Goal: Task Accomplishment & Management: Use online tool/utility

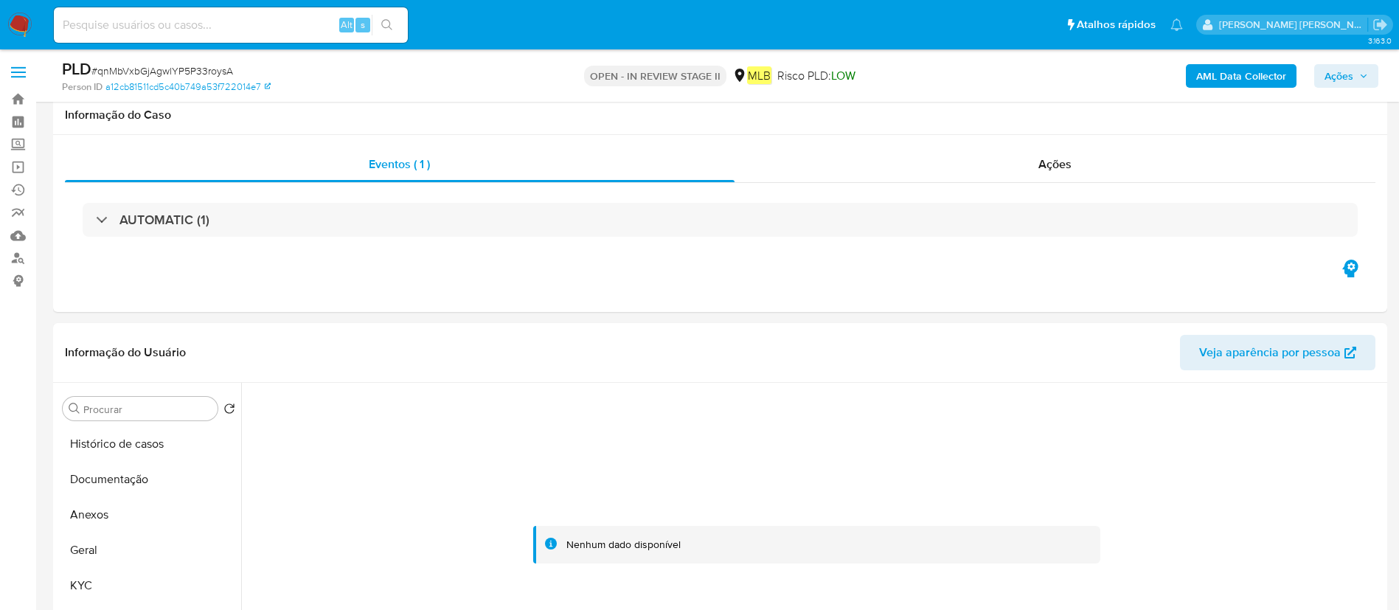
select select "10"
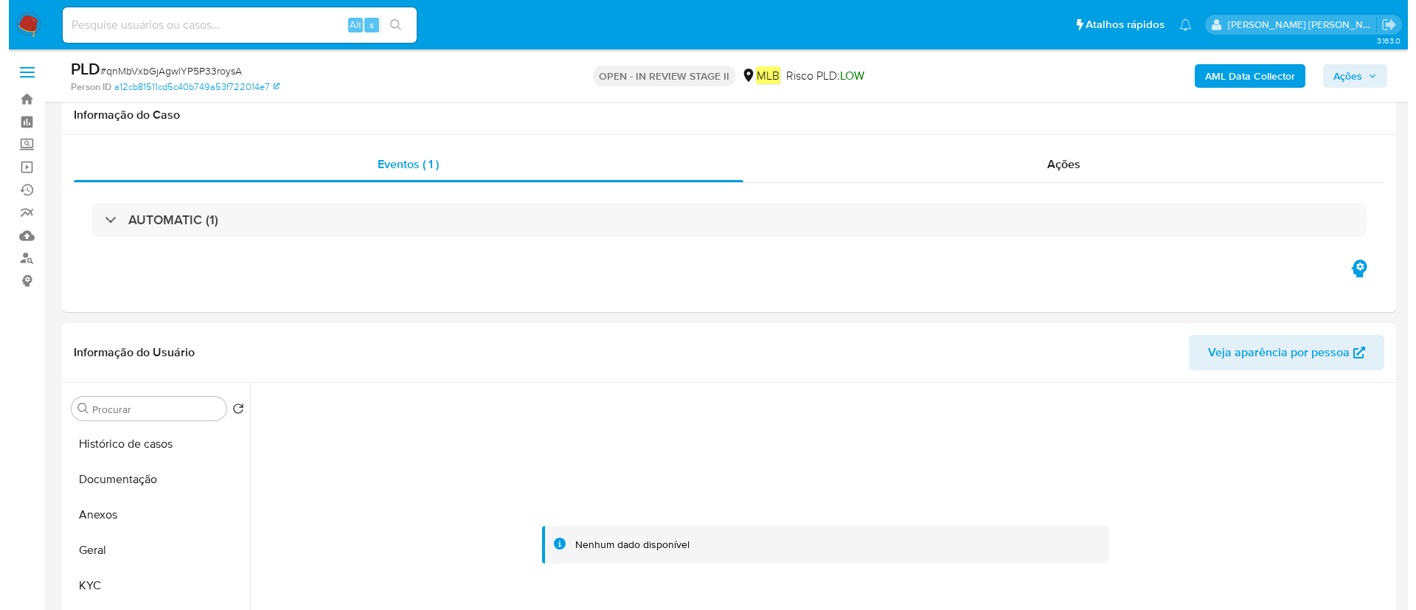
scroll to position [221, 0]
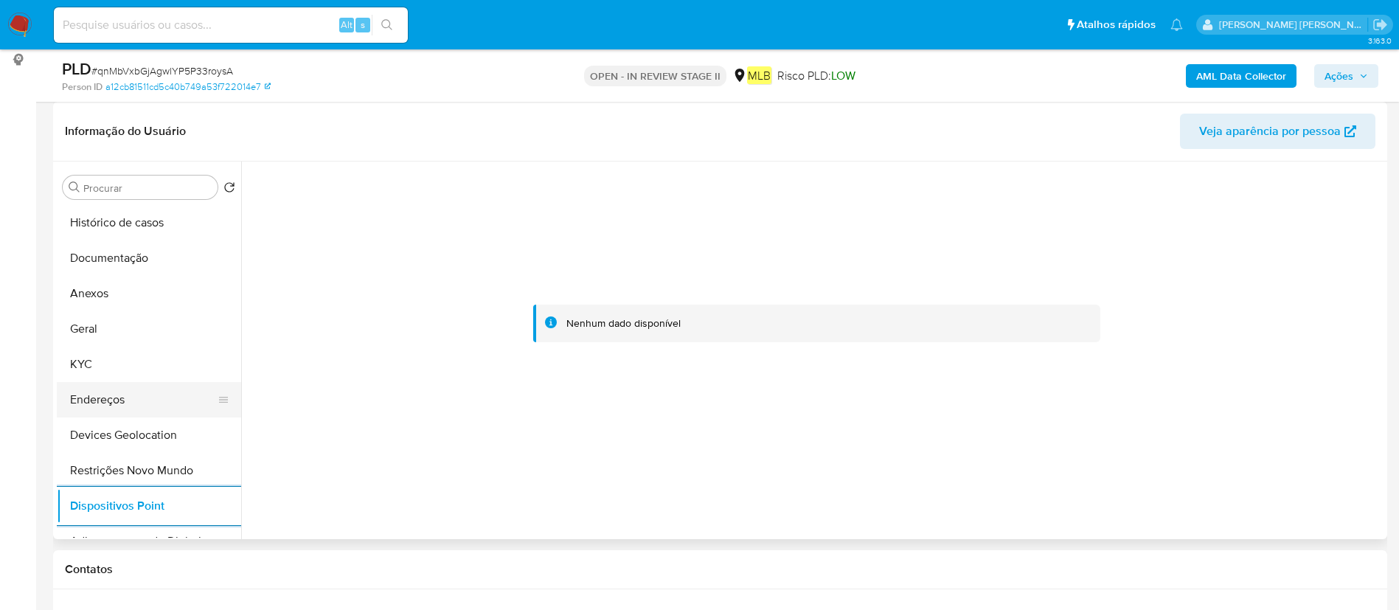
click at [119, 387] on button "Endereços" at bounding box center [143, 399] width 173 height 35
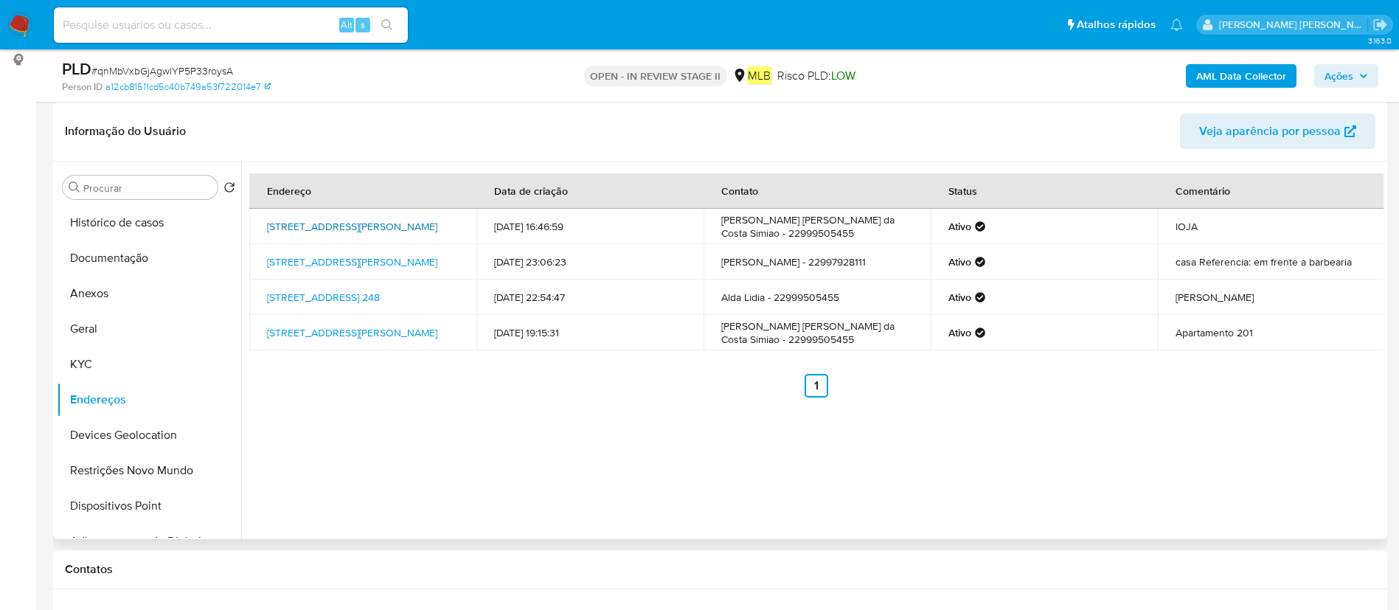
drag, startPoint x: 265, startPoint y: 215, endPoint x: 295, endPoint y: 234, distance: 34.8
click at [295, 234] on td "[STREET_ADDRESS][PERSON_NAME]" at bounding box center [362, 226] width 227 height 35
copy link "[STREET_ADDRESS][PERSON_NAME]"
copy link "Rua Doutor Alberto Tôrres 189, São Fidélis"
click at [141, 314] on button "Geral" at bounding box center [143, 328] width 173 height 35
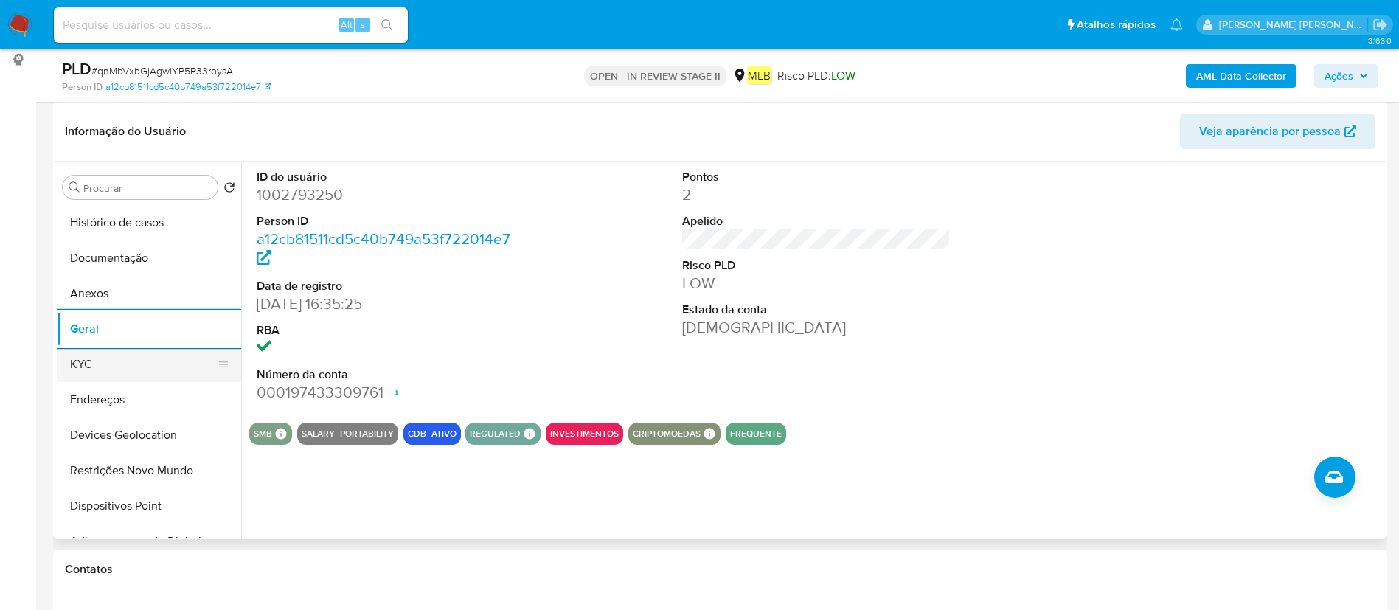
click at [119, 368] on button "KYC" at bounding box center [143, 364] width 173 height 35
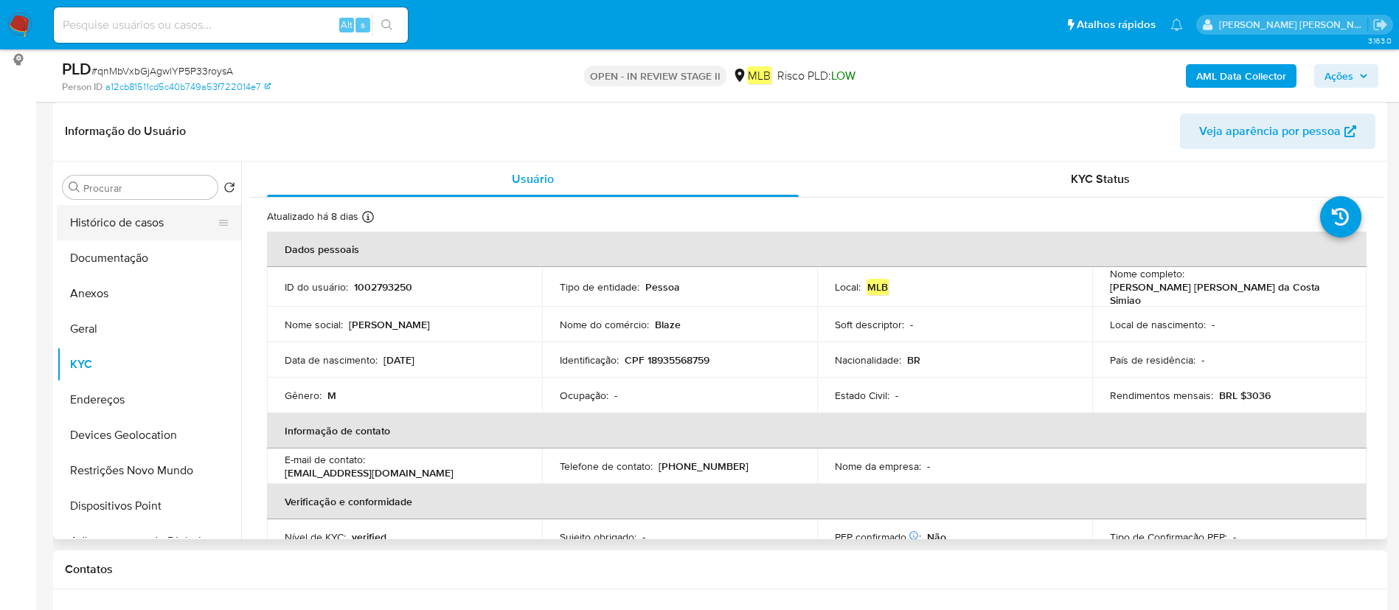
click at [137, 223] on button "Histórico de casos" at bounding box center [143, 222] width 173 height 35
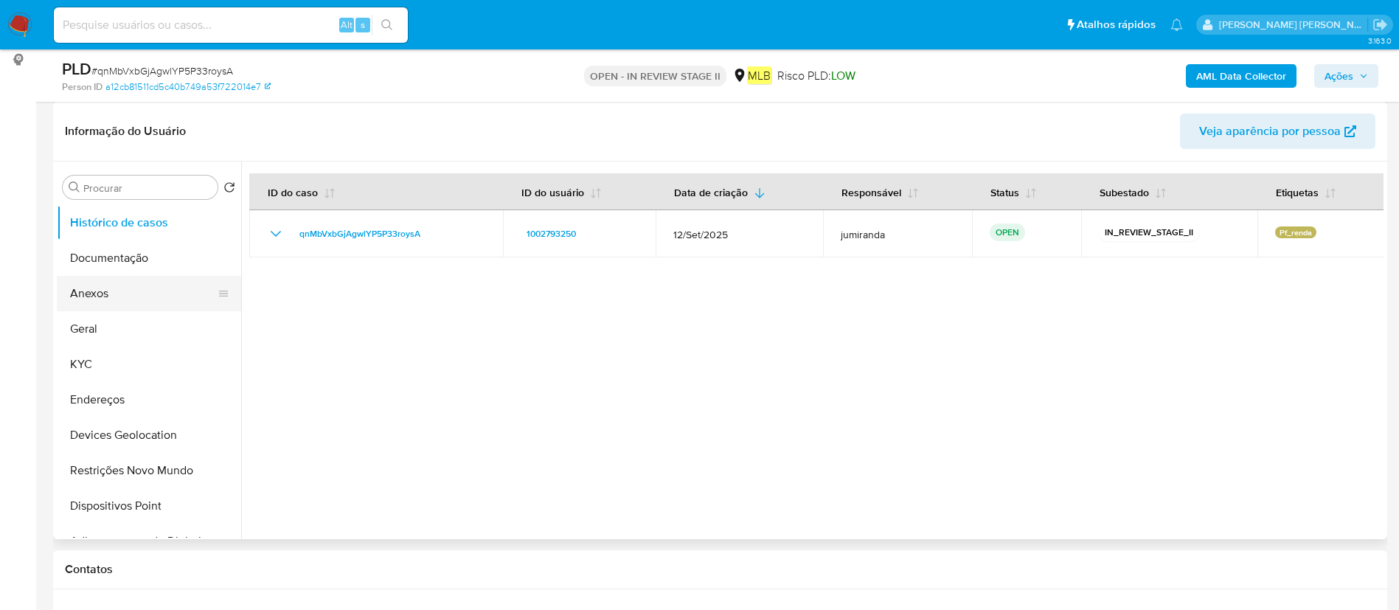
click at [119, 305] on button "Anexos" at bounding box center [143, 293] width 173 height 35
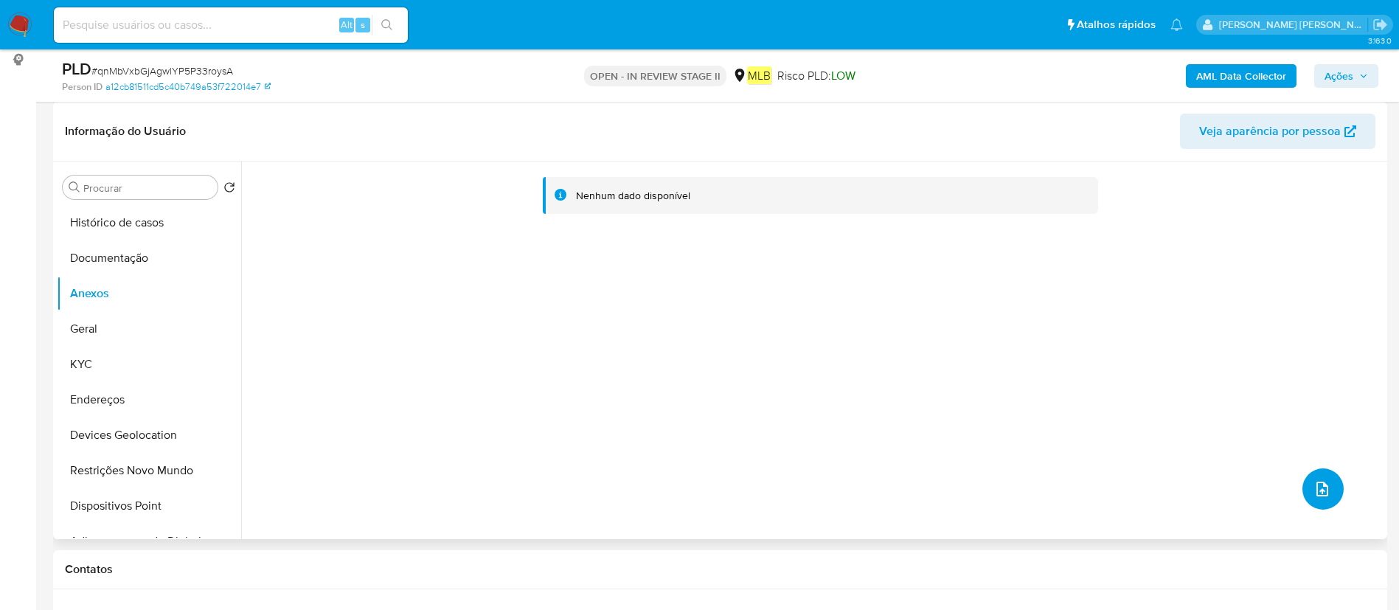
click at [1317, 504] on button "upload-file" at bounding box center [1322, 488] width 41 height 41
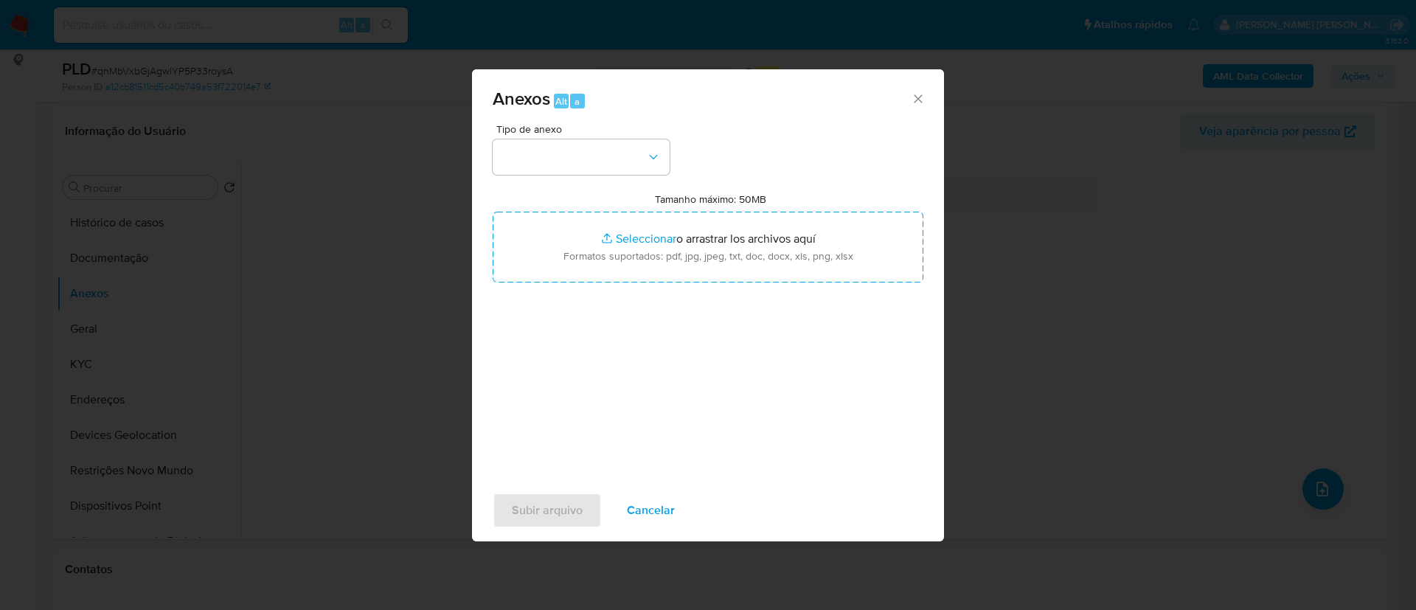
click at [571, 175] on div "Tipo de anexo Tamanho máximo: 50MB Seleccionar archivos Seleccionar o arrastrar…" at bounding box center [707, 298] width 431 height 348
click at [574, 161] on button "button" at bounding box center [580, 156] width 177 height 35
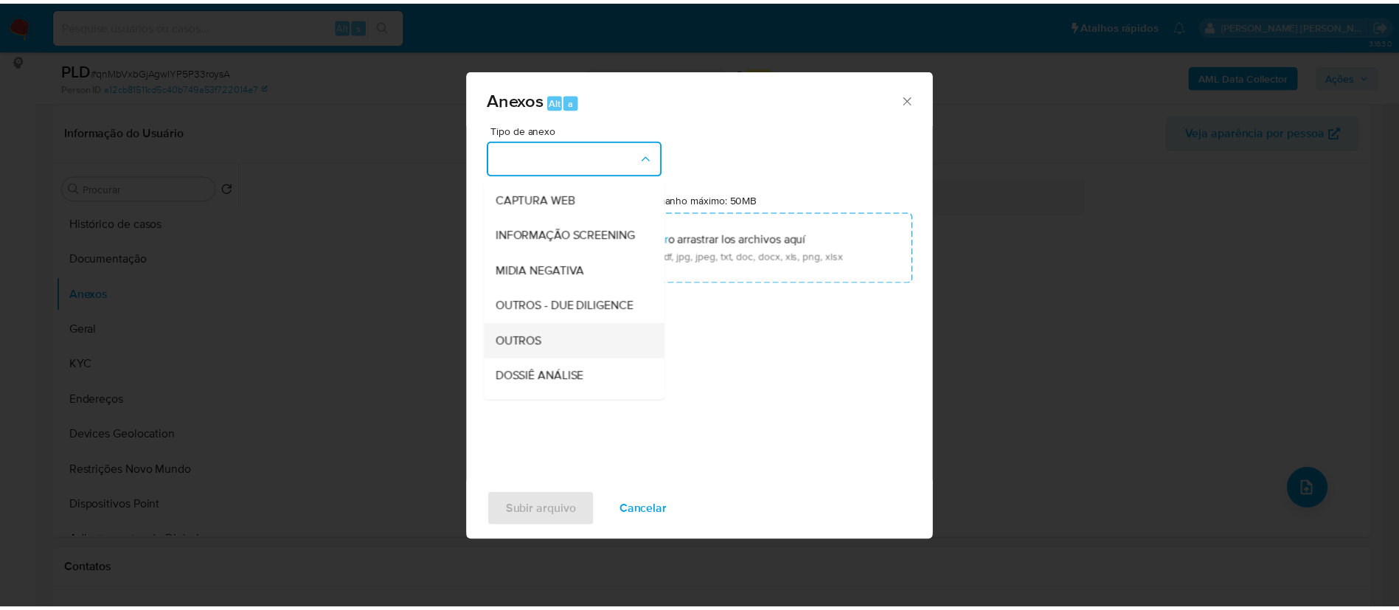
scroll to position [227, 0]
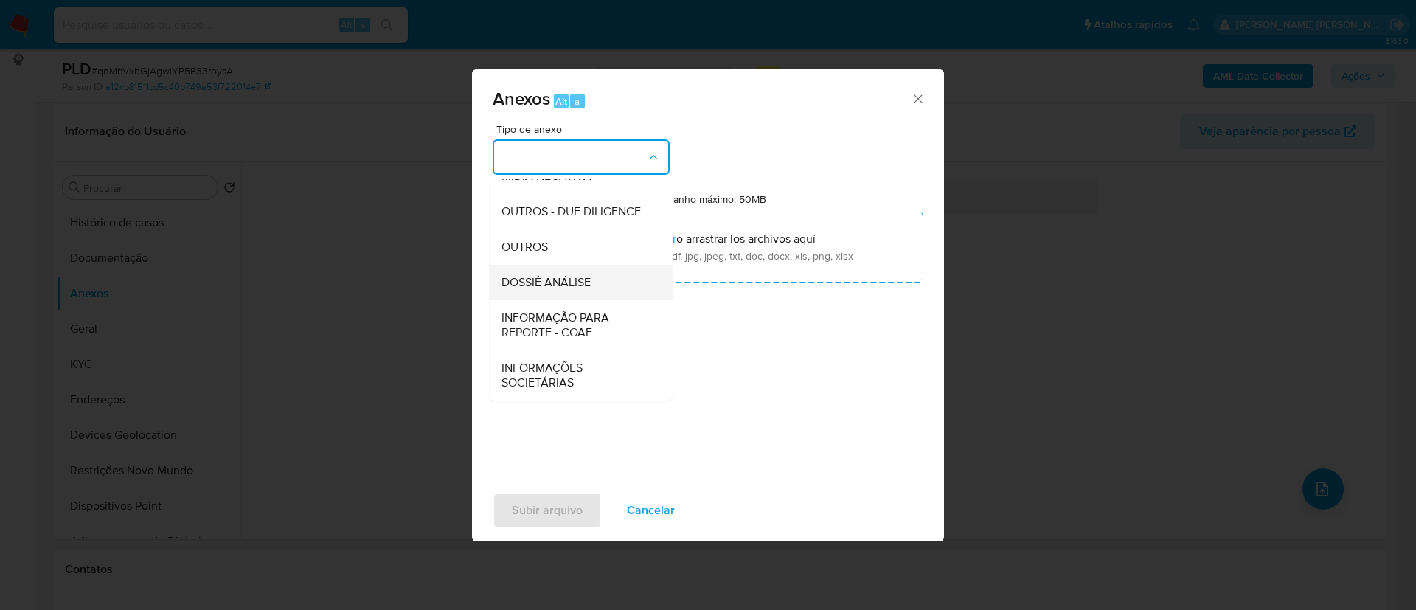
click at [584, 282] on span "DOSSIÊ ANÁLISE" at bounding box center [545, 282] width 89 height 15
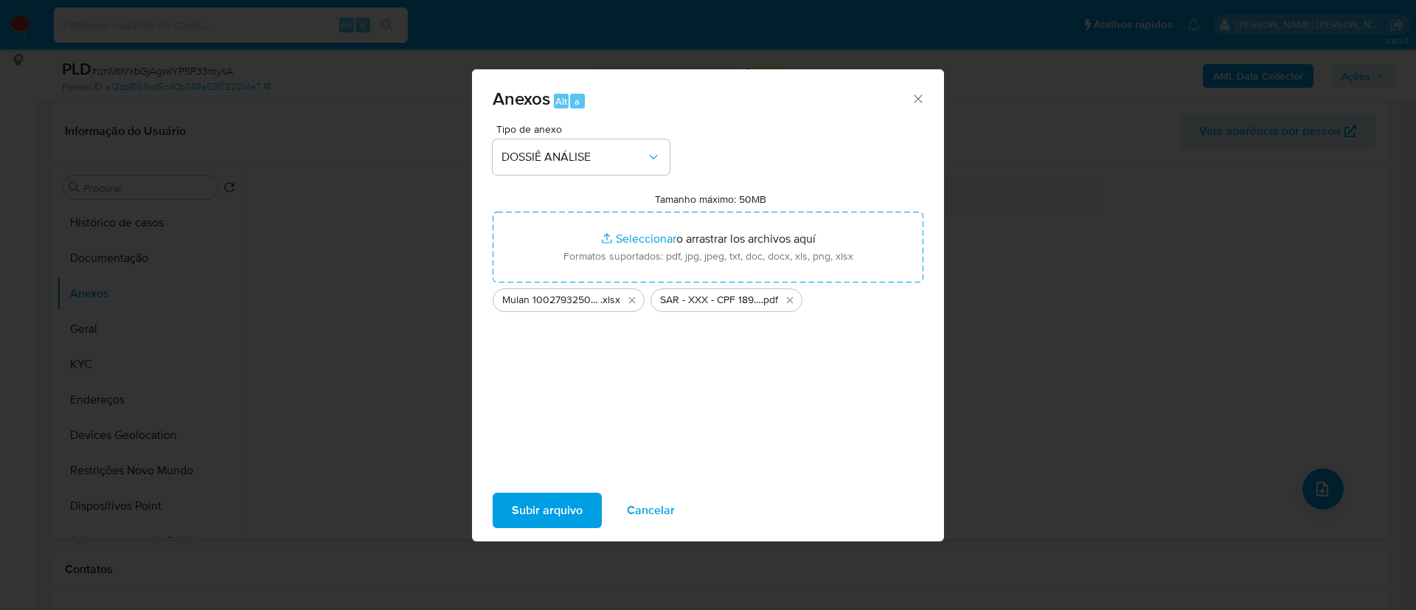
click at [561, 494] on span "Subir arquivo" at bounding box center [547, 510] width 71 height 32
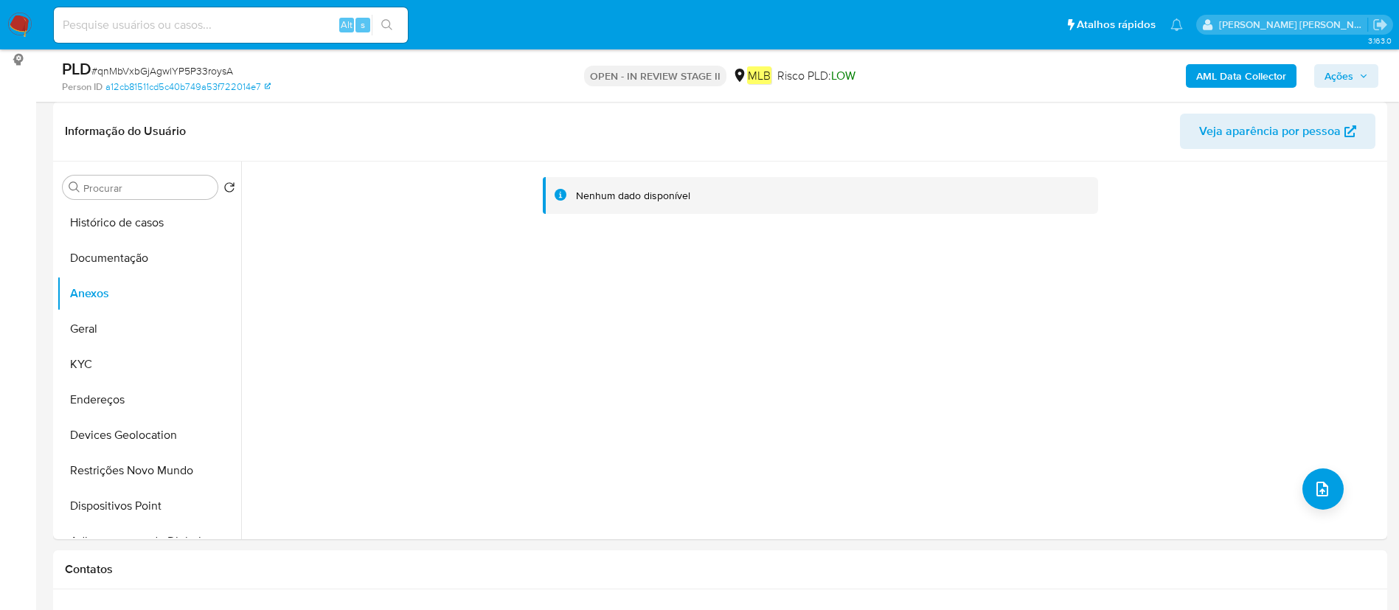
click at [1338, 81] on span "Ações" at bounding box center [1338, 76] width 29 height 24
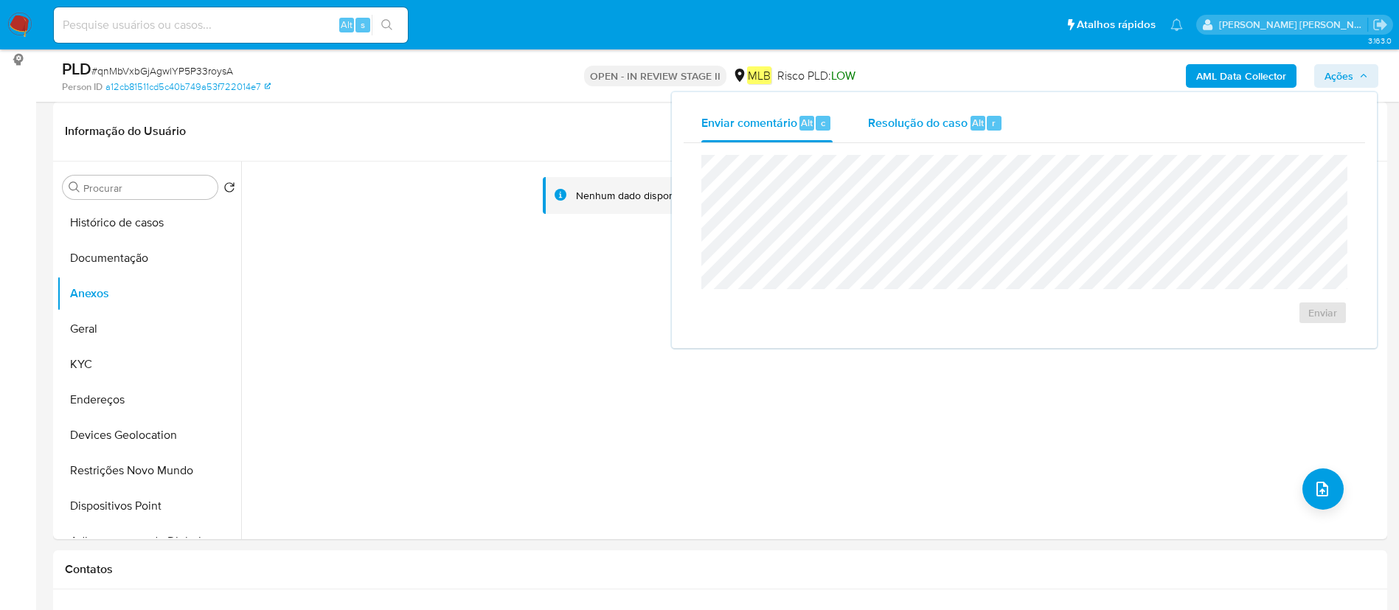
click at [910, 122] on span "Resolução do caso" at bounding box center [918, 122] width 100 height 17
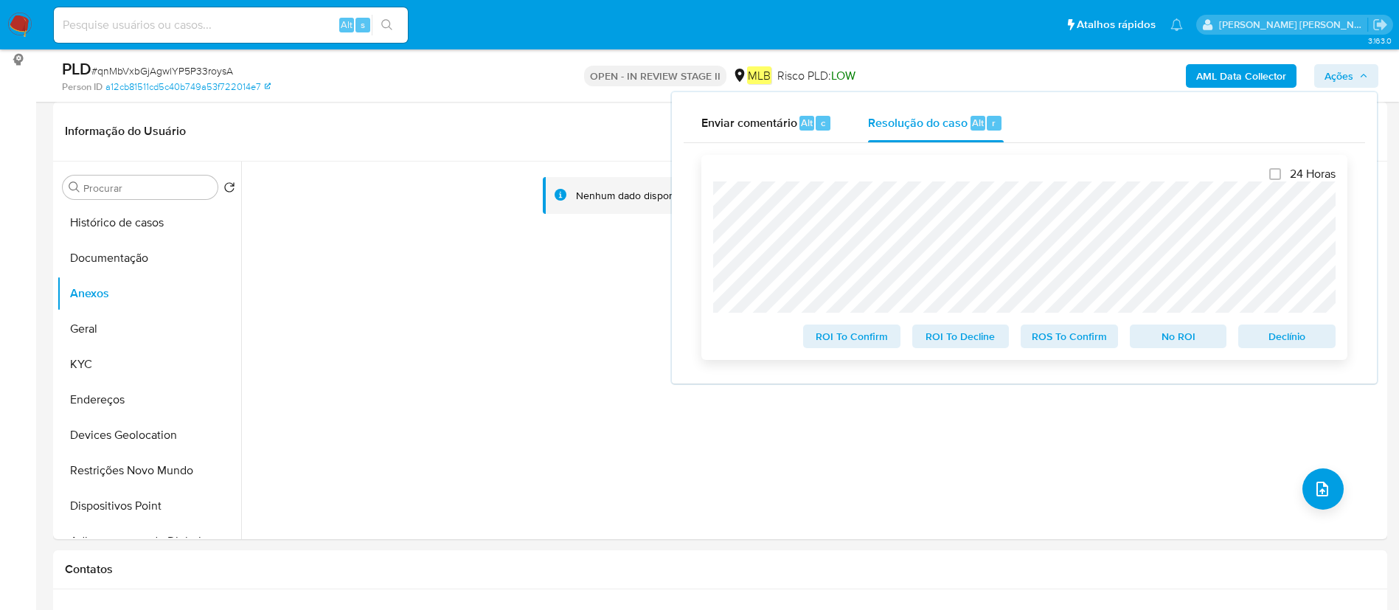
click at [1066, 347] on span "ROS To Confirm" at bounding box center [1069, 336] width 77 height 21
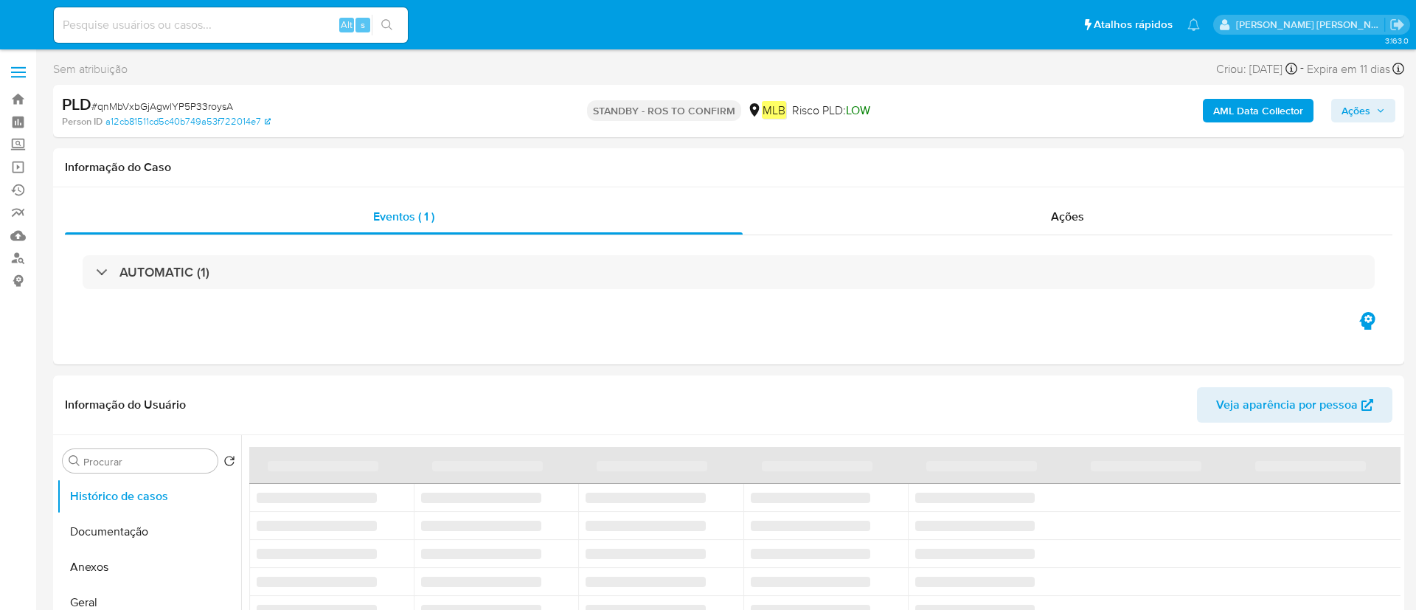
select select "10"
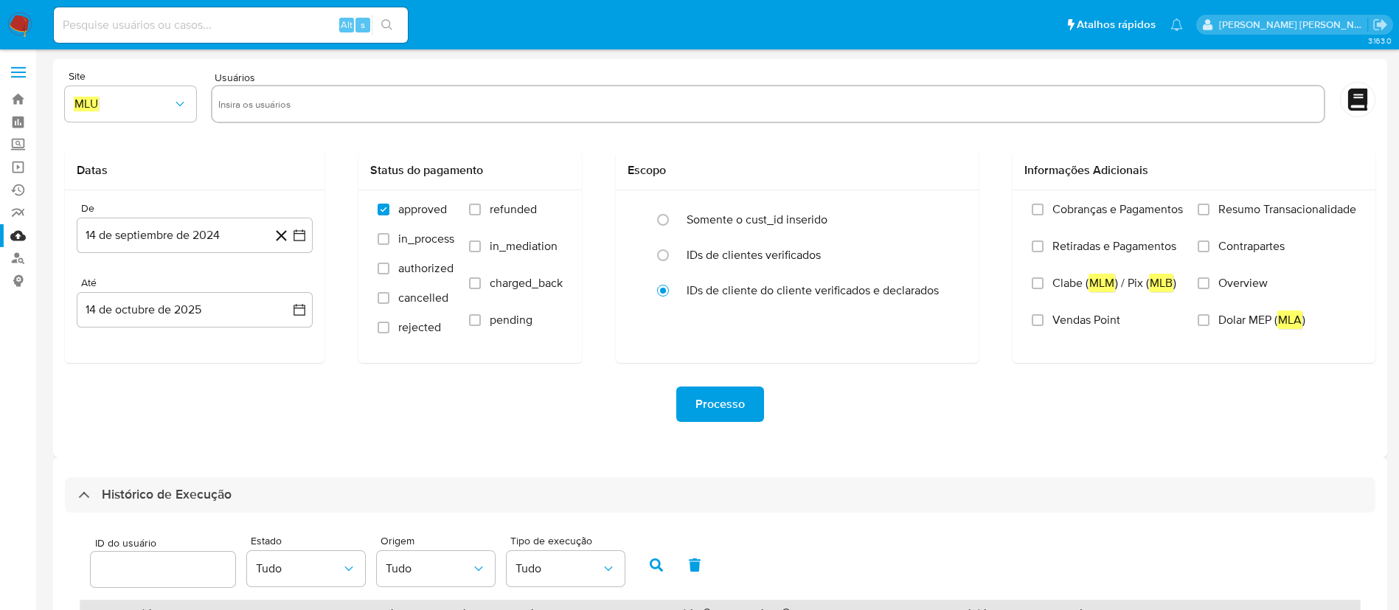
select select "10"
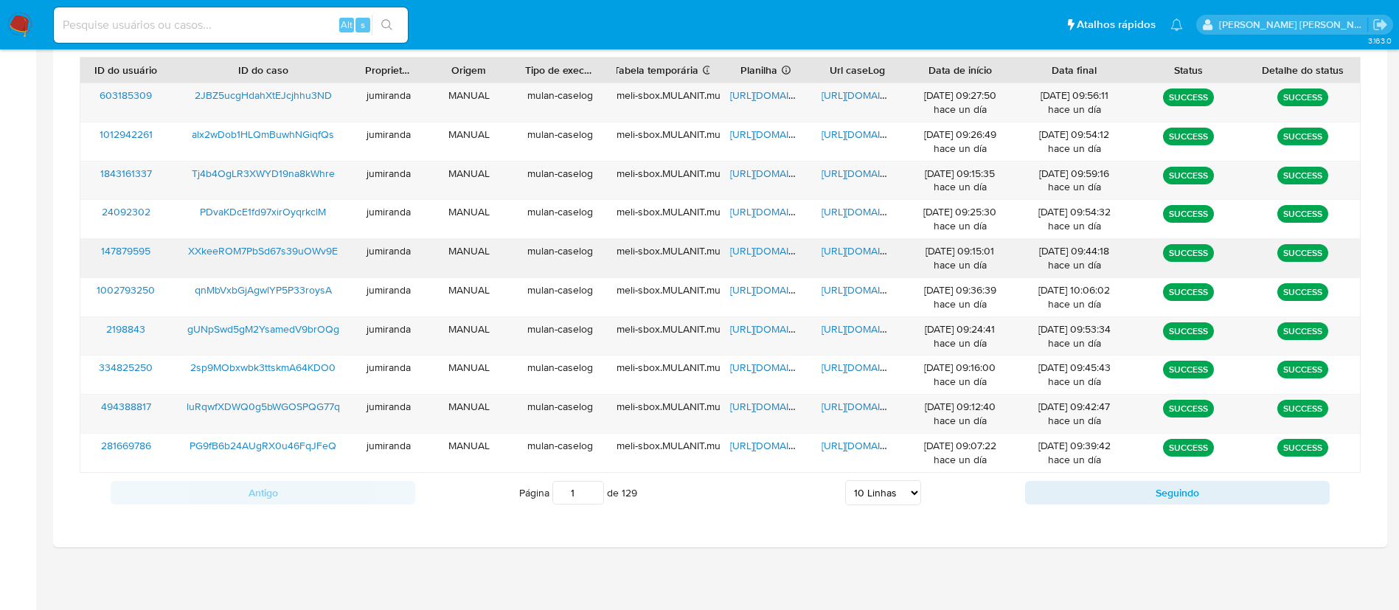
click at [776, 244] on span "https://docs.google.com/spreadsheets/d/160O99K-URUWg1od3b_0qLtvJ_q4c7eCKlFNxzNS…" at bounding box center [781, 250] width 102 height 15
click at [834, 246] on span "https://docs.google.com/document/d/10sBooRfZSXl_lFb9fb-G_Ttk6jq-W9pn_uS3Wi9wQhs…" at bounding box center [872, 250] width 102 height 15
click at [232, 247] on span "XXkeeROM7PbSd67s39uOWv9E" at bounding box center [263, 250] width 150 height 15
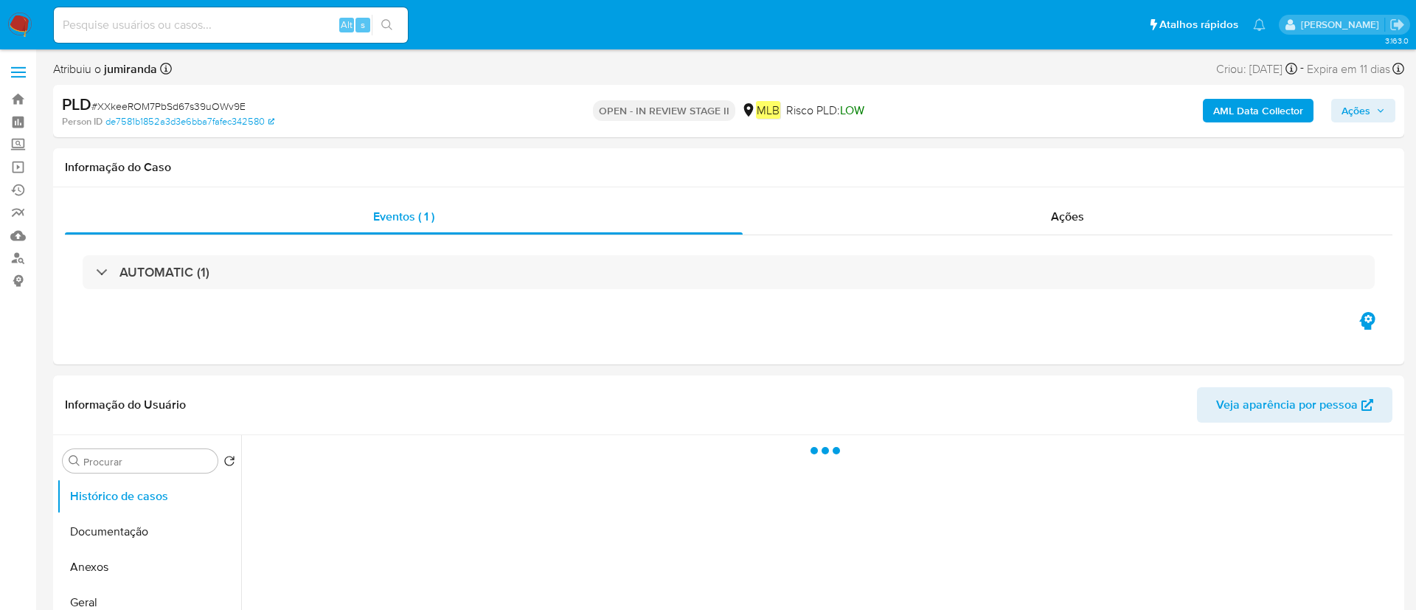
select select "10"
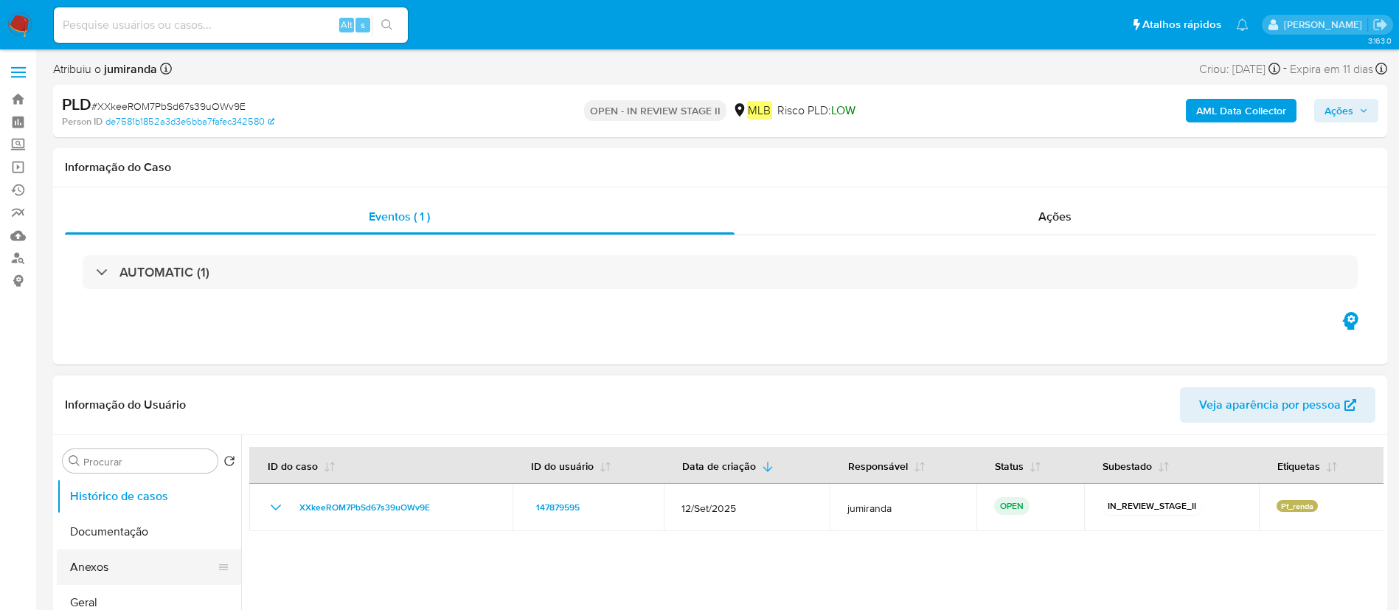
click at [128, 554] on button "Anexos" at bounding box center [143, 566] width 173 height 35
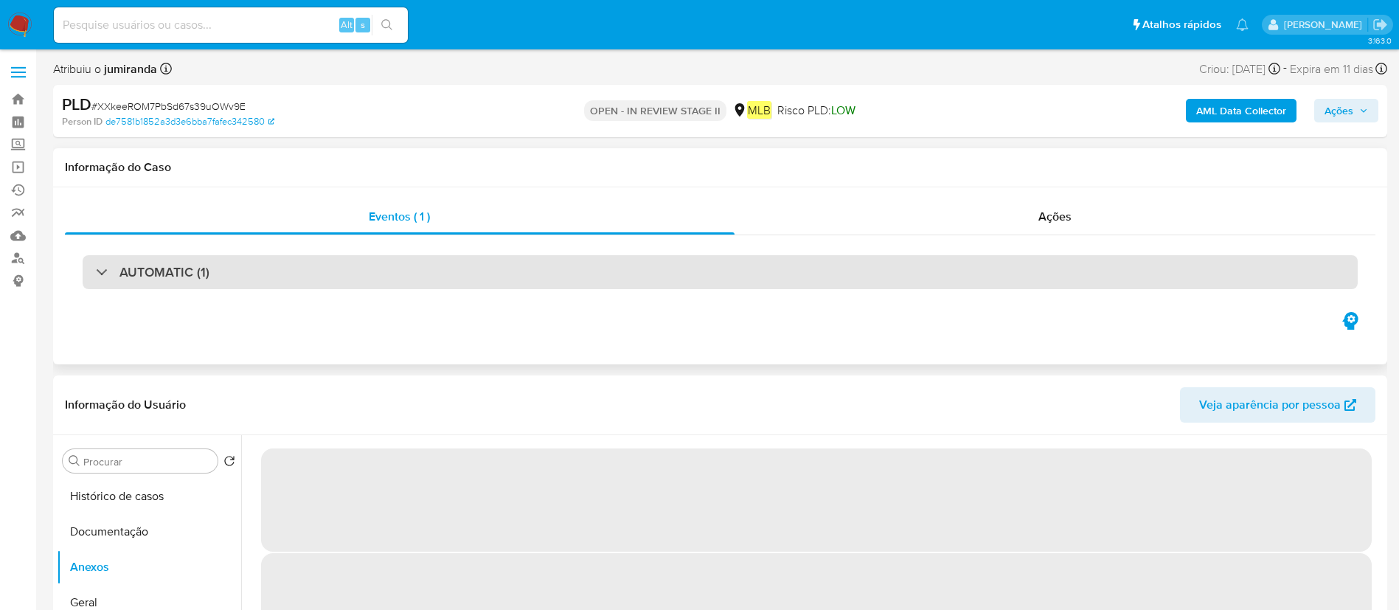
click at [1156, 262] on div "AUTOMATIC (1)" at bounding box center [720, 272] width 1275 height 34
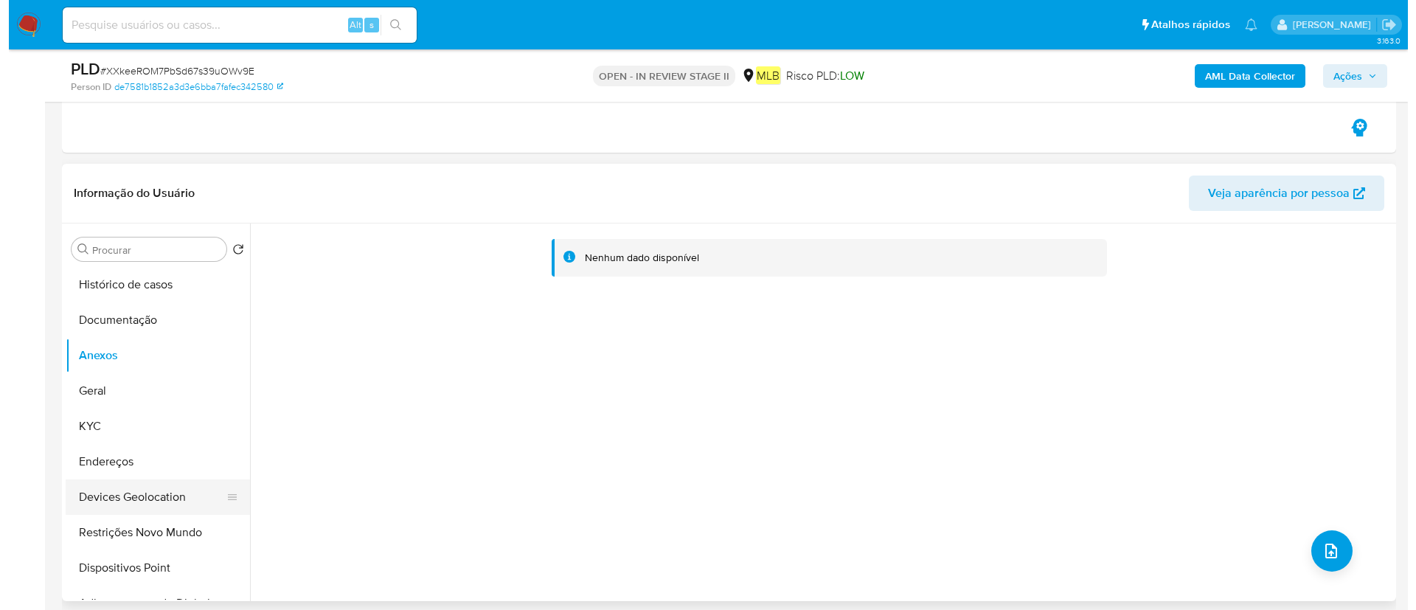
scroll to position [774, 0]
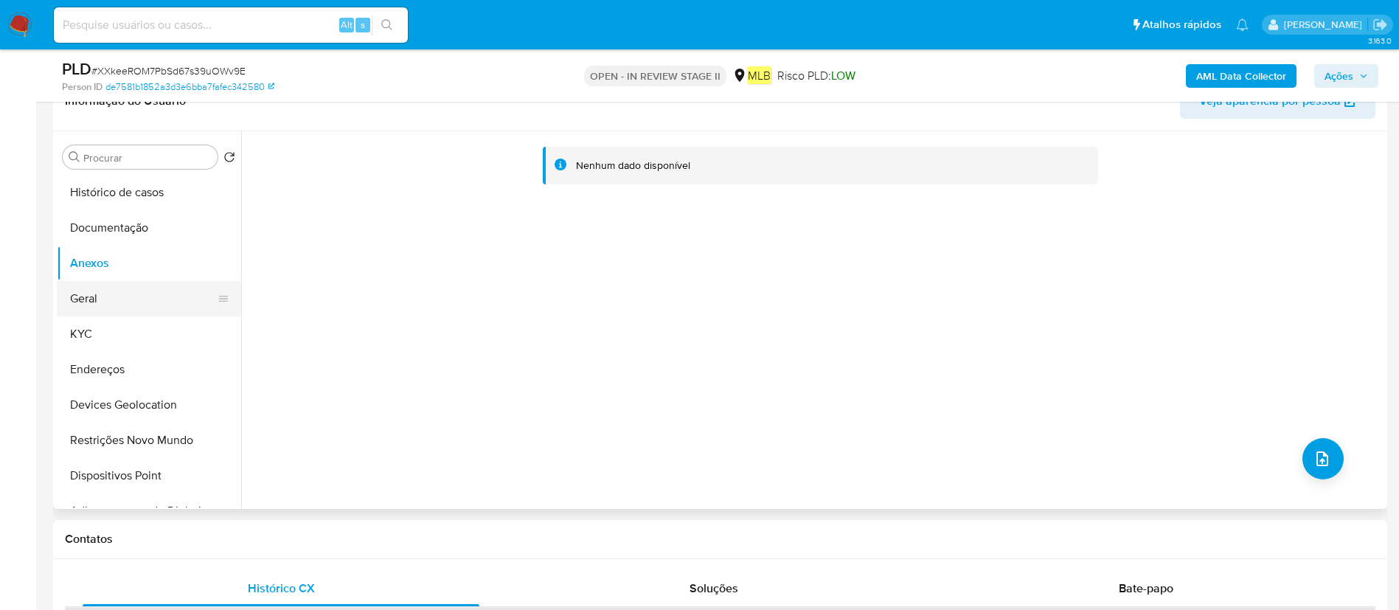
click at [158, 312] on button "Geral" at bounding box center [143, 298] width 173 height 35
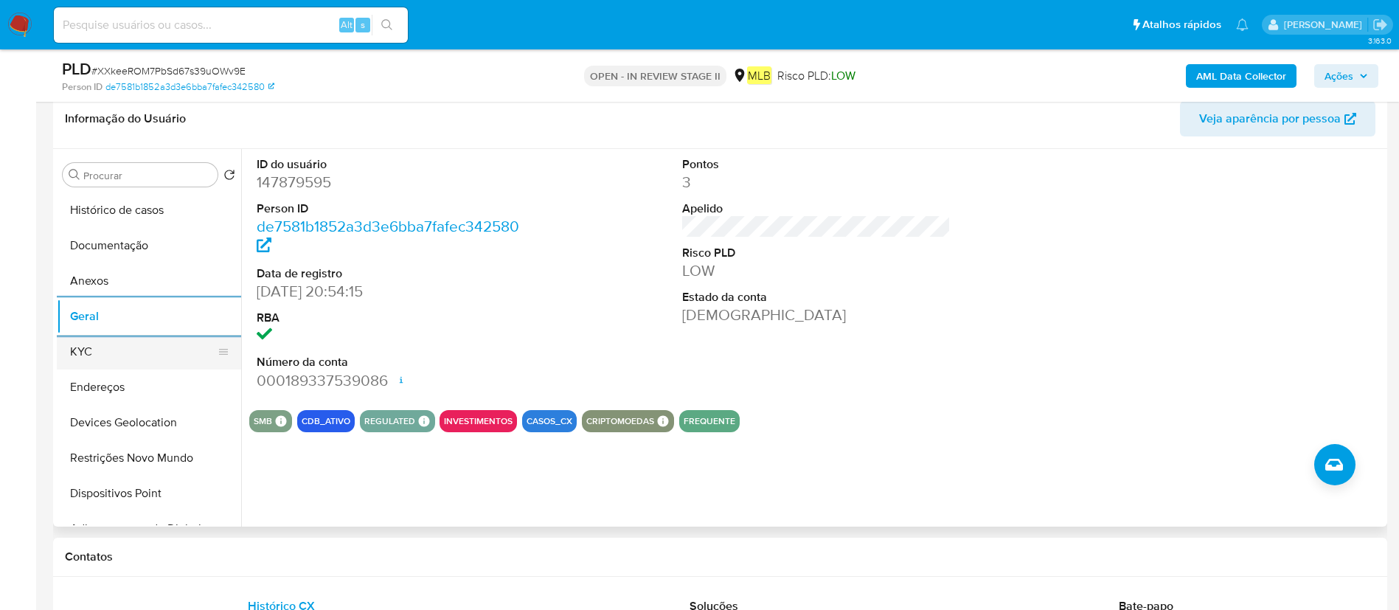
click at [126, 363] on button "KYC" at bounding box center [143, 351] width 173 height 35
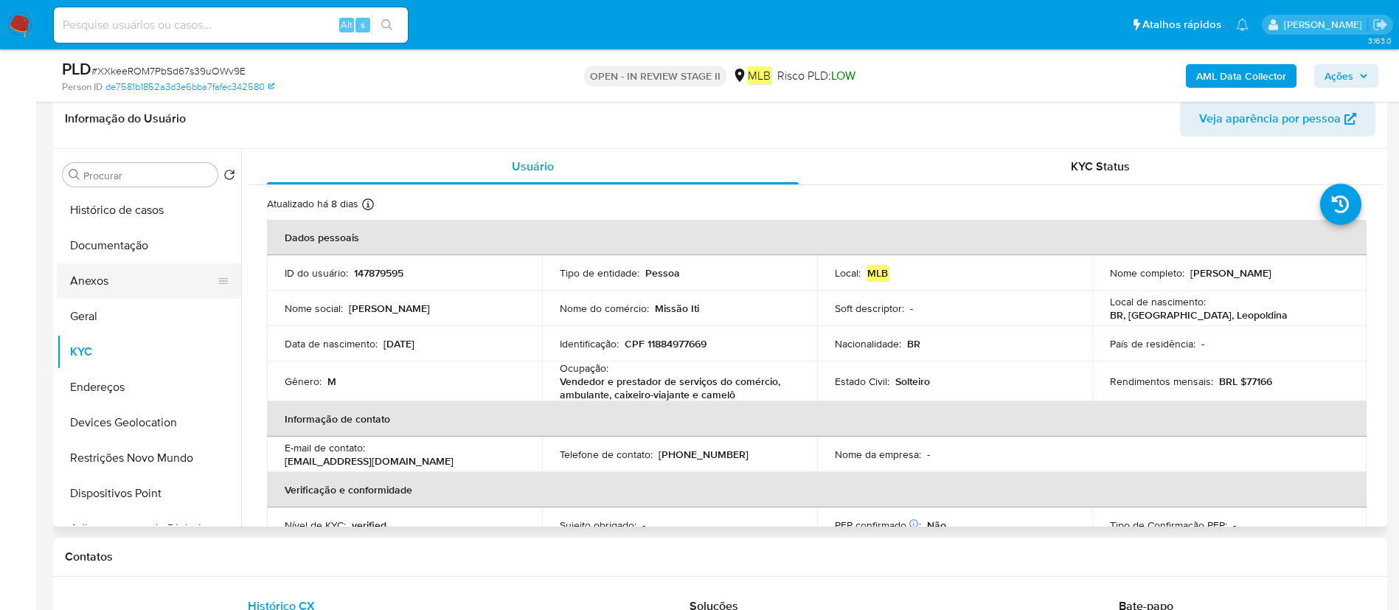
click at [133, 254] on button "Documentação" at bounding box center [149, 245] width 184 height 35
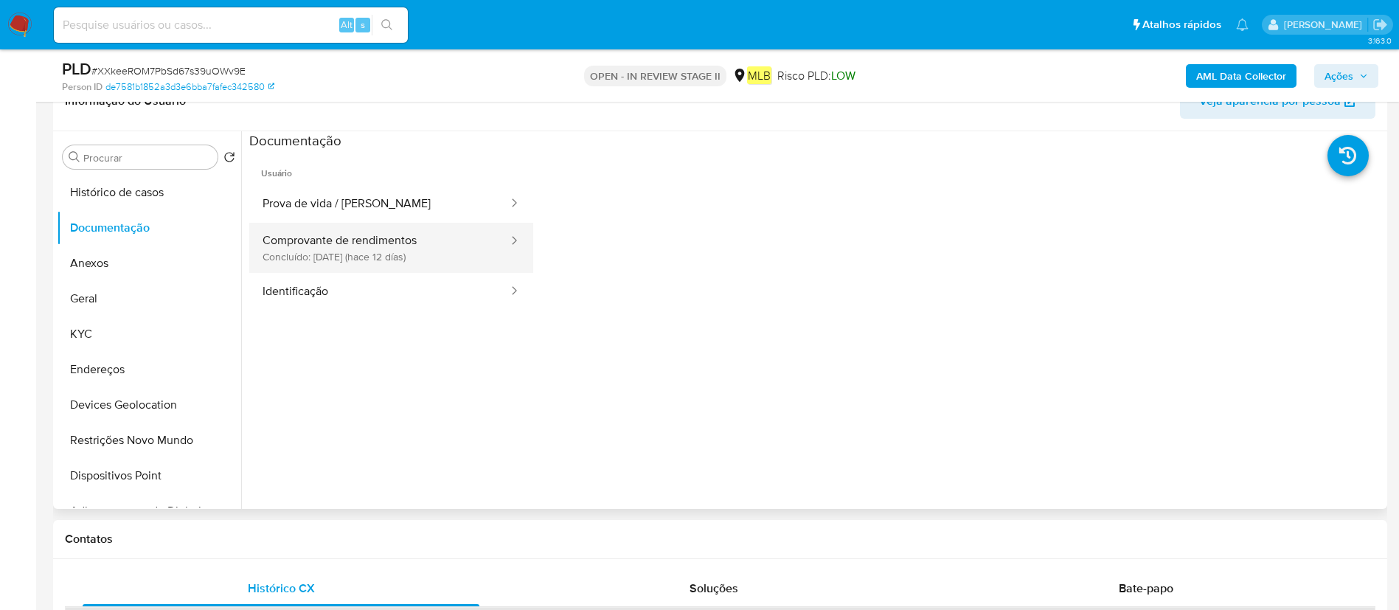
click at [306, 237] on button "Comprovante de rendimentos Concluído: 03/10/2025 (hace 12 días)" at bounding box center [379, 248] width 260 height 50
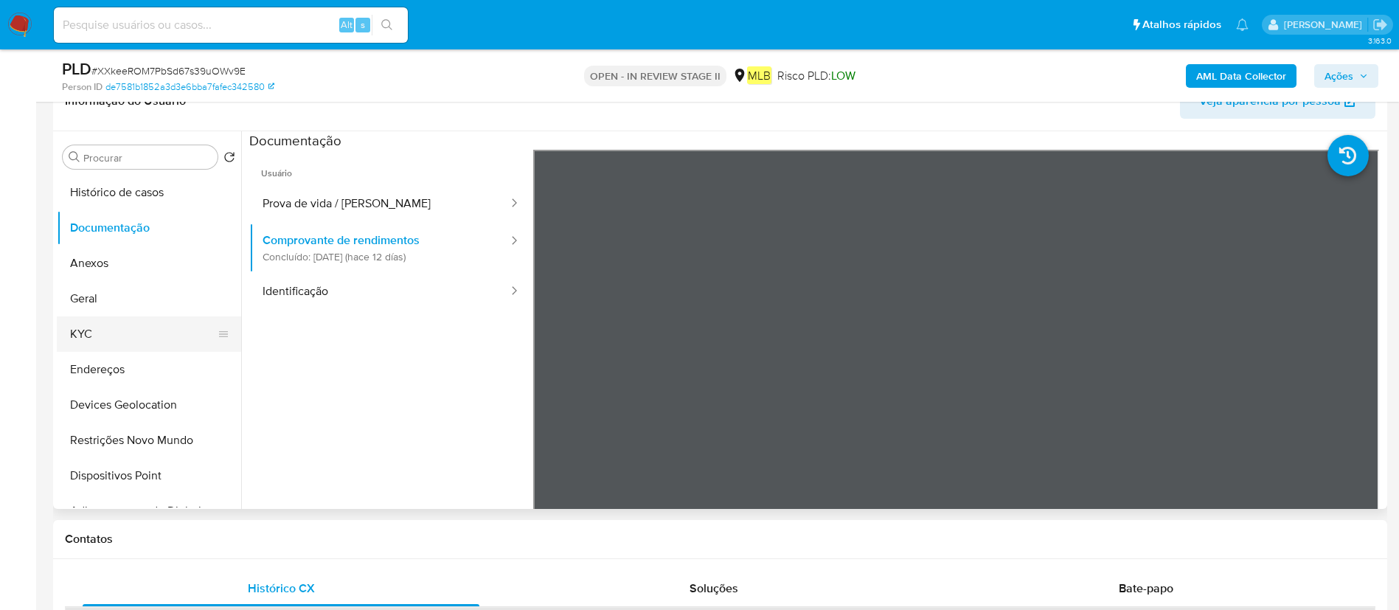
click at [130, 331] on button "KYC" at bounding box center [143, 333] width 173 height 35
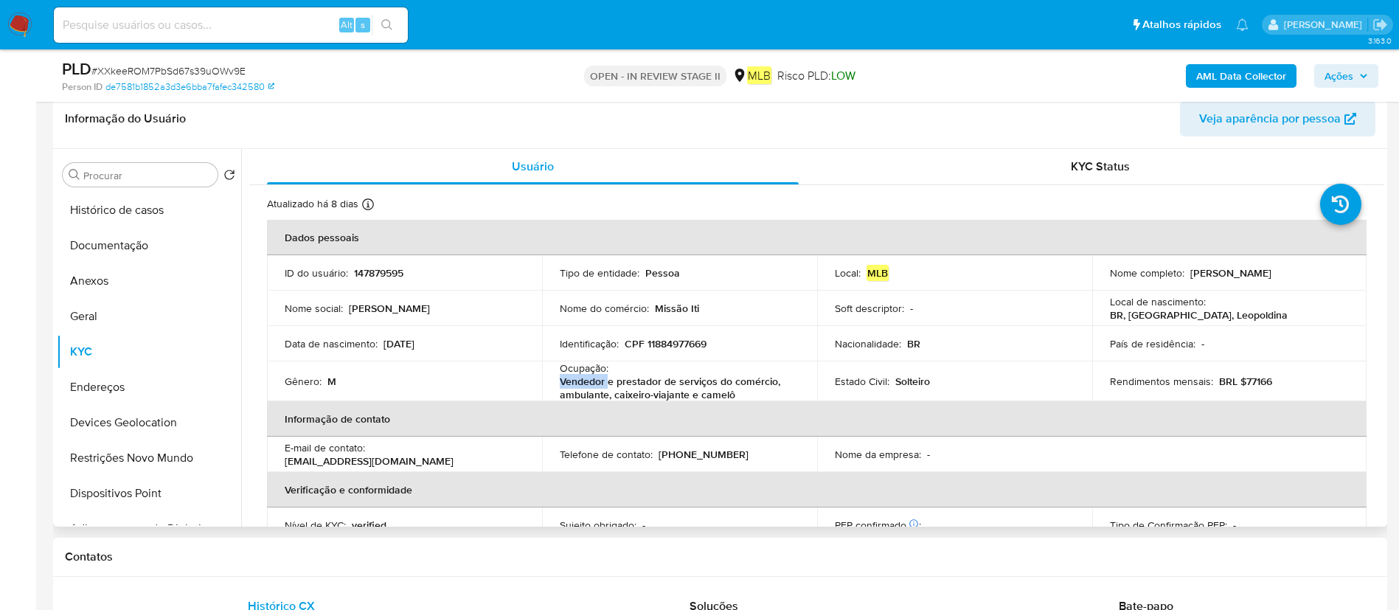
click at [679, 366] on div "Ocupação : Vendedor e prestador de serviços do comércio, ambulante, caixeiro-vi…" at bounding box center [680, 381] width 240 height 40
copy div "Ocupação : Vendedor e prestador de serviços do comércio, ambulante, caixeiro-vi…"
click at [116, 318] on button "Geral" at bounding box center [143, 316] width 173 height 35
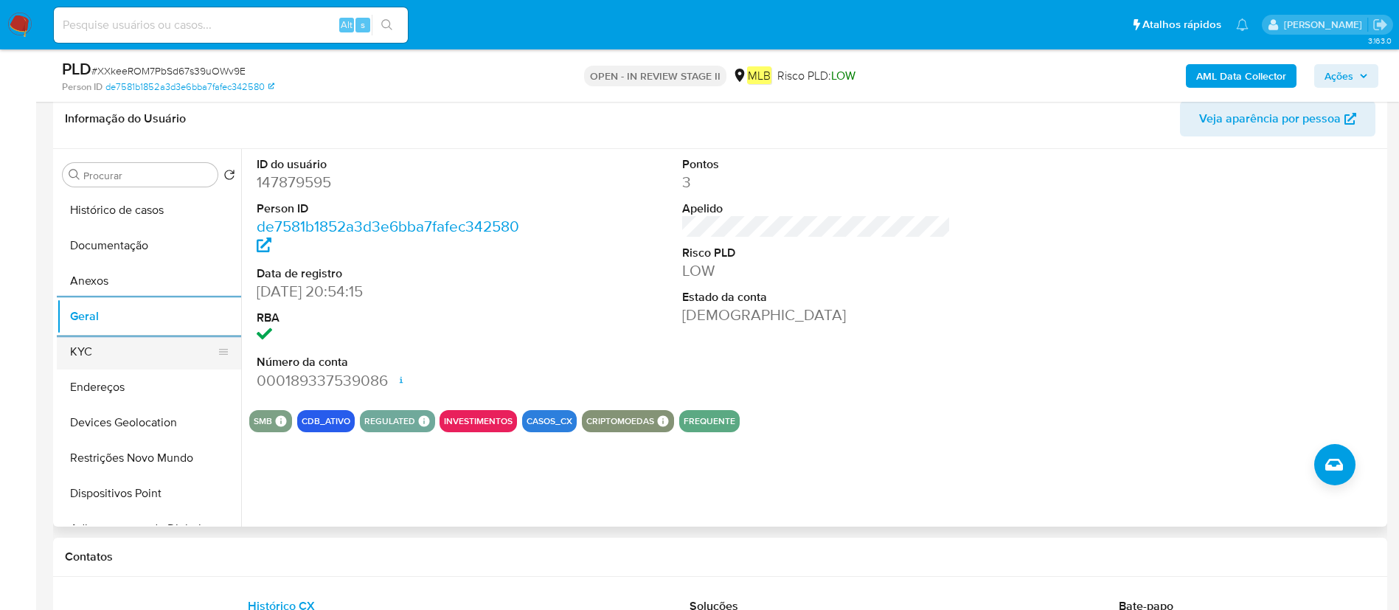
click at [114, 353] on button "KYC" at bounding box center [143, 351] width 173 height 35
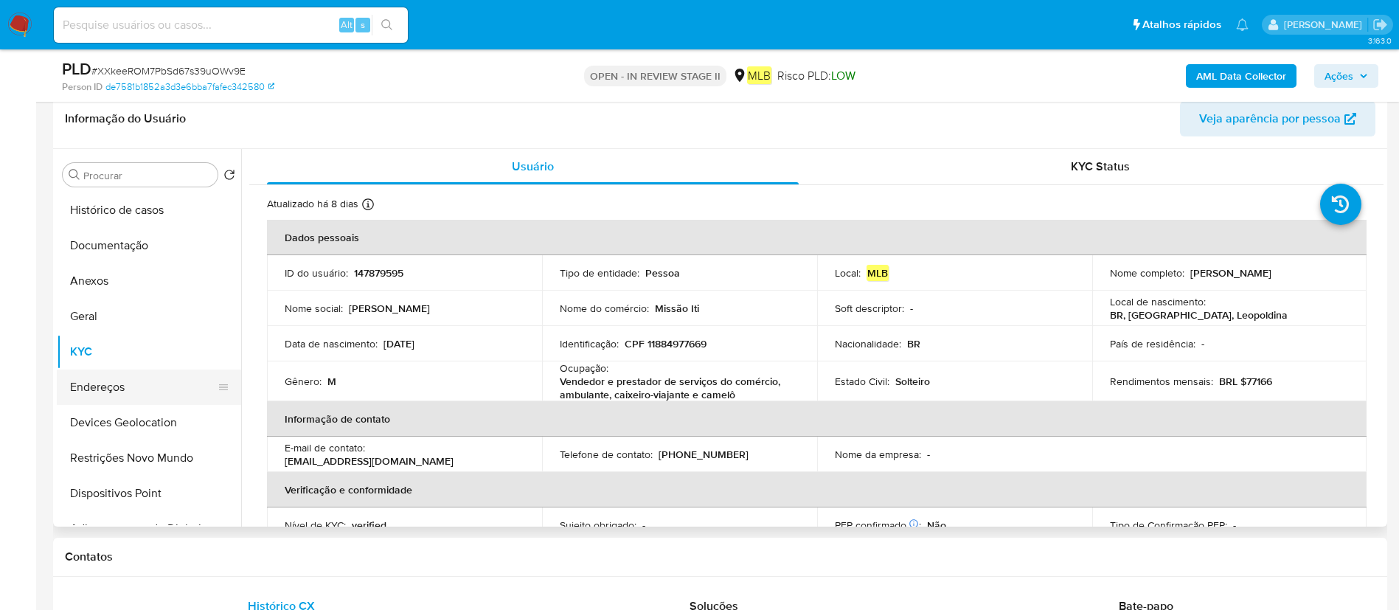
click at [120, 394] on button "Endereços" at bounding box center [143, 386] width 173 height 35
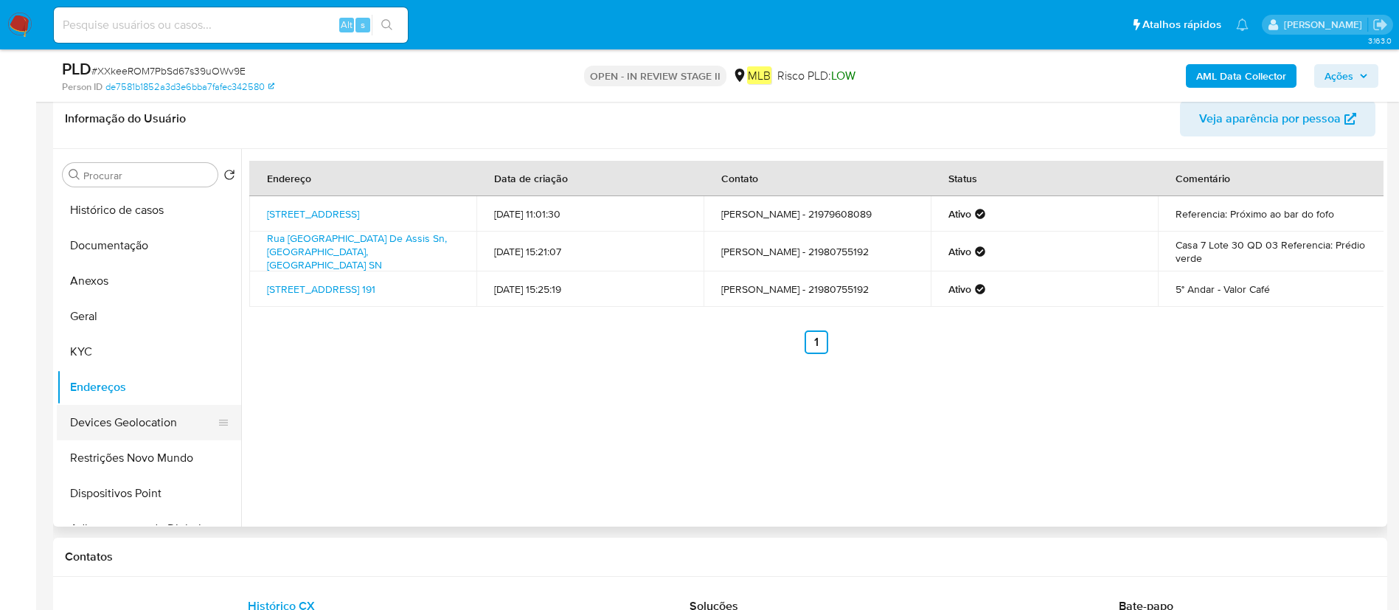
click at [142, 427] on button "Devices Geolocation" at bounding box center [143, 422] width 173 height 35
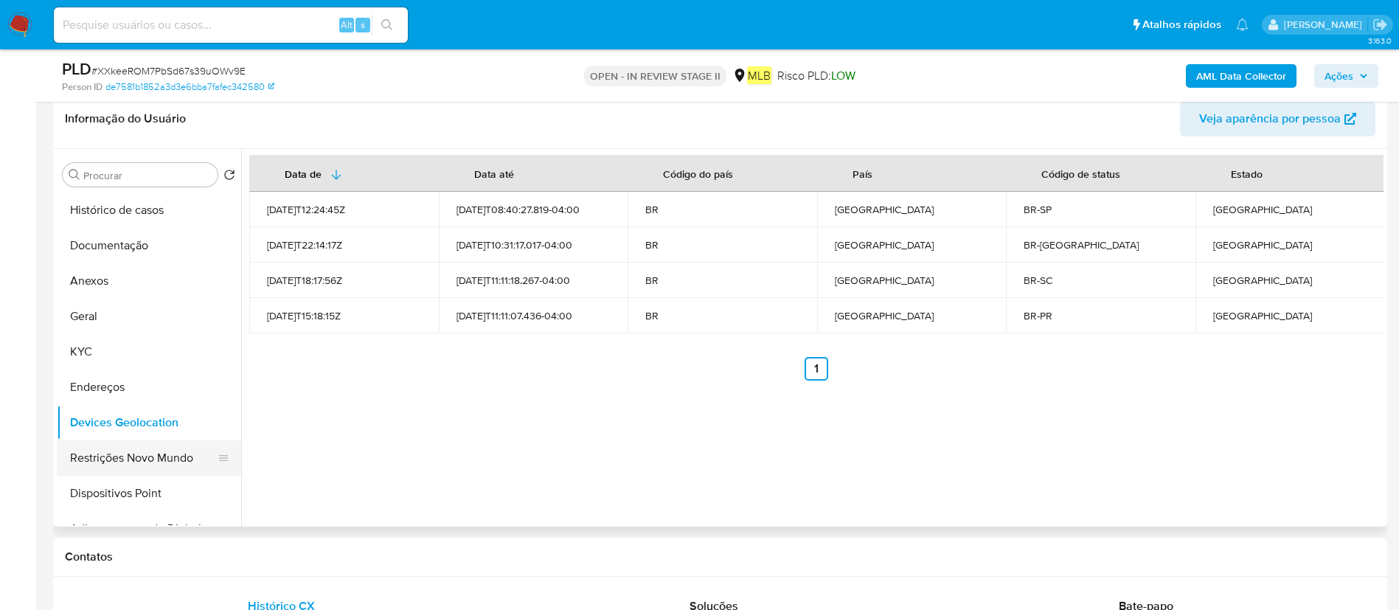
click at [132, 456] on button "Restrições Novo Mundo" at bounding box center [143, 457] width 173 height 35
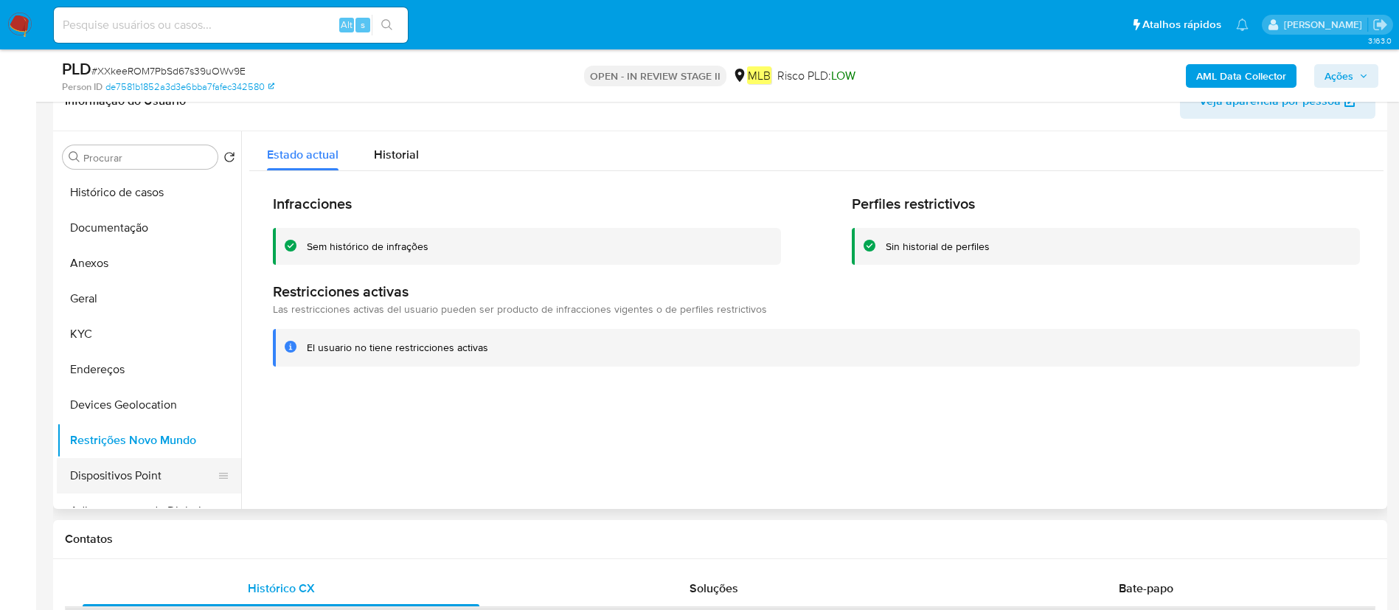
click at [82, 479] on button "Dispositivos Point" at bounding box center [143, 475] width 173 height 35
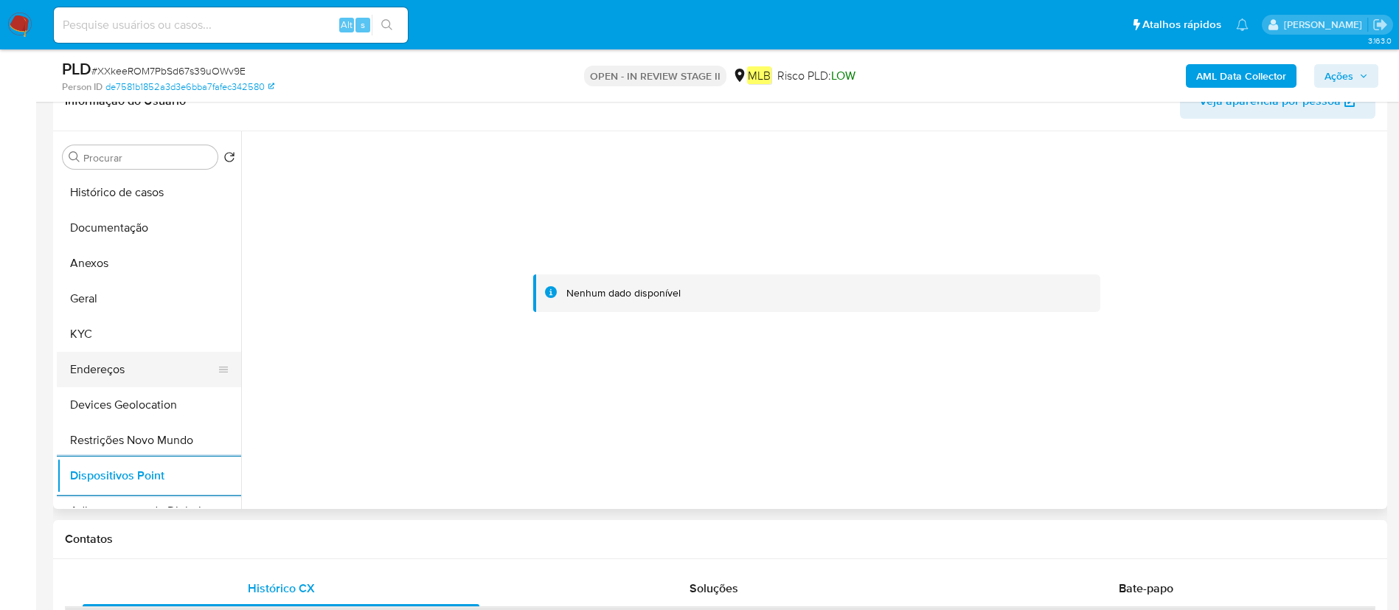
click at [142, 352] on button "Endereços" at bounding box center [143, 369] width 173 height 35
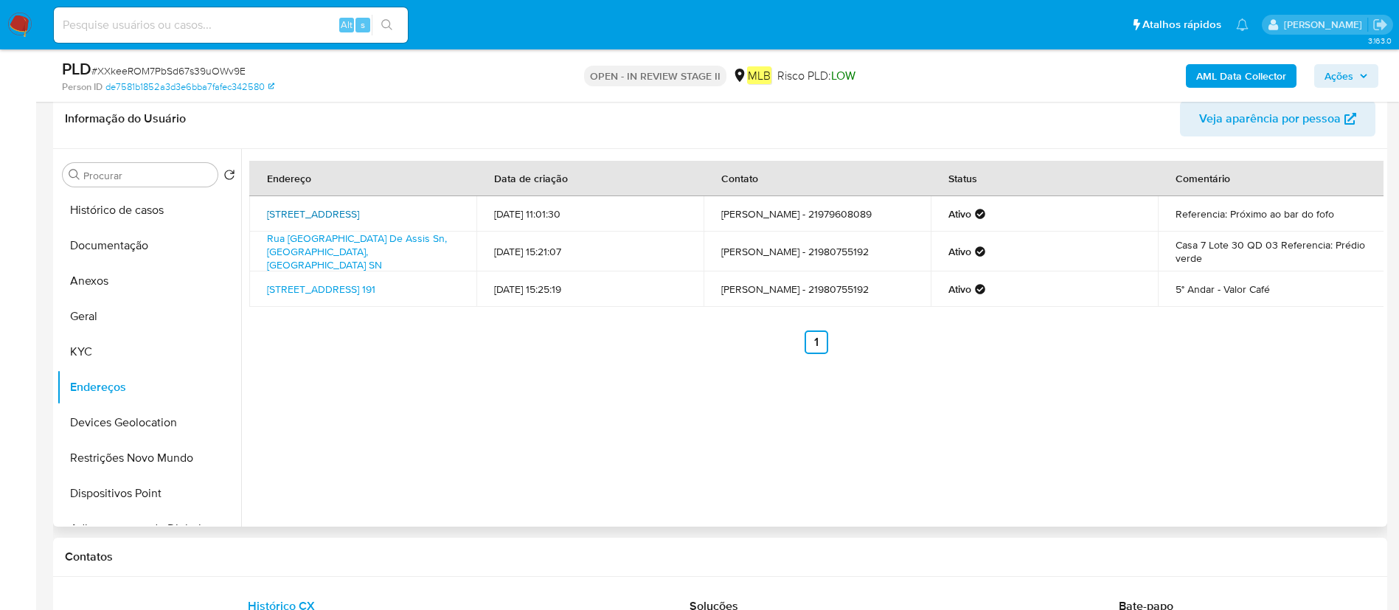
drag, startPoint x: 263, startPoint y: 206, endPoint x: 315, endPoint y: 218, distance: 53.1
click at [315, 218] on td "Rua Estrela Dalva 6, Rio De Janeiro, Rio De Janeiro, 23580140, Brasil 6" at bounding box center [362, 213] width 227 height 35
copy link "Rua Estrela Dalva 6, Rio De Janeiro, Rio De Janeiro"
drag, startPoint x: 94, startPoint y: 289, endPoint x: 114, endPoint y: 273, distance: 25.1
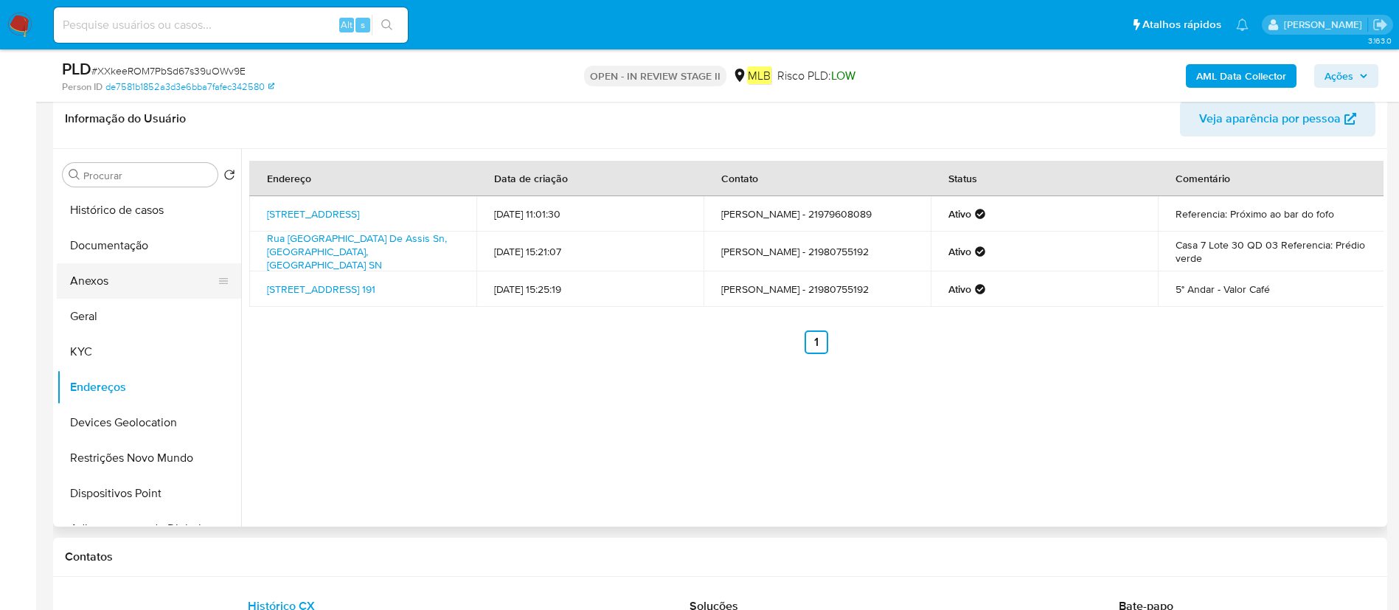
click at [94, 289] on button "Anexos" at bounding box center [143, 280] width 173 height 35
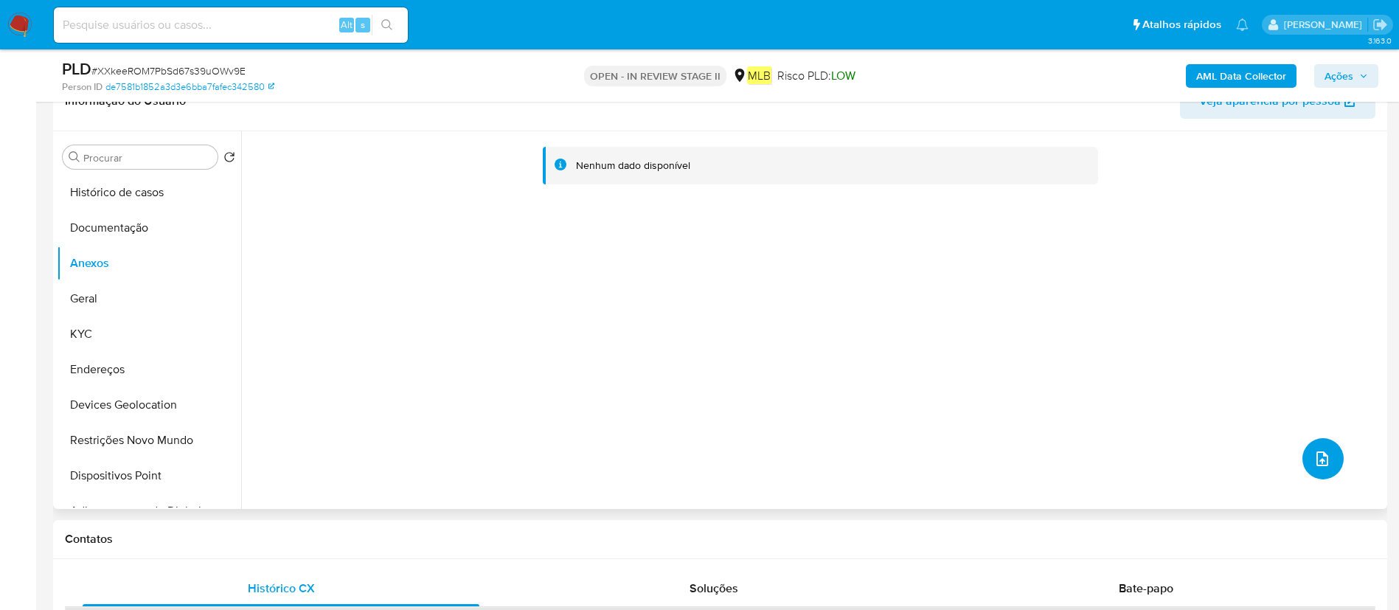
click at [1316, 452] on icon "upload-file" at bounding box center [1322, 458] width 12 height 15
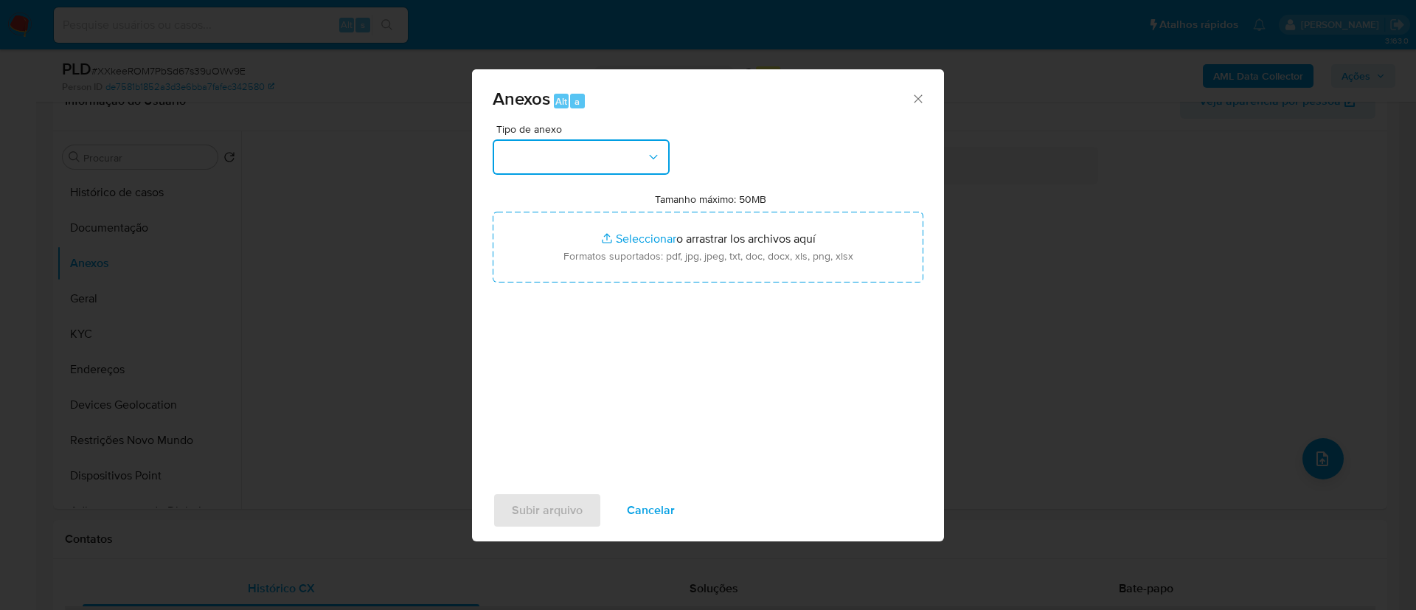
click at [508, 147] on button "button" at bounding box center [580, 156] width 177 height 35
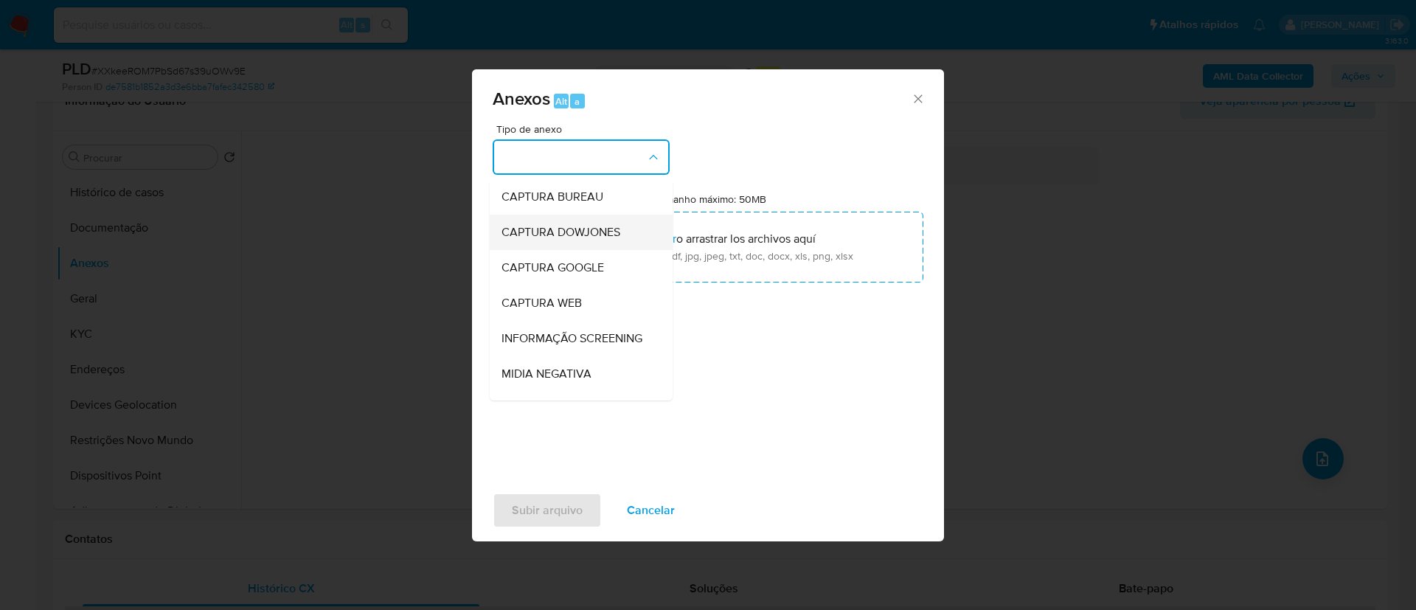
scroll to position [227, 0]
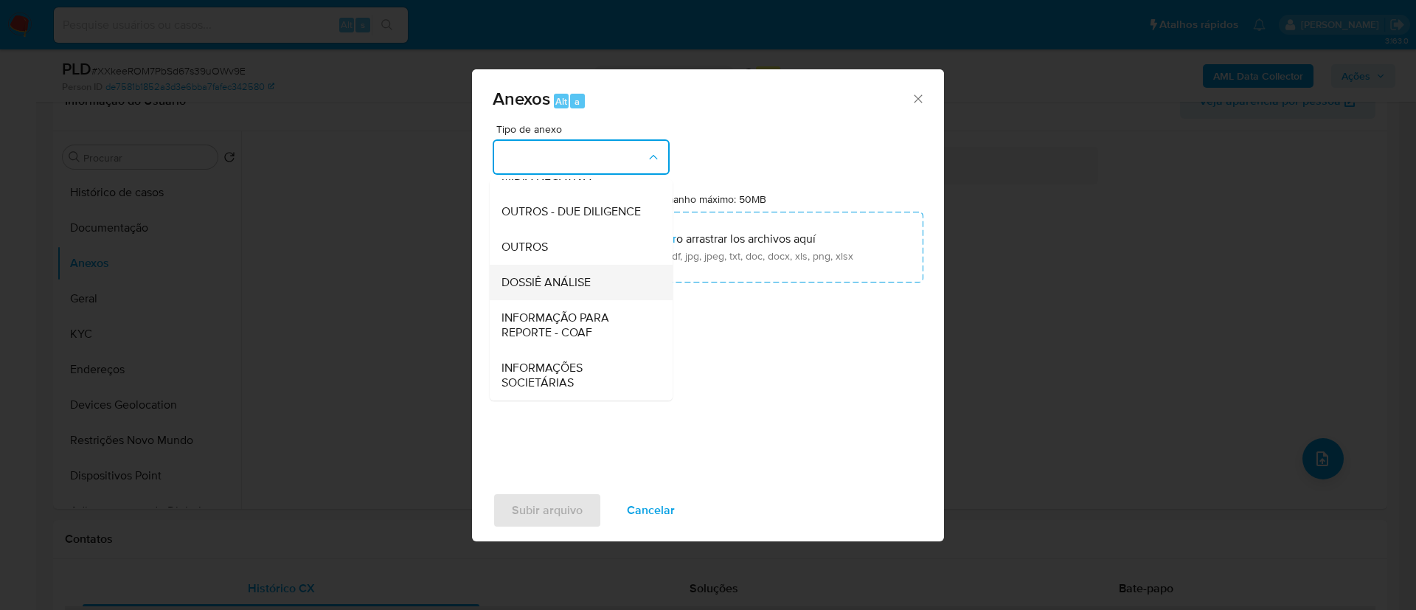
click at [540, 270] on div "DOSSIÊ ANÁLISE" at bounding box center [576, 282] width 150 height 35
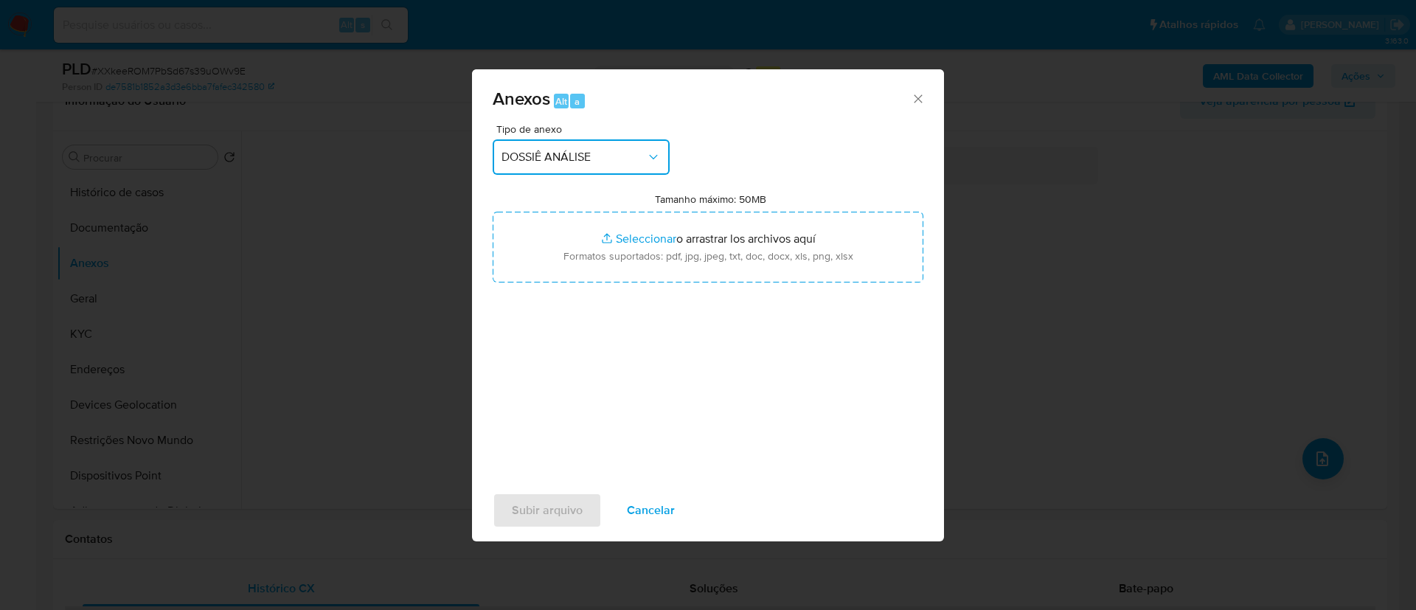
click at [1211, 234] on div "Anexos Alt a Tipo de anexo DOSSIÊ ANÁLISE Tamanho máximo: 50MB Seleccionar arch…" at bounding box center [708, 305] width 1416 height 610
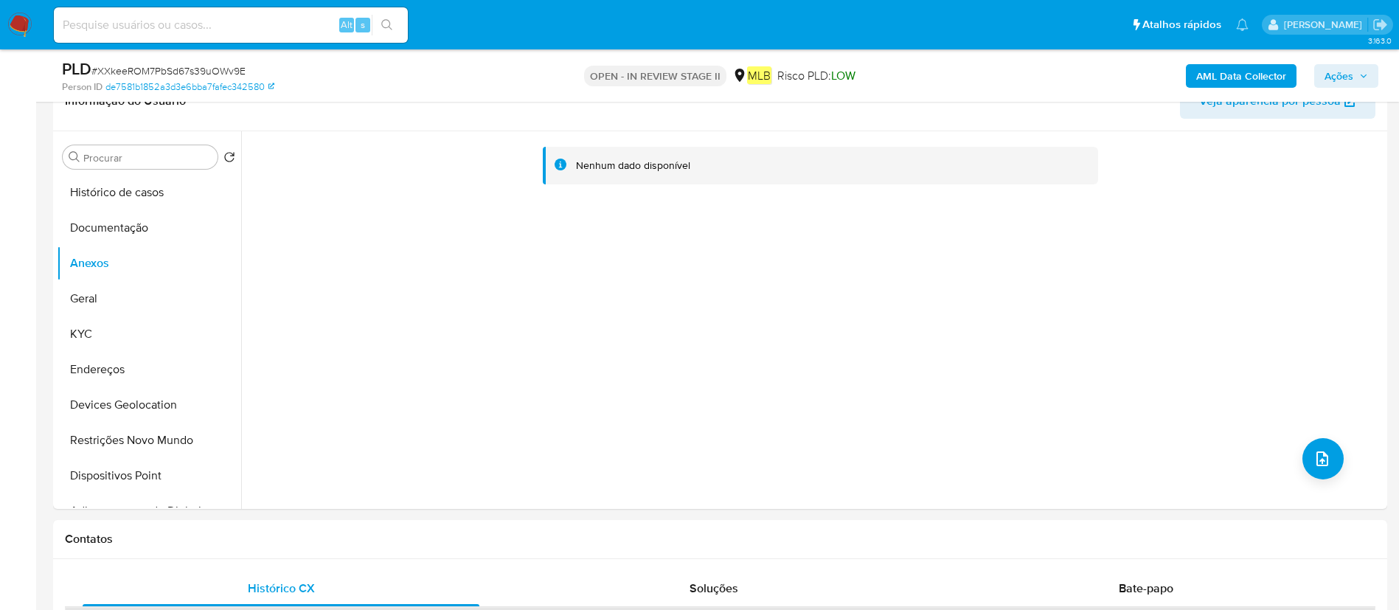
click at [1242, 80] on b "AML Data Collector" at bounding box center [1241, 76] width 90 height 24
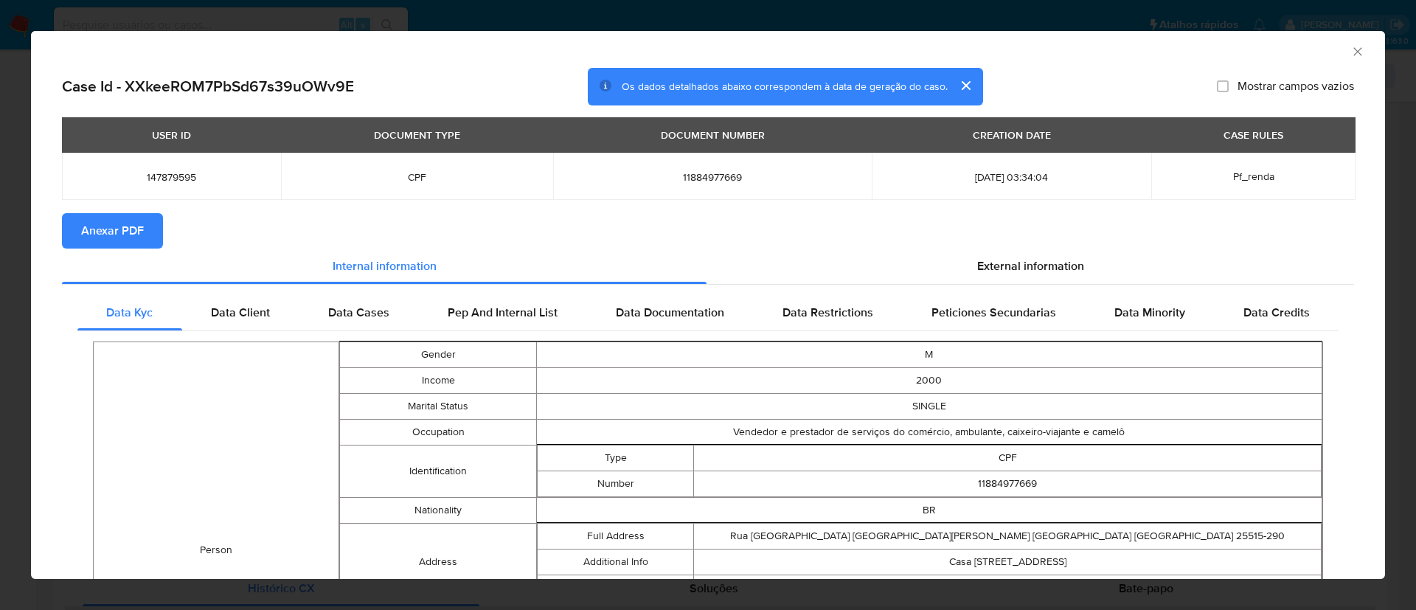
click at [136, 216] on span "Anexar PDF" at bounding box center [112, 231] width 63 height 32
drag, startPoint x: 1415, startPoint y: 201, endPoint x: 717, endPoint y: 169, distance: 698.9
click at [685, 175] on span "11884977669" at bounding box center [712, 176] width 282 height 13
click at [1343, 39] on div "AML Data Collector" at bounding box center [708, 49] width 1354 height 37
click at [1350, 56] on icon "Fechar a janela" at bounding box center [1357, 51] width 15 height 15
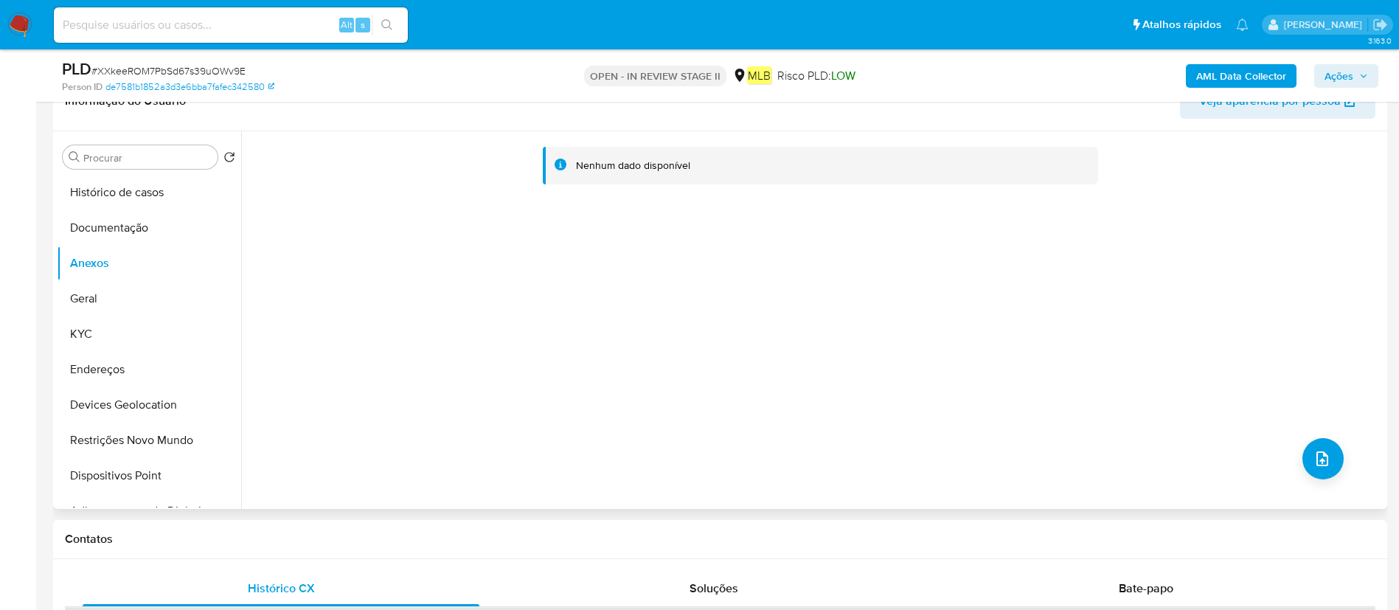
drag, startPoint x: 576, startPoint y: 266, endPoint x: 560, endPoint y: 244, distance: 27.4
click at [574, 268] on div "Nenhum dado disponível" at bounding box center [812, 319] width 1142 height 377
click at [1308, 472] on button "upload-file" at bounding box center [1322, 458] width 41 height 41
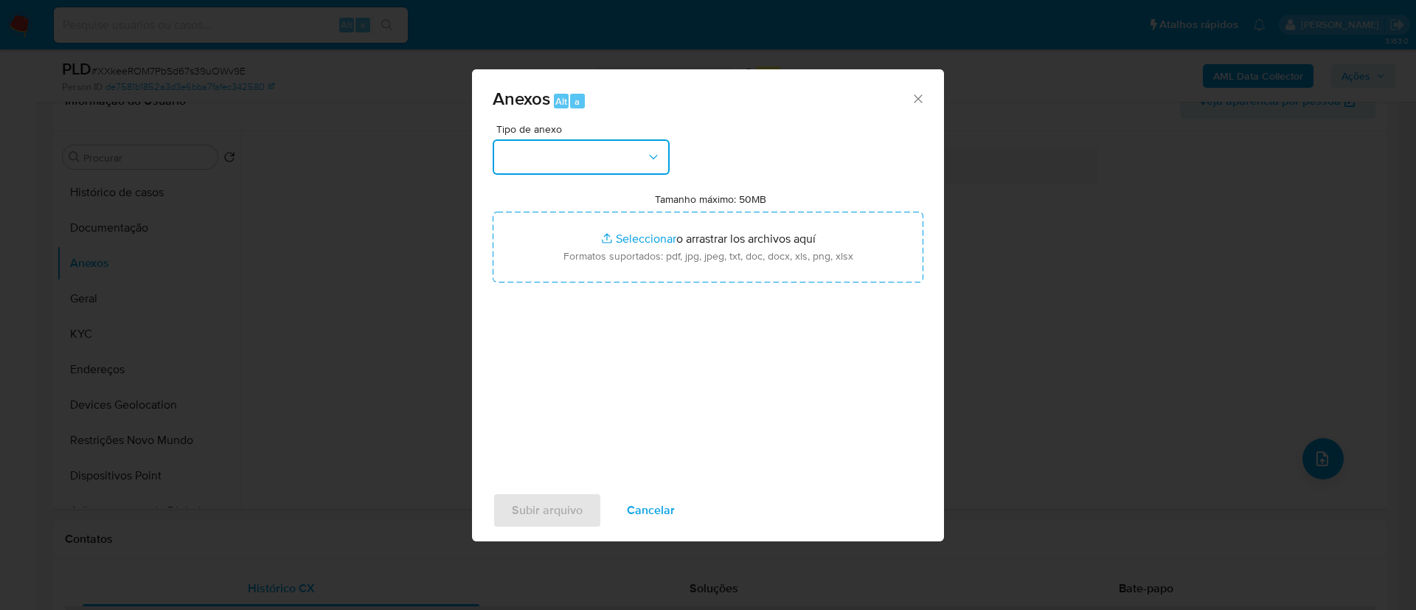
click at [568, 150] on button "button" at bounding box center [580, 156] width 177 height 35
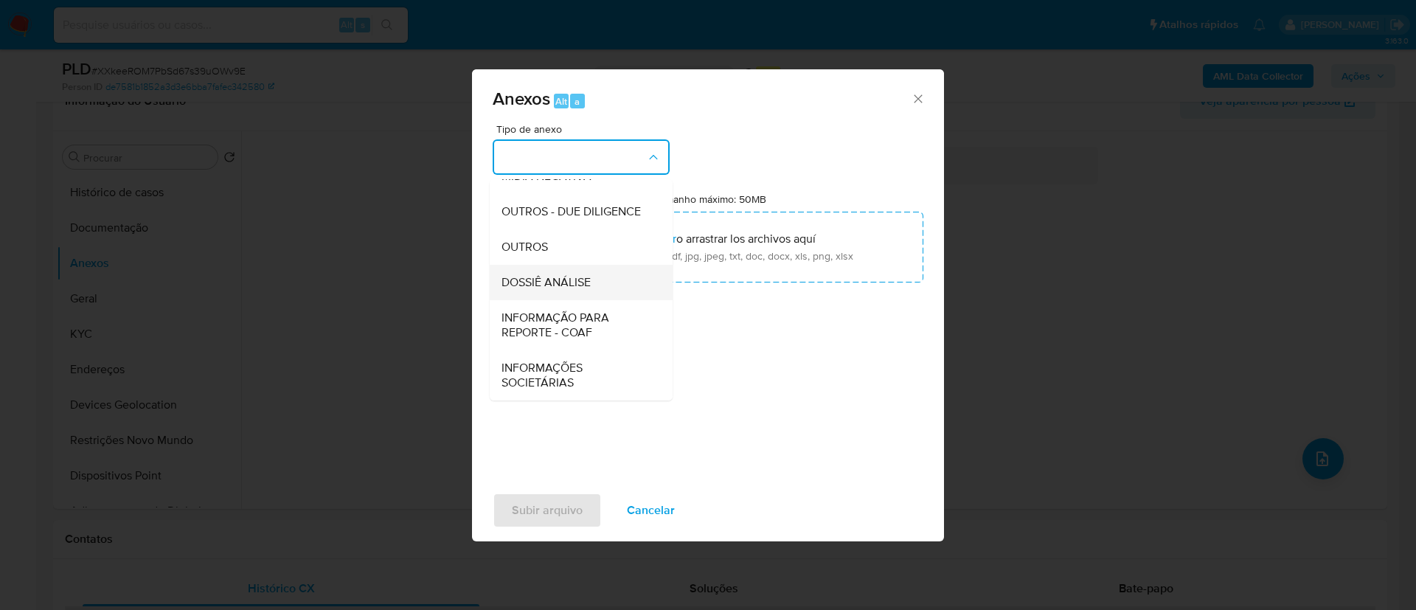
click at [630, 290] on div "DOSSIÊ ANÁLISE" at bounding box center [576, 282] width 150 height 35
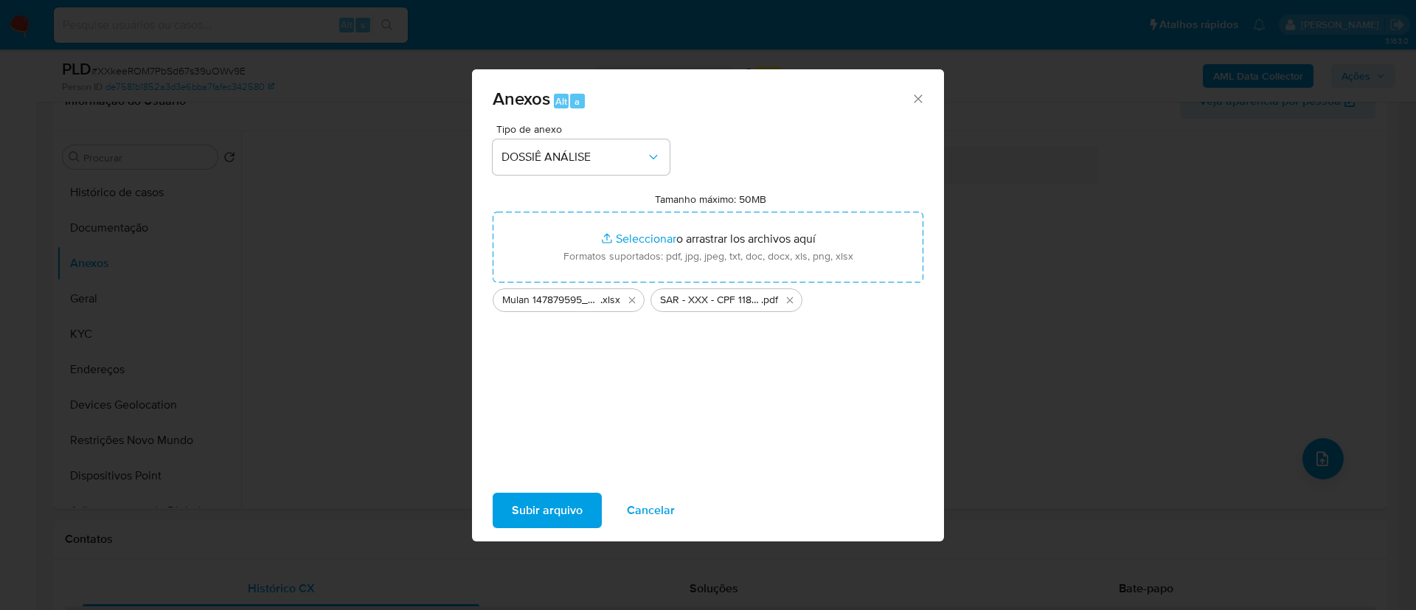
click at [525, 515] on span "Subir arquivo" at bounding box center [547, 510] width 71 height 32
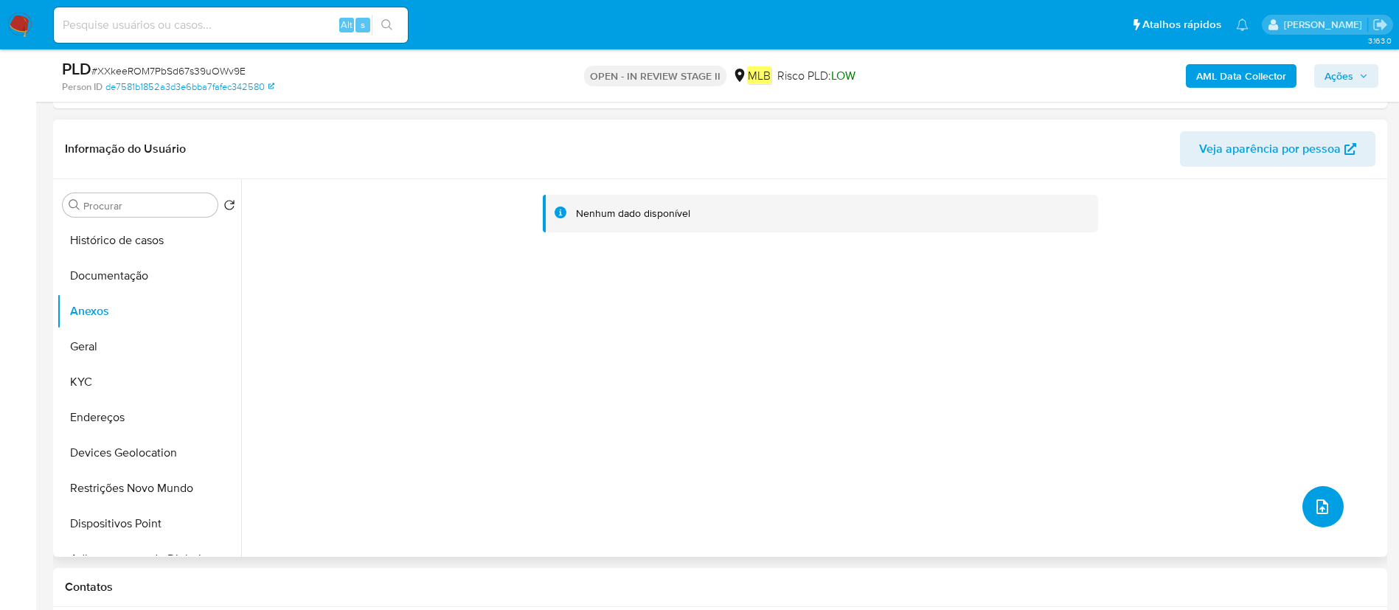
scroll to position [664, 0]
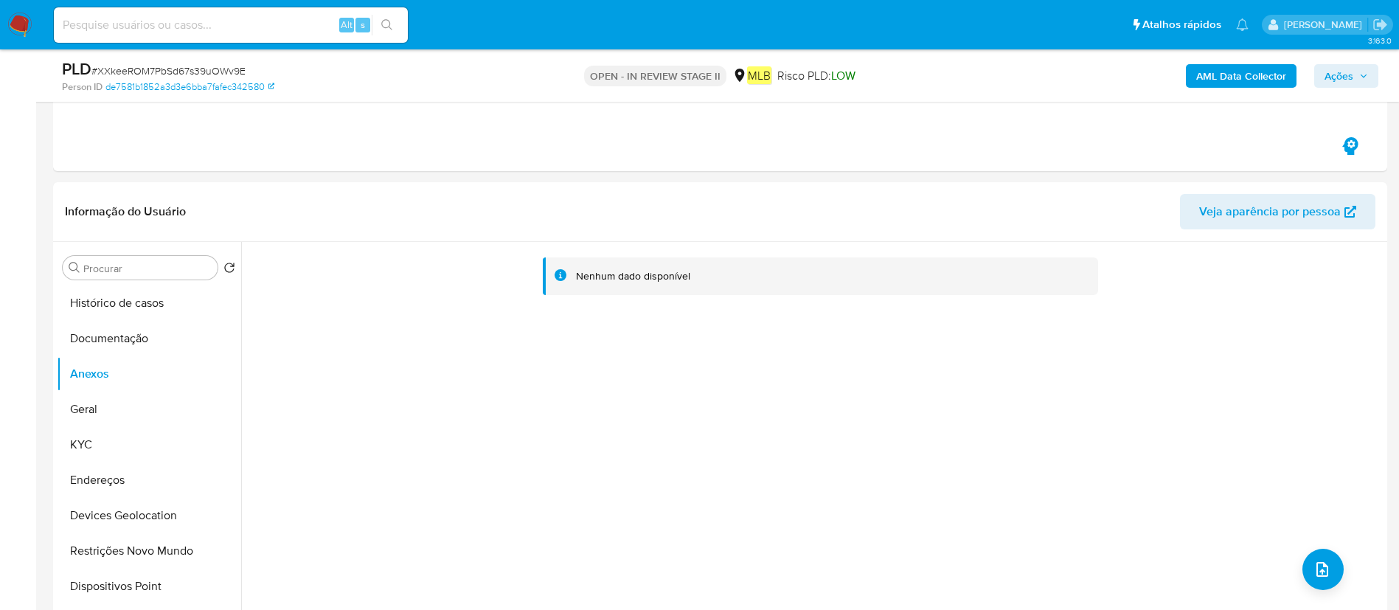
click at [1345, 69] on span "Ações" at bounding box center [1338, 76] width 29 height 24
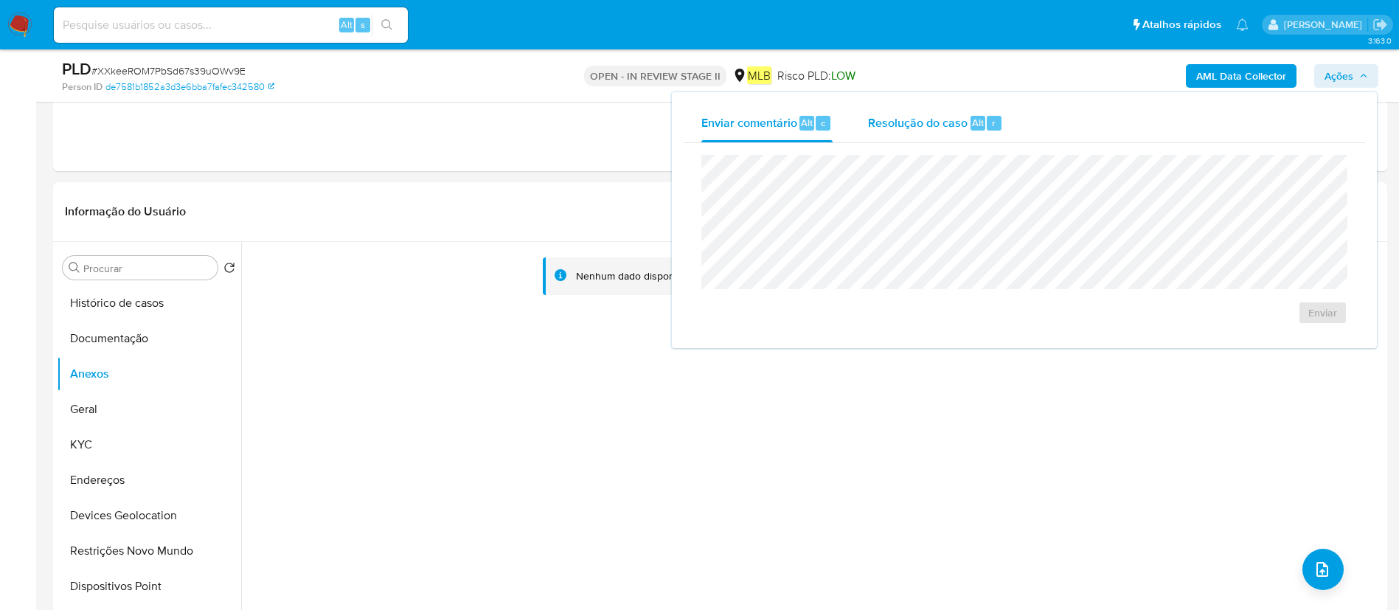
click at [974, 125] on span "Alt" at bounding box center [978, 123] width 12 height 14
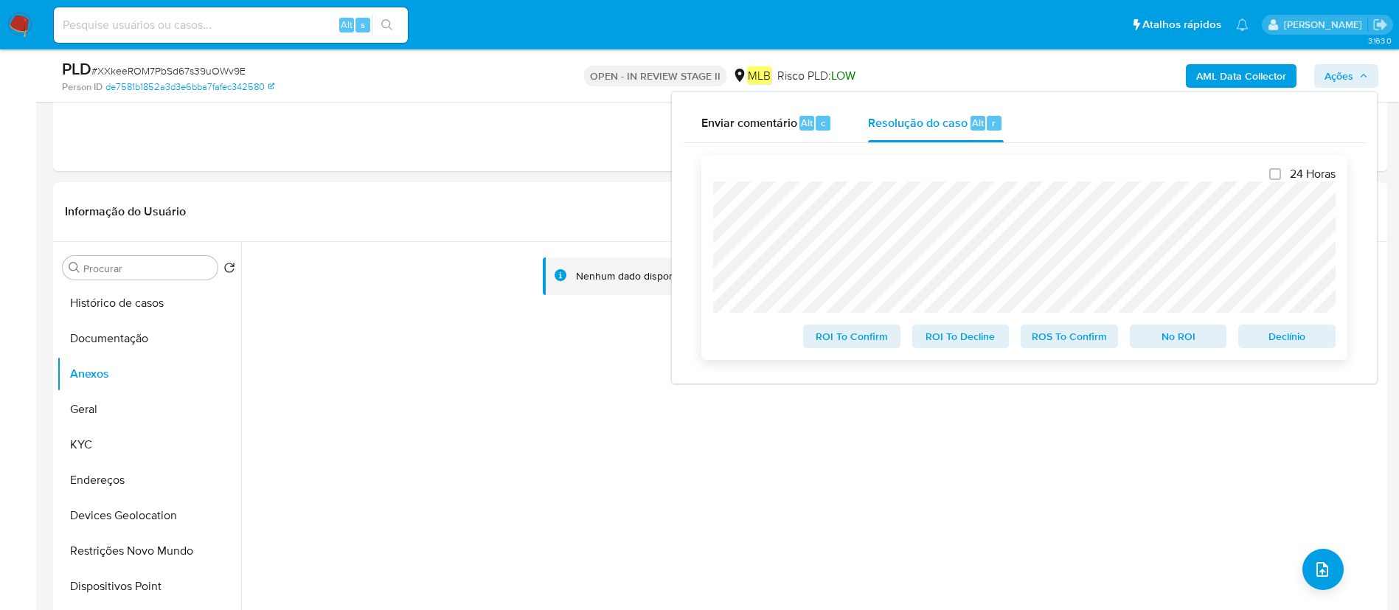
click at [1077, 347] on span "ROS To Confirm" at bounding box center [1069, 336] width 77 height 21
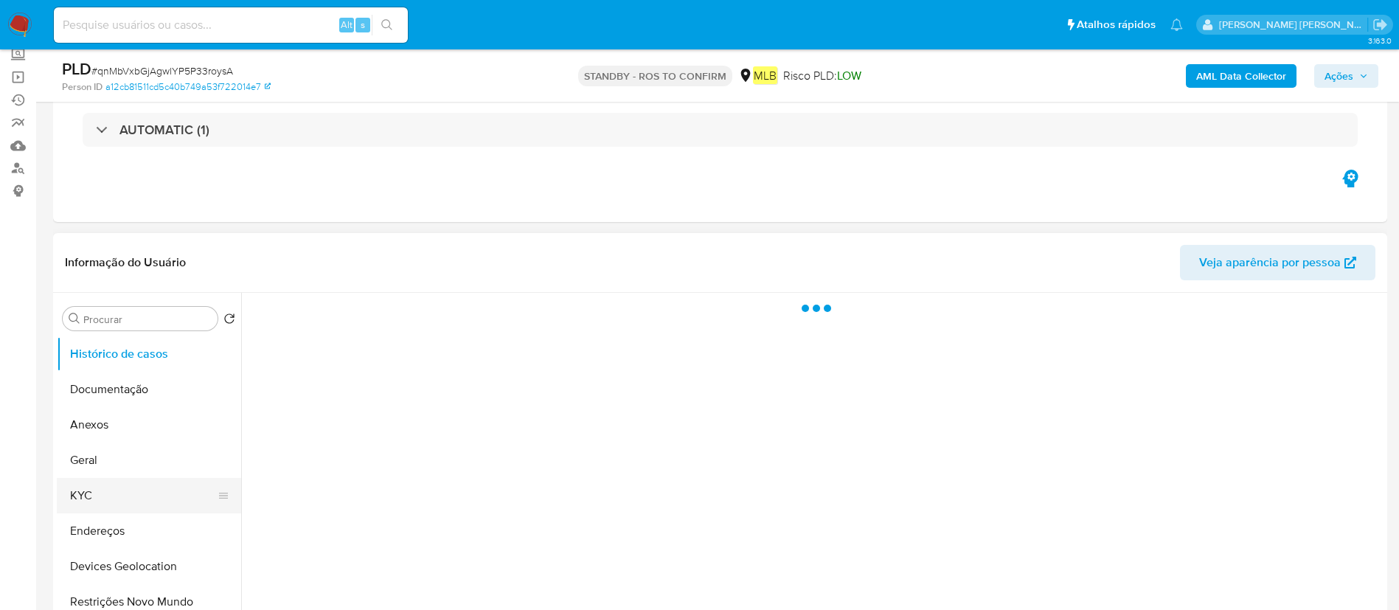
scroll to position [111, 0]
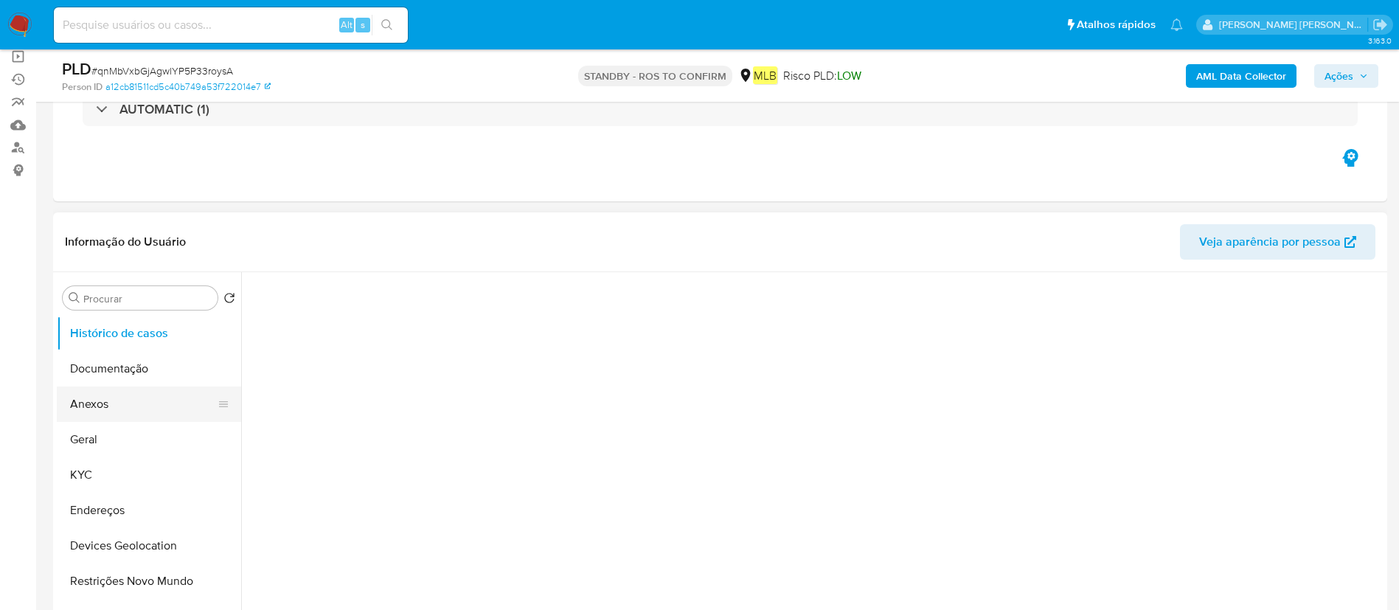
select select "10"
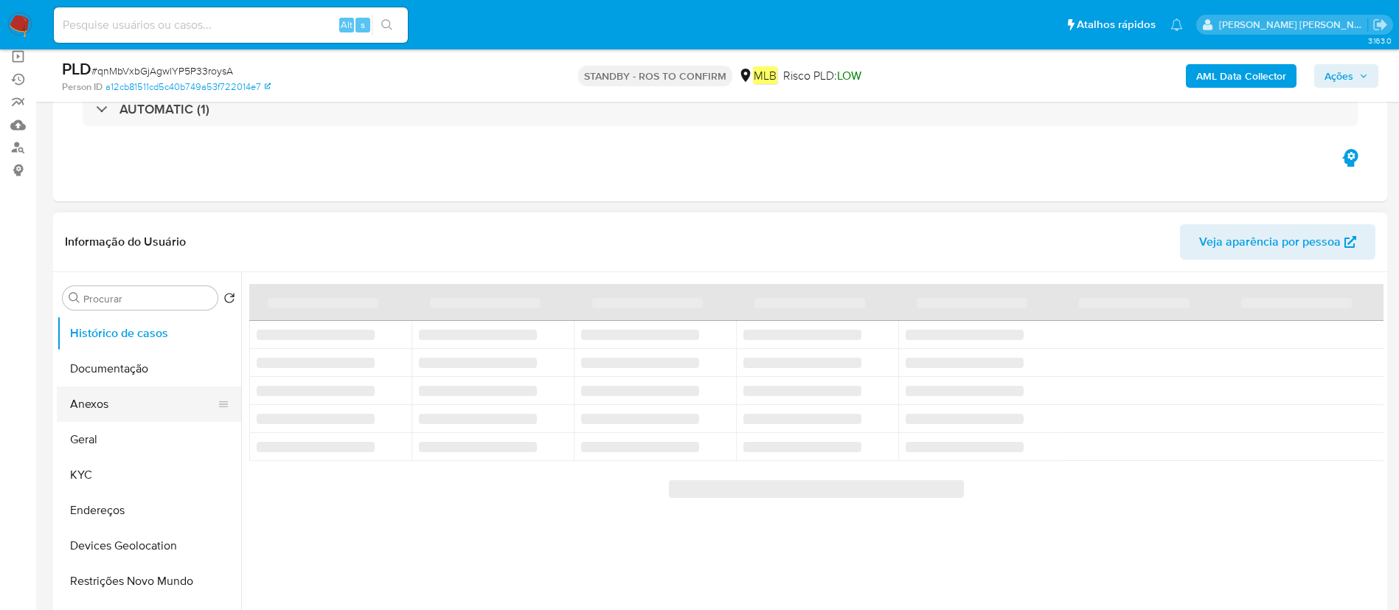
click at [155, 403] on button "Anexos" at bounding box center [143, 403] width 173 height 35
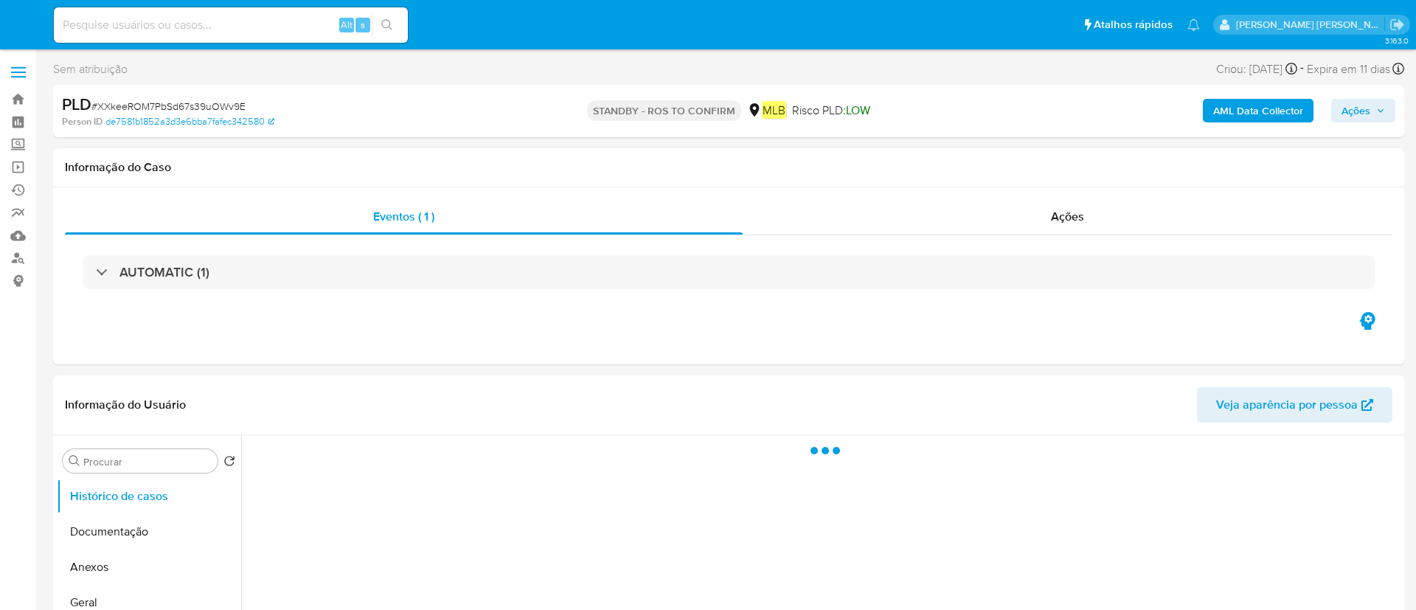
select select "10"
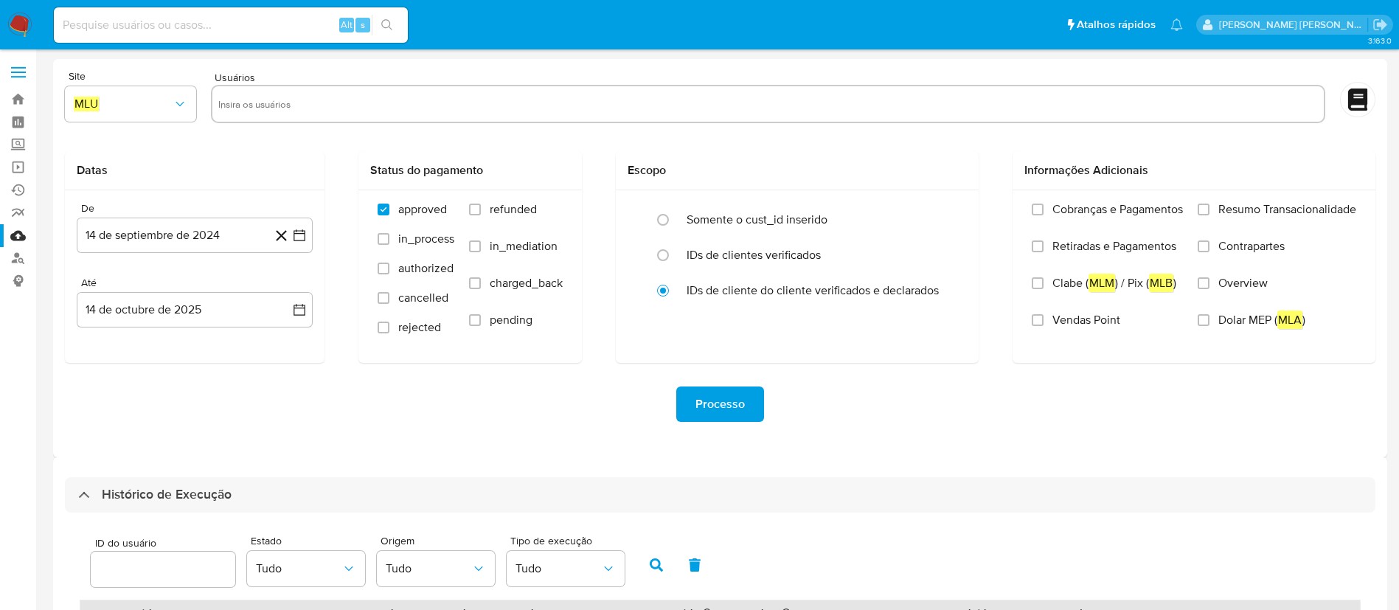
select select "10"
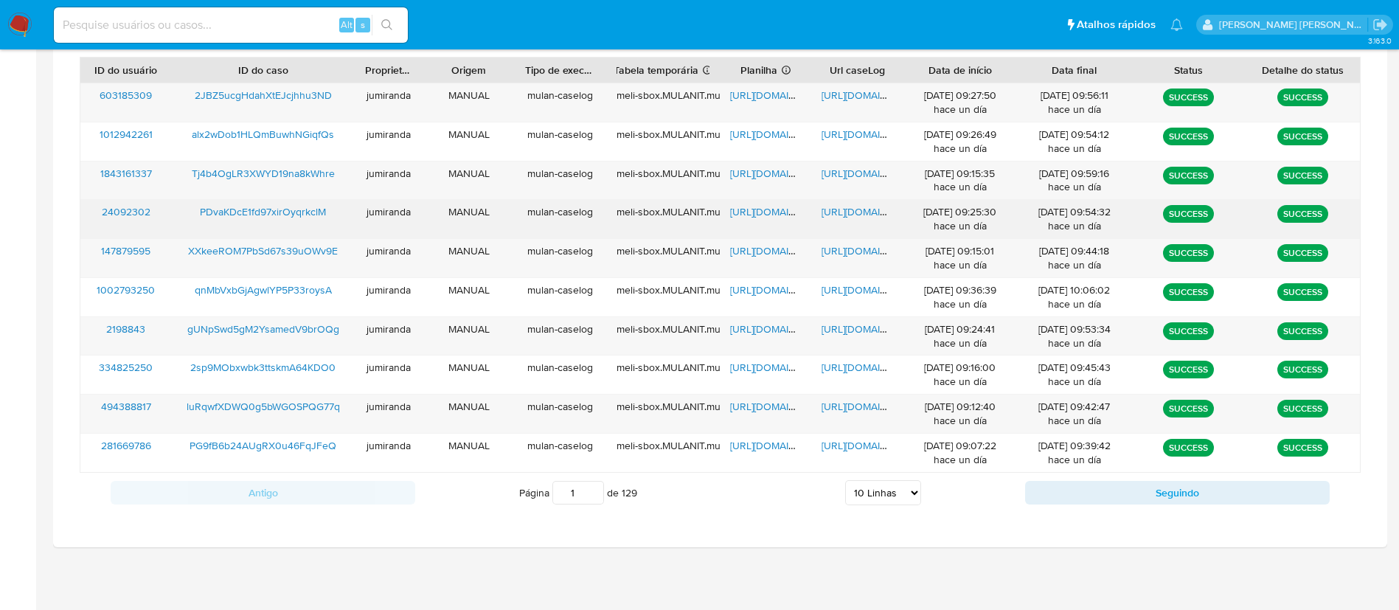
click at [759, 206] on span "[URL][DOMAIN_NAME]" at bounding box center [781, 211] width 102 height 15
click at [843, 217] on span "[URL][DOMAIN_NAME]" at bounding box center [872, 211] width 102 height 15
click at [296, 204] on span "PDvaKDcE1fd97xirOyqrkclM" at bounding box center [263, 211] width 126 height 15
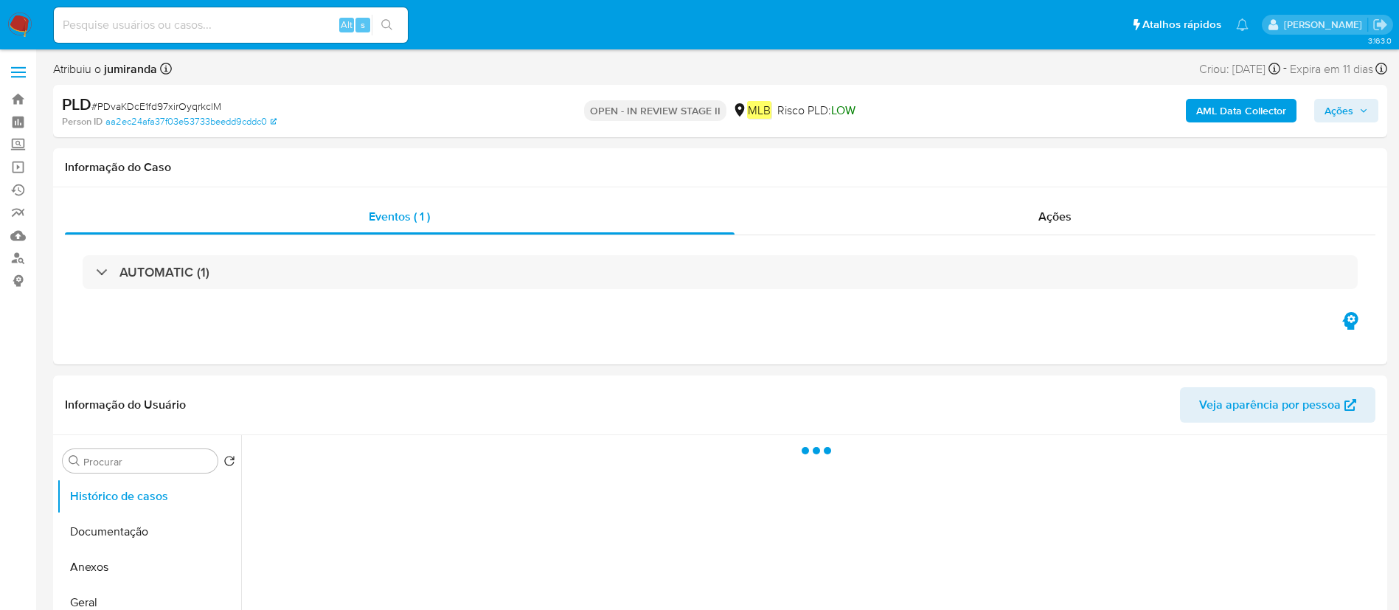
select select "10"
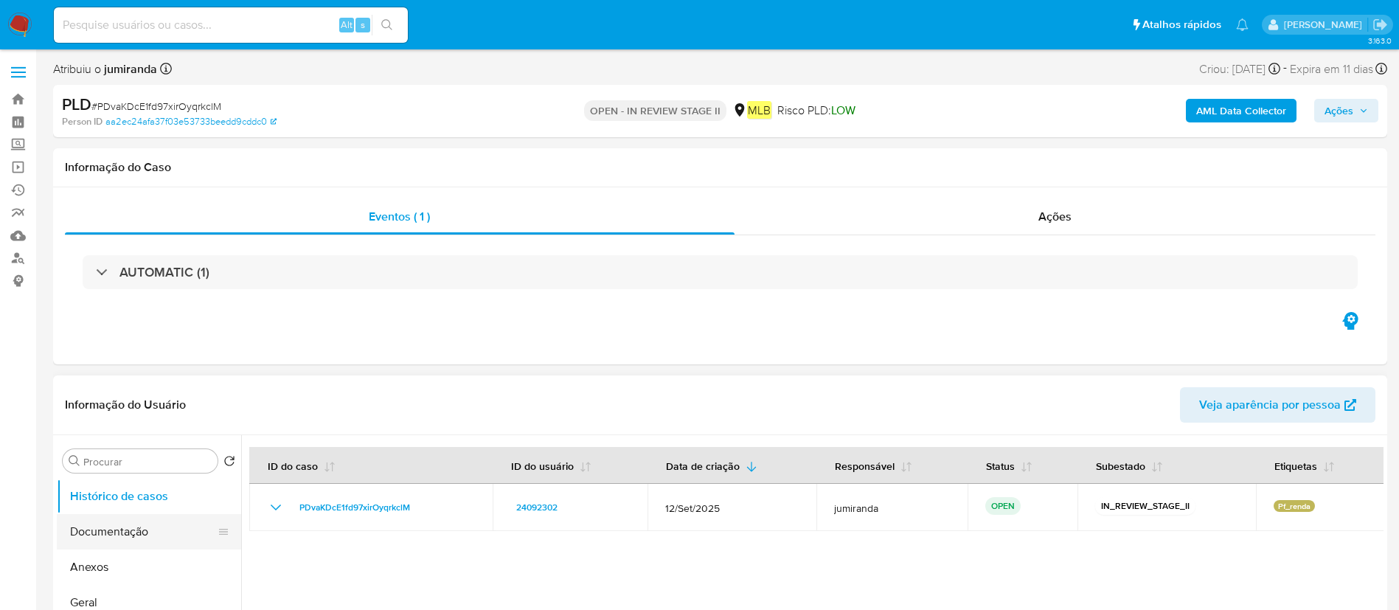
click at [173, 535] on button "Documentação" at bounding box center [143, 531] width 173 height 35
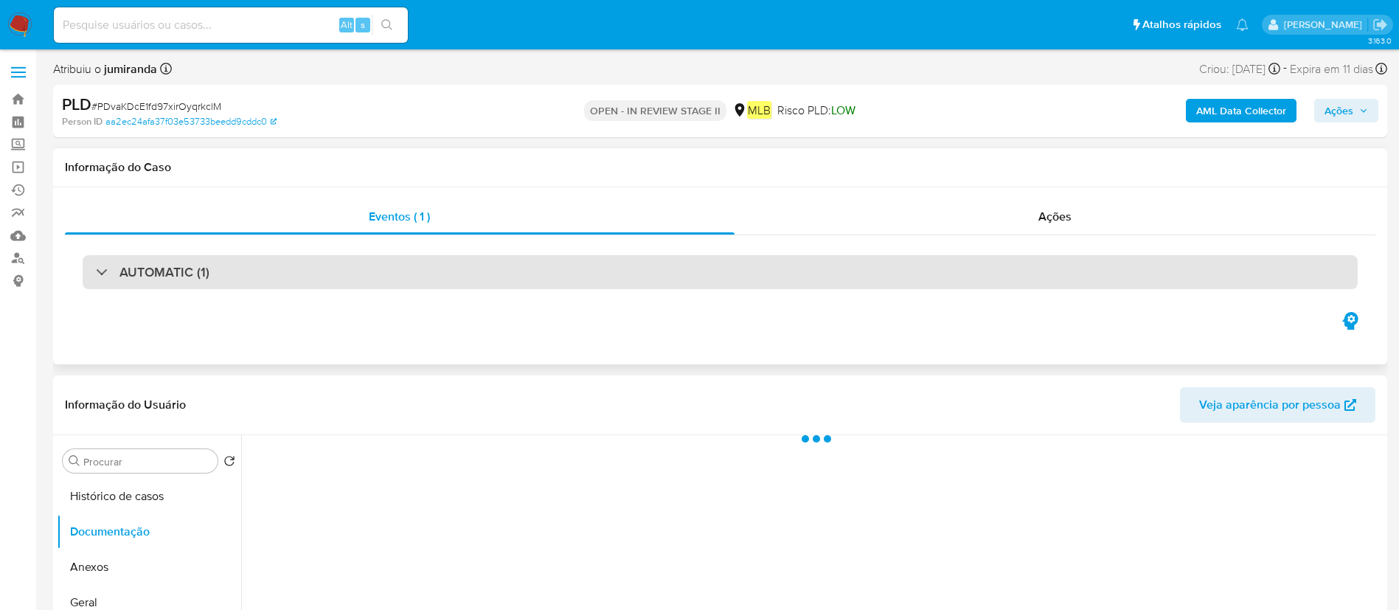
scroll to position [221, 0]
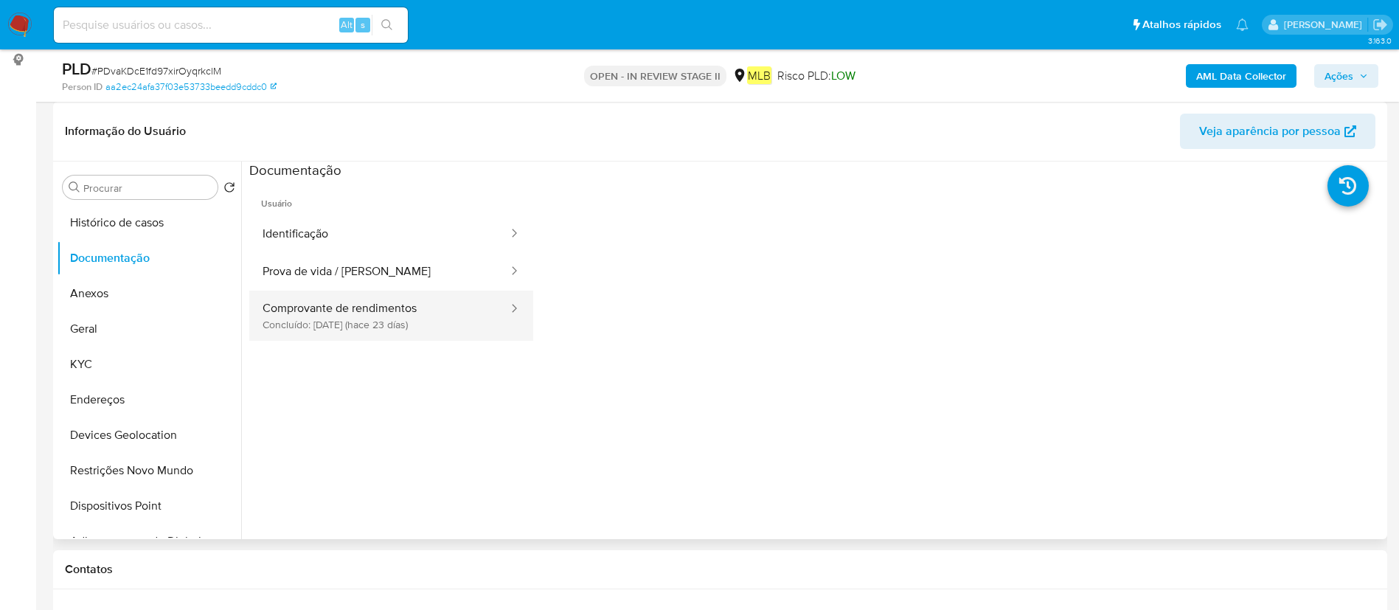
click at [288, 315] on button "Comprovante de rendimentos Concluído: 23/09/2025 (hace 23 días)" at bounding box center [379, 315] width 260 height 50
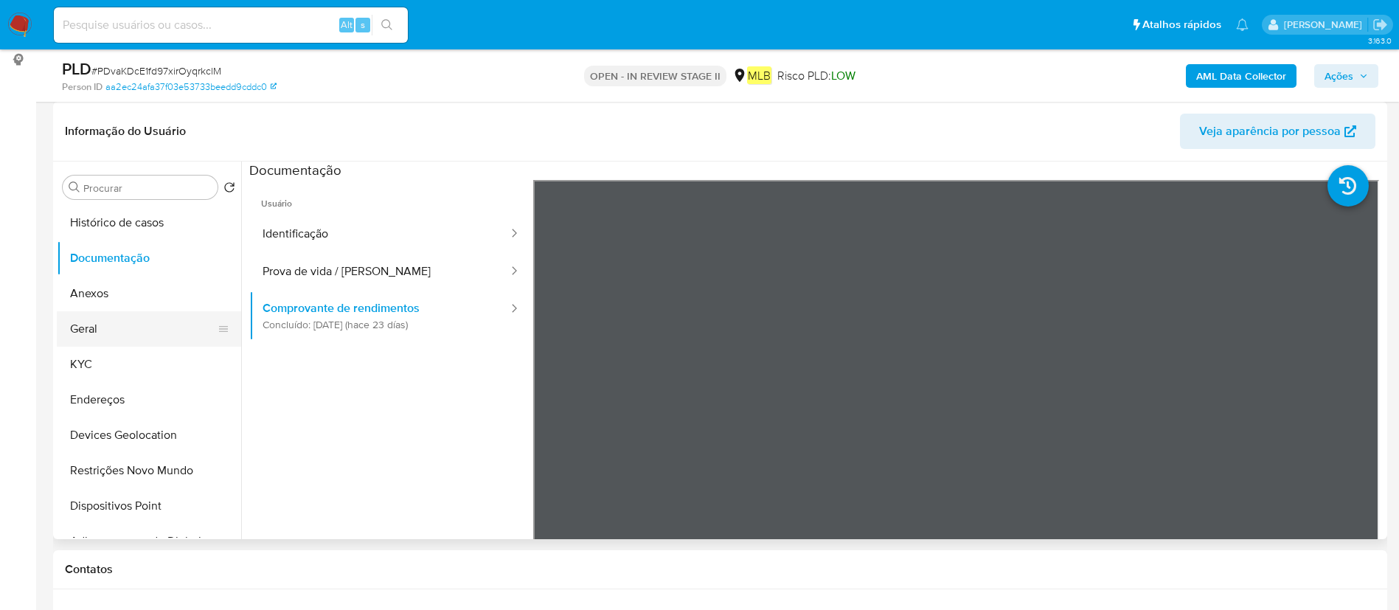
click at [147, 339] on button "Geral" at bounding box center [143, 328] width 173 height 35
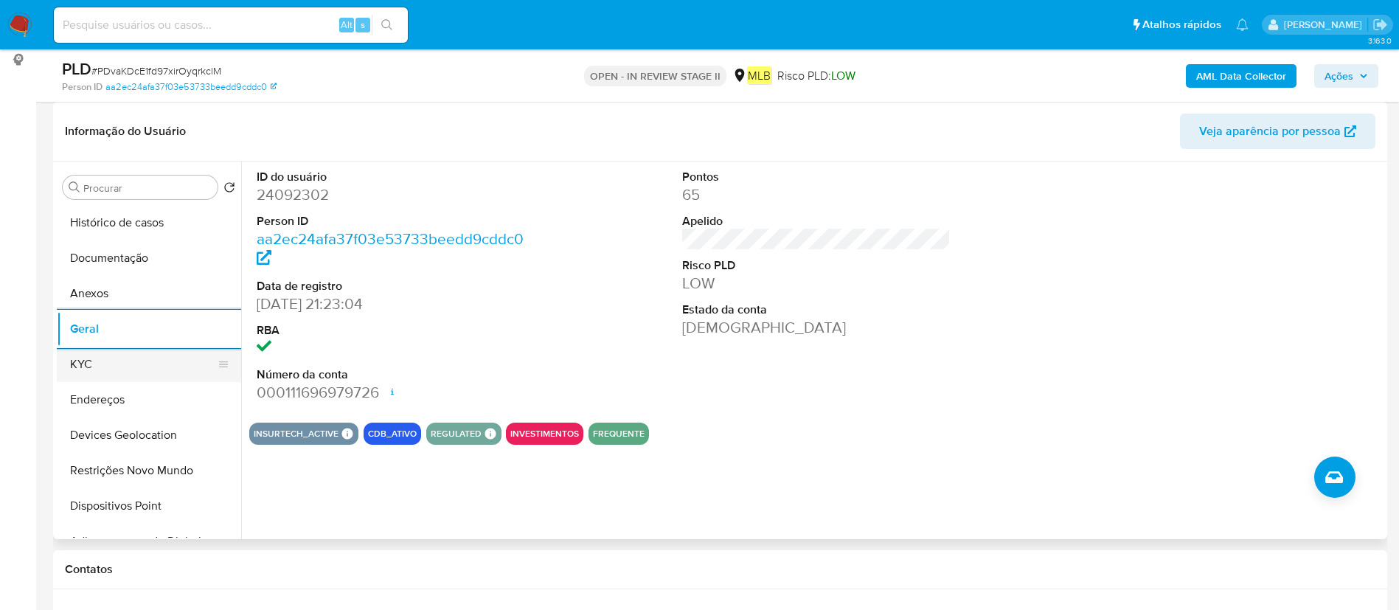
click at [112, 363] on button "KYC" at bounding box center [143, 364] width 173 height 35
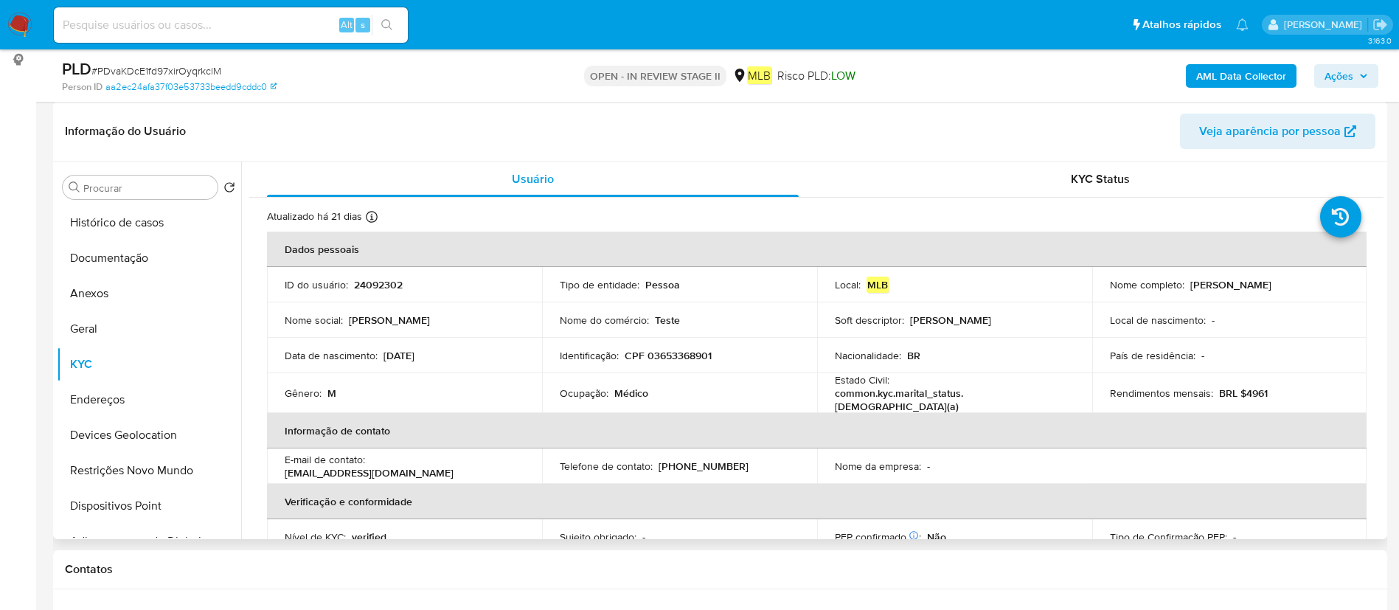
click at [623, 388] on p "Médico" at bounding box center [631, 392] width 34 height 13
copy div "Ocupação : Médico"
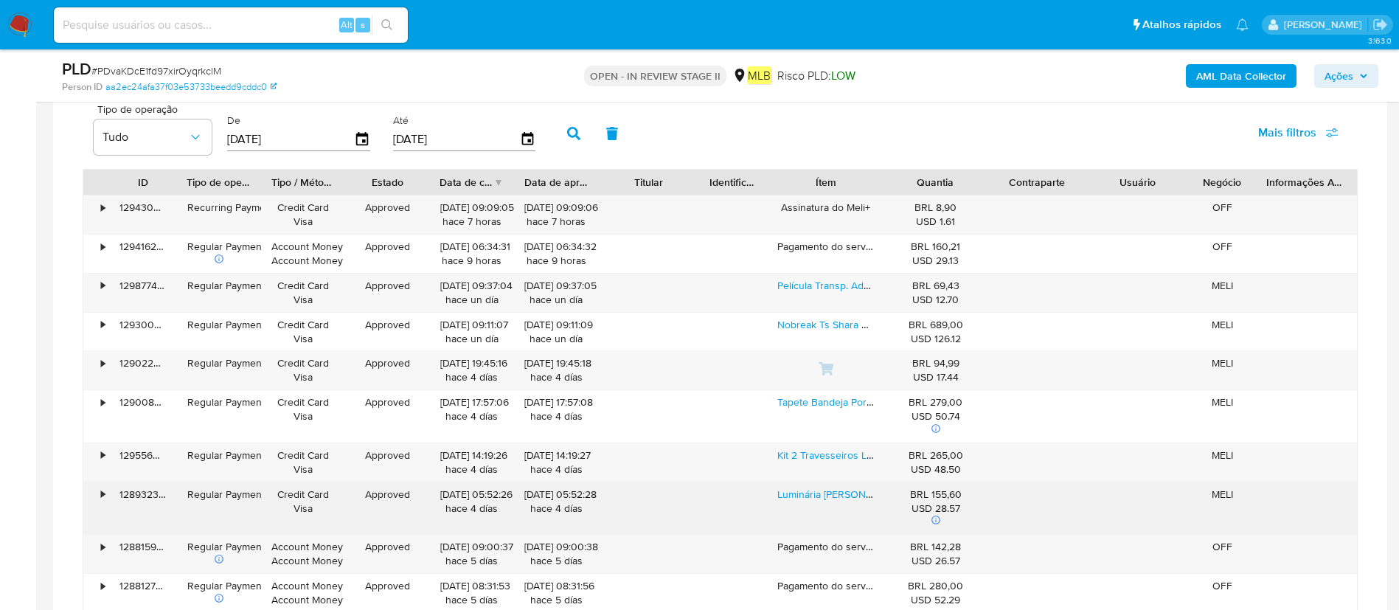
scroll to position [1327, 0]
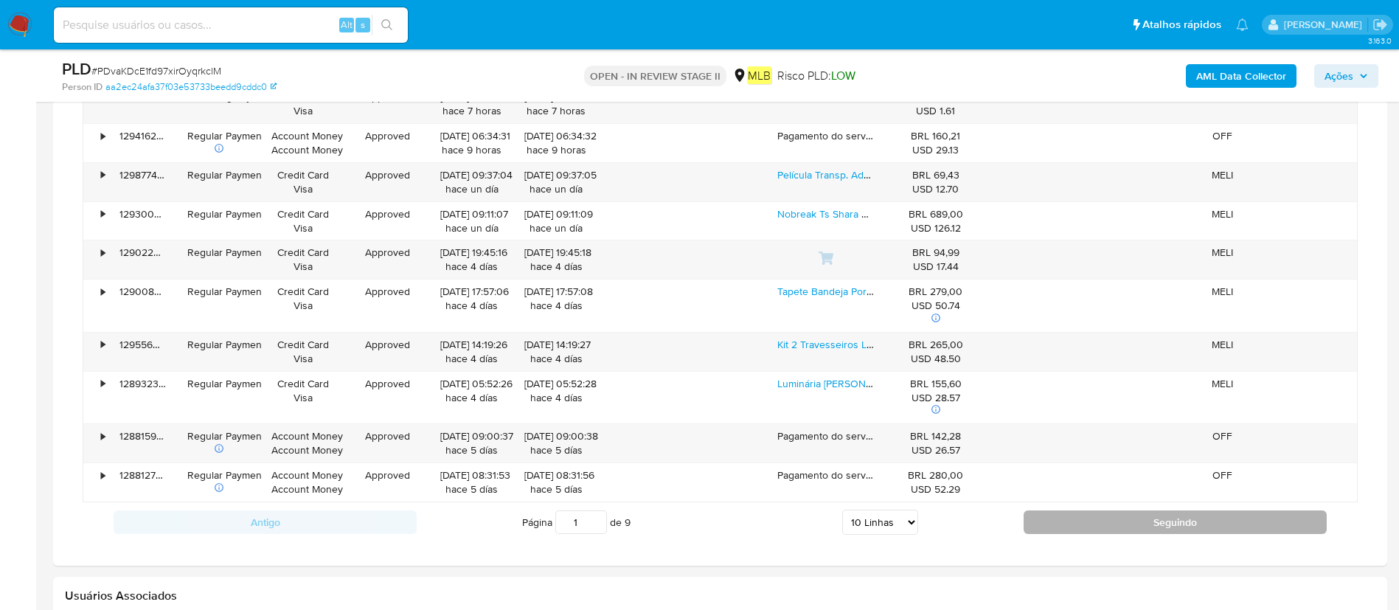
click at [1127, 516] on button "Seguindo" at bounding box center [1174, 522] width 303 height 24
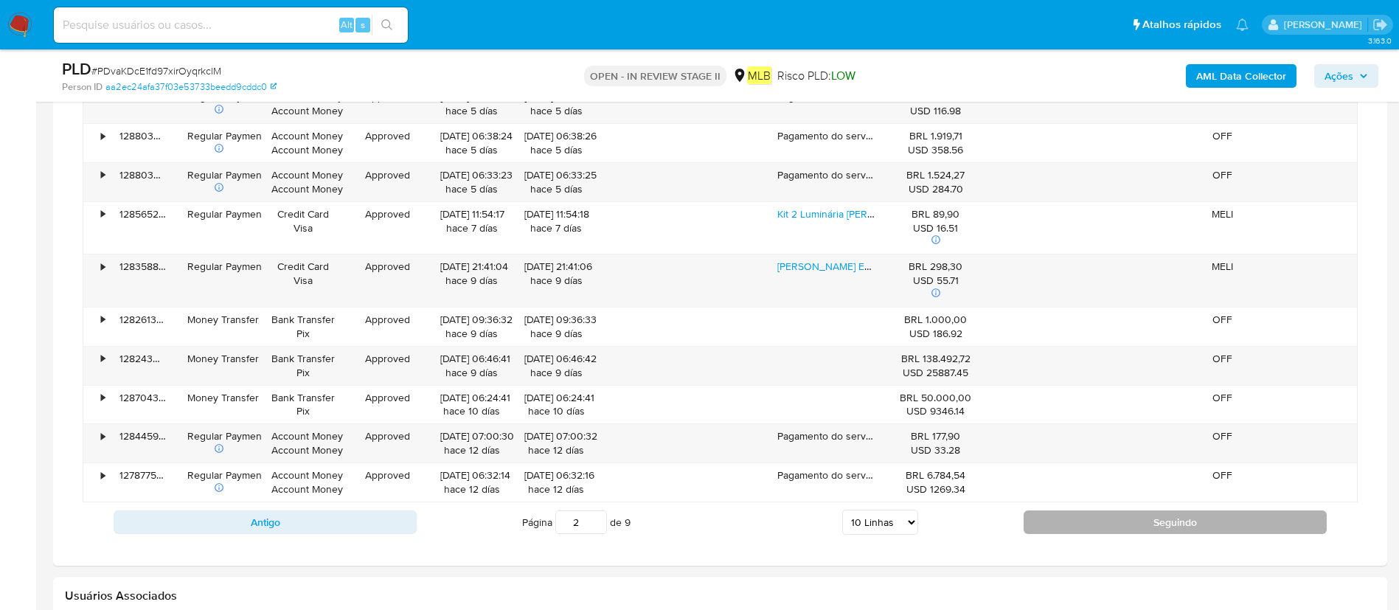
click at [1122, 511] on button "Seguindo" at bounding box center [1174, 522] width 303 height 24
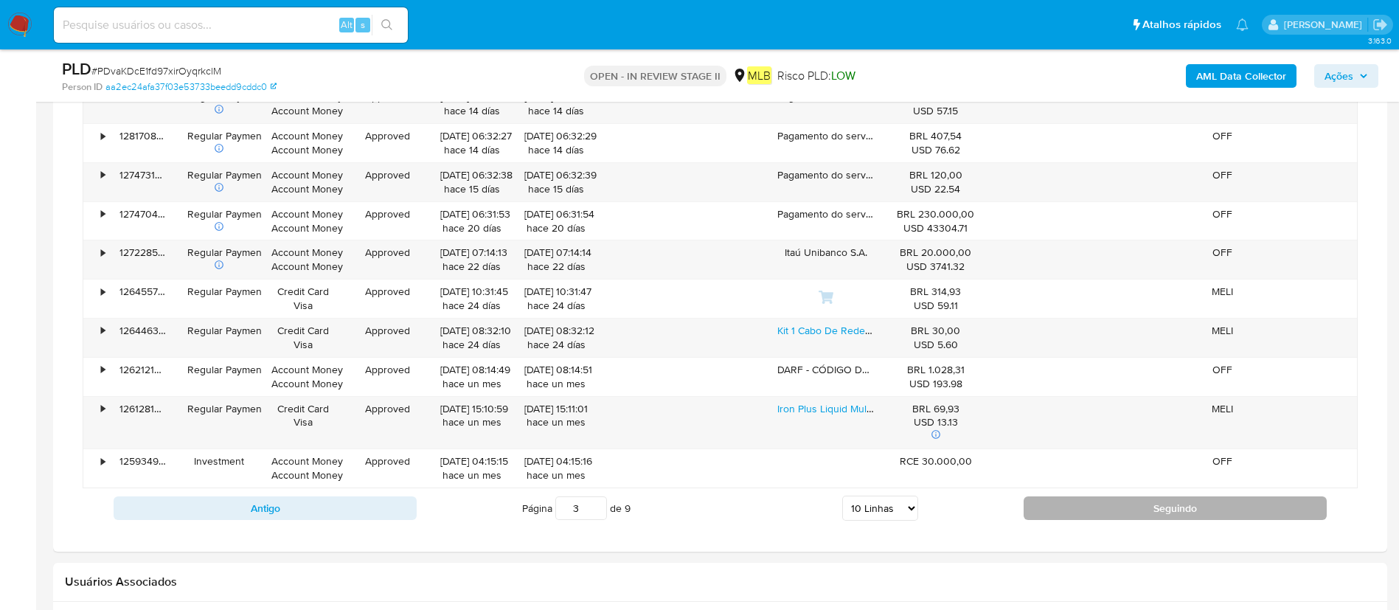
click at [1109, 518] on button "Seguindo" at bounding box center [1174, 508] width 303 height 24
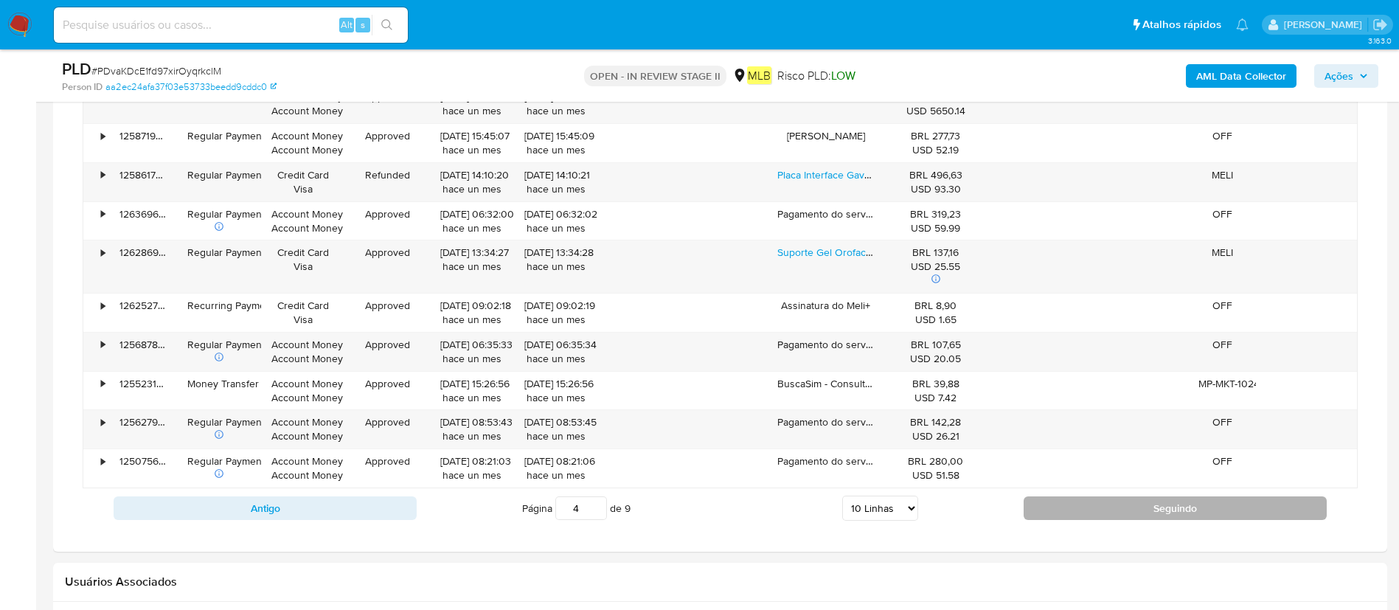
click at [1127, 517] on button "Seguindo" at bounding box center [1174, 508] width 303 height 24
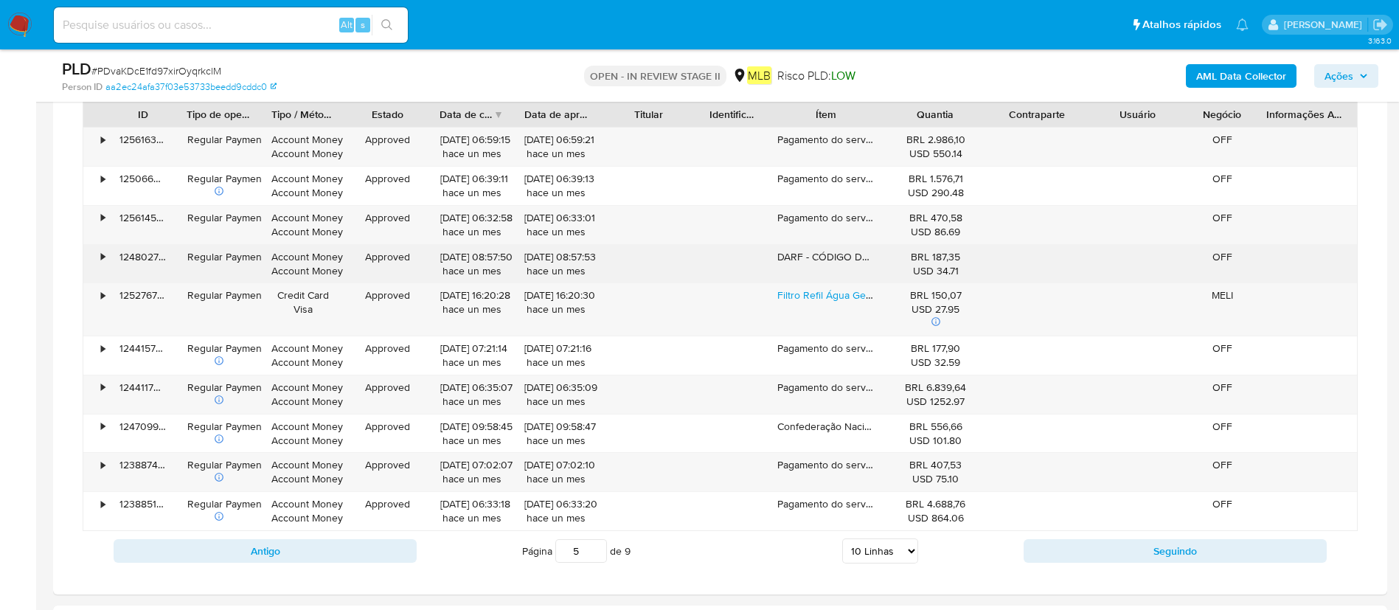
scroll to position [1438, 0]
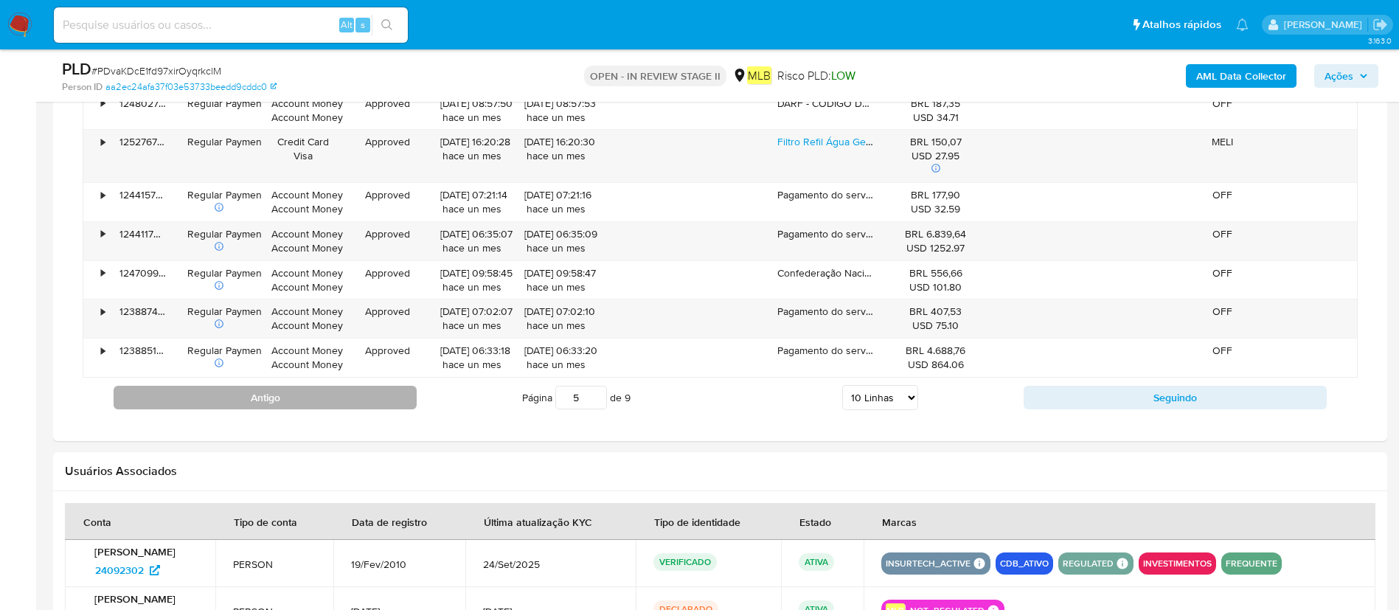
click at [355, 391] on button "Antigo" at bounding box center [265, 398] width 303 height 24
click at [355, 394] on button "Antigo" at bounding box center [265, 398] width 303 height 24
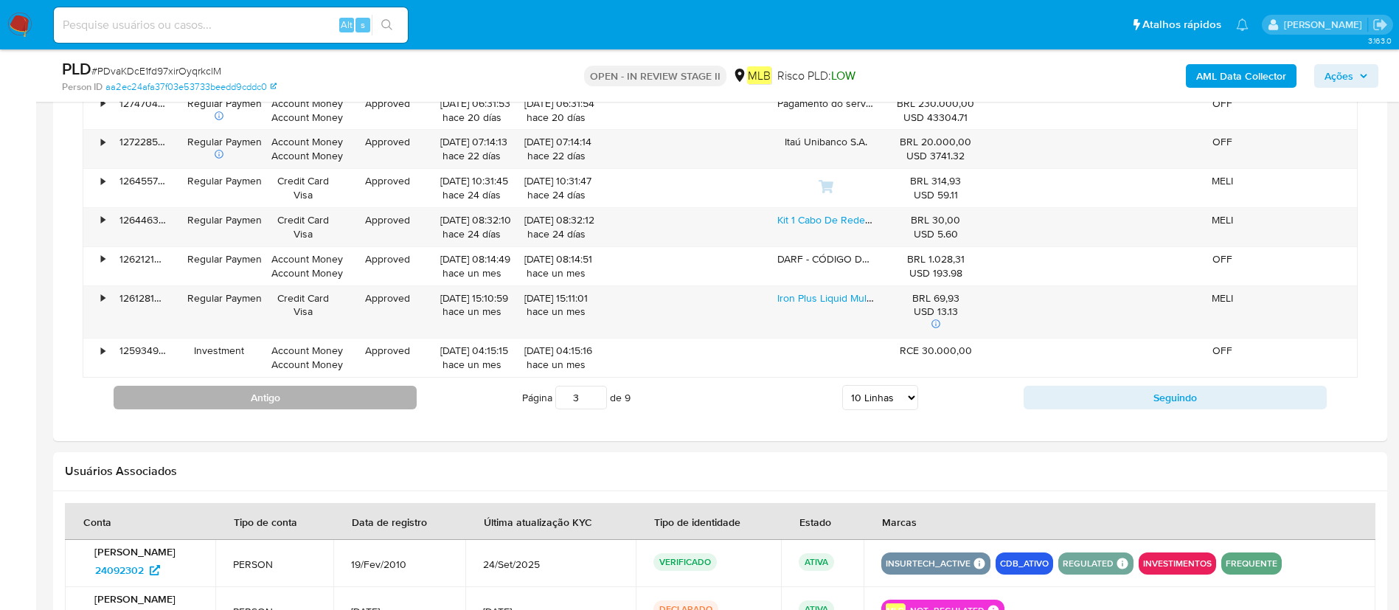
click at [377, 392] on button "Antigo" at bounding box center [265, 398] width 303 height 24
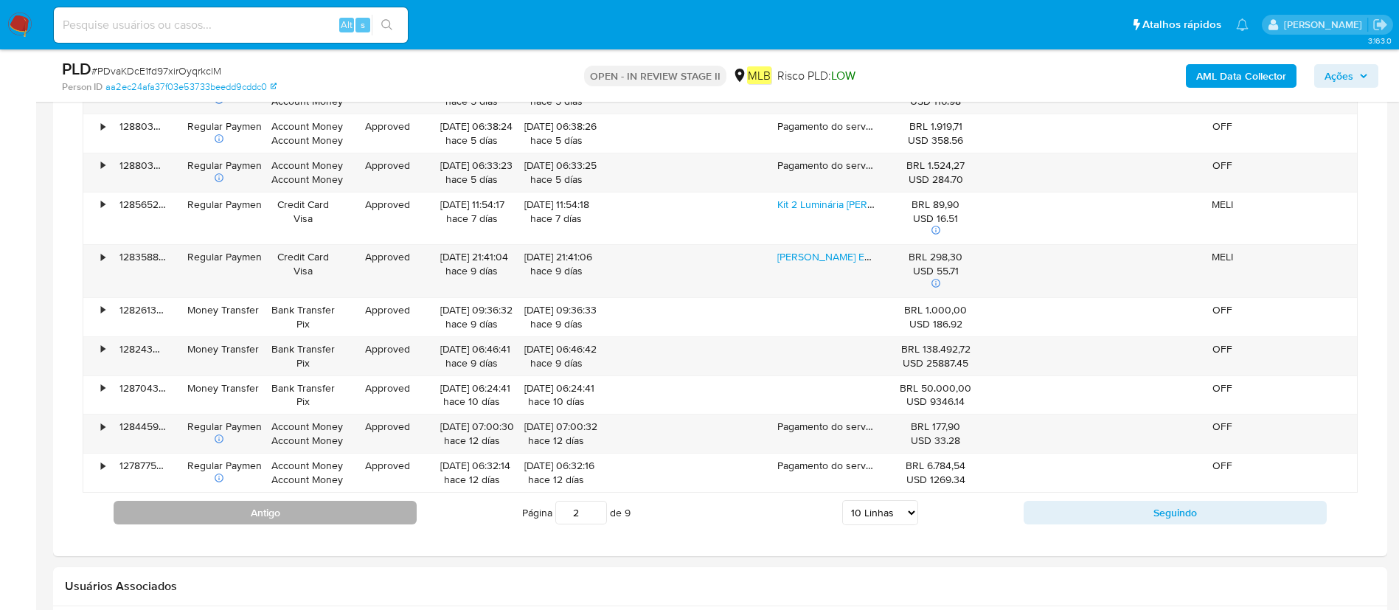
scroll to position [1216, 0]
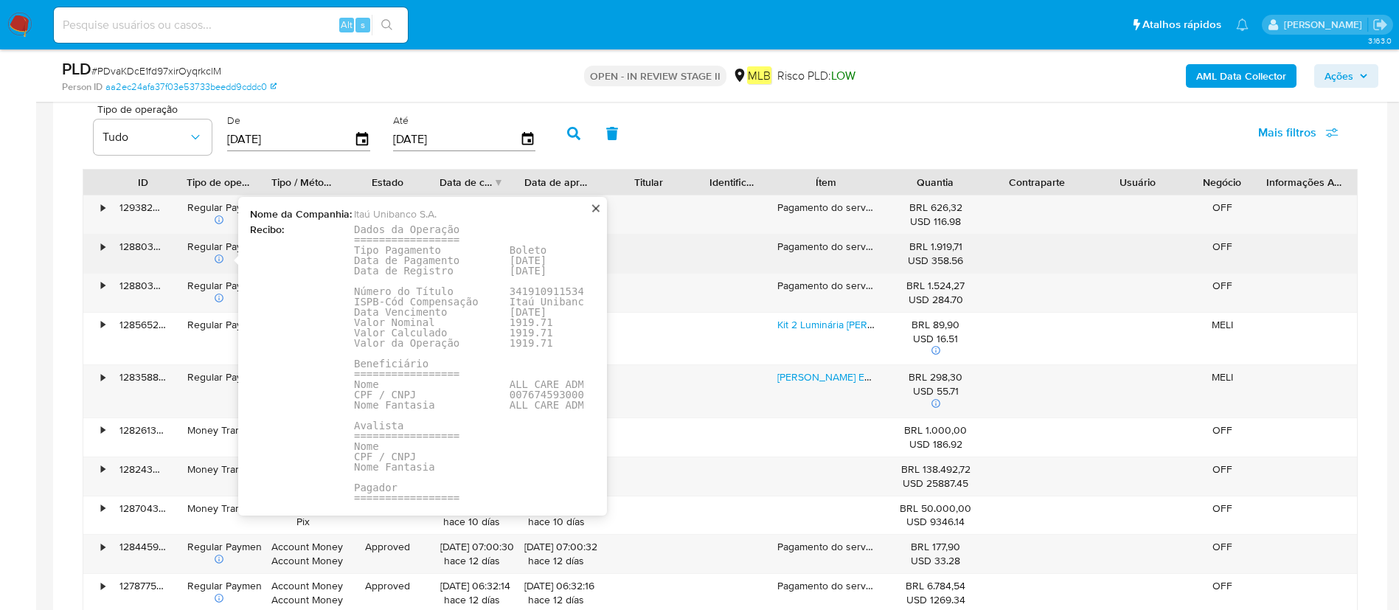
click at [537, 394] on pre "Dados da Operação ================= Tipo Pagamento Boleto Data de Pagamento 10/…" at bounding box center [578, 410] width 448 height 372
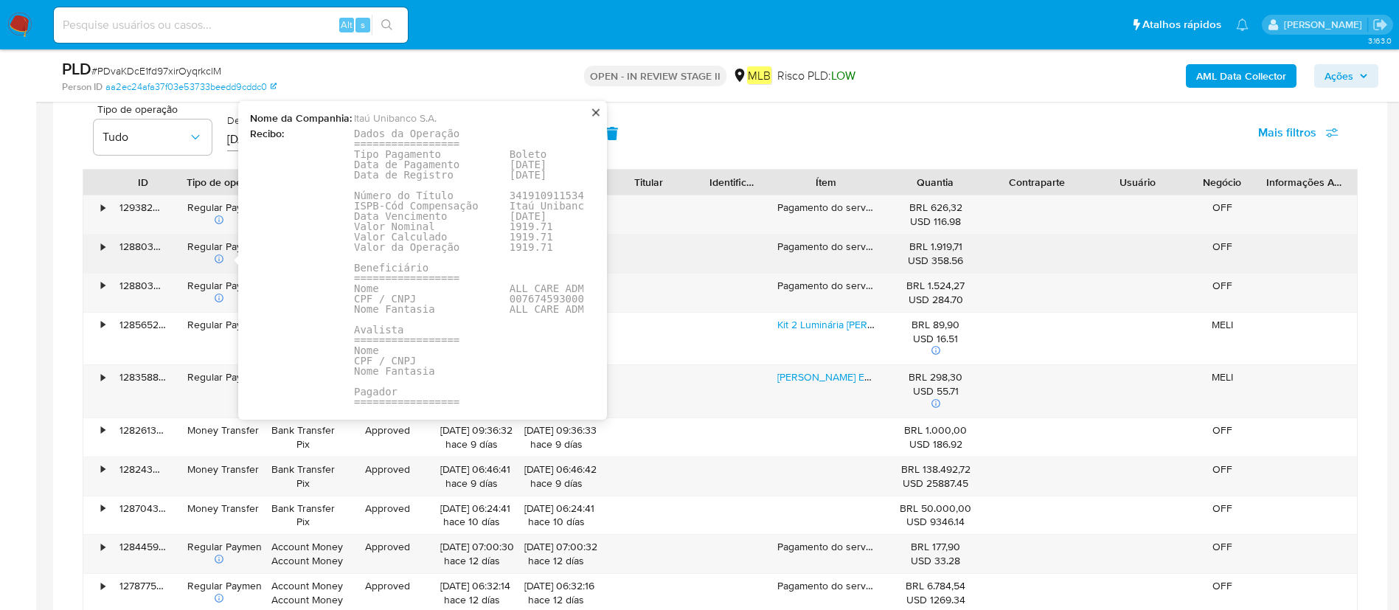
click at [541, 293] on pre "Dados da Operação ================= Tipo Pagamento Boleto Data de Pagamento 10/…" at bounding box center [578, 314] width 448 height 372
click at [540, 293] on pre "Dados da Operação ================= Tipo Pagamento Boleto Data de Pagamento 10/…" at bounding box center [578, 314] width 448 height 372
click at [539, 299] on pre "Dados da Operação ================= Tipo Pagamento Boleto Data de Pagamento 10/…" at bounding box center [578, 314] width 448 height 372
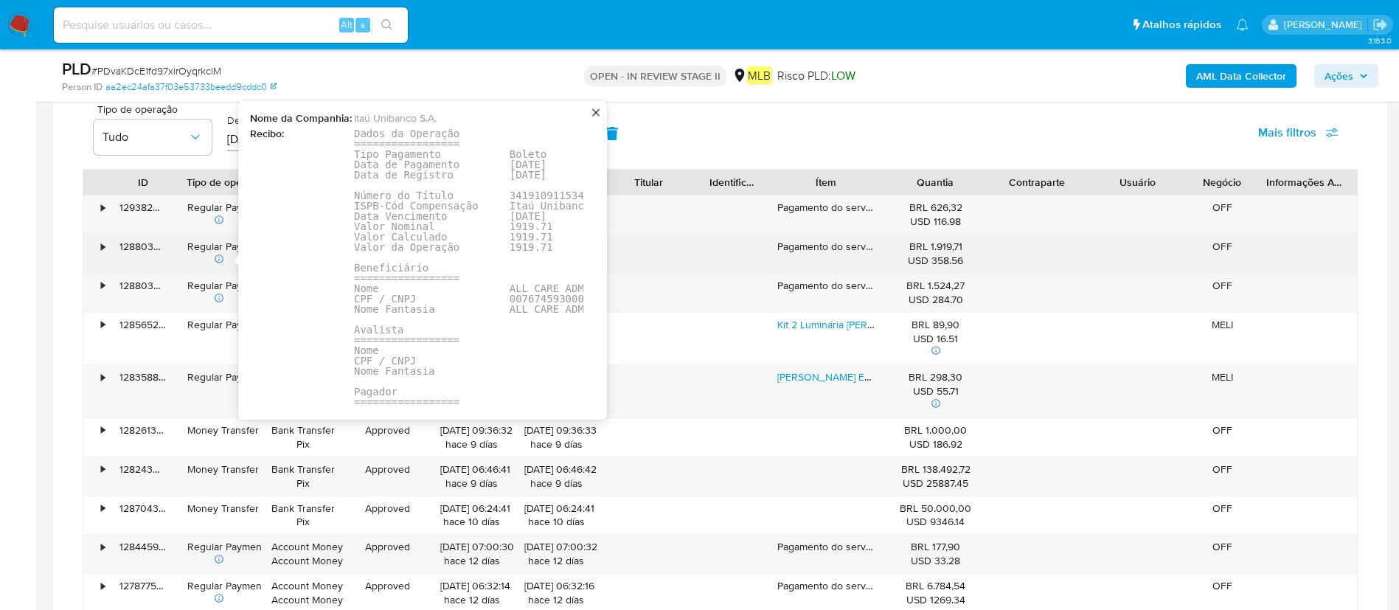
click at [539, 299] on pre "Dados da Operação ================= Tipo Pagamento Boleto Data de Pagamento 10/…" at bounding box center [578, 314] width 448 height 372
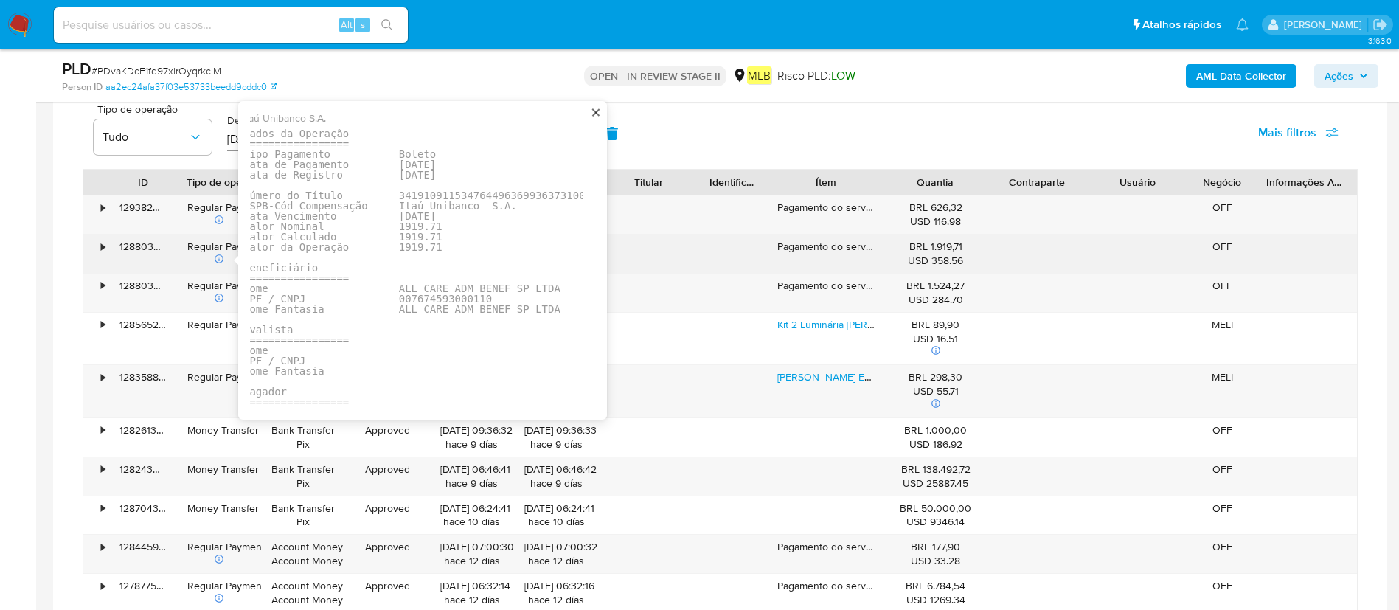
click at [426, 296] on pre "Dados da Operação ================= Tipo Pagamento Boleto Data de Pagamento 10/…" at bounding box center [467, 314] width 448 height 372
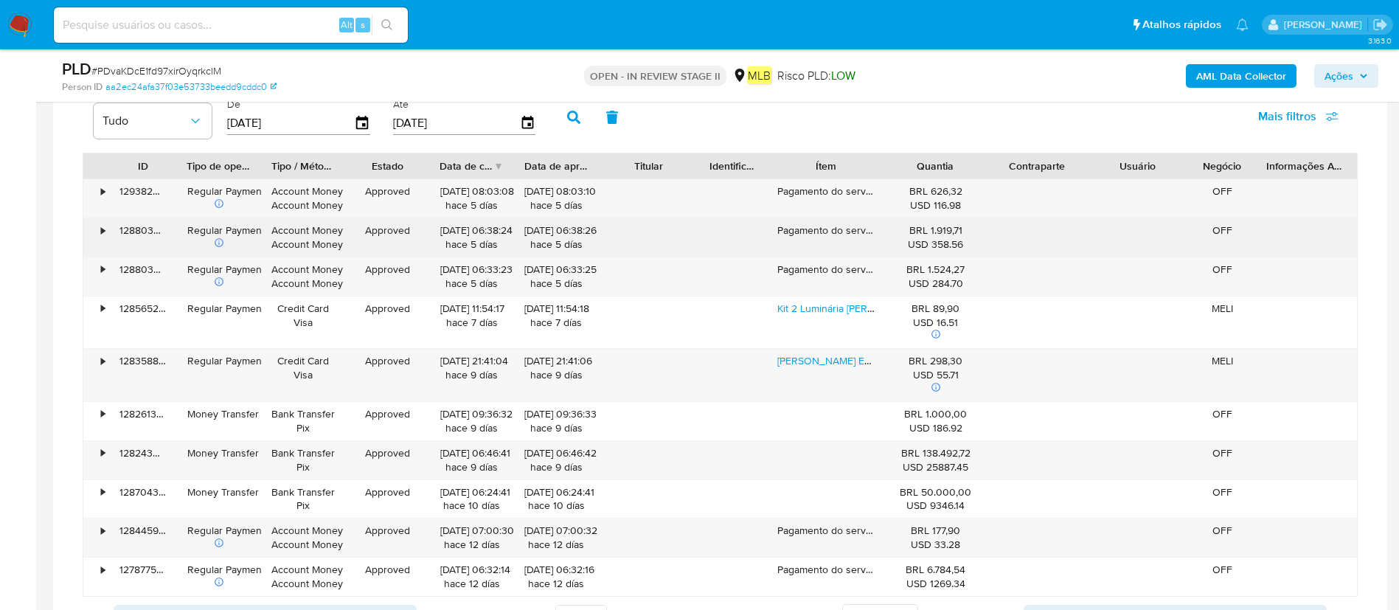
scroll to position [1438, 0]
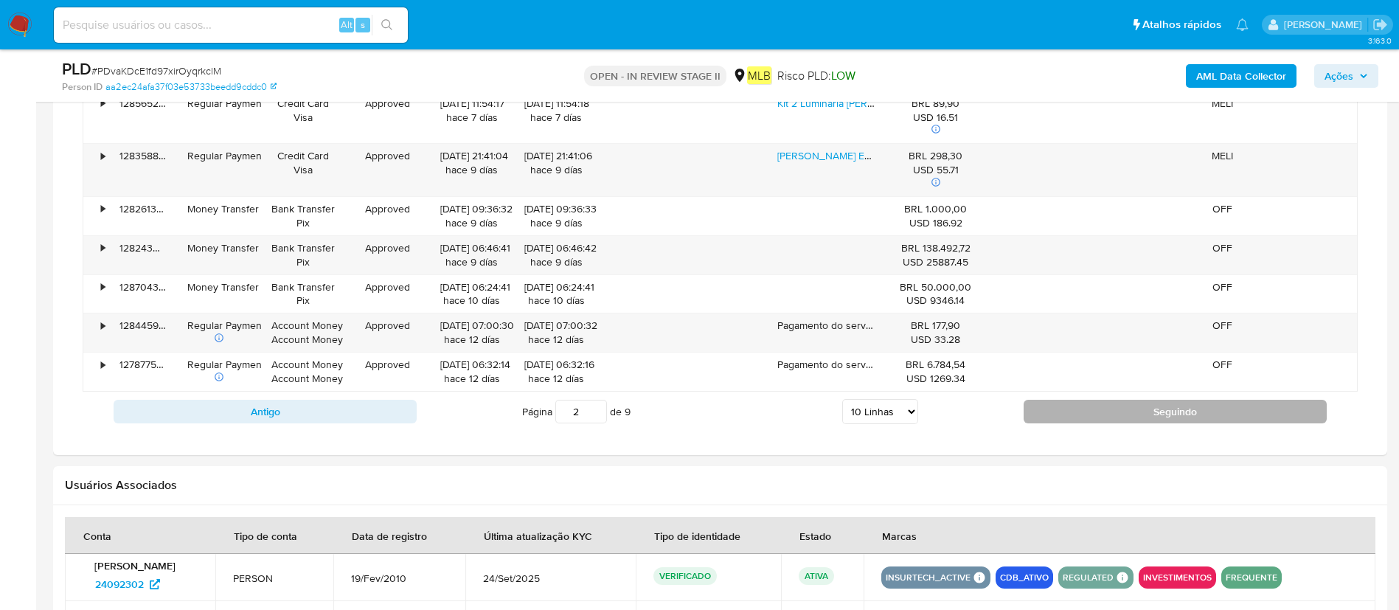
click at [1210, 405] on button "Seguindo" at bounding box center [1174, 412] width 303 height 24
type input "3"
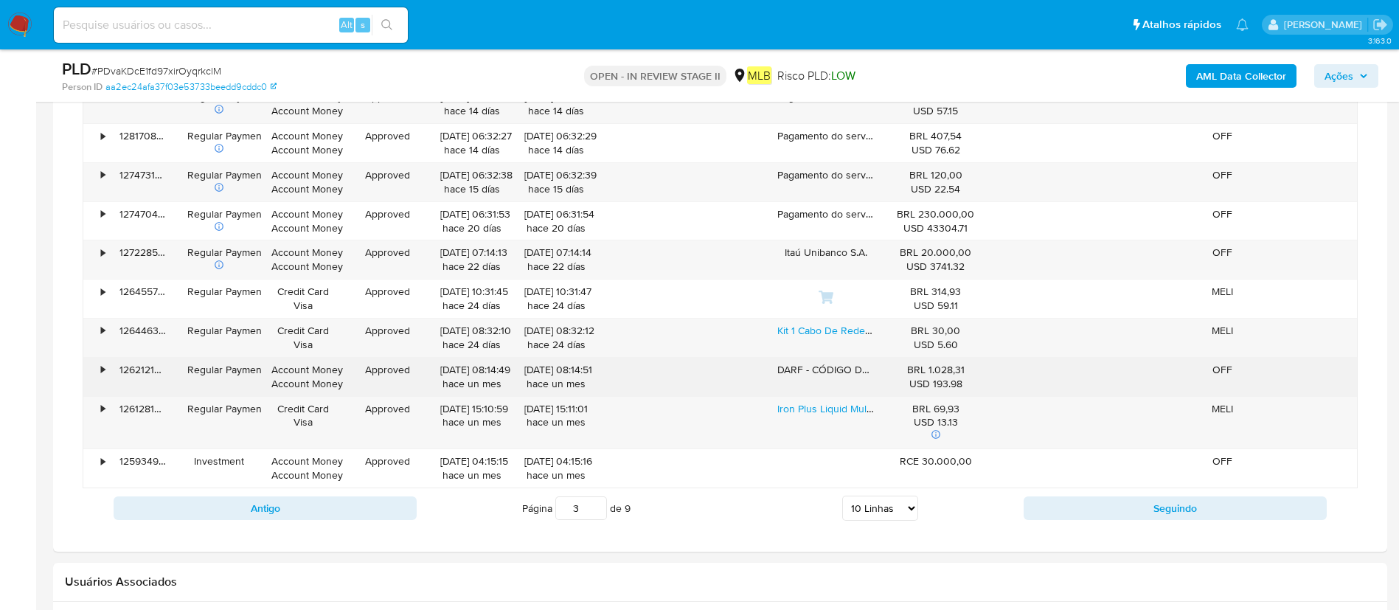
scroll to position [1216, 0]
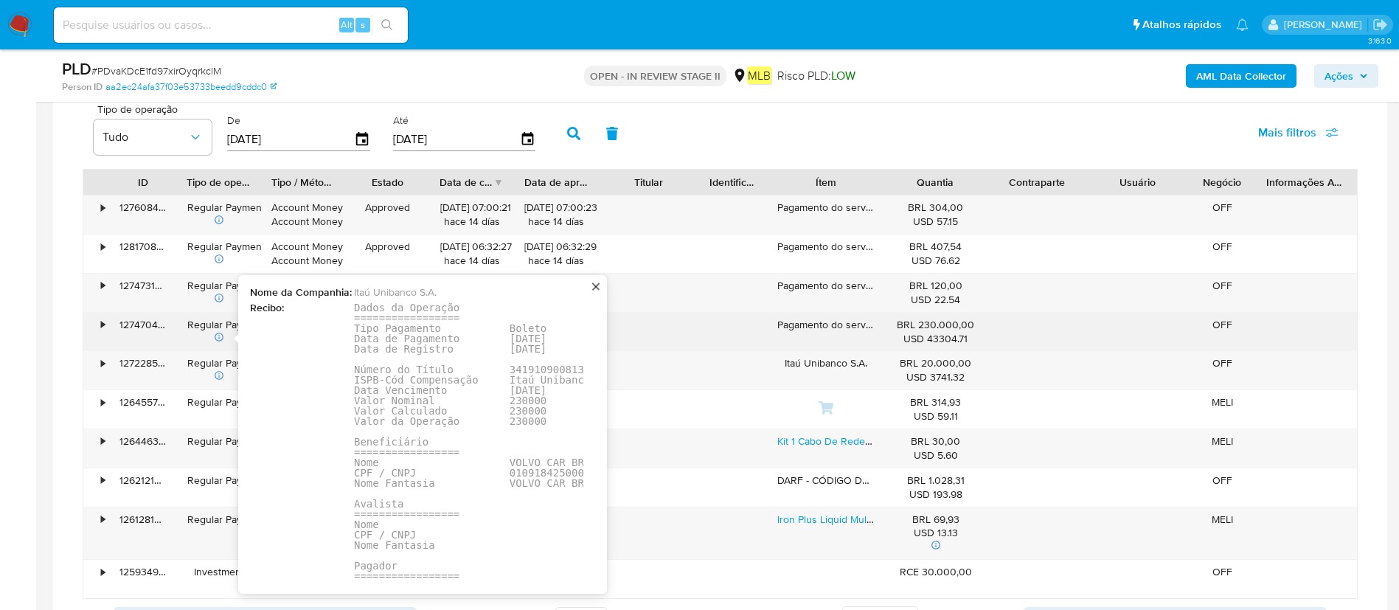
click at [552, 468] on pre "Dados da Operação ================= Tipo Pagamento Boleto Data de Pagamento 25/…" at bounding box center [578, 488] width 448 height 372
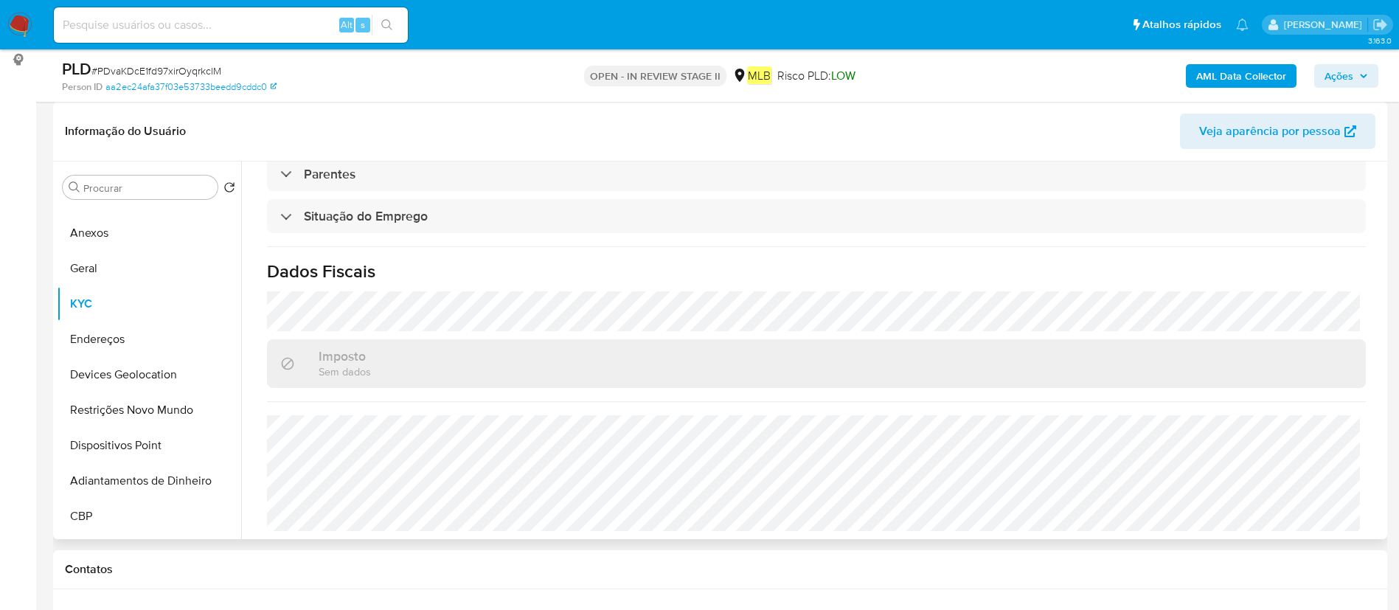
scroll to position [0, 0]
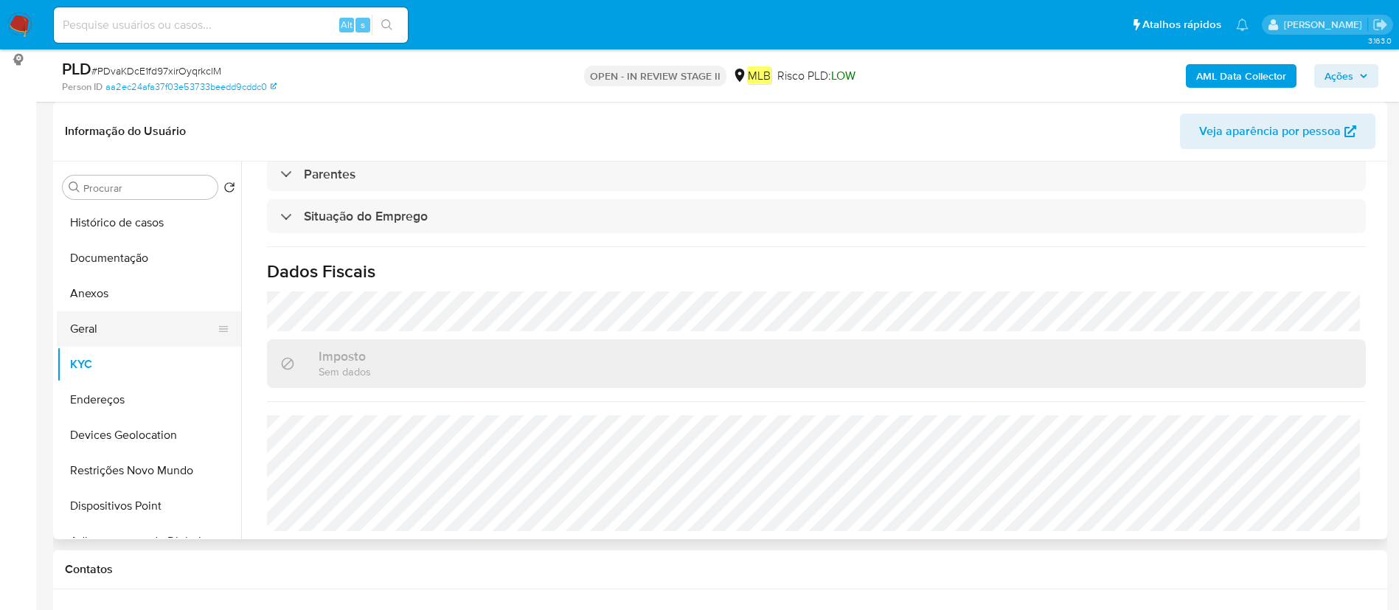
click at [134, 338] on button "Geral" at bounding box center [143, 328] width 173 height 35
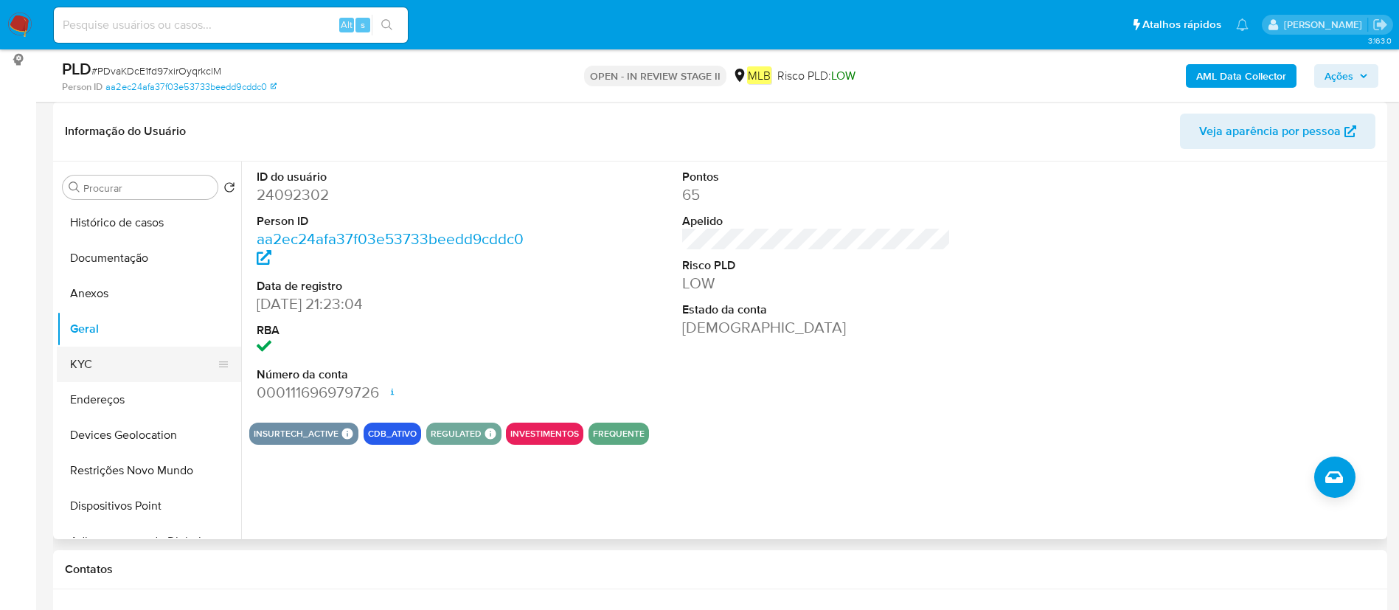
click at [134, 354] on button "KYC" at bounding box center [143, 364] width 173 height 35
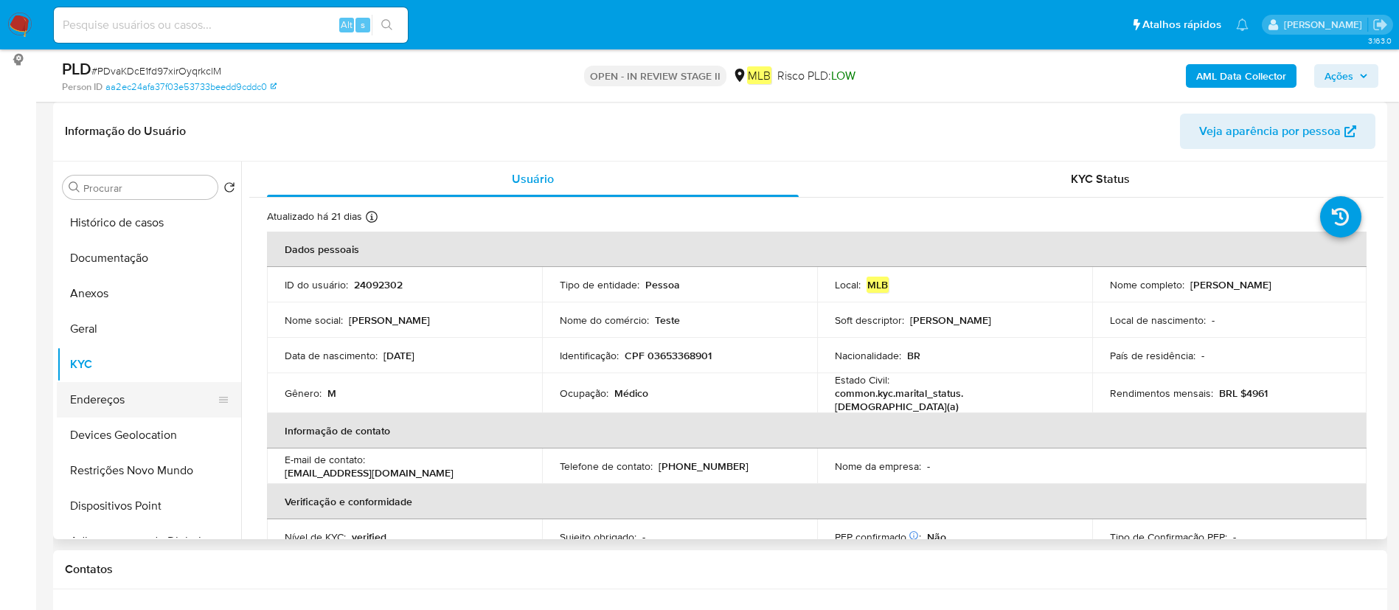
click at [139, 408] on button "Endereços" at bounding box center [143, 399] width 173 height 35
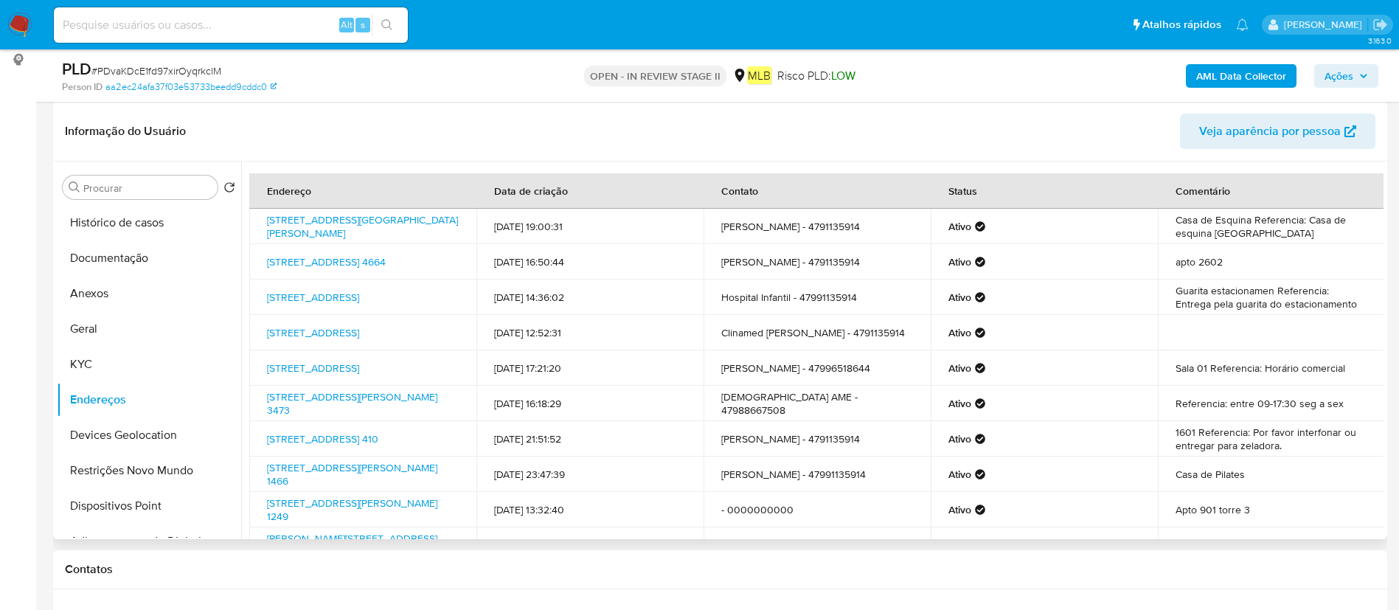
drag, startPoint x: 98, startPoint y: 437, endPoint x: 394, endPoint y: 433, distance: 296.4
click at [98, 437] on button "Devices Geolocation" at bounding box center [149, 434] width 184 height 35
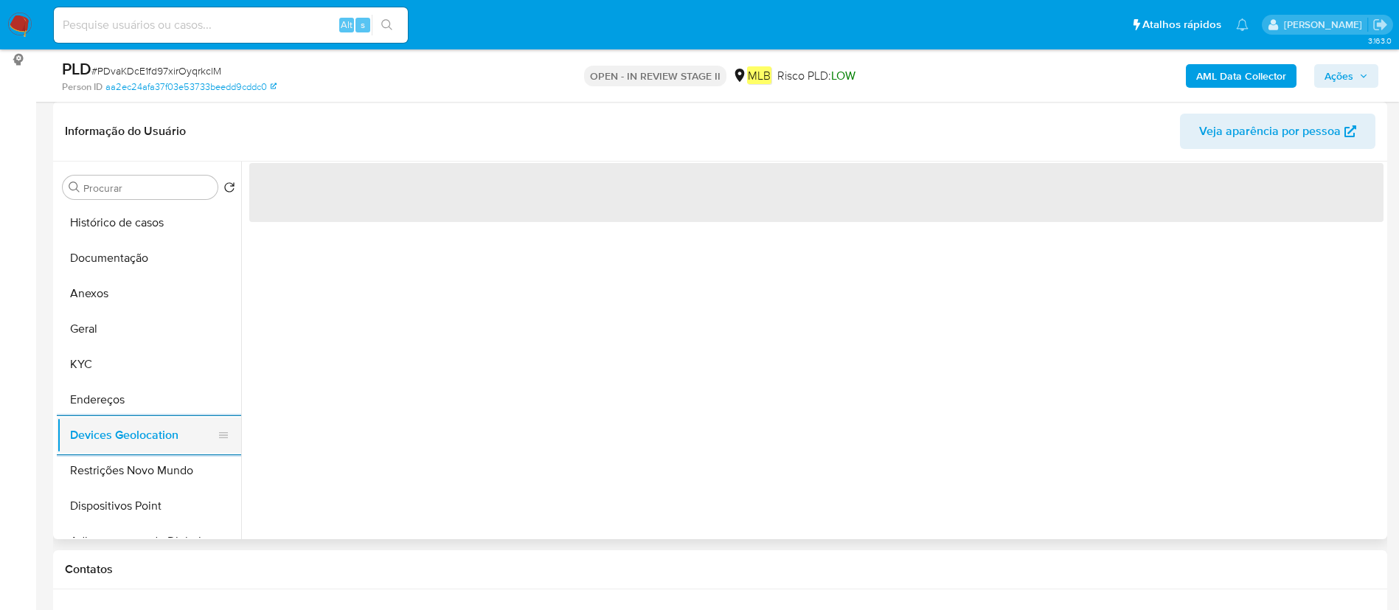
click at [84, 431] on button "Devices Geolocation" at bounding box center [143, 434] width 173 height 35
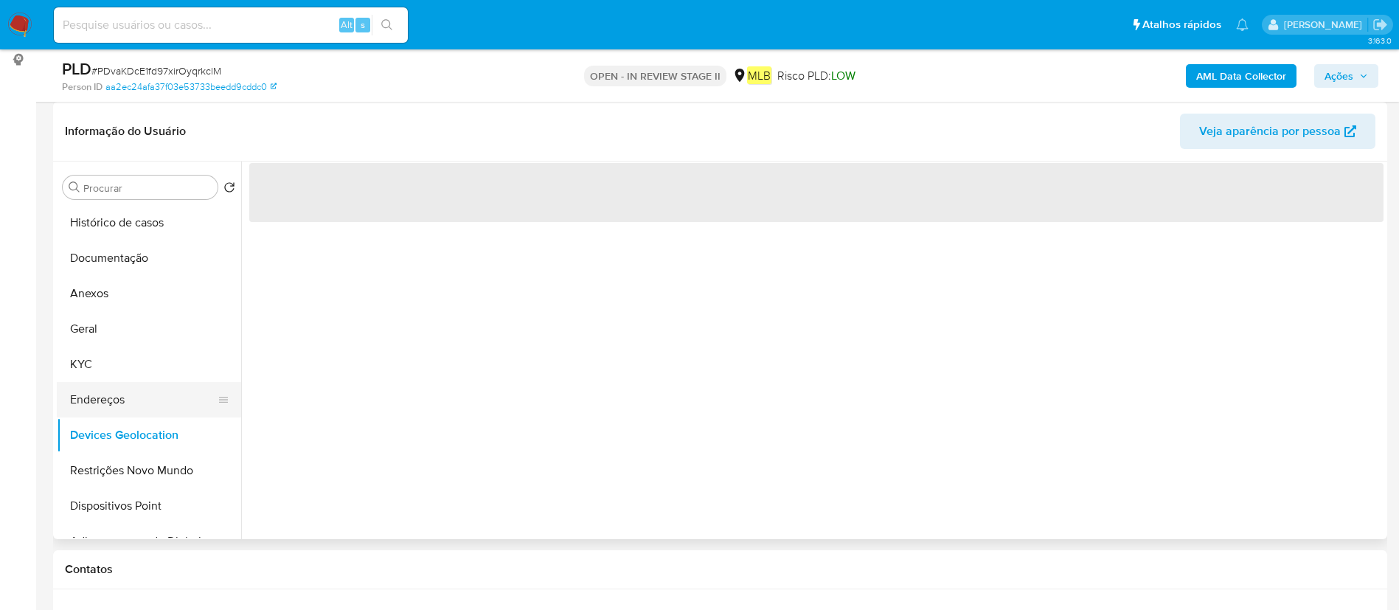
click at [94, 408] on button "Endereços" at bounding box center [143, 399] width 173 height 35
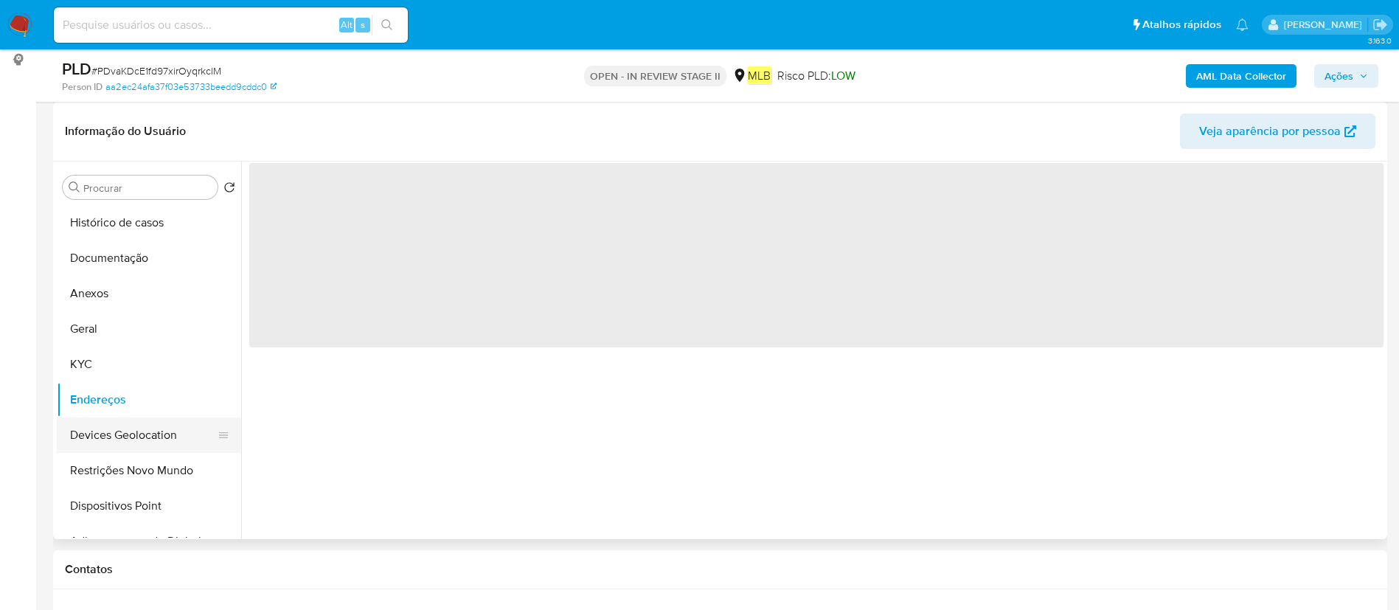
click at [87, 427] on button "Devices Geolocation" at bounding box center [143, 434] width 173 height 35
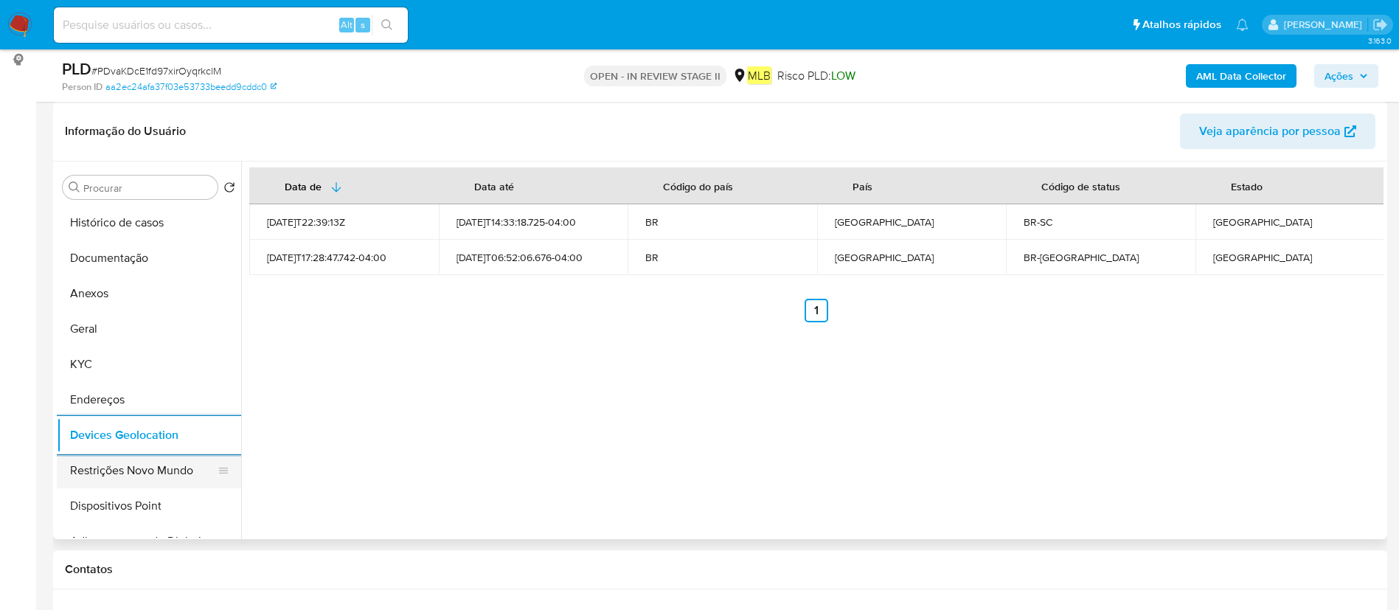
click at [130, 476] on button "Restrições Novo Mundo" at bounding box center [143, 470] width 173 height 35
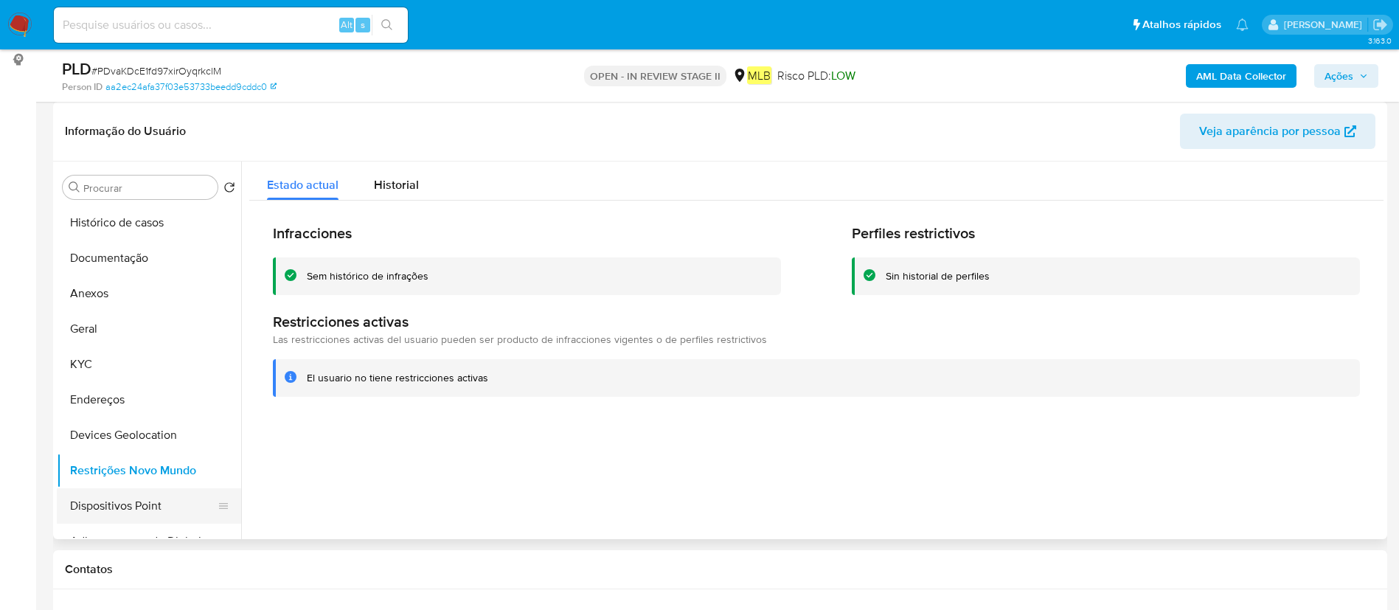
click at [74, 497] on button "Dispositivos Point" at bounding box center [143, 505] width 173 height 35
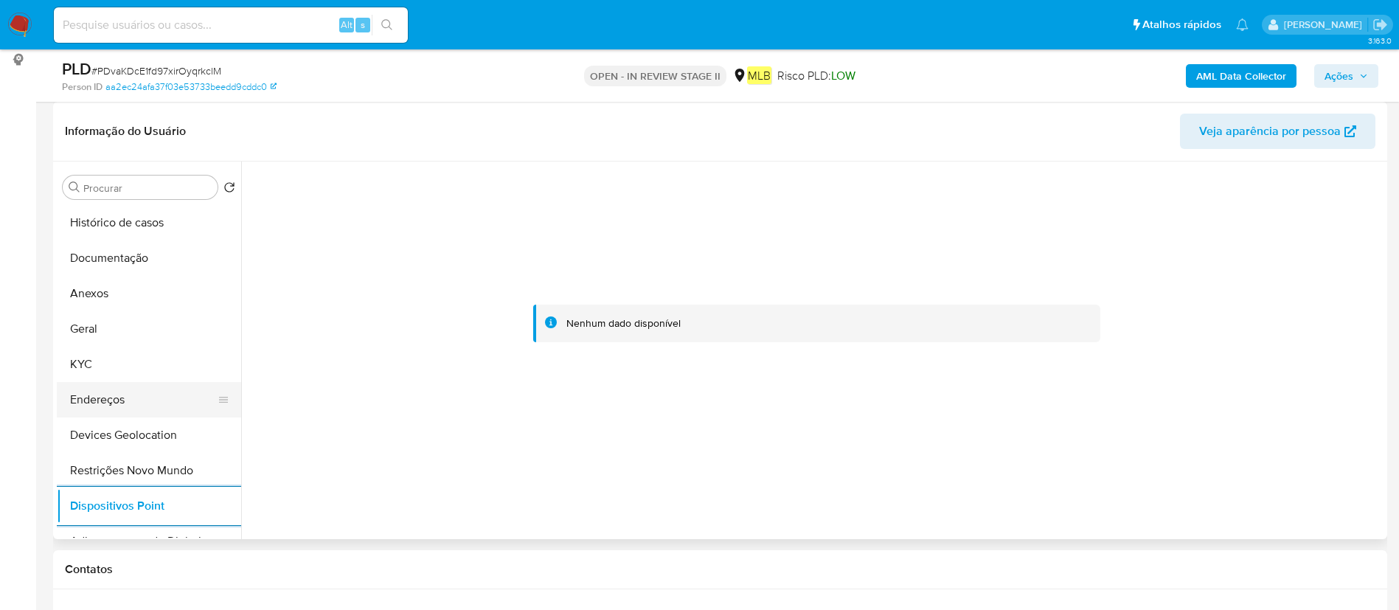
click at [161, 383] on button "Endereços" at bounding box center [143, 399] width 173 height 35
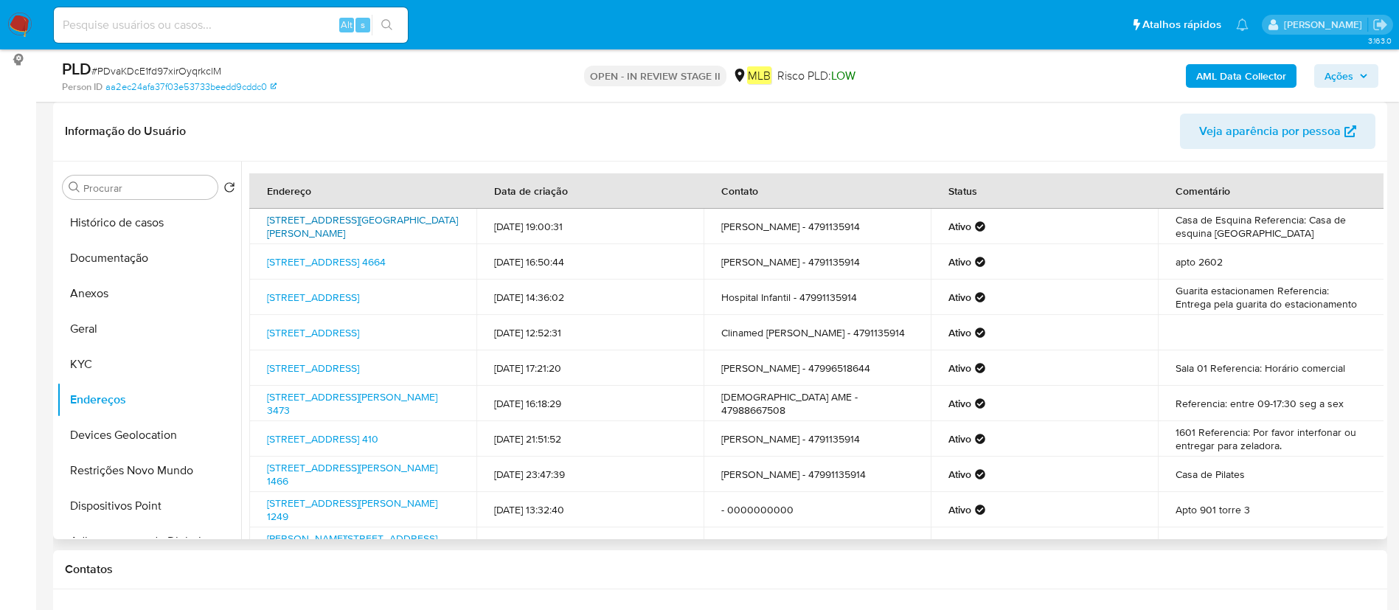
drag, startPoint x: 265, startPoint y: 221, endPoint x: 332, endPoint y: 234, distance: 67.5
click at [332, 234] on td "Rua Ernesto Friedrichsen 370, Joinville, Santa Catarina, 89217250, Brasil 370" at bounding box center [362, 226] width 227 height 35
copy link "Rua Ernesto Friedrichsen 370, Joinville, Santa Catarina"
click at [105, 287] on button "Anexos" at bounding box center [143, 293] width 173 height 35
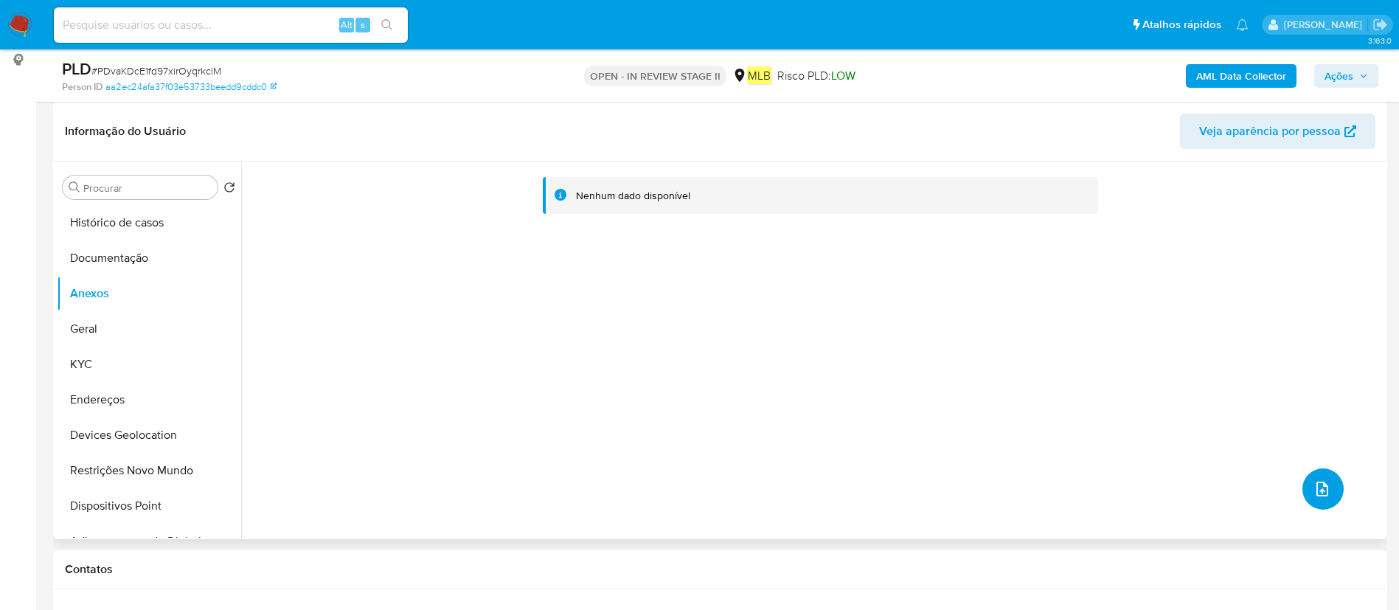
click at [1302, 492] on button "upload-file" at bounding box center [1322, 488] width 41 height 41
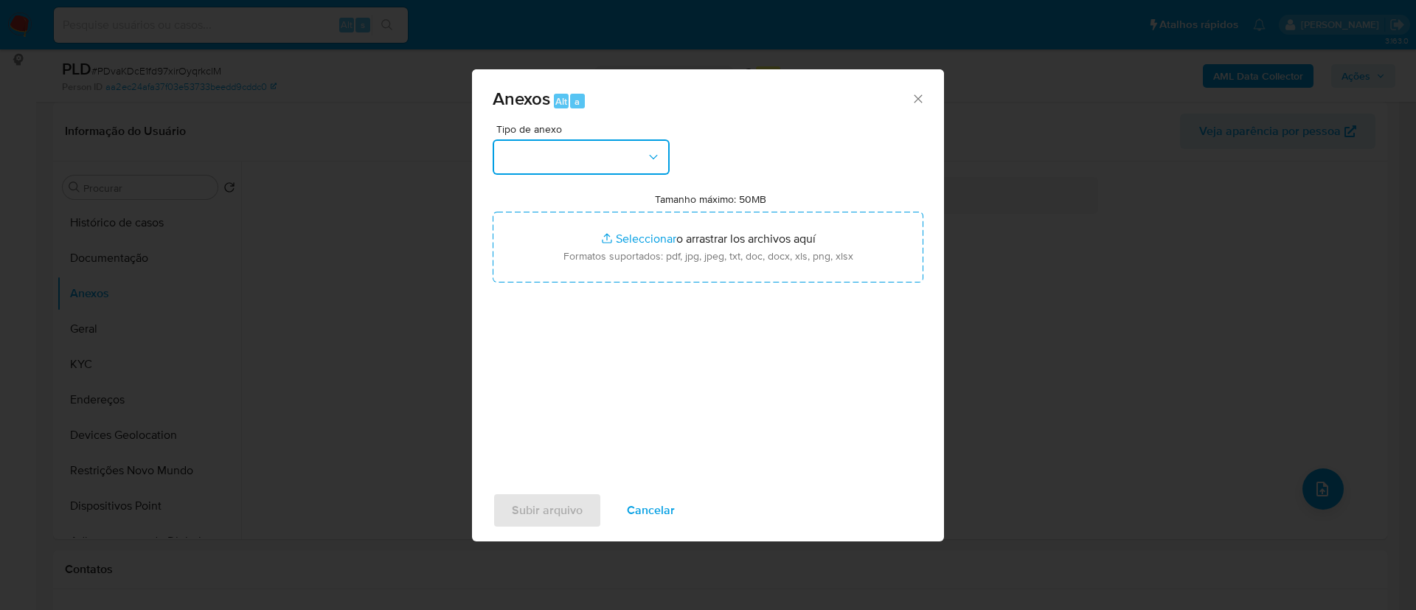
click at [549, 156] on button "button" at bounding box center [580, 156] width 177 height 35
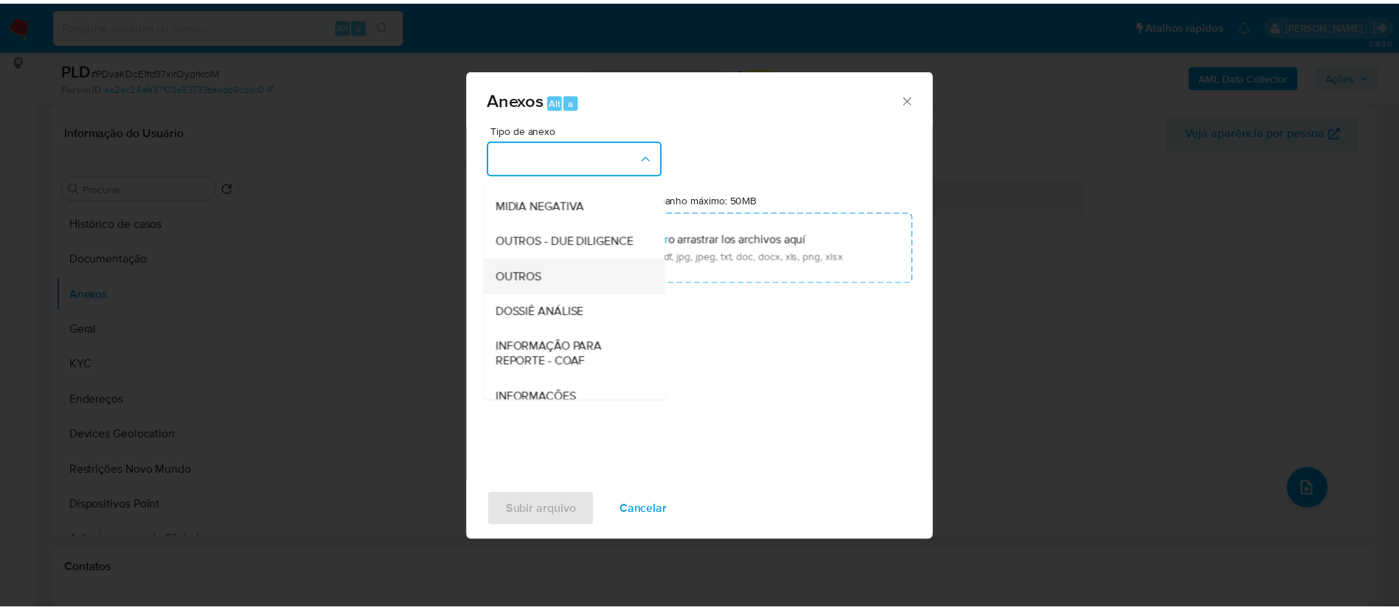
scroll to position [227, 0]
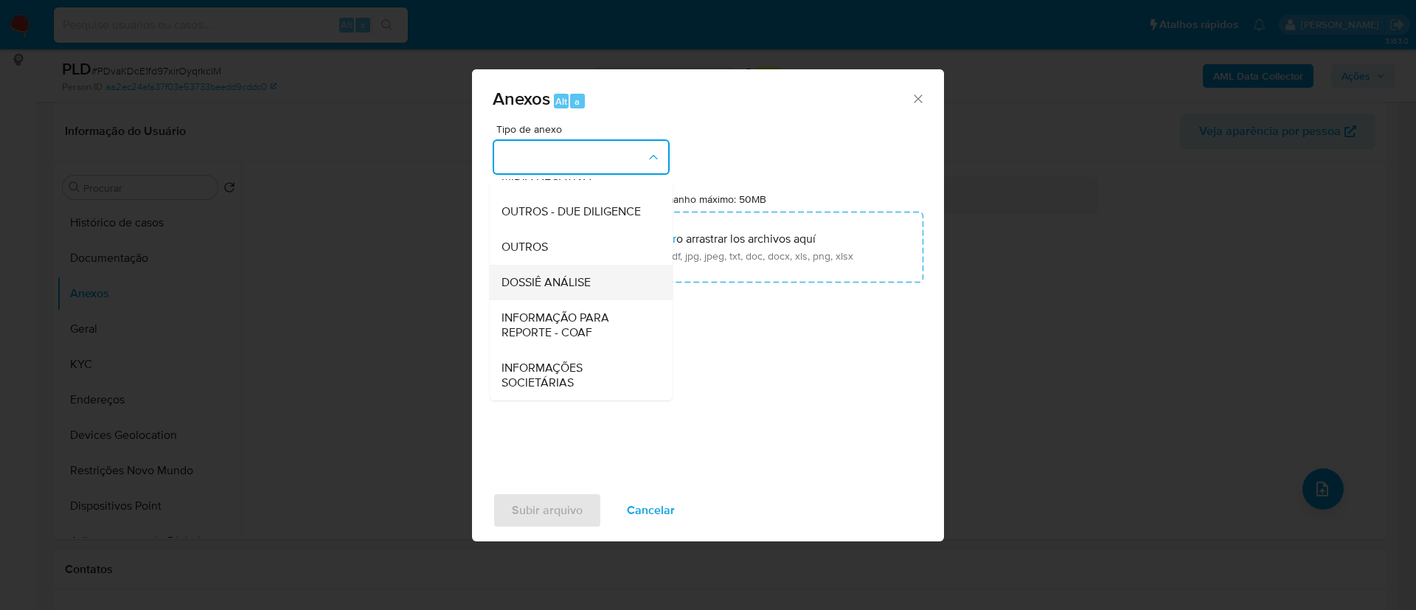
click at [552, 277] on span "DOSSIÊ ANÁLISE" at bounding box center [545, 282] width 89 height 15
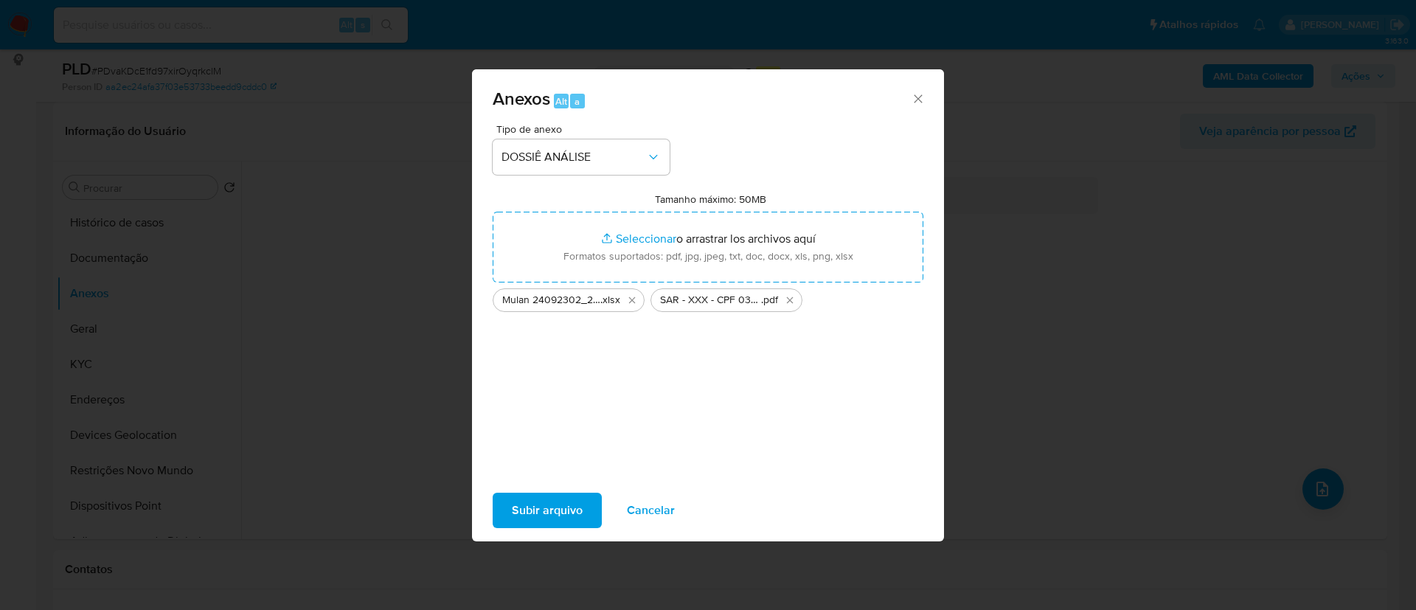
click at [563, 505] on span "Subir arquivo" at bounding box center [547, 510] width 71 height 32
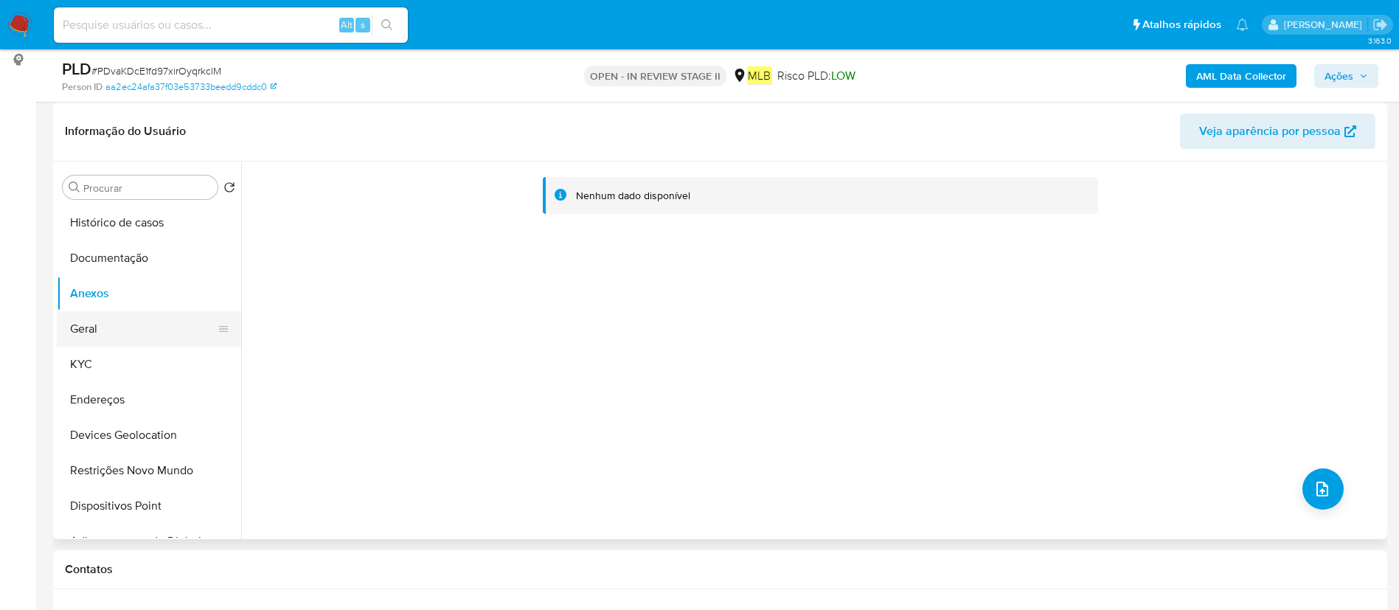
click at [76, 319] on button "Geral" at bounding box center [143, 328] width 173 height 35
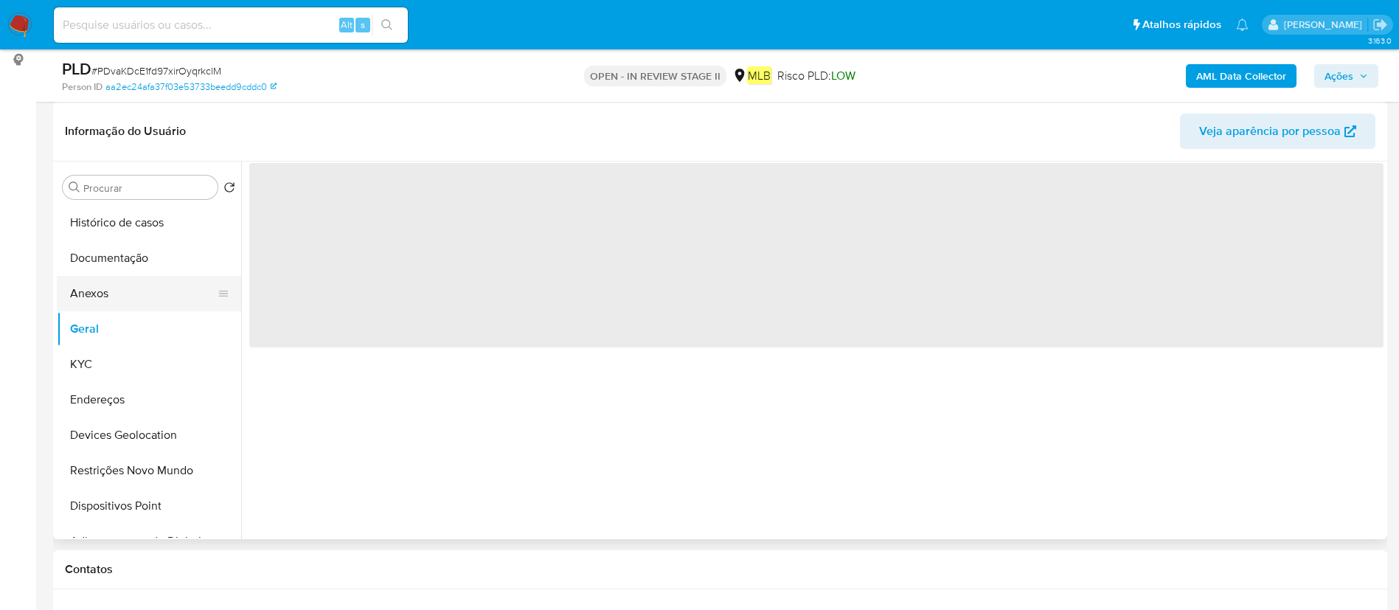
click at [142, 288] on button "Anexos" at bounding box center [143, 293] width 173 height 35
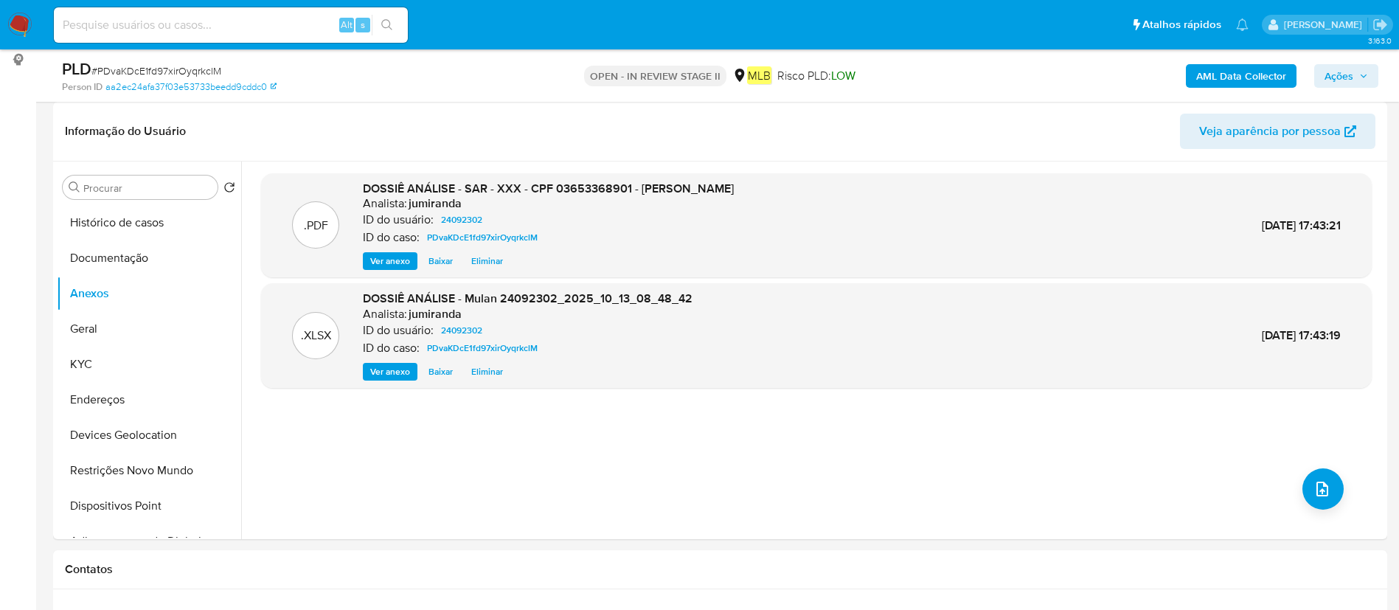
click at [1337, 75] on span "Ações" at bounding box center [1338, 76] width 29 height 24
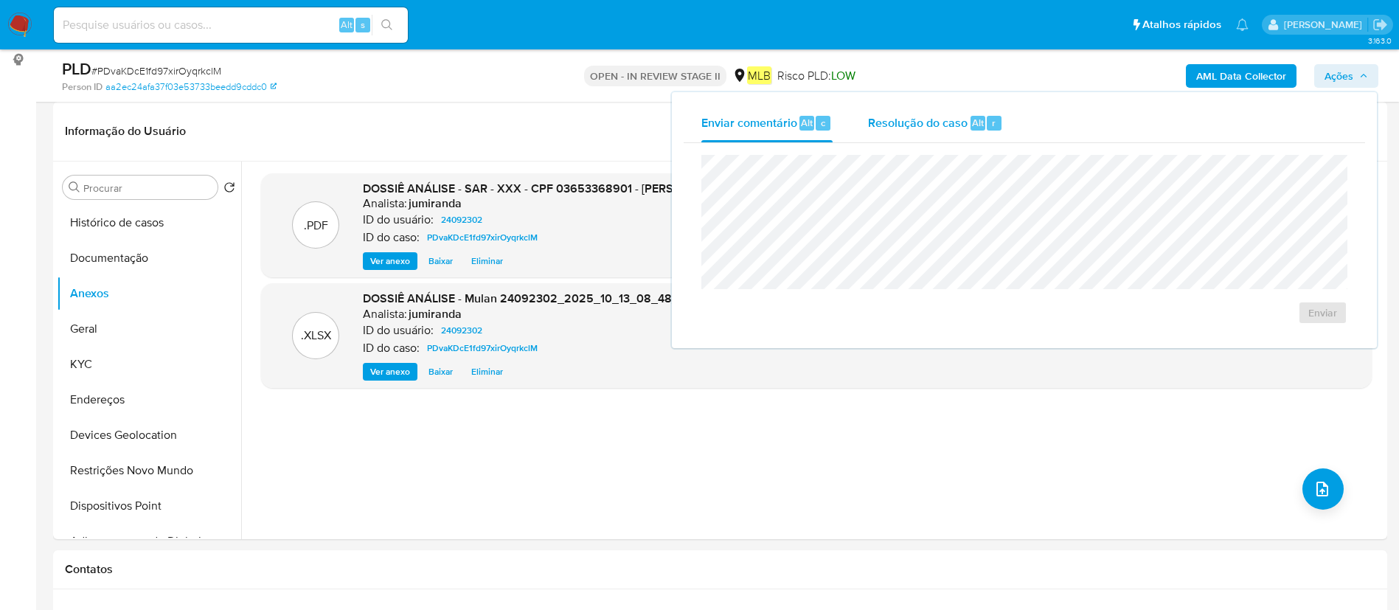
click at [896, 127] on span "Resolução do caso" at bounding box center [918, 122] width 100 height 17
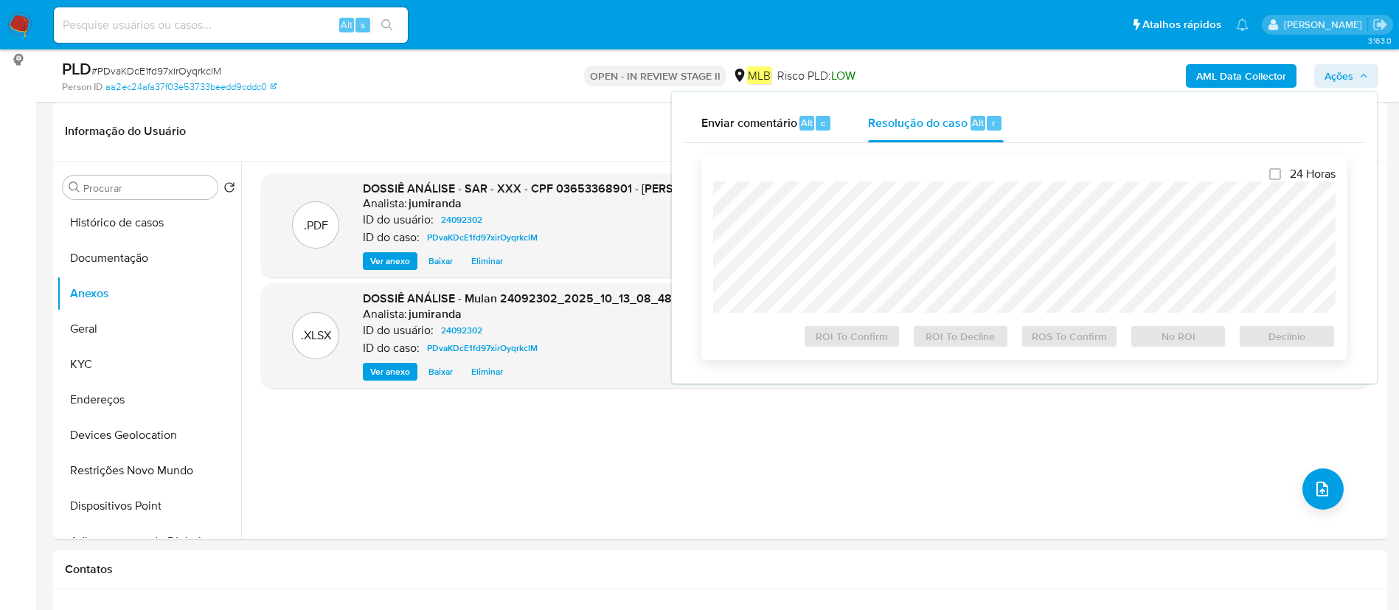
click at [920, 163] on div "24 Horas ROI To Confirm ROI To Decline ROS To Confirm No ROI Declínio" at bounding box center [1024, 257] width 646 height 205
click at [1059, 347] on span "ROS To Confirm" at bounding box center [1069, 336] width 77 height 21
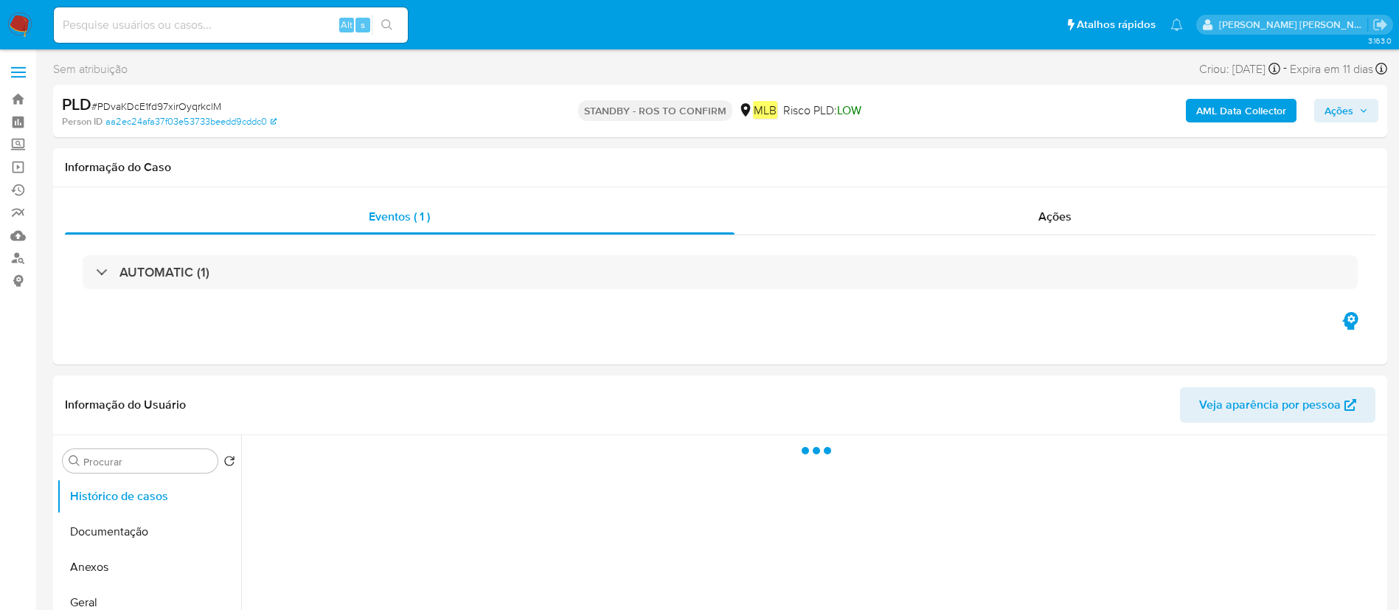
select select "10"
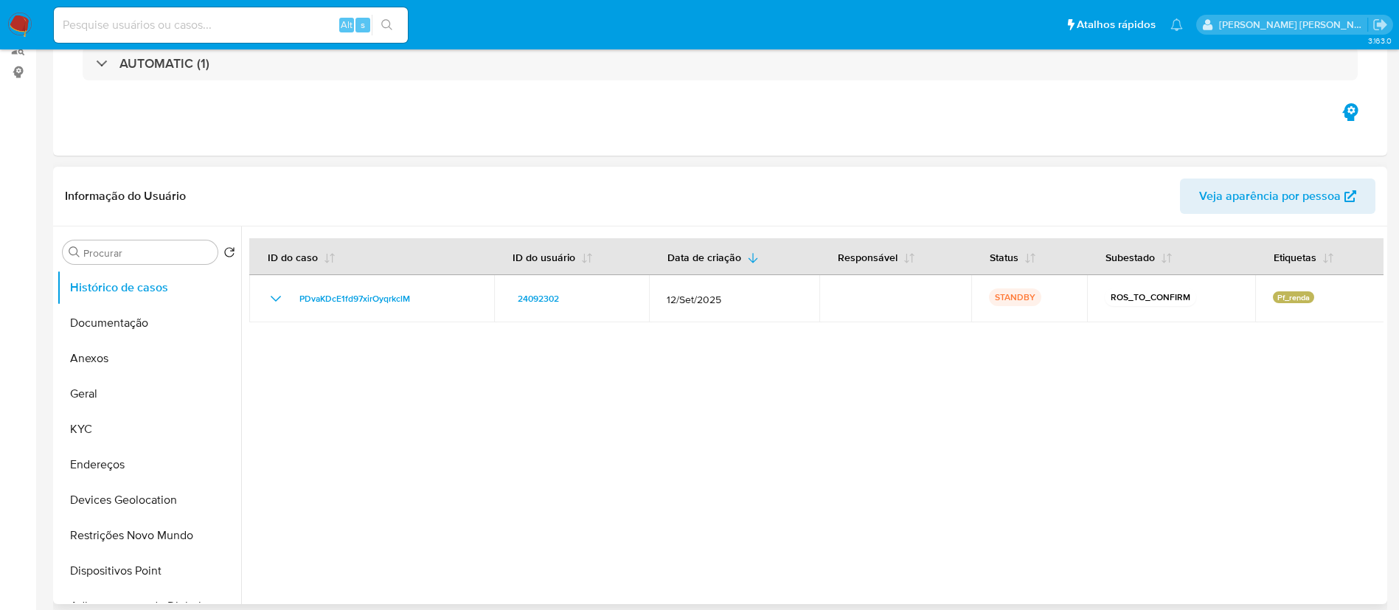
scroll to position [221, 0]
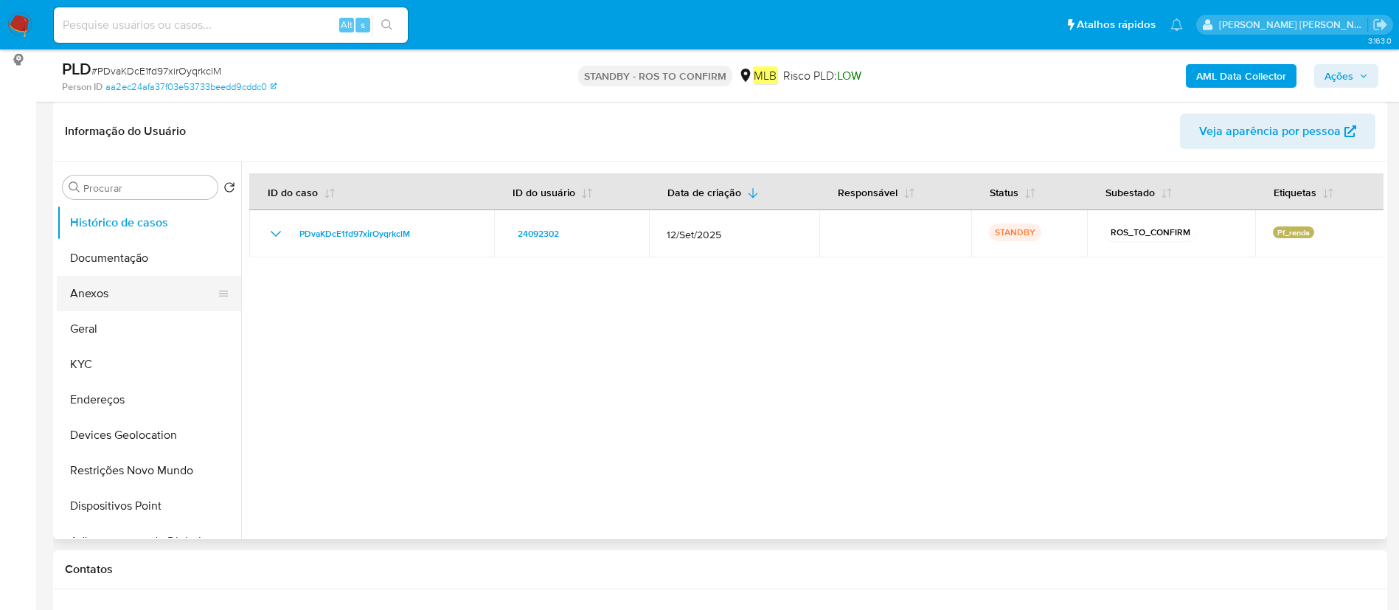
click at [129, 302] on button "Anexos" at bounding box center [143, 293] width 173 height 35
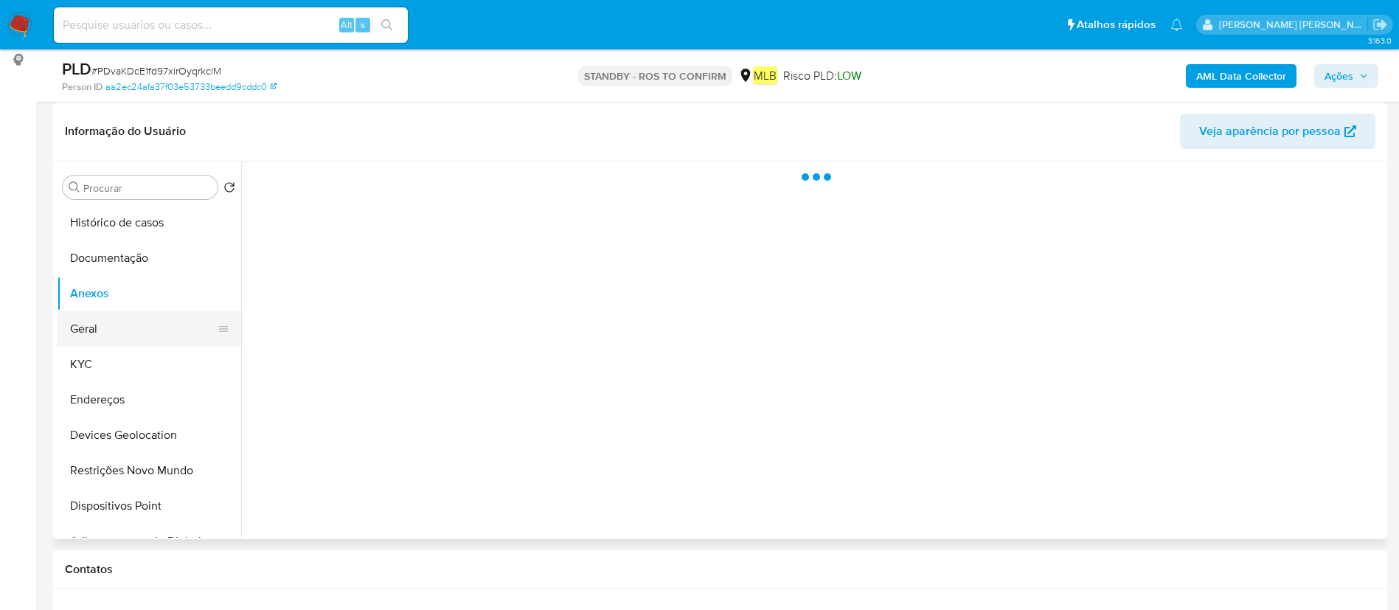
click at [120, 321] on button "Geral" at bounding box center [143, 328] width 173 height 35
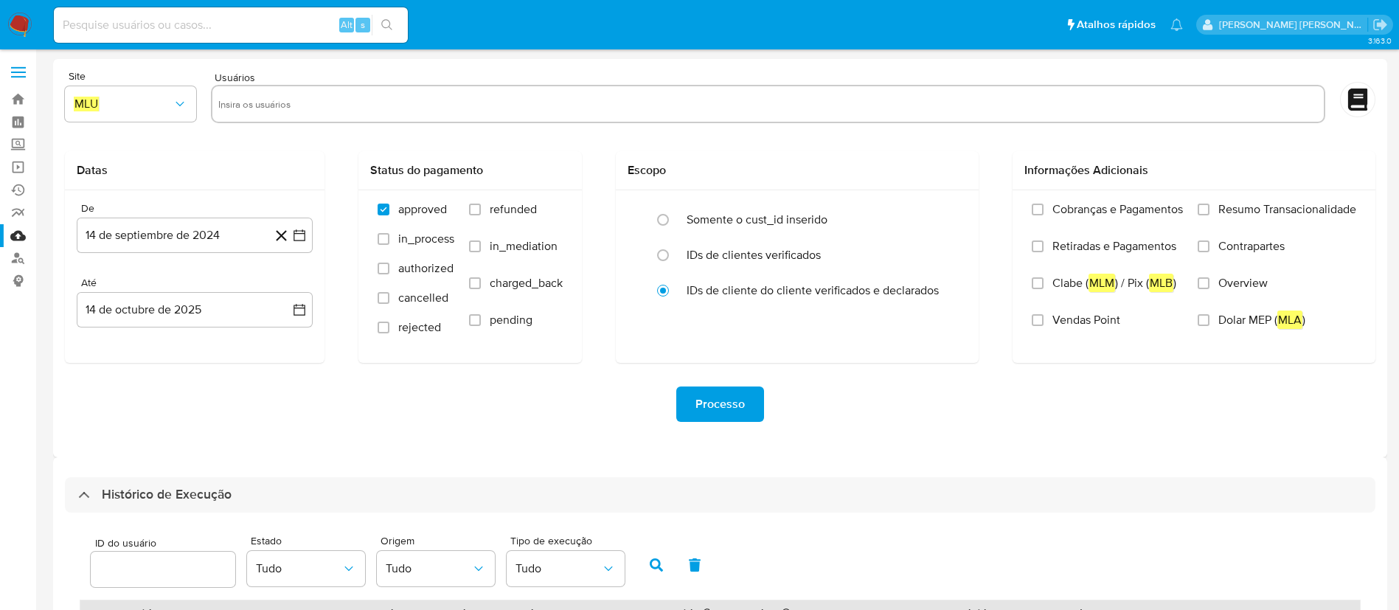
select select "10"
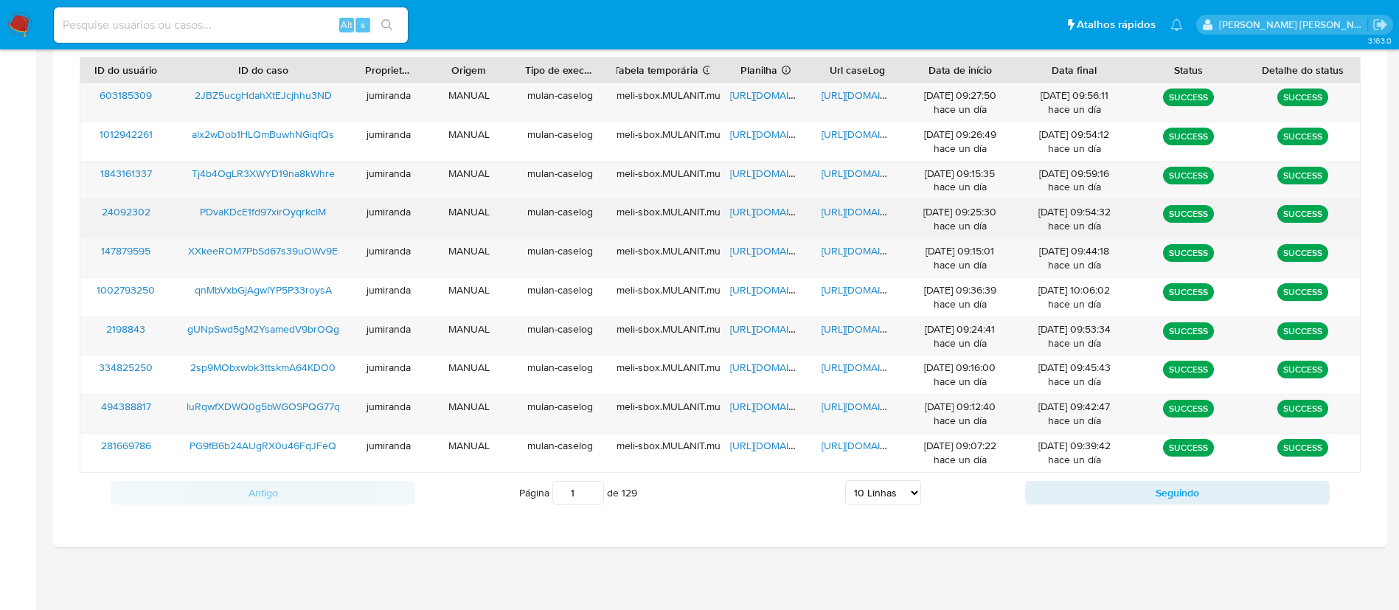
scroll to position [432, 0]
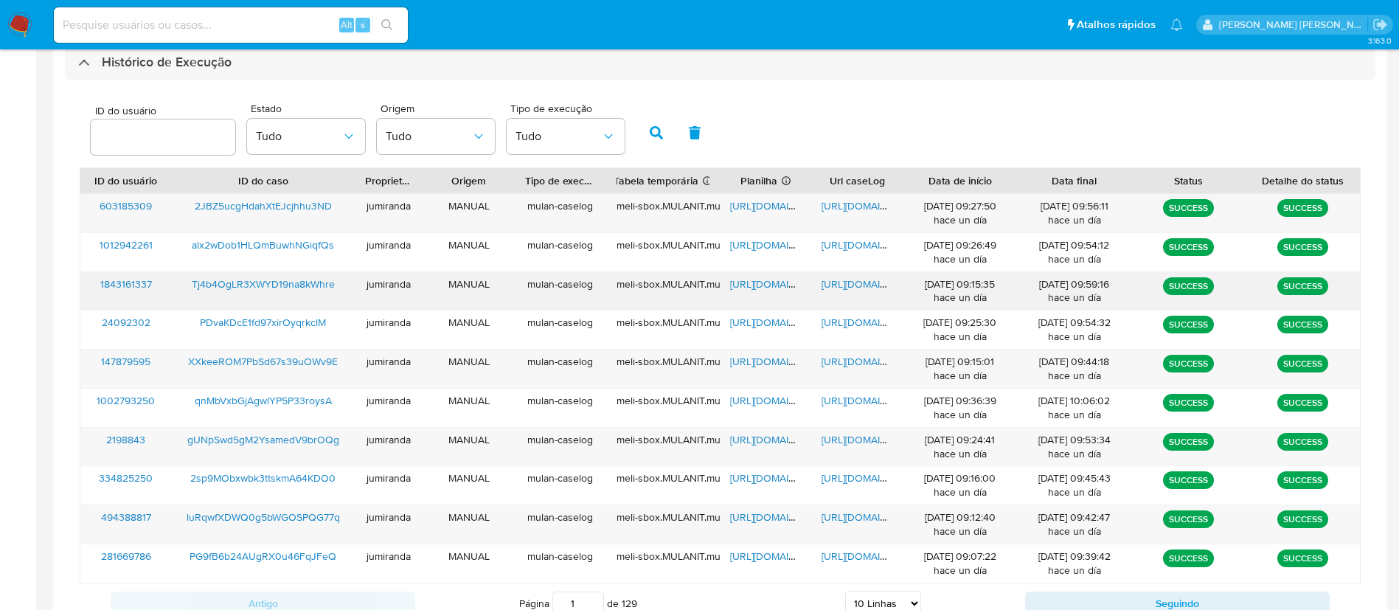
click at [756, 286] on span "[URL][DOMAIN_NAME]" at bounding box center [781, 283] width 102 height 15
click at [825, 285] on span "[URL][DOMAIN_NAME]" at bounding box center [872, 283] width 102 height 15
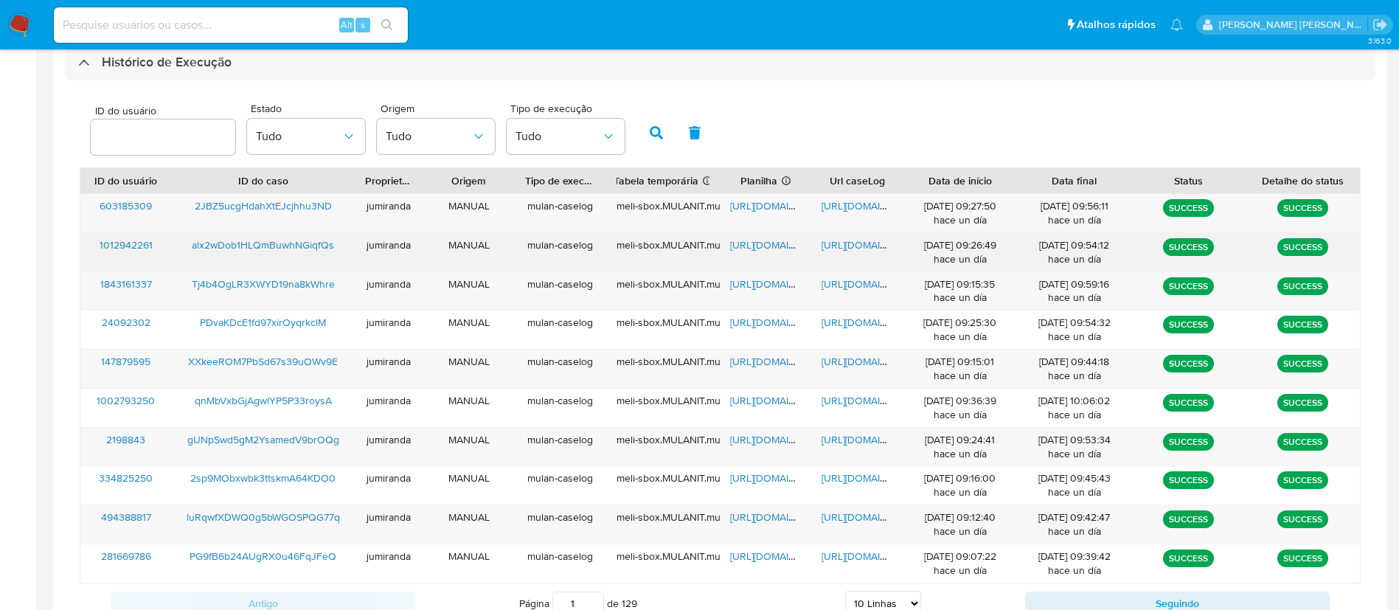
click at [281, 270] on div "603185309 2JBZ5ucgHdahXtEJcjhhu3ND jumiranda MANUAL mulan-caselog meli-sbox.MUL…" at bounding box center [720, 388] width 1281 height 390
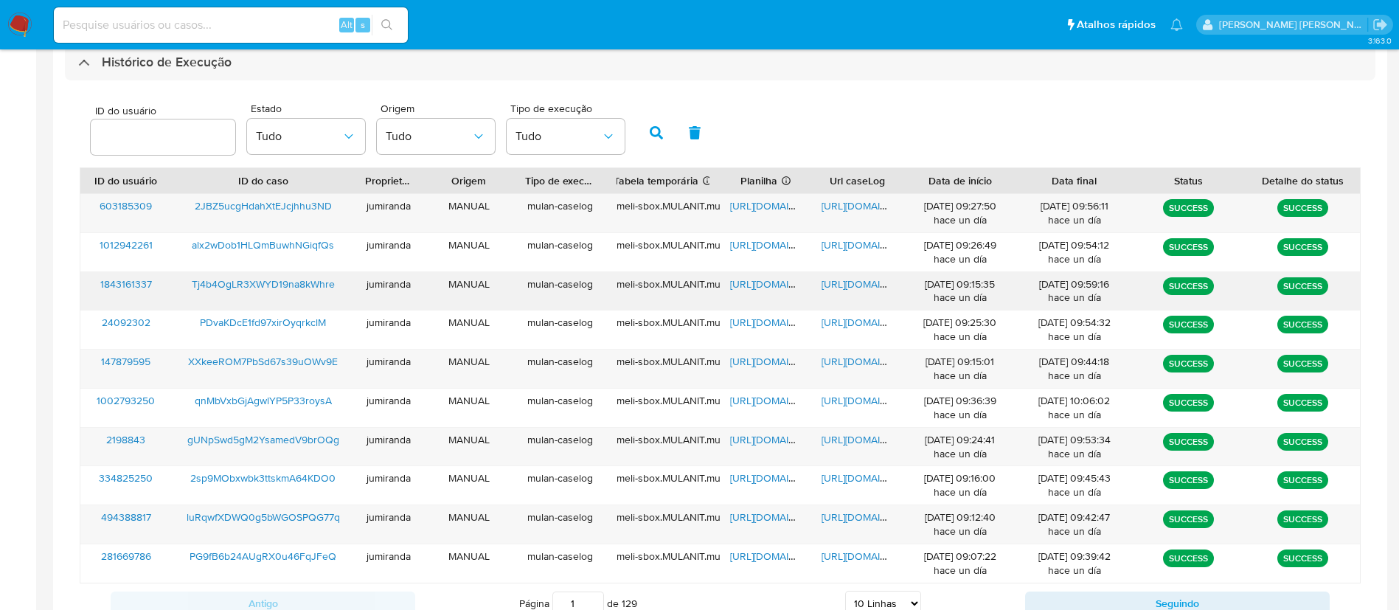
click at [221, 272] on div "Tj4b4OgLR3XWYD19na8kWhre" at bounding box center [263, 291] width 183 height 38
click at [233, 276] on span "Tj4b4OgLR3XWYD19na8kWhre" at bounding box center [263, 283] width 143 height 15
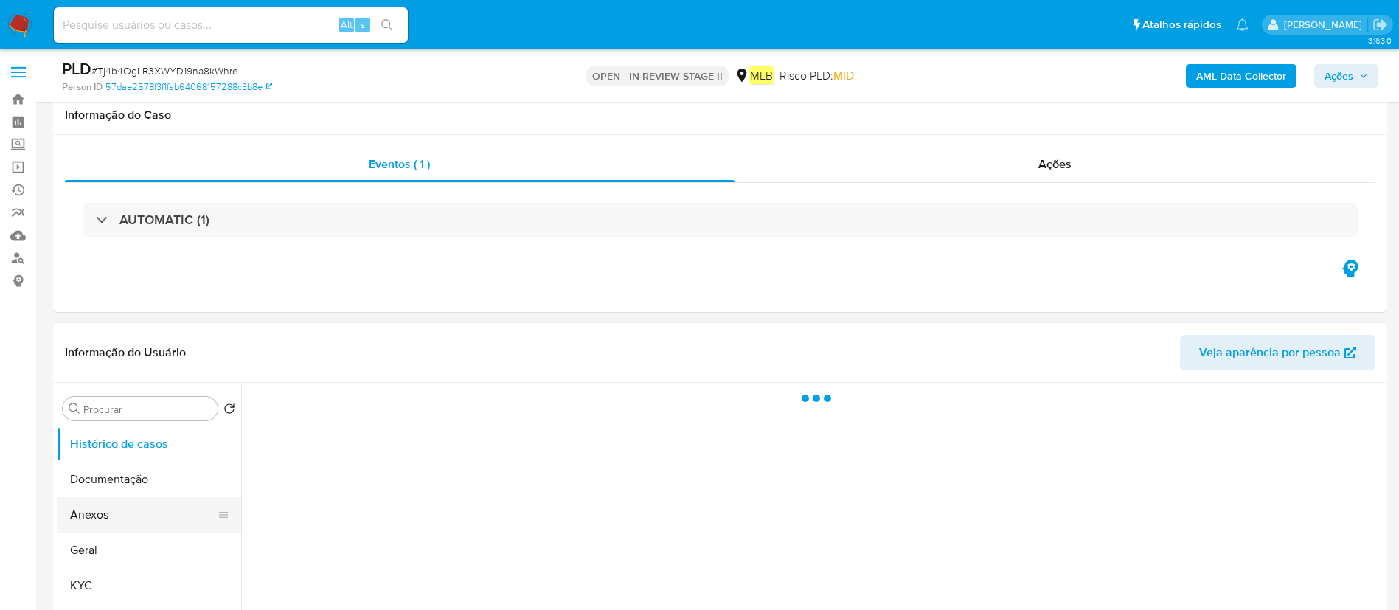
select select "10"
click at [103, 497] on button "Anexos" at bounding box center [143, 514] width 173 height 35
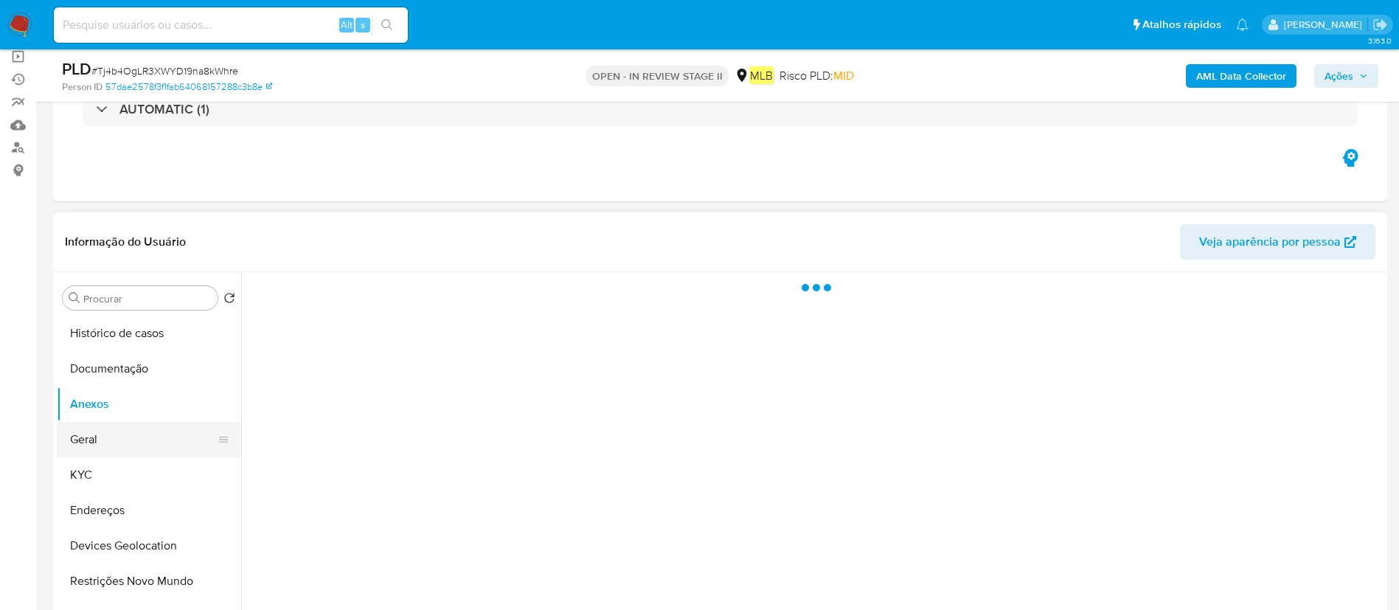
click at [117, 432] on button "Geral" at bounding box center [143, 439] width 173 height 35
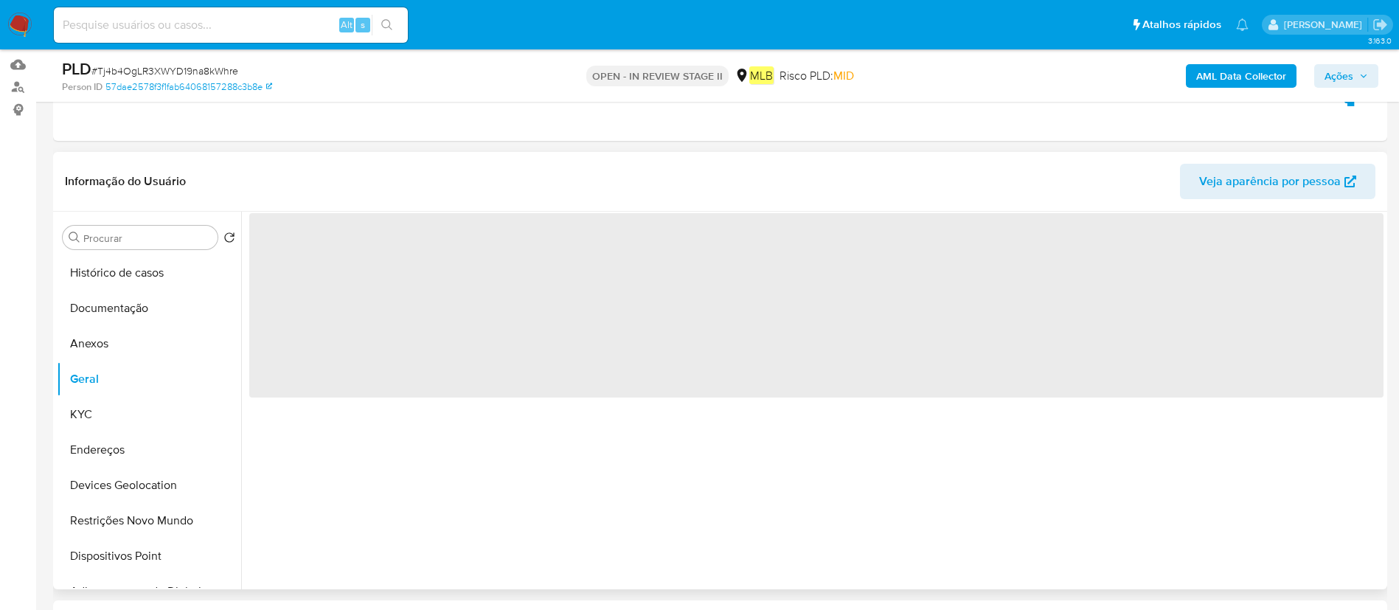
scroll to position [221, 0]
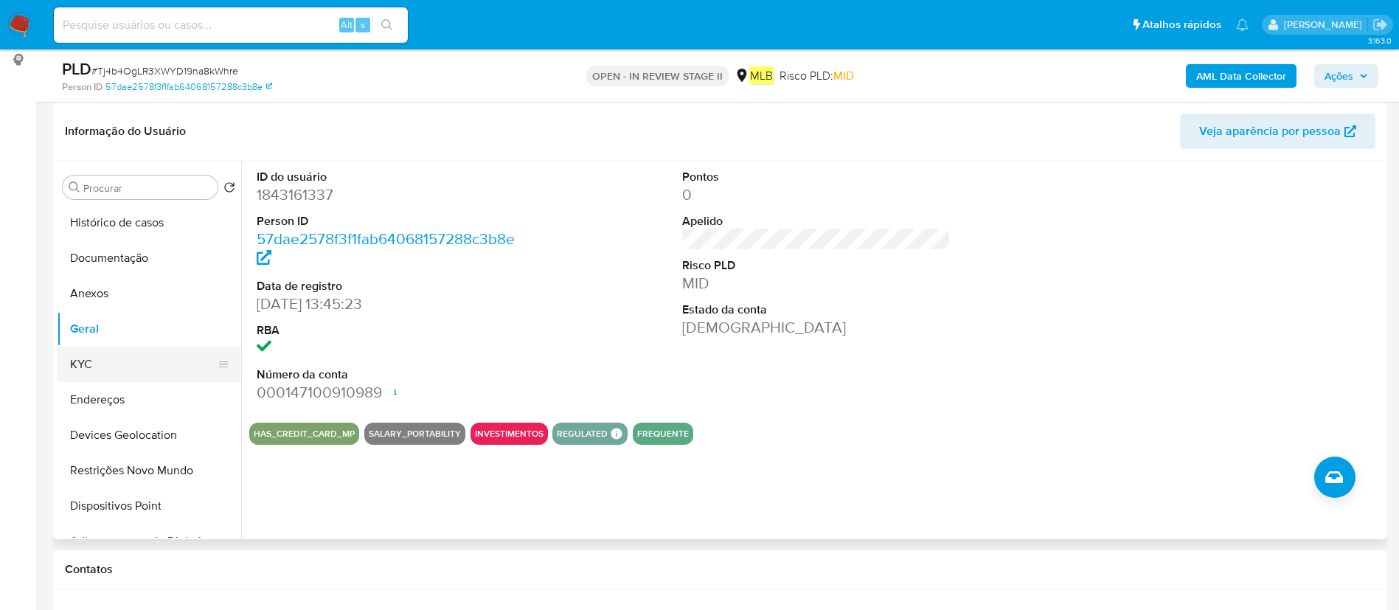
click at [94, 361] on button "KYC" at bounding box center [143, 364] width 173 height 35
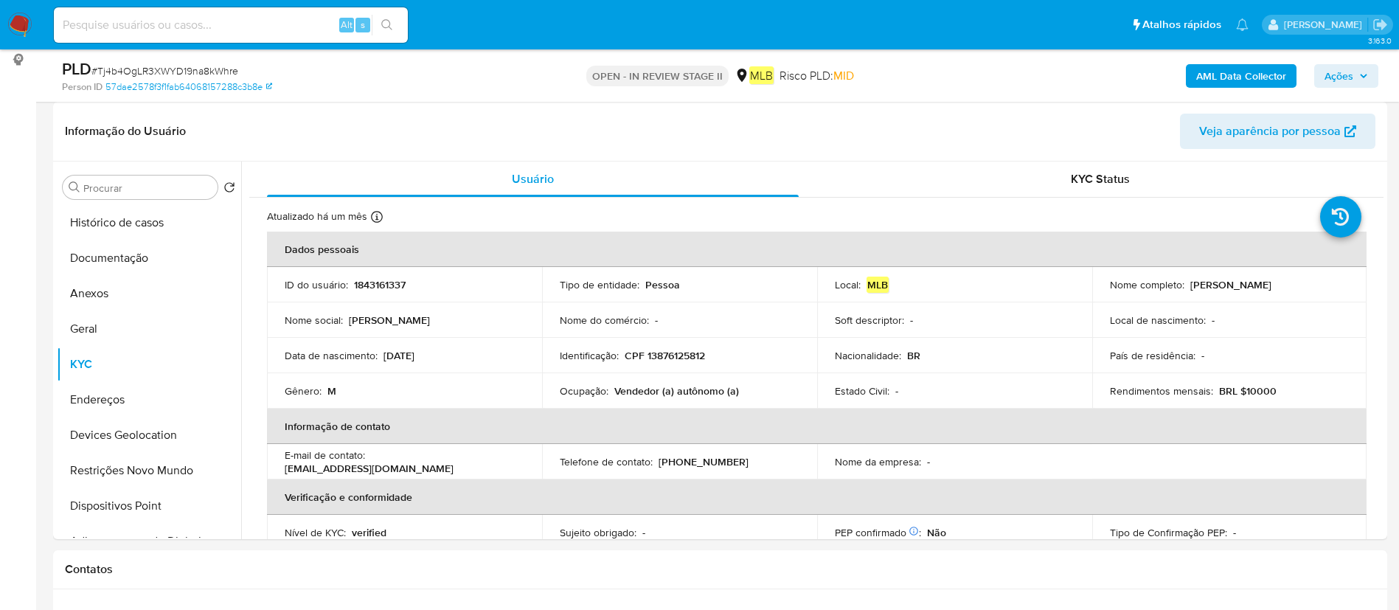
click at [631, 395] on p "Vendedor (a) autônomo (a)" at bounding box center [676, 390] width 125 height 13
click at [631, 394] on p "Vendedor (a) autônomo (a)" at bounding box center [676, 390] width 125 height 13
copy div "Ocupação : Vendedor (a) autônomo (a)"
click at [134, 327] on button "Geral" at bounding box center [143, 328] width 173 height 35
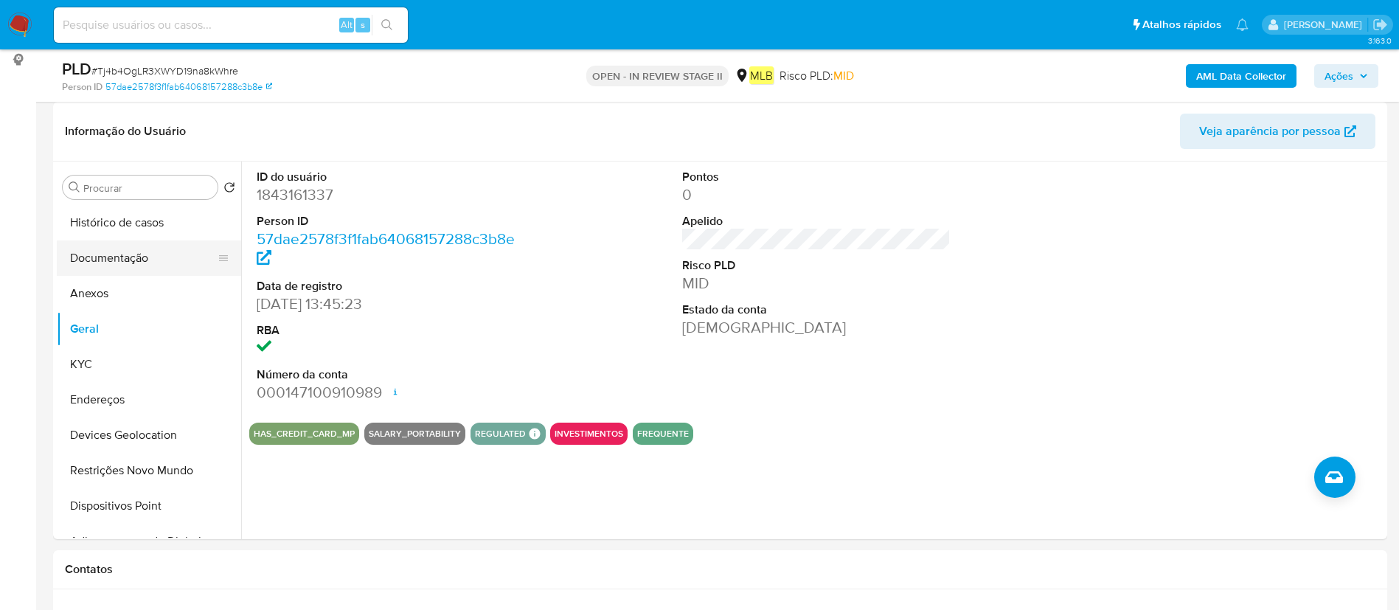
click at [120, 262] on button "Documentação" at bounding box center [143, 257] width 173 height 35
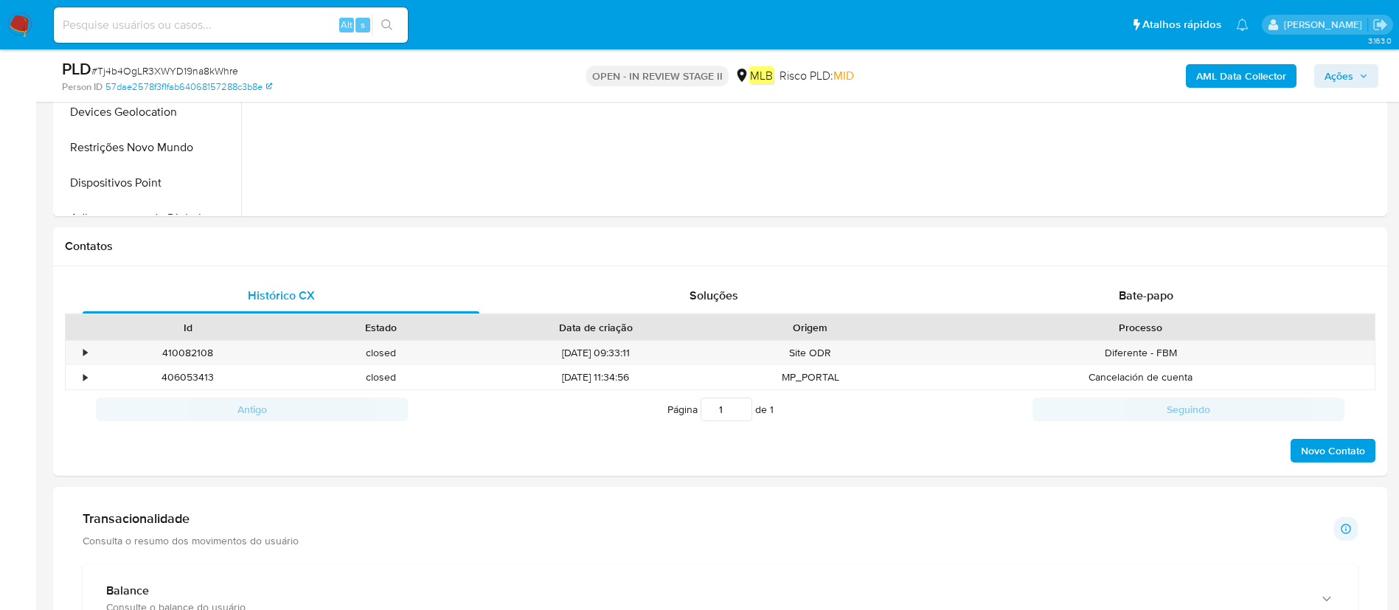
scroll to position [553, 0]
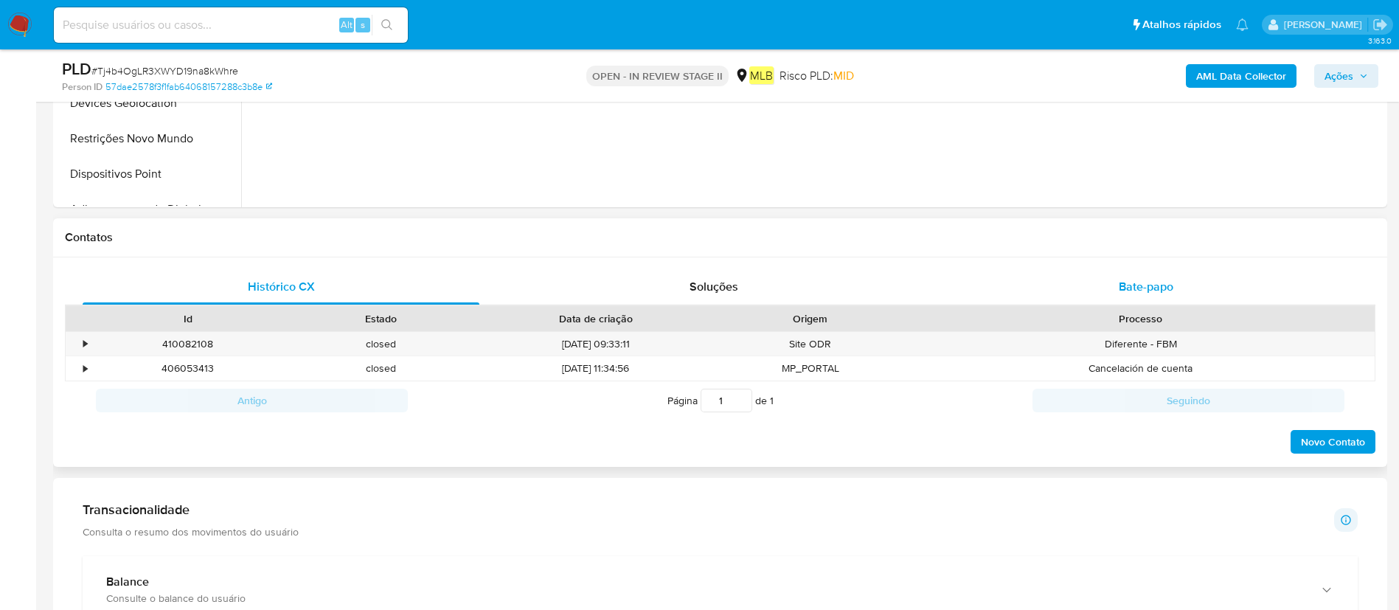
click at [1141, 280] on span "Bate-papo" at bounding box center [1145, 286] width 55 height 17
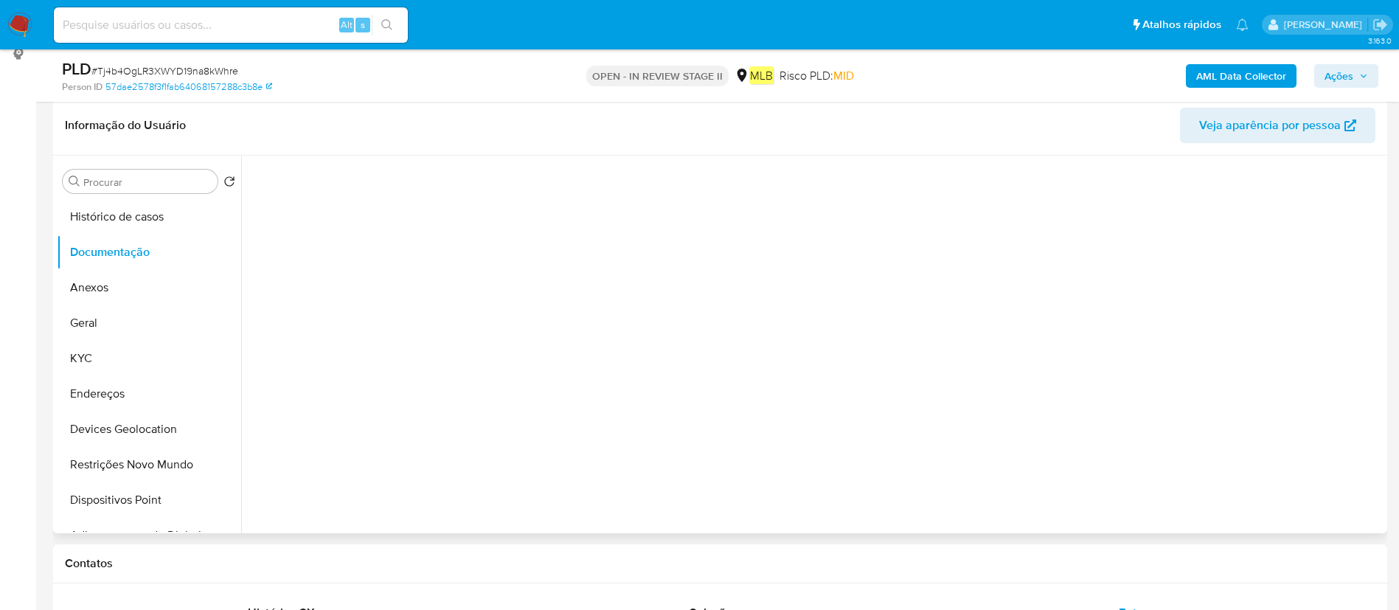
scroll to position [221, 0]
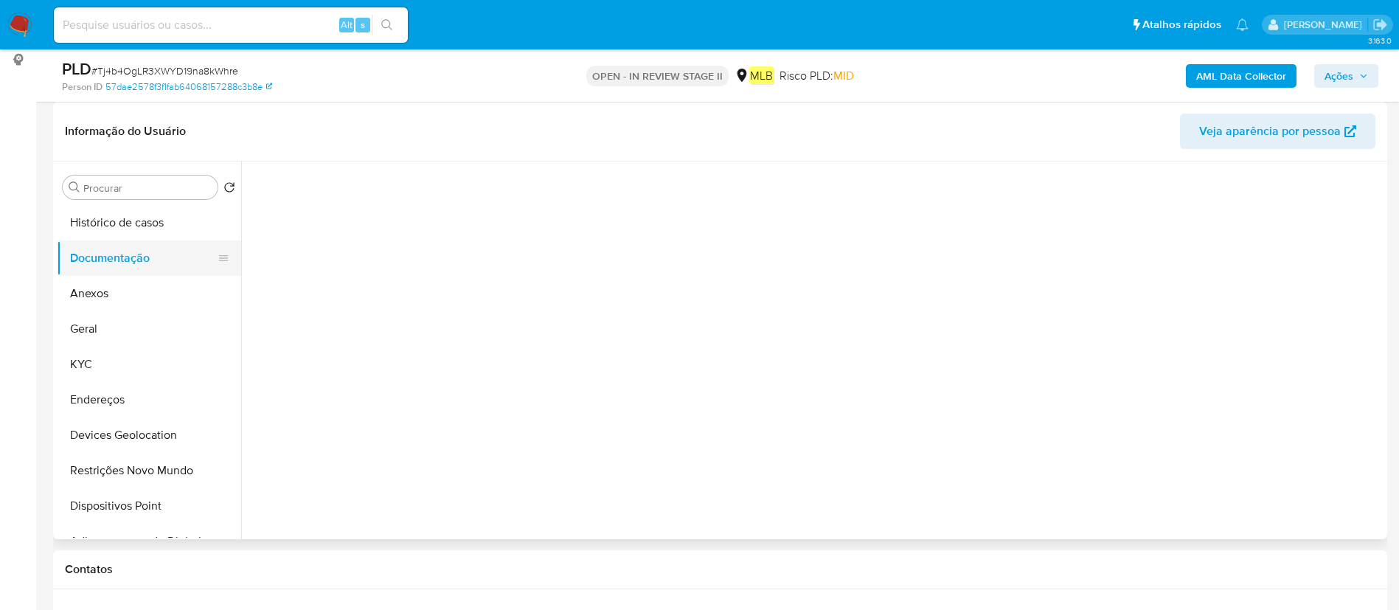
click at [101, 248] on button "Documentação" at bounding box center [143, 257] width 173 height 35
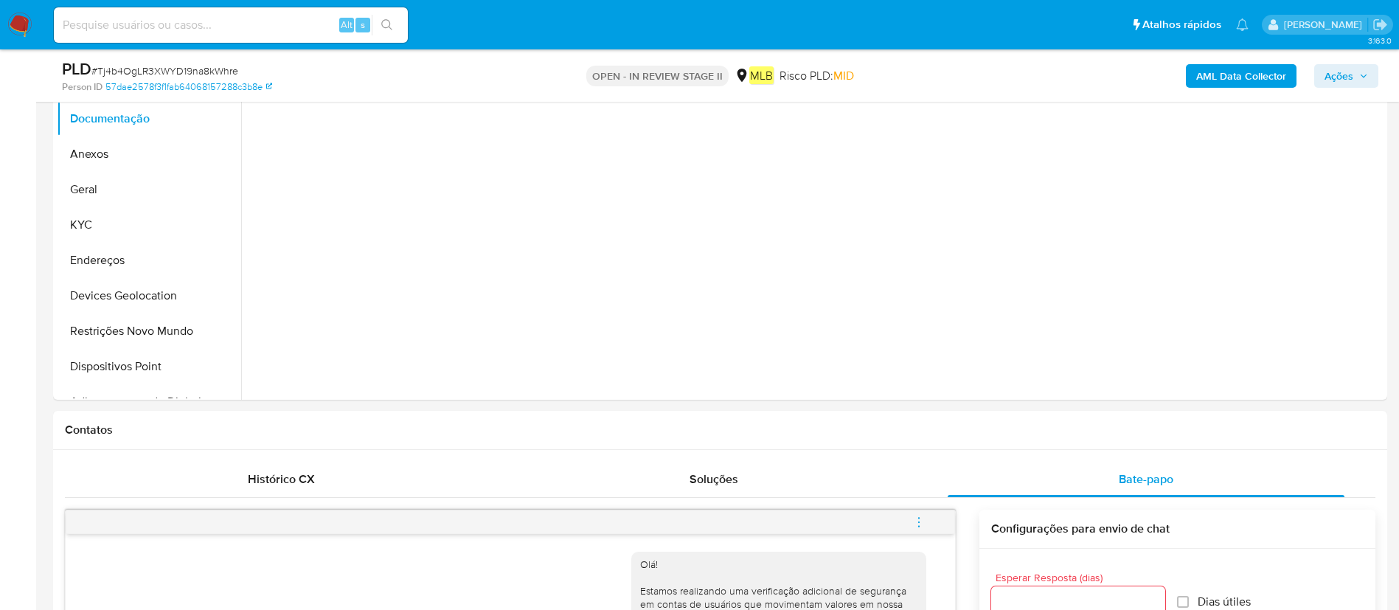
scroll to position [332, 0]
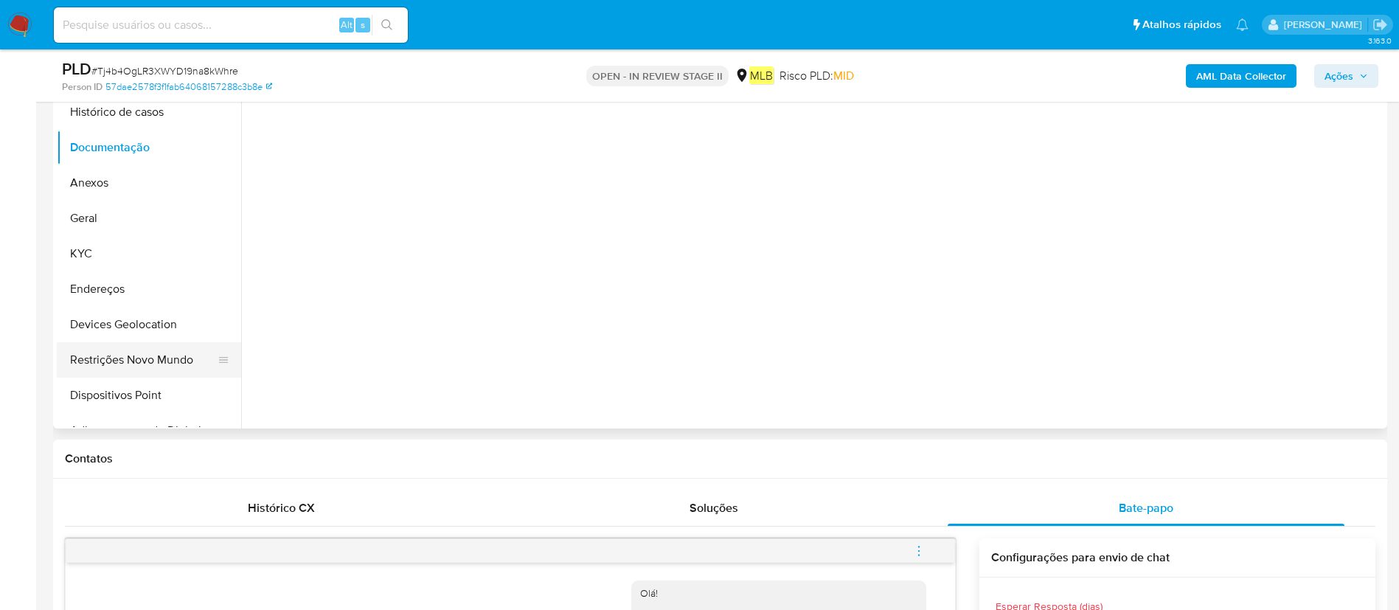
click at [133, 360] on button "Restrições Novo Mundo" at bounding box center [143, 359] width 173 height 35
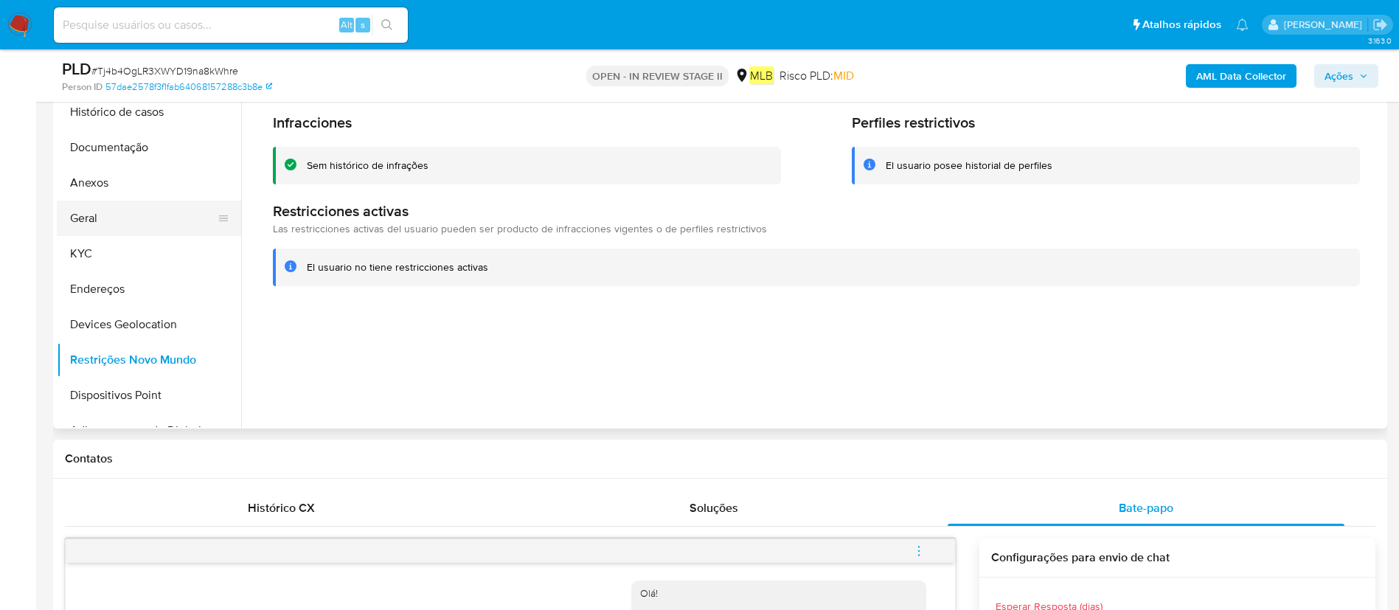
click at [101, 220] on button "Geral" at bounding box center [143, 218] width 173 height 35
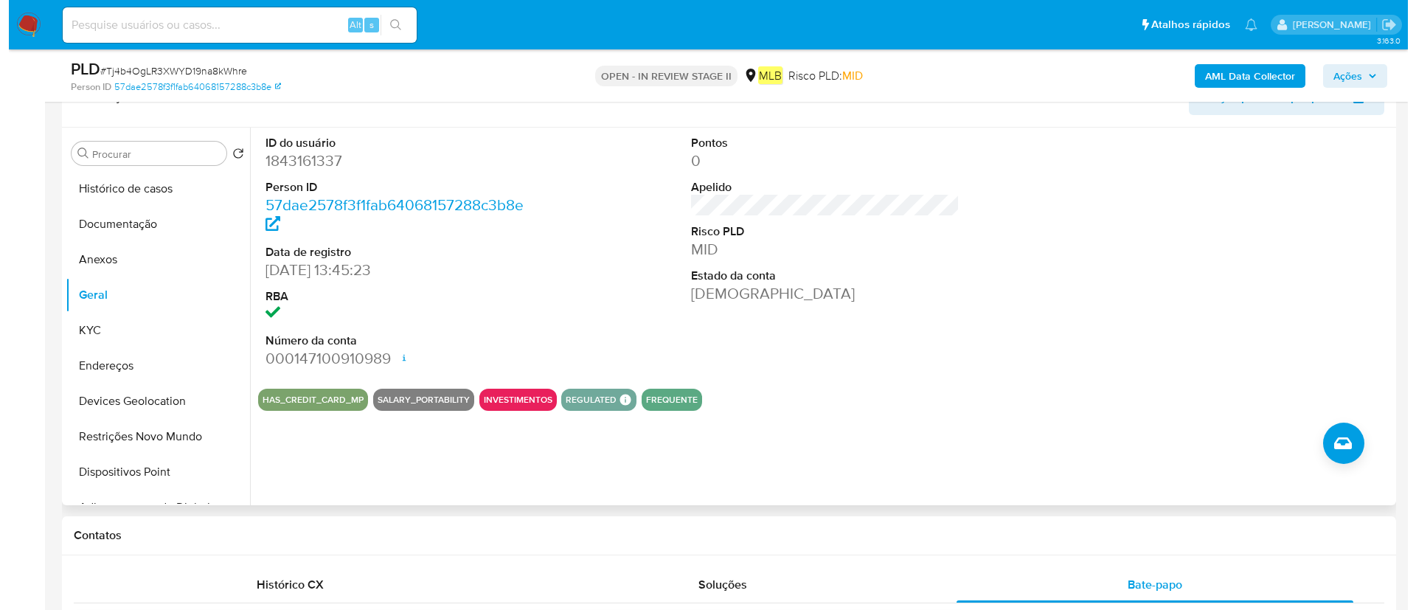
scroll to position [221, 0]
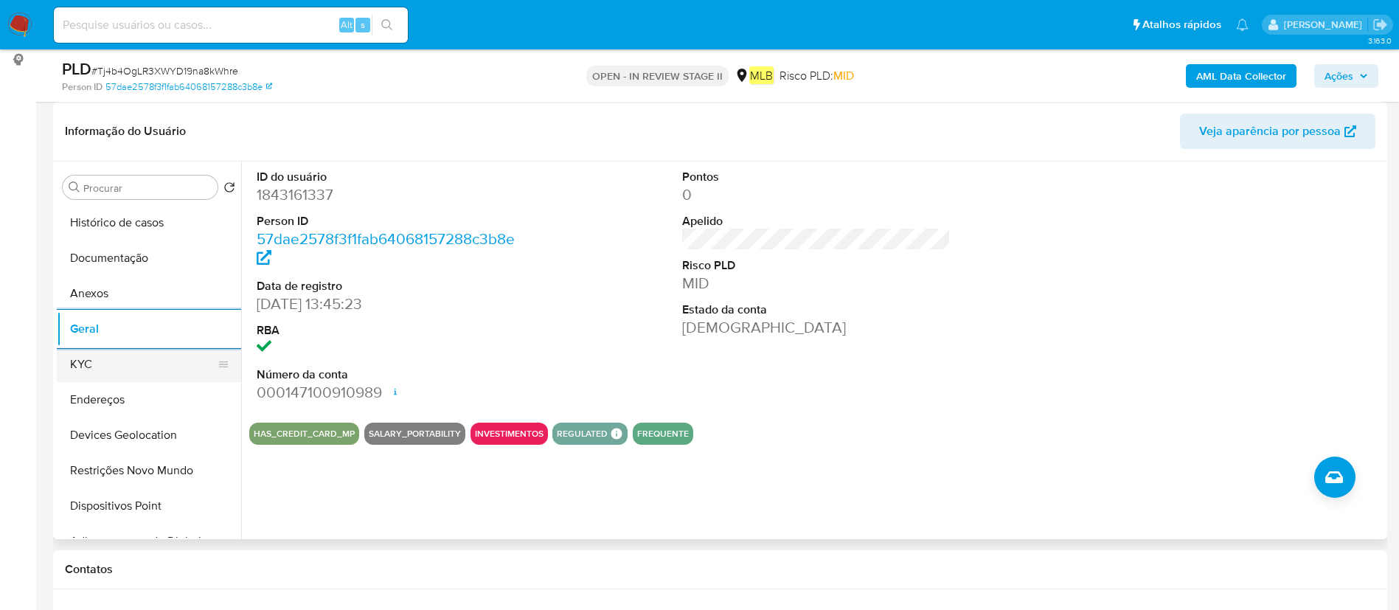
click at [146, 367] on button "KYC" at bounding box center [143, 364] width 173 height 35
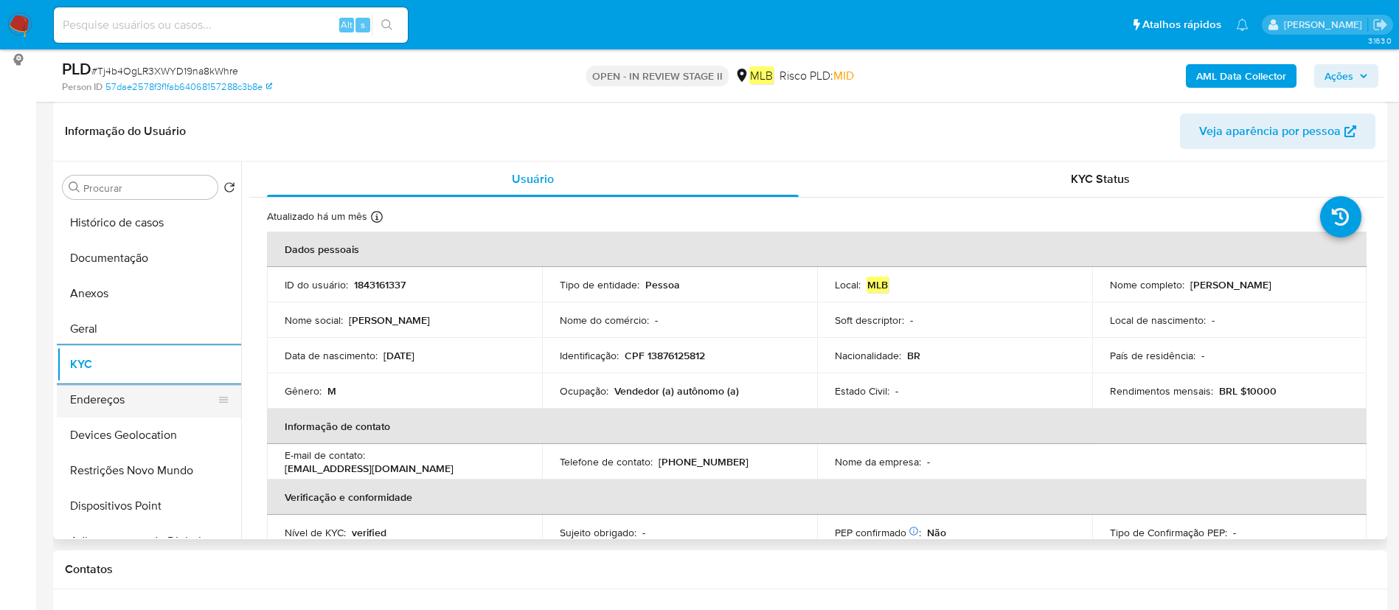
drag, startPoint x: 106, startPoint y: 398, endPoint x: 223, endPoint y: 394, distance: 116.6
click at [106, 398] on button "Endereços" at bounding box center [143, 399] width 173 height 35
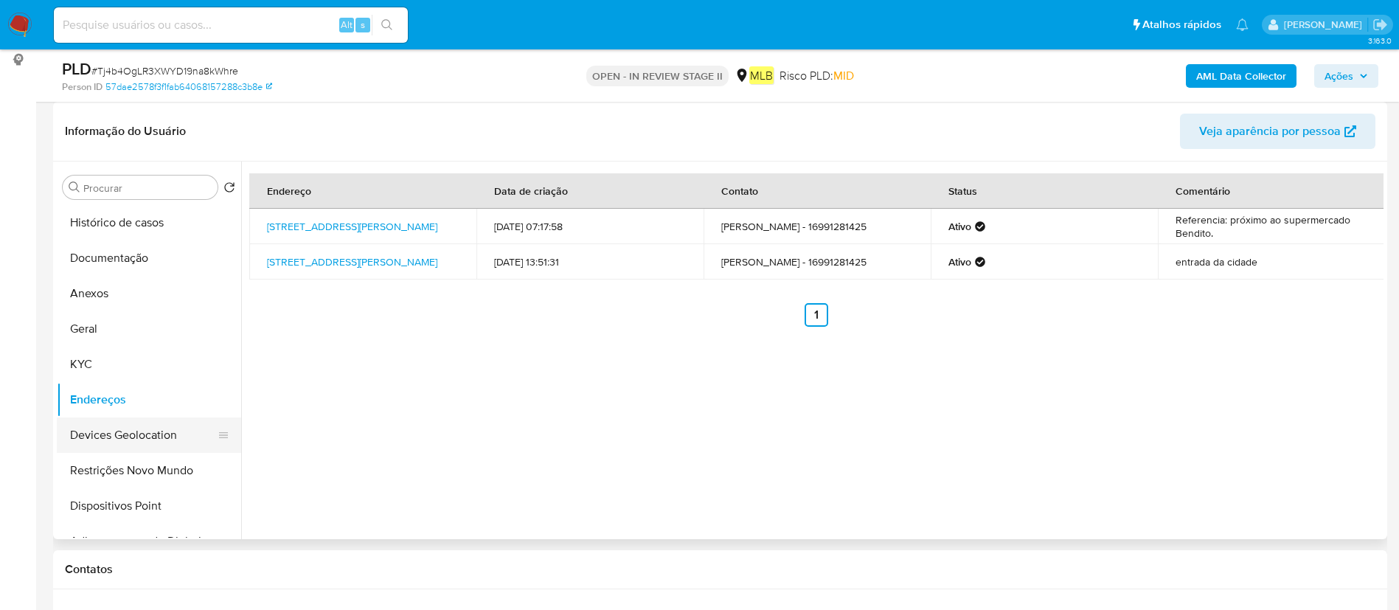
click at [177, 422] on button "Devices Geolocation" at bounding box center [143, 434] width 173 height 35
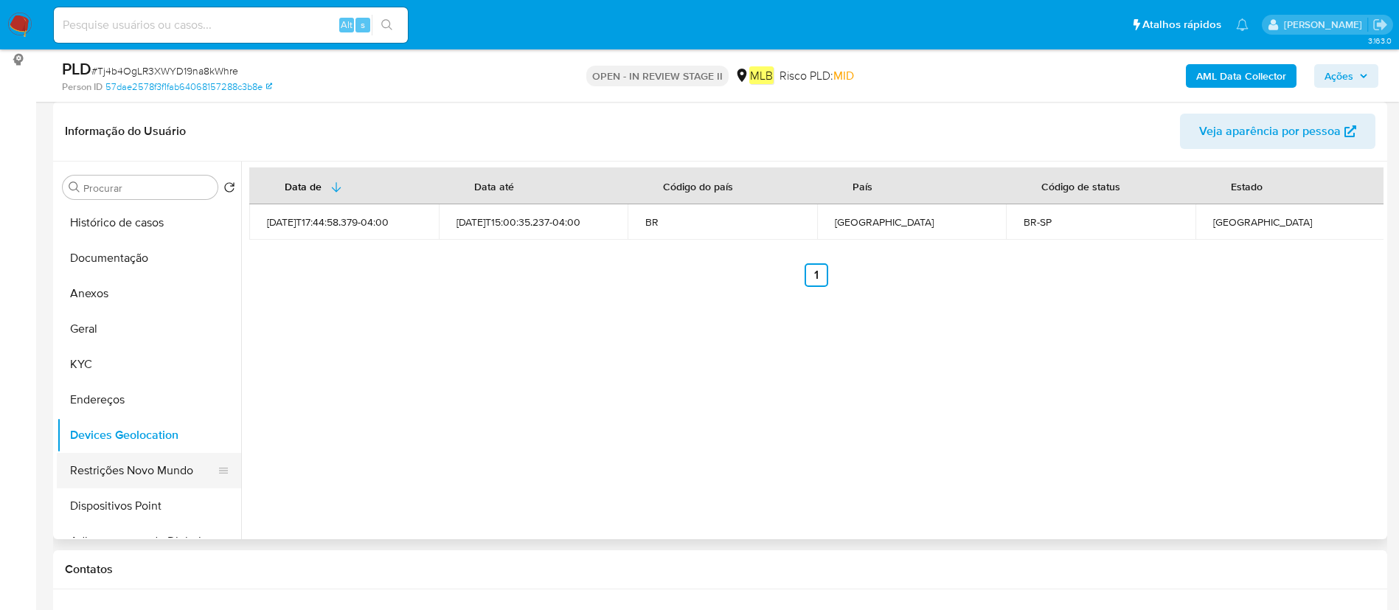
click at [137, 454] on button "Restrições Novo Mundo" at bounding box center [143, 470] width 173 height 35
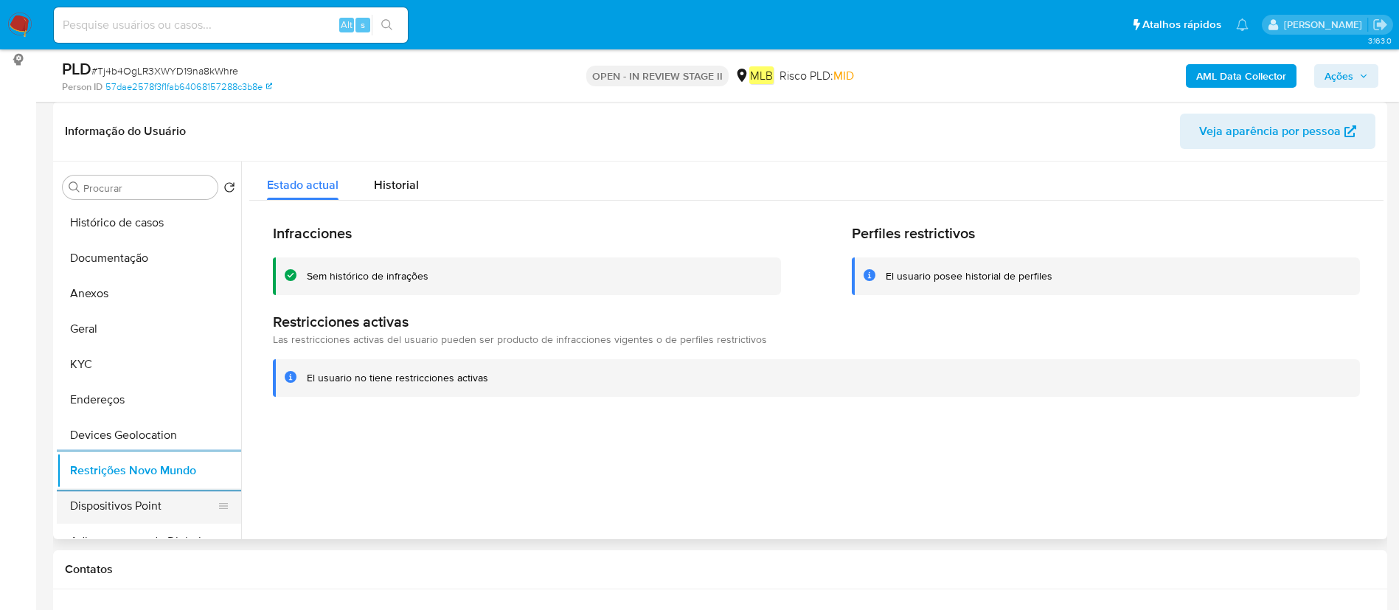
click at [83, 513] on button "Dispositivos Point" at bounding box center [143, 505] width 173 height 35
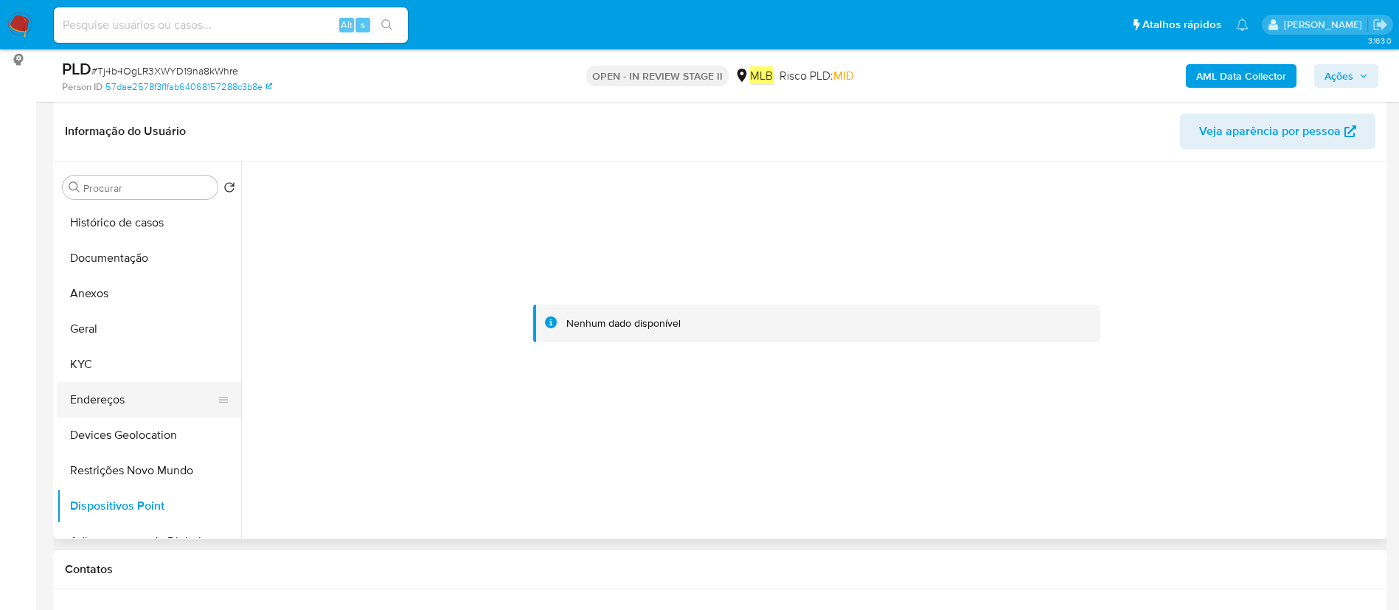
click at [117, 392] on button "Endereços" at bounding box center [143, 399] width 173 height 35
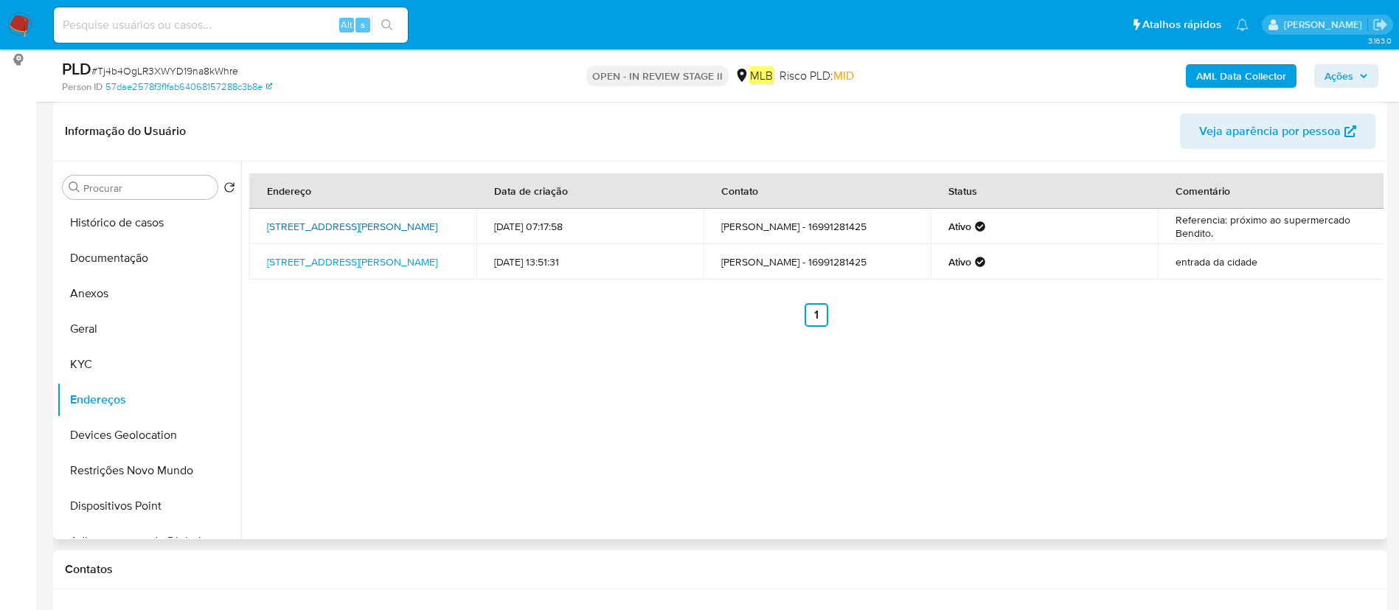
drag, startPoint x: 264, startPoint y: 210, endPoint x: 313, endPoint y: 223, distance: 51.1
click at [313, 223] on td "Rua Aristides Da Silva Ramos 287, Cravinhos, São Paulo, 14140000, Brasil 287" at bounding box center [362, 226] width 227 height 35
click at [106, 328] on button "Geral" at bounding box center [143, 328] width 173 height 35
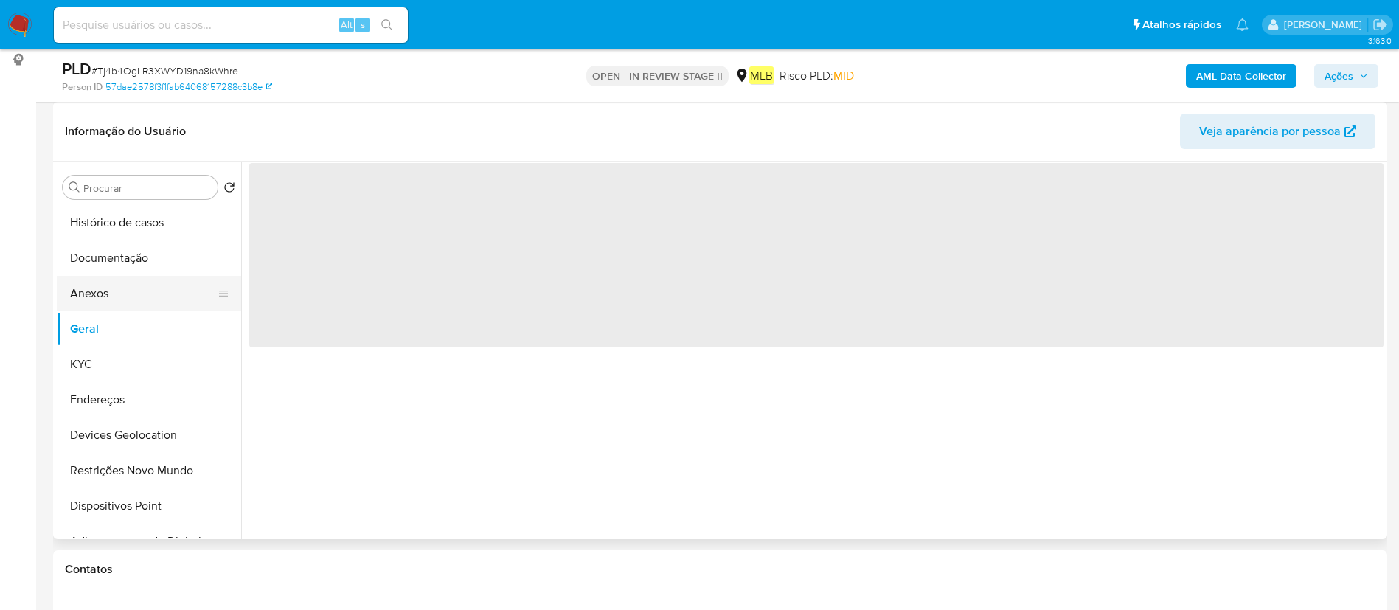
click at [153, 288] on button "Anexos" at bounding box center [143, 293] width 173 height 35
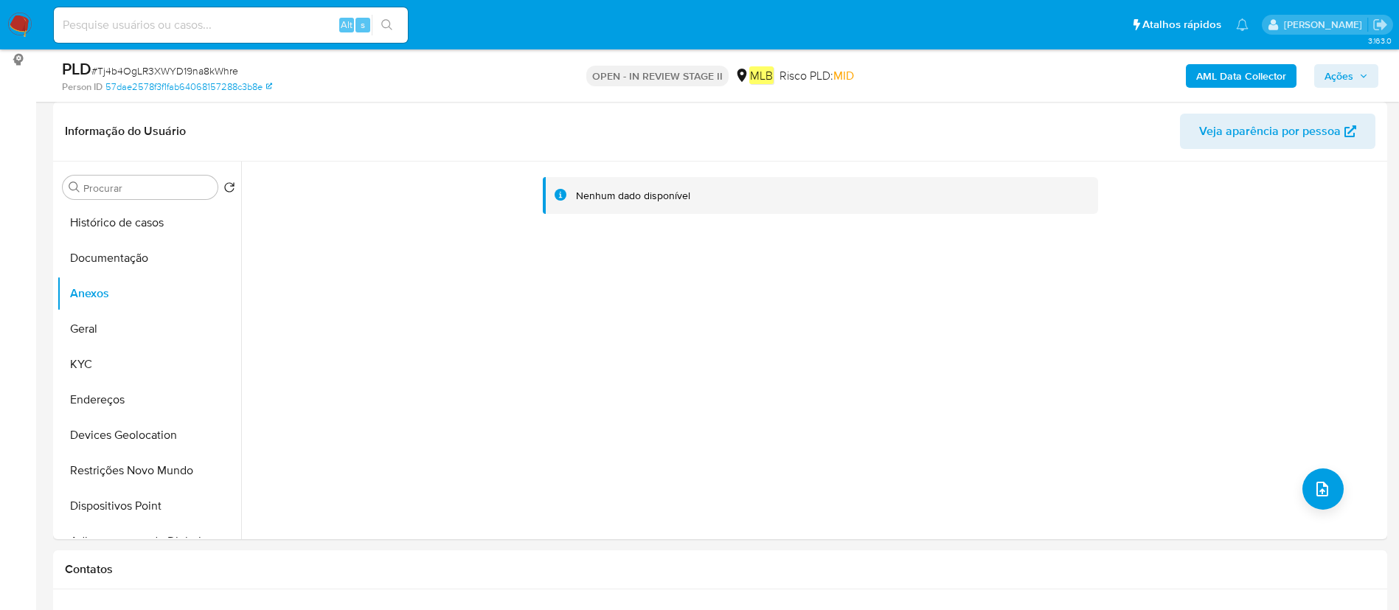
click at [1223, 69] on b "AML Data Collector" at bounding box center [1241, 76] width 90 height 24
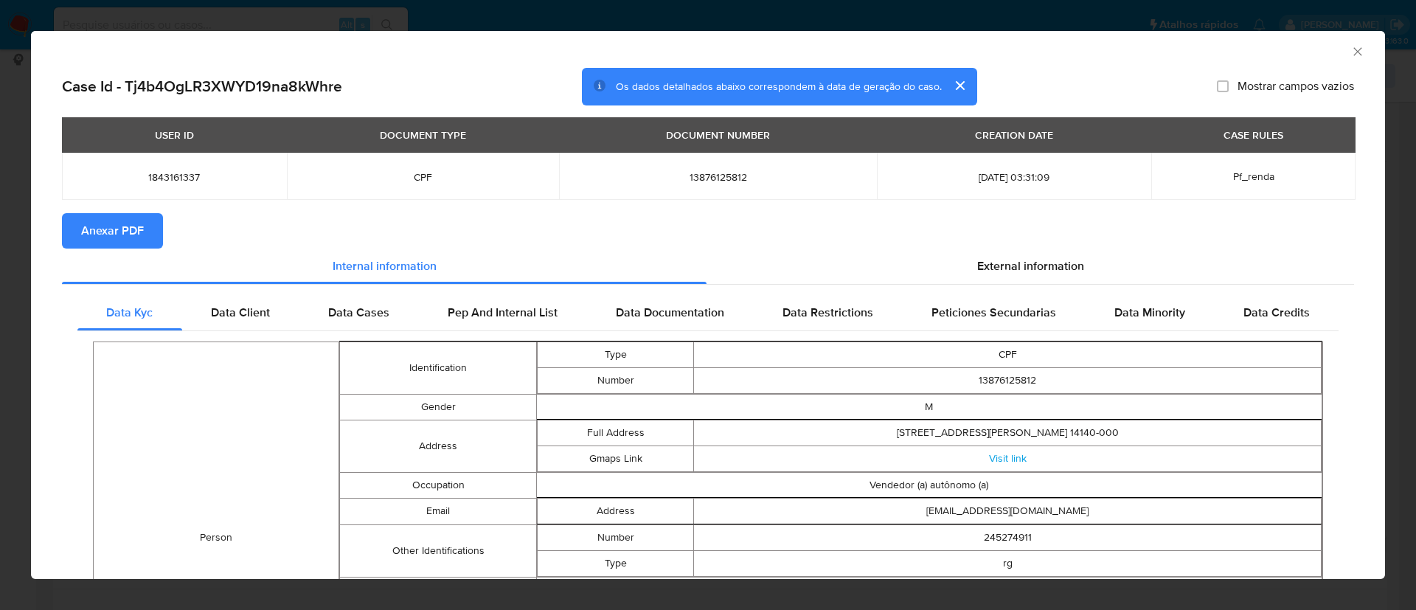
click at [133, 227] on span "Anexar PDF" at bounding box center [112, 231] width 63 height 32
click at [1353, 51] on icon "Fechar a janela" at bounding box center [1357, 51] width 8 height 8
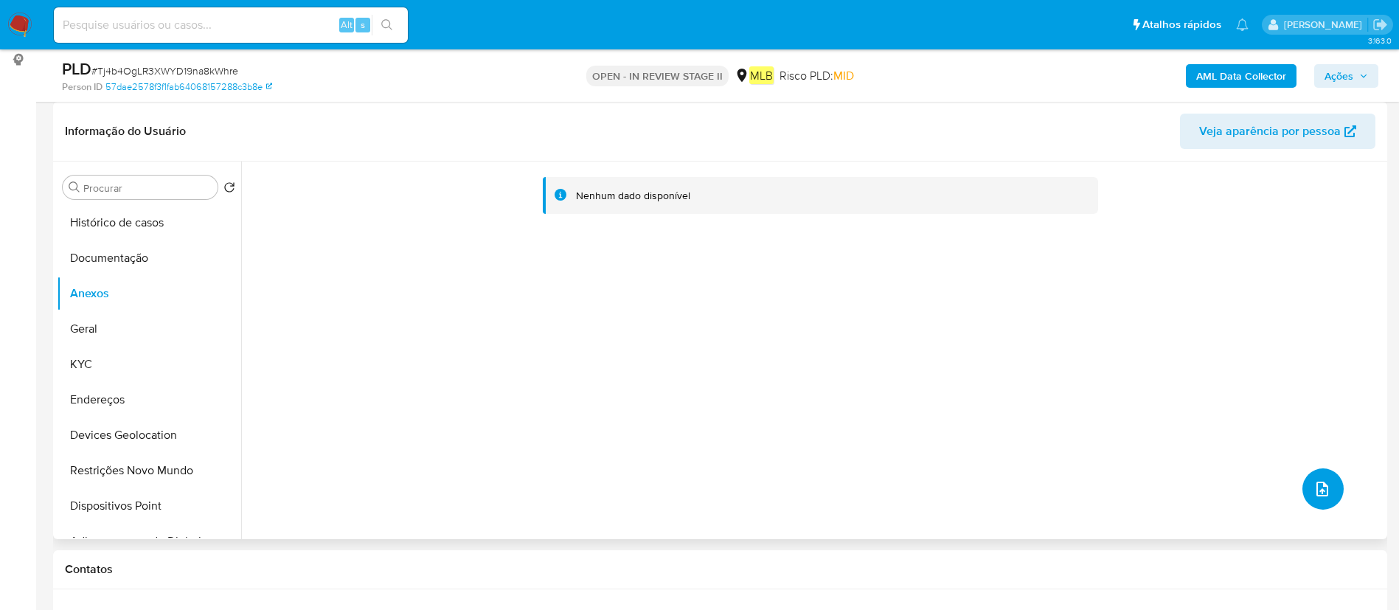
click at [1313, 494] on icon "upload-file" at bounding box center [1322, 489] width 18 height 18
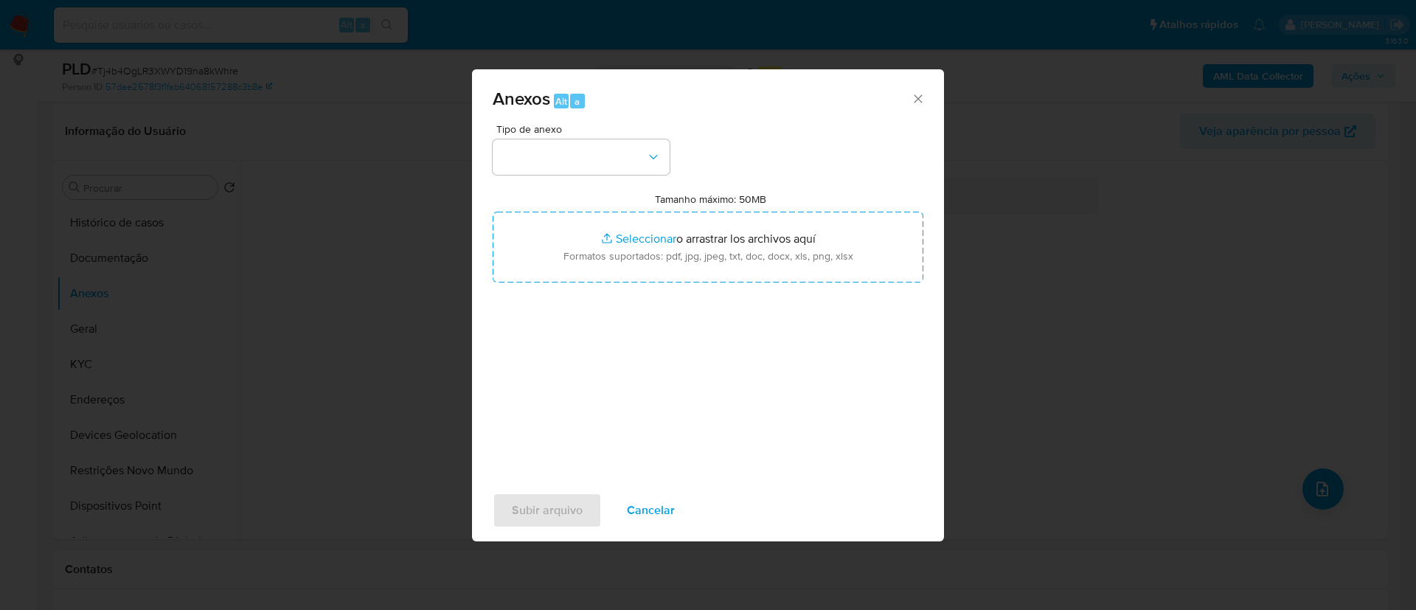
click at [652, 120] on div "Anexos Alt a" at bounding box center [708, 96] width 472 height 55
click at [650, 151] on icon "button" at bounding box center [653, 157] width 15 height 15
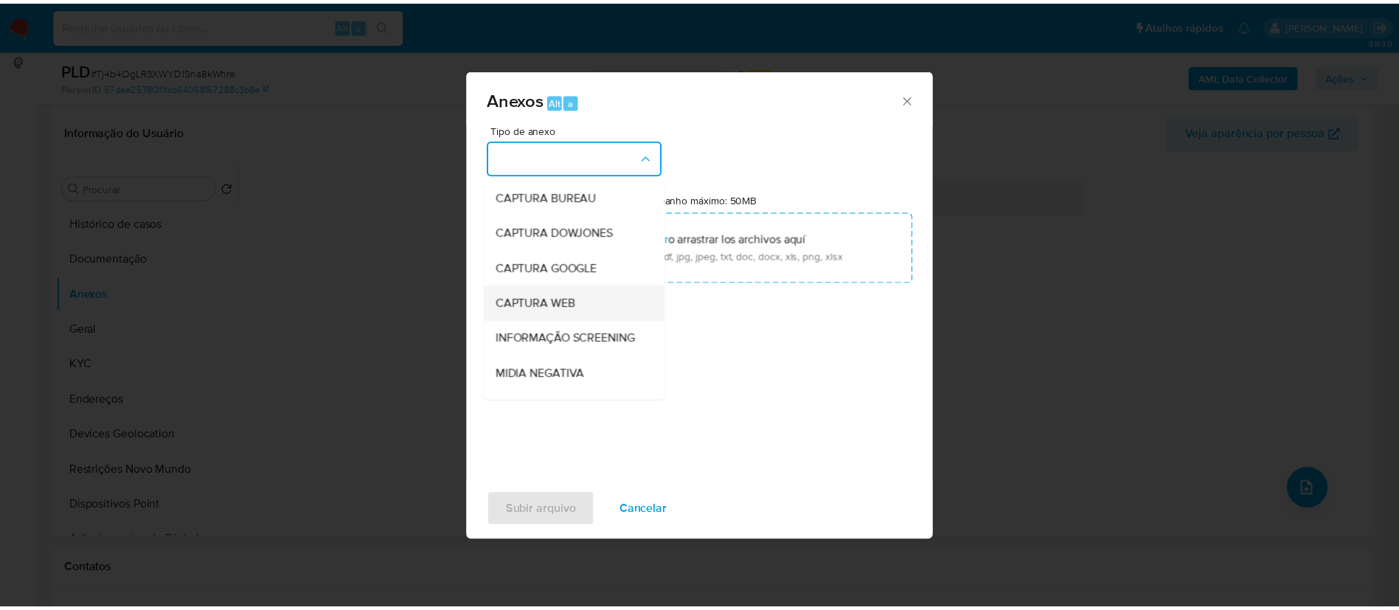
scroll to position [227, 0]
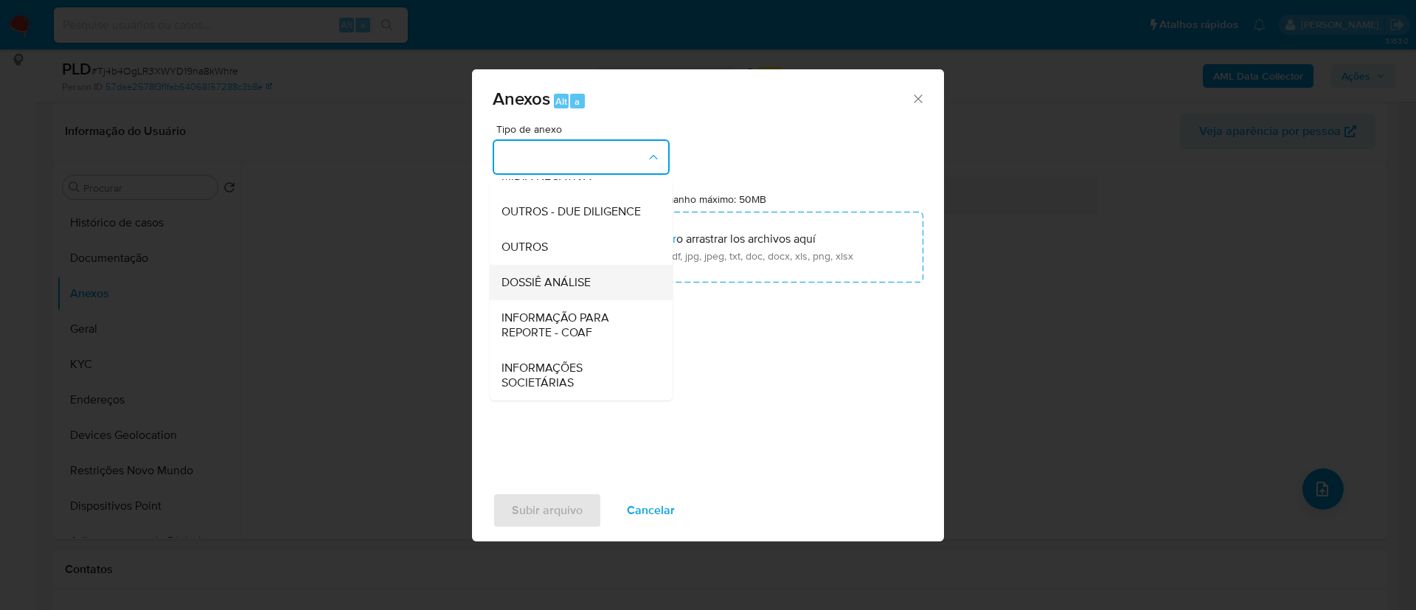
click at [557, 288] on span "DOSSIÊ ANÁLISE" at bounding box center [545, 282] width 89 height 15
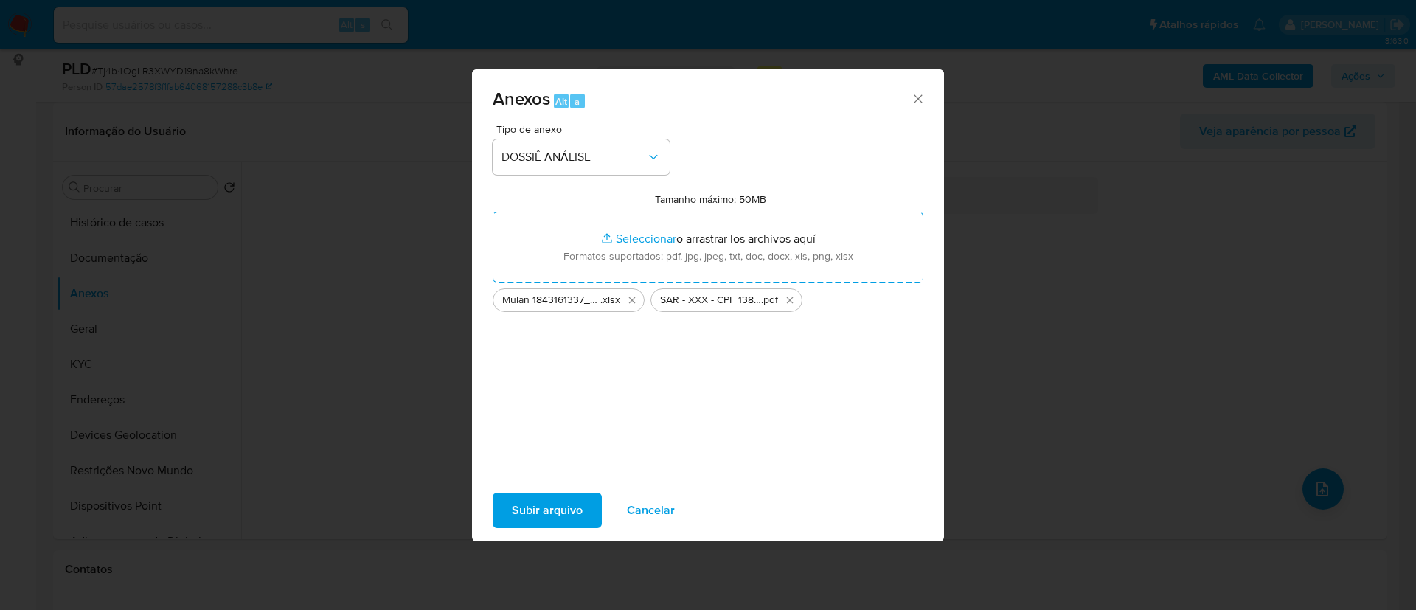
click at [558, 509] on span "Subir arquivo" at bounding box center [547, 510] width 71 height 32
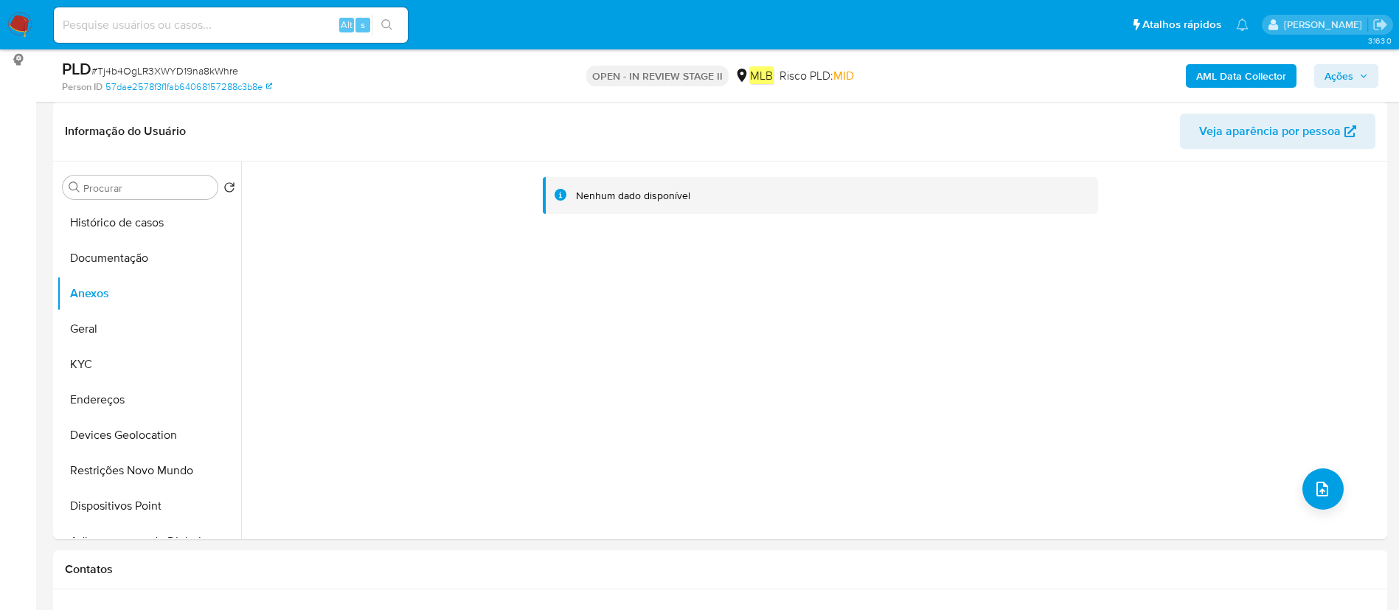
click at [1328, 69] on span "Ações" at bounding box center [1338, 76] width 29 height 24
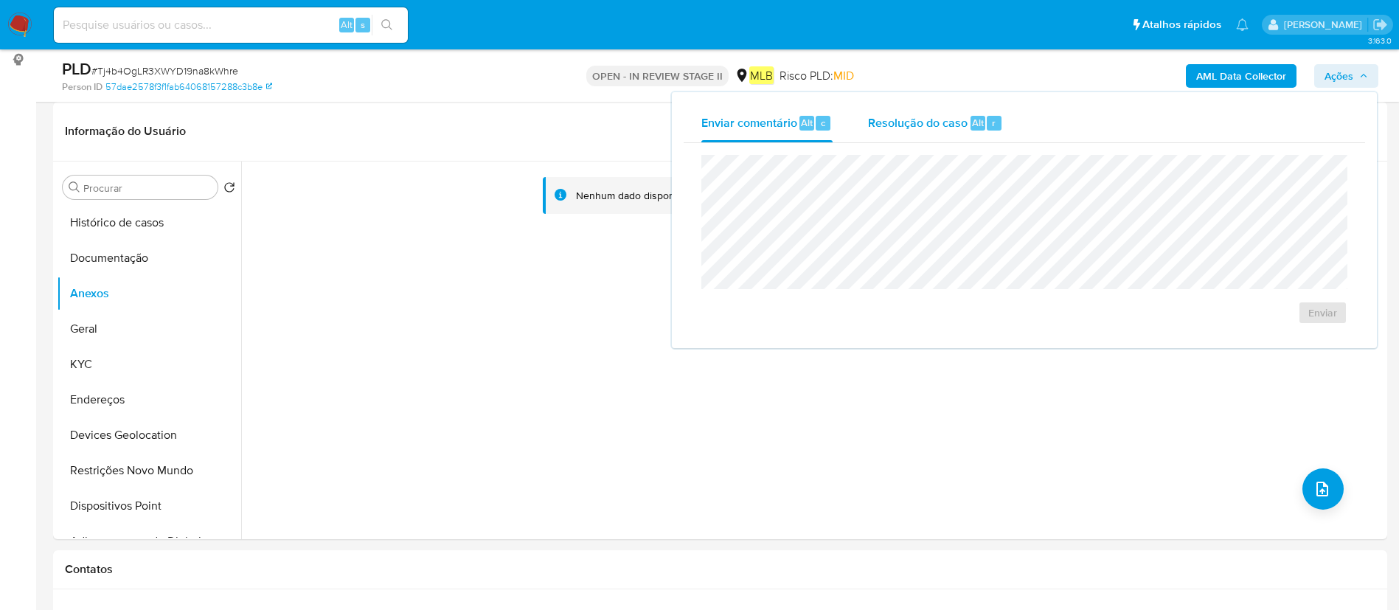
click at [941, 117] on span "Resolução do caso" at bounding box center [918, 122] width 100 height 17
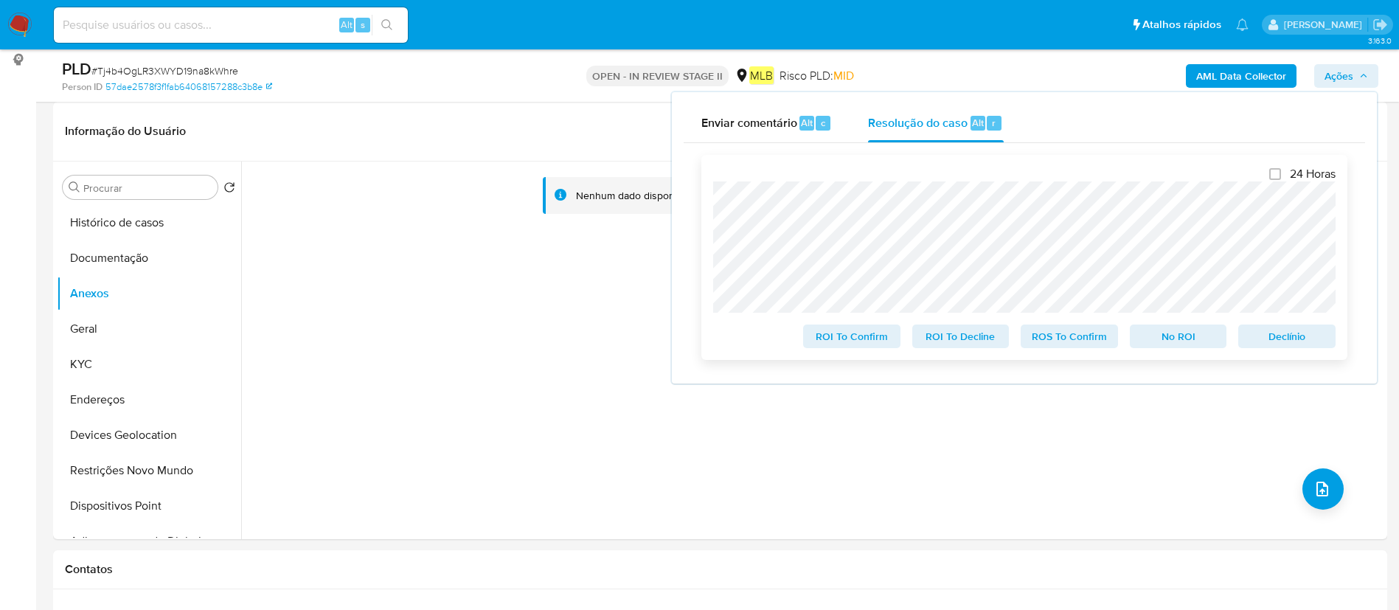
click at [1065, 344] on span "ROS To Confirm" at bounding box center [1069, 336] width 77 height 21
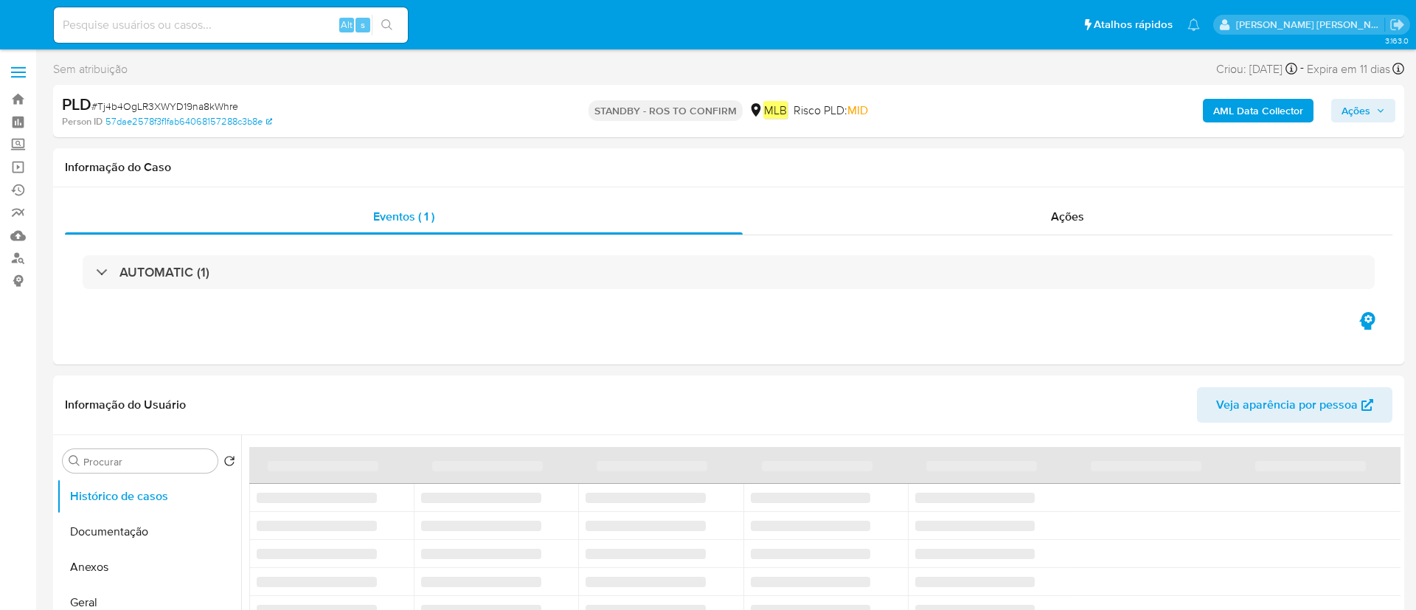
select select "10"
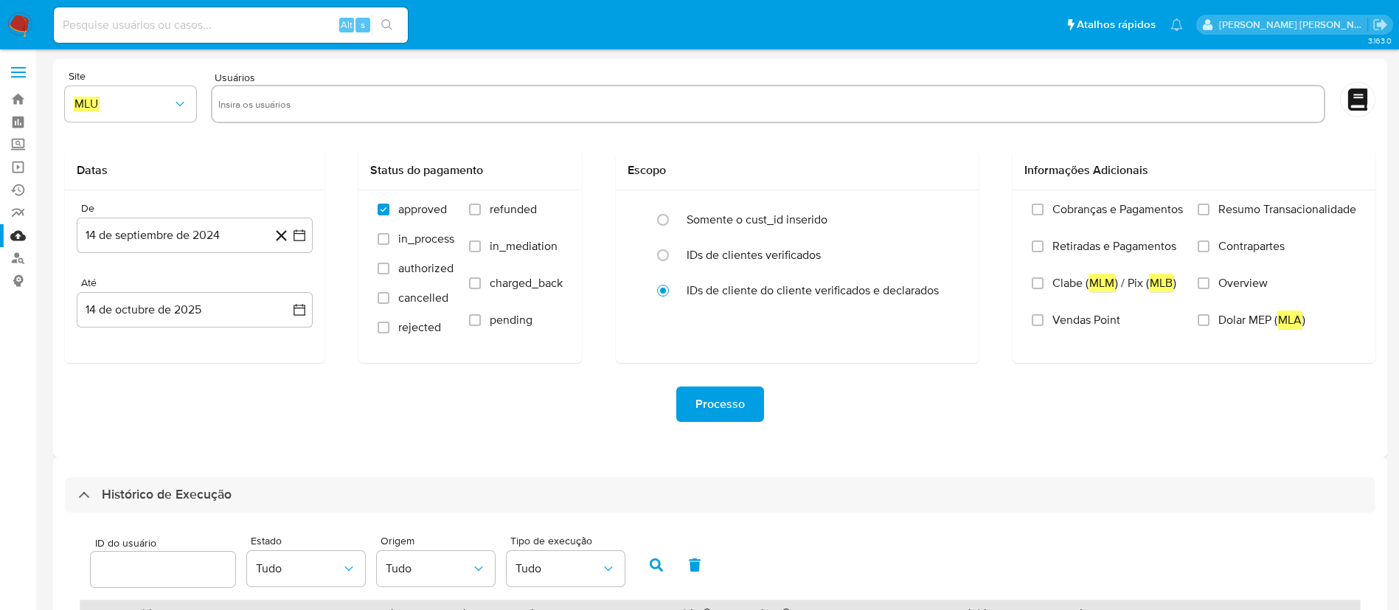
select select "10"
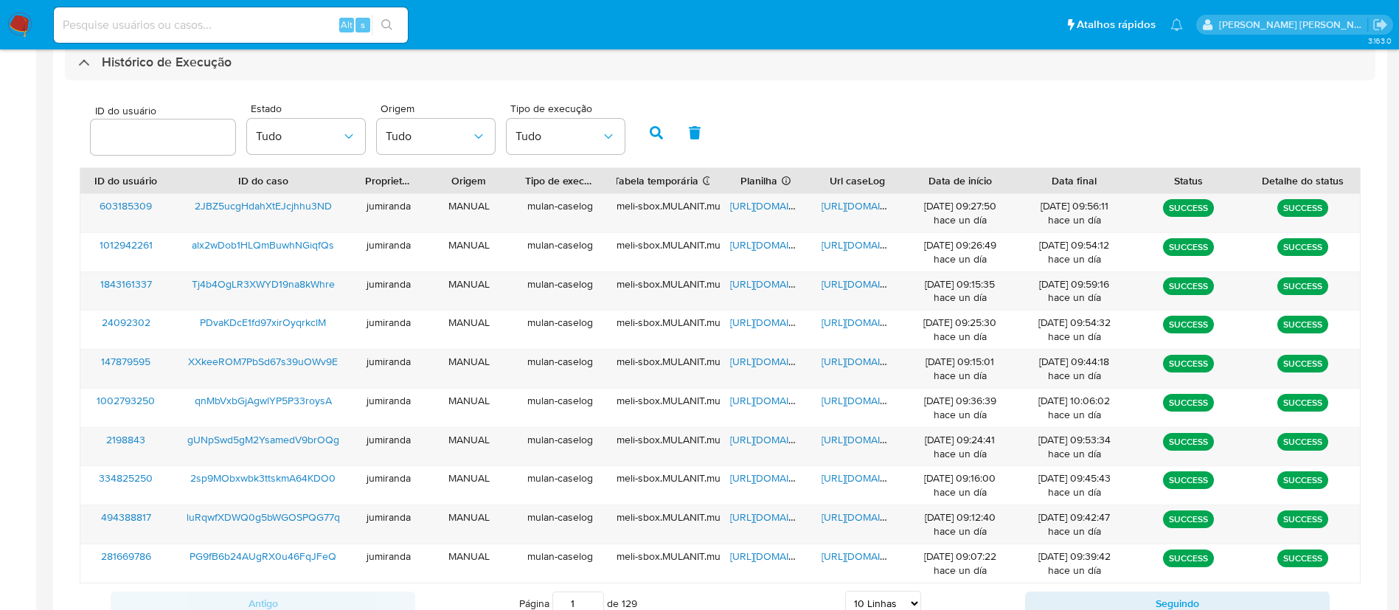
scroll to position [432, 0]
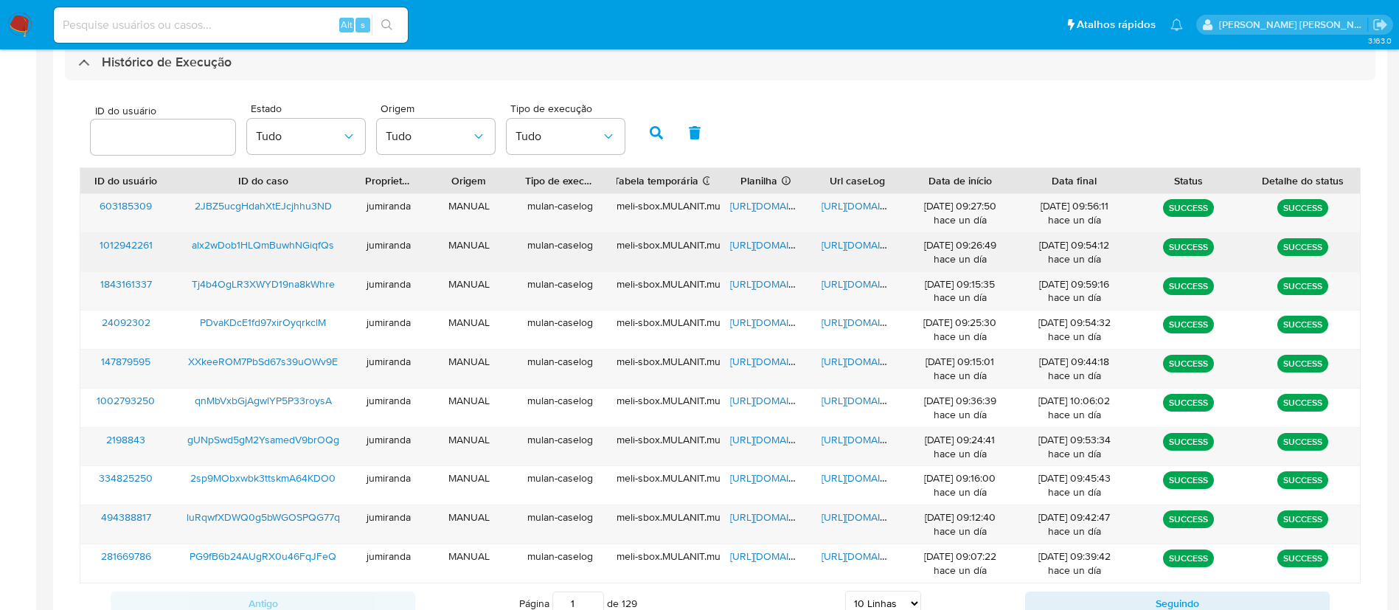
click at [736, 250] on span "[URL][DOMAIN_NAME]" at bounding box center [781, 244] width 102 height 15
click at [866, 240] on span "[URL][DOMAIN_NAME]" at bounding box center [872, 244] width 102 height 15
click at [313, 249] on span "alx2wDob1HLQmBuwhNGiqfQs" at bounding box center [263, 244] width 142 height 15
click at [765, 242] on span "[URL][DOMAIN_NAME]" at bounding box center [781, 244] width 102 height 15
click at [824, 241] on span "[URL][DOMAIN_NAME]" at bounding box center [872, 244] width 102 height 15
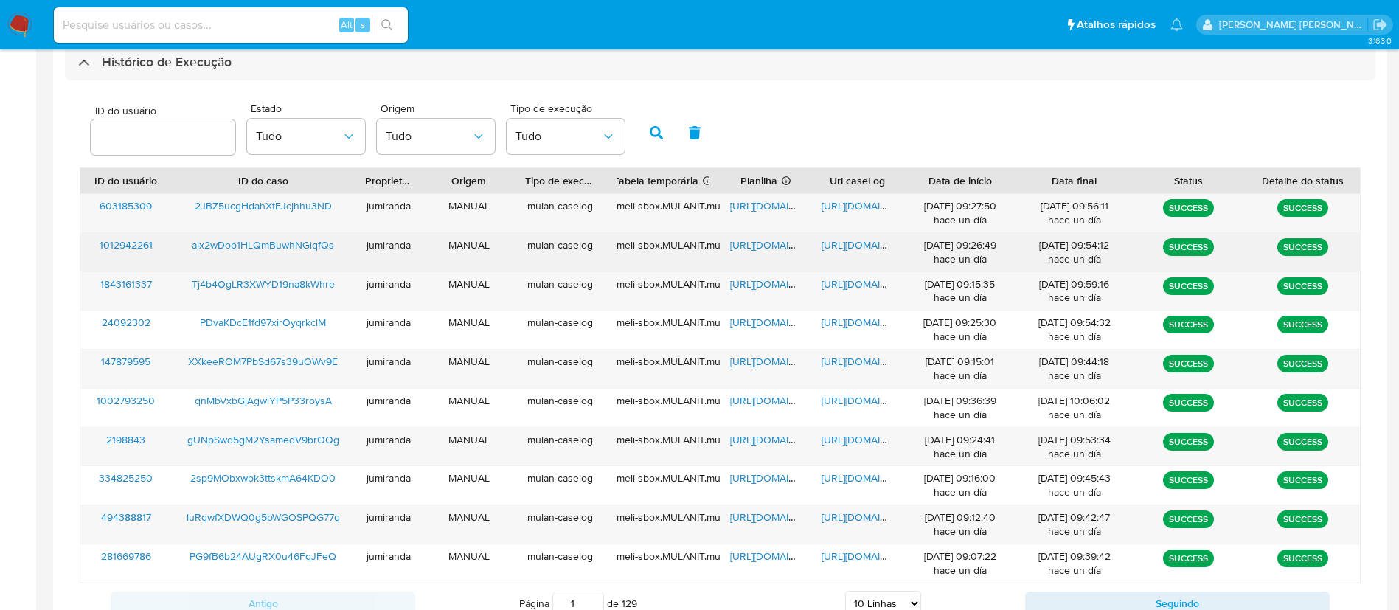
click at [256, 246] on span "alx2wDob1HLQmBuwhNGiqfQs" at bounding box center [263, 244] width 142 height 15
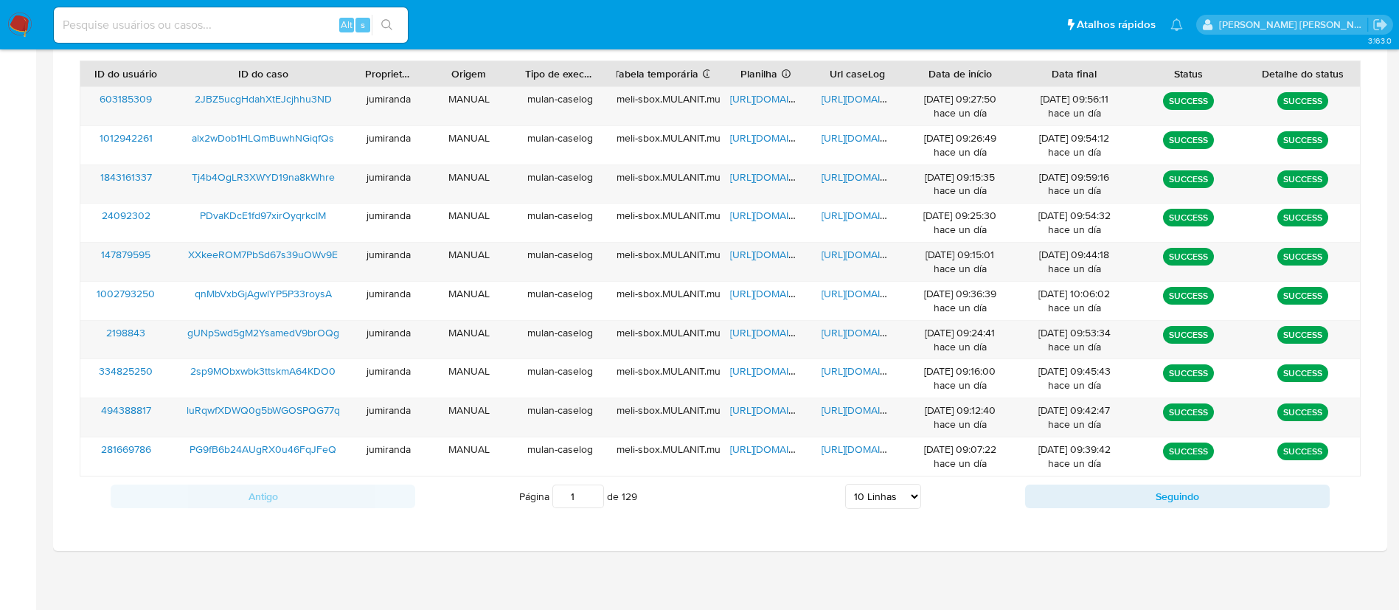
scroll to position [543, 0]
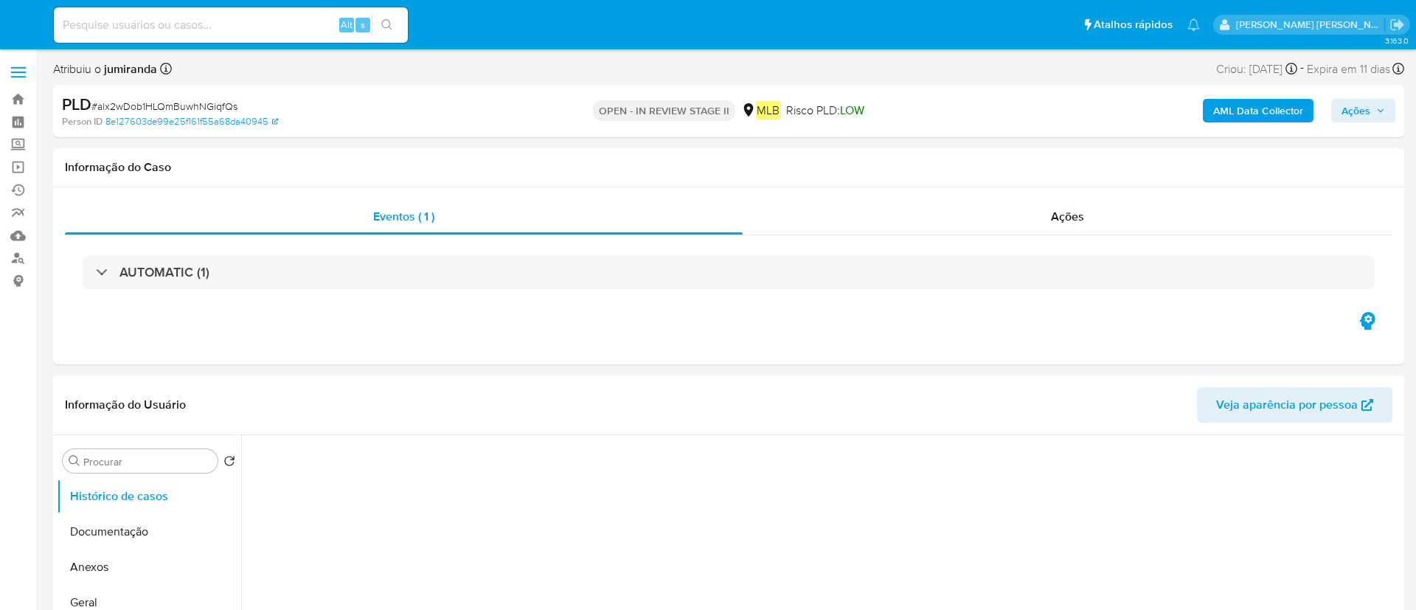
select select "10"
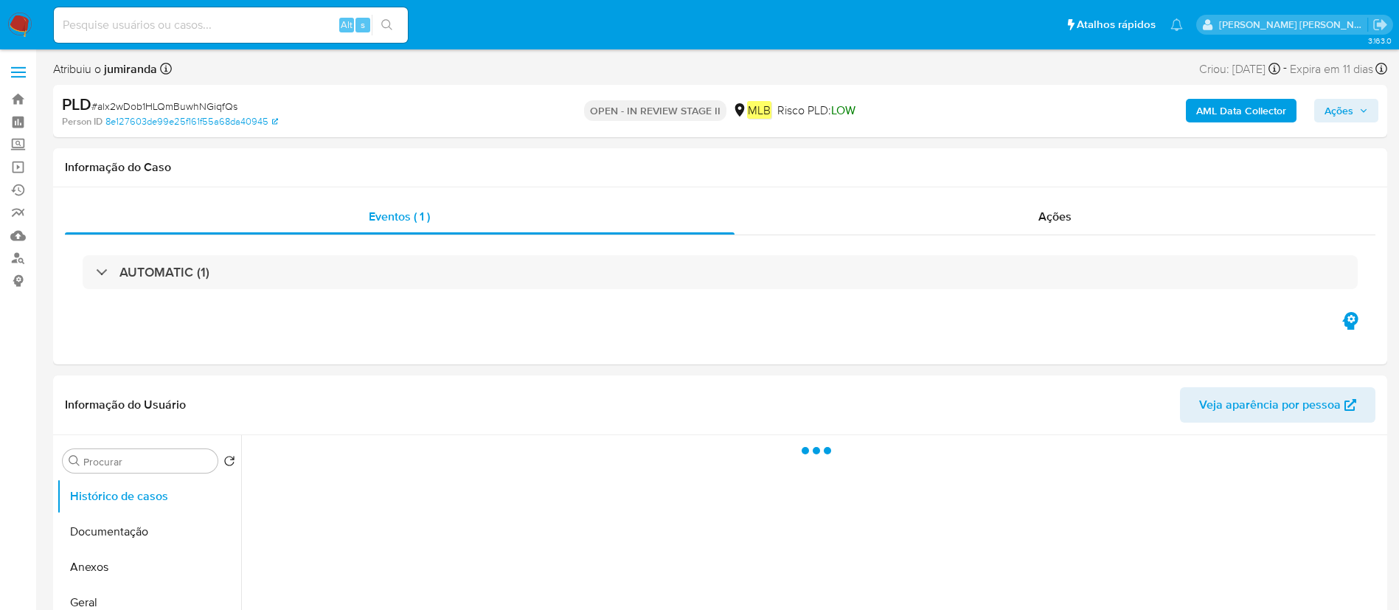
select select "10"
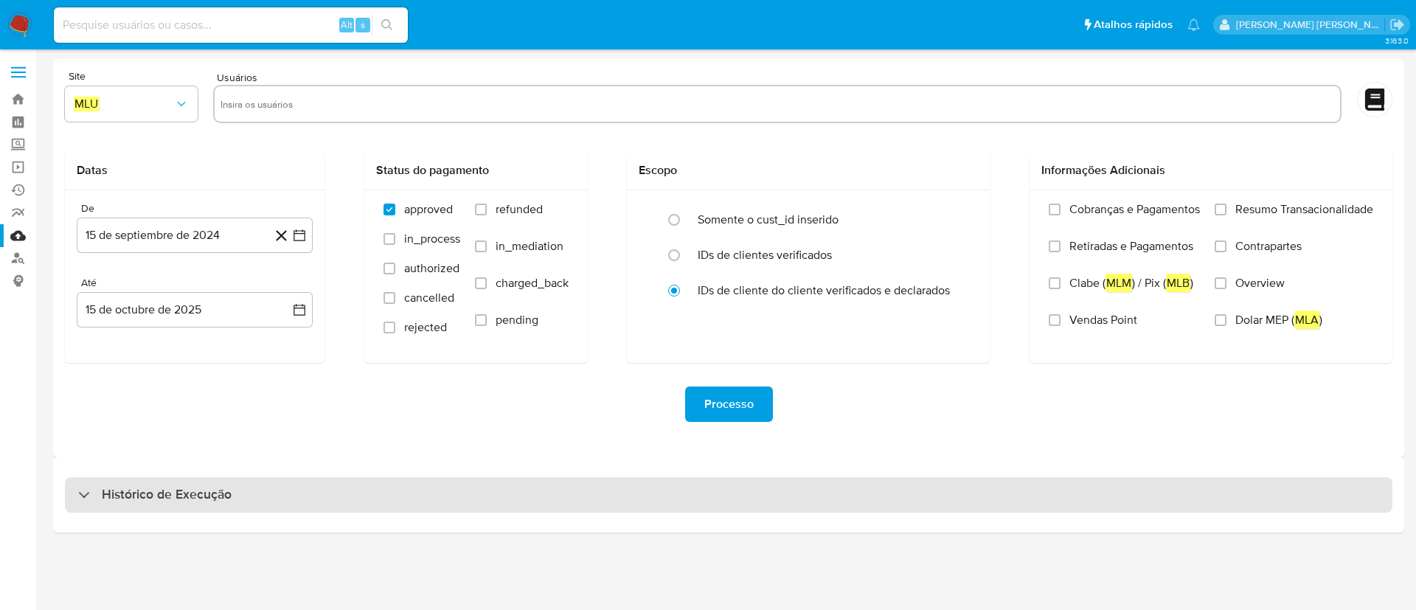
click at [410, 483] on div "Histórico de Execução" at bounding box center [728, 494] width 1327 height 35
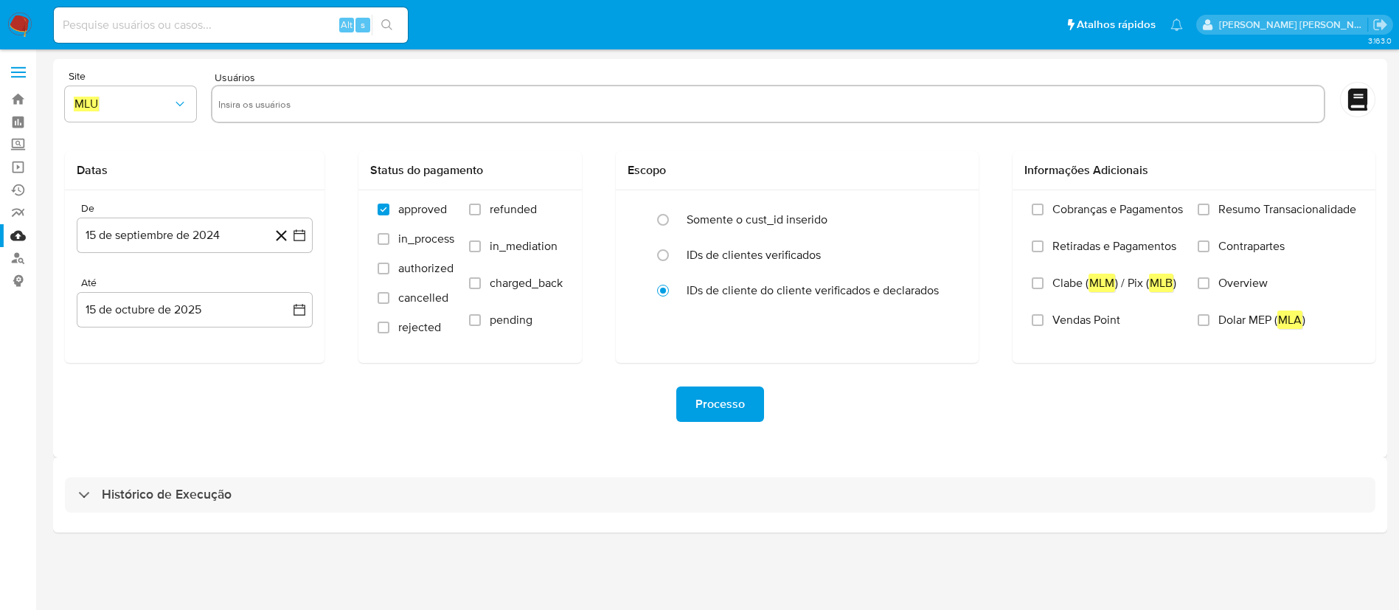
select select "10"
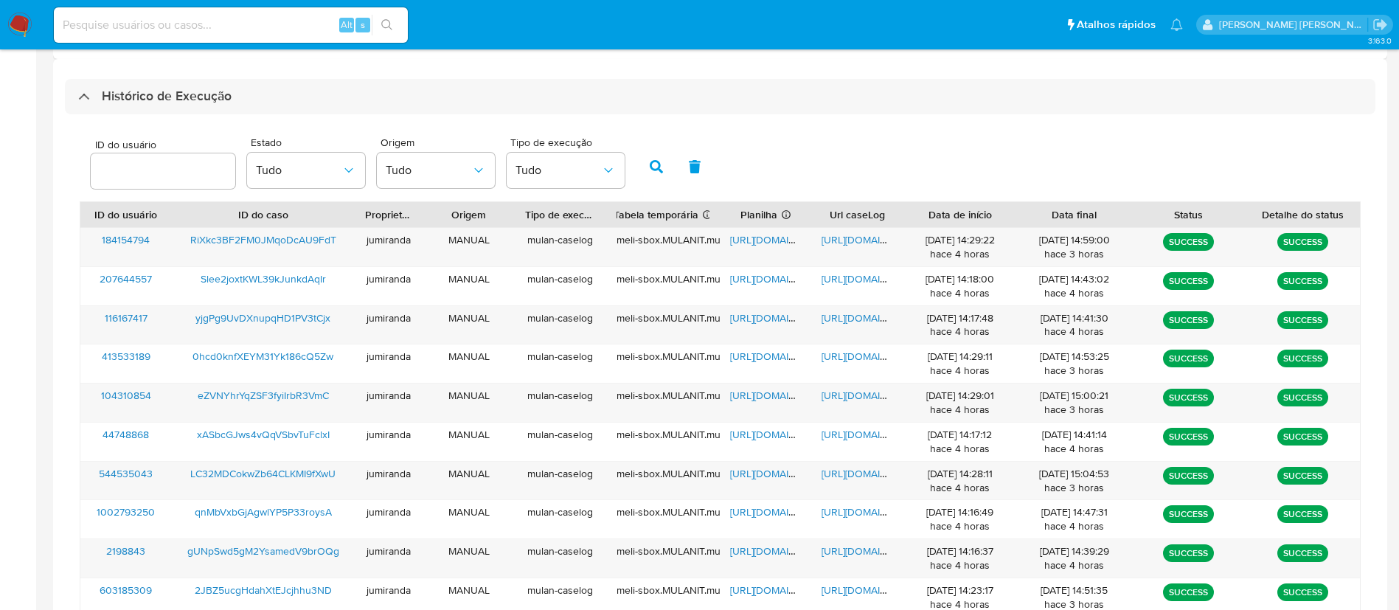
scroll to position [403, 0]
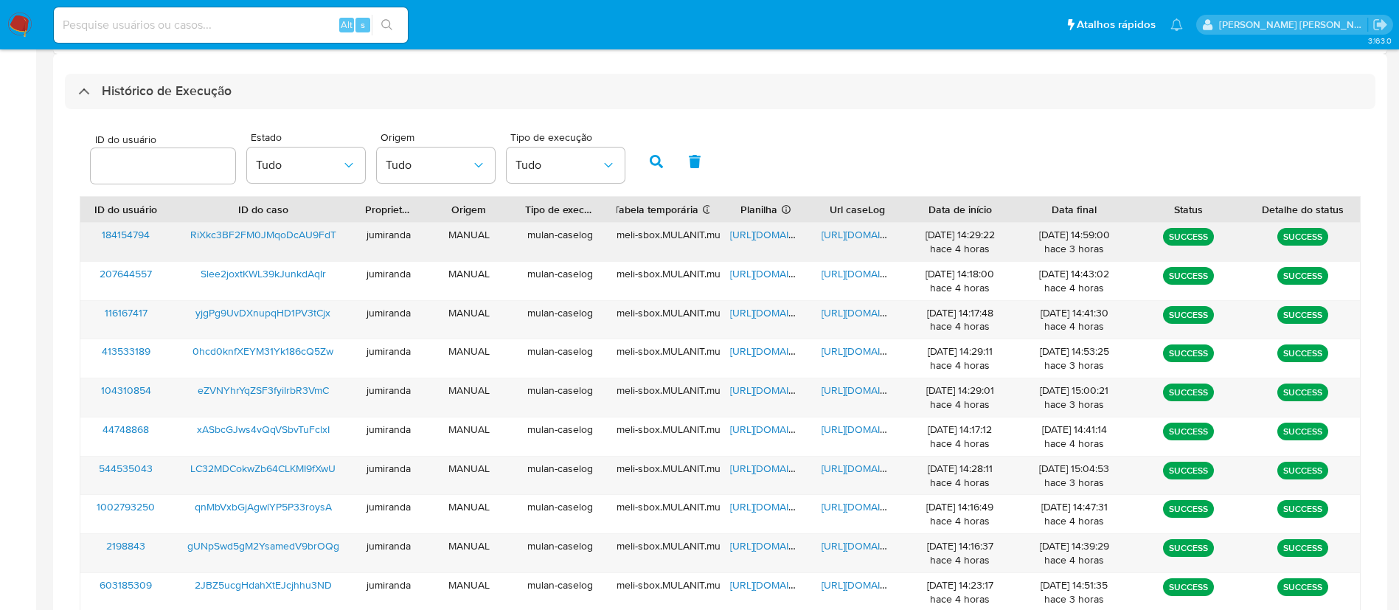
click at [778, 236] on span "[URL][DOMAIN_NAME]" at bounding box center [781, 234] width 102 height 15
click at [866, 237] on span "https://docs.google.com/document/d/1TYR0LVzZhRHSotoDQCyOcfHAmYF78OV3eM-7aIjUiLg…" at bounding box center [872, 234] width 102 height 15
click at [237, 234] on span "RiXkc3BF2FM0JMqoDcAU9FdT" at bounding box center [263, 234] width 146 height 15
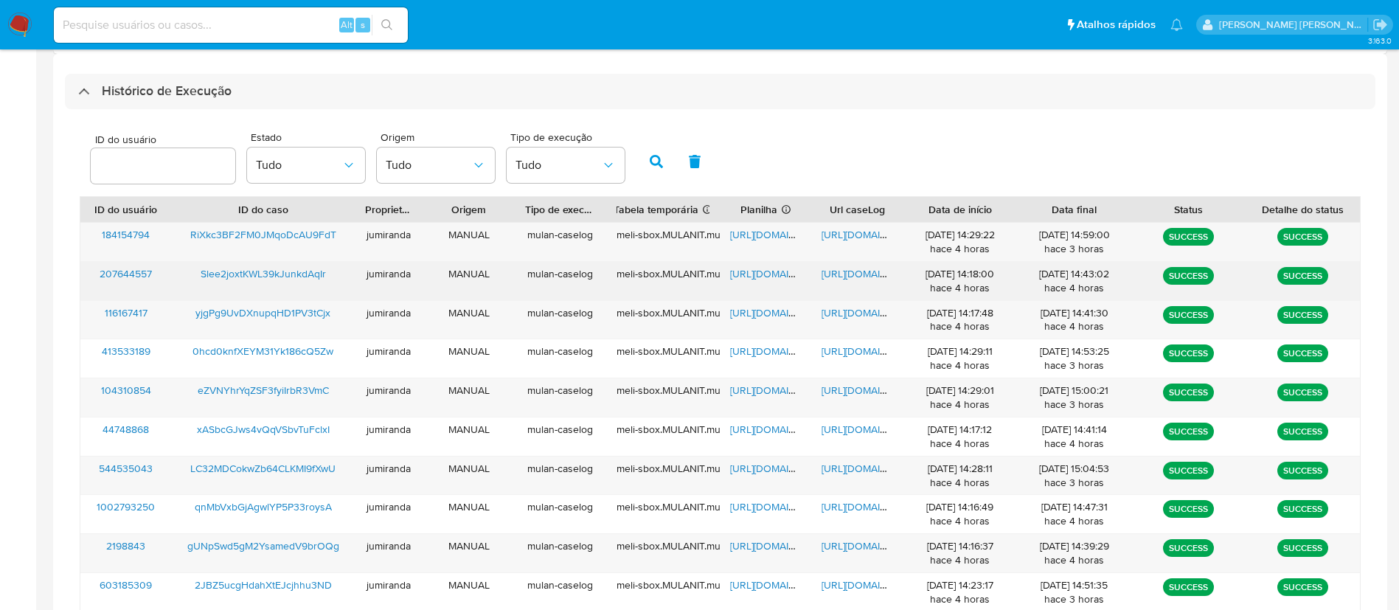
click at [756, 277] on span "https://docs.google.com/spreadsheets/d/1fJF9Vis4HEQKn5o36s9z7oVJVHbLEtHZqlE2pt4…" at bounding box center [781, 273] width 102 height 15
click at [854, 276] on span "https://docs.google.com/document/d/1jkqx6fbmsEM5_546BTxFTGO1SSucq1q3g-eQQHnebog…" at bounding box center [872, 273] width 102 height 15
click at [305, 271] on span "Slee2joxtKWL39kJunkdAqIr" at bounding box center [263, 273] width 125 height 15
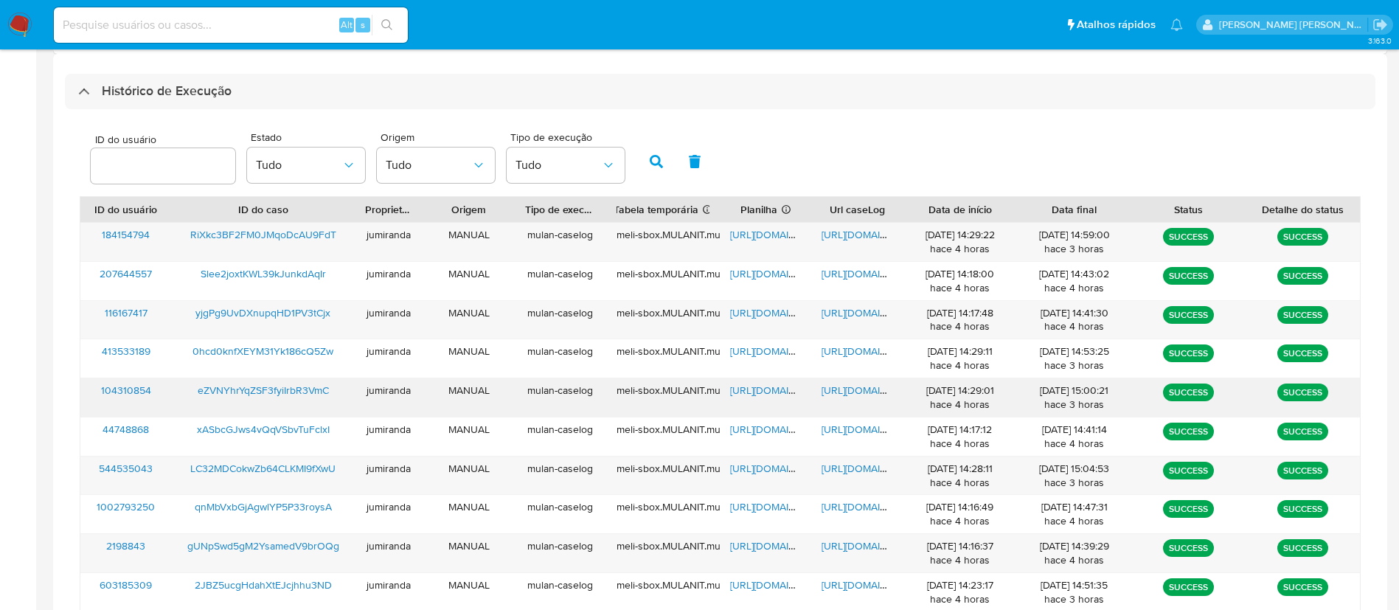
scroll to position [514, 0]
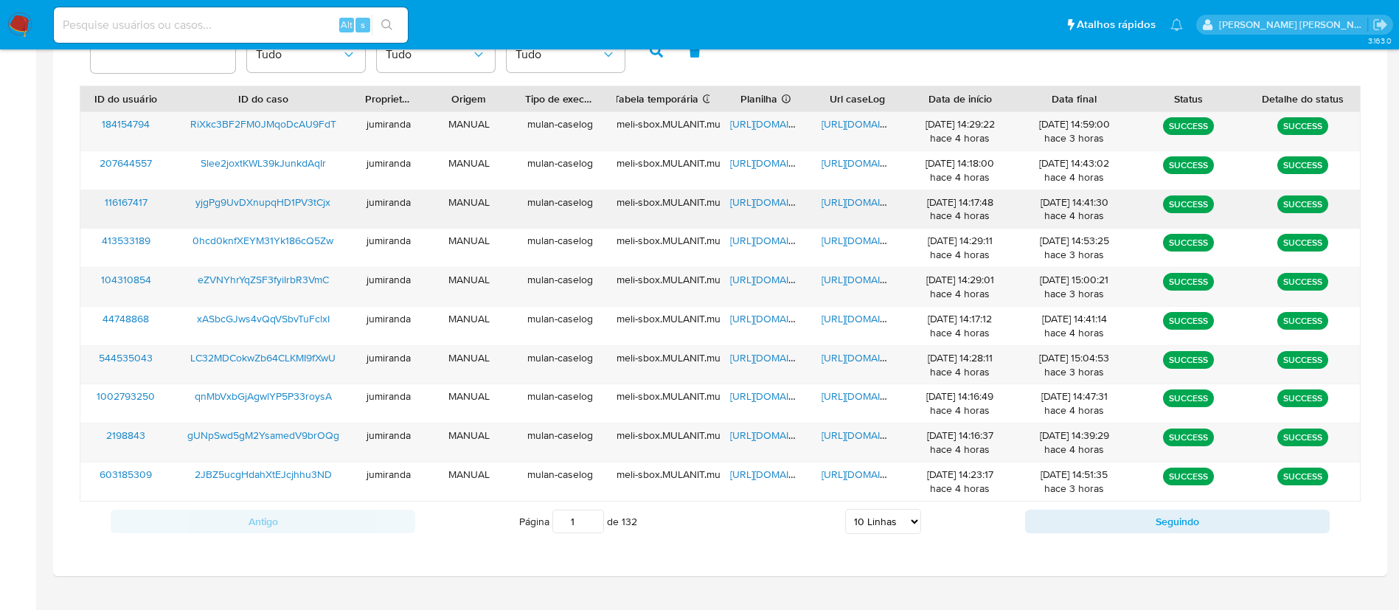
click at [759, 201] on span "https://docs.google.com/spreadsheets/d/1hN8CONwWKWqzdxKgO9tz1RF6mHmXrSRVhLNG0P0…" at bounding box center [781, 202] width 102 height 15
click at [829, 202] on span "https://docs.google.com/document/d/1715c3gh0-OaSnxeiiXv5smsp1RhVqdpv0tDyMJqSIJc…" at bounding box center [872, 202] width 102 height 15
click at [304, 200] on span "yjgPg9UvDXnupqHD1PV3tCjx" at bounding box center [262, 202] width 135 height 15
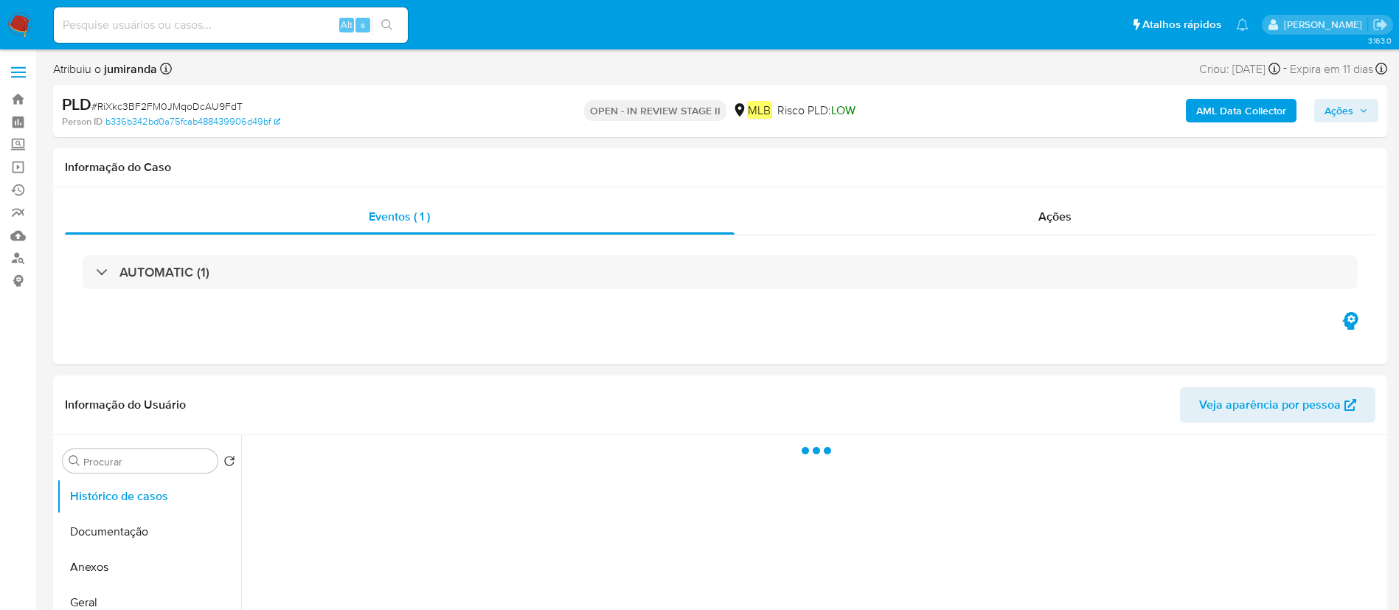
select select "10"
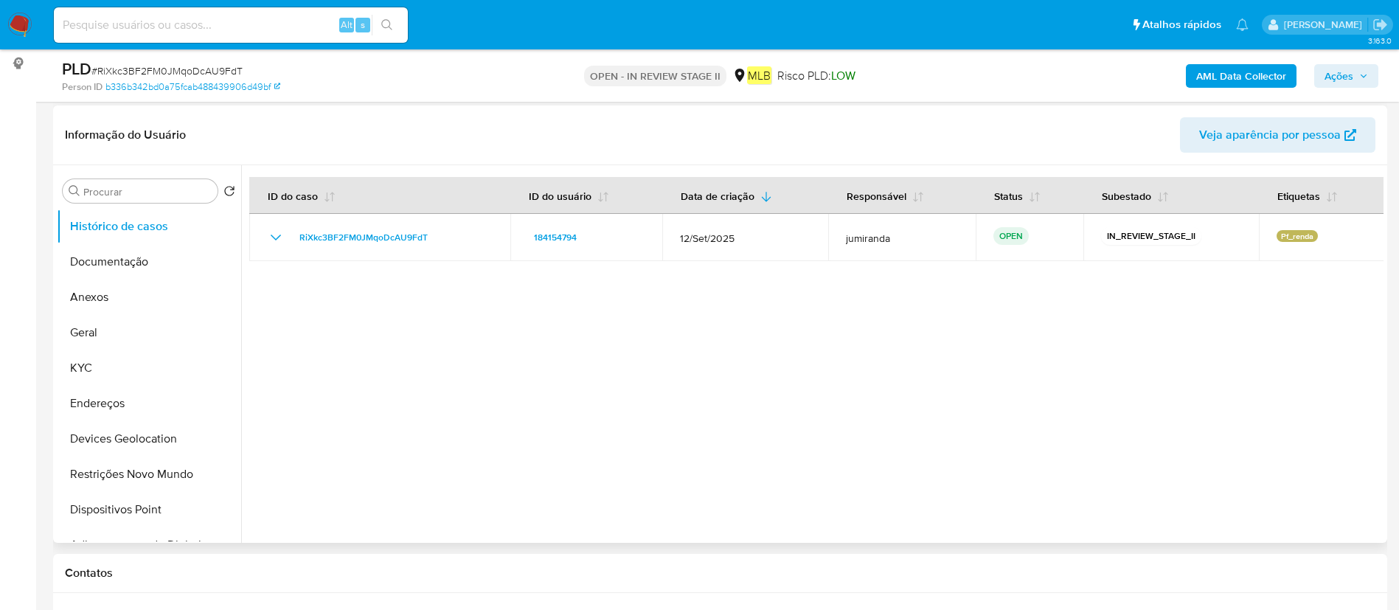
scroll to position [221, 0]
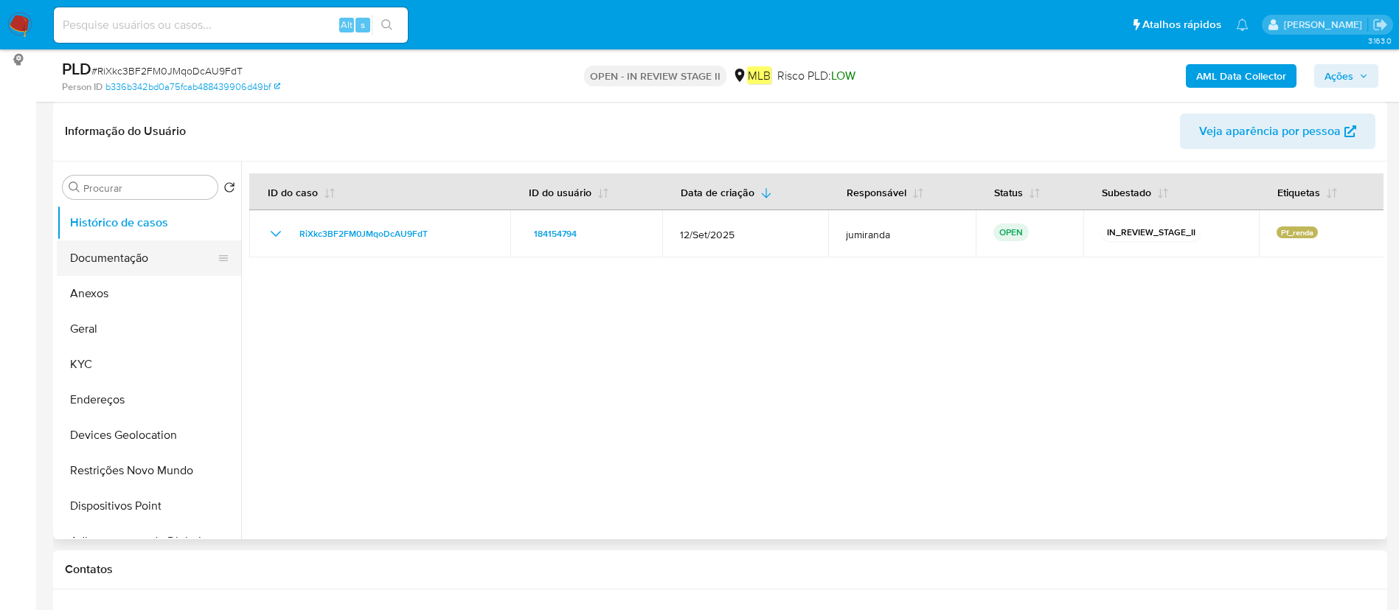
click at [128, 269] on button "Documentação" at bounding box center [143, 257] width 173 height 35
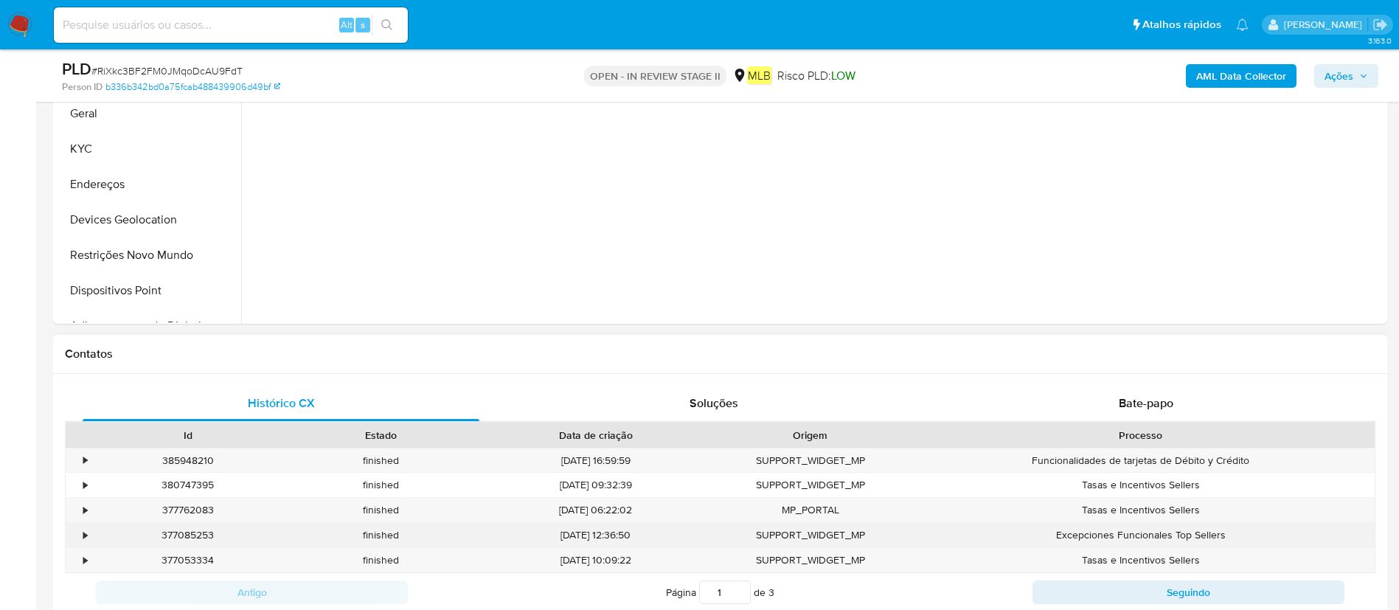
scroll to position [442, 0]
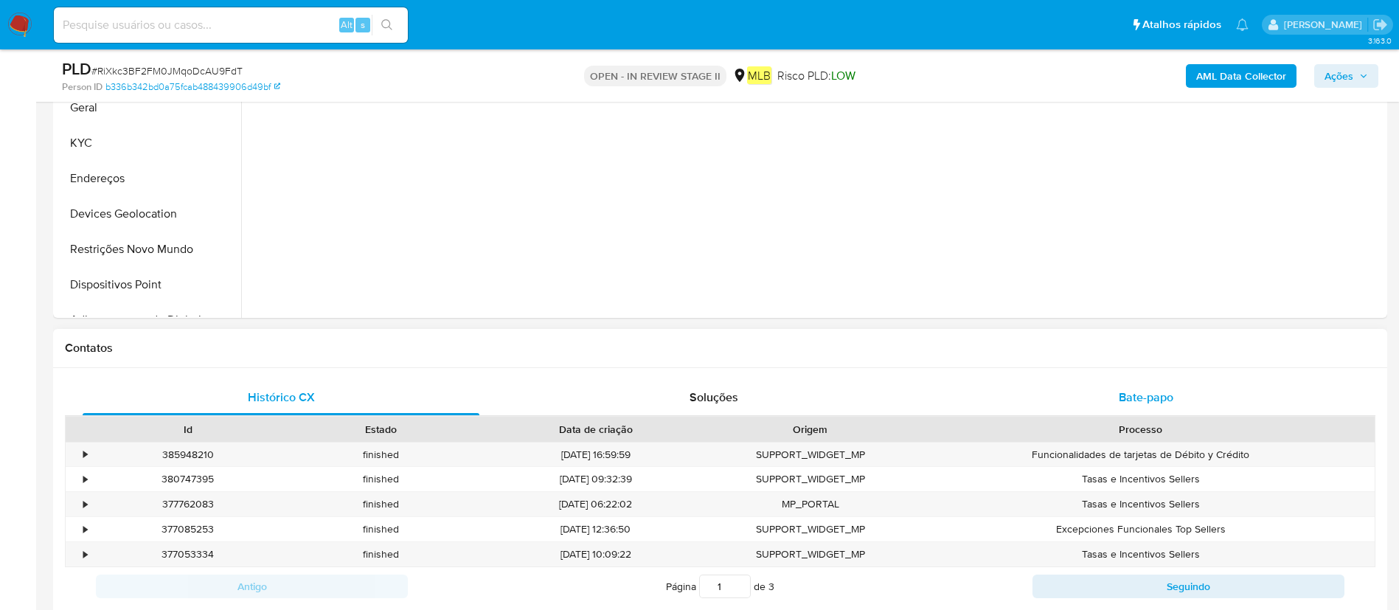
click at [1164, 408] on div "Bate-papo" at bounding box center [1145, 397] width 397 height 35
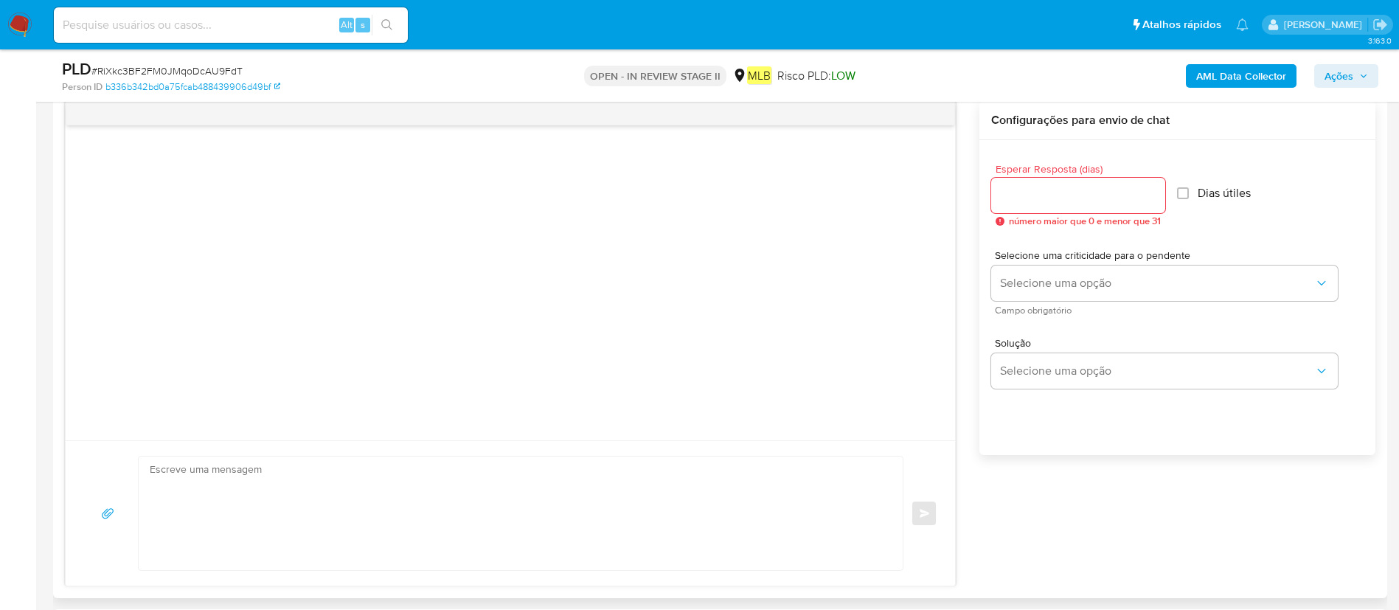
scroll to position [774, 0]
click at [472, 479] on textarea at bounding box center [517, 508] width 734 height 114
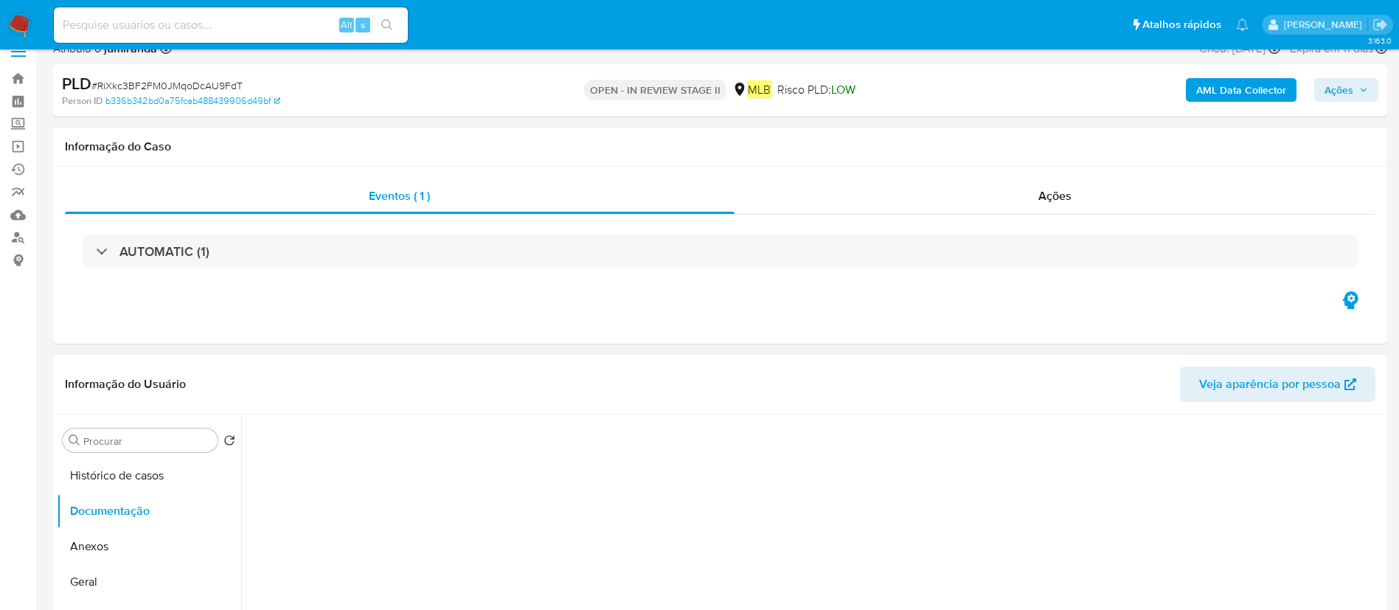
scroll to position [0, 0]
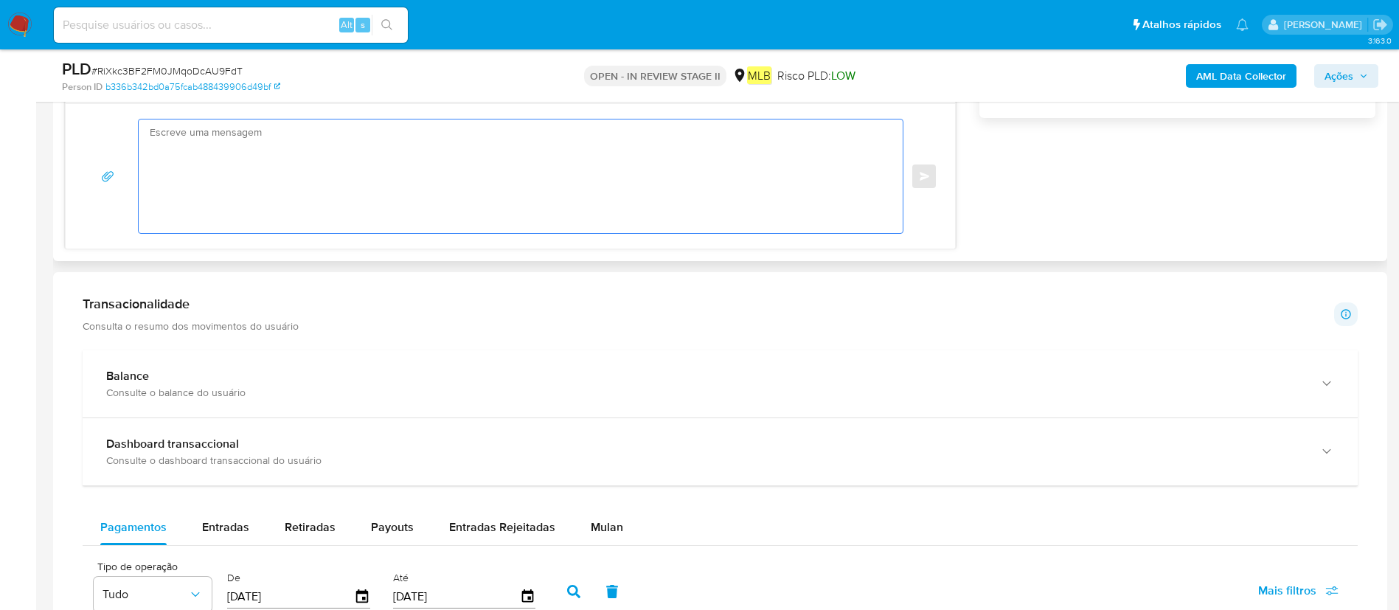
click at [620, 217] on textarea at bounding box center [517, 176] width 734 height 114
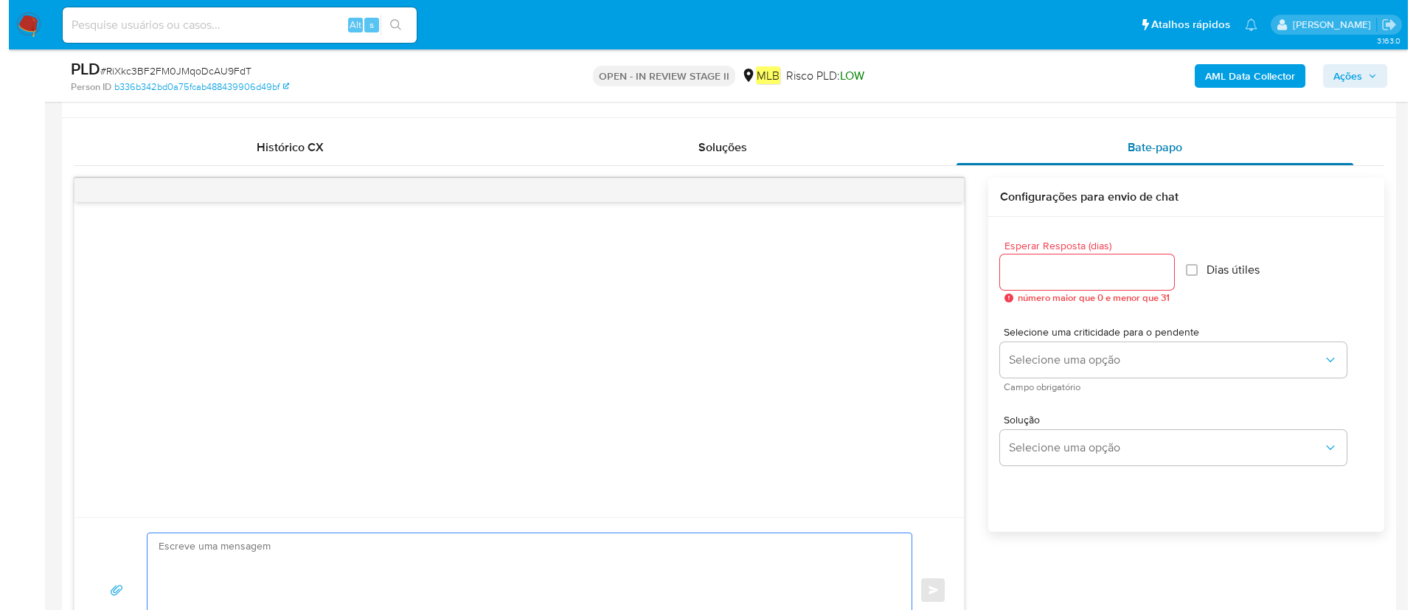
scroll to position [664, 0]
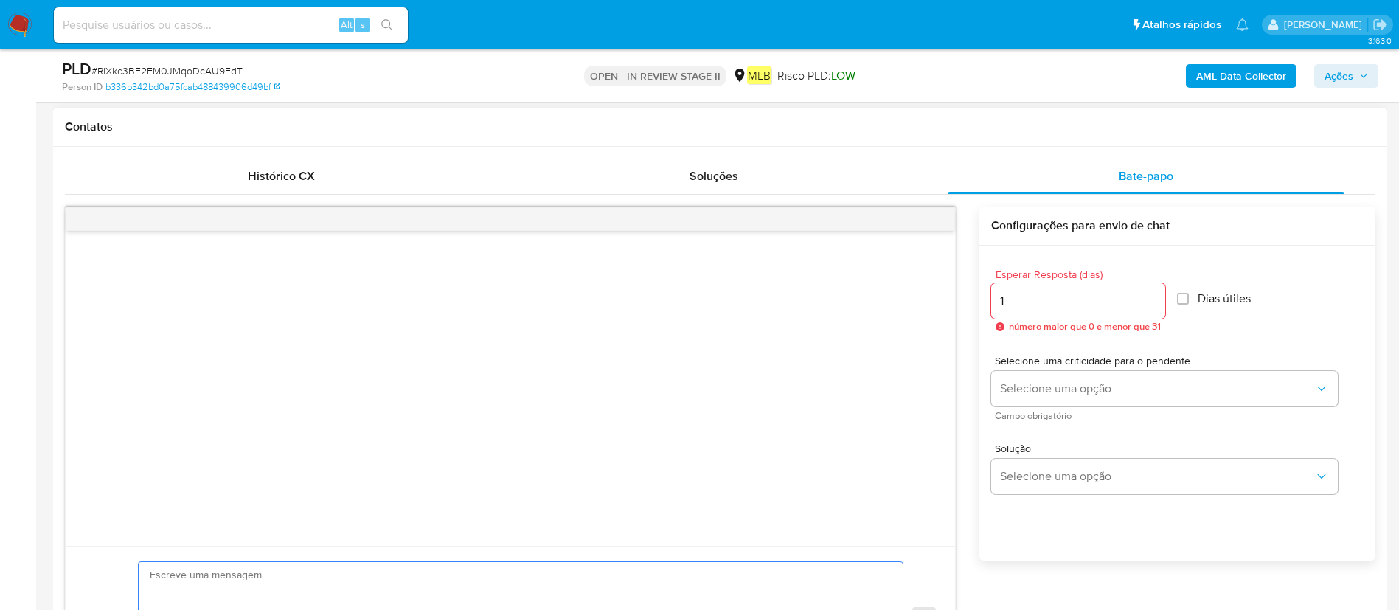
click at [1157, 296] on input "1" at bounding box center [1078, 300] width 174 height 19
click at [1153, 295] on input "2" at bounding box center [1076, 300] width 170 height 19
type input "3"
click at [1153, 295] on input "3" at bounding box center [1076, 300] width 170 height 19
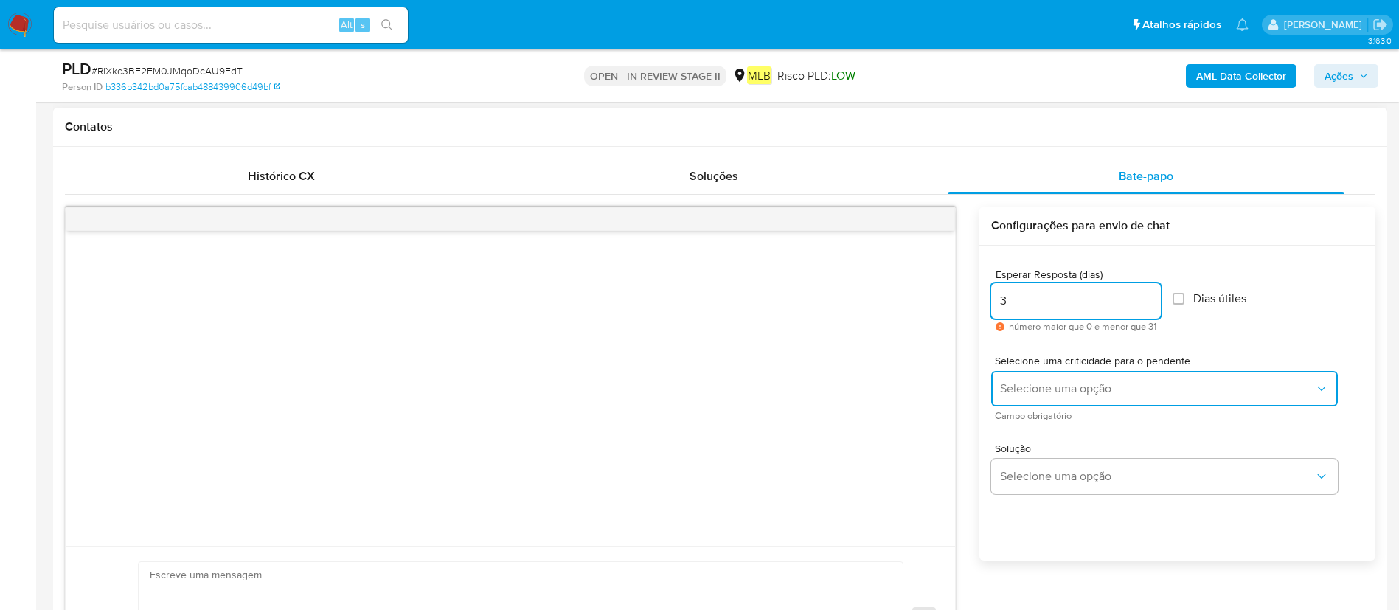
click at [1132, 376] on button "Selecione uma opção" at bounding box center [1164, 388] width 347 height 35
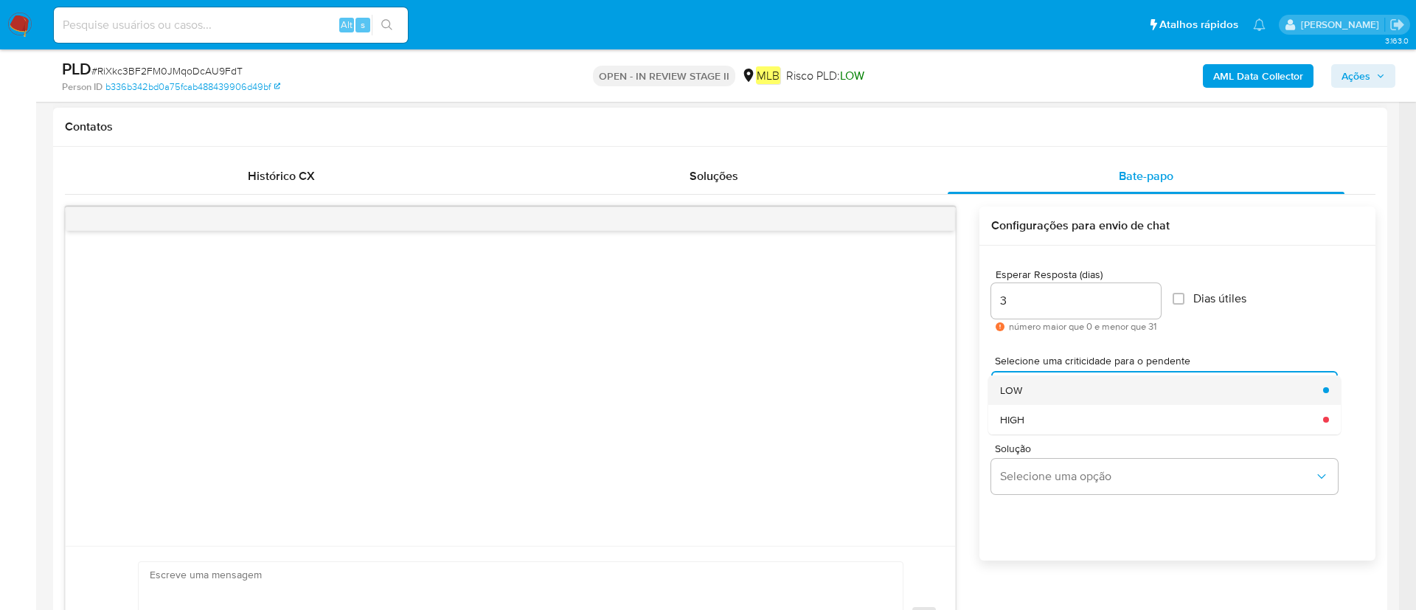
click at [1142, 391] on div "LOW" at bounding box center [1157, 389] width 314 height 29
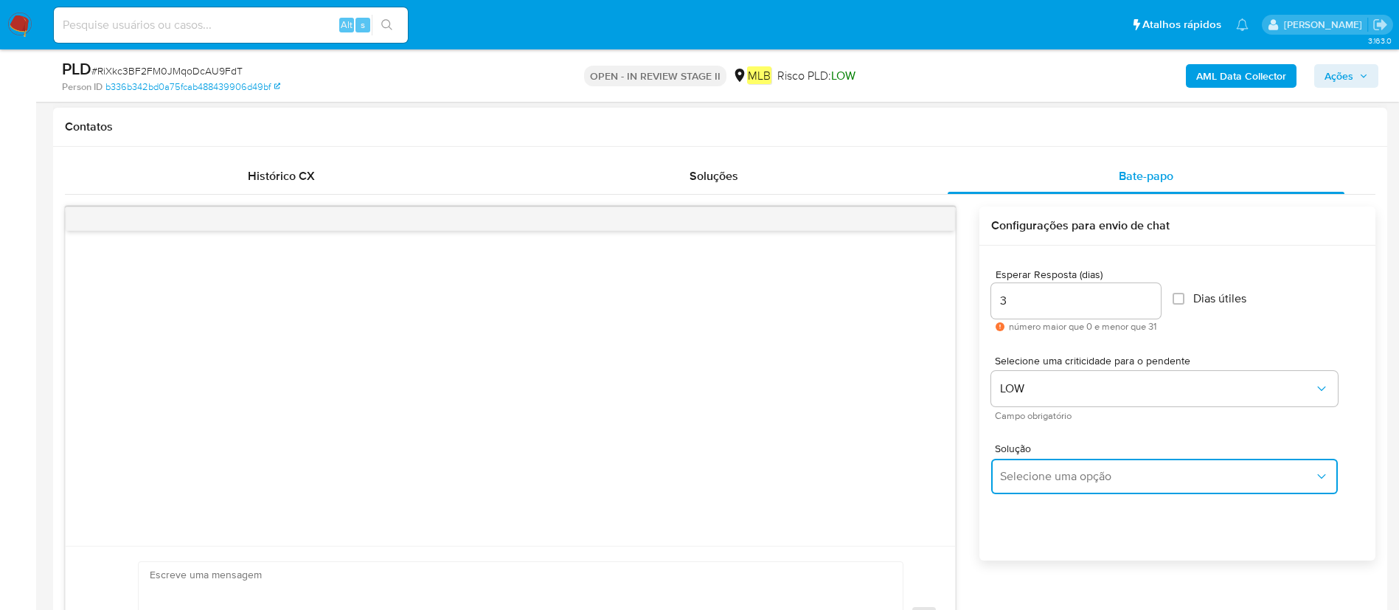
click at [1139, 482] on span "Selecione uma opção" at bounding box center [1157, 476] width 314 height 15
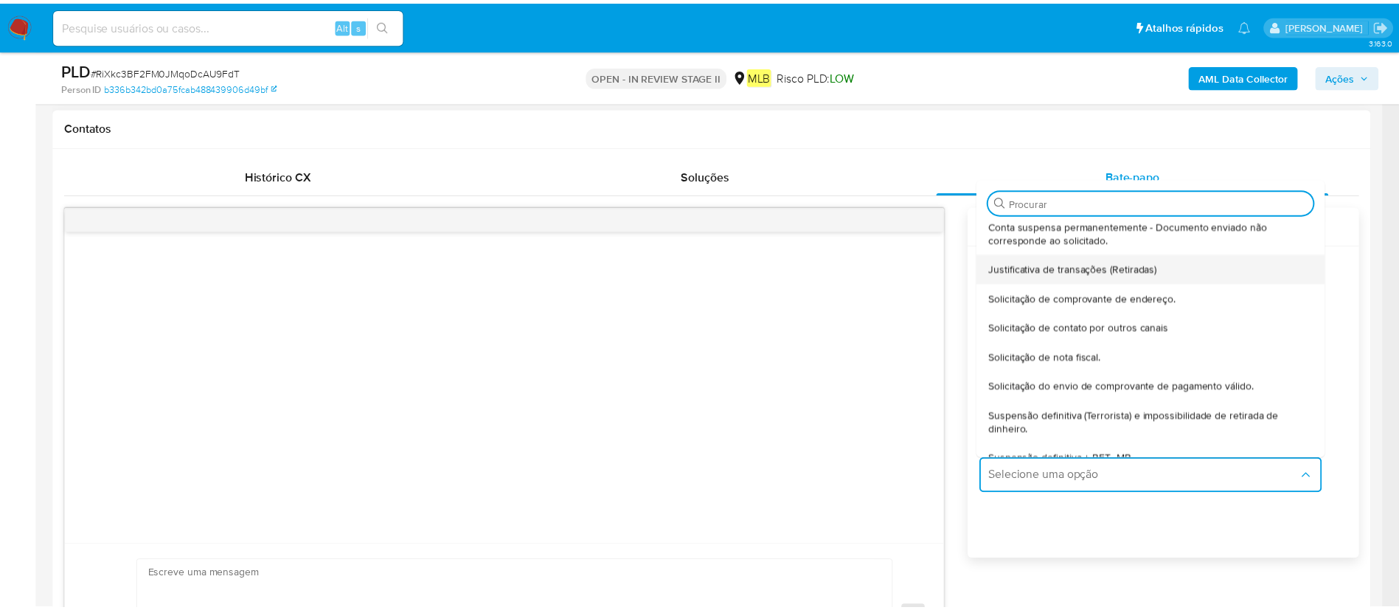
scroll to position [122, 0]
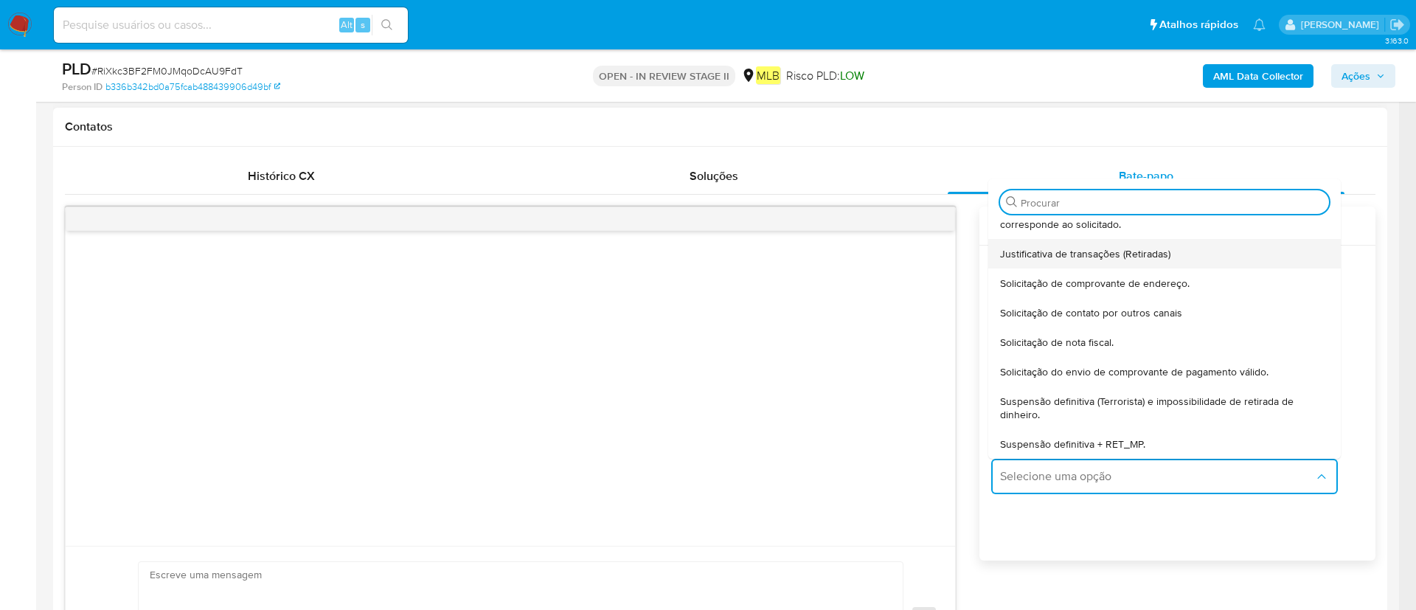
click at [1214, 375] on span "Solicitação do envio de comprovante de pagamento válido." at bounding box center [1134, 371] width 268 height 13
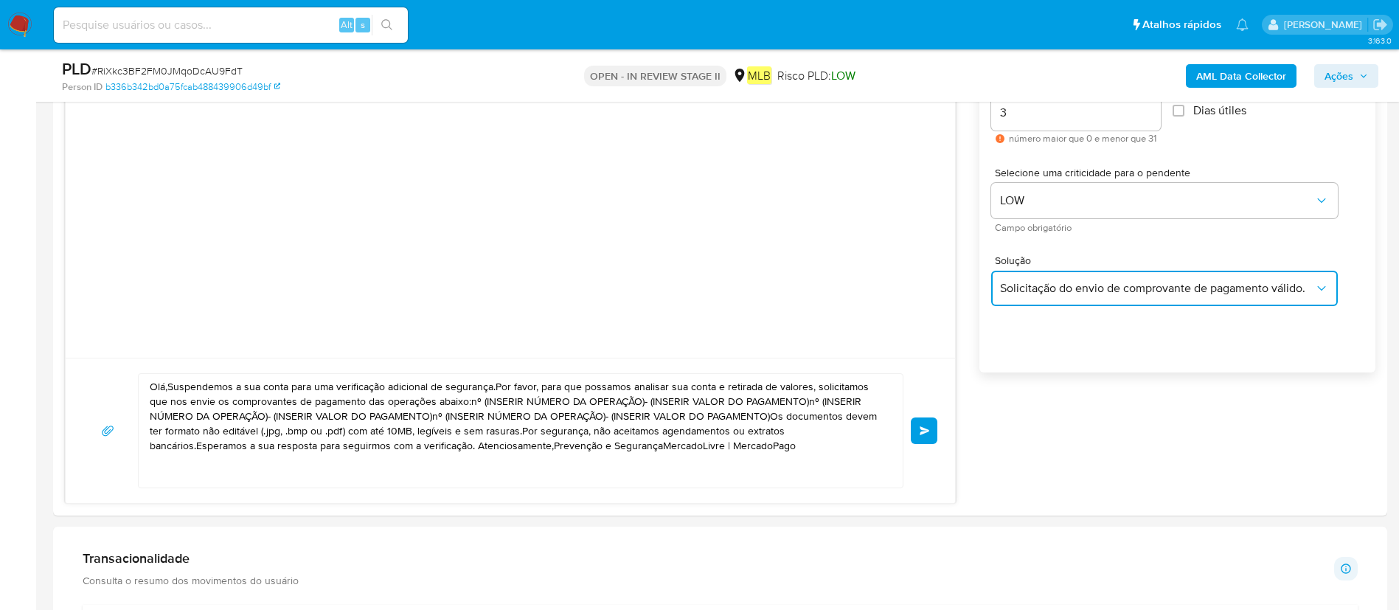
scroll to position [885, 0]
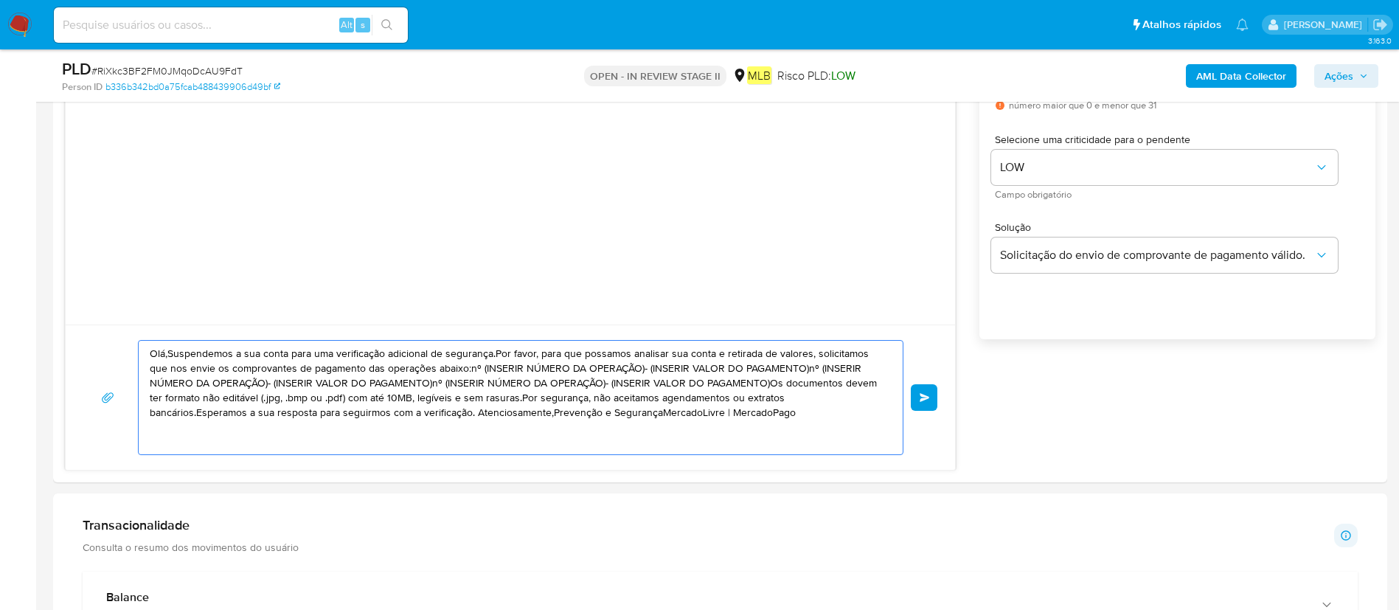
drag, startPoint x: 711, startPoint y: 422, endPoint x: 0, endPoint y: 262, distance: 729.2
click at [0, 262] on section "Bandeja Painel Screening Pesquisa em Listas Watchlist Ferramentas Operações em …" at bounding box center [699, 563] width 1399 height 2896
paste textarea "! Estamos realizando uma verificação adicional de segurança em contas de usuári…"
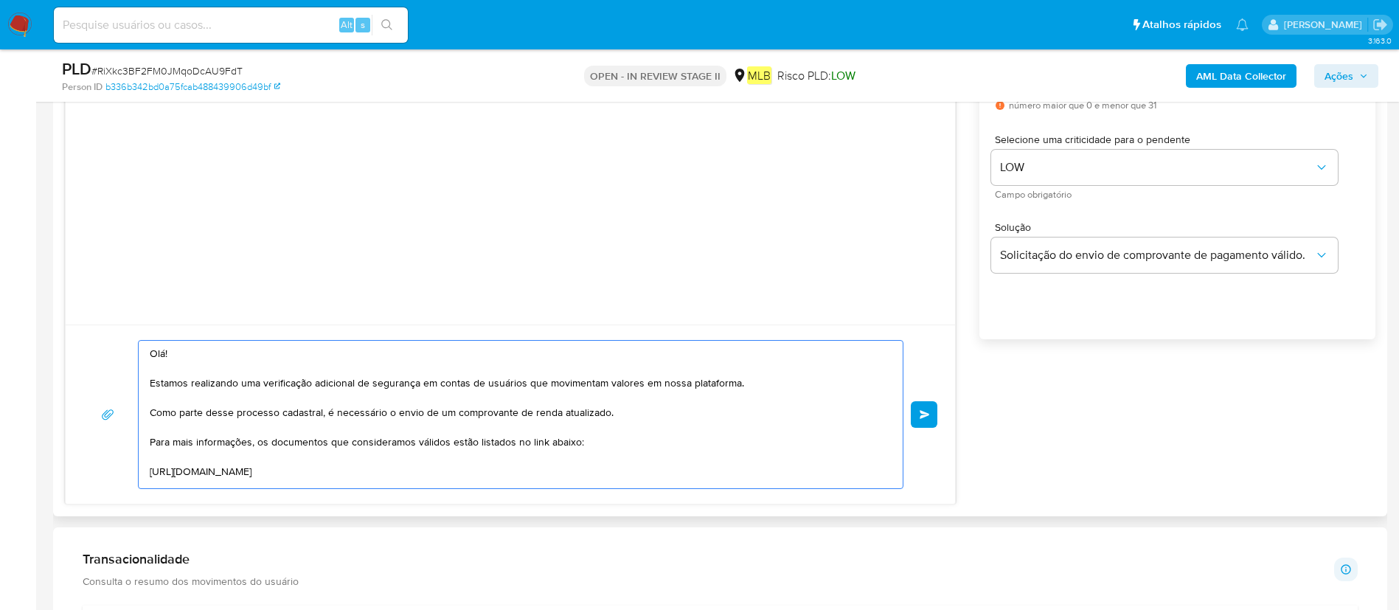
scroll to position [212, 0]
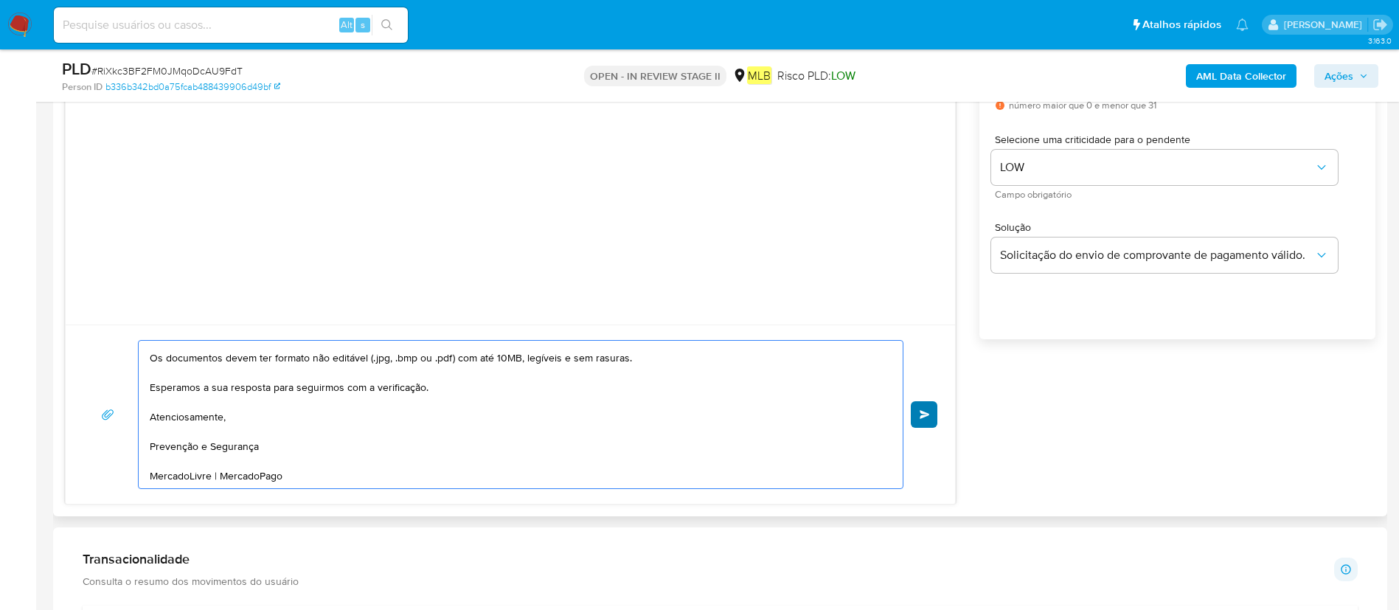
type textarea "Olá! Estamos realizando uma verificação adicional de segurança em contas de usu…"
click at [933, 417] on button "common.send" at bounding box center [923, 414] width 27 height 27
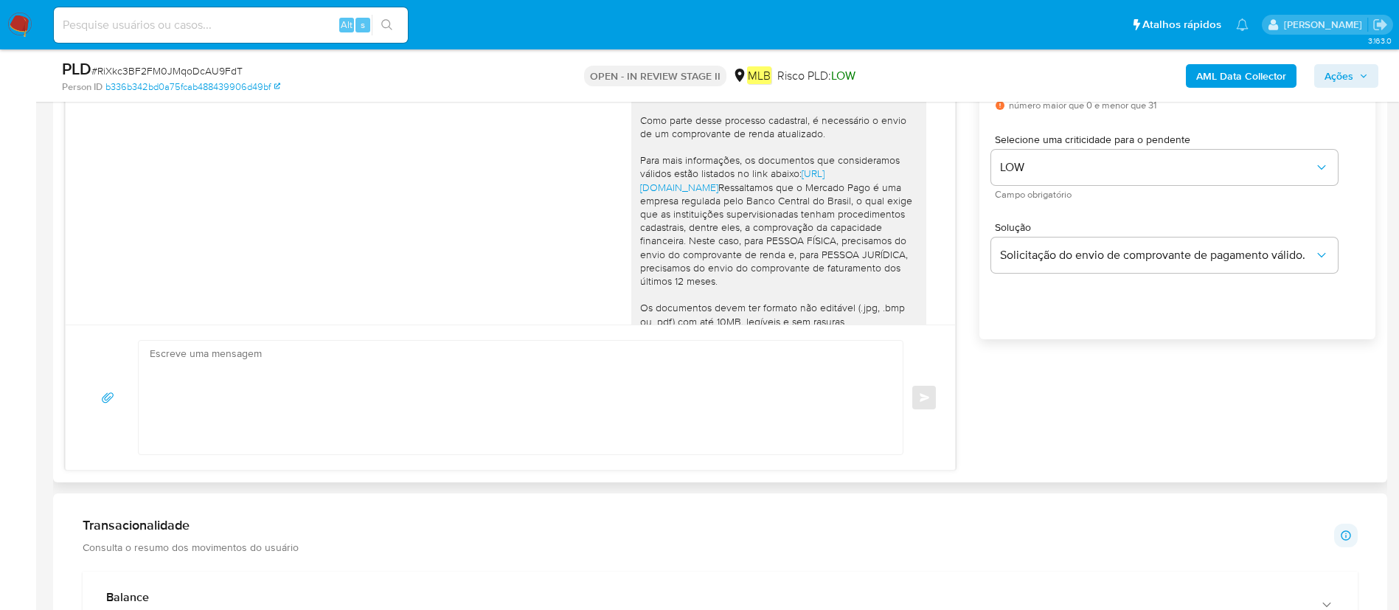
scroll to position [172, 0]
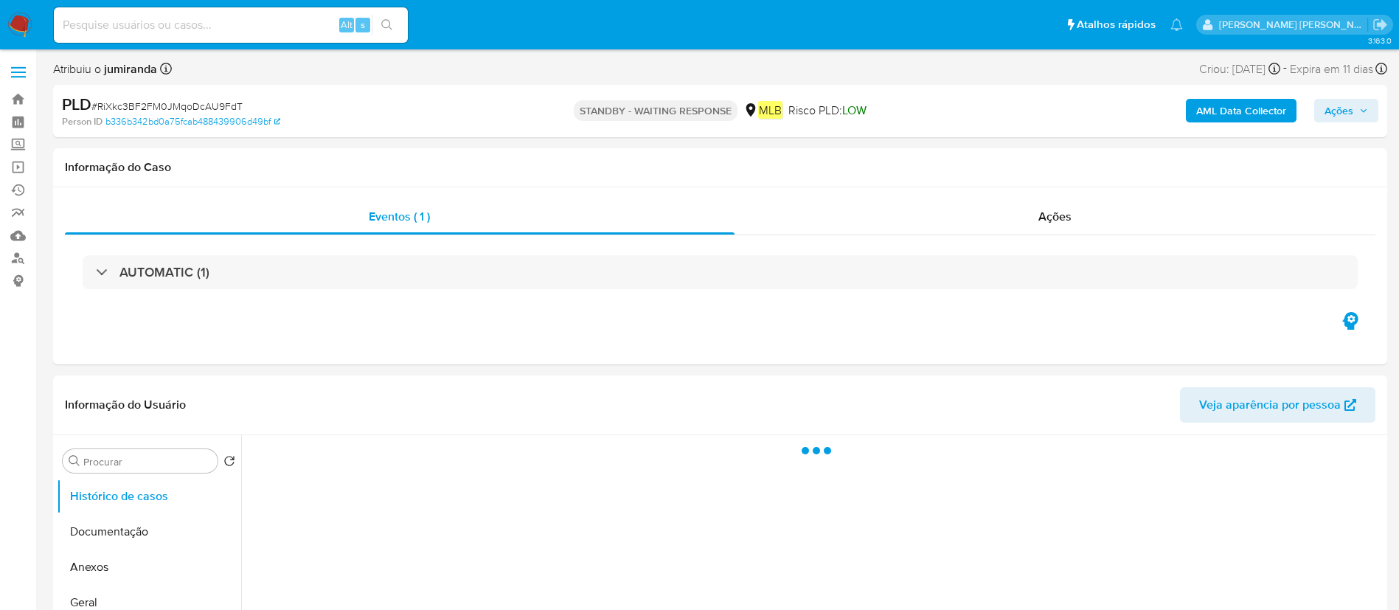
select select "10"
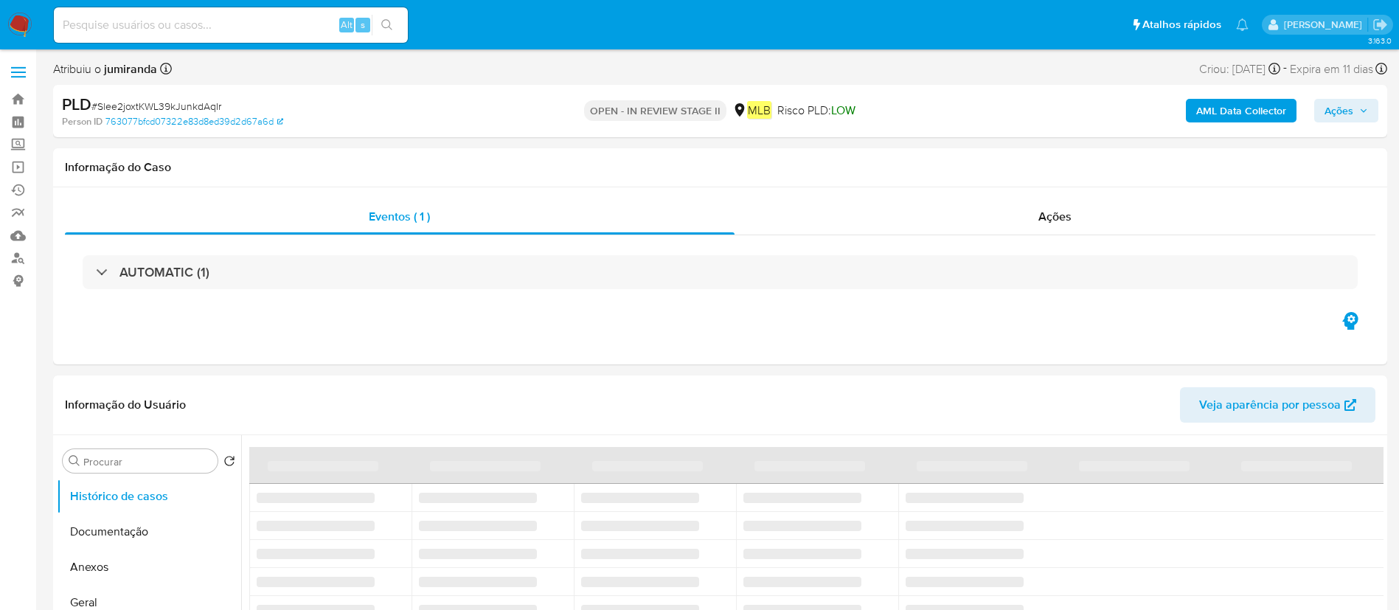
select select "10"
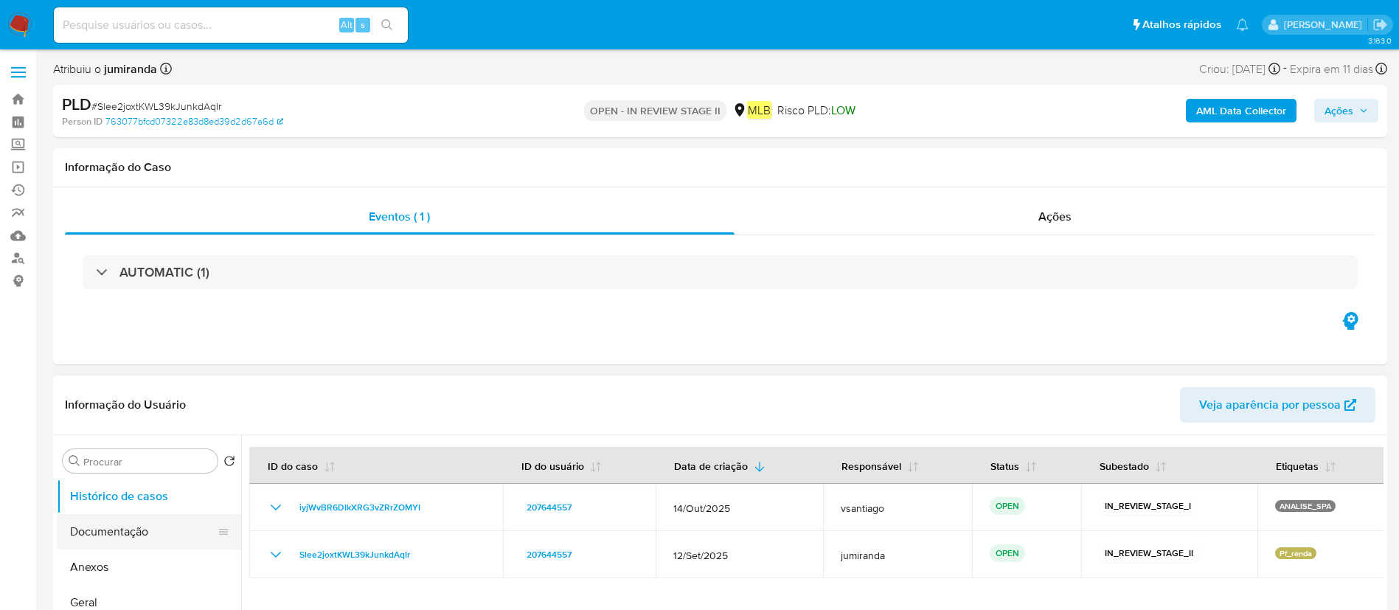
click at [130, 538] on button "Documentação" at bounding box center [143, 531] width 173 height 35
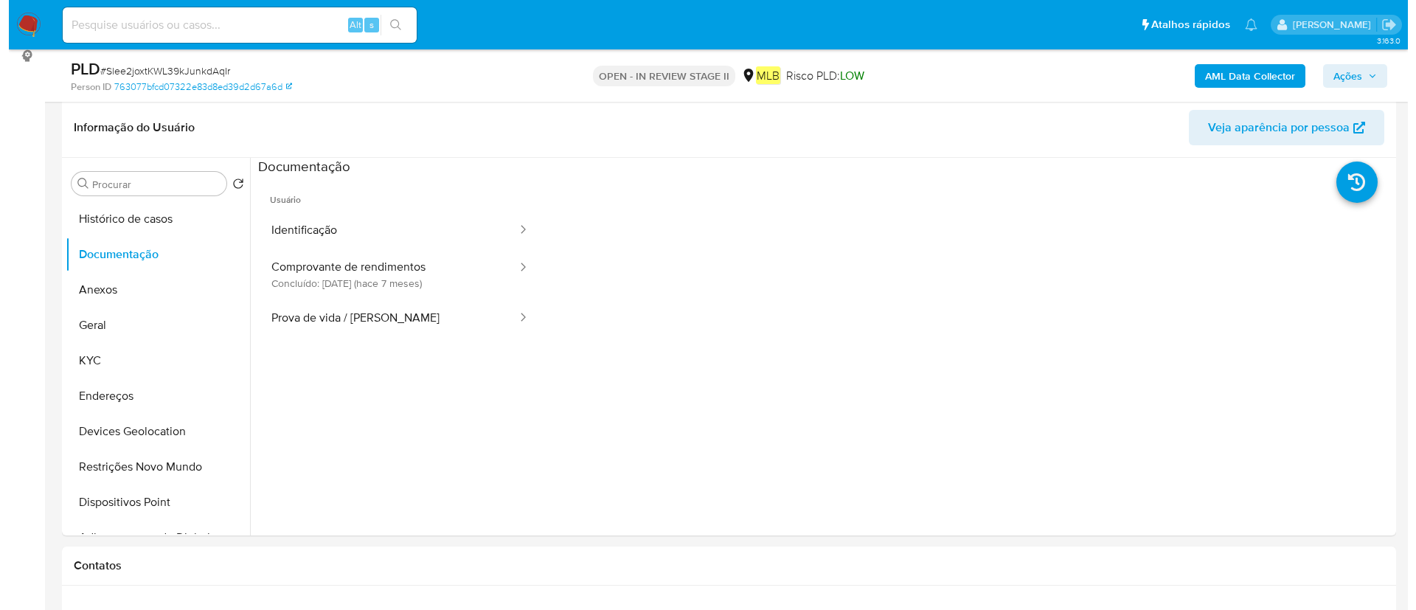
scroll to position [221, 0]
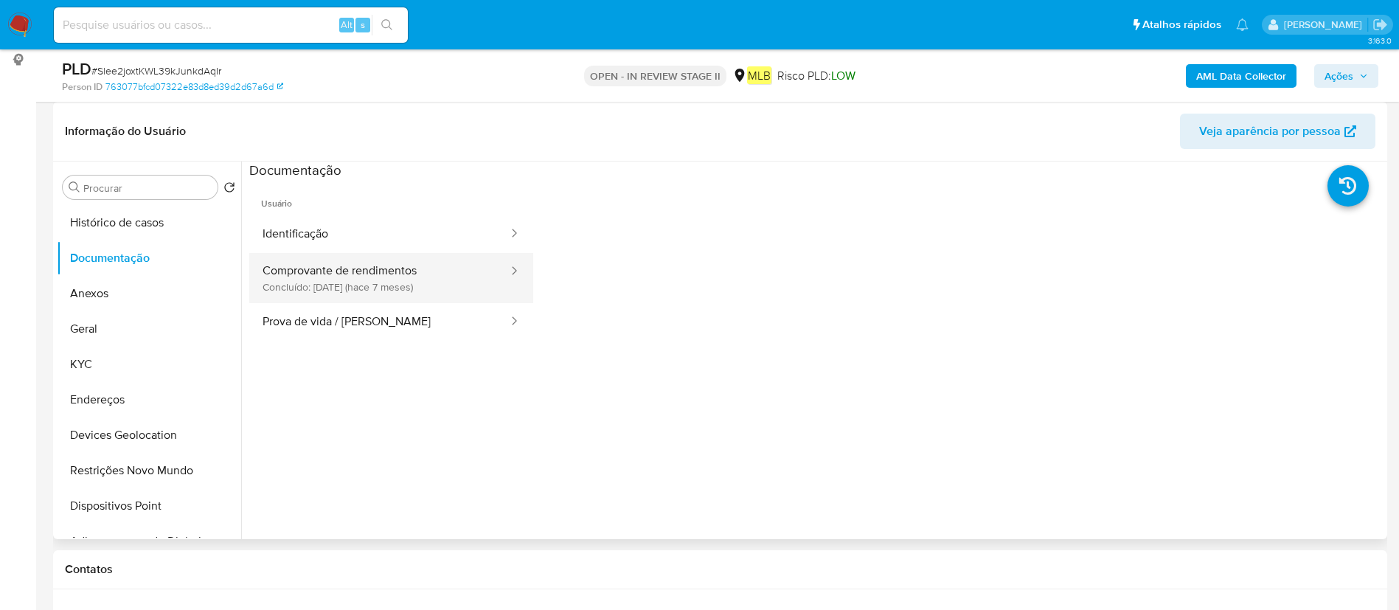
click at [413, 262] on button "Comprovante de rendimentos Concluído: 22/03/2025 (hace 7 meses)" at bounding box center [379, 278] width 260 height 50
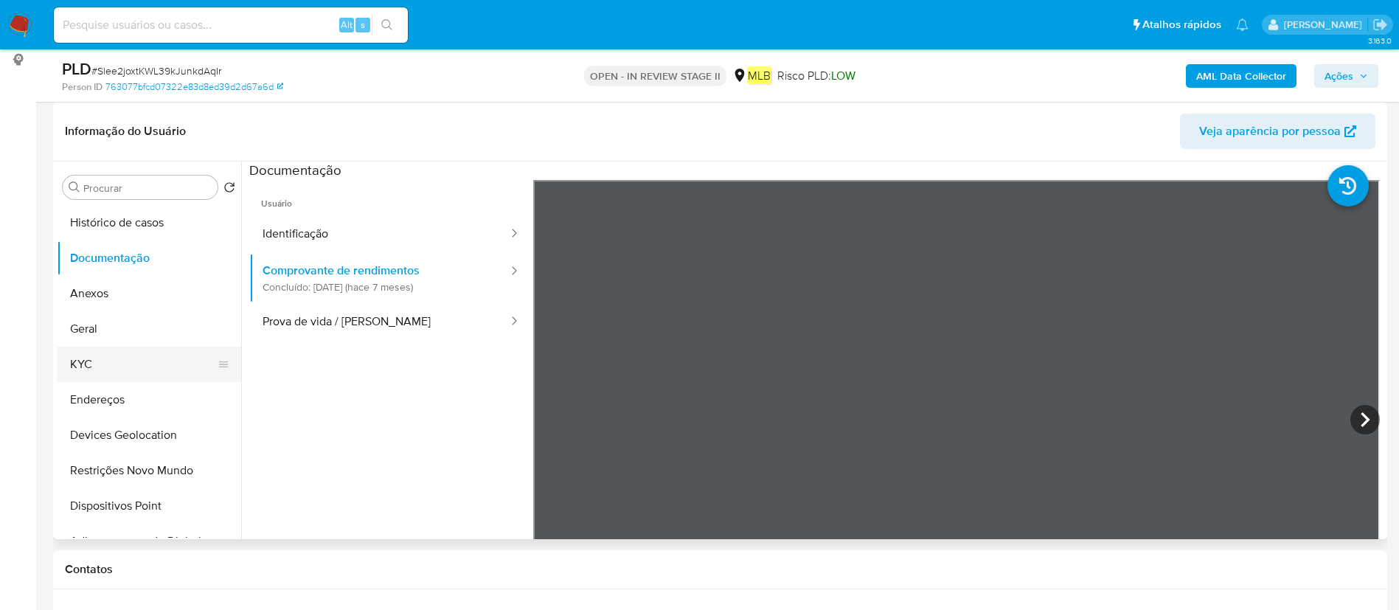
click at [129, 353] on button "KYC" at bounding box center [143, 364] width 173 height 35
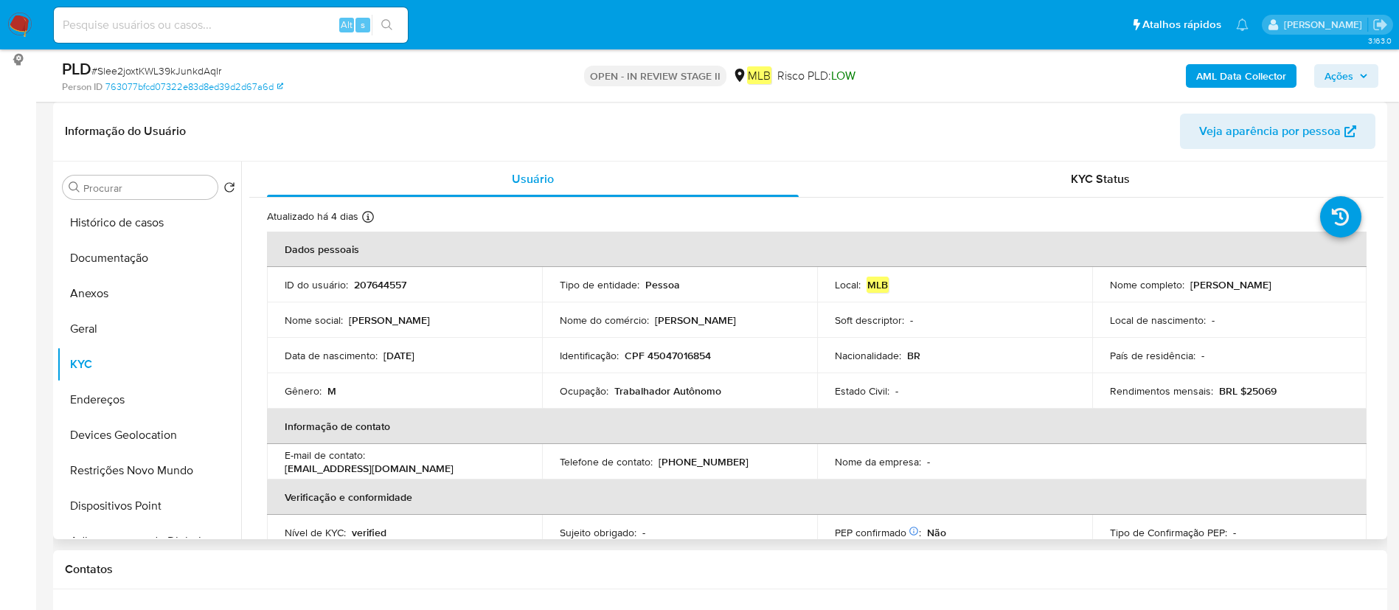
click at [627, 390] on p "Trabalhador Autônomo" at bounding box center [667, 390] width 107 height 13
copy div "Ocupação : Trabalhador Autônomo"
click at [65, 320] on button "Geral" at bounding box center [143, 328] width 173 height 35
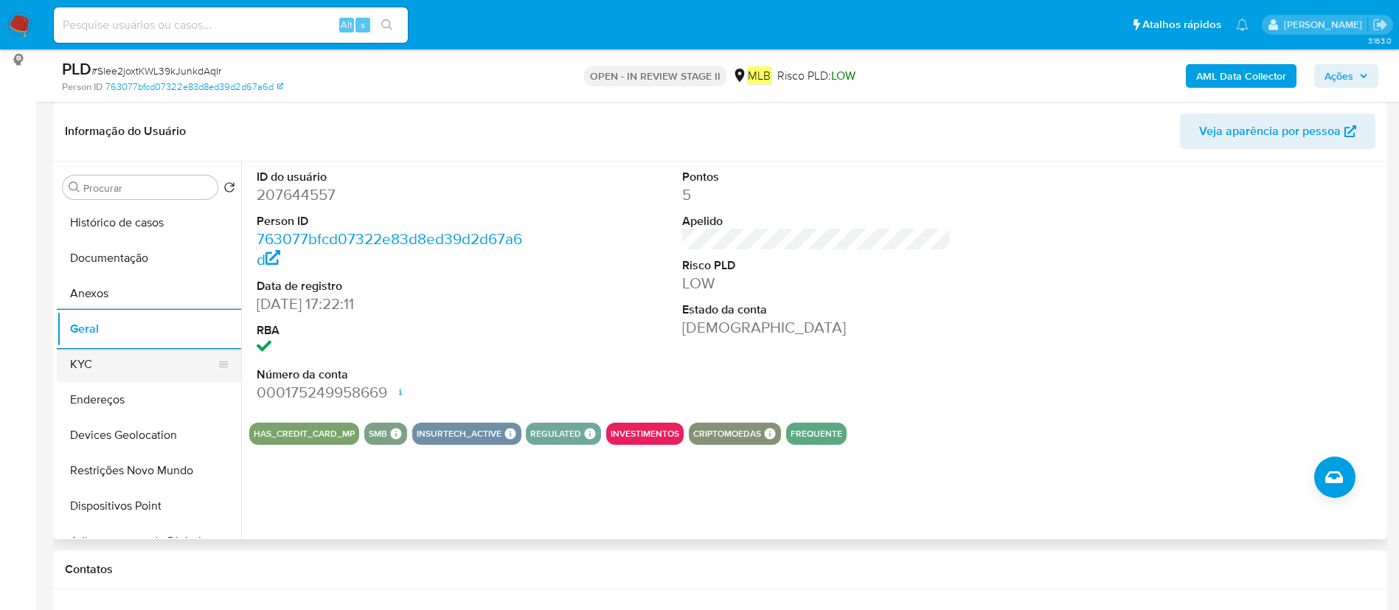
click at [154, 372] on button "KYC" at bounding box center [143, 364] width 173 height 35
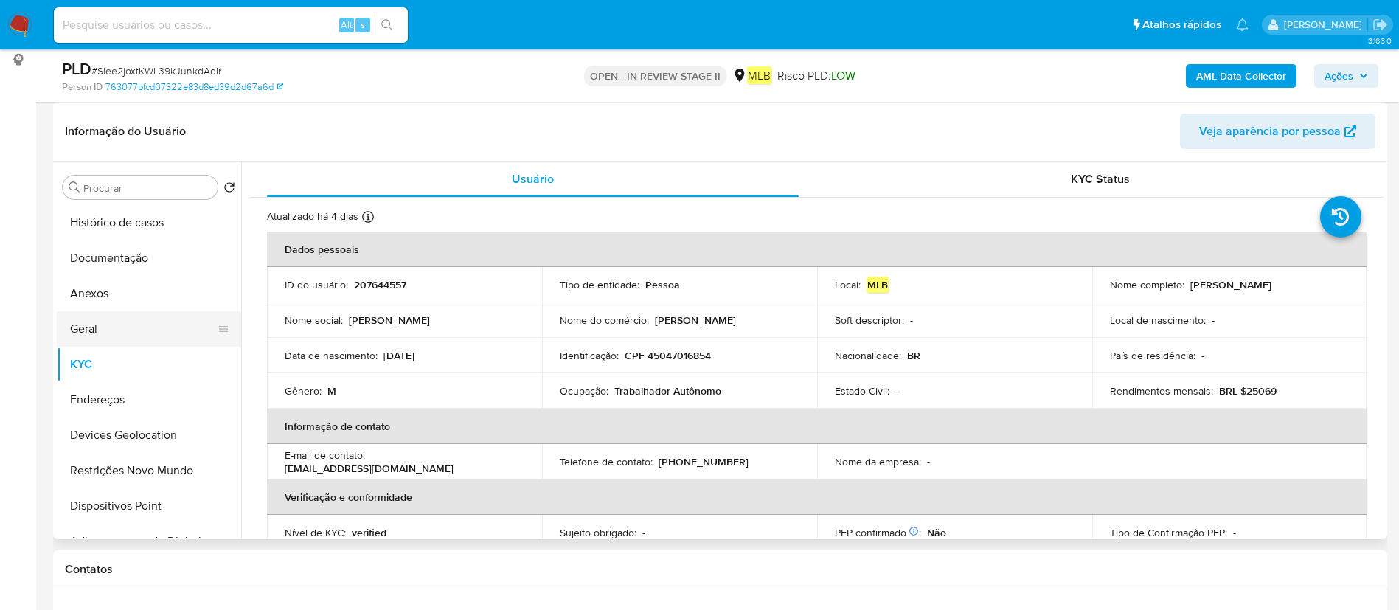
click at [63, 341] on button "Geral" at bounding box center [143, 328] width 173 height 35
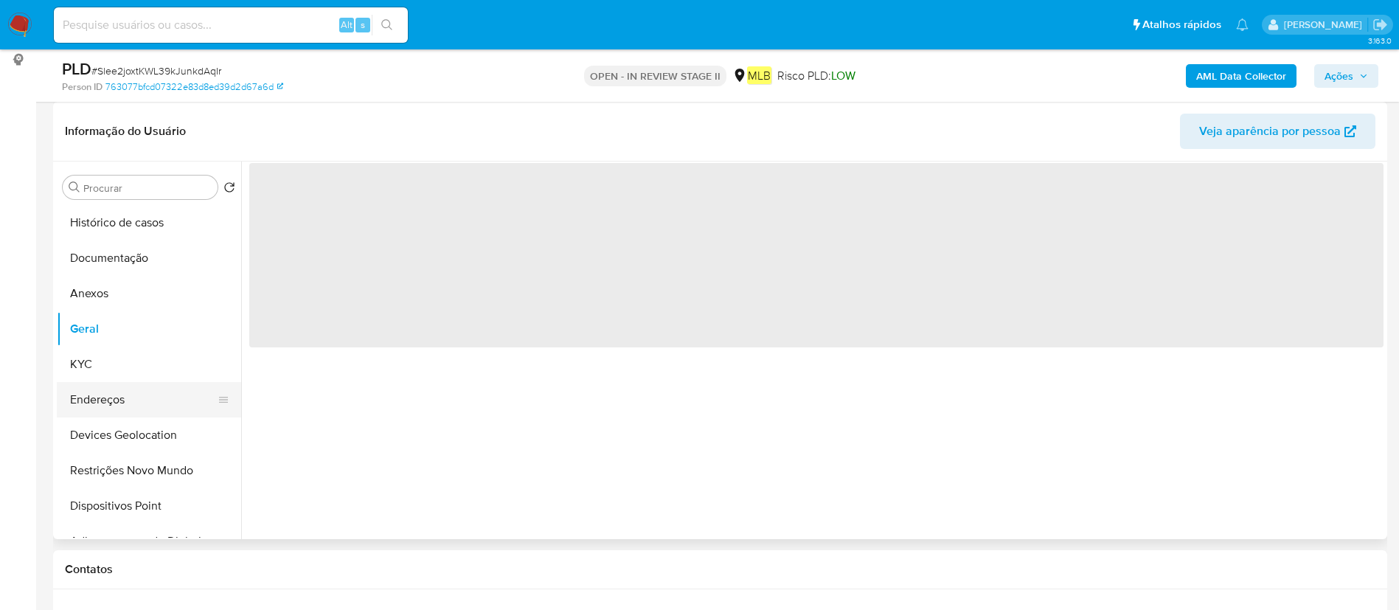
click at [107, 400] on button "Endereços" at bounding box center [143, 399] width 173 height 35
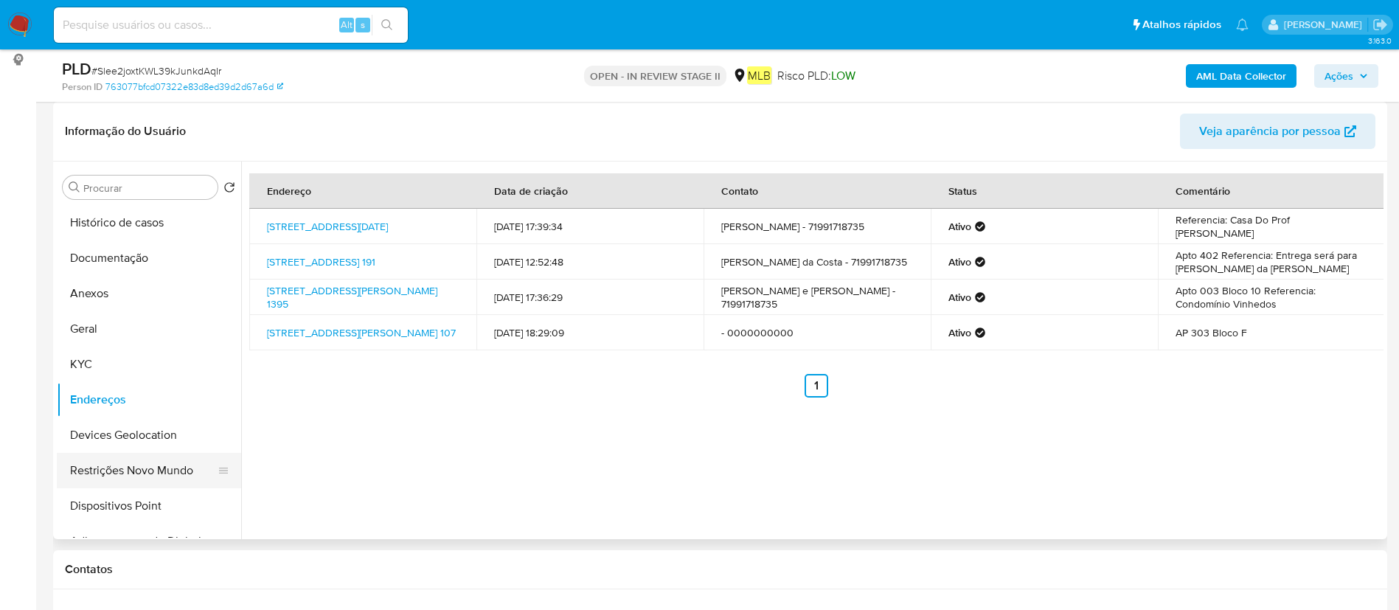
click at [116, 468] on button "Restrições Novo Mundo" at bounding box center [143, 470] width 173 height 35
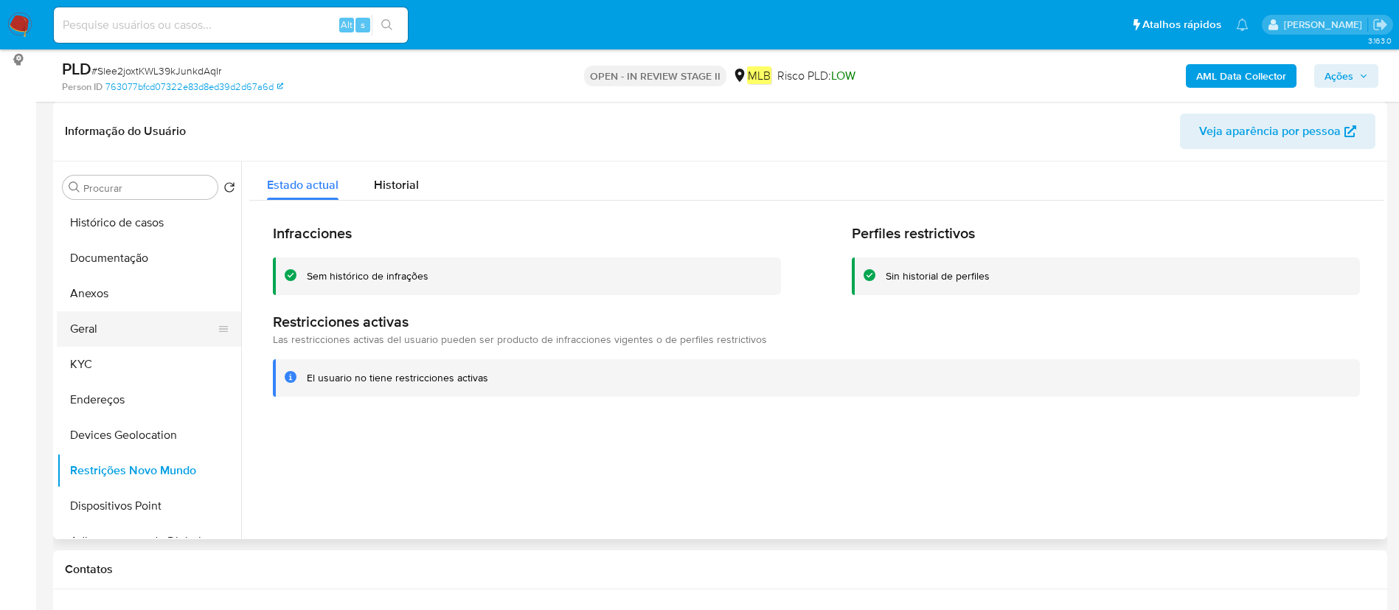
click at [111, 314] on button "Geral" at bounding box center [143, 328] width 173 height 35
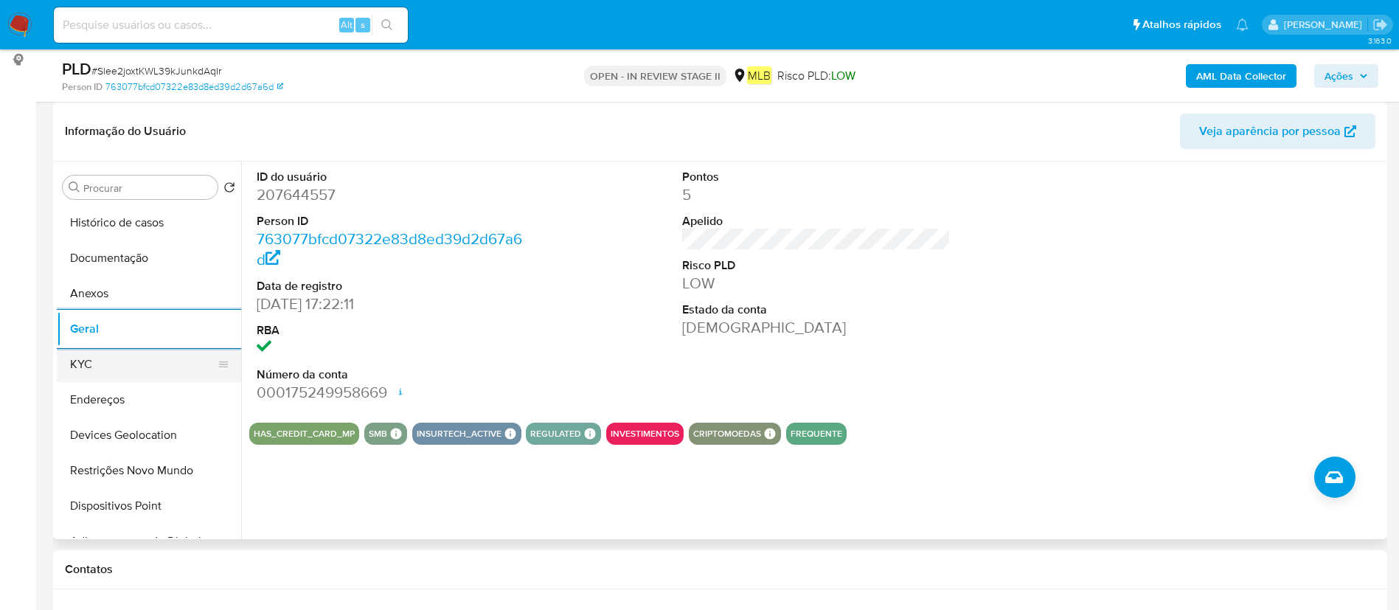
click at [78, 369] on button "KYC" at bounding box center [143, 364] width 173 height 35
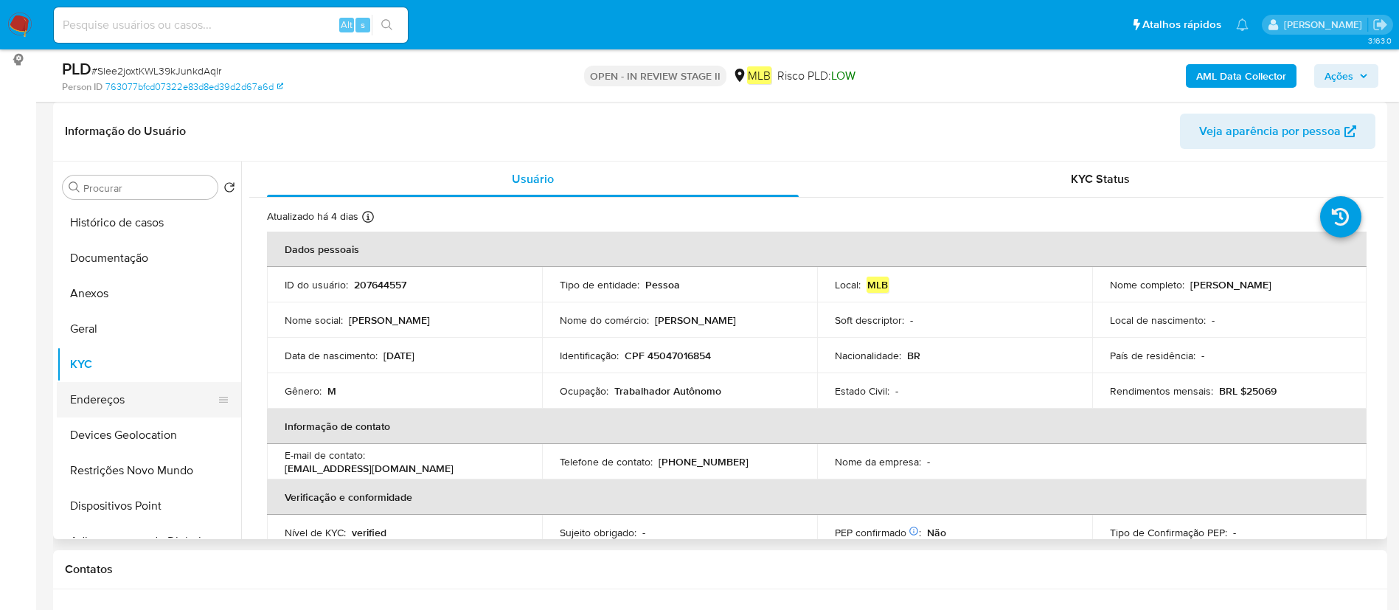
click at [134, 401] on button "Endereços" at bounding box center [143, 399] width 173 height 35
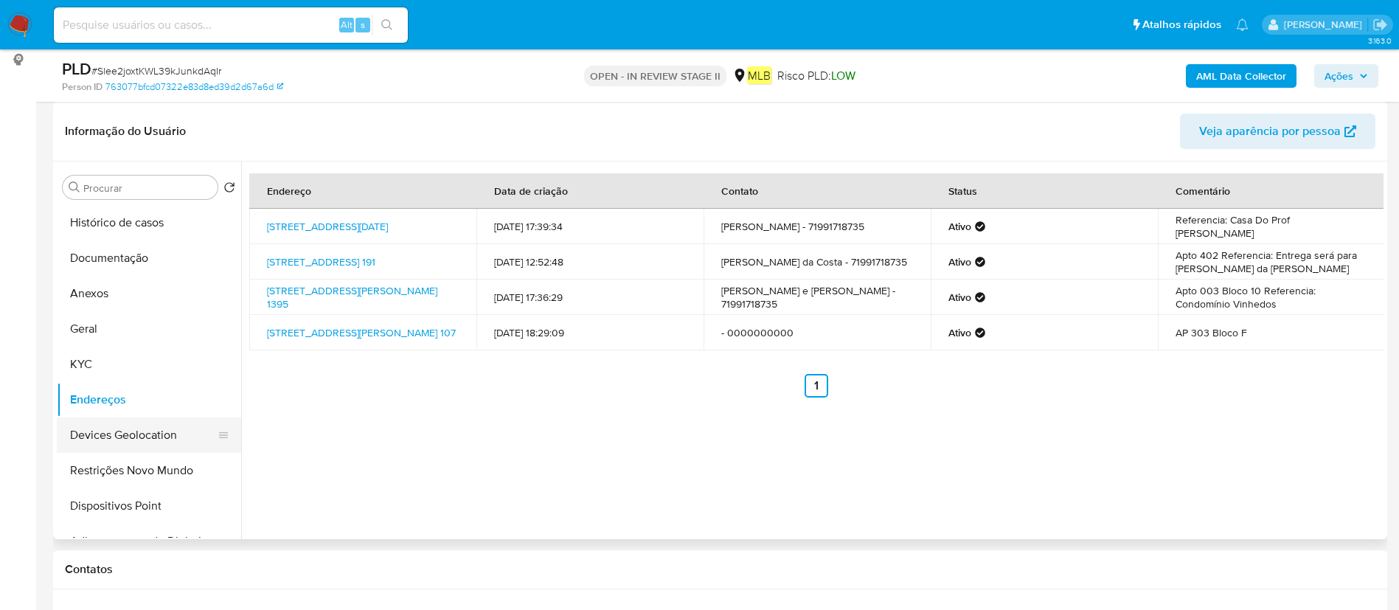
click at [112, 431] on button "Devices Geolocation" at bounding box center [143, 434] width 173 height 35
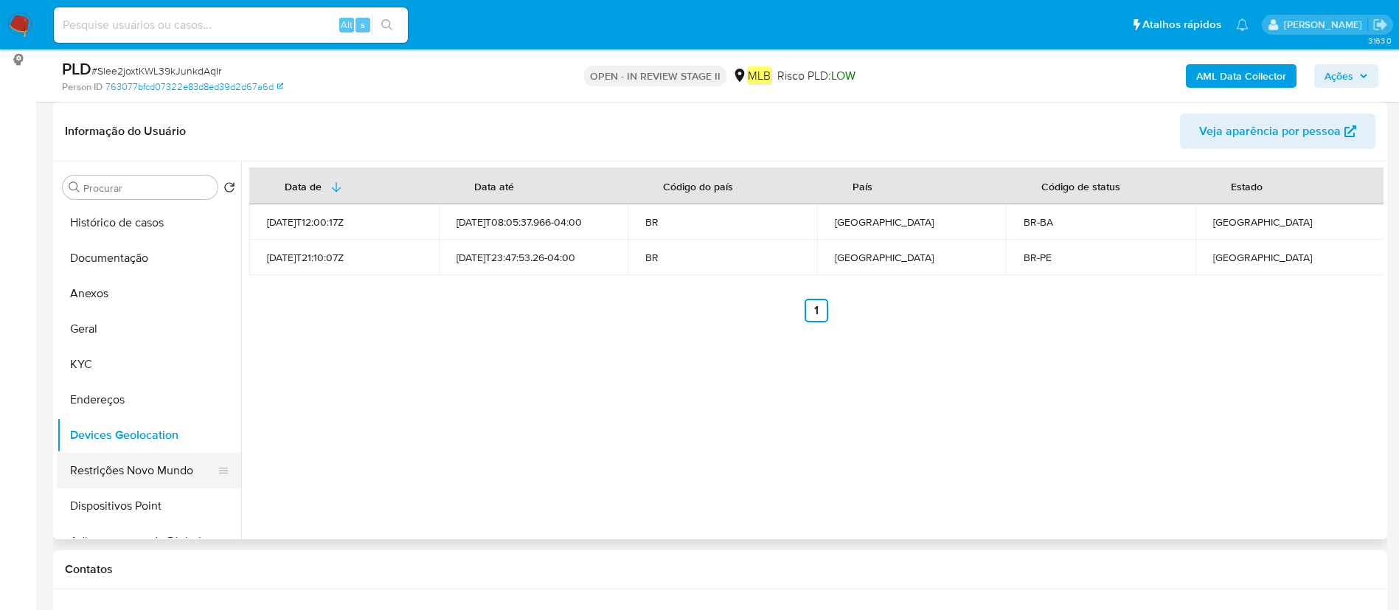
click at [133, 471] on button "Restrições Novo Mundo" at bounding box center [143, 470] width 173 height 35
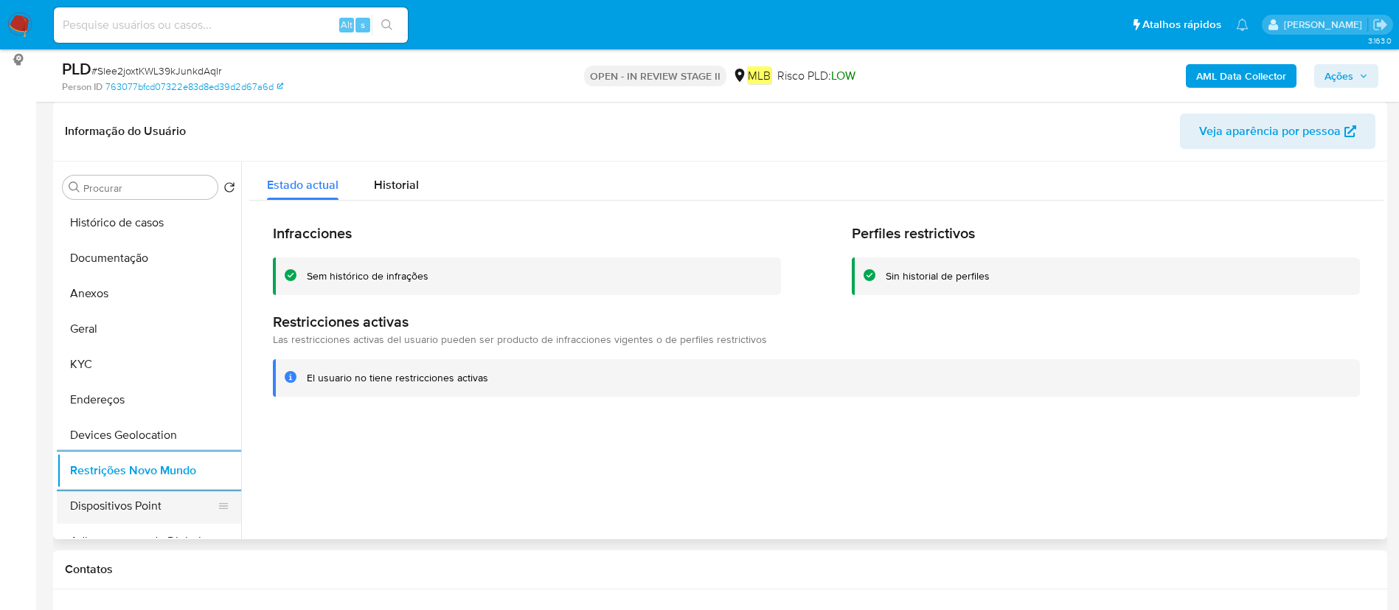
click at [148, 512] on button "Dispositivos Point" at bounding box center [143, 505] width 173 height 35
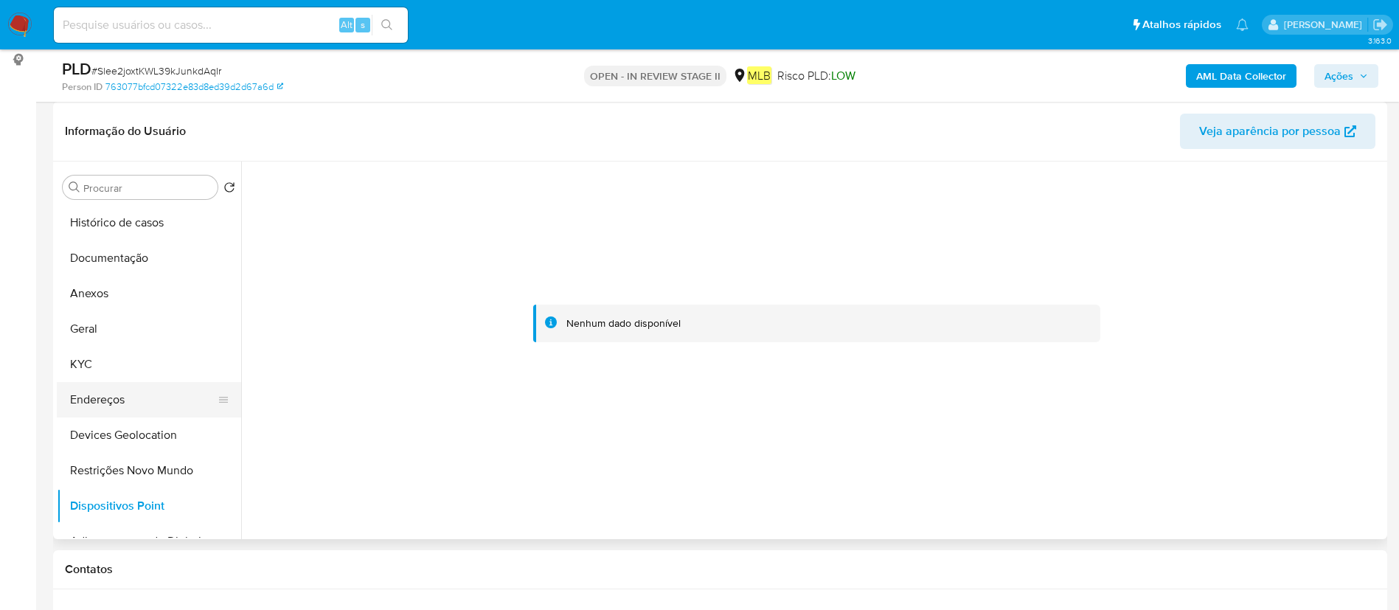
click at [107, 397] on button "Endereços" at bounding box center [143, 399] width 173 height 35
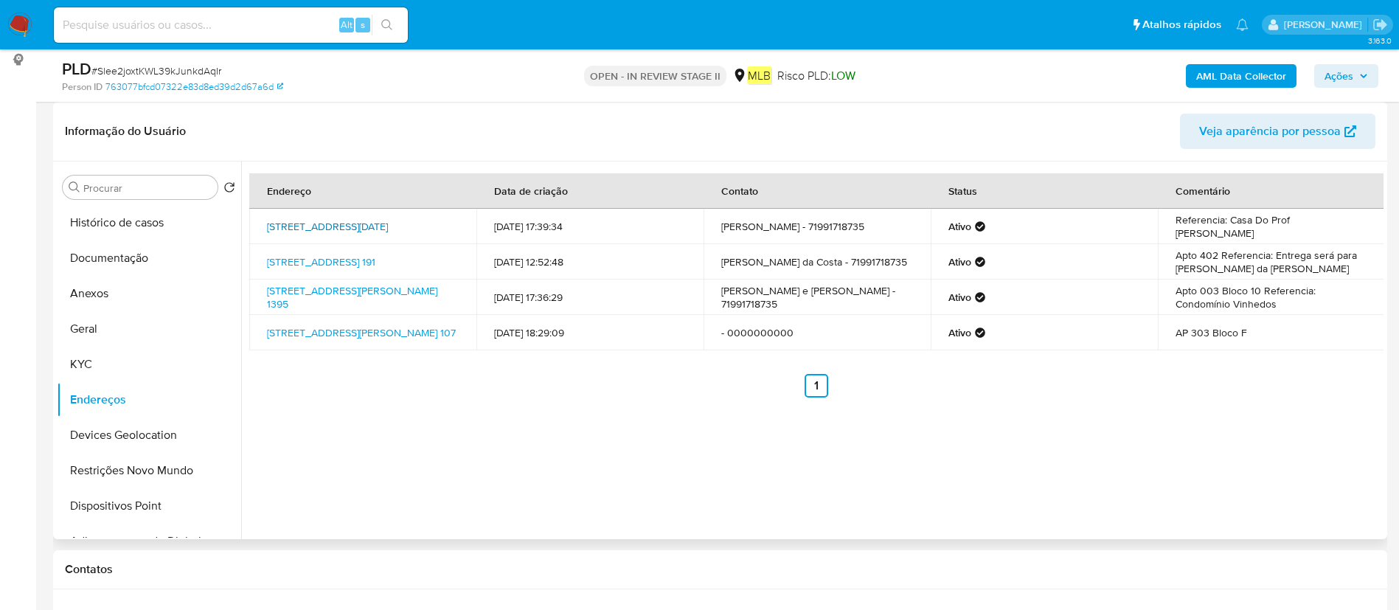
drag, startPoint x: 266, startPoint y: 216, endPoint x: 293, endPoint y: 232, distance: 31.7
click at [293, 232] on td "Rua 2 De Julho Quadra 20 88, Remanso, Bahia, 47200000, Brasil 88" at bounding box center [362, 226] width 227 height 35
copy link "Rua 2 De Julho Quadra 20 88, Remanso, Bahia"
click at [131, 288] on button "Anexos" at bounding box center [143, 293] width 173 height 35
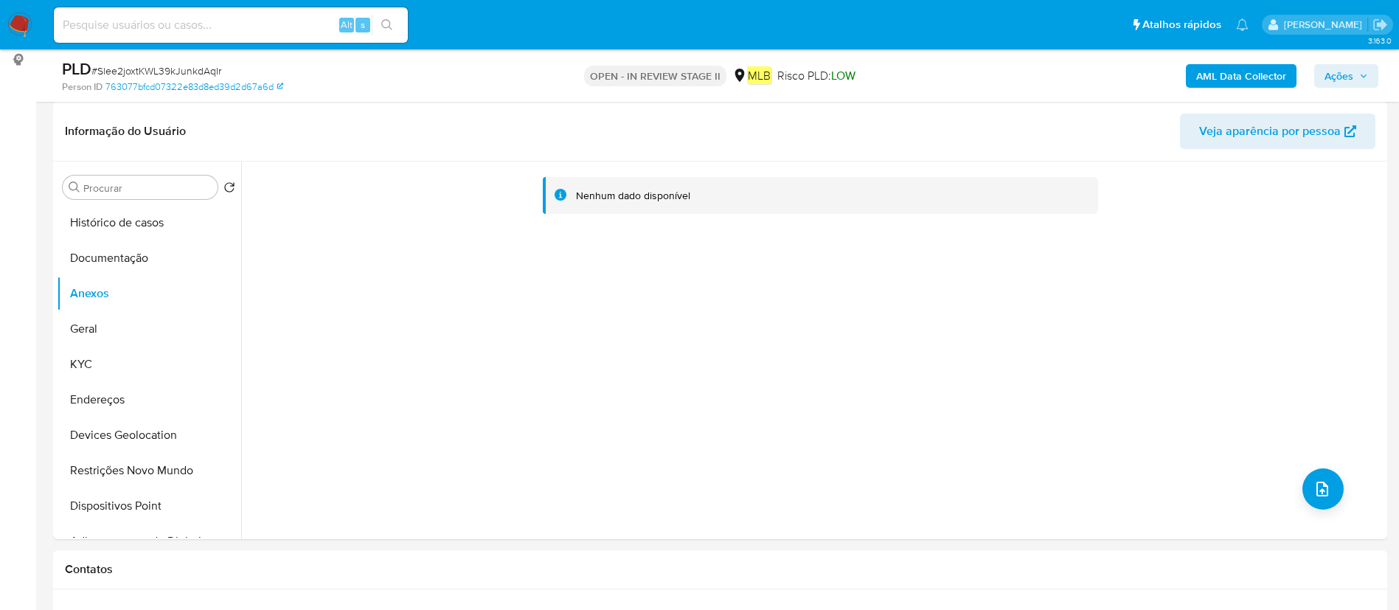
click at [1230, 76] on b "AML Data Collector" at bounding box center [1241, 76] width 90 height 24
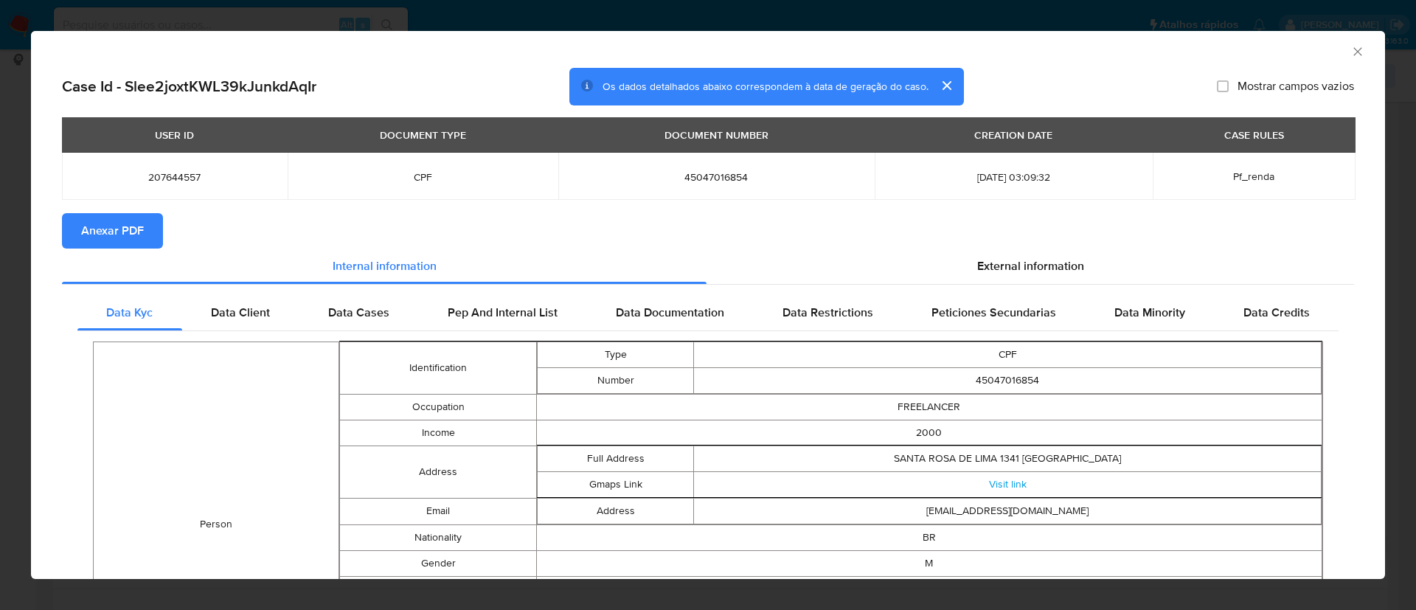
click at [150, 214] on button "Anexar PDF" at bounding box center [112, 230] width 101 height 35
click at [1347, 42] on div "AML Data Collector" at bounding box center [708, 49] width 1354 height 37
click at [1350, 52] on icon "Fechar a janela" at bounding box center [1357, 51] width 15 height 15
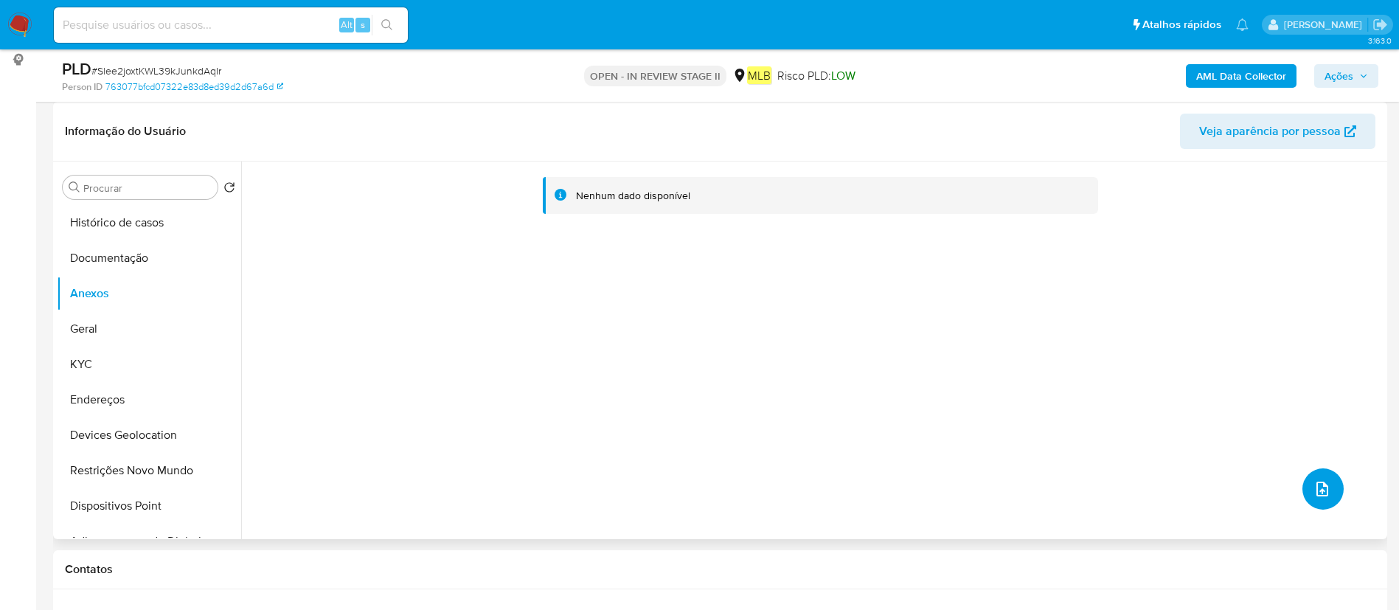
click at [1316, 494] on icon "upload-file" at bounding box center [1322, 488] width 12 height 15
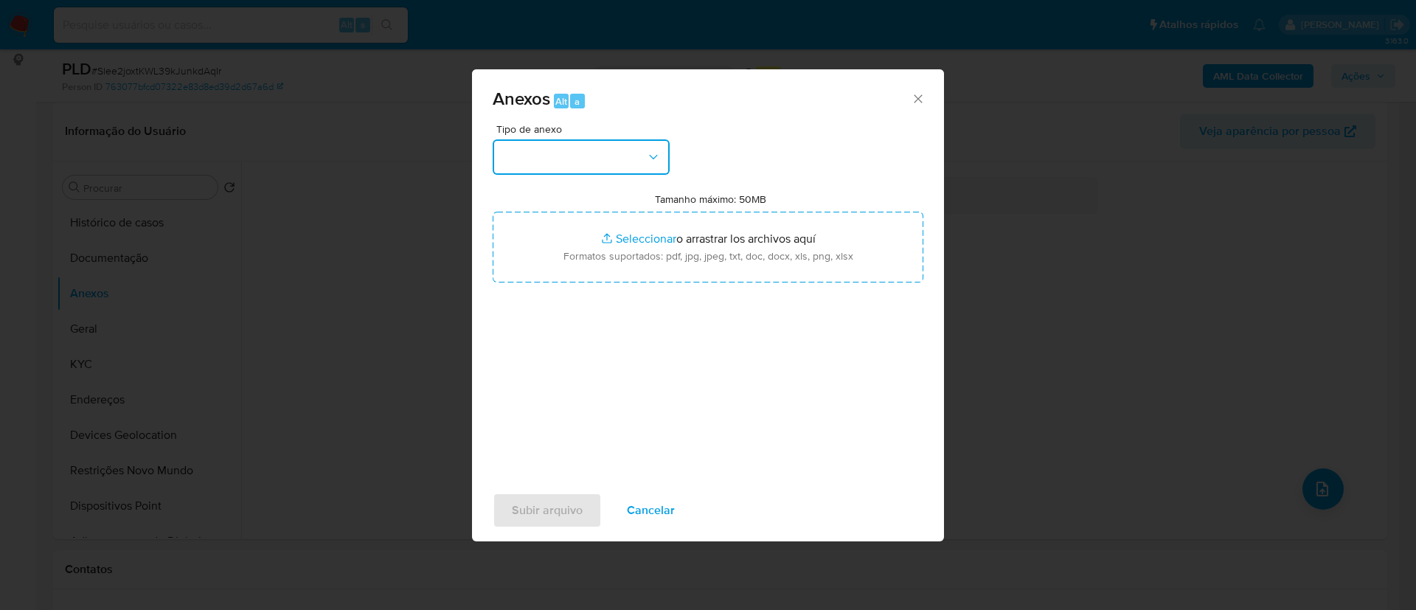
click at [571, 154] on button "button" at bounding box center [580, 156] width 177 height 35
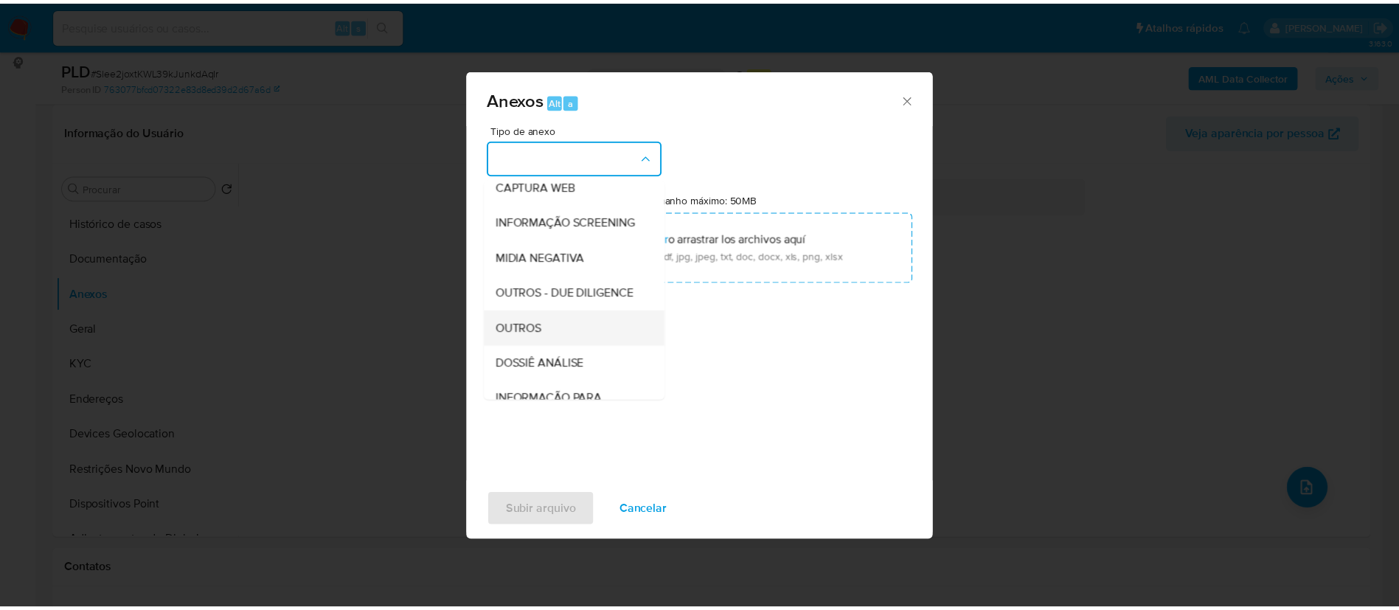
scroll to position [227, 0]
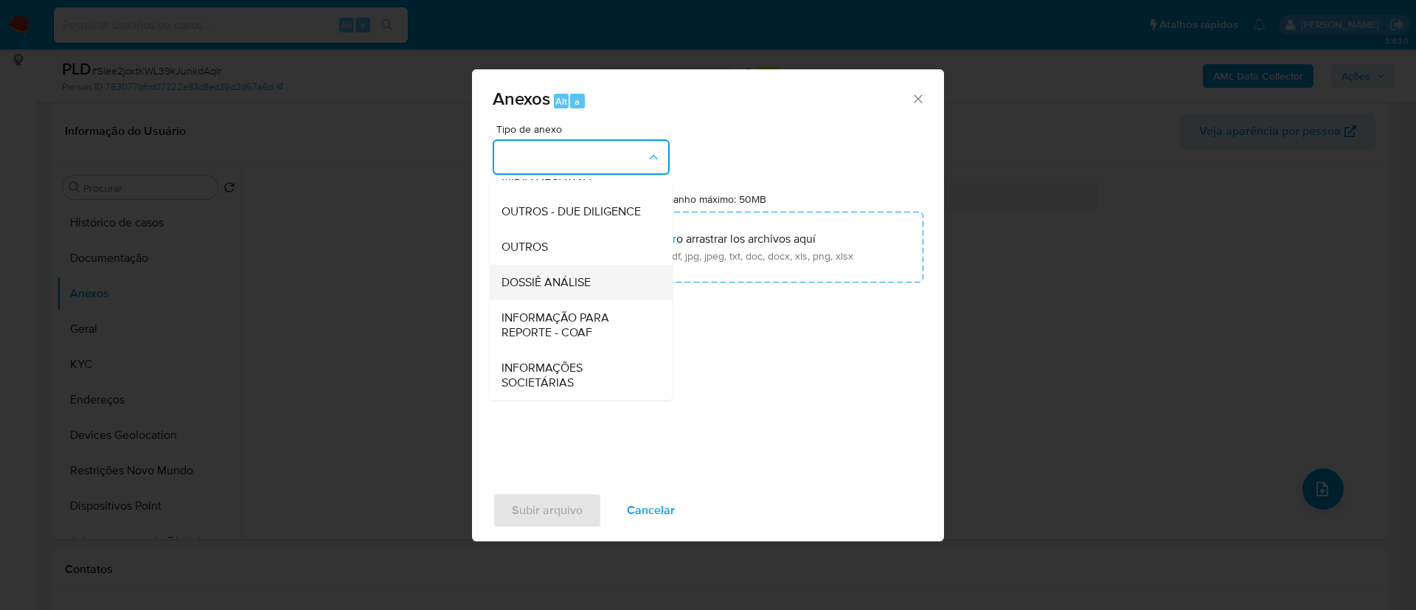
click at [571, 288] on span "DOSSIÊ ANÁLISE" at bounding box center [545, 282] width 89 height 15
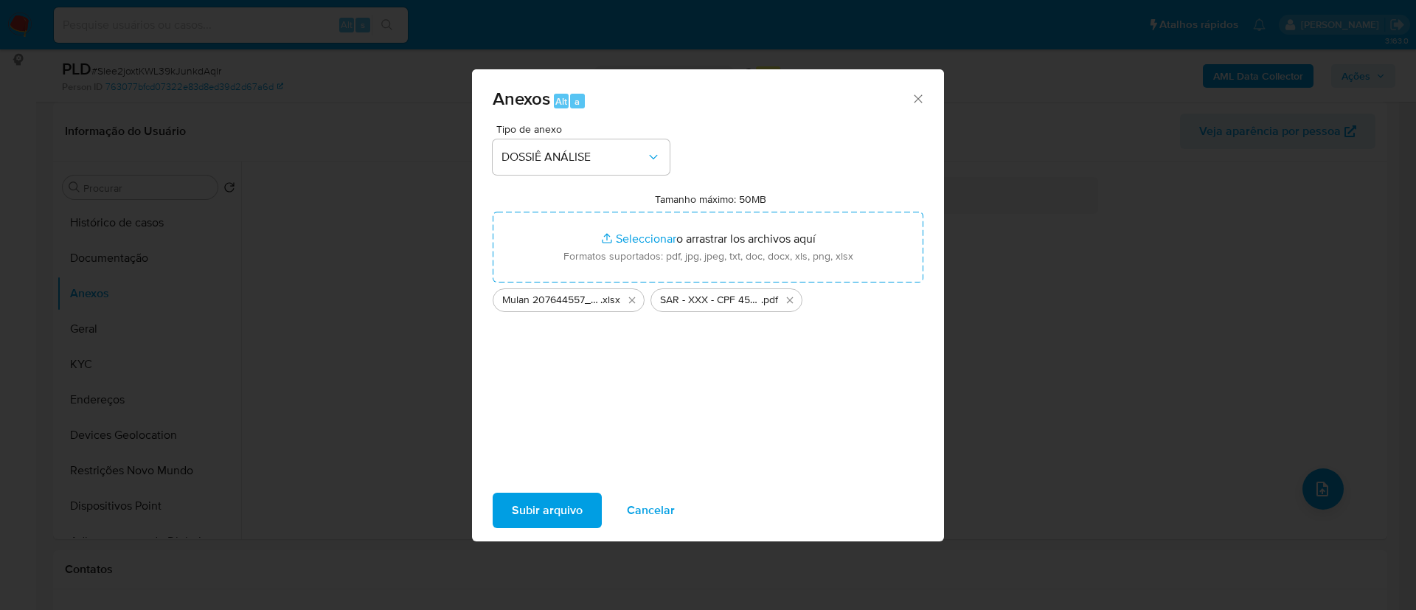
click at [531, 509] on span "Subir arquivo" at bounding box center [547, 510] width 71 height 32
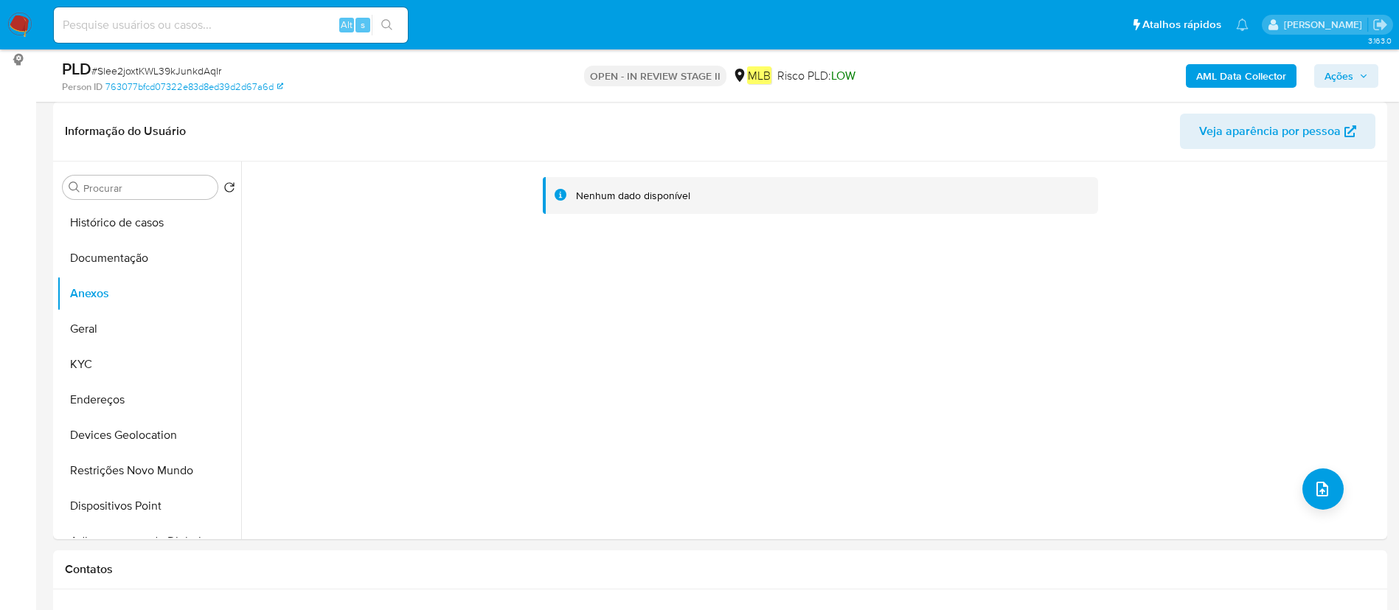
click at [1344, 68] on span "Ações" at bounding box center [1338, 76] width 29 height 24
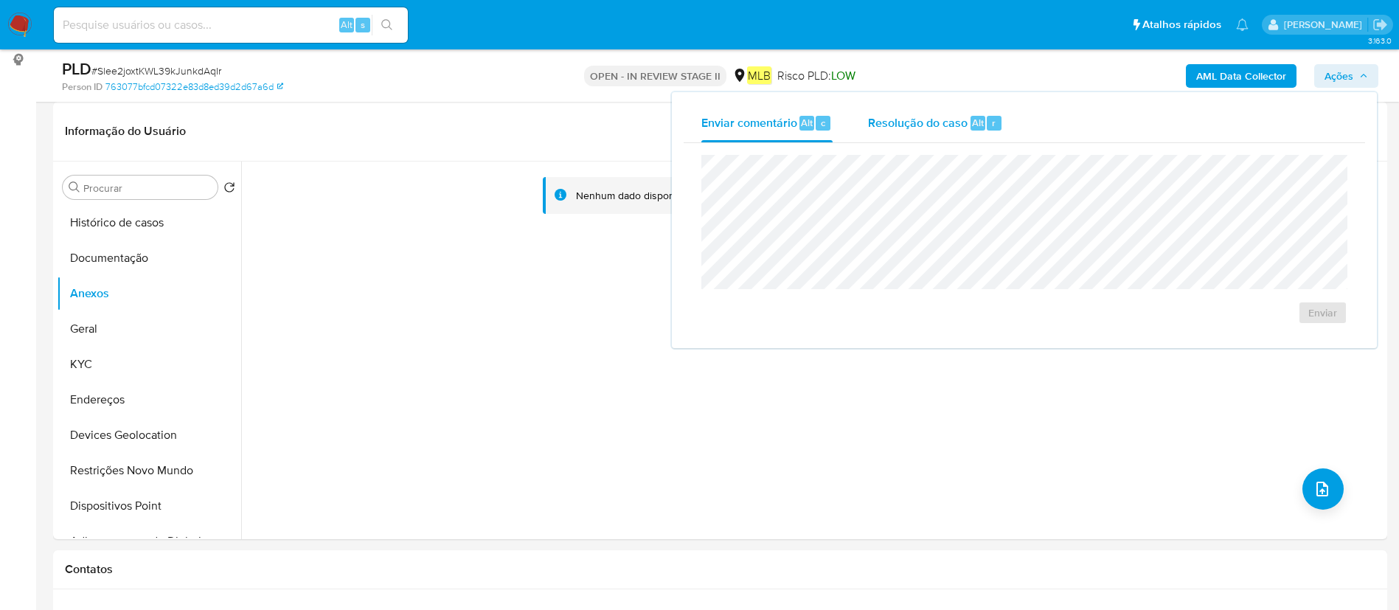
click at [934, 131] on div "Resolução do caso Alt r" at bounding box center [935, 123] width 135 height 38
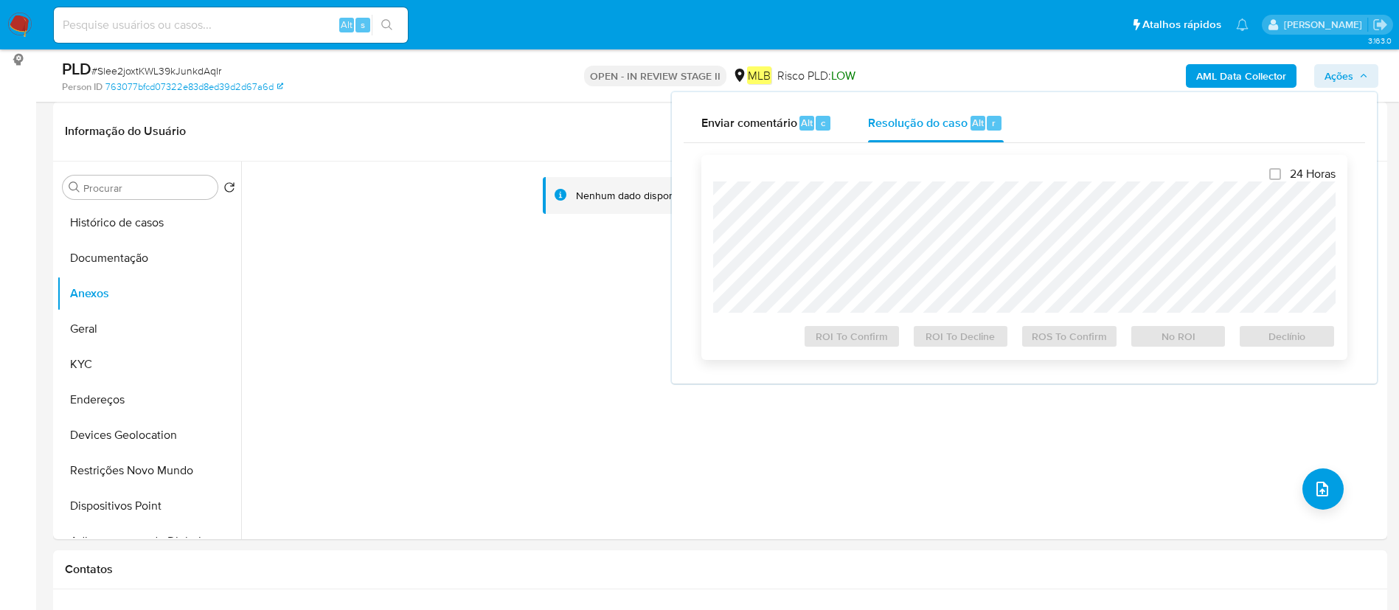
click at [925, 187] on div at bounding box center [1024, 246] width 622 height 131
click at [1053, 344] on span "ROS To Confirm" at bounding box center [1069, 336] width 77 height 21
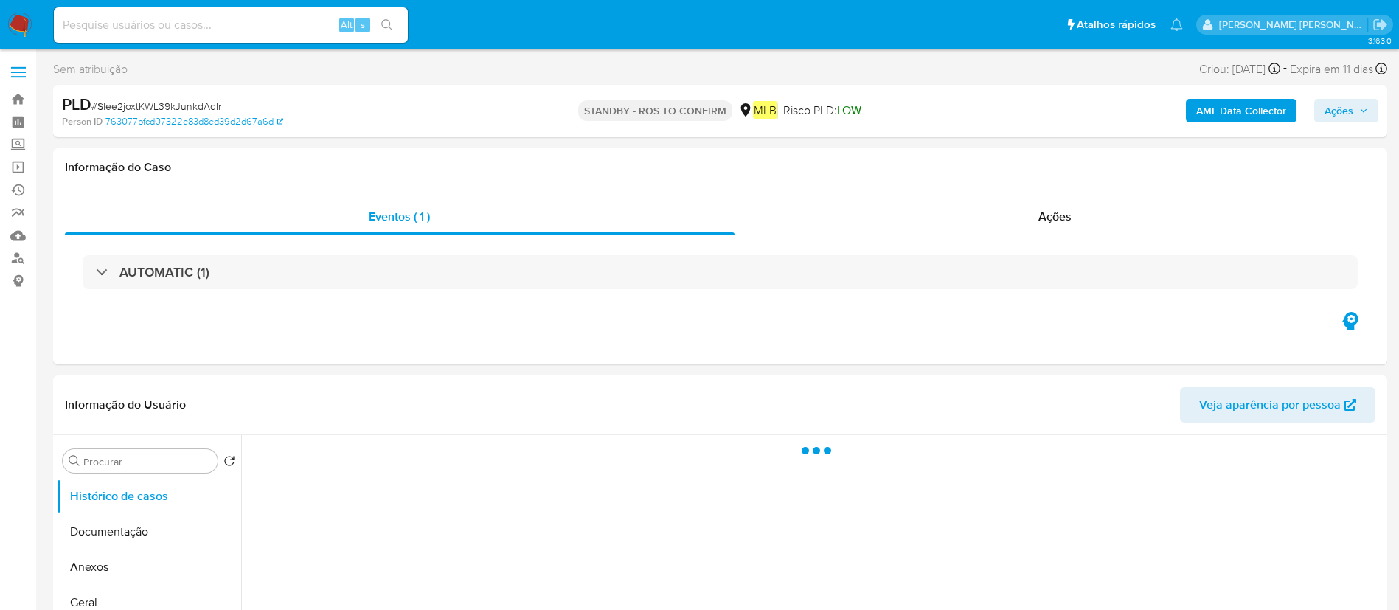
select select "10"
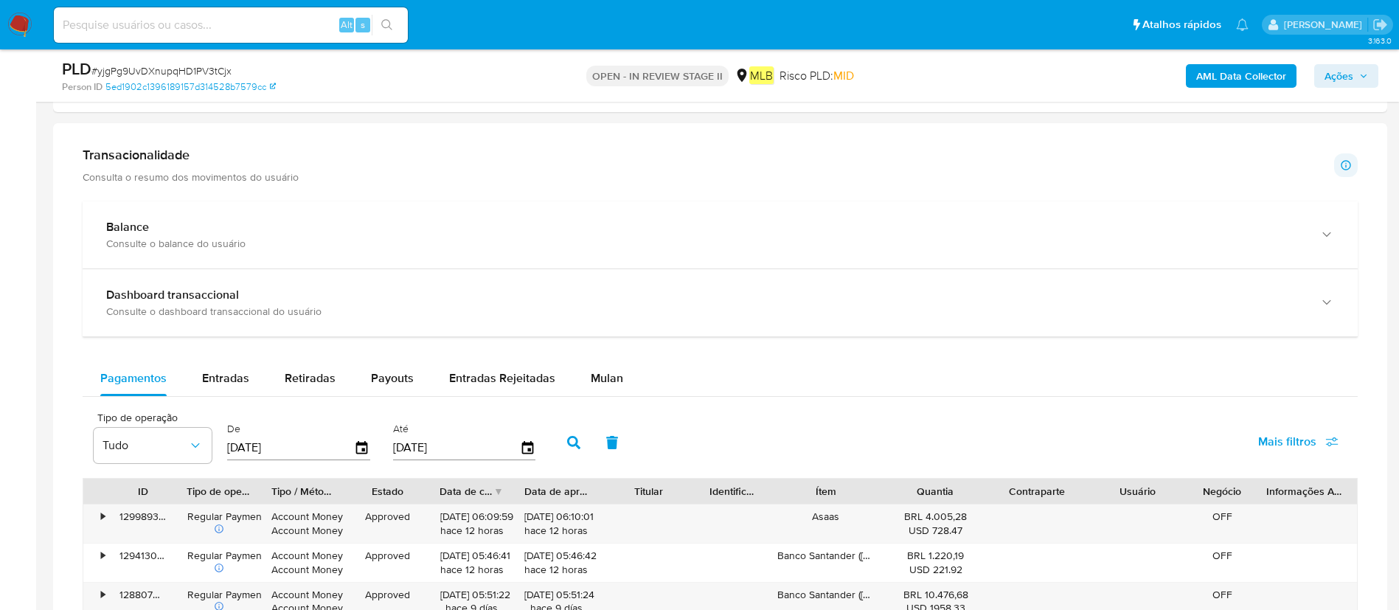
scroll to position [1106, 0]
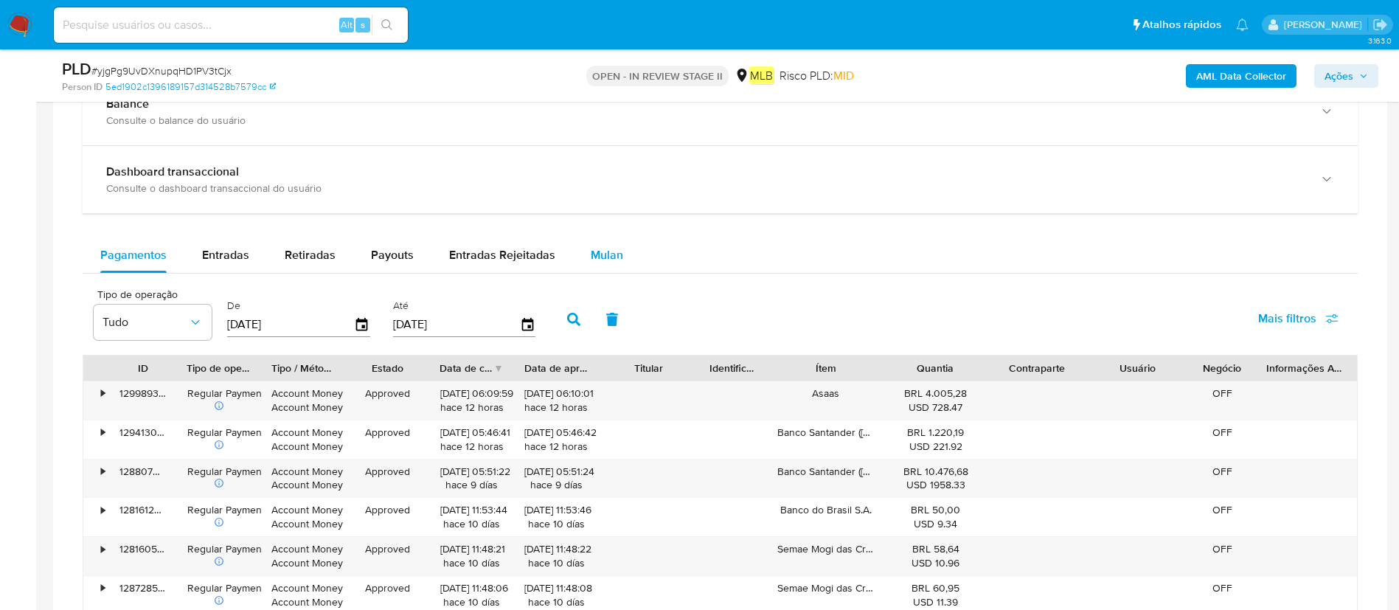
click at [611, 249] on span "Mulan" at bounding box center [607, 254] width 32 height 17
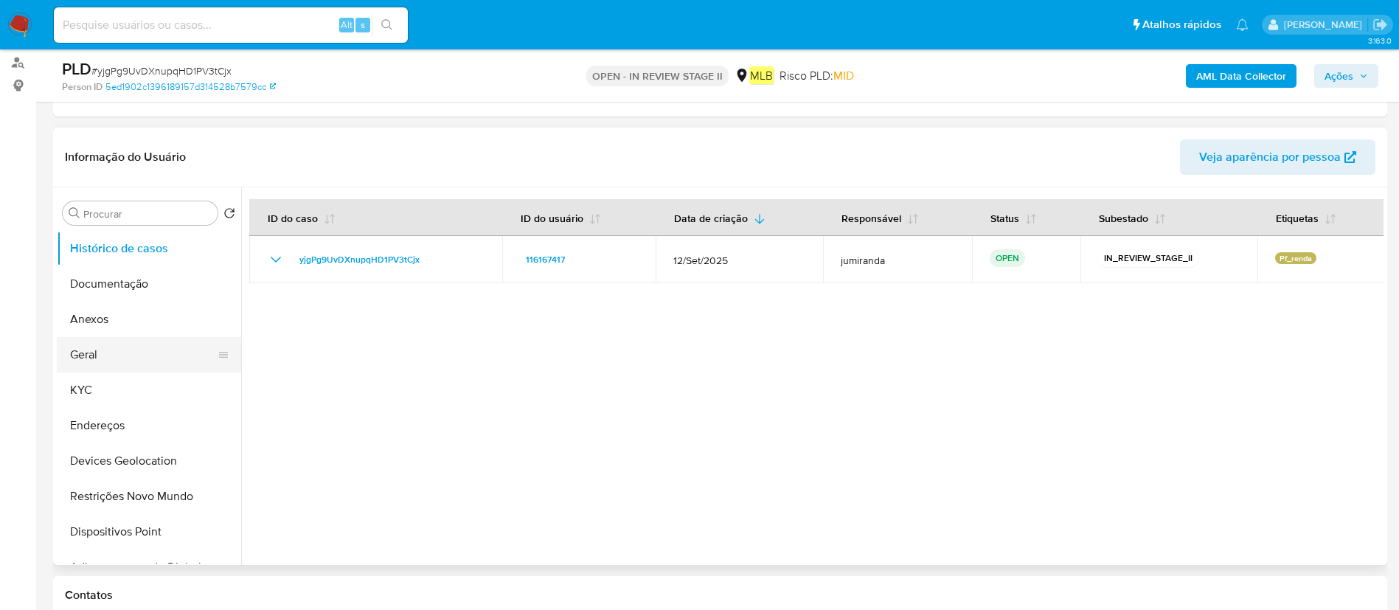
scroll to position [185, 0]
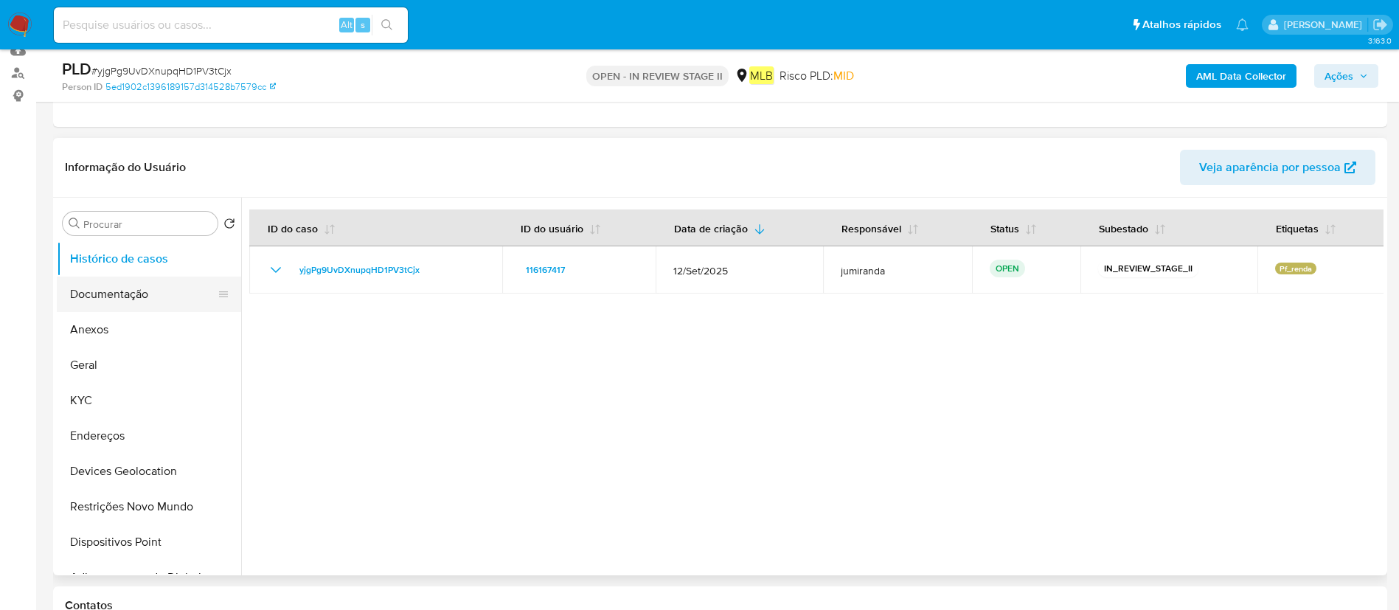
click at [134, 302] on button "Documentação" at bounding box center [143, 293] width 173 height 35
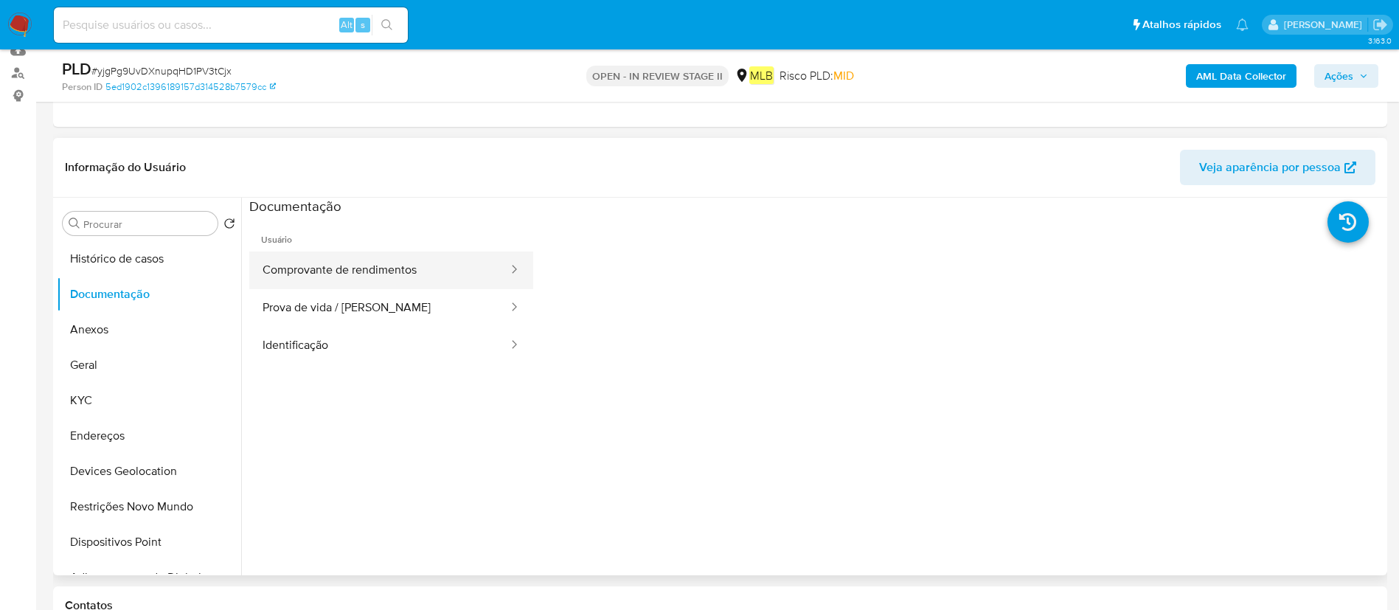
click at [280, 266] on button "Comprovante de rendimentos" at bounding box center [379, 270] width 260 height 38
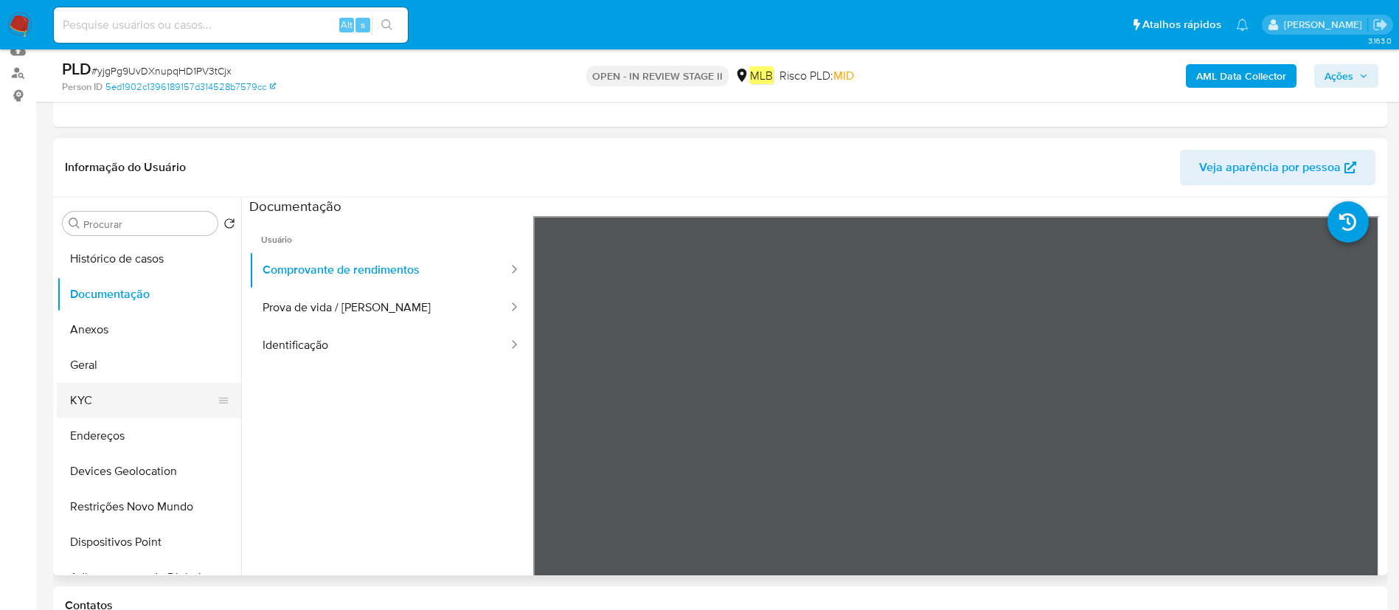
click at [132, 400] on button "KYC" at bounding box center [143, 400] width 173 height 35
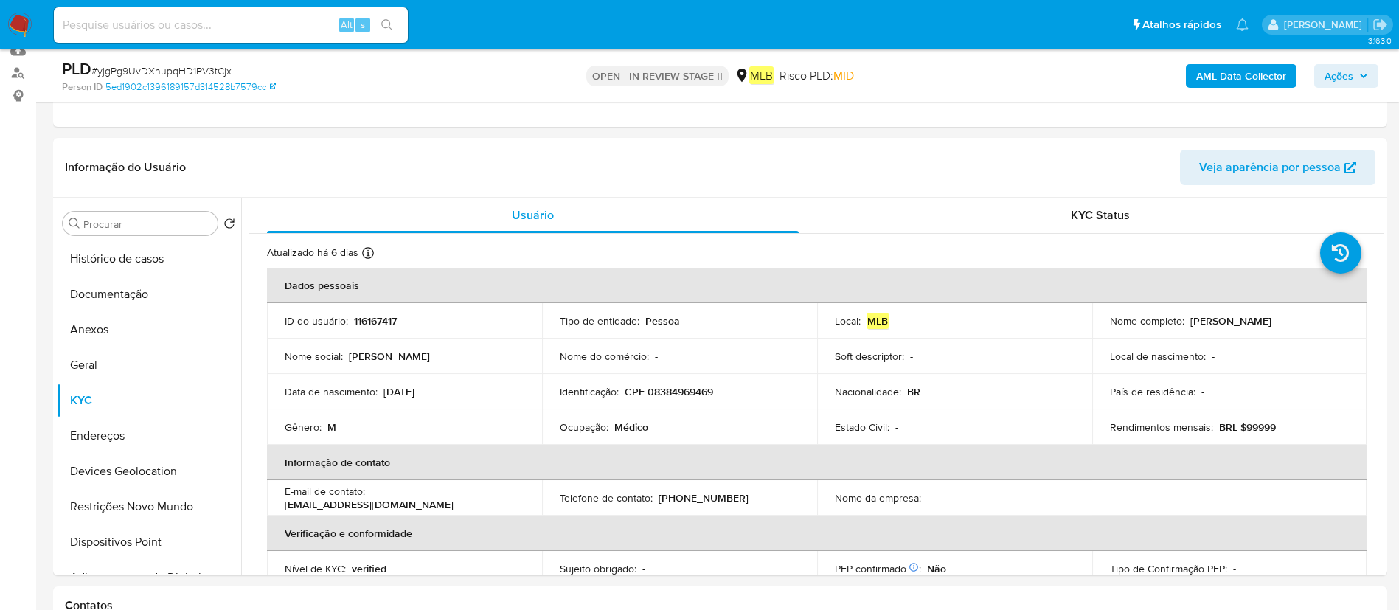
scroll to position [111, 0]
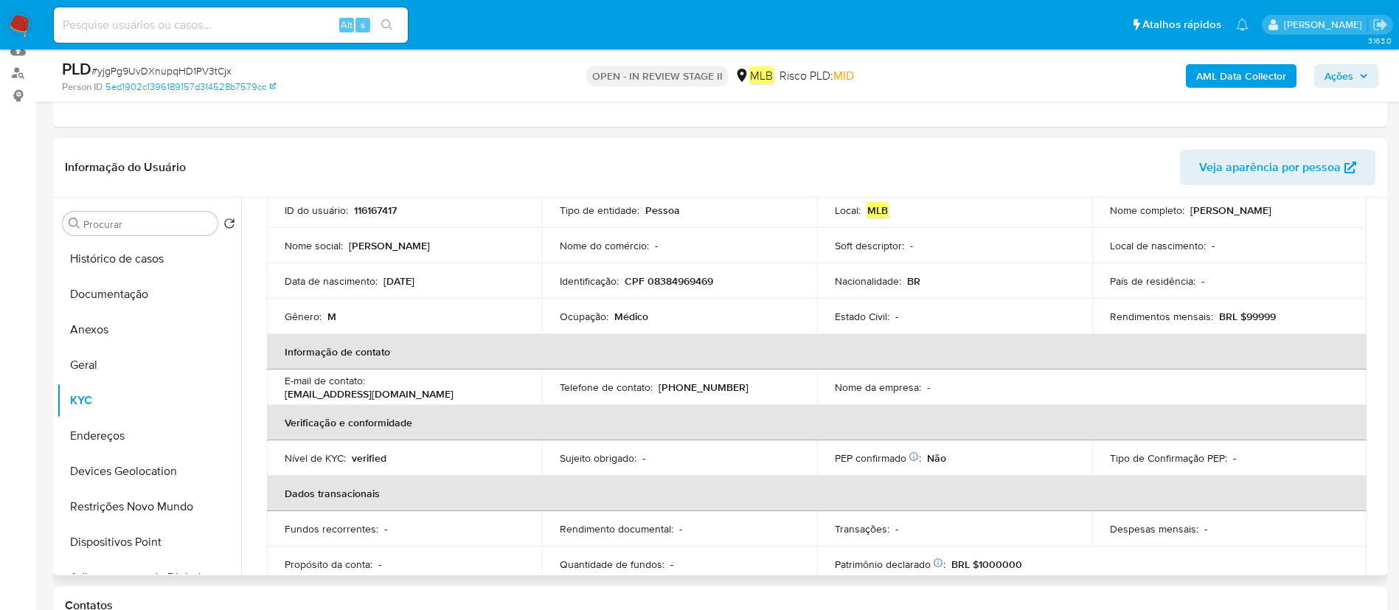
click at [627, 314] on p "Médico" at bounding box center [631, 316] width 34 height 13
copy div "Ocupação : Médico"
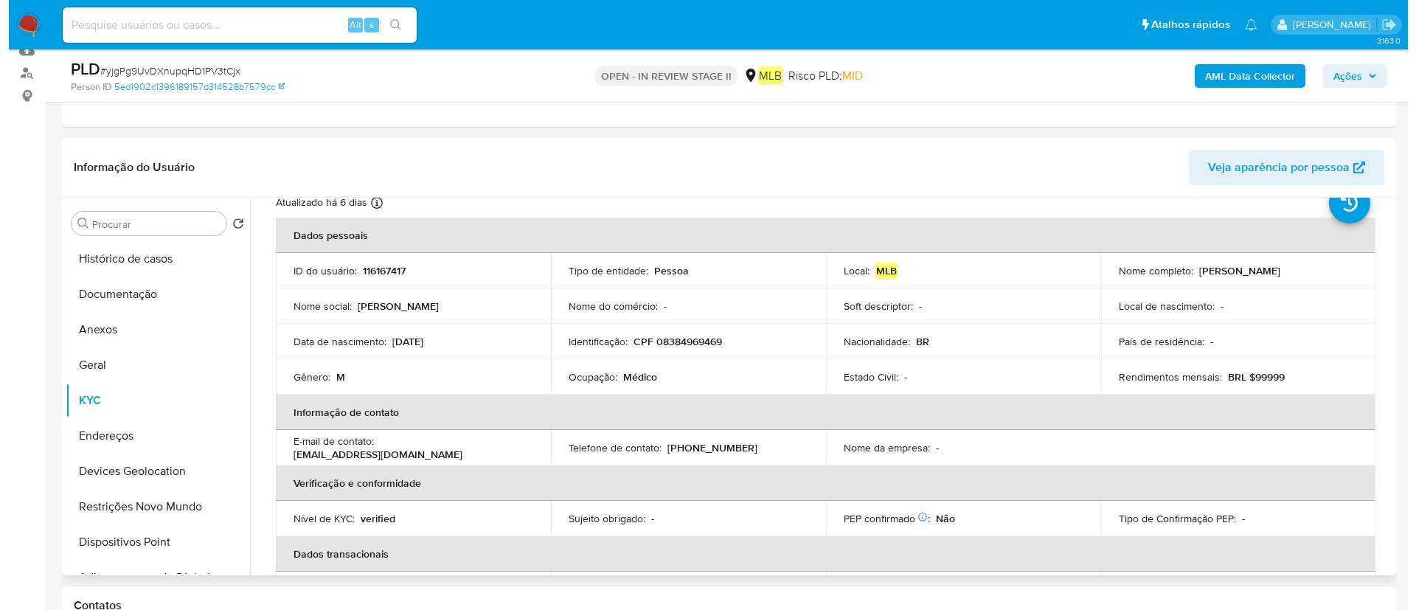
scroll to position [0, 0]
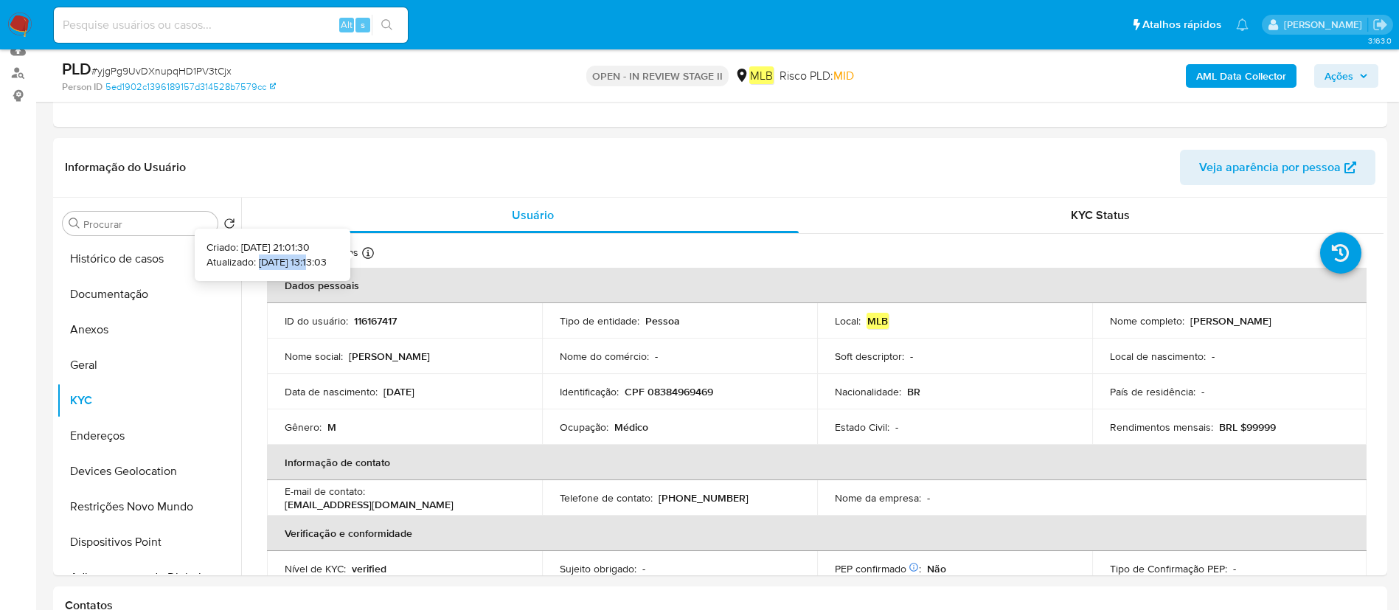
copy p "[DATE]"
drag, startPoint x: 291, startPoint y: 262, endPoint x: 237, endPoint y: 259, distance: 53.9
click at [237, 259] on p "Atualizado: [DATE] 13:13:03" at bounding box center [266, 262] width 120 height 15
click at [116, 426] on button "Endereços" at bounding box center [143, 435] width 173 height 35
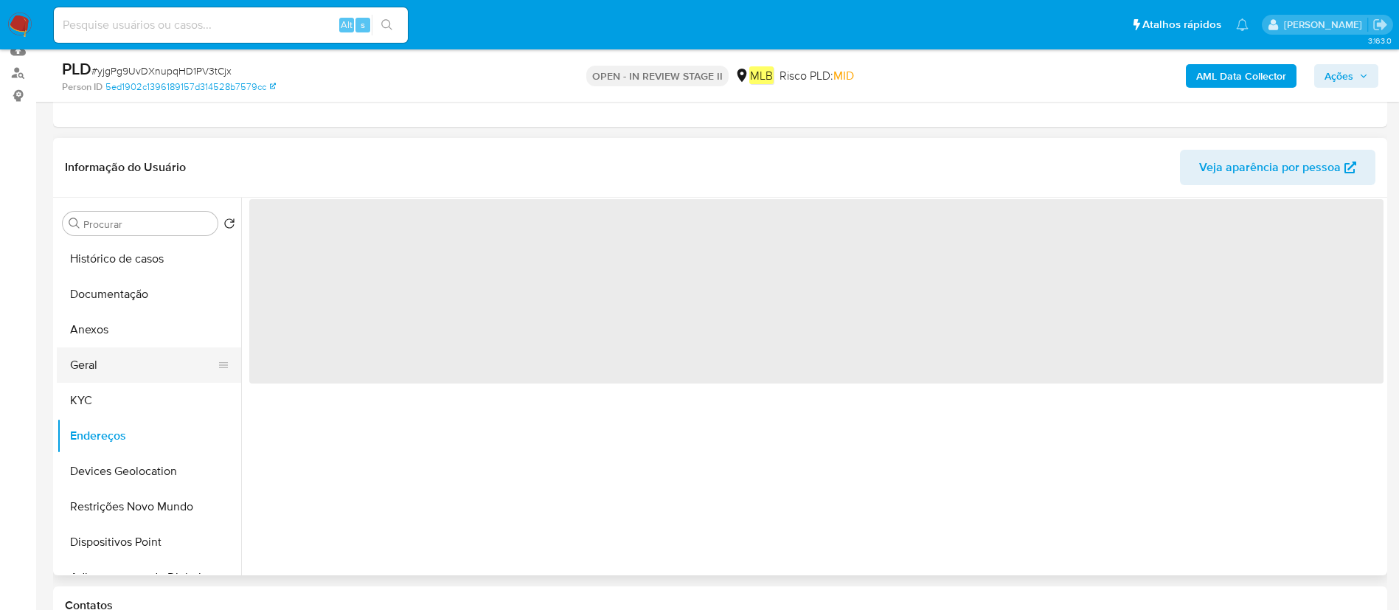
click at [145, 368] on button "Geral" at bounding box center [143, 364] width 173 height 35
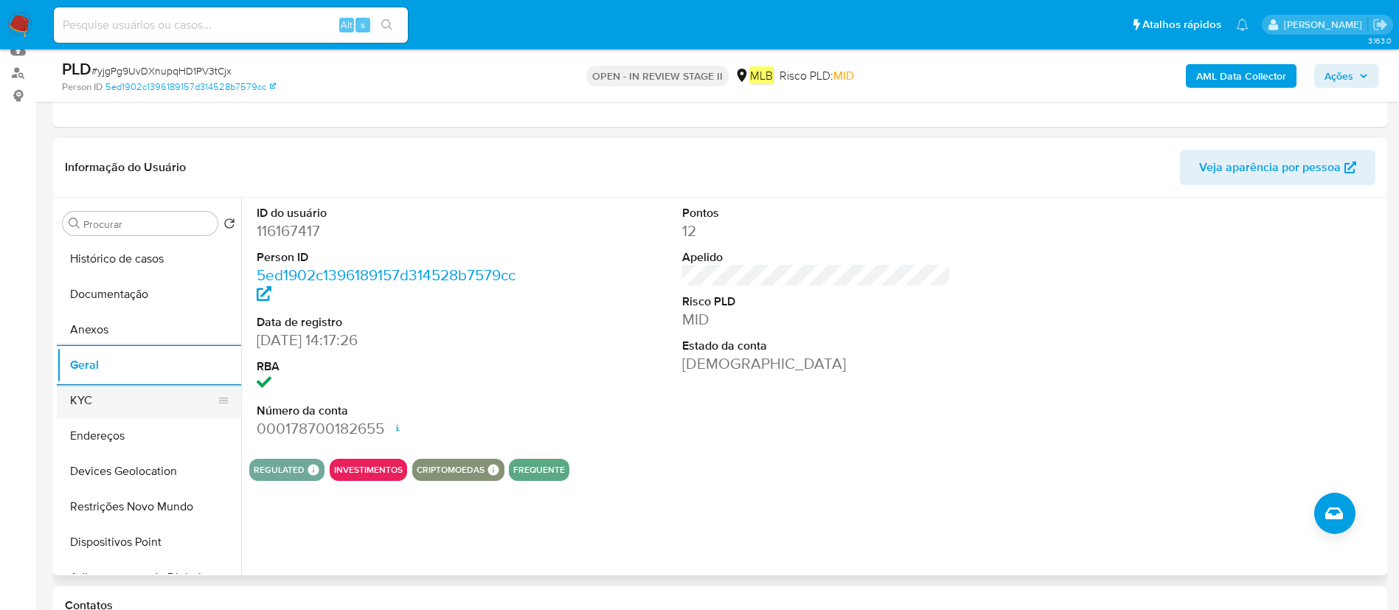
click at [111, 396] on button "KYC" at bounding box center [143, 400] width 173 height 35
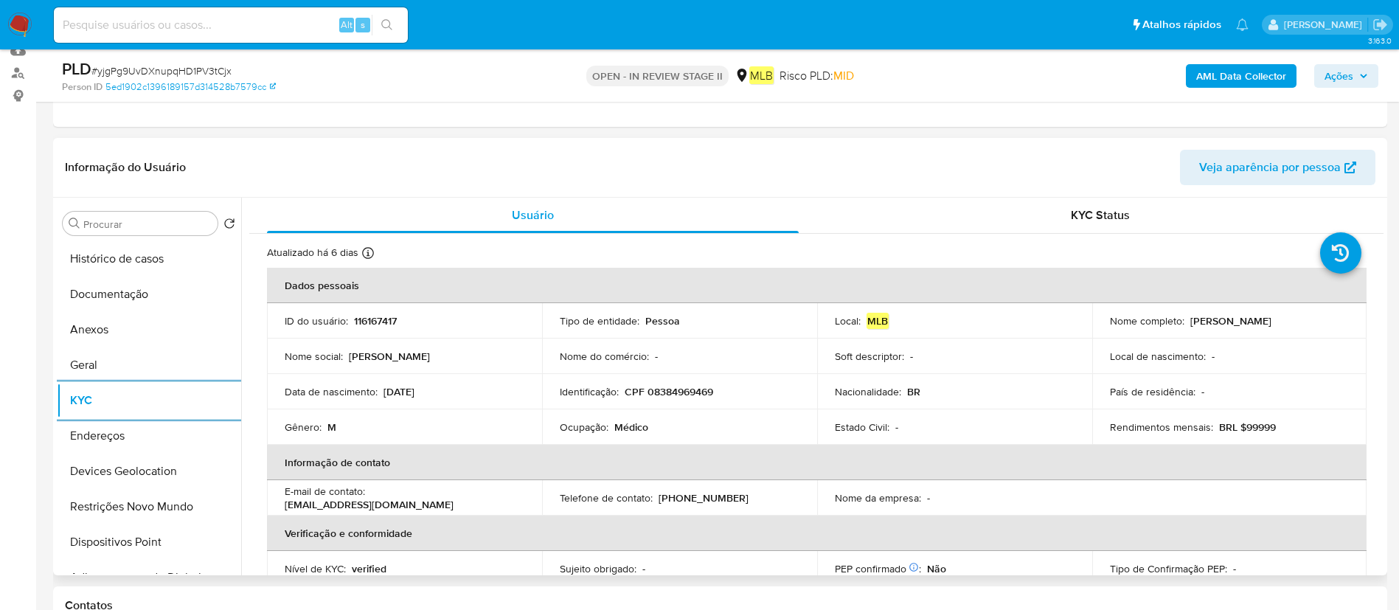
drag, startPoint x: 153, startPoint y: 435, endPoint x: 270, endPoint y: 455, distance: 118.9
click at [153, 434] on button "Endereços" at bounding box center [149, 435] width 184 height 35
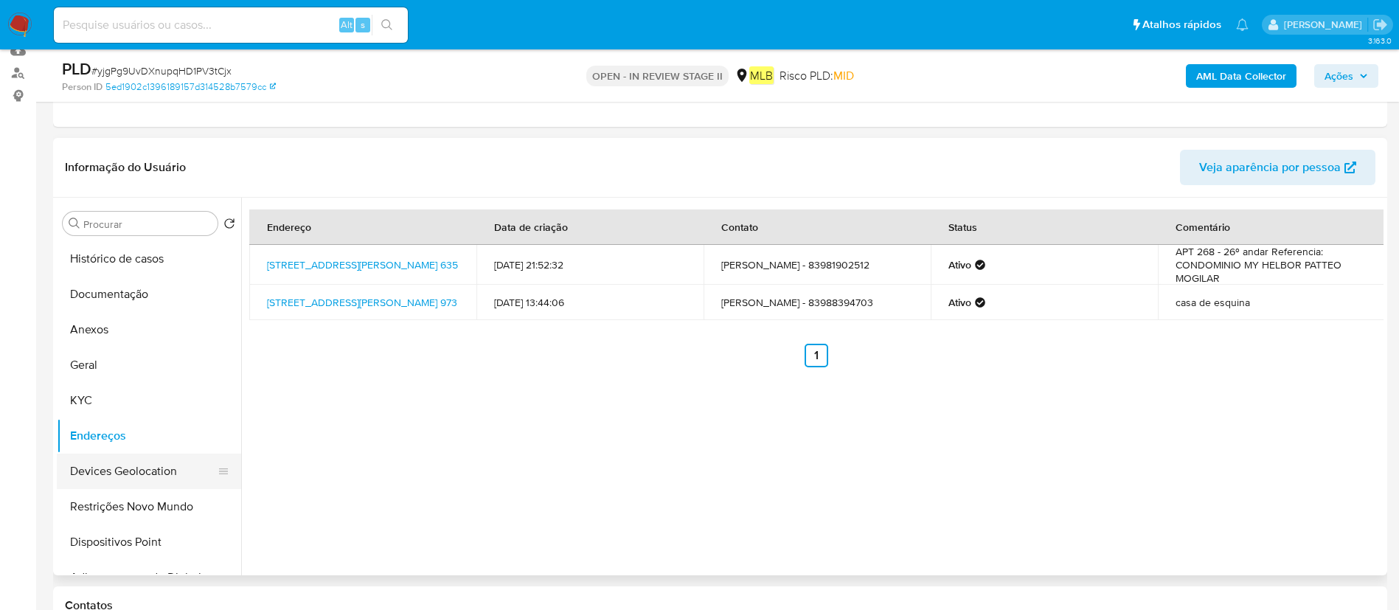
click at [138, 462] on button "Devices Geolocation" at bounding box center [143, 470] width 173 height 35
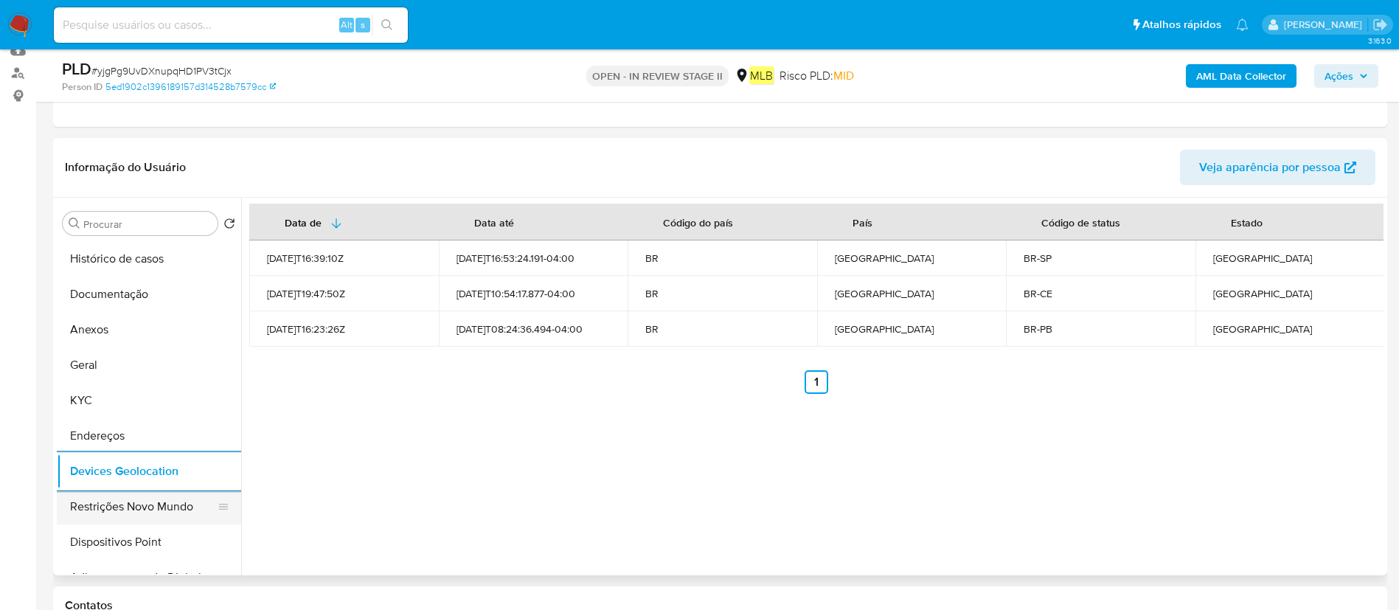
click at [153, 502] on button "Restrições Novo Mundo" at bounding box center [143, 506] width 173 height 35
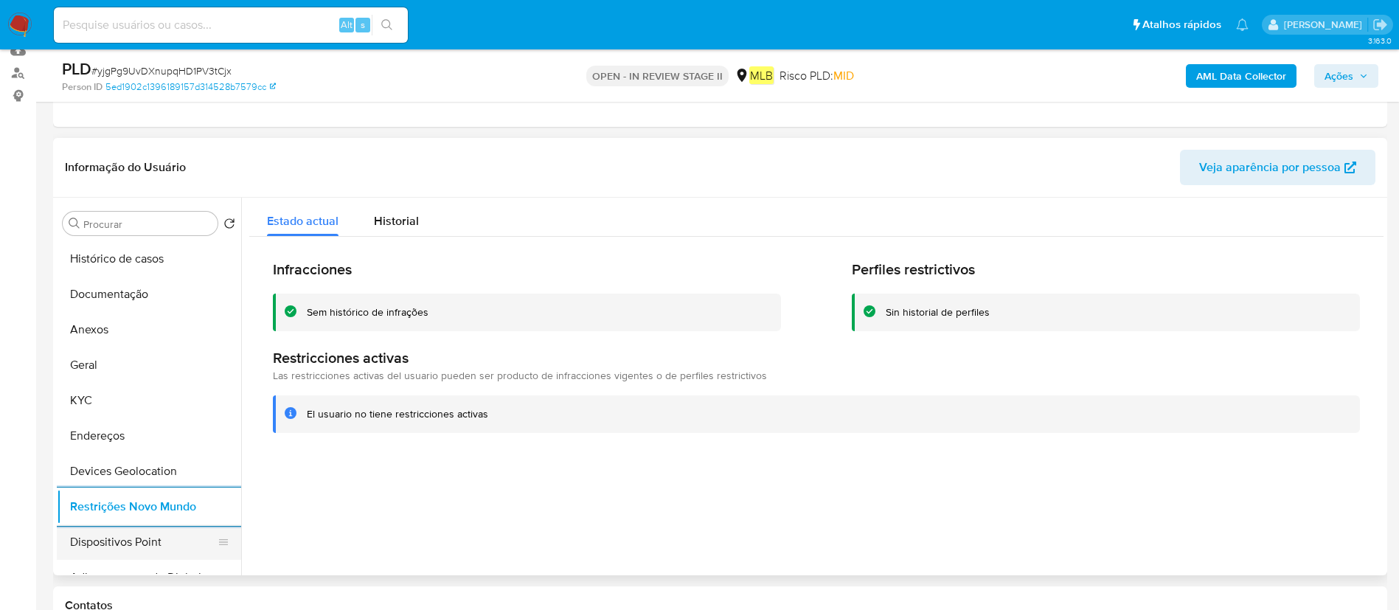
click at [102, 554] on button "Dispositivos Point" at bounding box center [143, 541] width 173 height 35
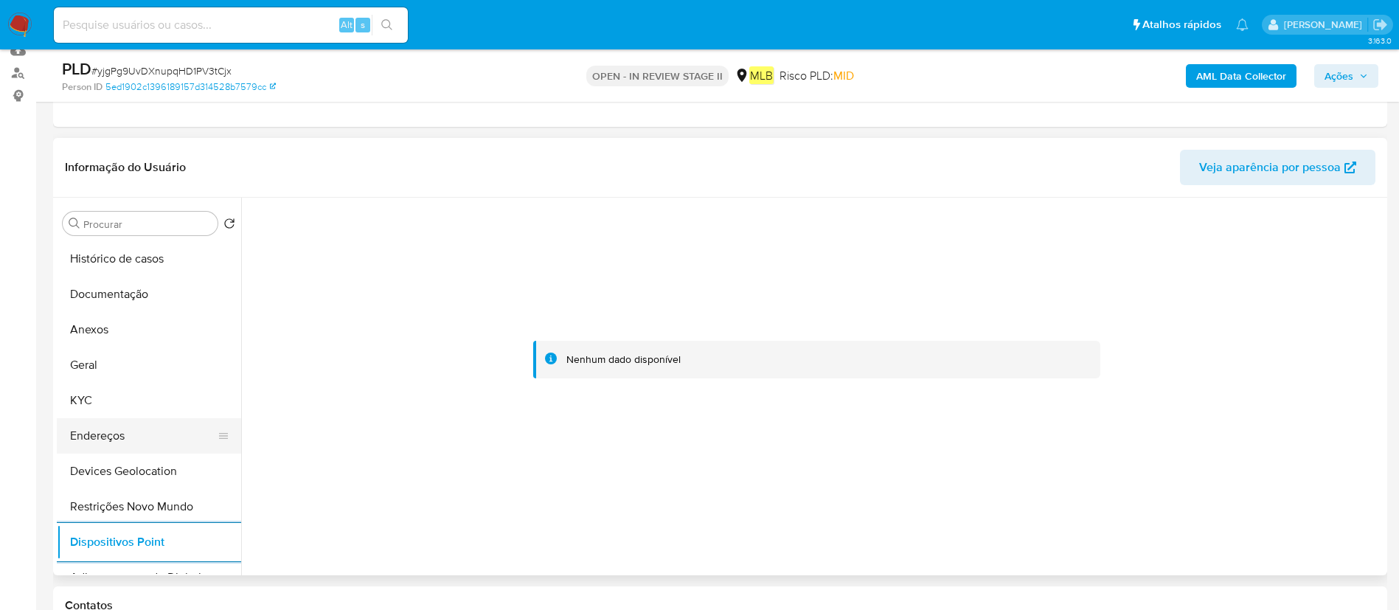
click at [122, 433] on button "Endereços" at bounding box center [143, 435] width 173 height 35
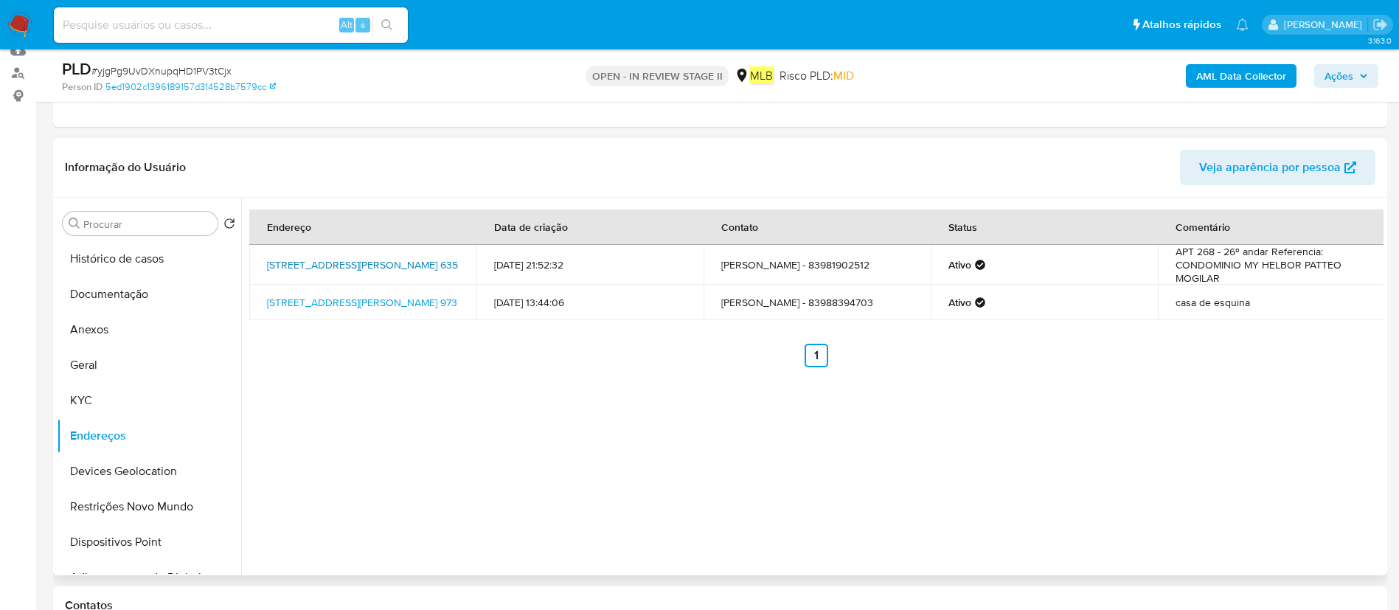
drag, startPoint x: 260, startPoint y: 246, endPoint x: 363, endPoint y: 267, distance: 104.7
click at [363, 267] on td "[STREET_ADDRESS][PERSON_NAME] 635" at bounding box center [362, 265] width 227 height 40
click at [400, 386] on div "Endereço Data de criação Contato Status Comentário [STREET_ADDRESS][PERSON_NAME…" at bounding box center [812, 386] width 1142 height 377
drag, startPoint x: 260, startPoint y: 250, endPoint x: 367, endPoint y: 262, distance: 107.5
click at [367, 262] on td "[STREET_ADDRESS][PERSON_NAME] 635" at bounding box center [362, 265] width 227 height 40
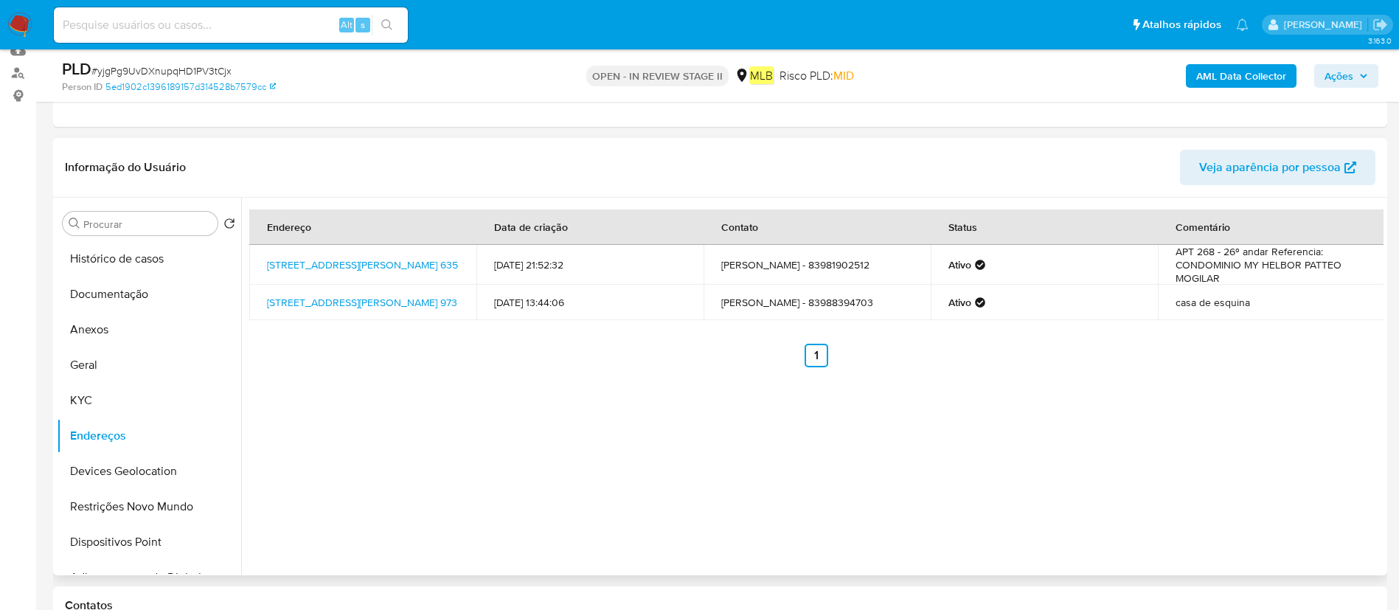
copy link "[STREET_ADDRESS][PERSON_NAME][PERSON_NAME]"
click at [111, 344] on button "Anexos" at bounding box center [143, 329] width 173 height 35
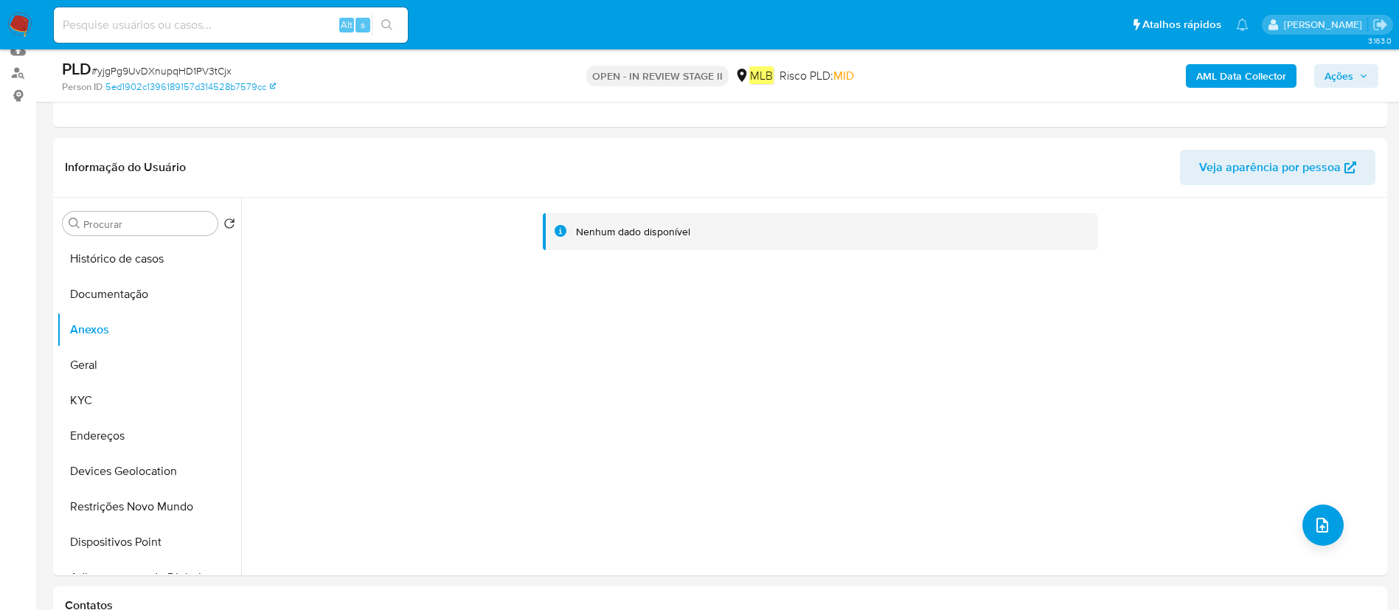
click at [1243, 70] on b "AML Data Collector" at bounding box center [1241, 76] width 90 height 24
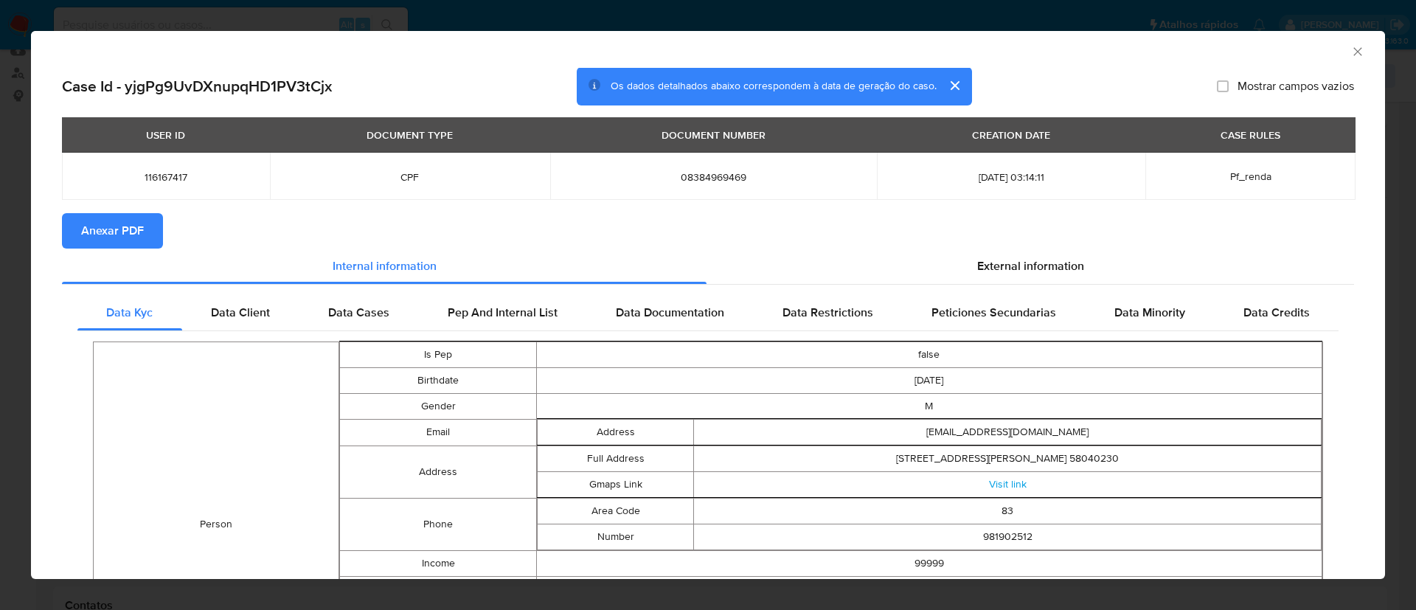
click at [130, 245] on span "Anexar PDF" at bounding box center [112, 231] width 63 height 32
click at [1352, 49] on div "AML Data Collector" at bounding box center [708, 49] width 1354 height 37
click at [1350, 48] on icon "Fechar a janela" at bounding box center [1357, 51] width 15 height 15
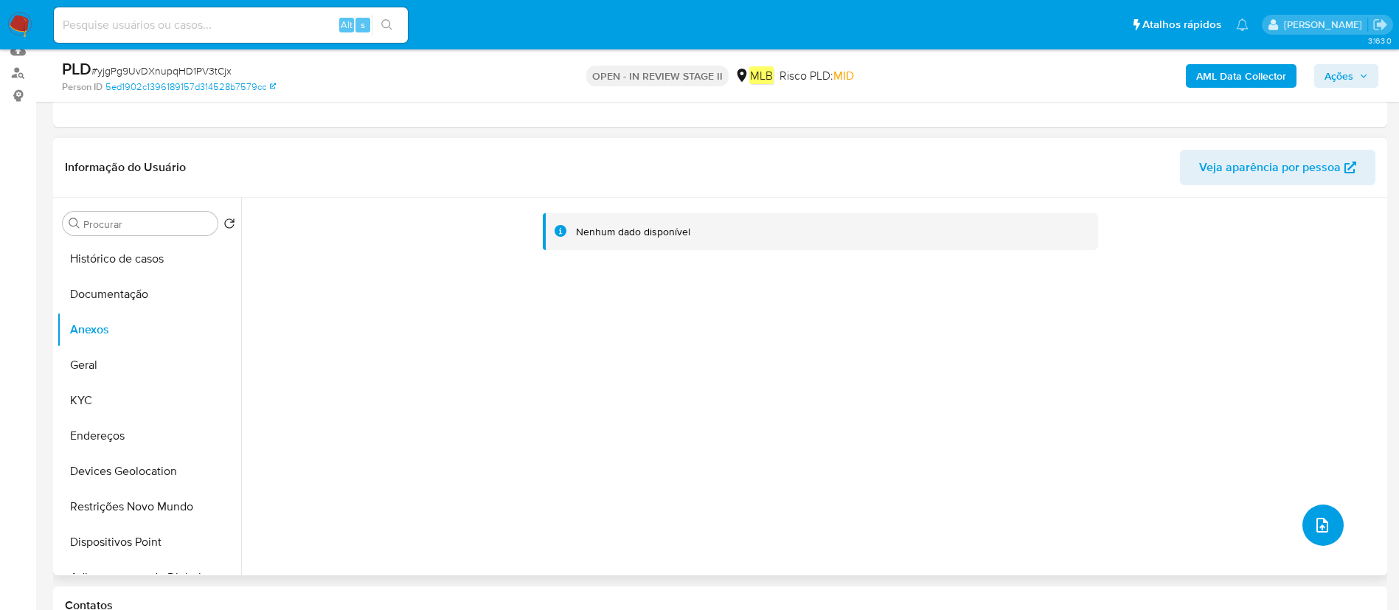
click at [1320, 519] on icon "upload-file" at bounding box center [1322, 525] width 18 height 18
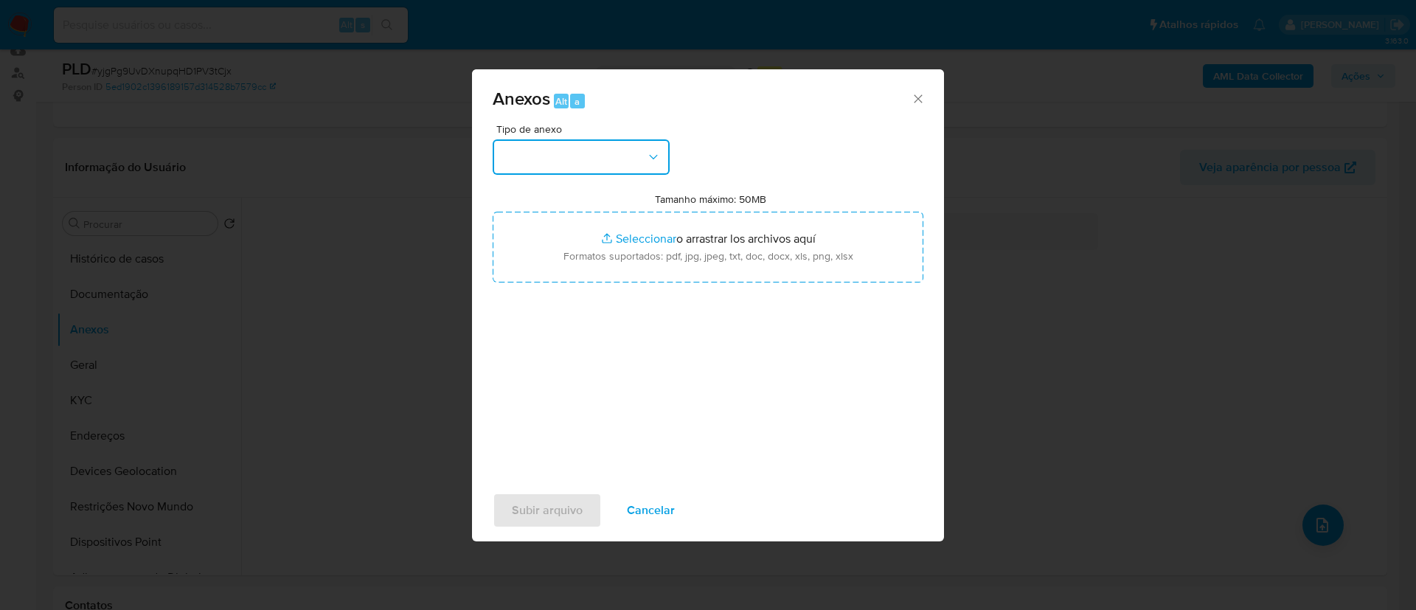
click at [630, 161] on button "button" at bounding box center [580, 156] width 177 height 35
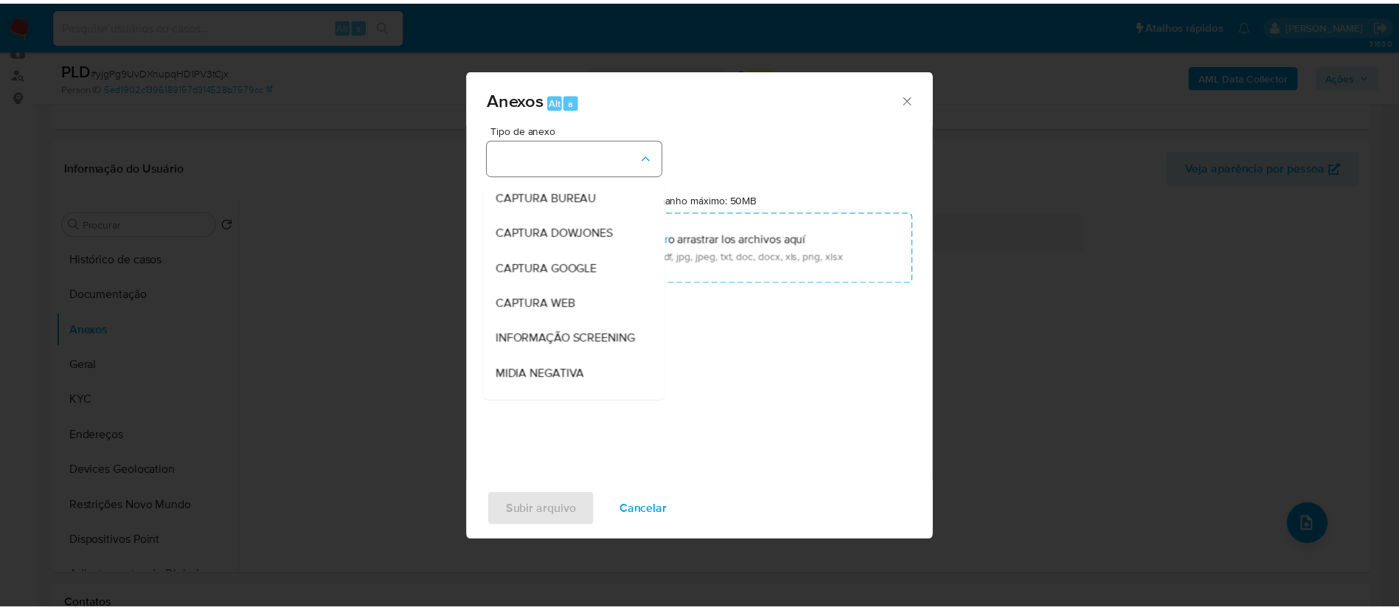
scroll to position [227, 0]
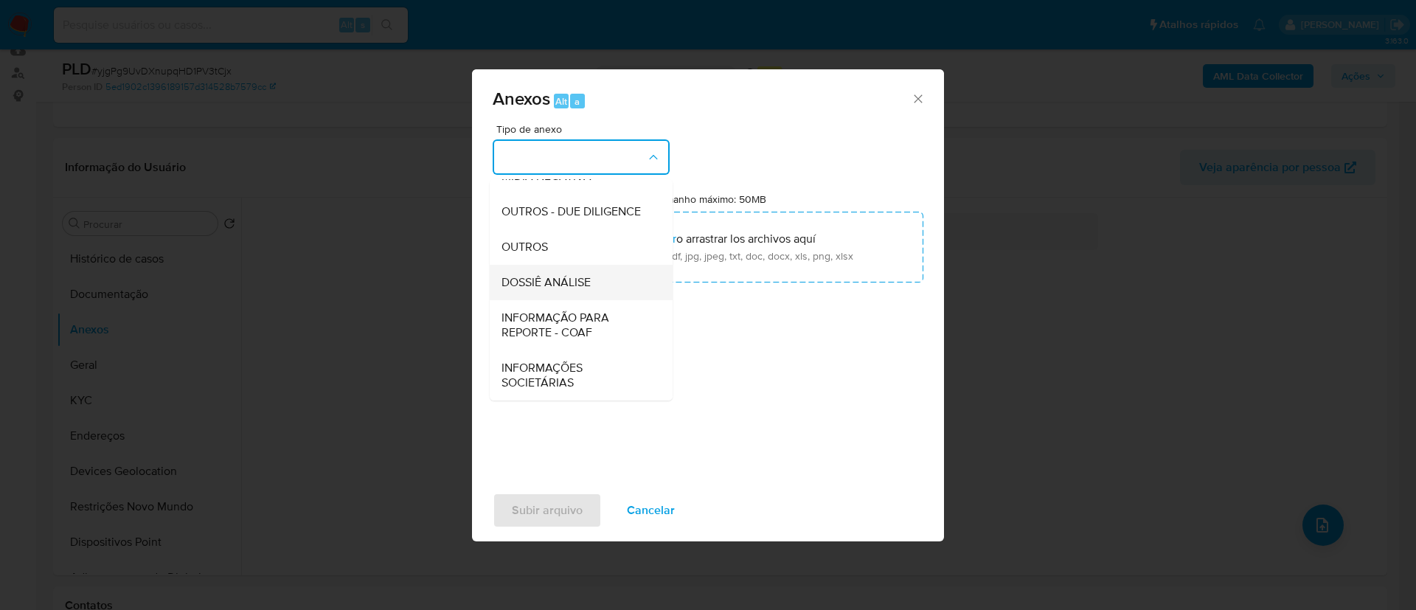
click at [588, 278] on span "DOSSIÊ ANÁLISE" at bounding box center [545, 282] width 89 height 15
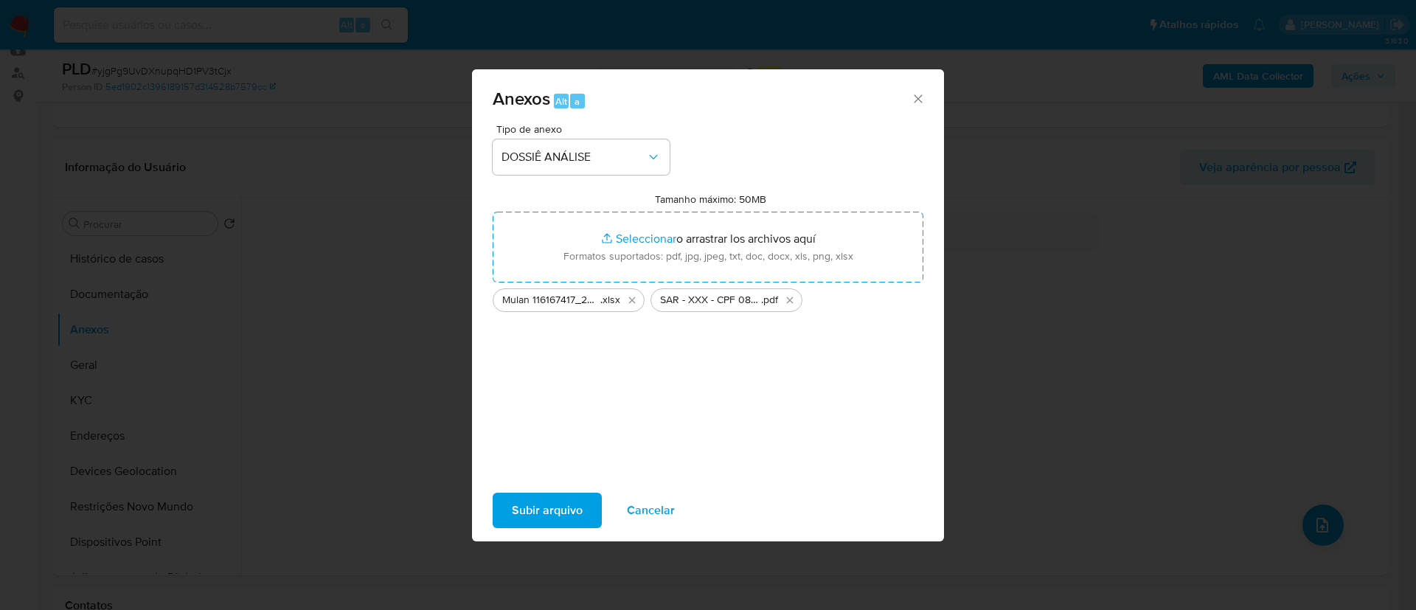
click at [512, 507] on span "Subir arquivo" at bounding box center [547, 510] width 71 height 32
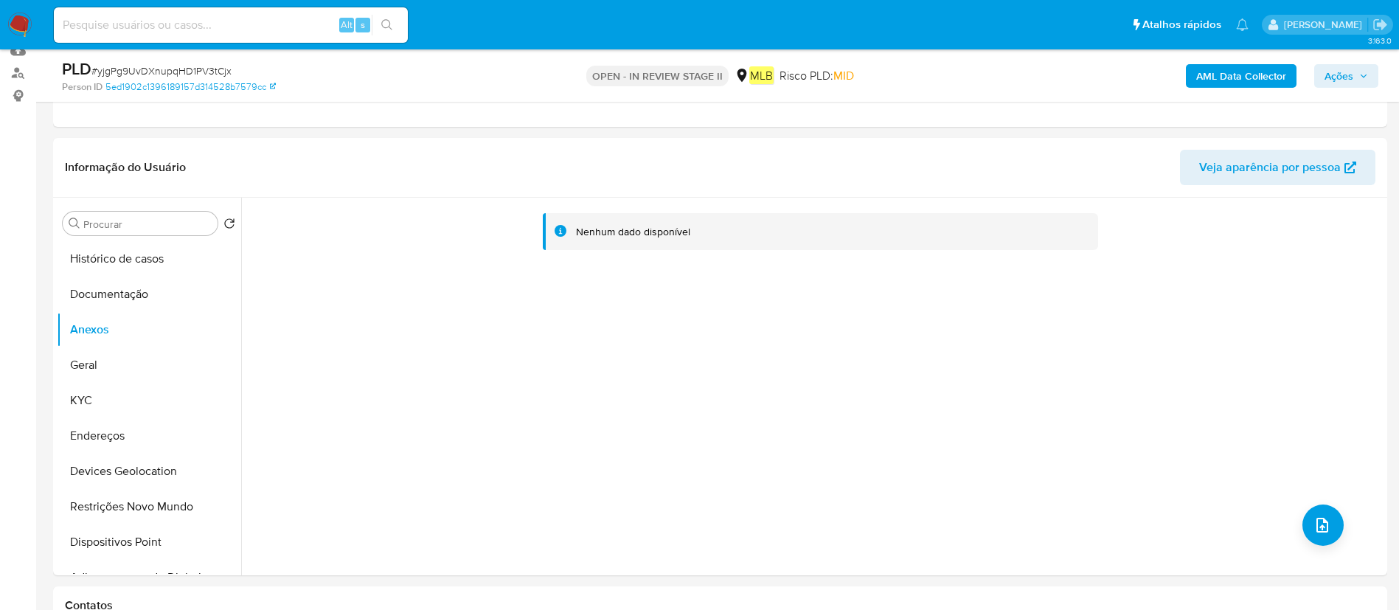
click at [1329, 63] on div "AML Data Collector Ações" at bounding box center [1160, 75] width 435 height 35
click at [1330, 74] on span "Ações" at bounding box center [1338, 76] width 29 height 24
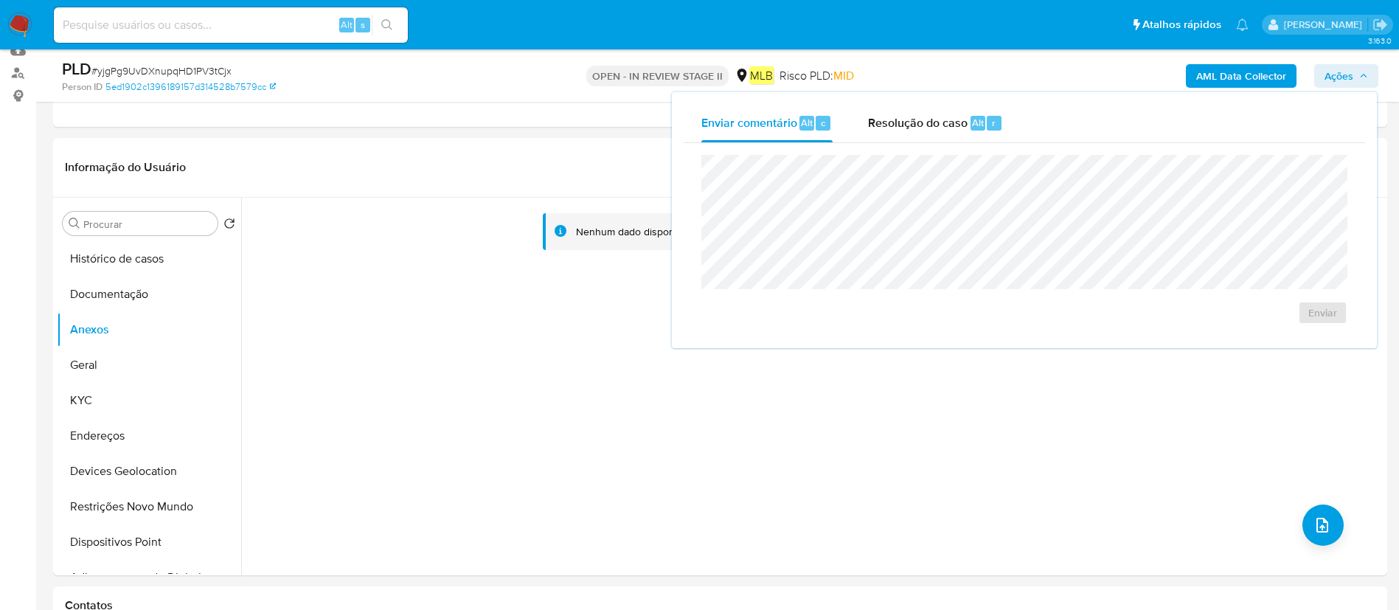
drag, startPoint x: 916, startPoint y: 136, endPoint x: 908, endPoint y: 147, distance: 13.3
click at [916, 136] on div "Resolução do caso Alt r" at bounding box center [935, 123] width 135 height 38
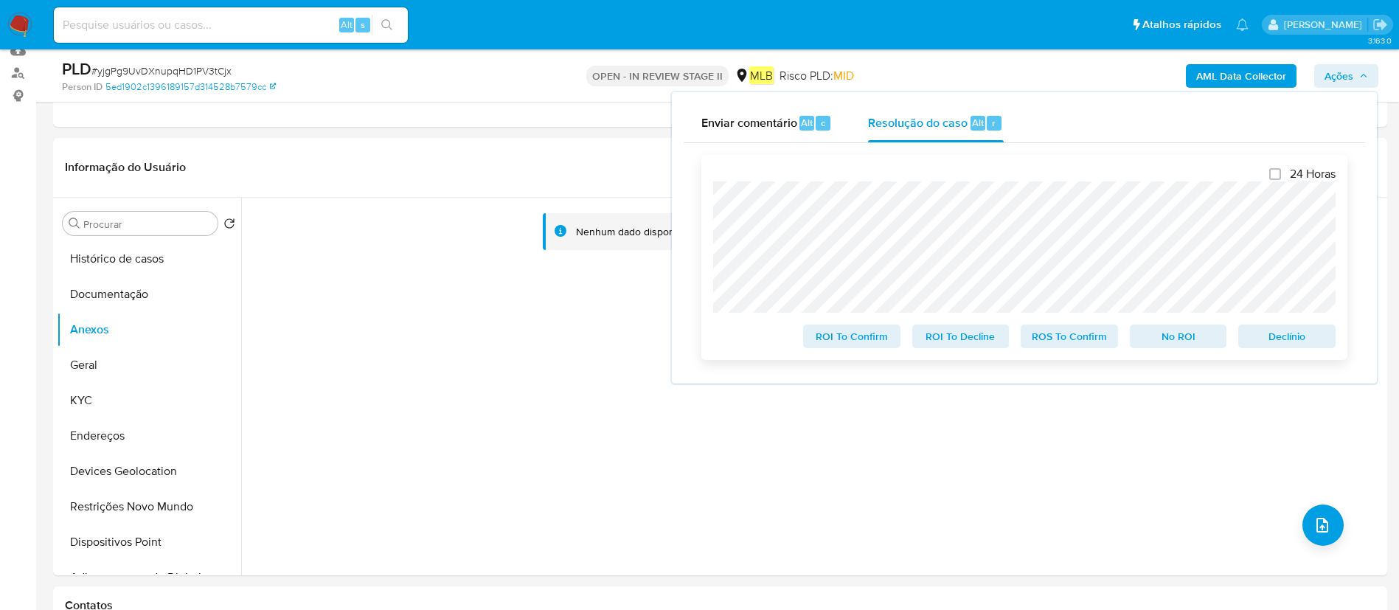
click at [1084, 331] on span "ROS To Confirm" at bounding box center [1069, 336] width 77 height 21
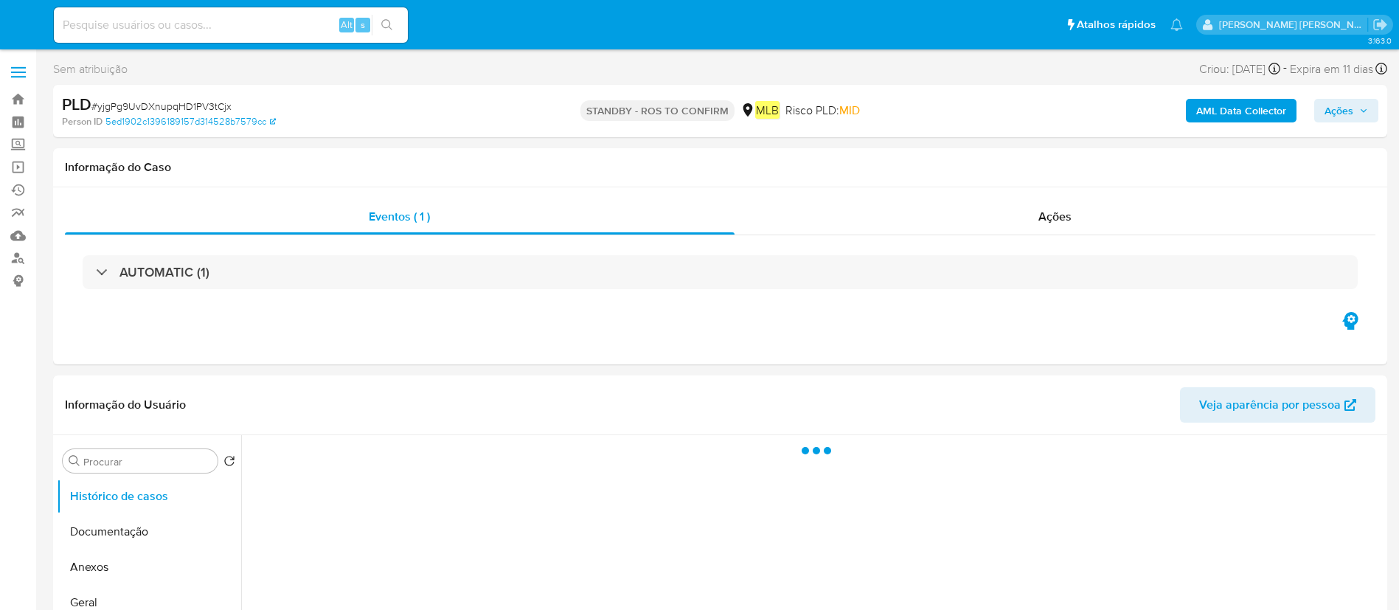
select select "10"
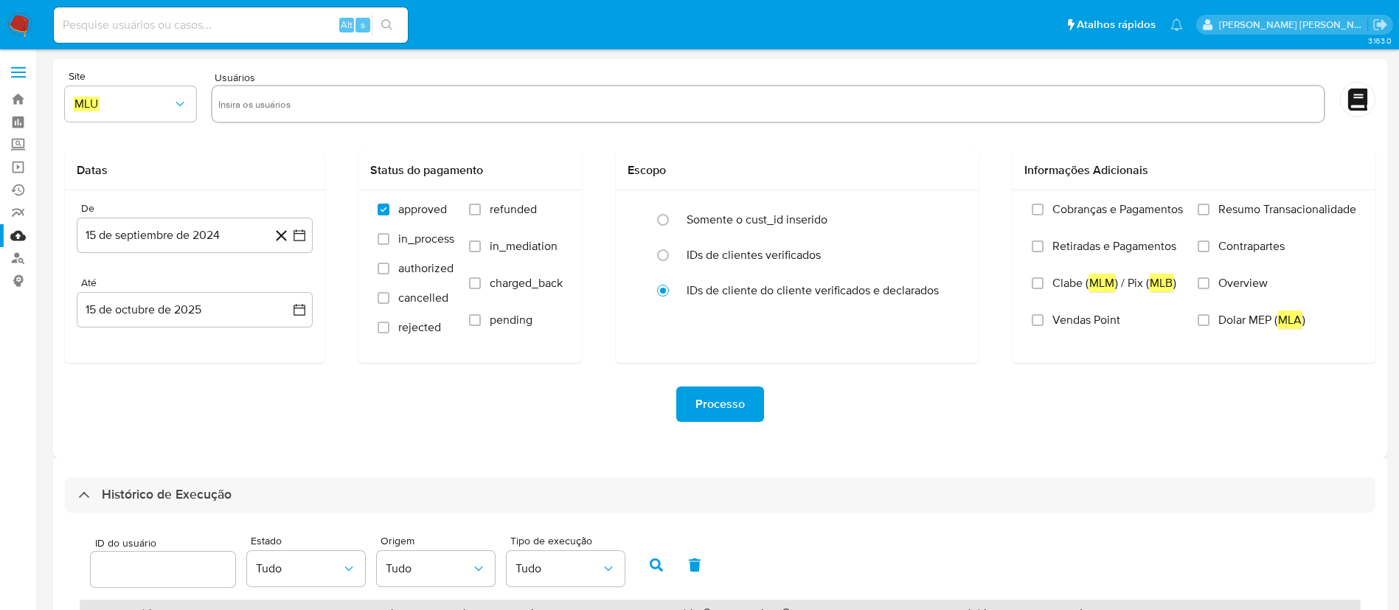
select select "10"
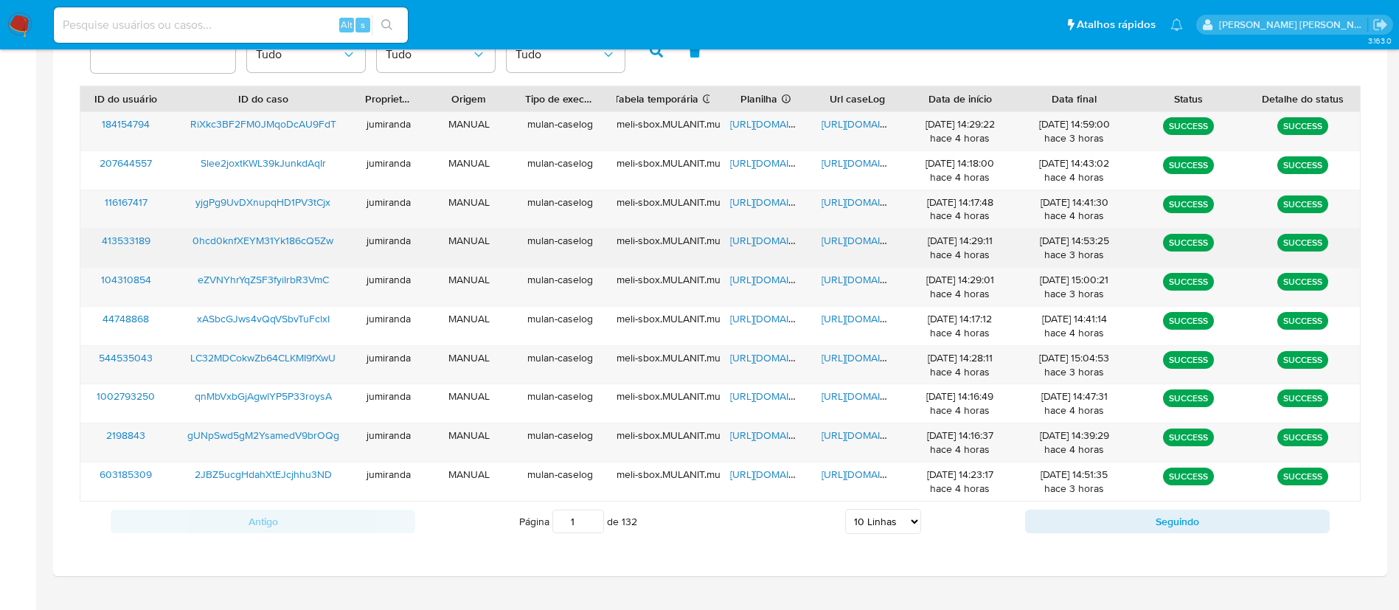
click at [773, 247] on span "[URL][DOMAIN_NAME]" at bounding box center [781, 240] width 102 height 15
click at [829, 238] on span "[URL][DOMAIN_NAME]" at bounding box center [872, 240] width 102 height 15
click at [297, 235] on span "0hcd0knfXEYM31Yk186cQ5Zw" at bounding box center [262, 240] width 141 height 15
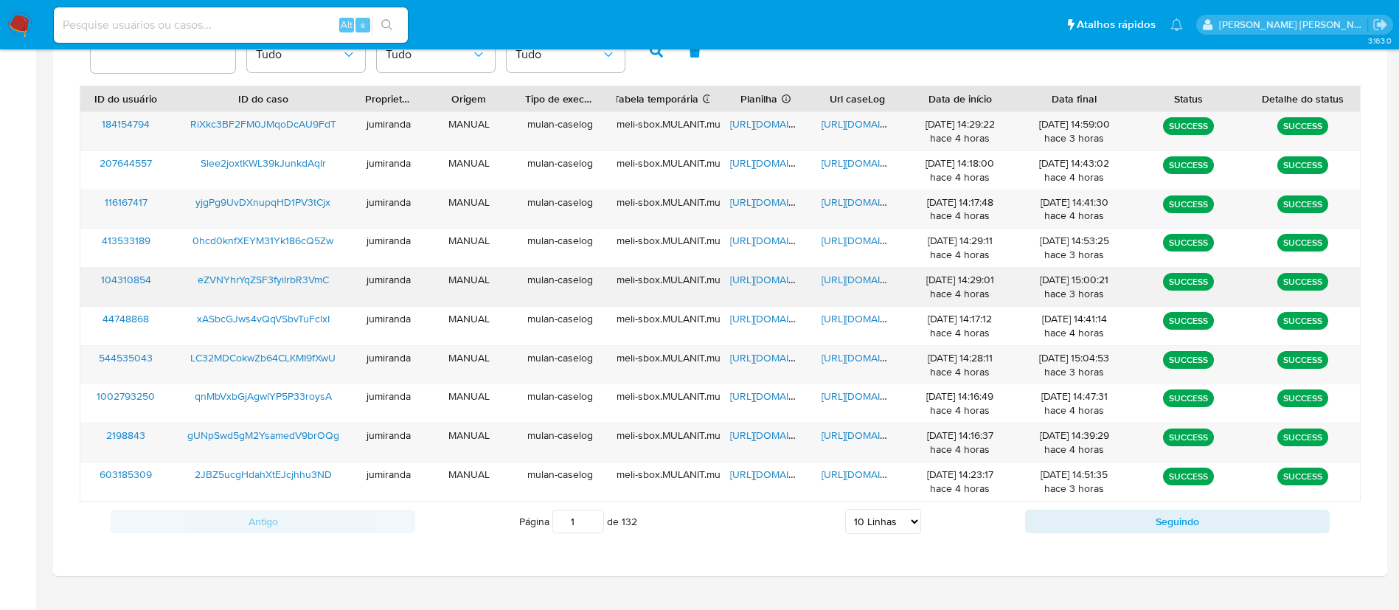
click at [765, 285] on span "[URL][DOMAIN_NAME]" at bounding box center [781, 279] width 102 height 15
click at [857, 282] on span "[URL][DOMAIN_NAME]" at bounding box center [872, 279] width 102 height 15
click at [302, 280] on span "eZVNYhrYqZSF3fyiIrbR3VmC" at bounding box center [263, 279] width 131 height 15
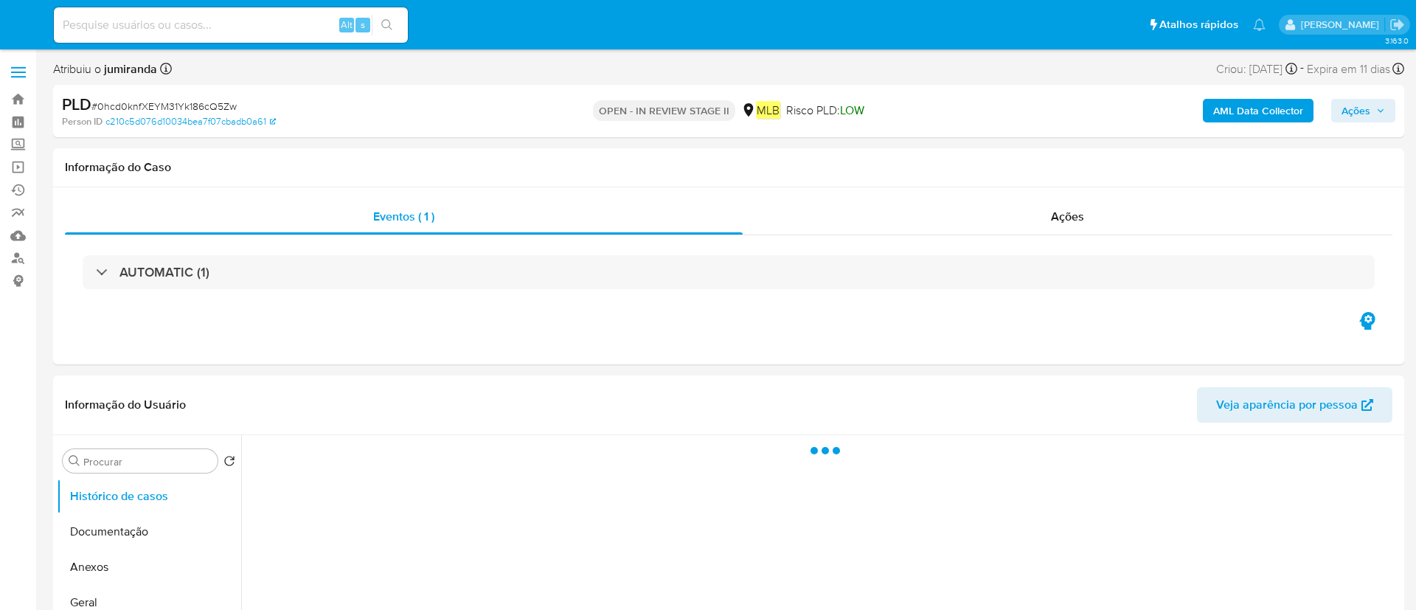
select select "10"
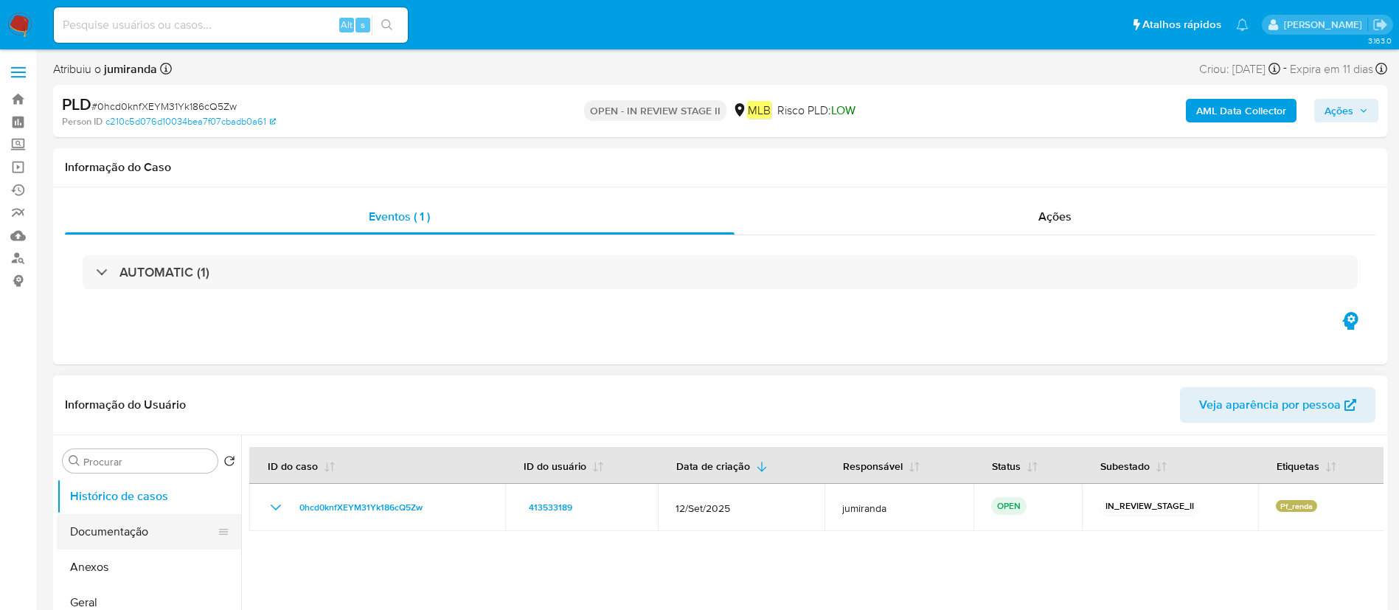
click at [175, 526] on button "Documentação" at bounding box center [143, 531] width 173 height 35
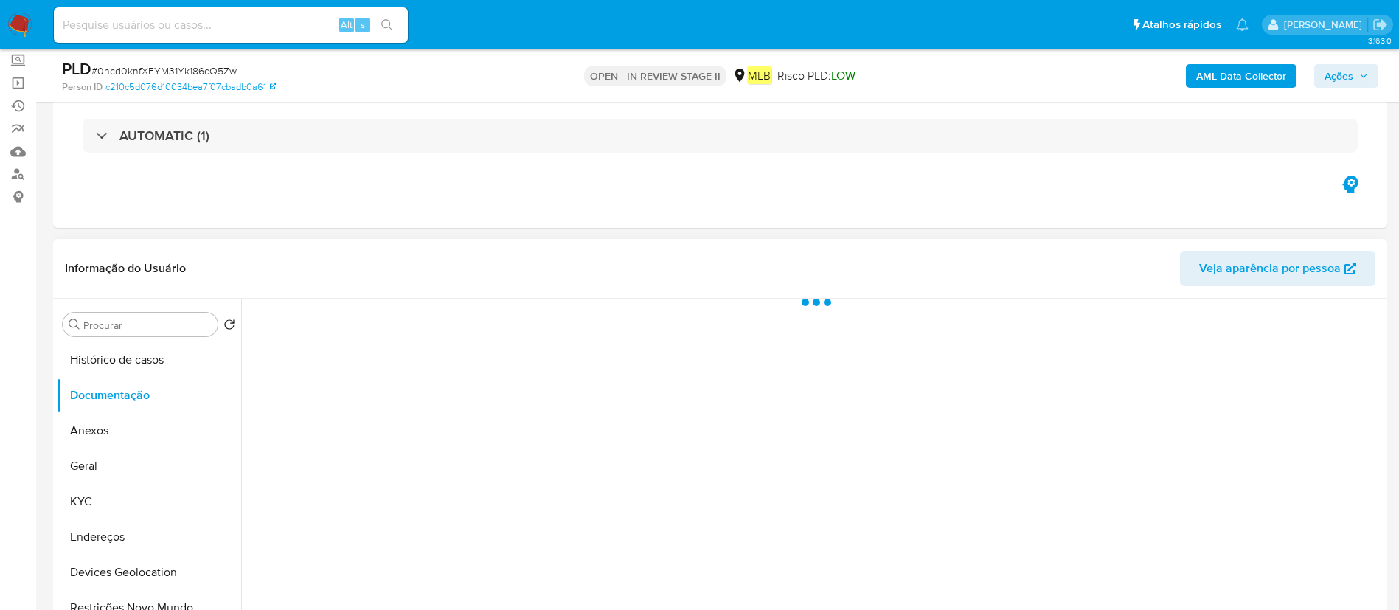
scroll to position [221, 0]
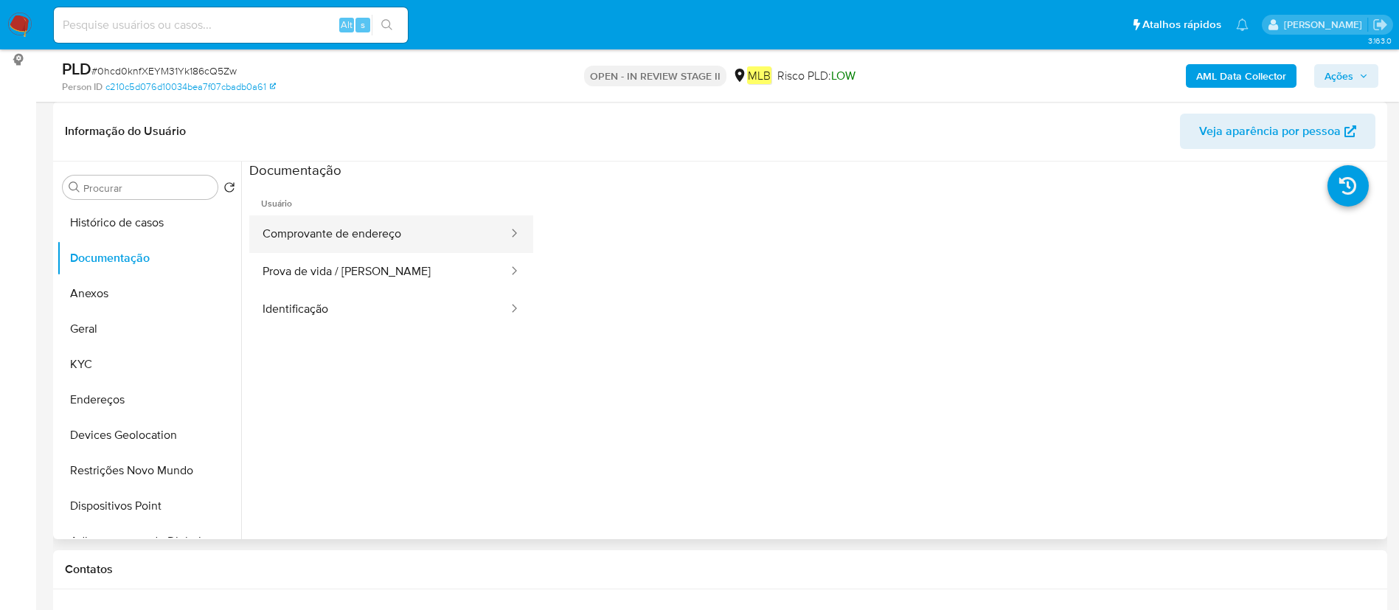
click at [368, 233] on button "Comprovante de endereço" at bounding box center [379, 234] width 260 height 38
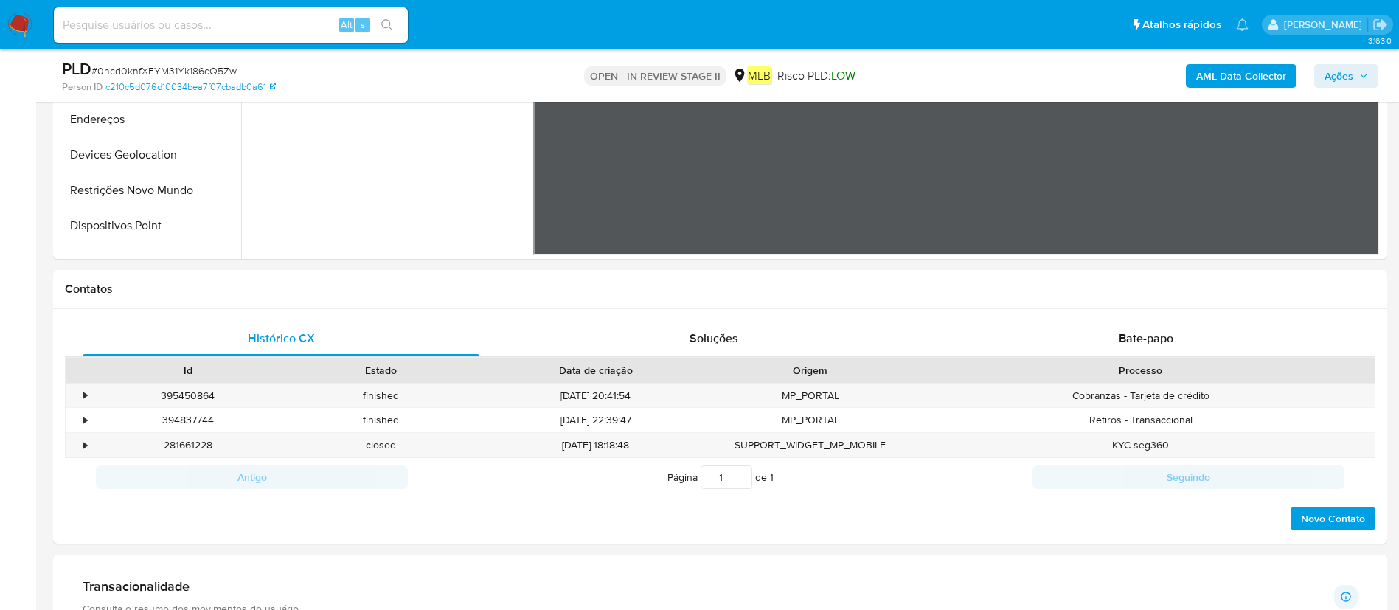
scroll to position [553, 0]
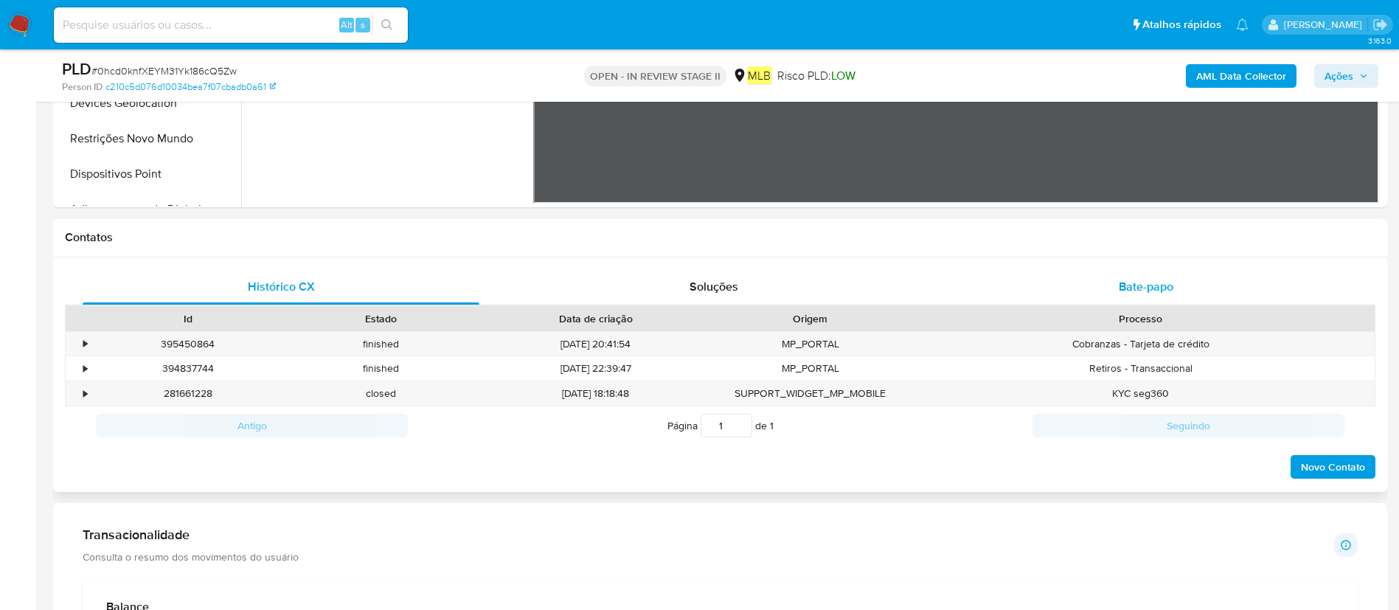
click at [1145, 288] on span "Bate-papo" at bounding box center [1145, 286] width 55 height 17
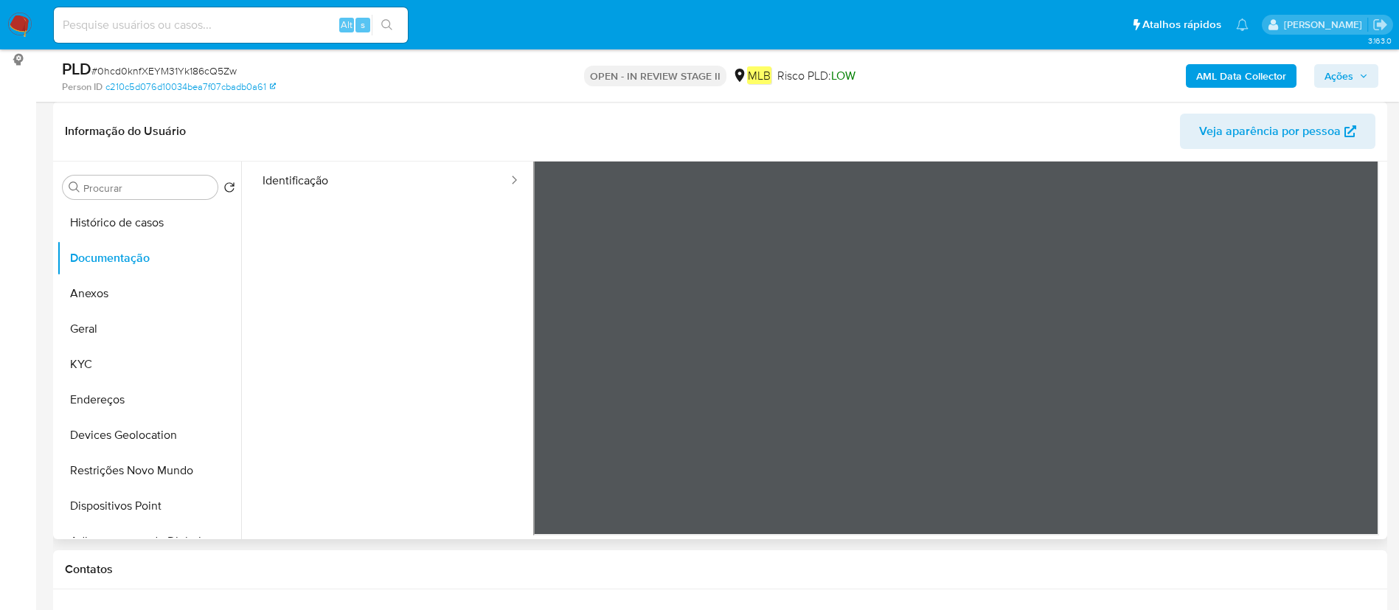
scroll to position [18, 0]
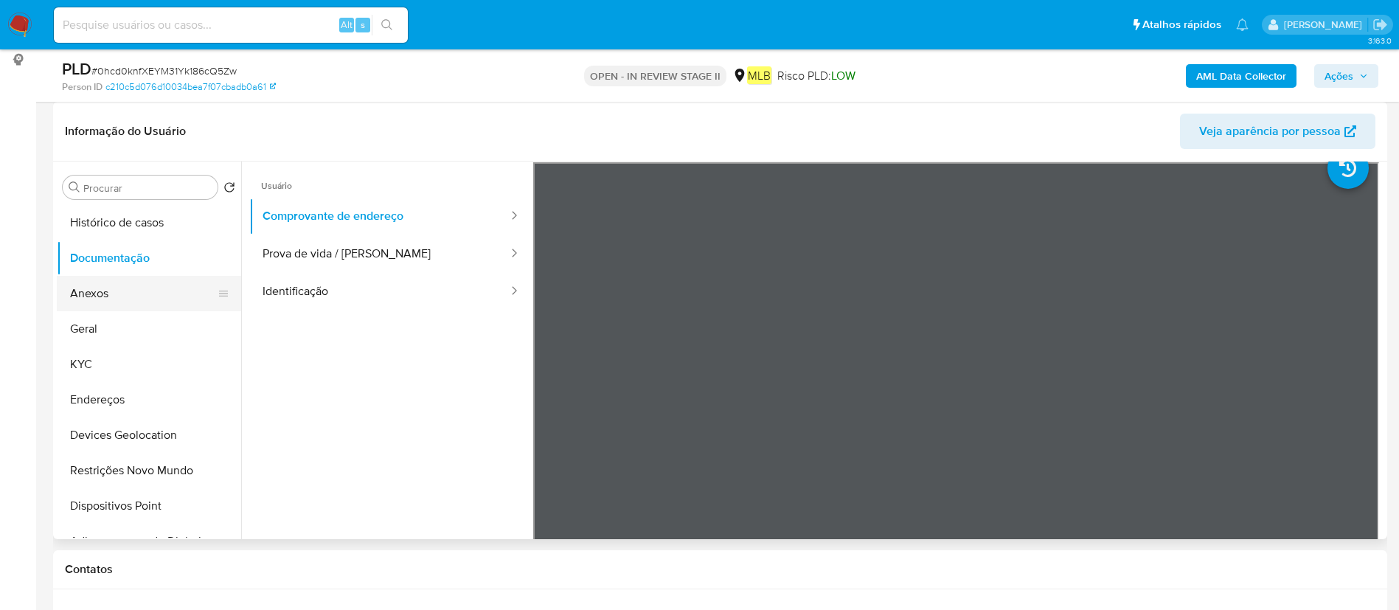
click at [150, 290] on button "Anexos" at bounding box center [143, 293] width 173 height 35
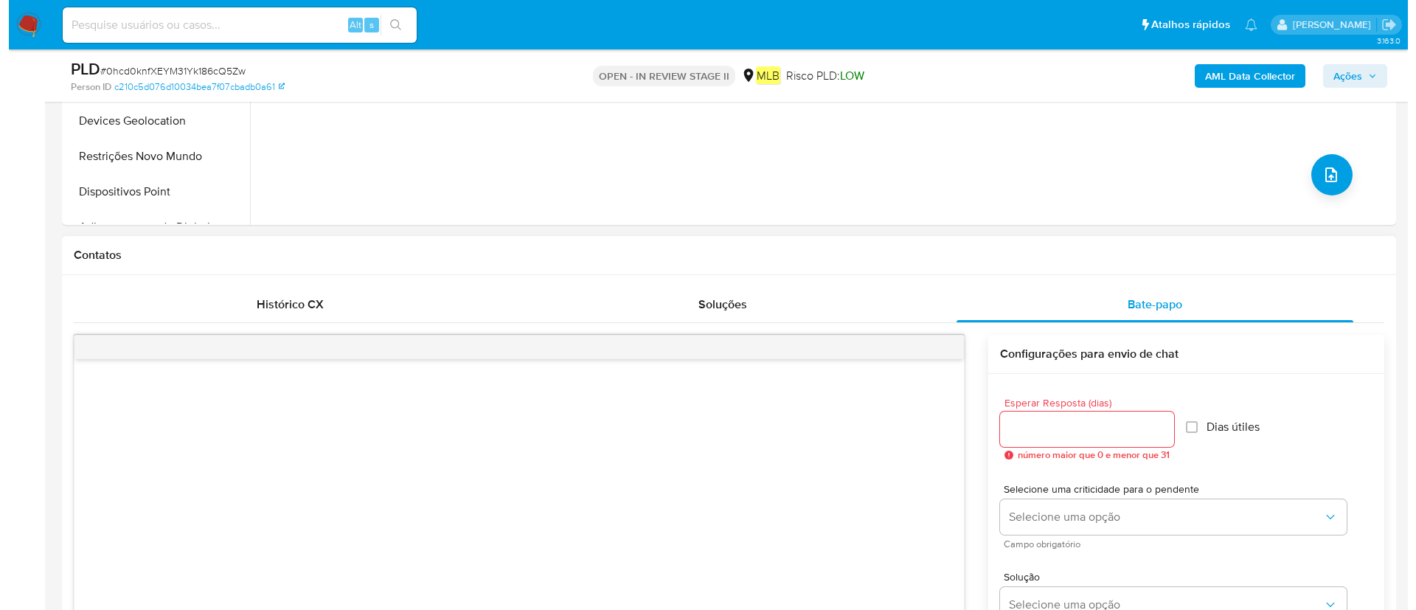
scroll to position [664, 0]
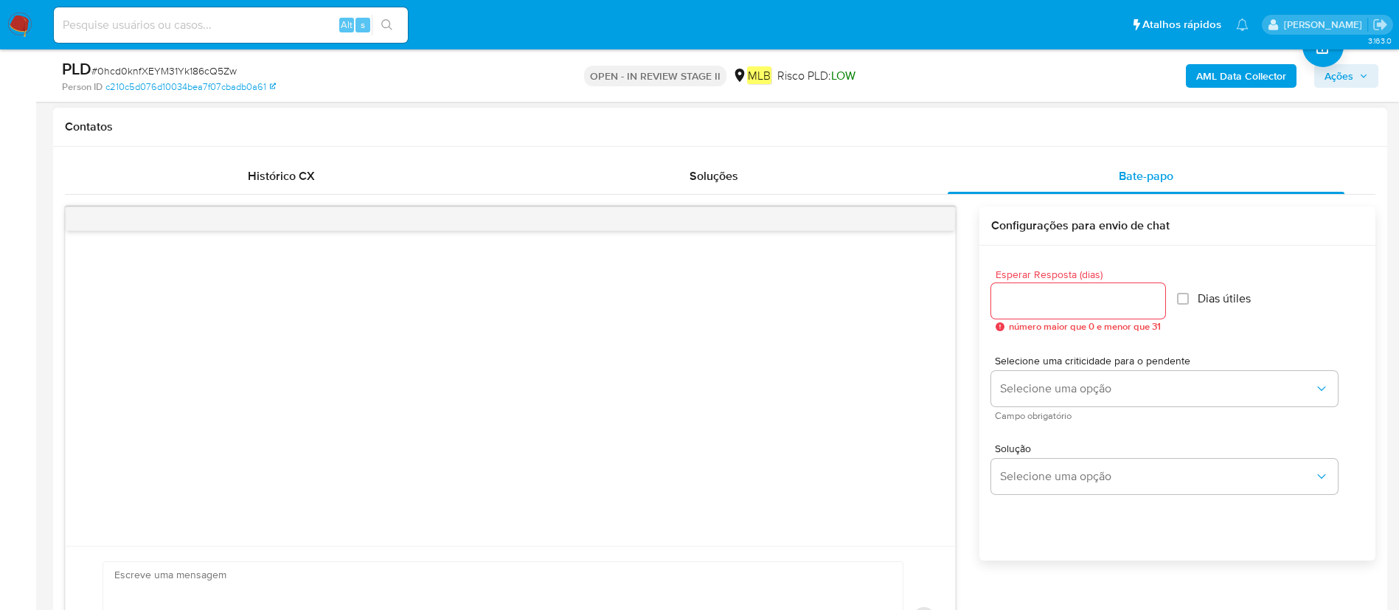
click at [1129, 300] on input "Esperar Resposta (dias)" at bounding box center [1078, 300] width 174 height 19
click at [1155, 294] on input "1" at bounding box center [1078, 300] width 174 height 19
click at [1155, 294] on input "2" at bounding box center [1076, 300] width 170 height 19
type input "3"
click at [1155, 294] on input "3" at bounding box center [1076, 300] width 170 height 19
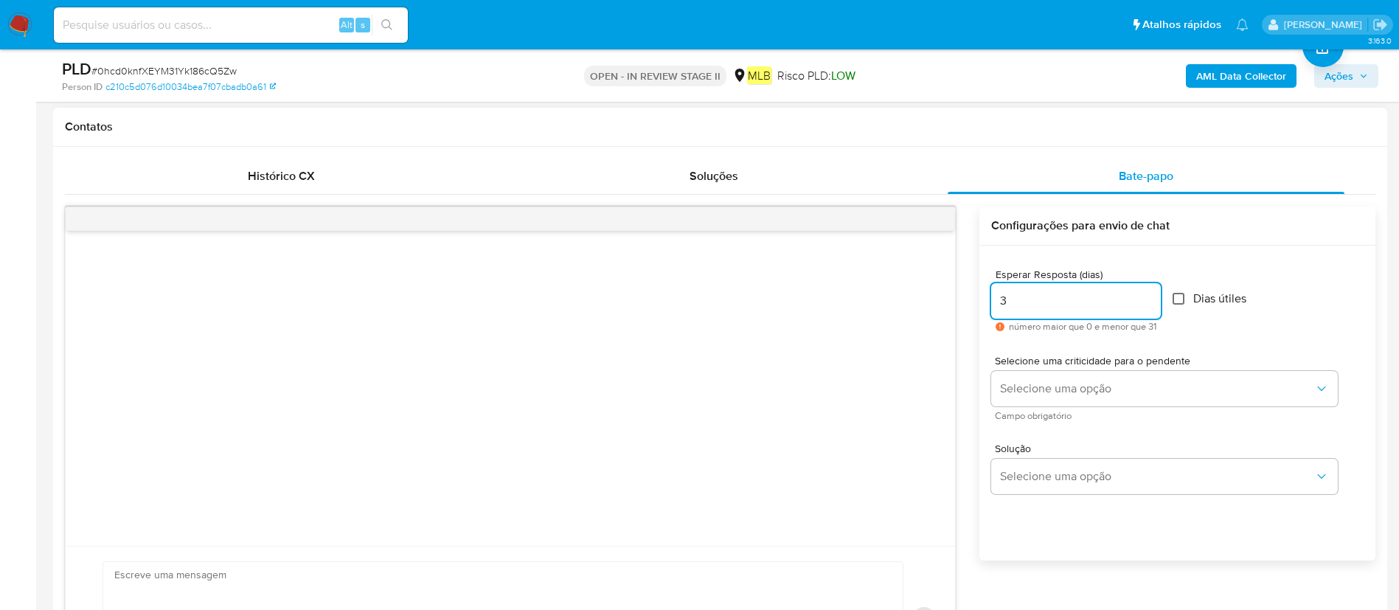
click at [1181, 302] on input "Dias útiles" at bounding box center [1178, 299] width 12 height 12
checkbox input "true"
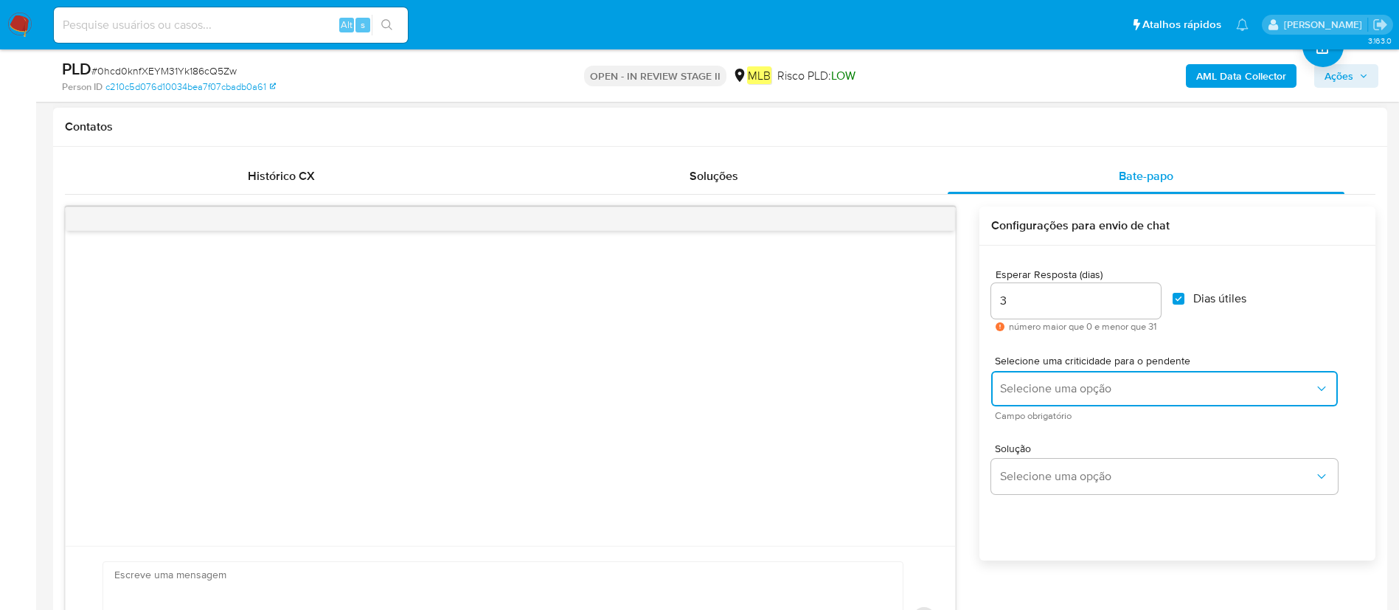
click at [1183, 389] on span "Selecione uma opção" at bounding box center [1157, 388] width 314 height 15
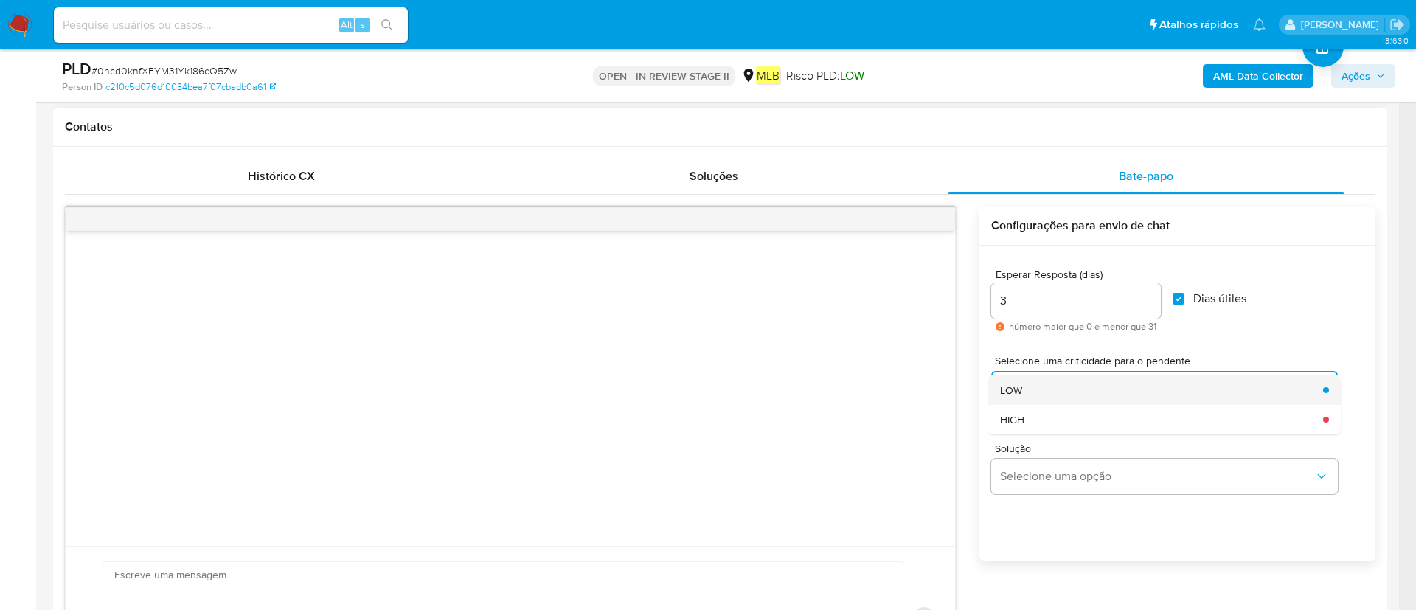
click at [1154, 401] on div "LOW" at bounding box center [1157, 389] width 314 height 29
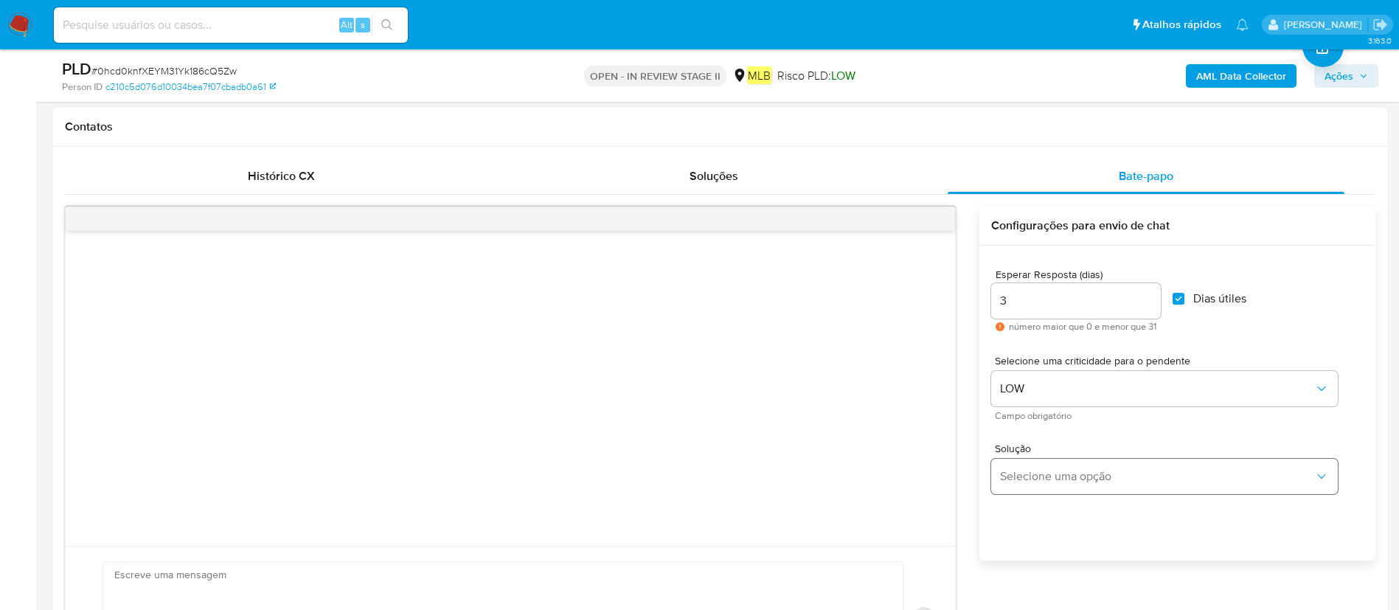
click at [1131, 496] on div "Solução Selecione uma opção" at bounding box center [1177, 471] width 372 height 80
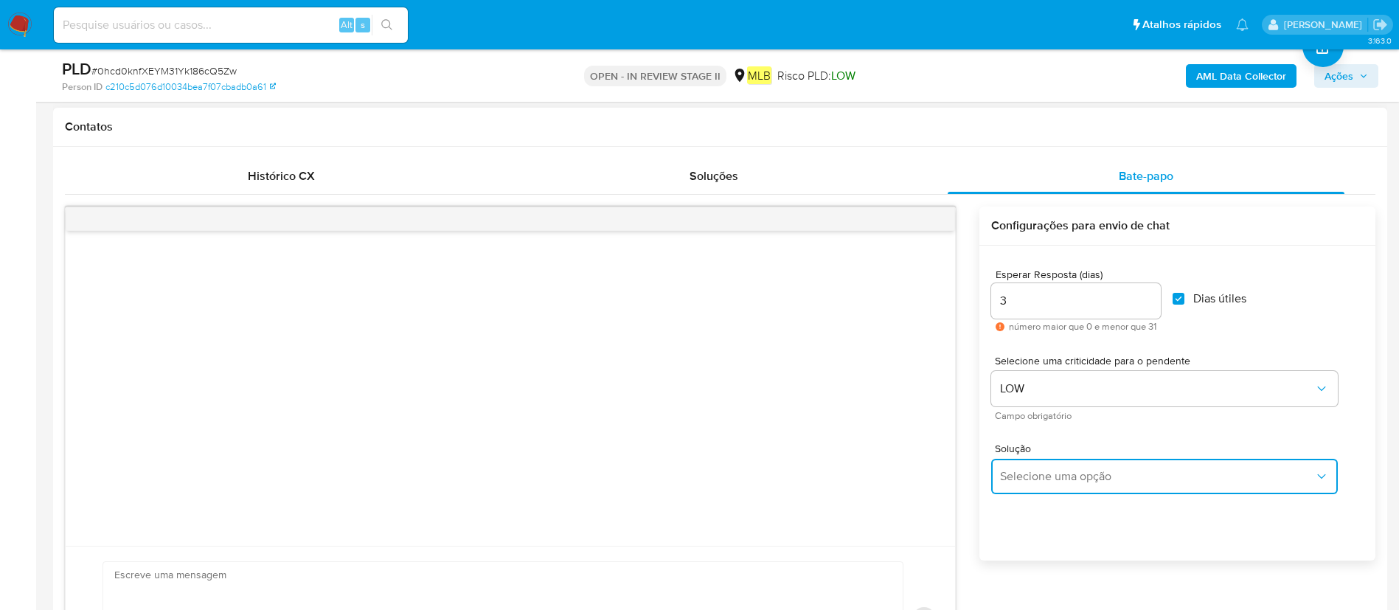
click at [1137, 467] on button "Selecione uma opção" at bounding box center [1164, 476] width 347 height 35
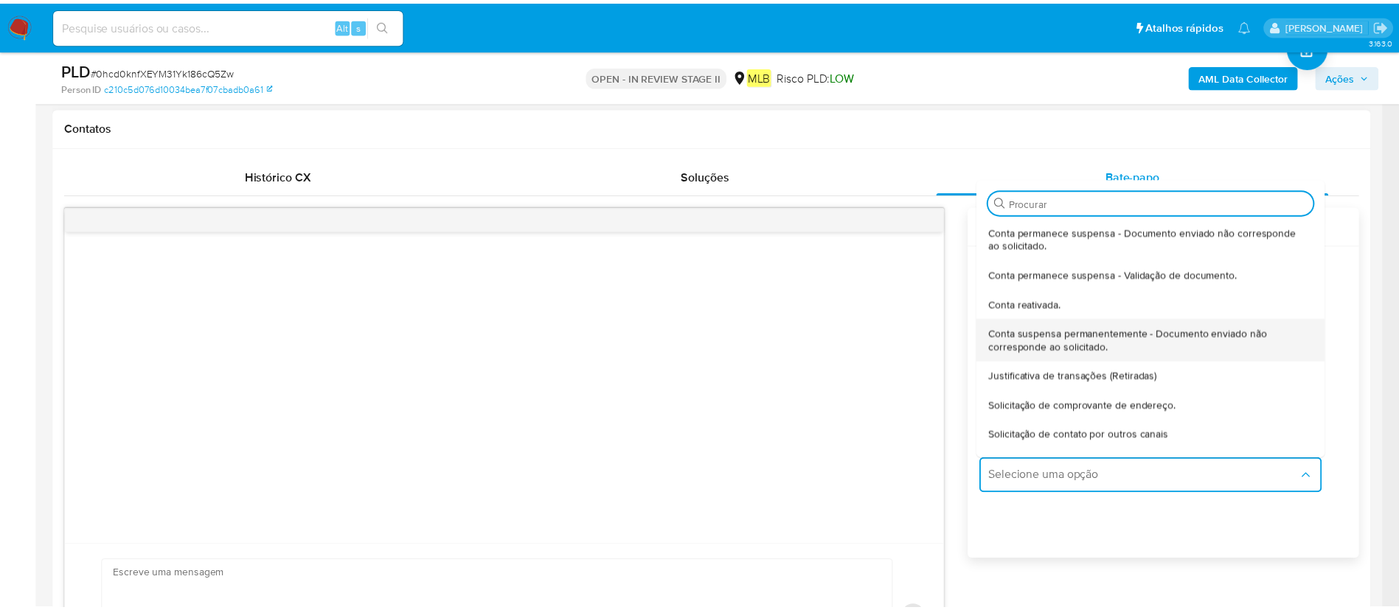
scroll to position [122, 0]
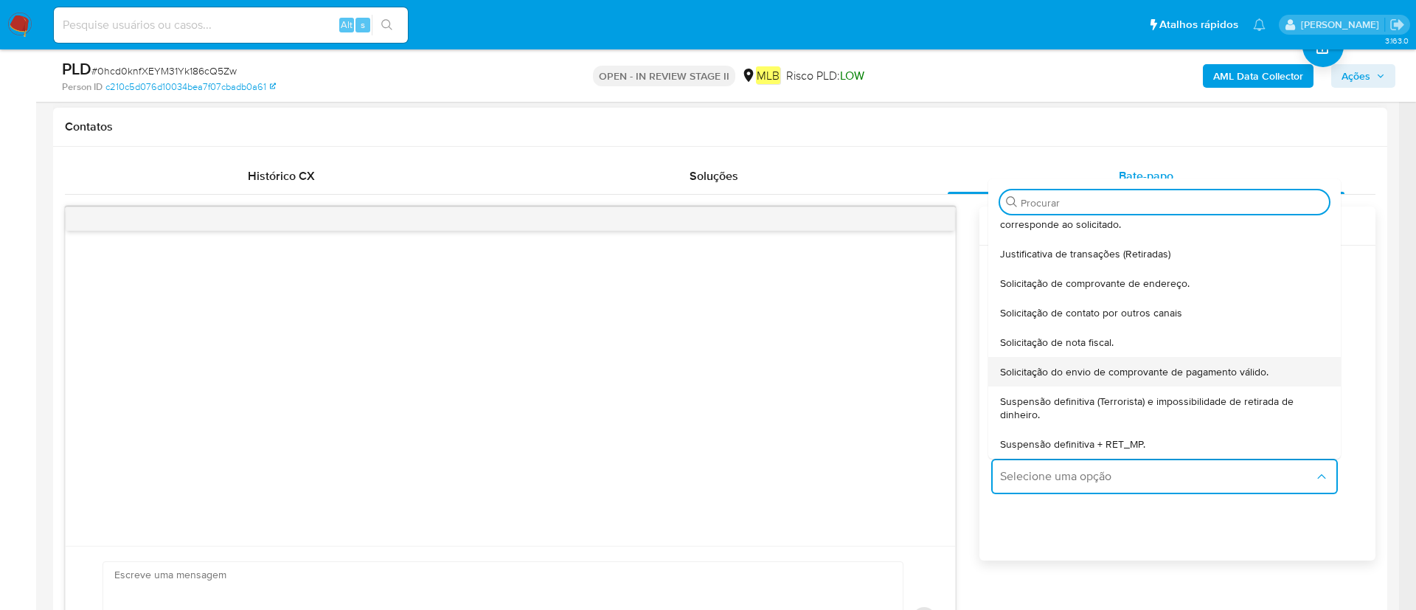
click at [1211, 372] on span "Solicitação do envio de comprovante de pagamento válido." at bounding box center [1134, 371] width 268 height 13
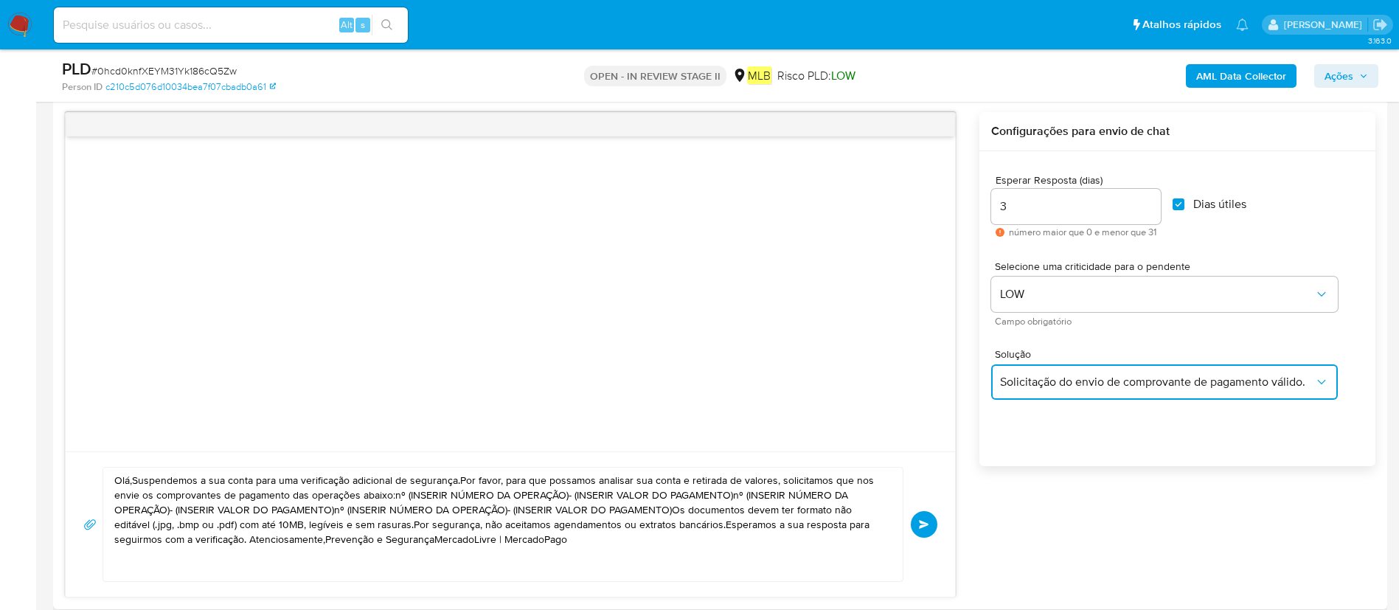
scroll to position [885, 0]
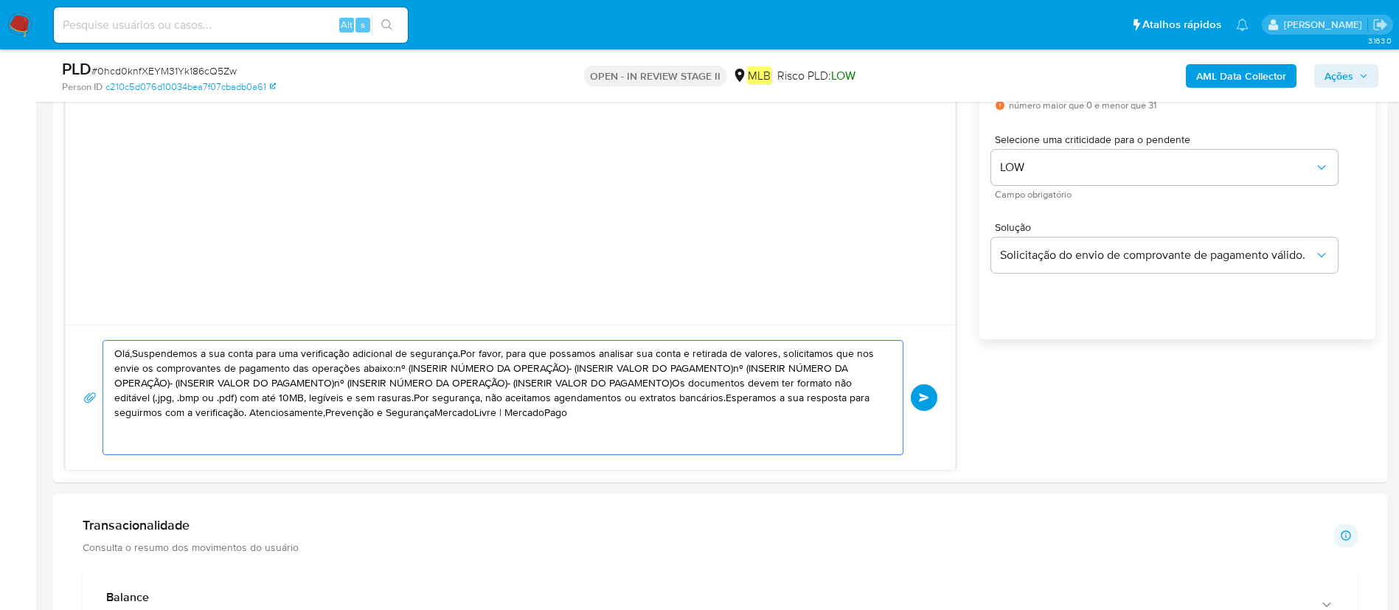
drag, startPoint x: 716, startPoint y: 431, endPoint x: 0, endPoint y: 340, distance: 721.7
click at [0, 340] on section "Bandeja Painel Screening Pesquisa em Listas Watchlist Ferramentas Operações em …" at bounding box center [699, 571] width 1399 height 2913
paste textarea "! Estamos realizando uma verificação adicional de segurança em contas de usuári…"
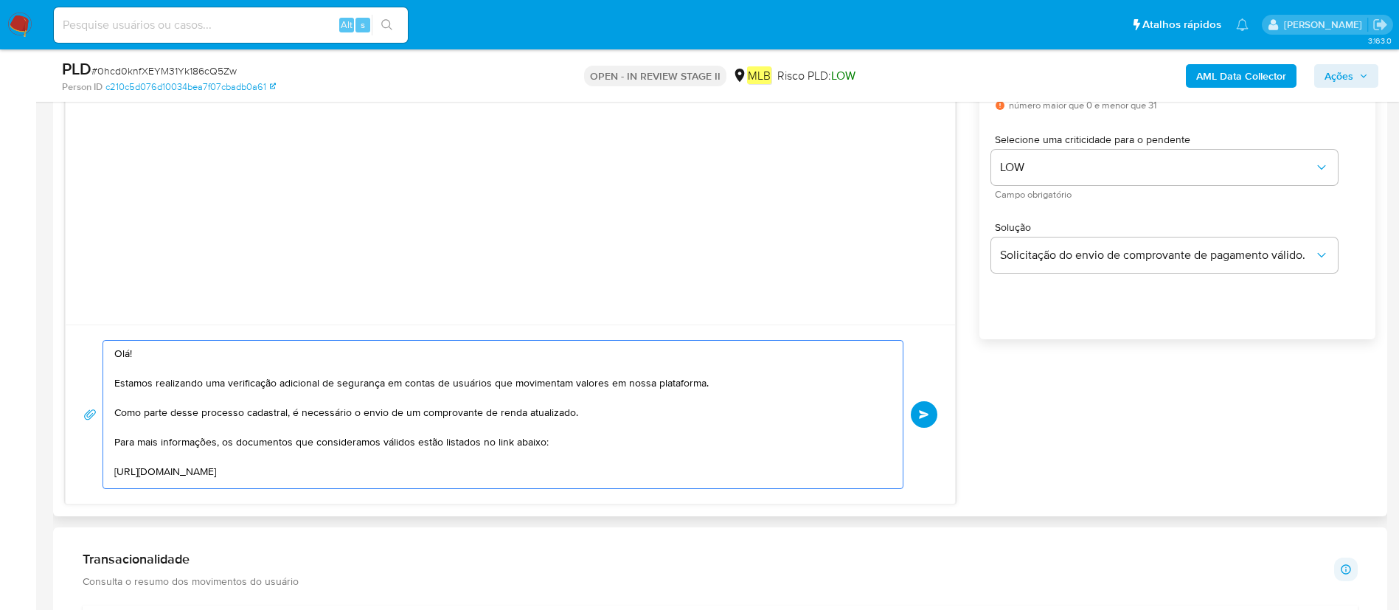
scroll to position [212, 0]
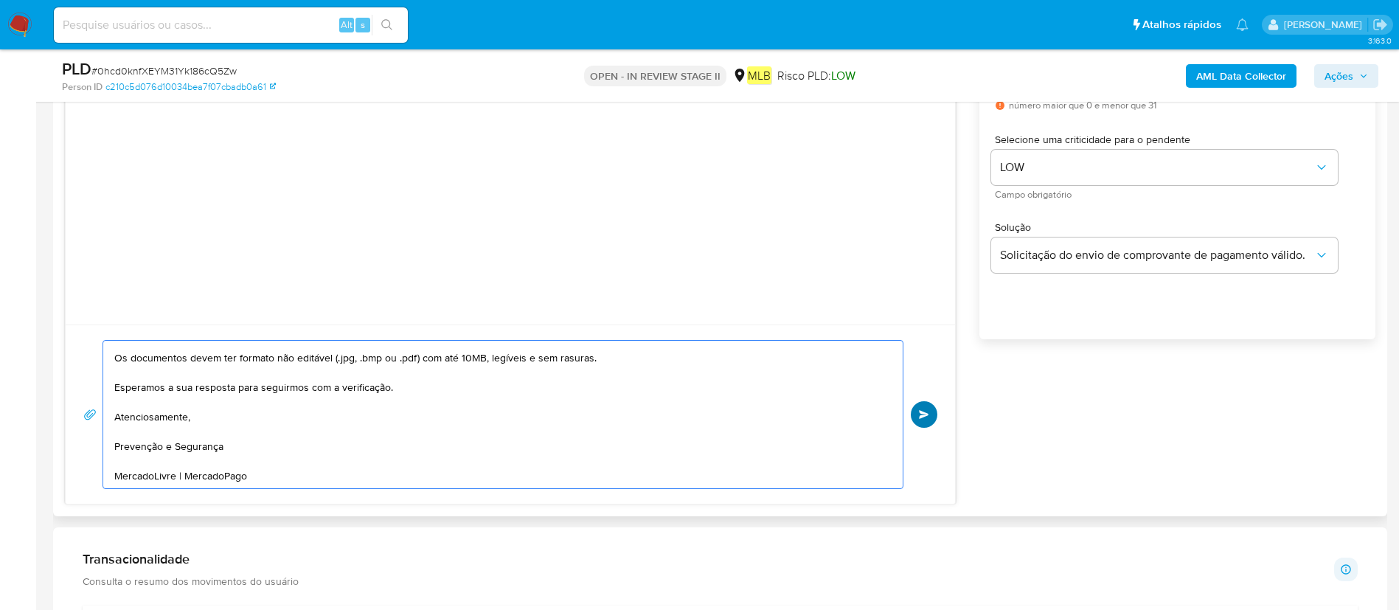
type textarea "Olá! Estamos realizando uma verificação adicional de segurança em contas de usu…"
click at [931, 415] on button "common.send" at bounding box center [923, 414] width 27 height 27
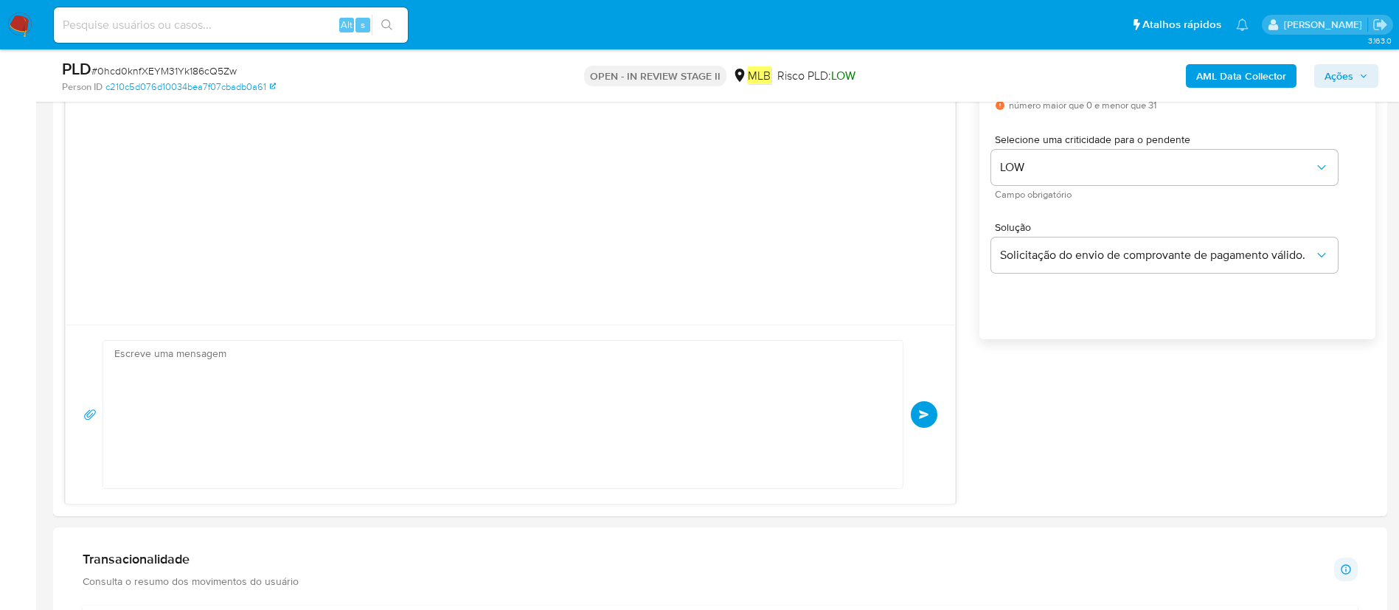
scroll to position [172, 0]
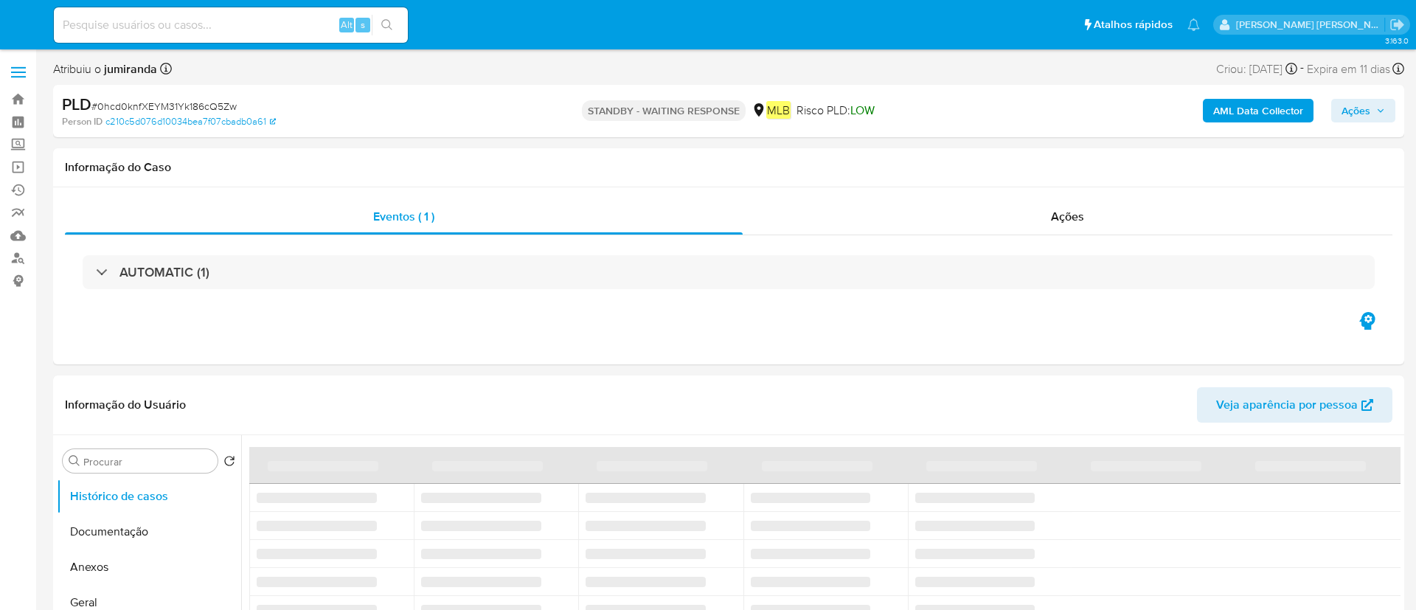
select select "10"
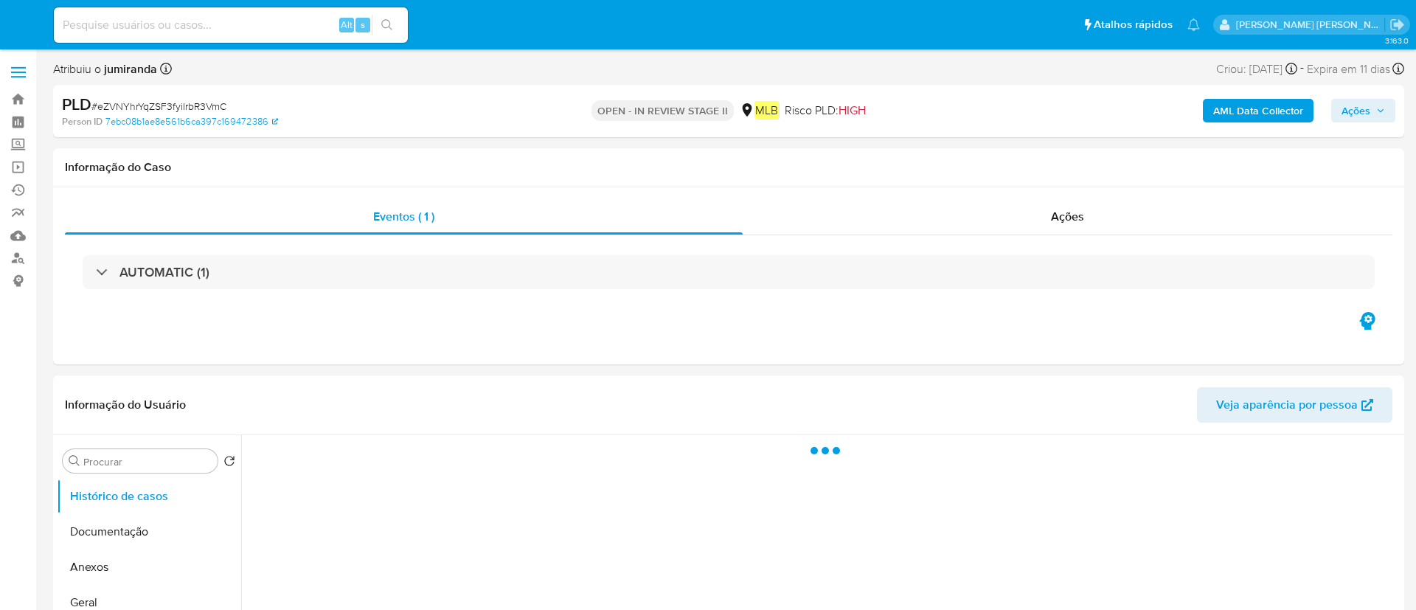
select select "10"
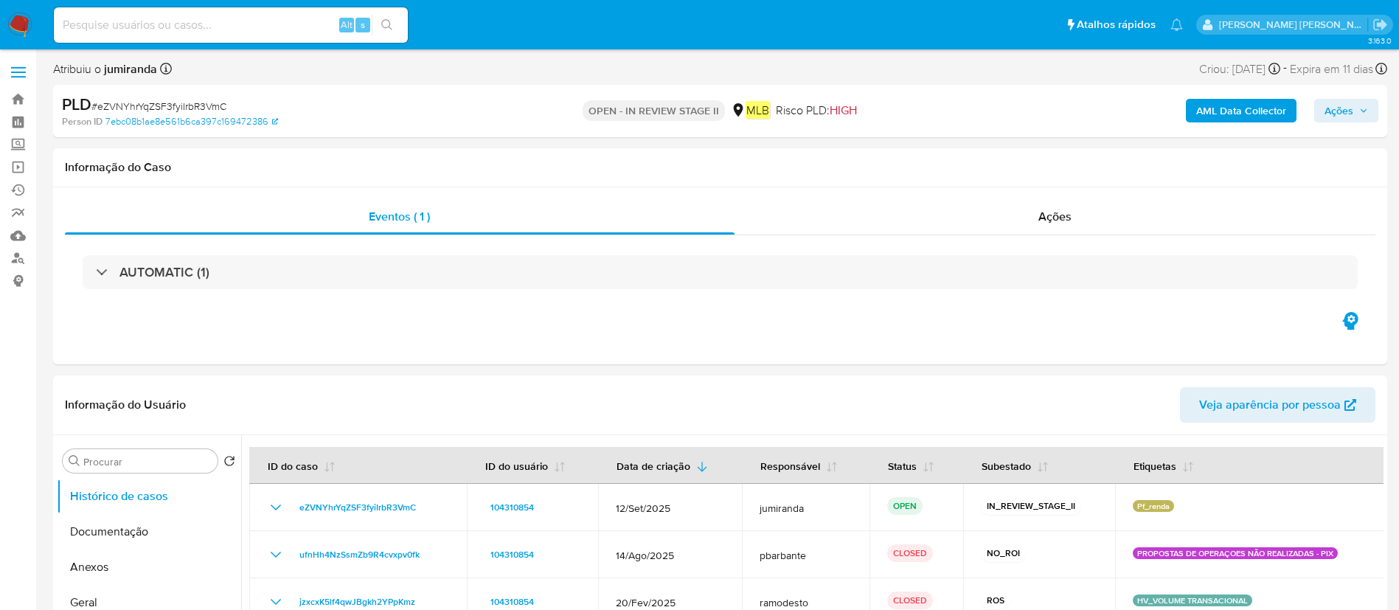
scroll to position [221, 0]
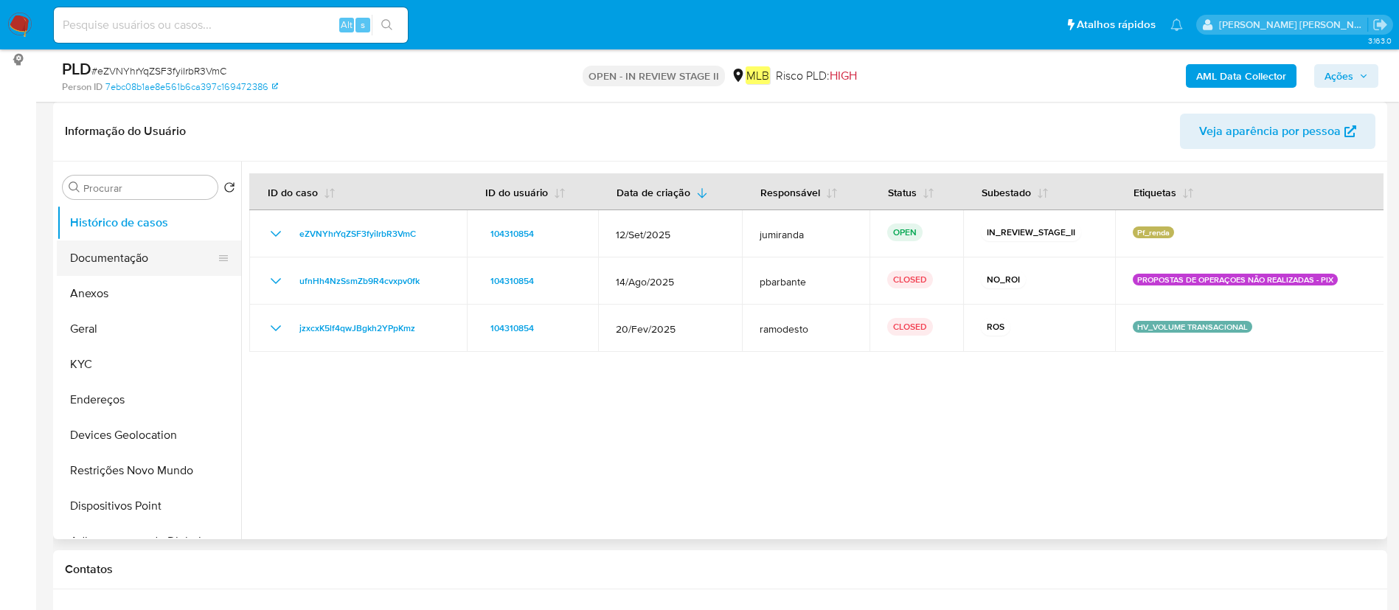
click at [113, 260] on button "Documentação" at bounding box center [143, 257] width 173 height 35
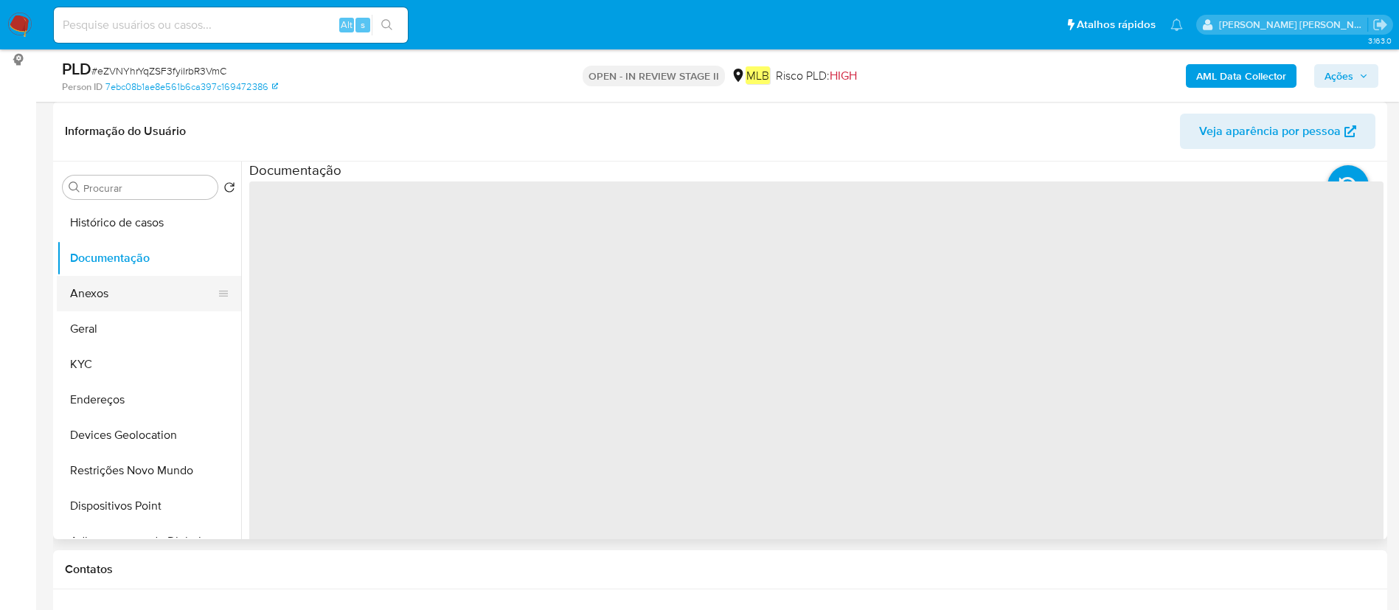
click at [97, 304] on button "Anexos" at bounding box center [143, 293] width 173 height 35
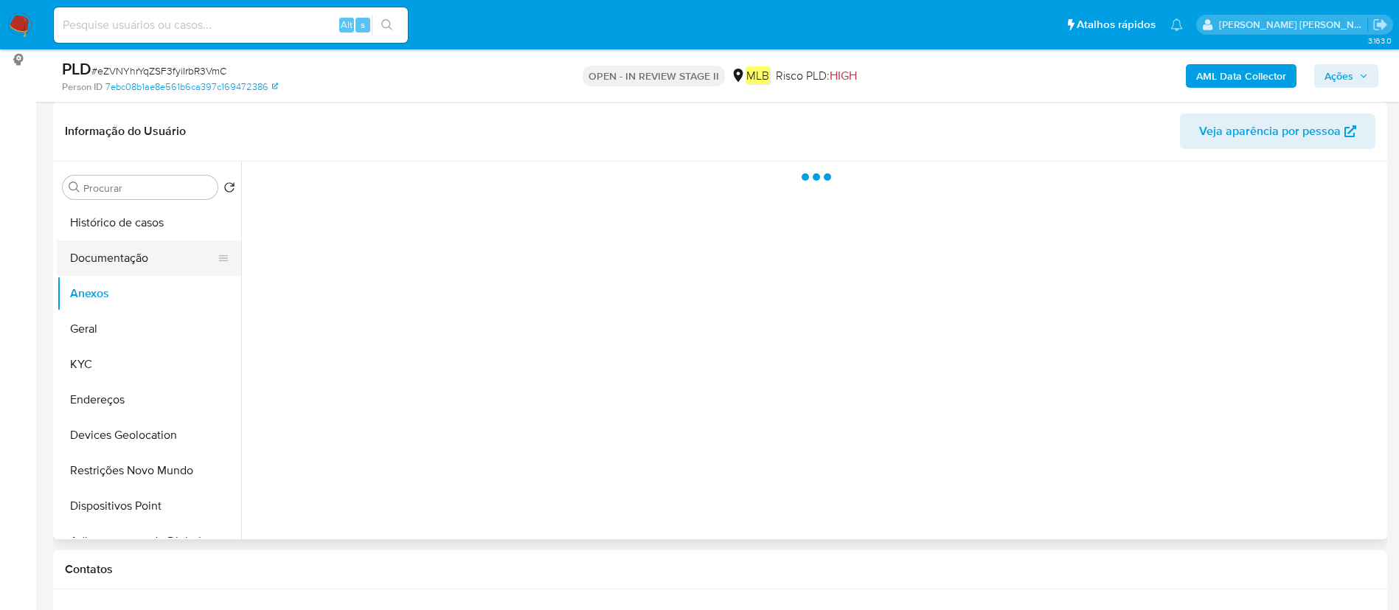
click at [131, 244] on button "Documentação" at bounding box center [143, 257] width 173 height 35
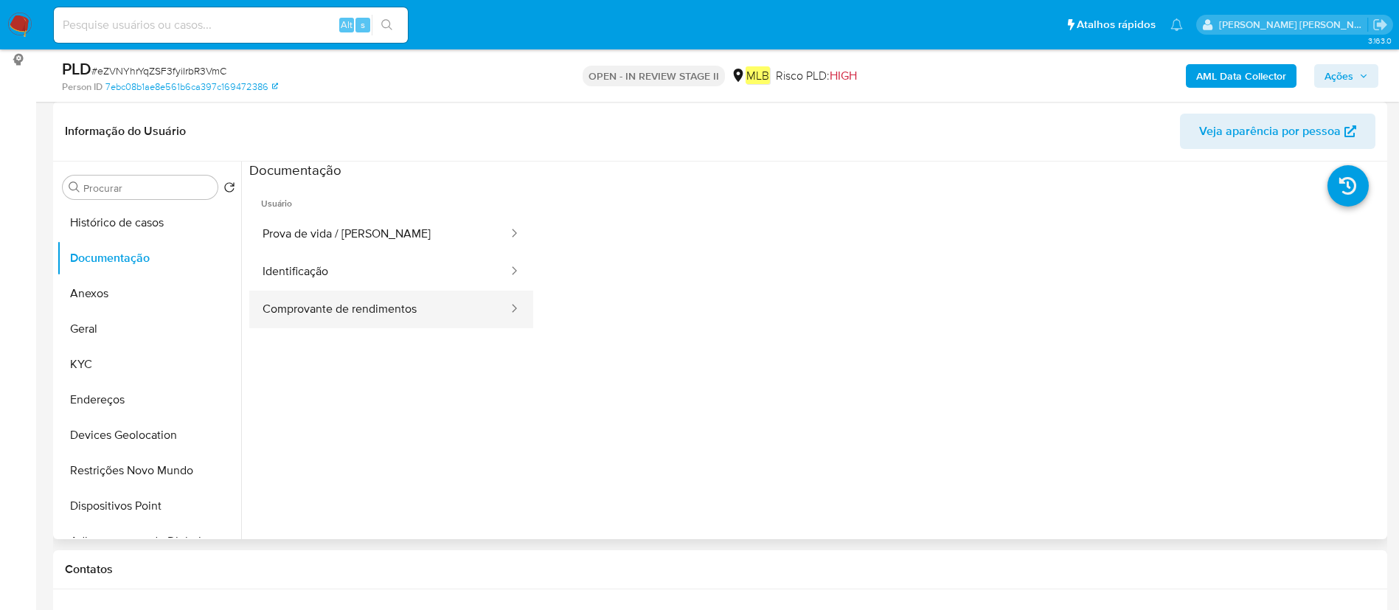
click at [415, 296] on button "Comprovante de rendimentos" at bounding box center [379, 309] width 260 height 38
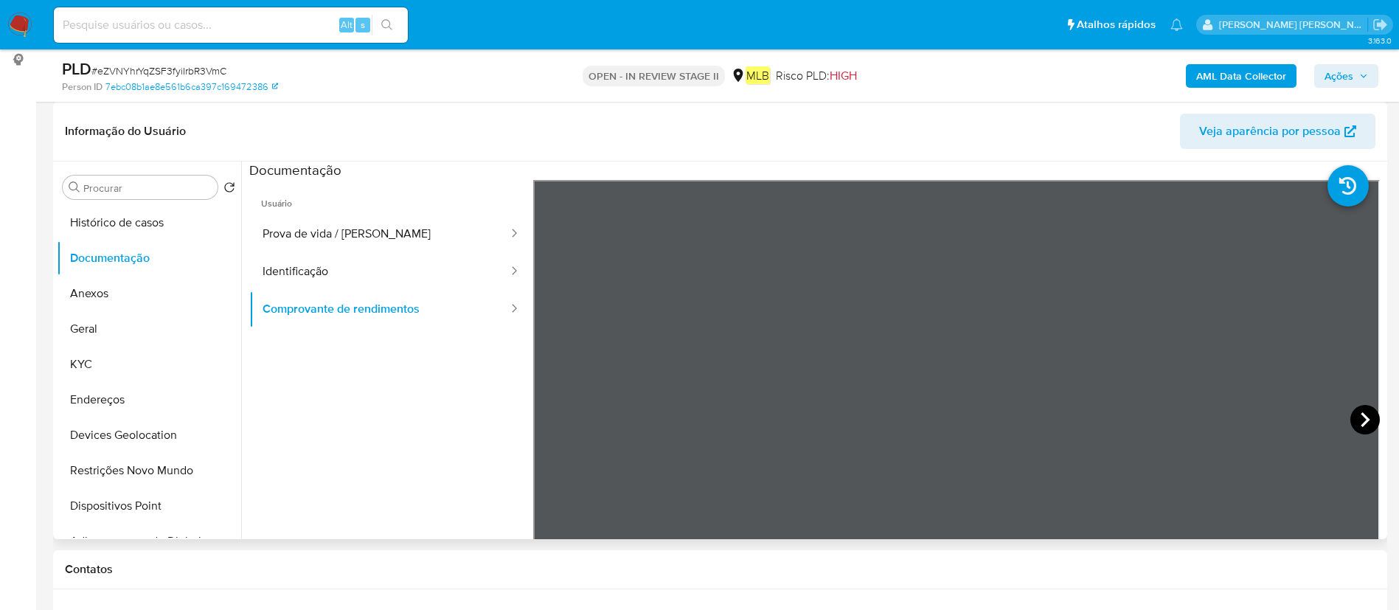
click at [1365, 425] on icon at bounding box center [1364, 419] width 29 height 29
click at [557, 417] on icon at bounding box center [551, 419] width 29 height 29
click at [1364, 419] on icon at bounding box center [1364, 419] width 29 height 29
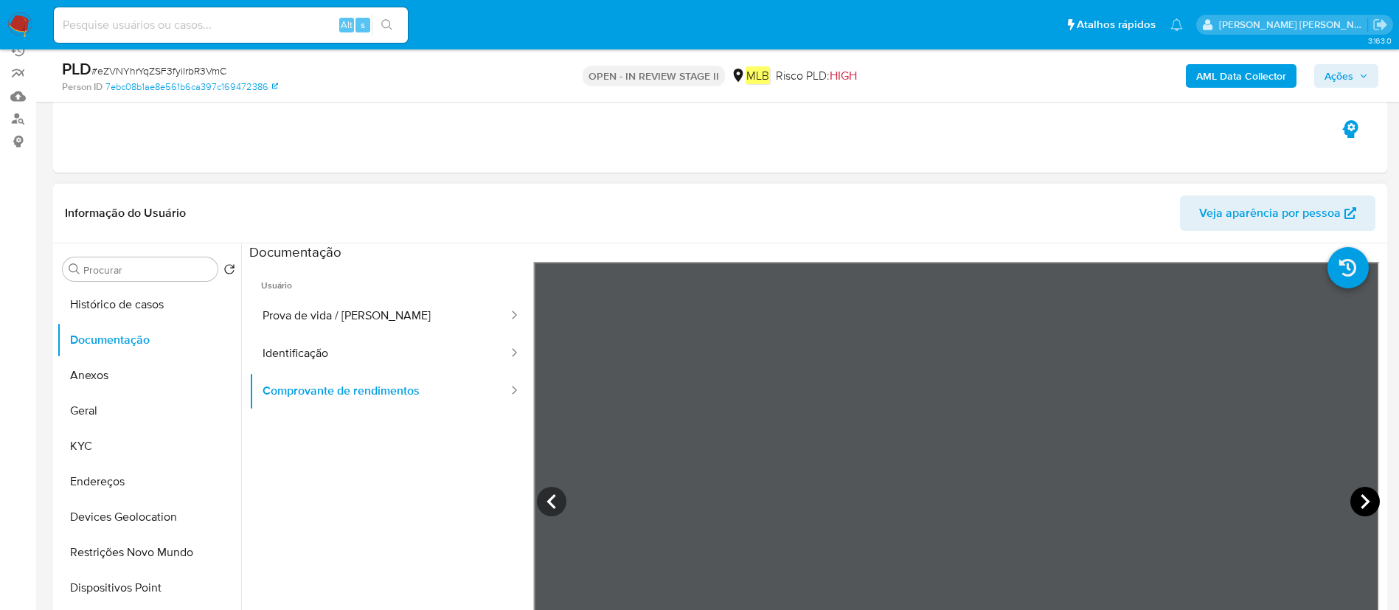
scroll to position [111, 0]
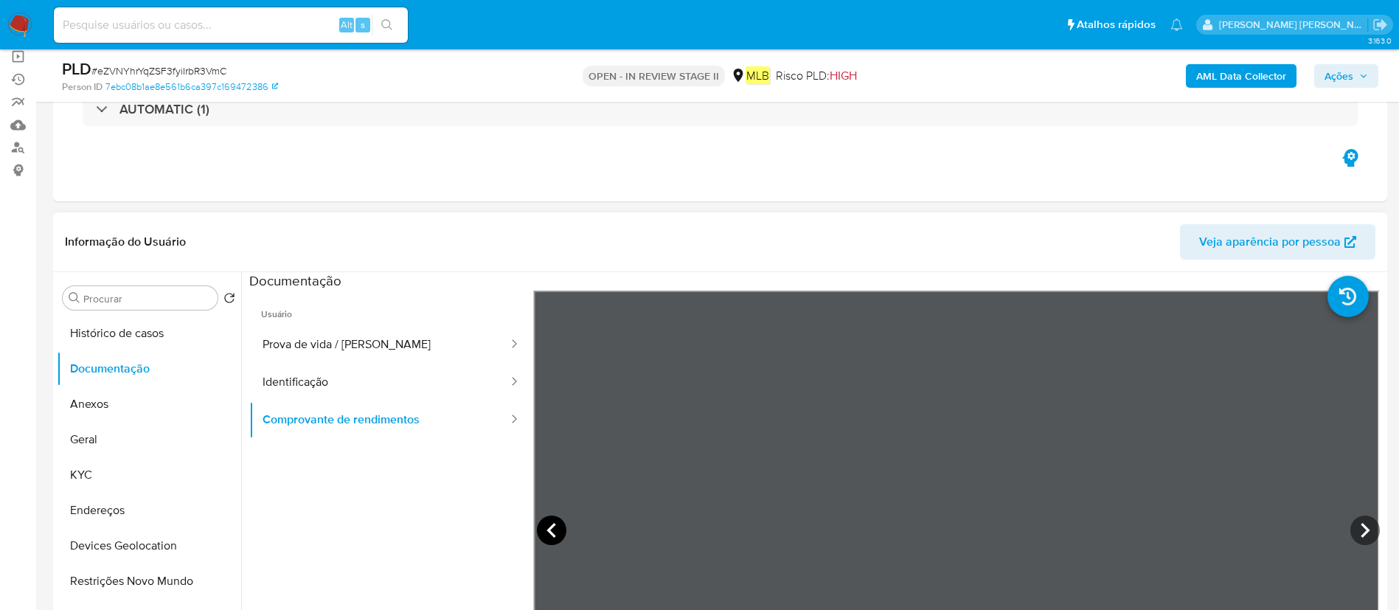
click at [554, 528] on icon at bounding box center [551, 529] width 29 height 29
click at [1350, 522] on icon at bounding box center [1364, 529] width 29 height 29
click at [1357, 526] on icon at bounding box center [1364, 529] width 29 height 29
click at [1361, 533] on icon at bounding box center [1364, 529] width 29 height 29
click at [557, 529] on icon at bounding box center [551, 529] width 29 height 29
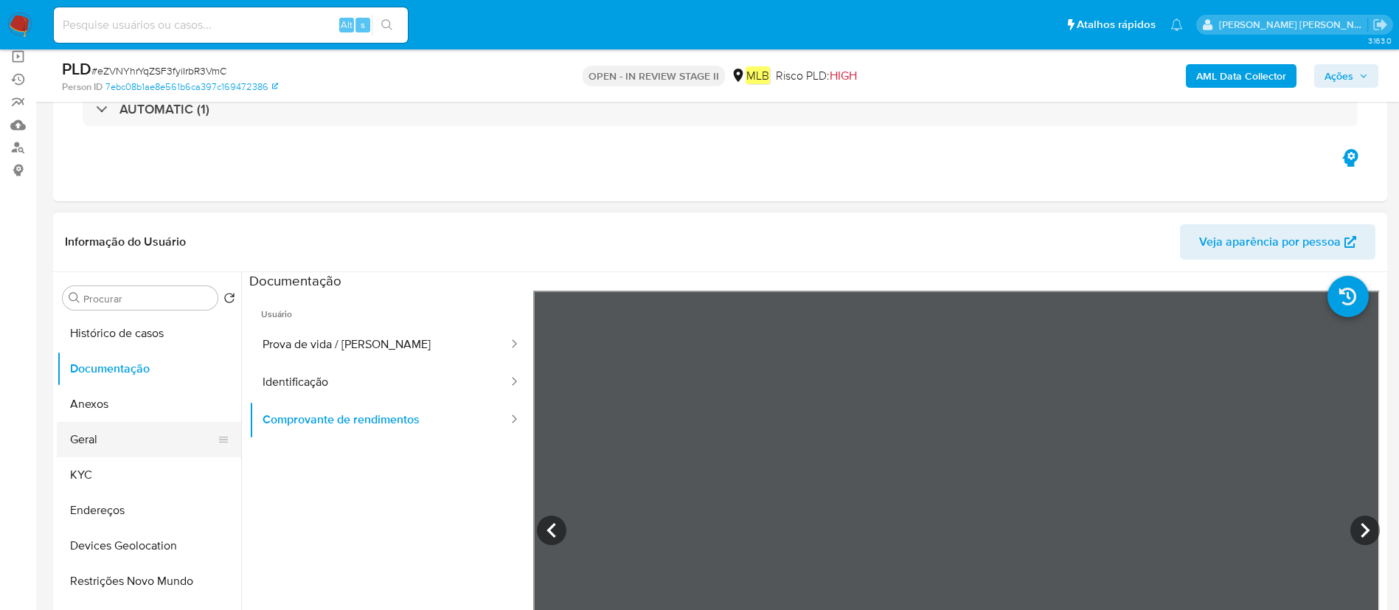
click at [139, 439] on button "Geral" at bounding box center [143, 439] width 173 height 35
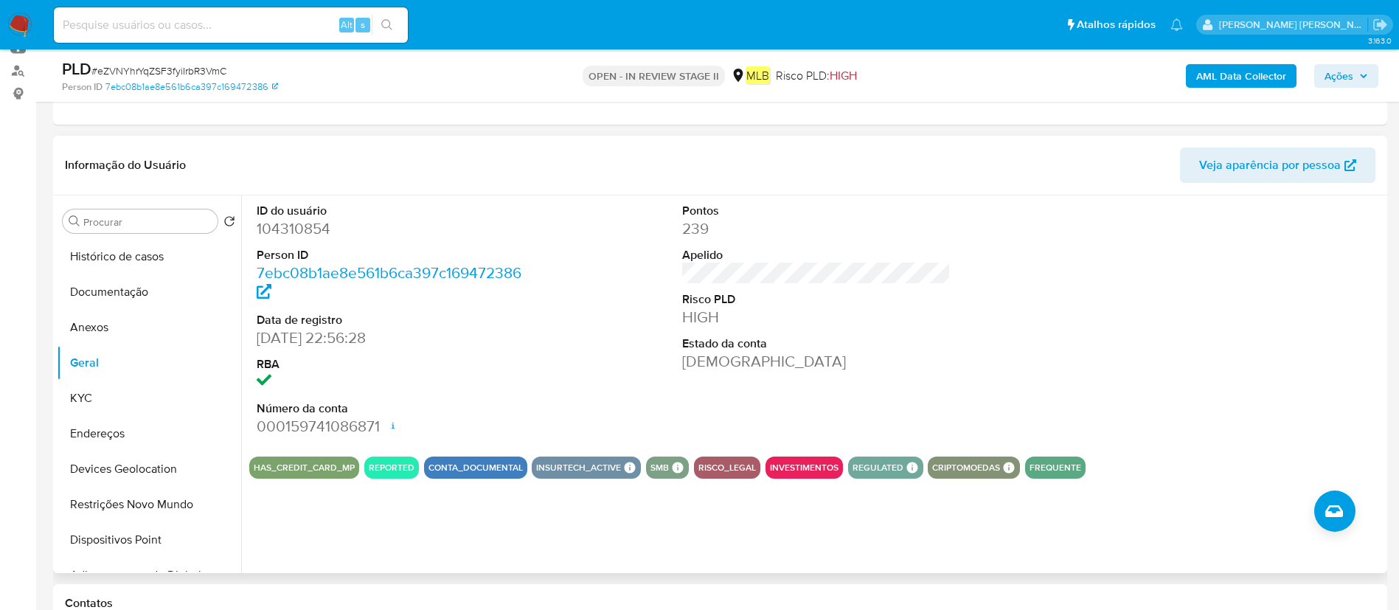
scroll to position [221, 0]
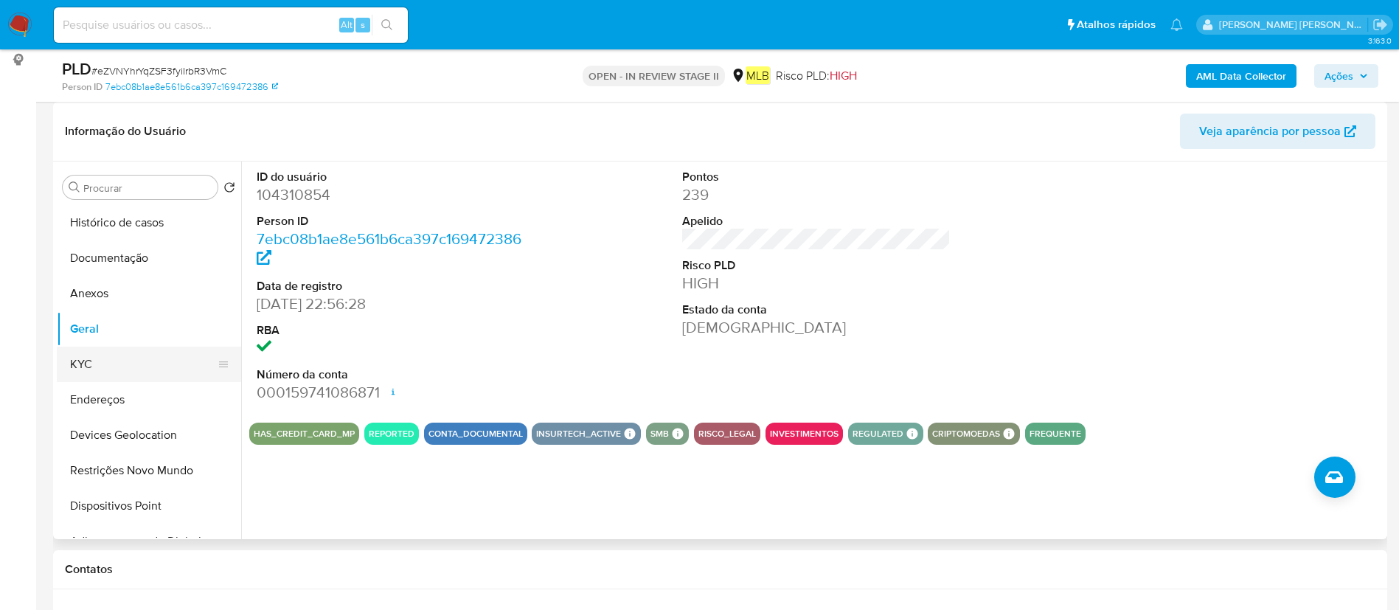
click at [153, 371] on button "KYC" at bounding box center [143, 364] width 173 height 35
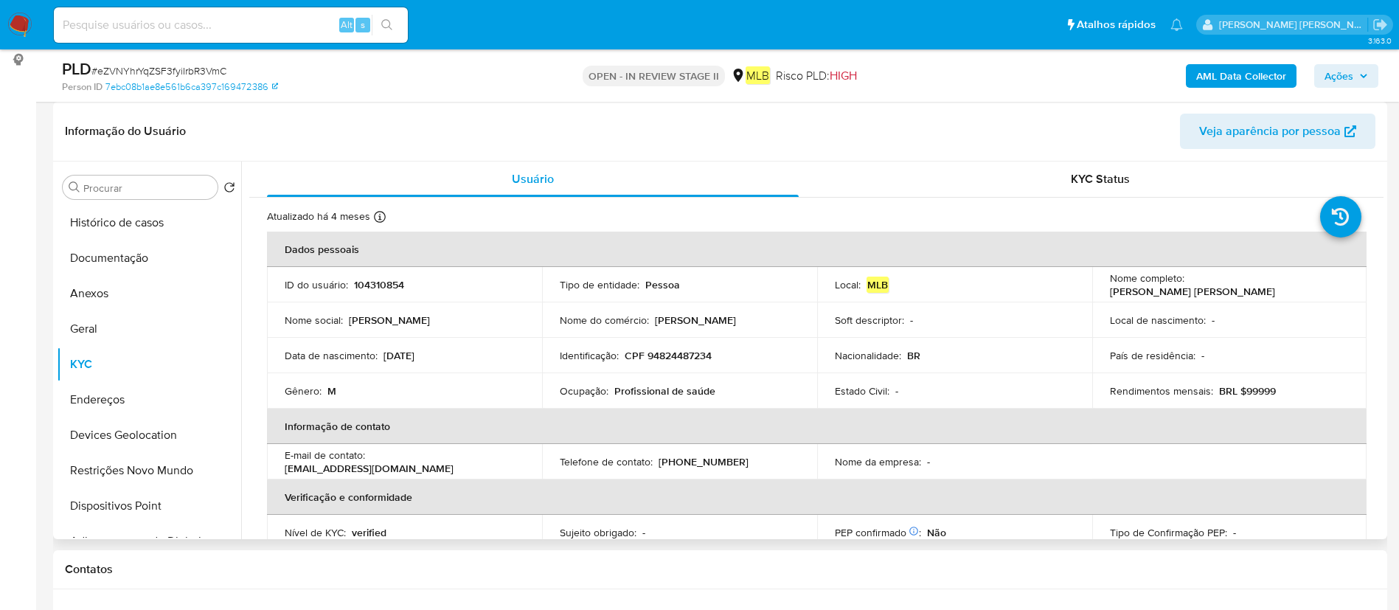
click at [641, 389] on p "Profissional de saúde" at bounding box center [664, 390] width 101 height 13
copy div "Ocupação : Profissional de saúde"
drag, startPoint x: 130, startPoint y: 267, endPoint x: 193, endPoint y: 262, distance: 63.6
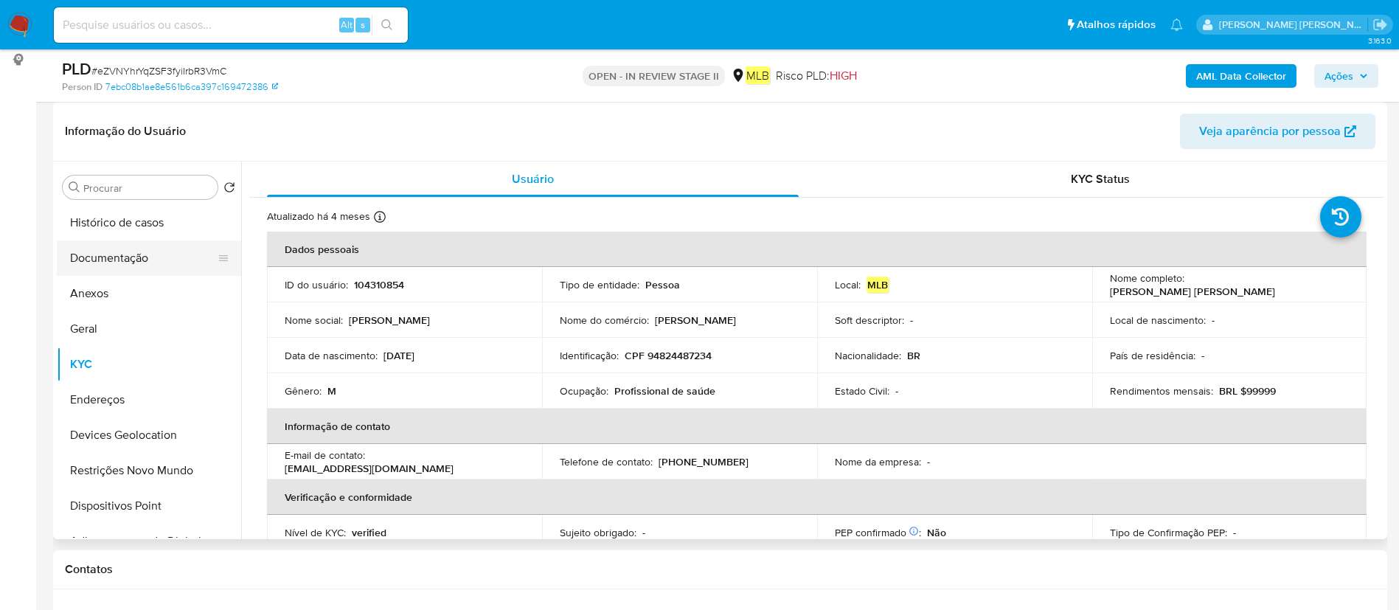
click at [130, 266] on button "Documentação" at bounding box center [143, 257] width 173 height 35
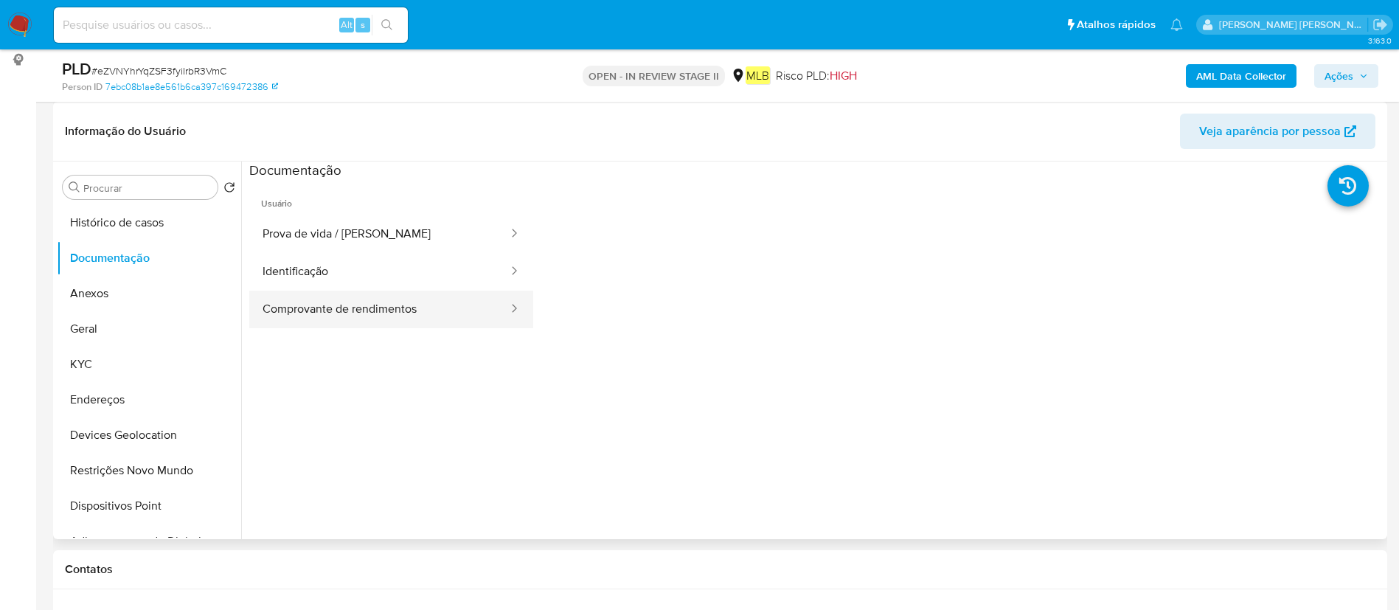
click at [414, 293] on button "Comprovante de rendimentos" at bounding box center [379, 309] width 260 height 38
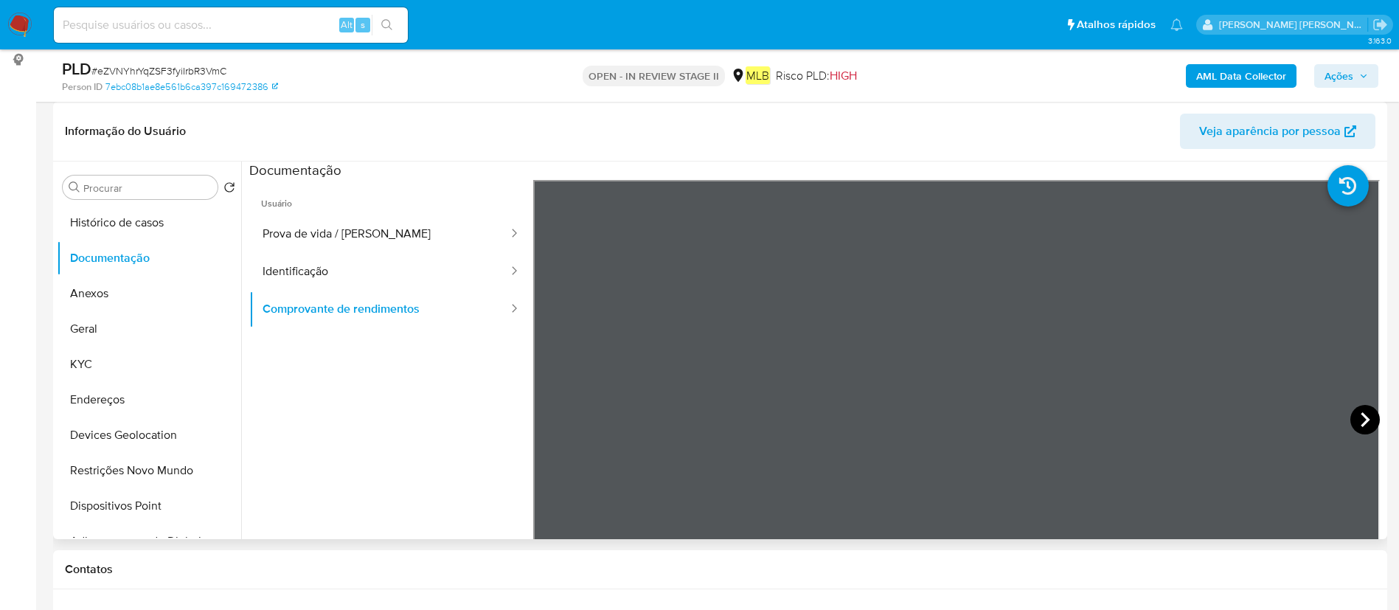
click at [1354, 415] on icon at bounding box center [1364, 419] width 29 height 29
click at [1357, 411] on icon at bounding box center [1364, 419] width 29 height 29
click at [146, 330] on button "Geral" at bounding box center [143, 328] width 173 height 35
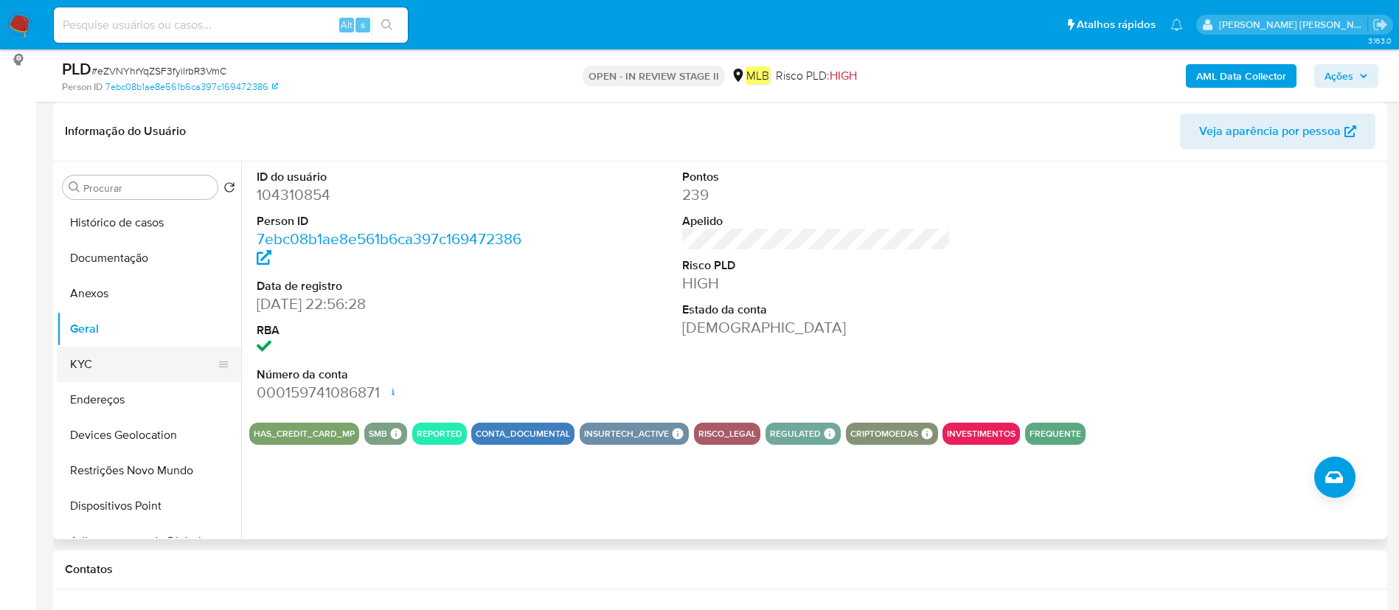
click at [144, 349] on button "KYC" at bounding box center [143, 364] width 173 height 35
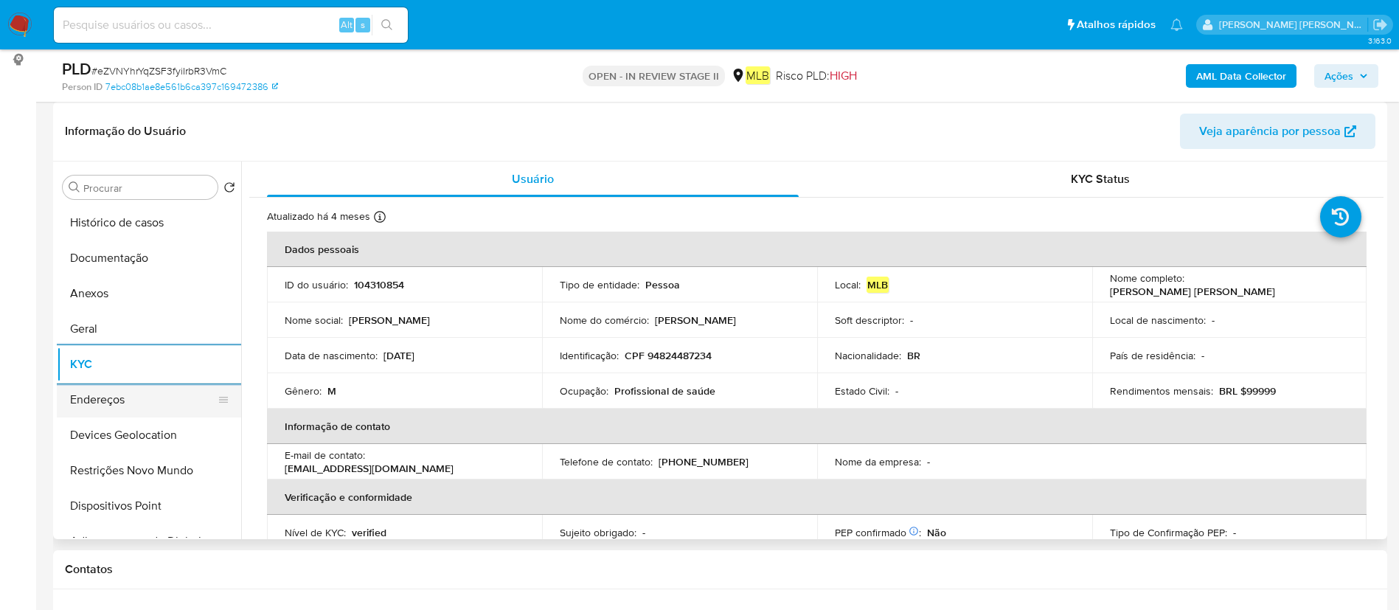
click at [142, 387] on button "Endereços" at bounding box center [143, 399] width 173 height 35
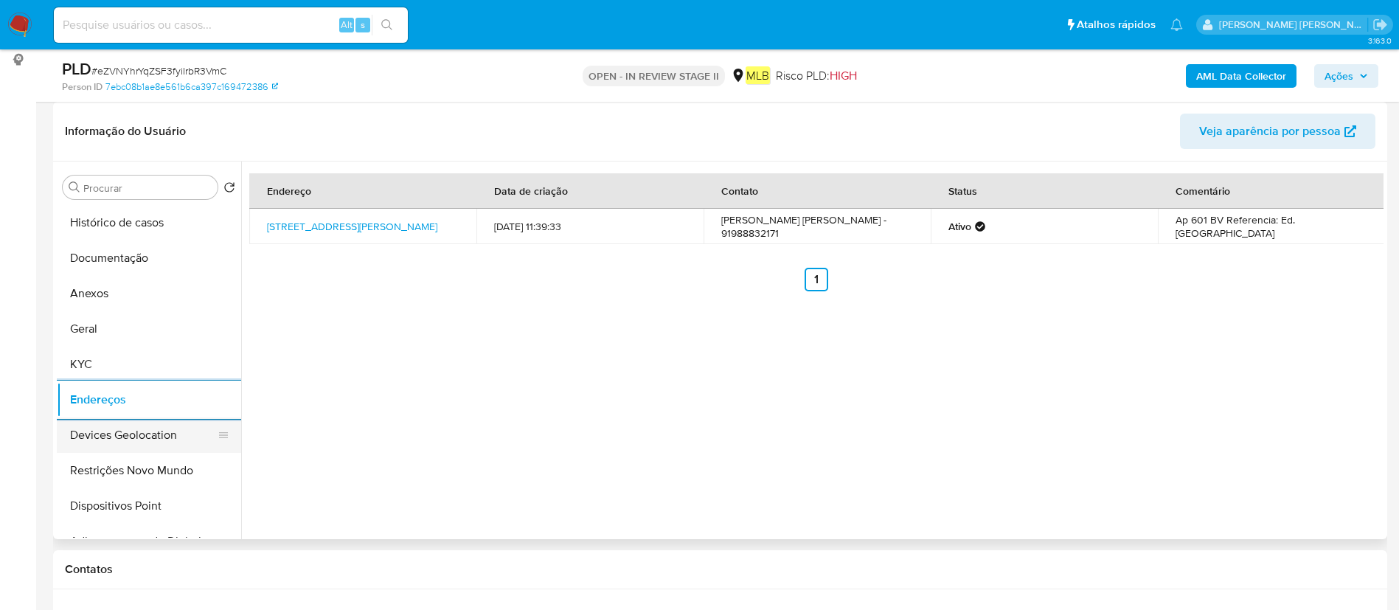
click at [86, 427] on button "Devices Geolocation" at bounding box center [143, 434] width 173 height 35
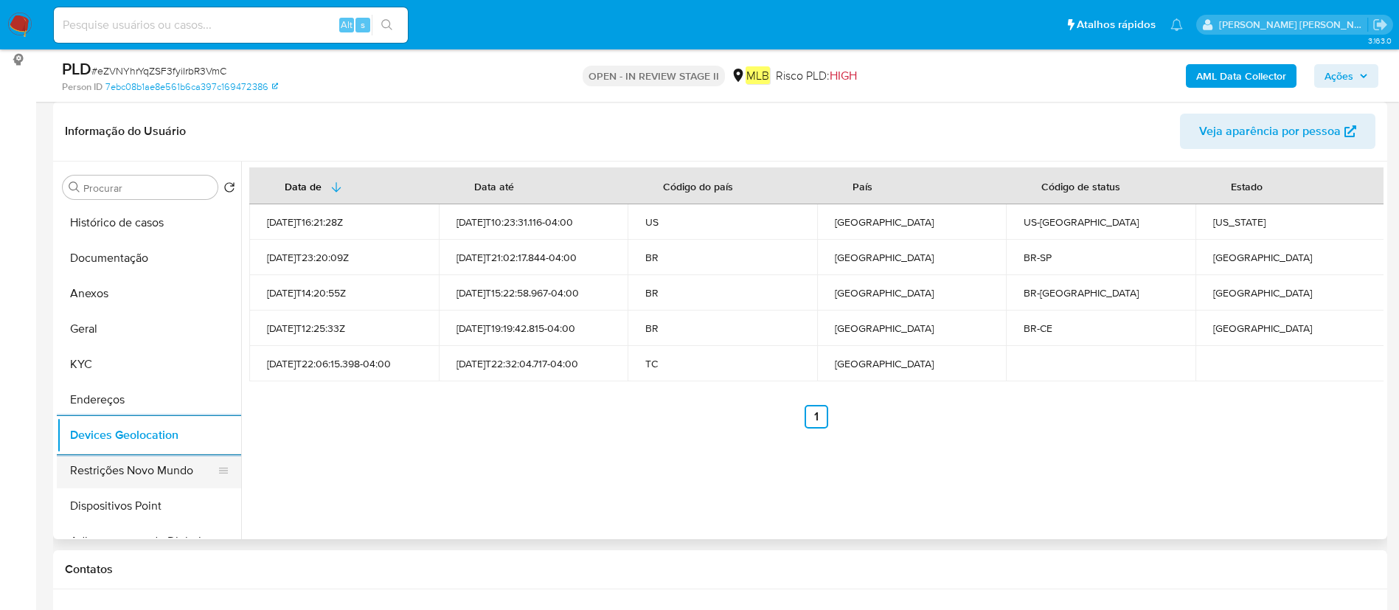
click at [130, 467] on button "Restrições Novo Mundo" at bounding box center [143, 470] width 173 height 35
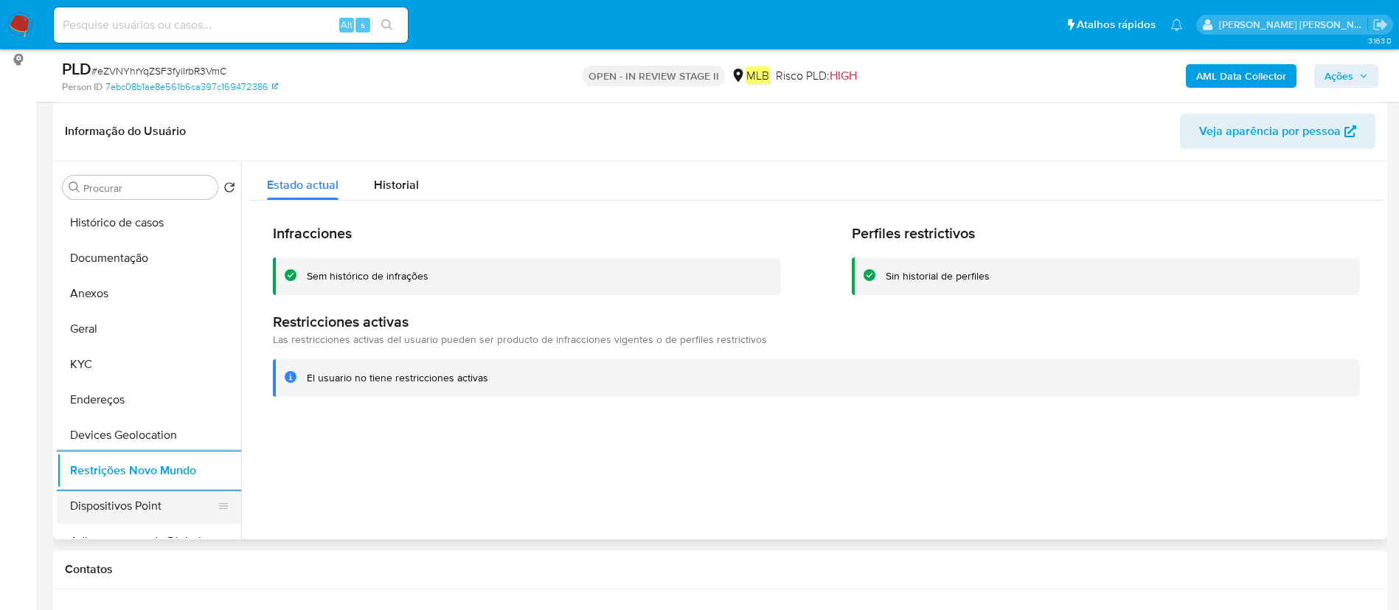
click at [146, 497] on button "Dispositivos Point" at bounding box center [143, 505] width 173 height 35
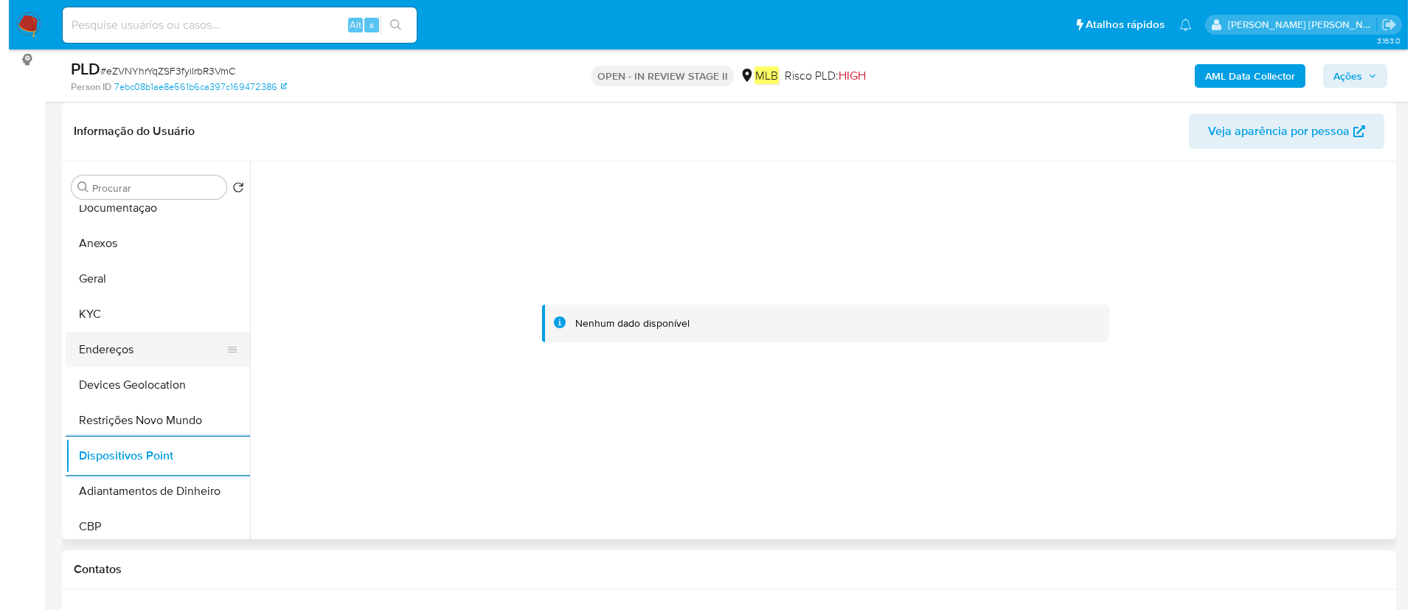
scroll to position [0, 0]
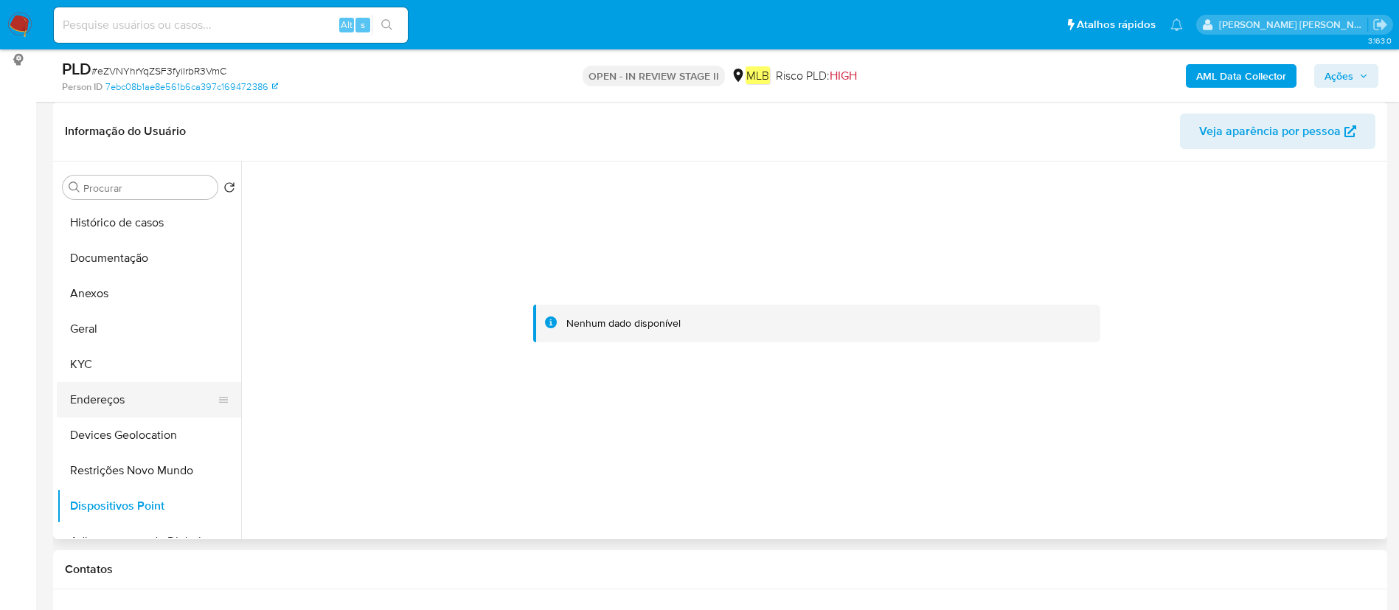
click at [65, 403] on button "Endereços" at bounding box center [143, 399] width 173 height 35
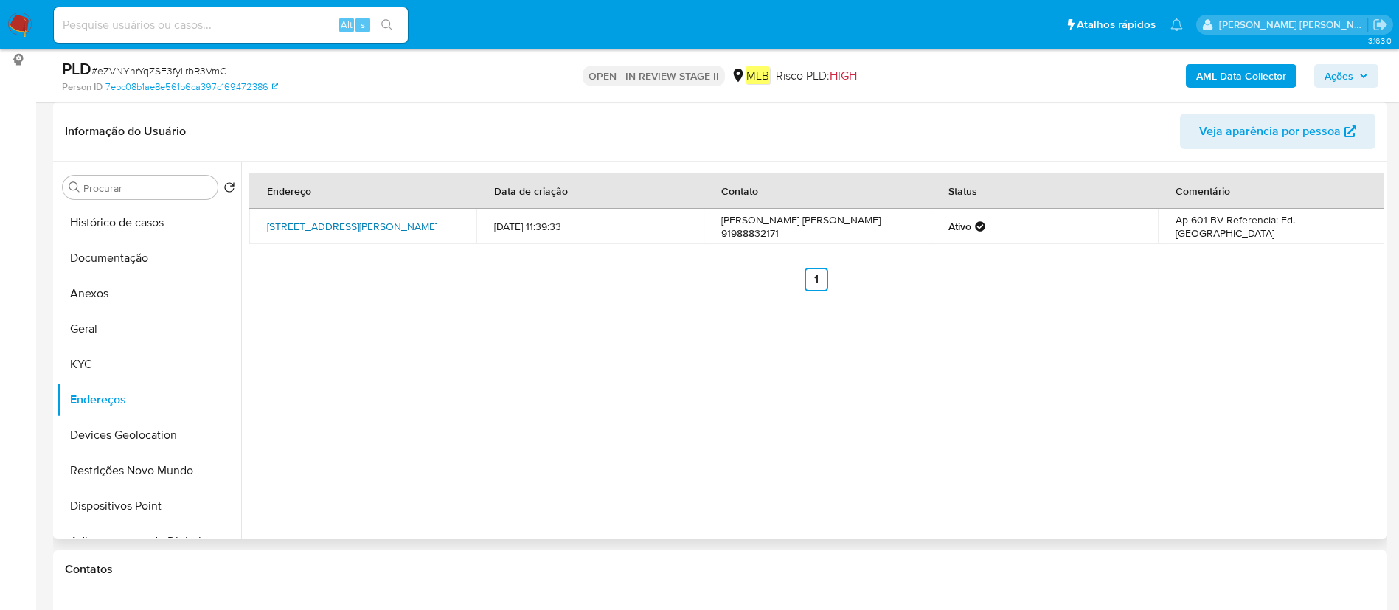
drag, startPoint x: 256, startPoint y: 217, endPoint x: 295, endPoint y: 234, distance: 42.6
click at [295, 234] on td "Avenida Pedro Álvares Cabral 264, Belém, Pará, 66050400, Brasil 264" at bounding box center [362, 226] width 227 height 35
copy link "Avenida Pedro Álvares Cabral 264, Belém"
click at [133, 282] on button "Anexos" at bounding box center [143, 293] width 173 height 35
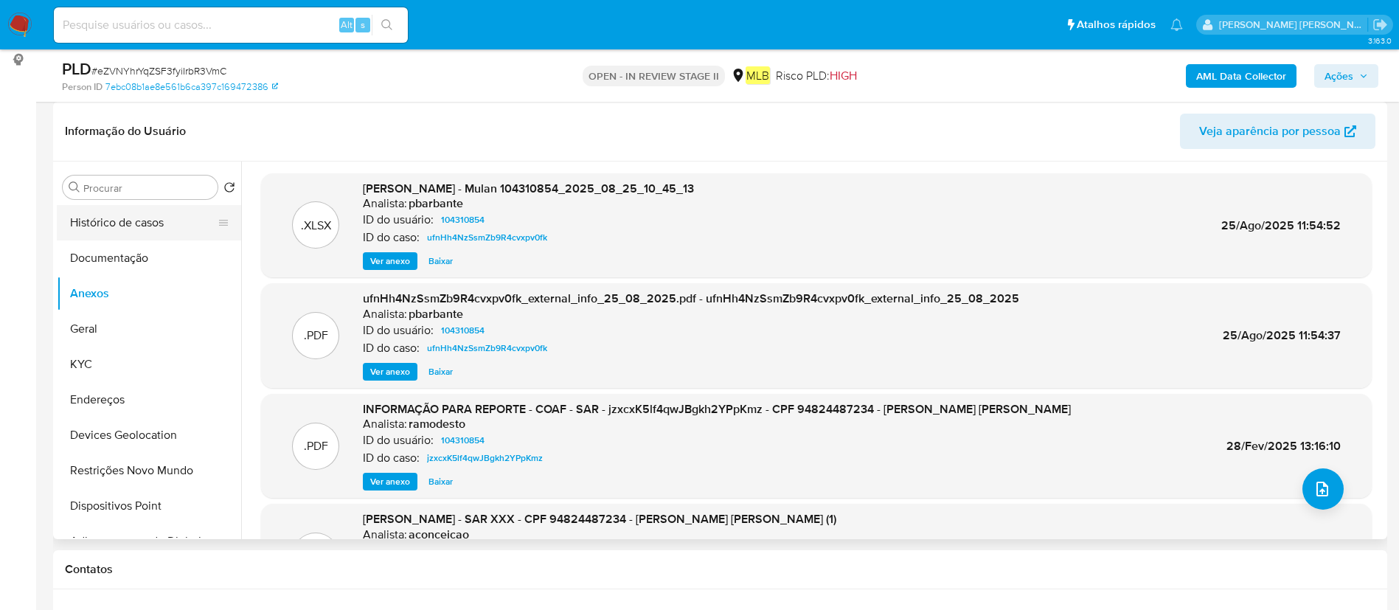
click at [116, 219] on button "Histórico de casos" at bounding box center [143, 222] width 173 height 35
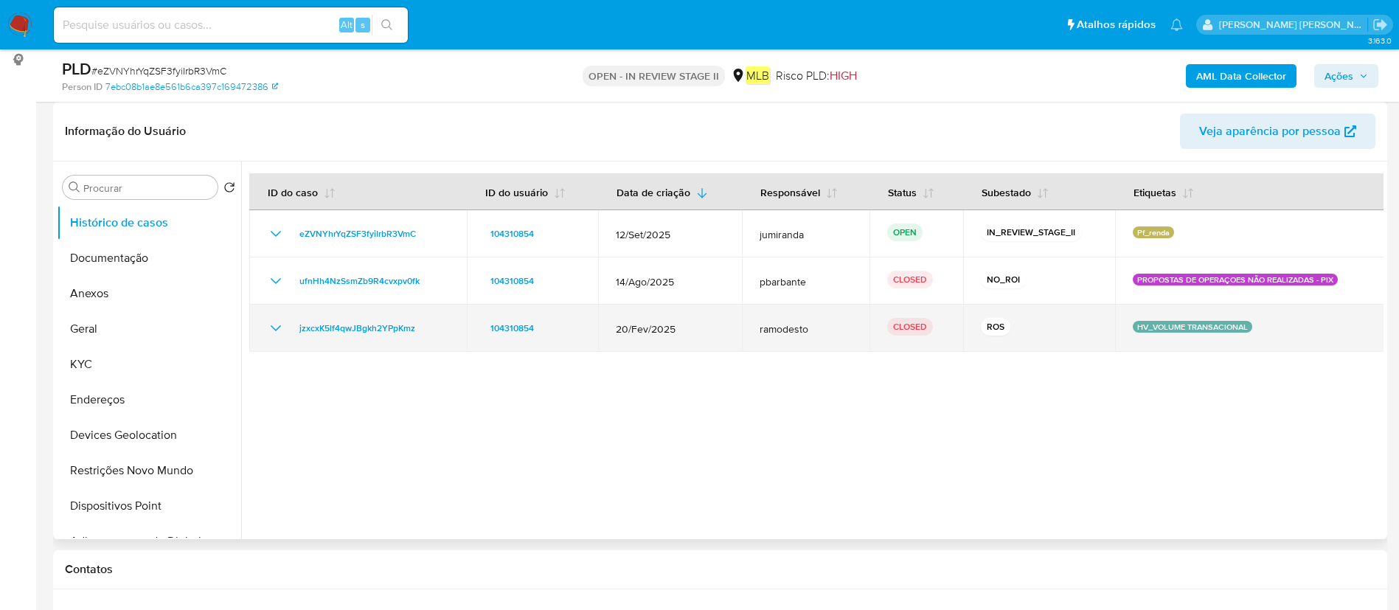
click at [372, 338] on td "jzxcxK5lf4qwJBgkh2YPpKmz" at bounding box center [357, 327] width 217 height 47
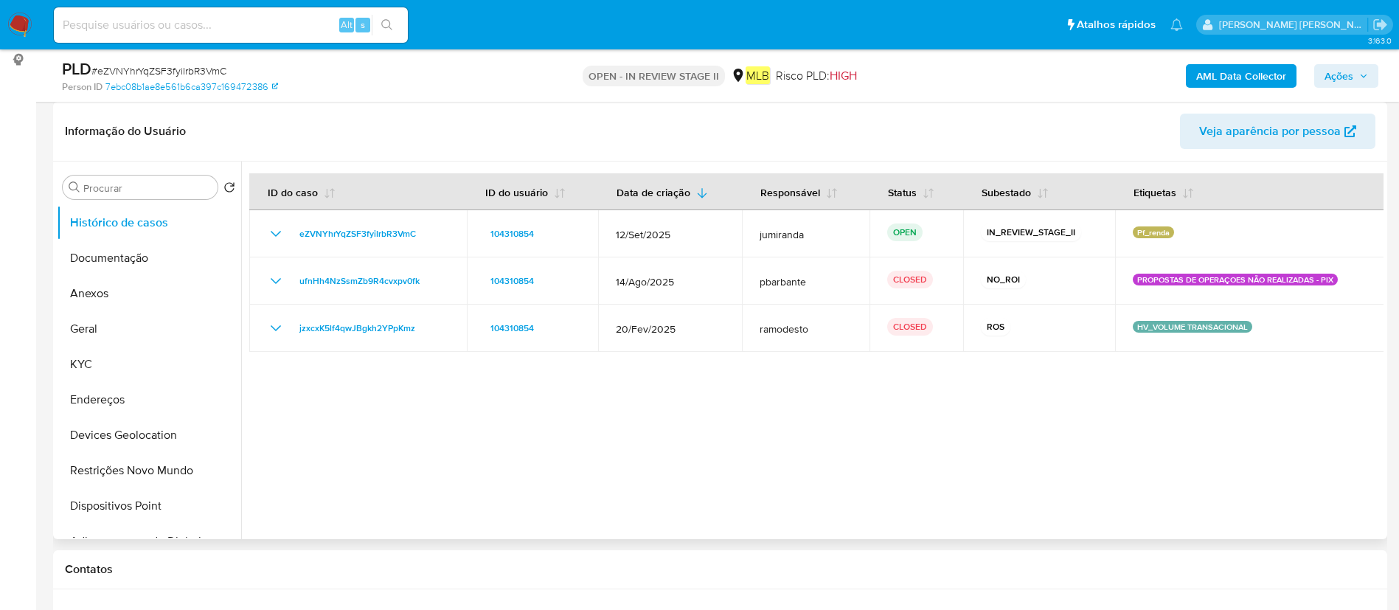
drag, startPoint x: 83, startPoint y: 295, endPoint x: 311, endPoint y: 282, distance: 228.2
click at [83, 296] on button "Anexos" at bounding box center [149, 293] width 184 height 35
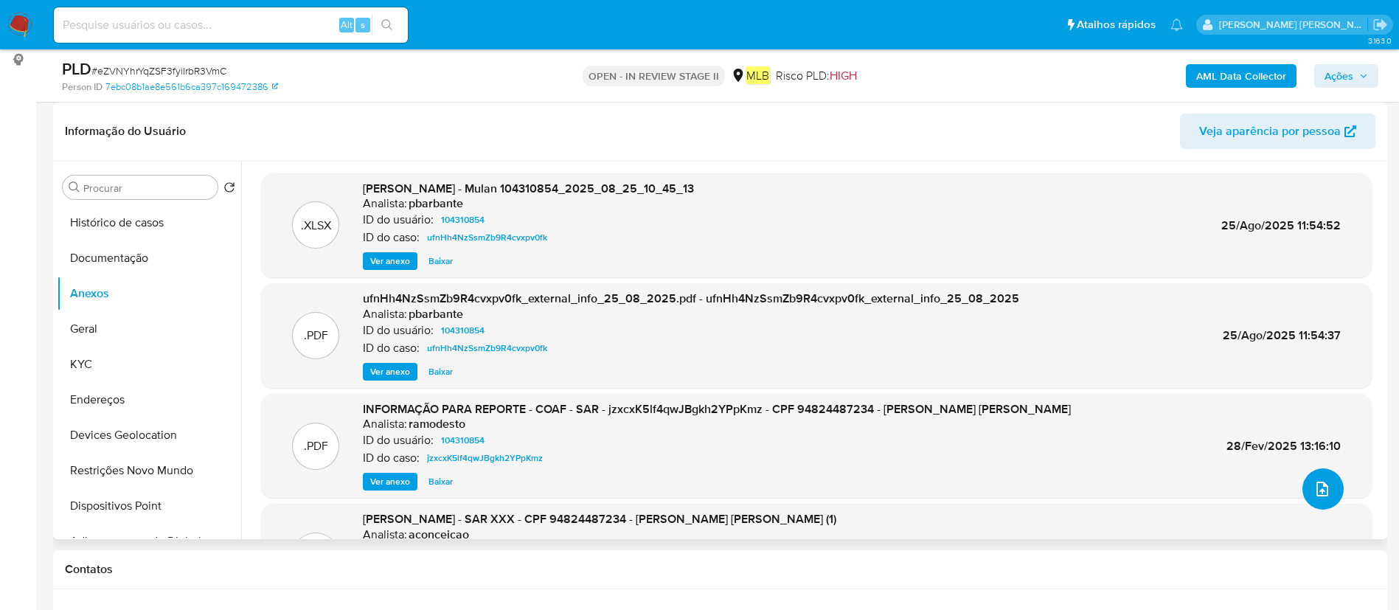
click at [1334, 484] on button "upload-file" at bounding box center [1322, 488] width 41 height 41
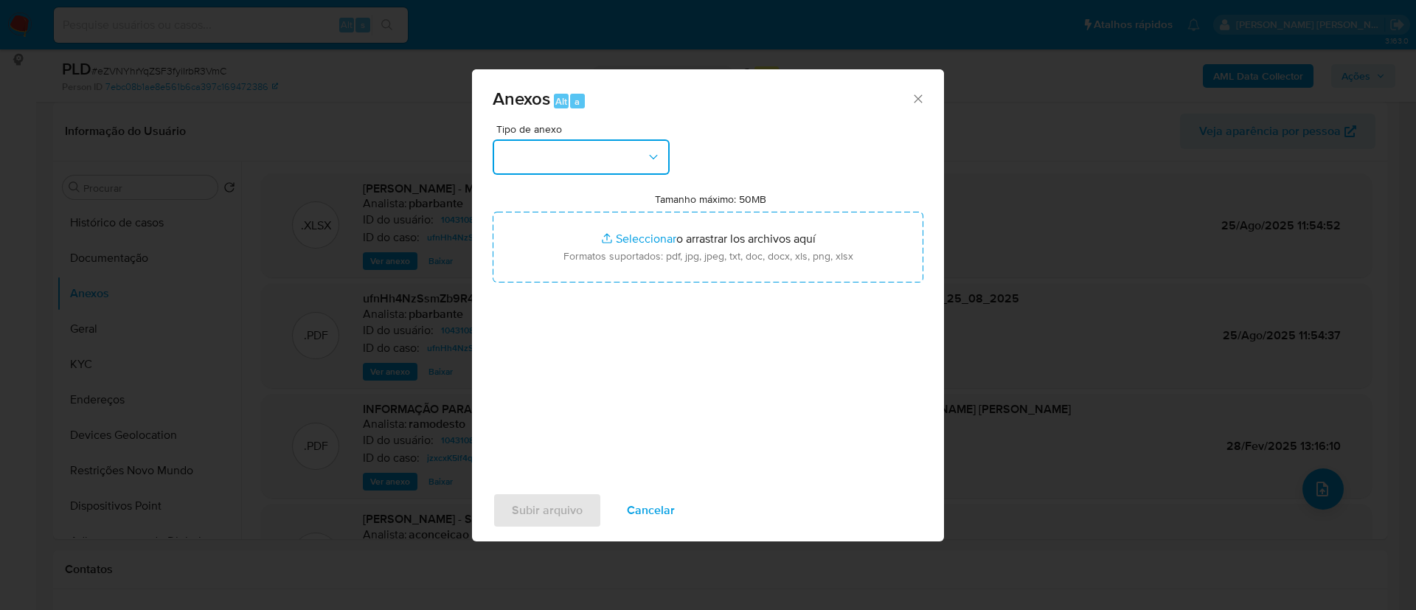
click at [637, 153] on button "button" at bounding box center [580, 156] width 177 height 35
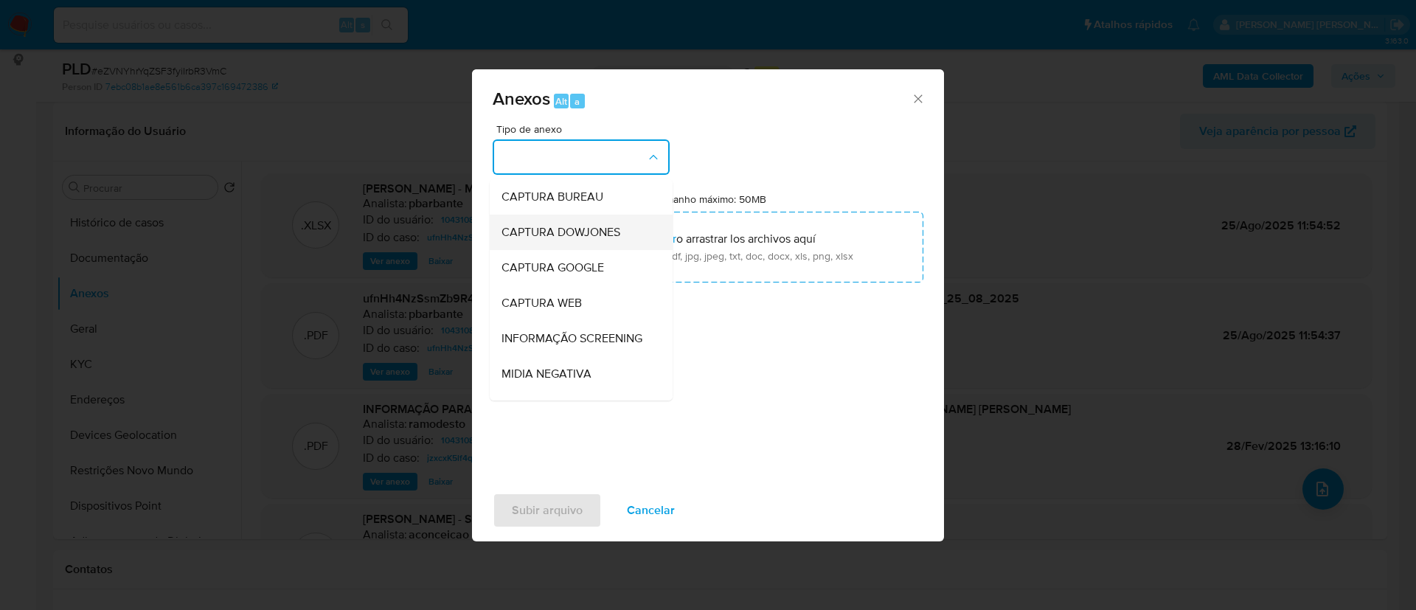
scroll to position [221, 0]
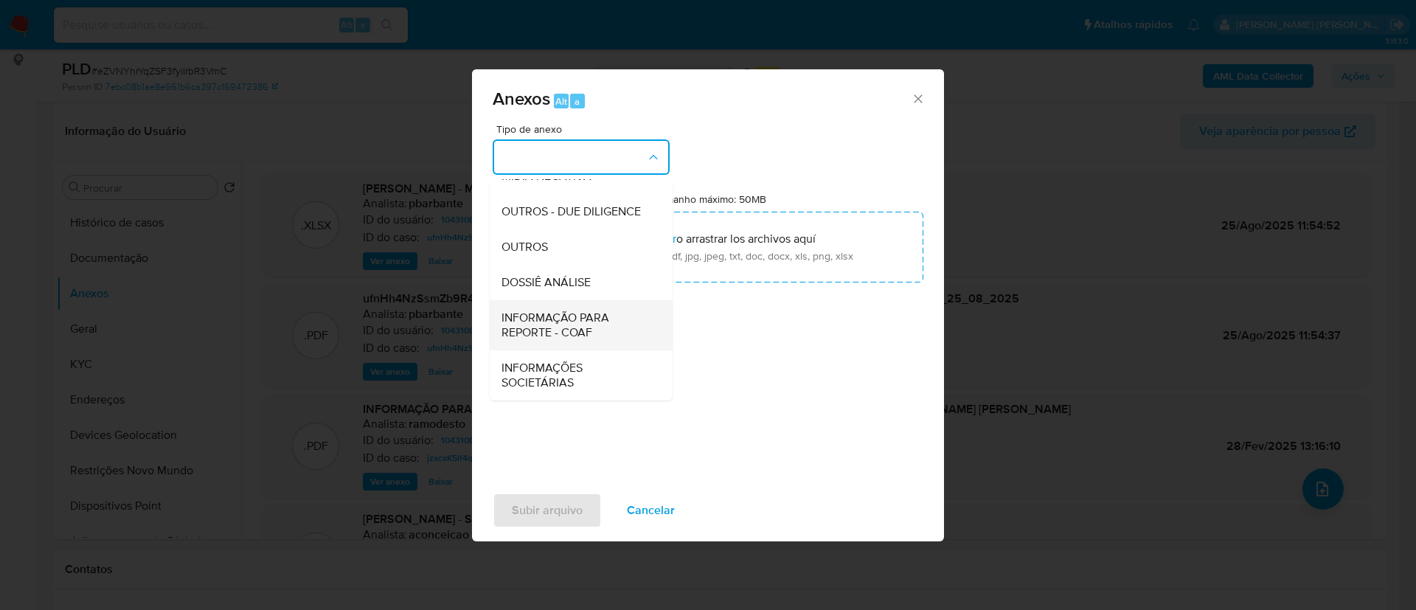
click at [588, 305] on div "INFORMAÇÃO PARA REPORTE - COAF" at bounding box center [576, 325] width 150 height 50
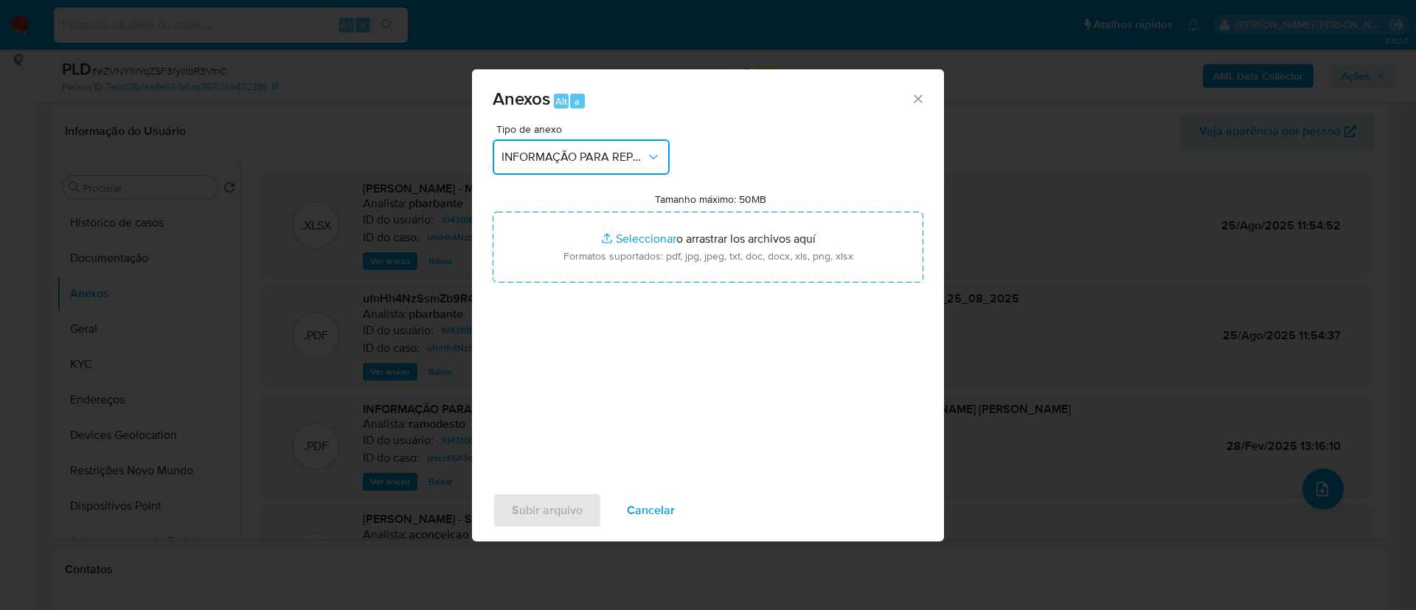
click at [593, 172] on button "INFORMAÇÃO PARA REPORTE - COAF" at bounding box center [580, 156] width 177 height 35
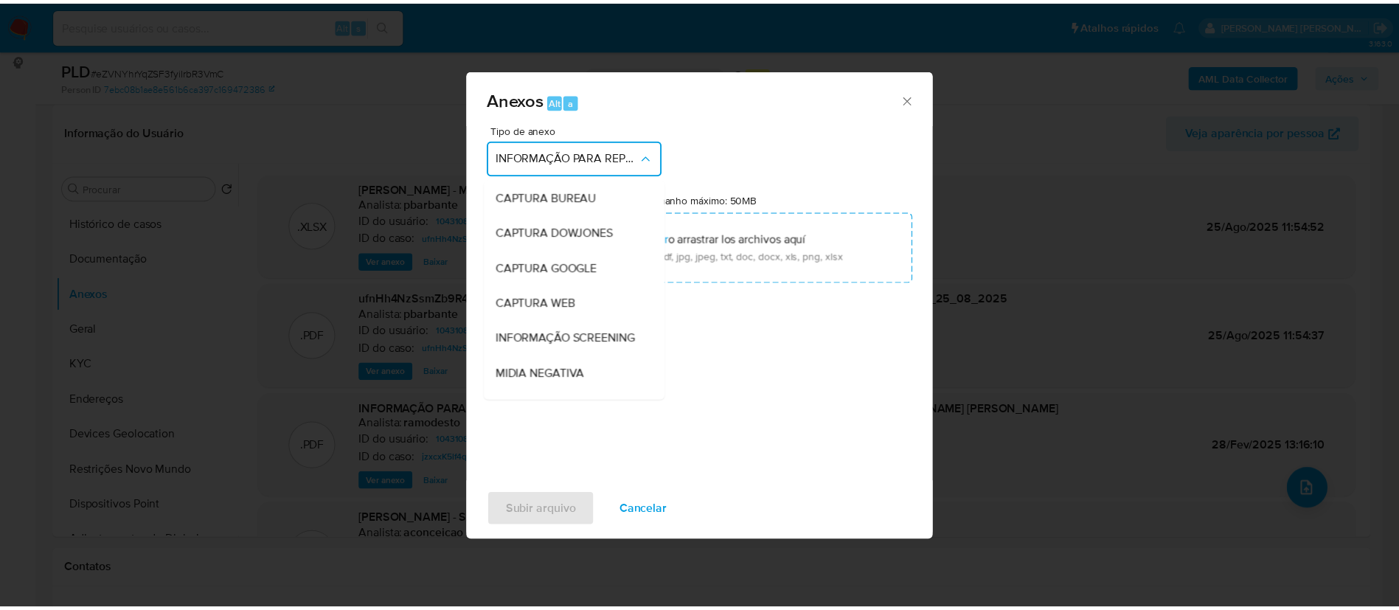
scroll to position [227, 0]
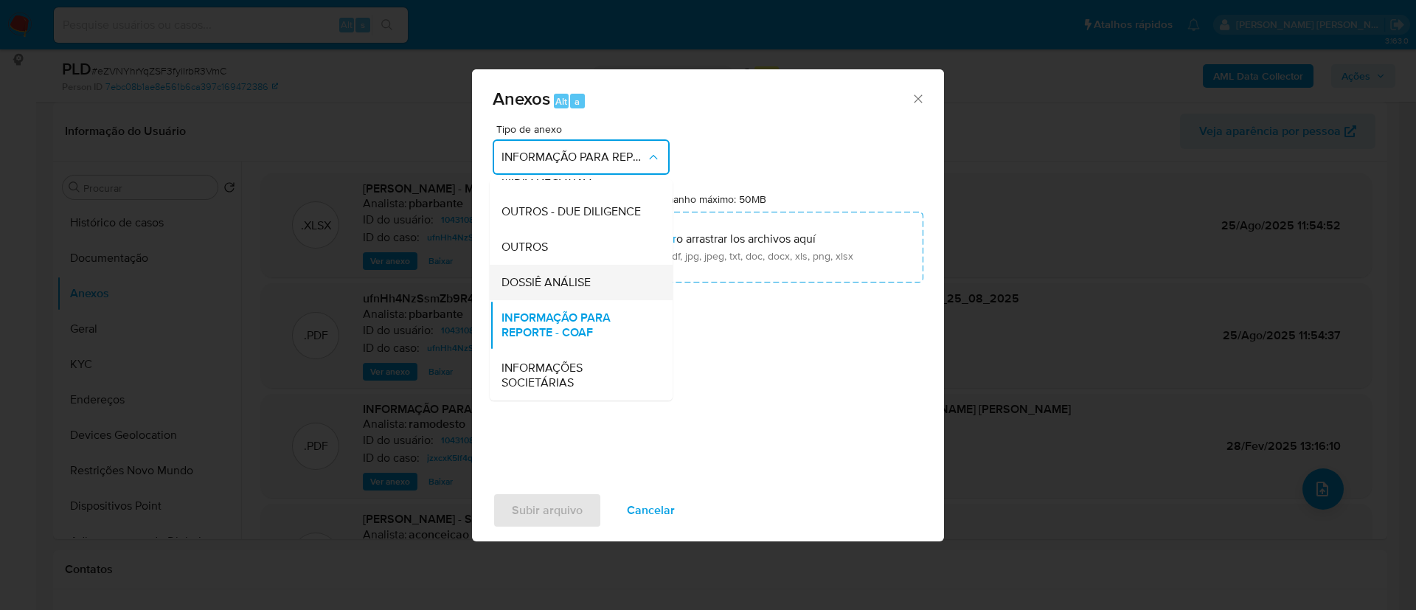
click at [577, 277] on span "DOSSIÊ ANÁLISE" at bounding box center [545, 282] width 89 height 15
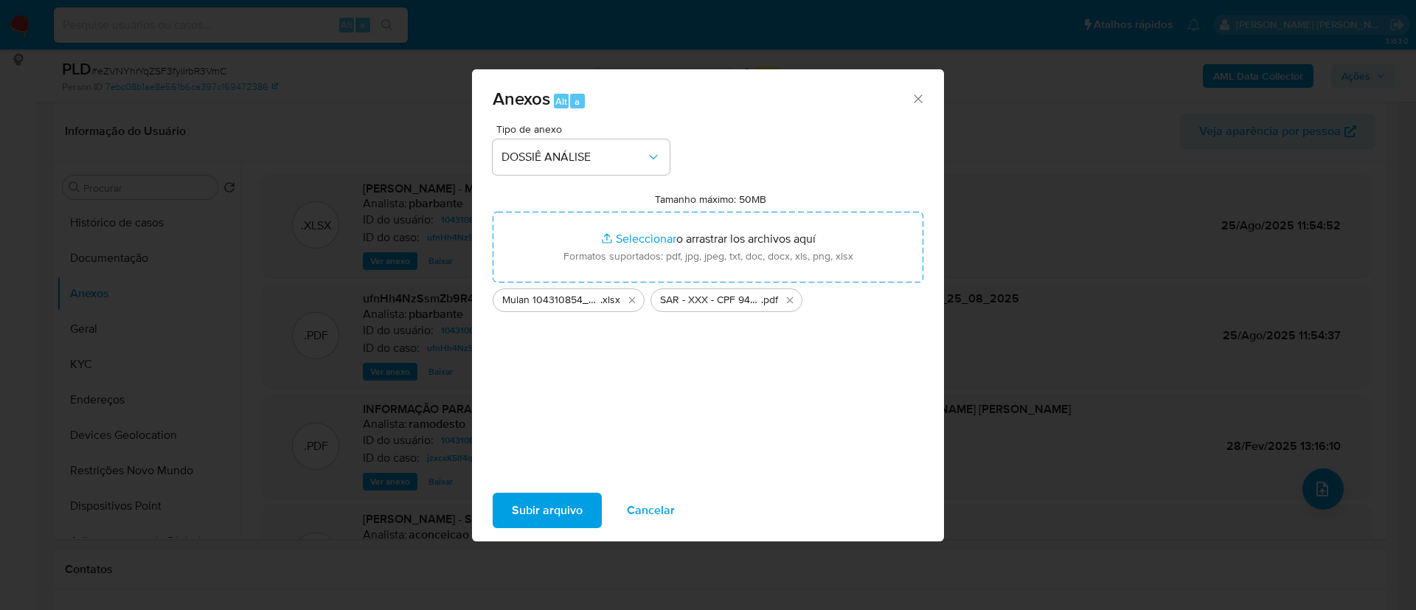
click at [524, 502] on span "Subir arquivo" at bounding box center [547, 510] width 71 height 32
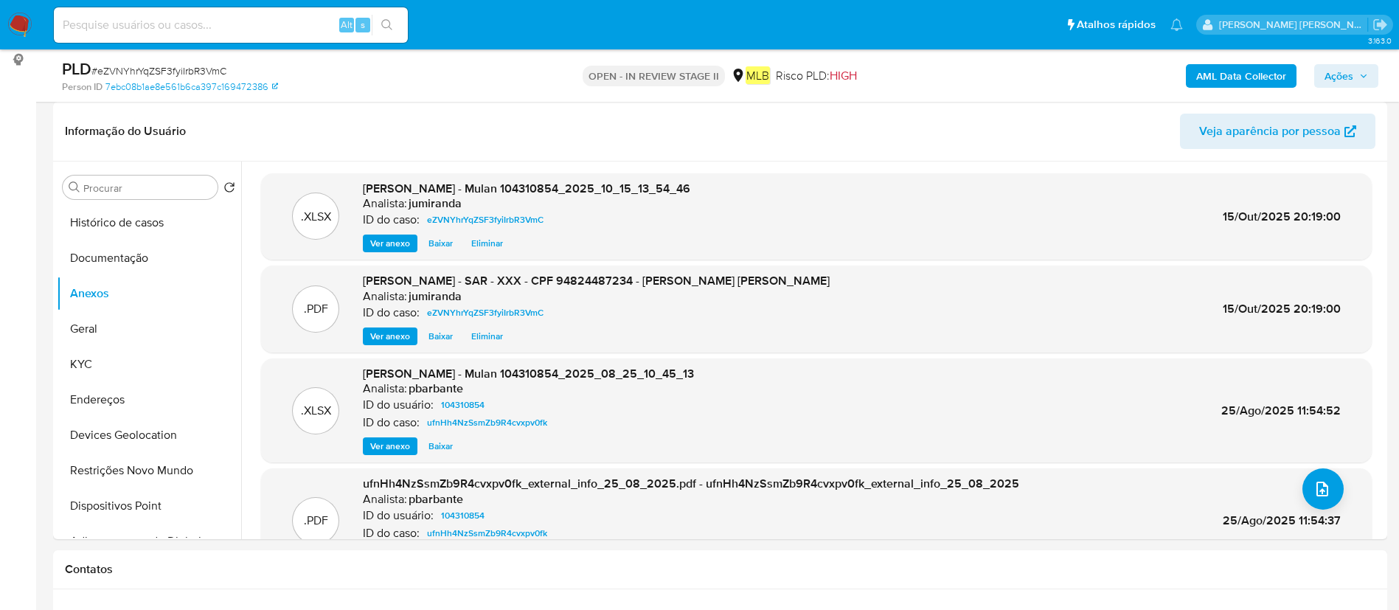
click at [1360, 72] on icon "button" at bounding box center [1363, 76] width 9 height 9
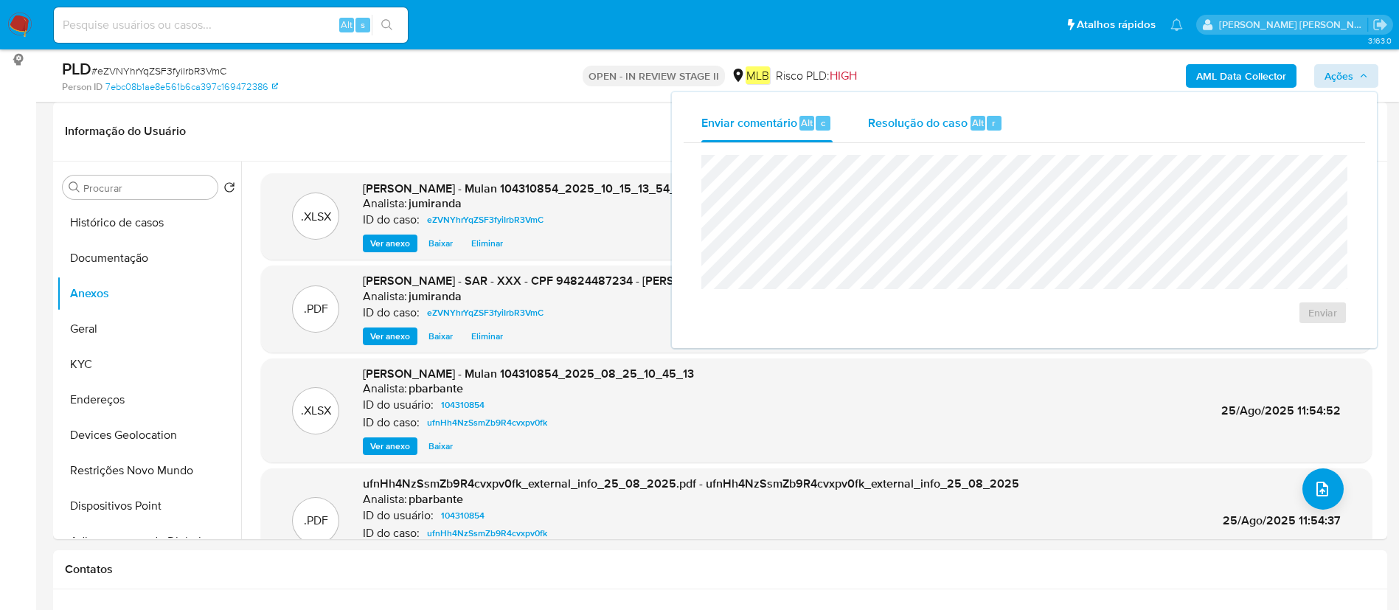
click at [989, 105] on div "Resolução do caso Alt r" at bounding box center [935, 123] width 135 height 38
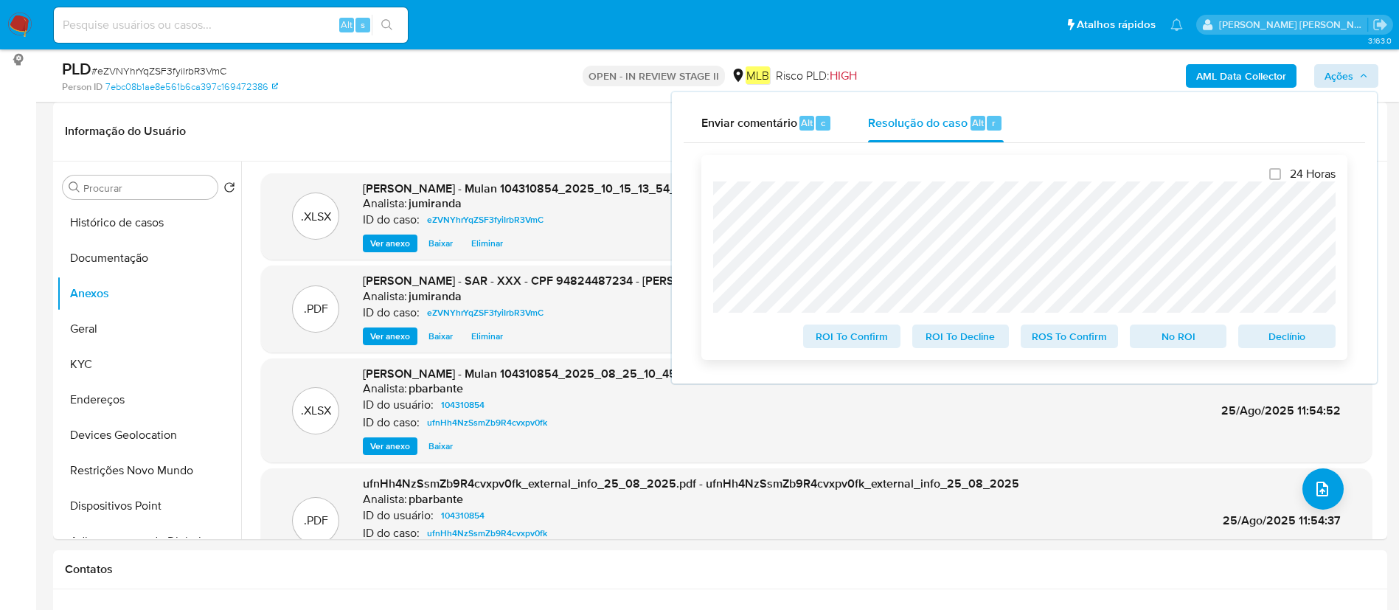
click at [1079, 344] on span "ROS To Confirm" at bounding box center [1069, 336] width 77 height 21
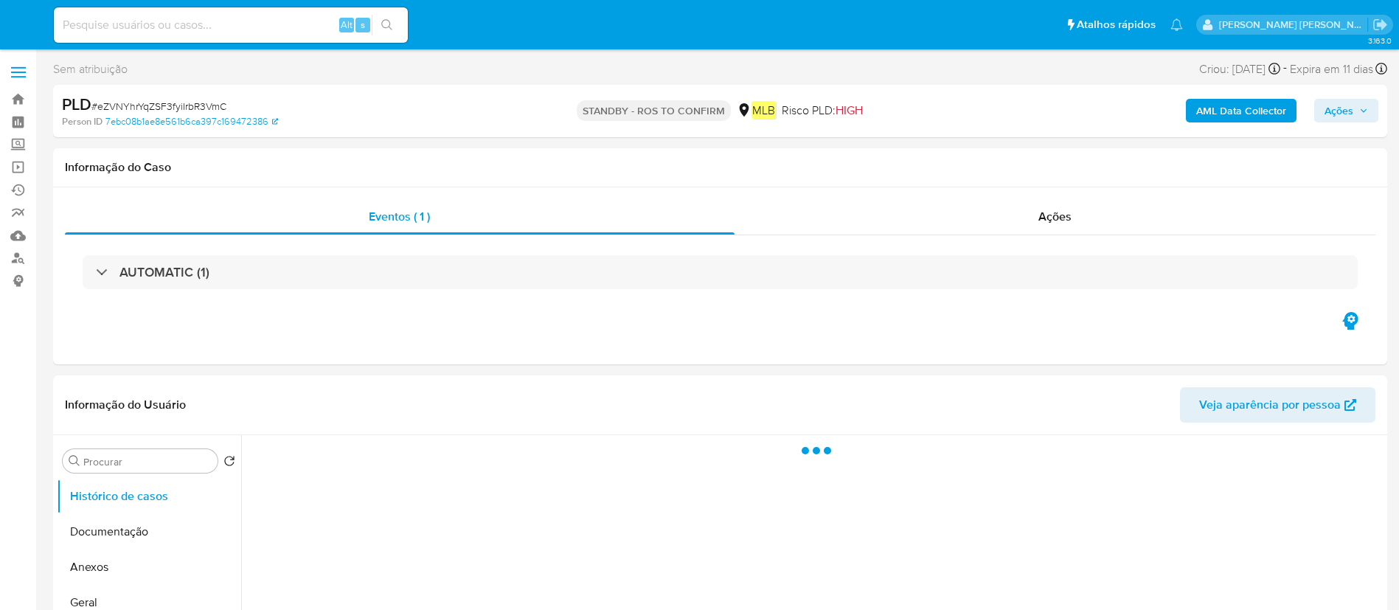
select select "10"
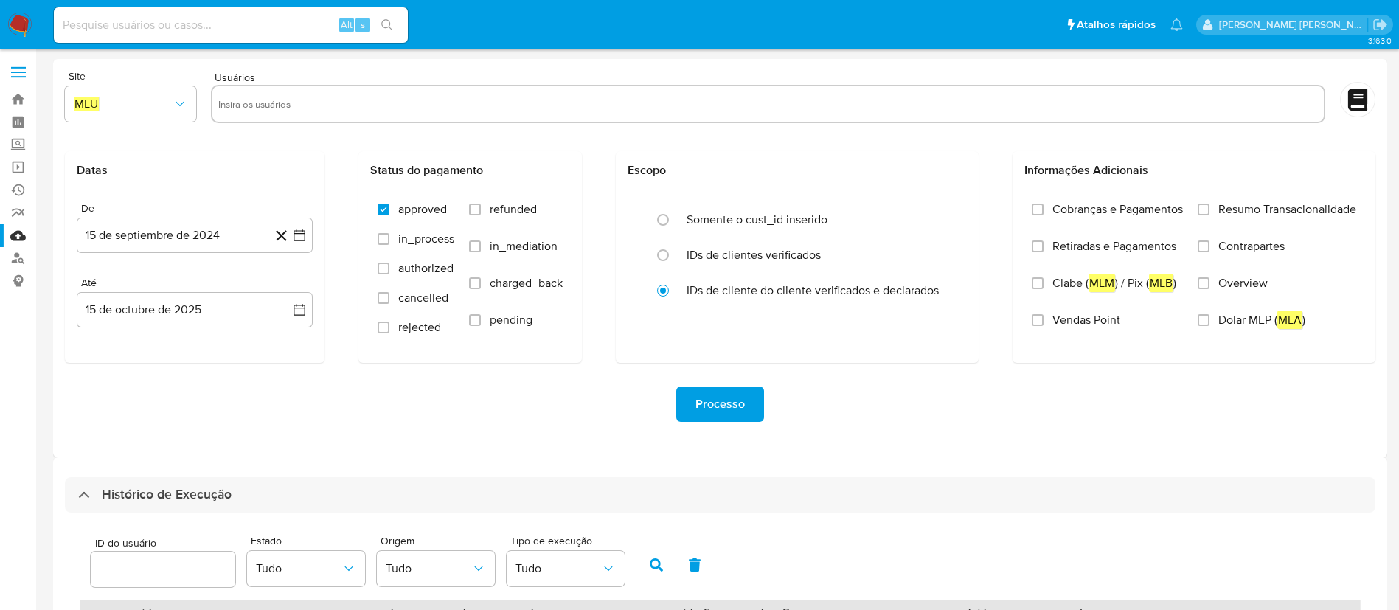
select select "10"
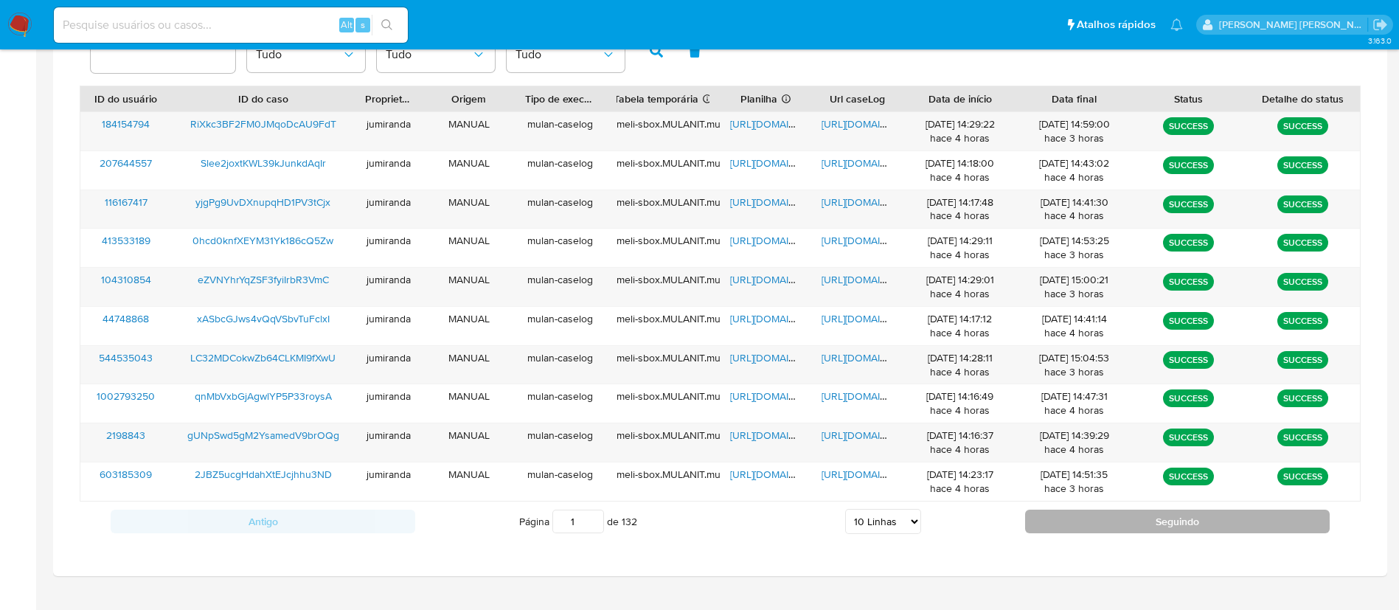
click at [1079, 526] on button "Seguindo" at bounding box center [1177, 521] width 304 height 24
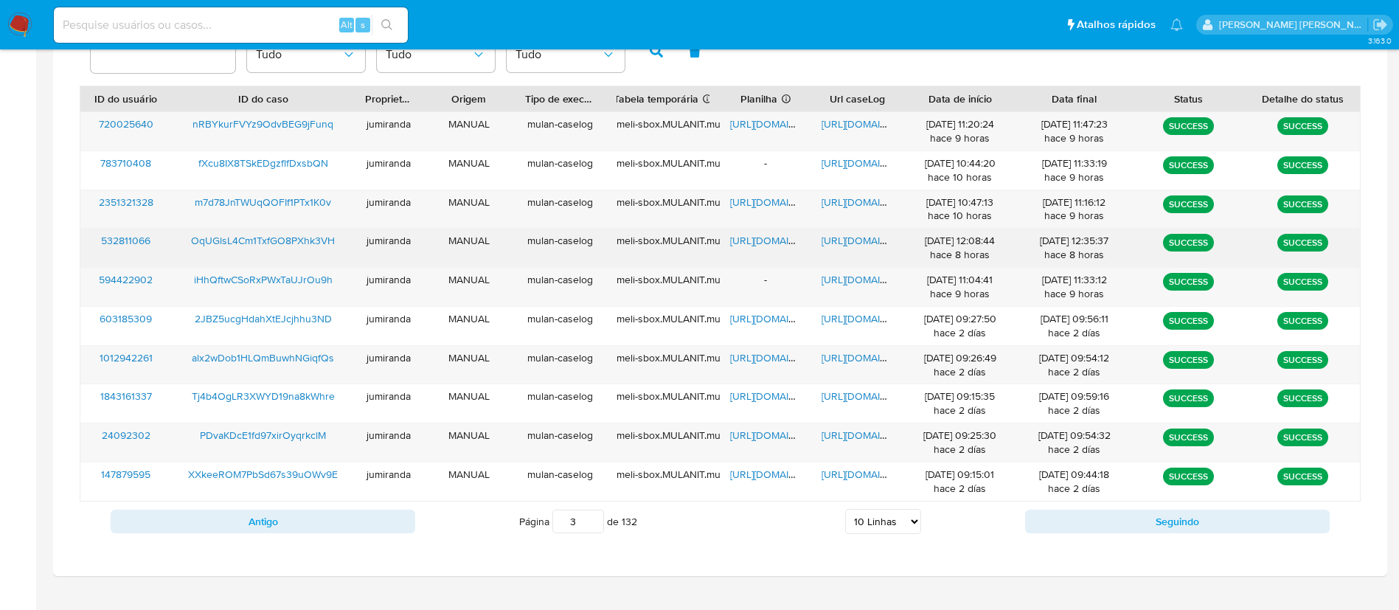
click at [763, 243] on span "https://docs.google.com/spreadsheets/d/1OdBpFShHPt2U-s856LyjP3c1_eQrV9uhZ6zbn3Z…" at bounding box center [781, 240] width 102 height 15
click at [829, 240] on span "https://docs.google.com/document/d/1pSM5v1z7Fbo2Gm98DfiwiaXAgu4af4o4D3cDaia53U0…" at bounding box center [872, 240] width 102 height 15
click at [292, 242] on span "OqUGlsL4Cm1TxfGO8PXhk3VH" at bounding box center [263, 240] width 144 height 15
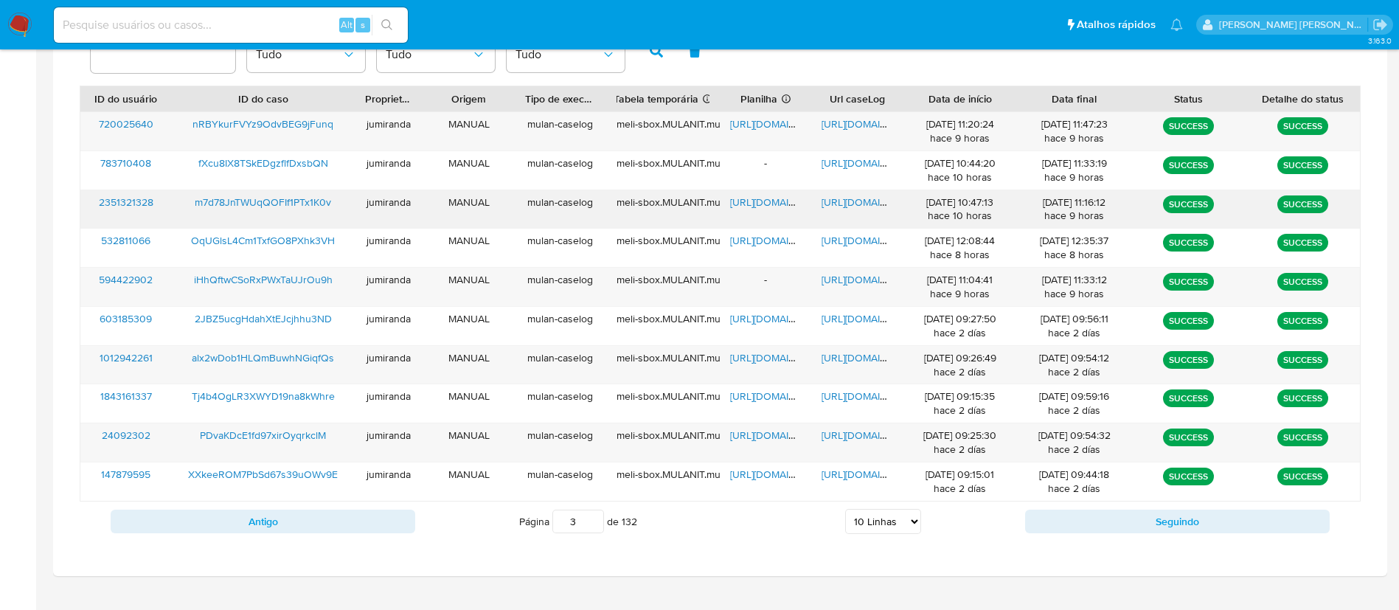
click at [779, 203] on span "https://docs.google.com/spreadsheets/d/1bXdC_XhUVysNgW_BNX0CnPLyq9Zc4QoMkhAmqLG…" at bounding box center [781, 202] width 102 height 15
click at [830, 206] on span "https://docs.google.com/document/d/1nyc9zZM0_Impl3mnyGOMf8tDJmTxY-LqIW5C_M6l8eg…" at bounding box center [872, 202] width 102 height 15
click at [301, 197] on span "m7d78JnTWUqQOFIf1PTx1K0v" at bounding box center [263, 202] width 136 height 15
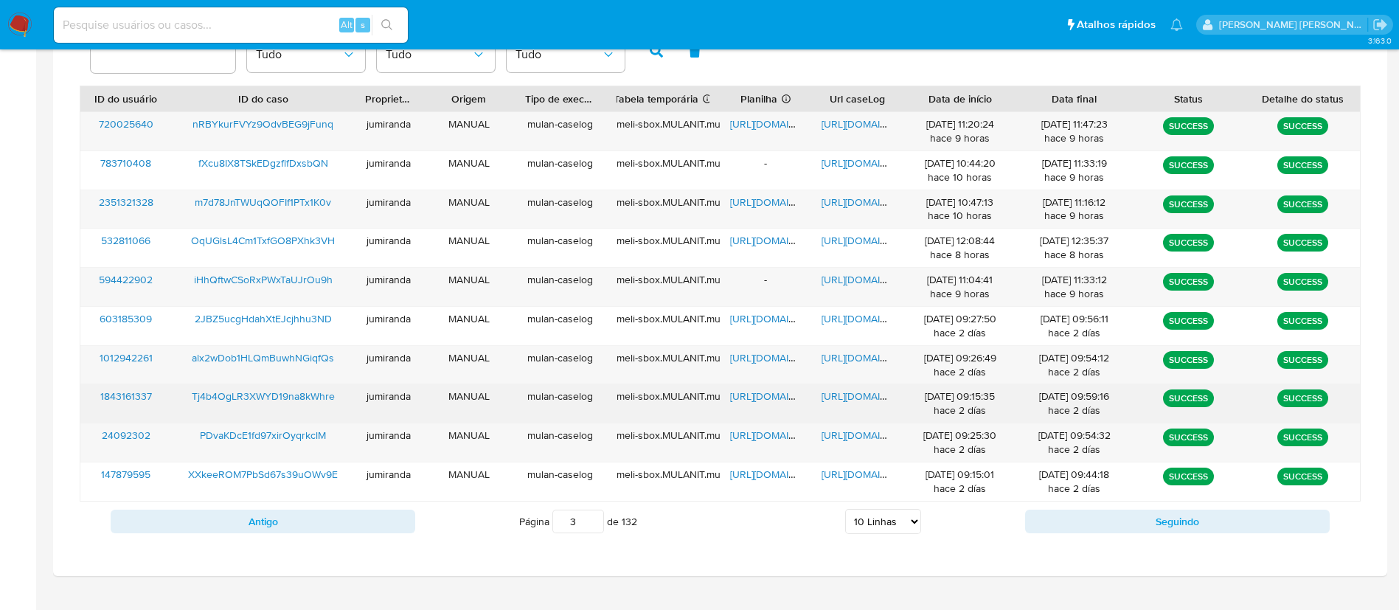
scroll to position [0, 0]
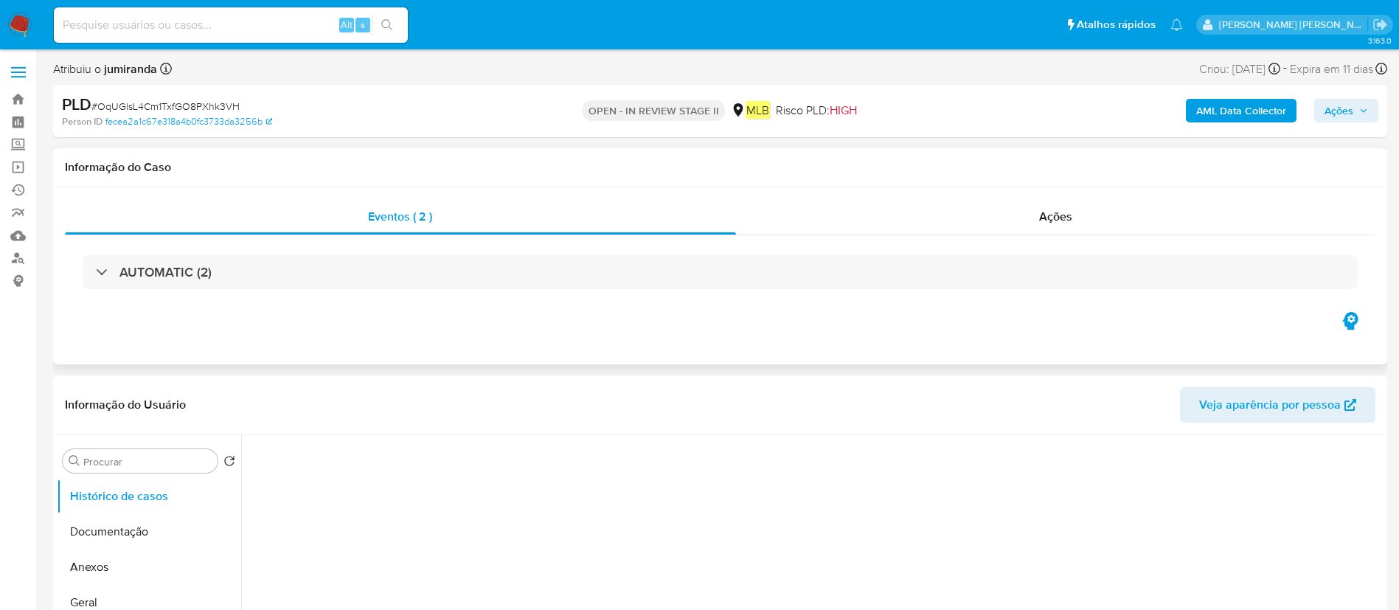
select select "10"
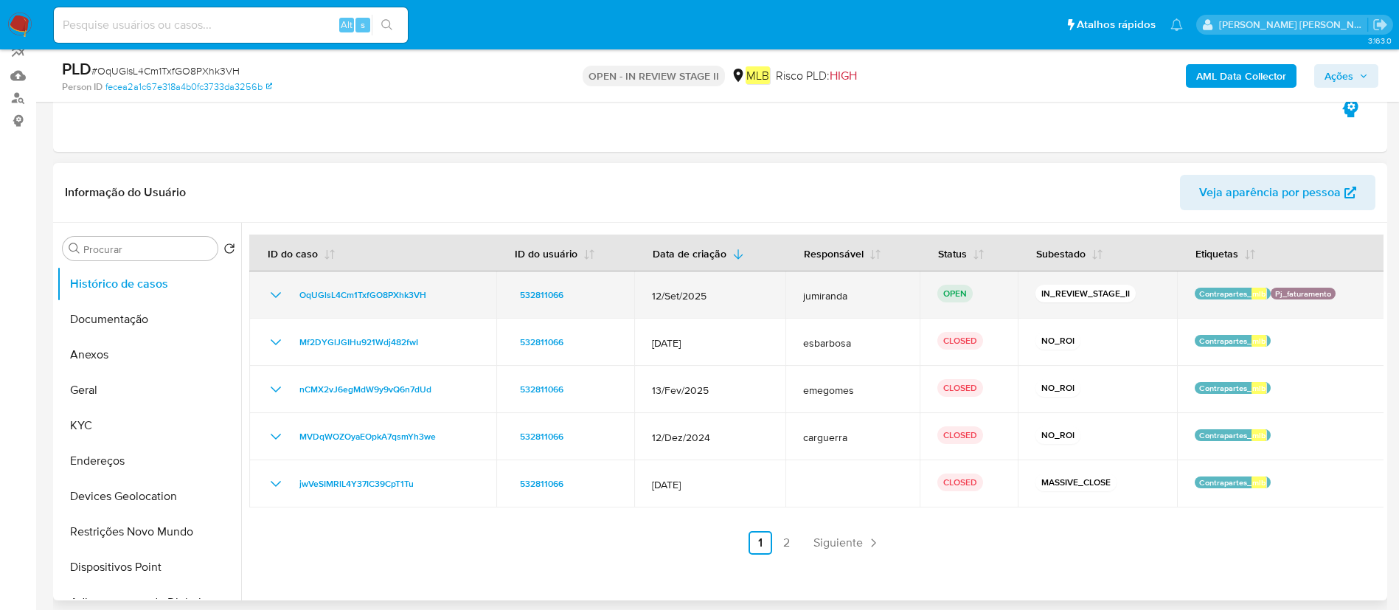
scroll to position [221, 0]
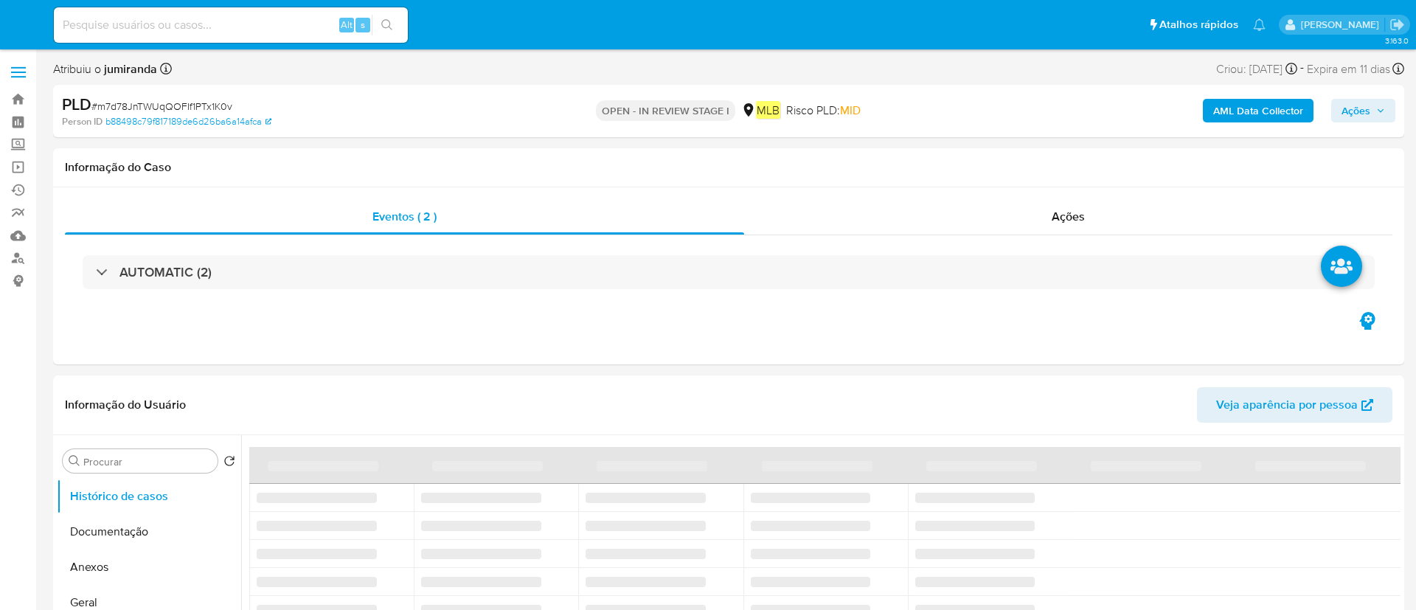
select select "10"
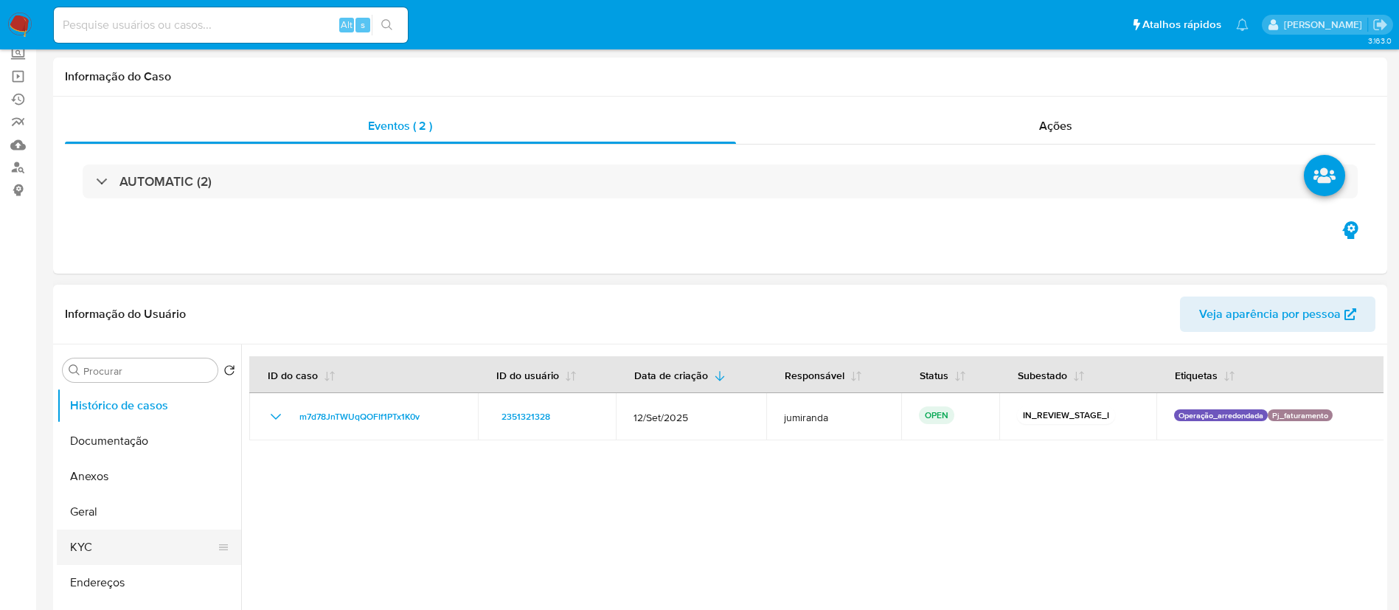
scroll to position [111, 0]
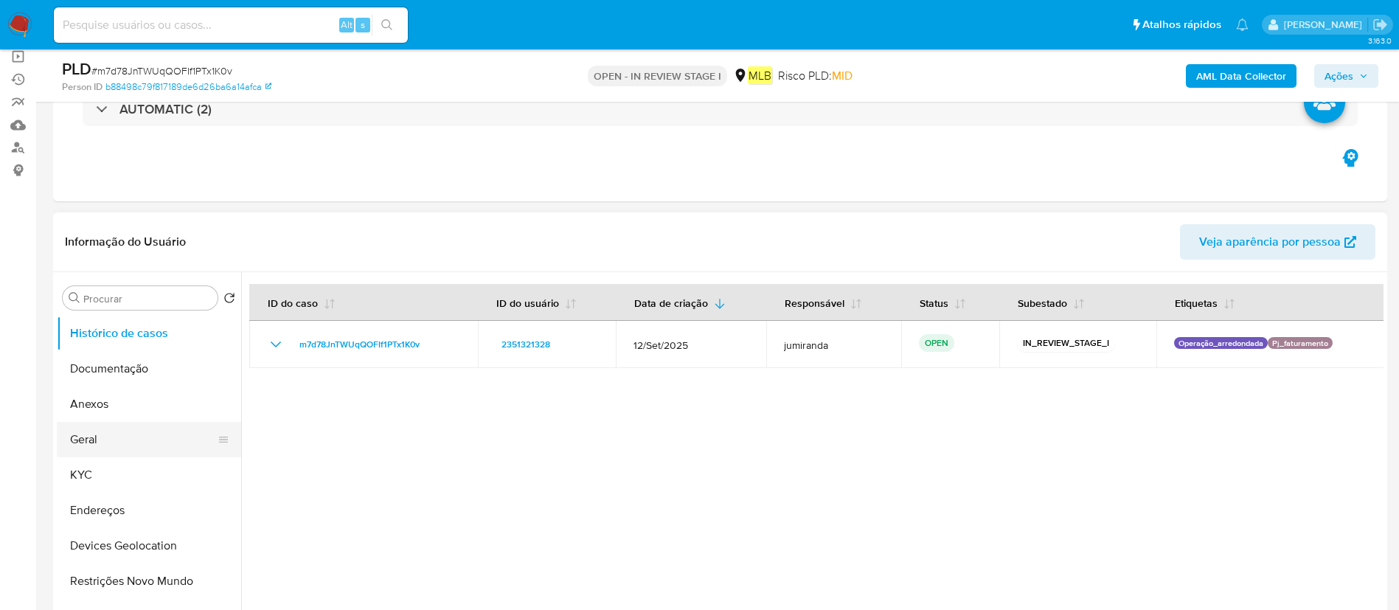
click at [145, 449] on button "Geral" at bounding box center [143, 439] width 173 height 35
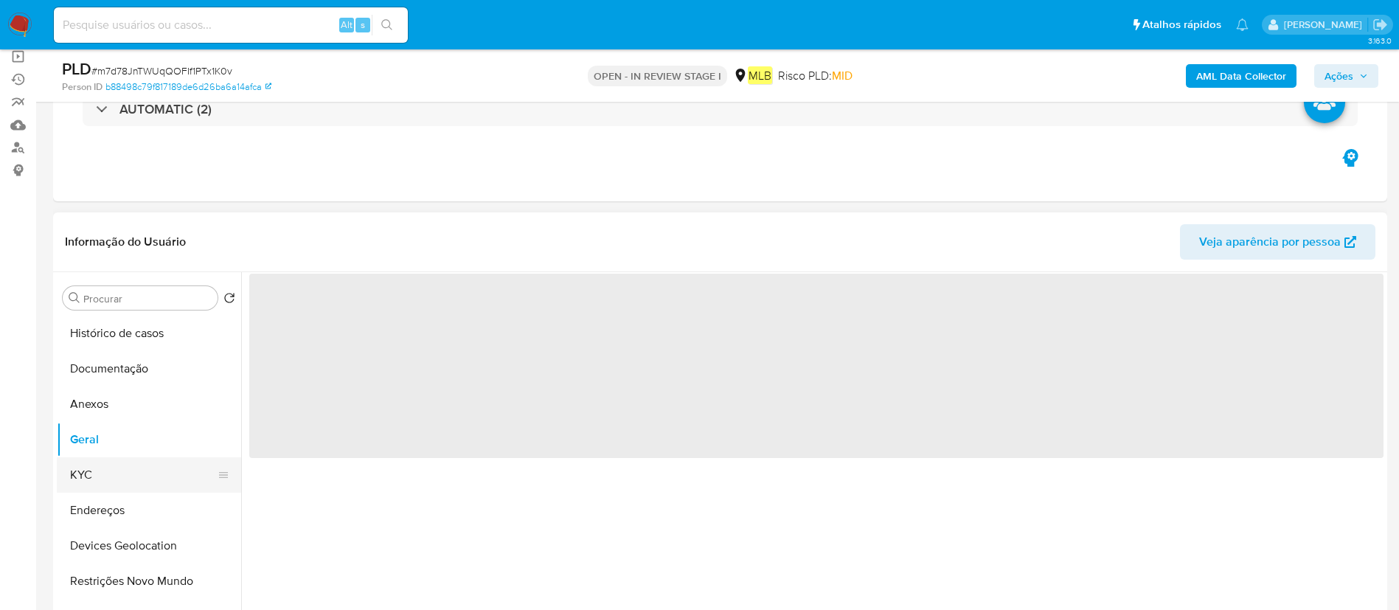
click at [133, 473] on button "KYC" at bounding box center [143, 474] width 173 height 35
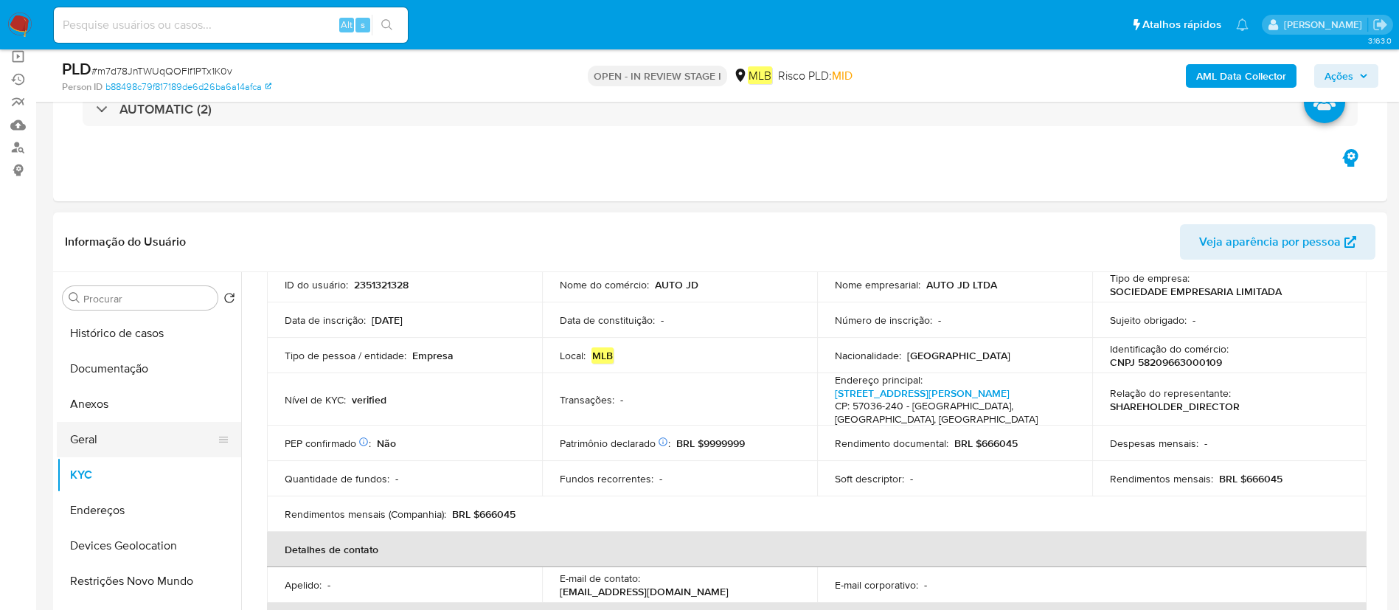
click at [107, 453] on button "Geral" at bounding box center [143, 439] width 173 height 35
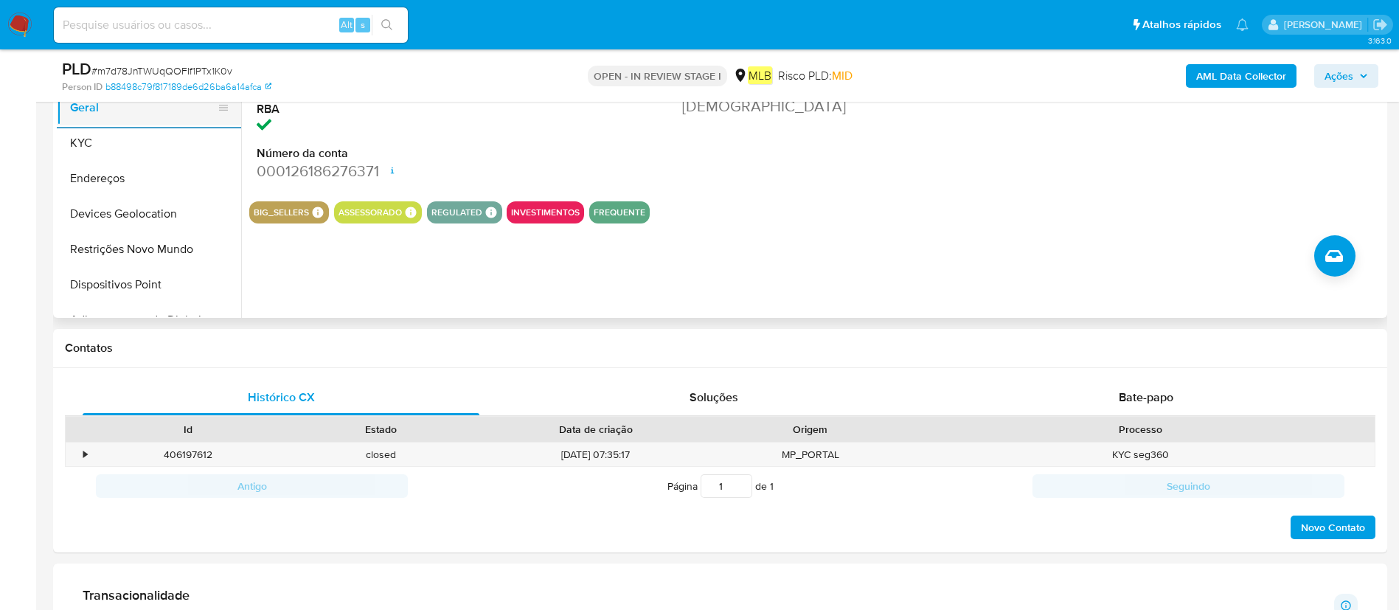
scroll to position [221, 0]
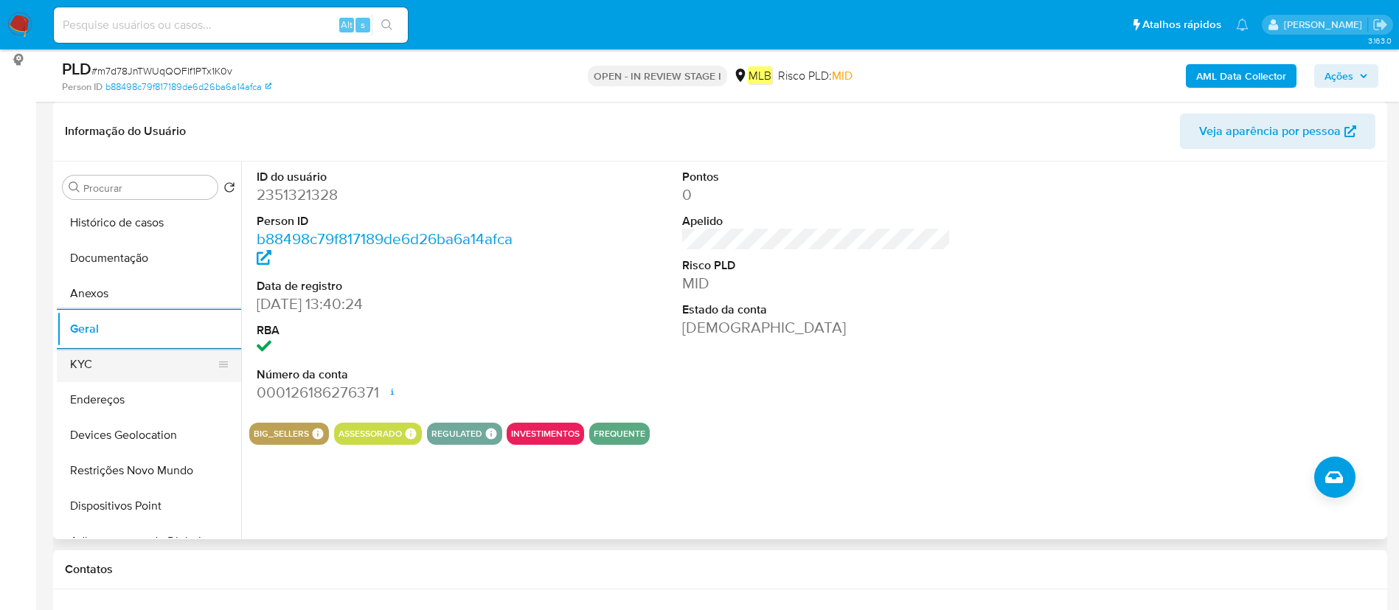
click at [139, 361] on button "KYC" at bounding box center [143, 364] width 173 height 35
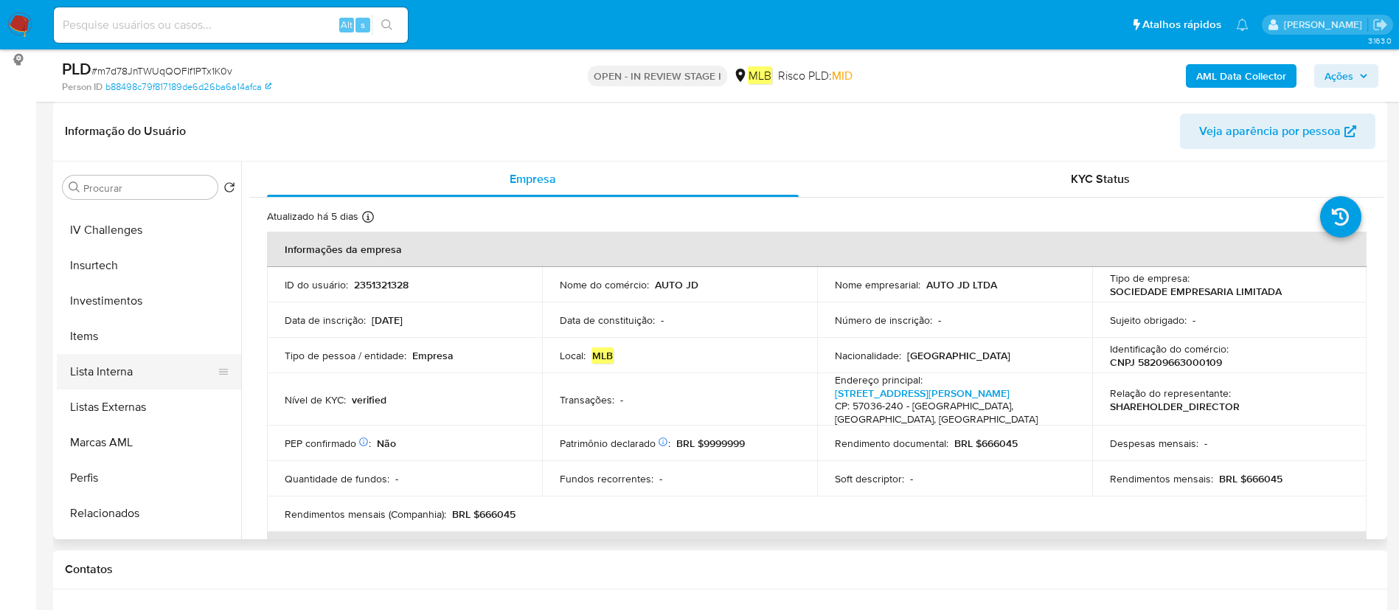
scroll to position [800, 0]
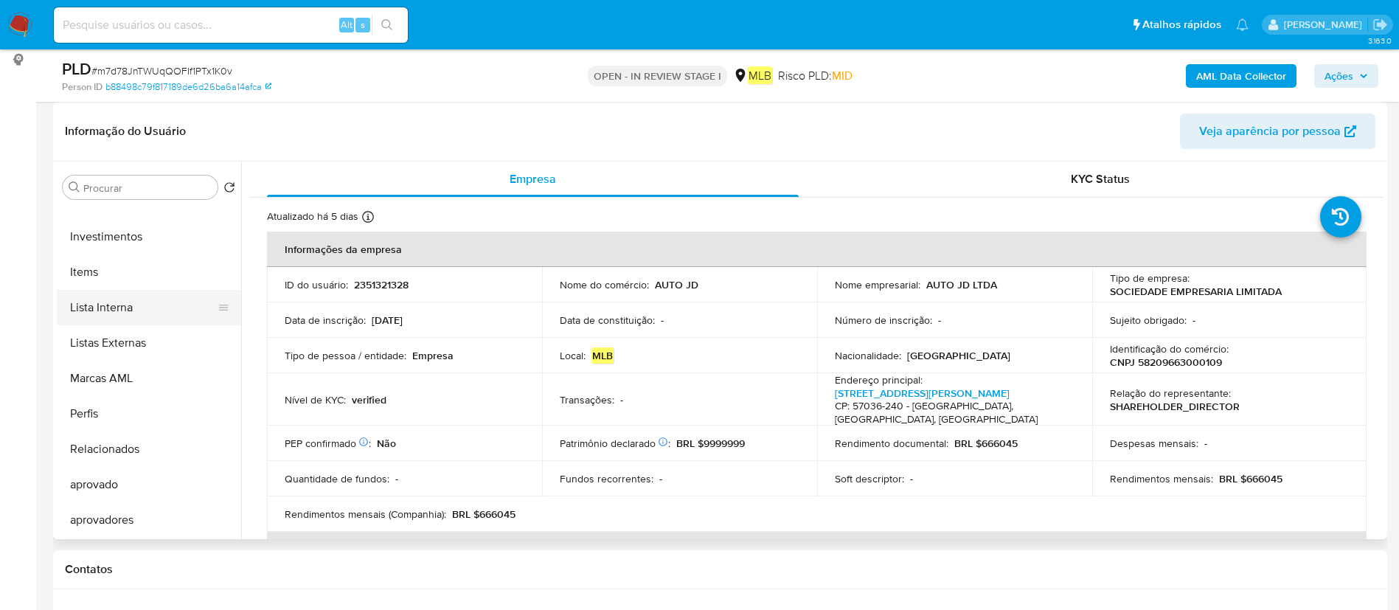
click at [140, 447] on button "Relacionados" at bounding box center [149, 448] width 184 height 35
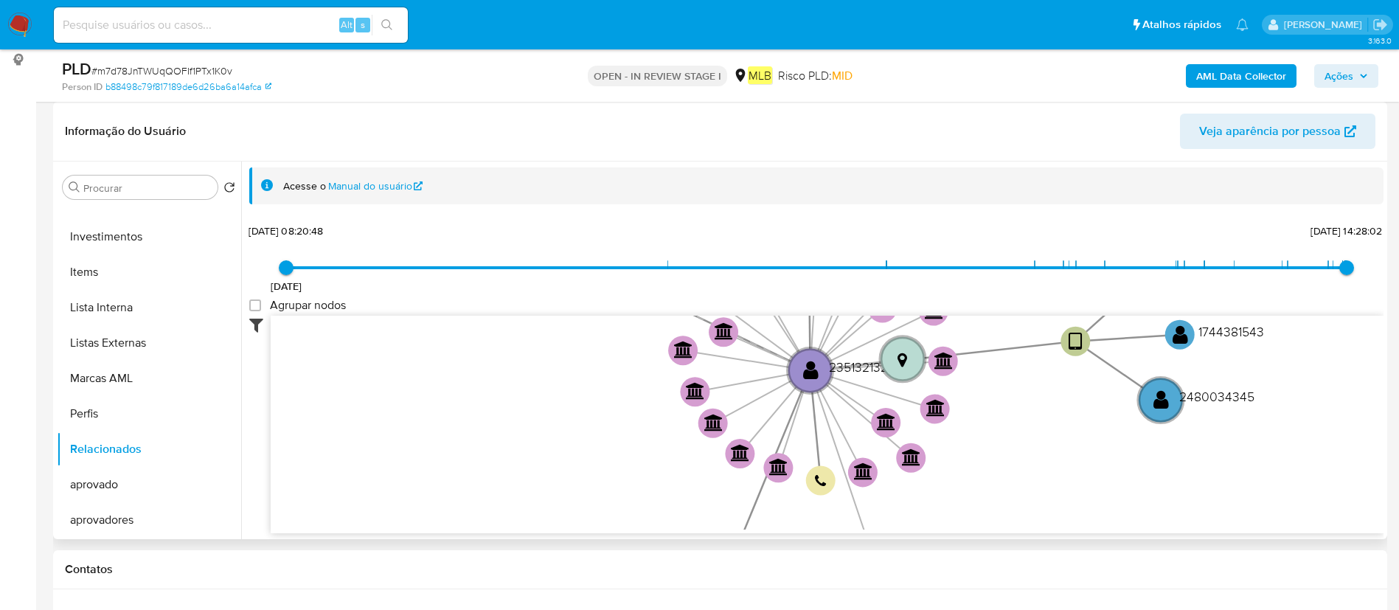
click at [258, 324] on icon at bounding box center [259, 325] width 21 height 18
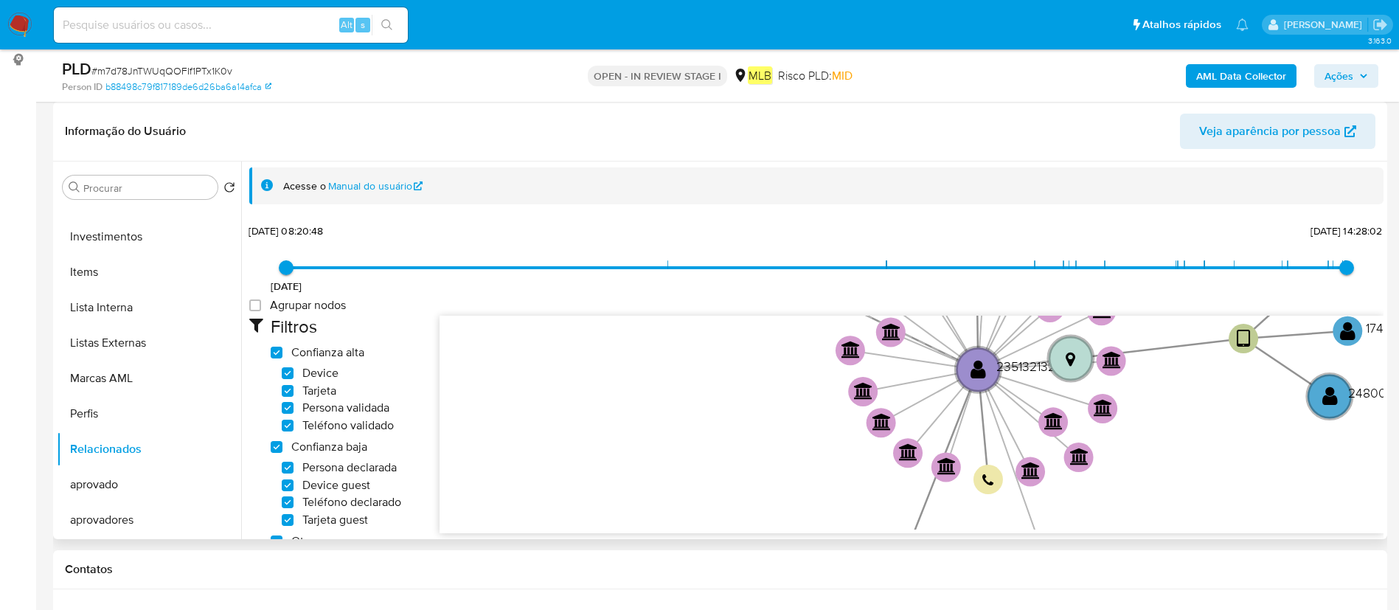
click at [299, 397] on label "Tarjeta" at bounding box center [309, 390] width 55 height 15
click at [293, 397] on input "Tarjeta" at bounding box center [288, 391] width 12 height 12
checkbox input "false"
click at [298, 412] on label "Persona validada" at bounding box center [336, 407] width 108 height 15
click at [293, 412] on input "Persona validada" at bounding box center [288, 408] width 12 height 12
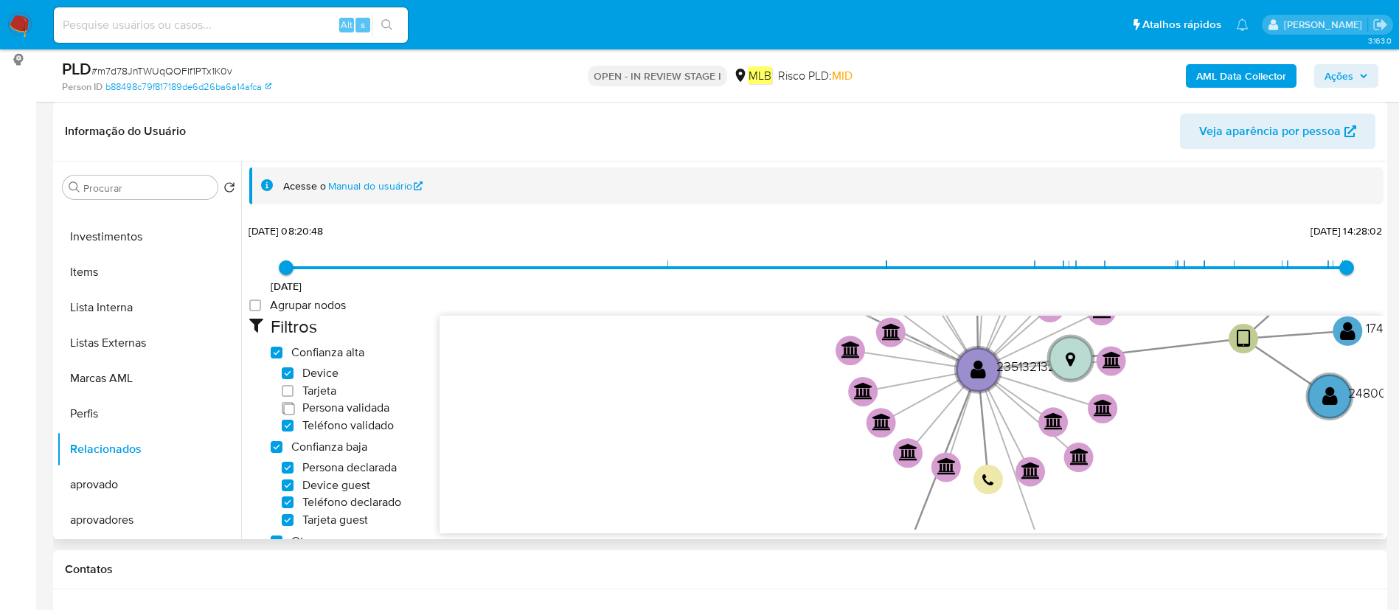
checkbox input "false"
click at [327, 429] on span "Teléfono validado" at bounding box center [347, 425] width 91 height 15
click at [293, 429] on input "Teléfono validado" at bounding box center [288, 425] width 12 height 12
checkbox input "false"
click at [292, 445] on span "Confianza baja" at bounding box center [329, 446] width 76 height 15
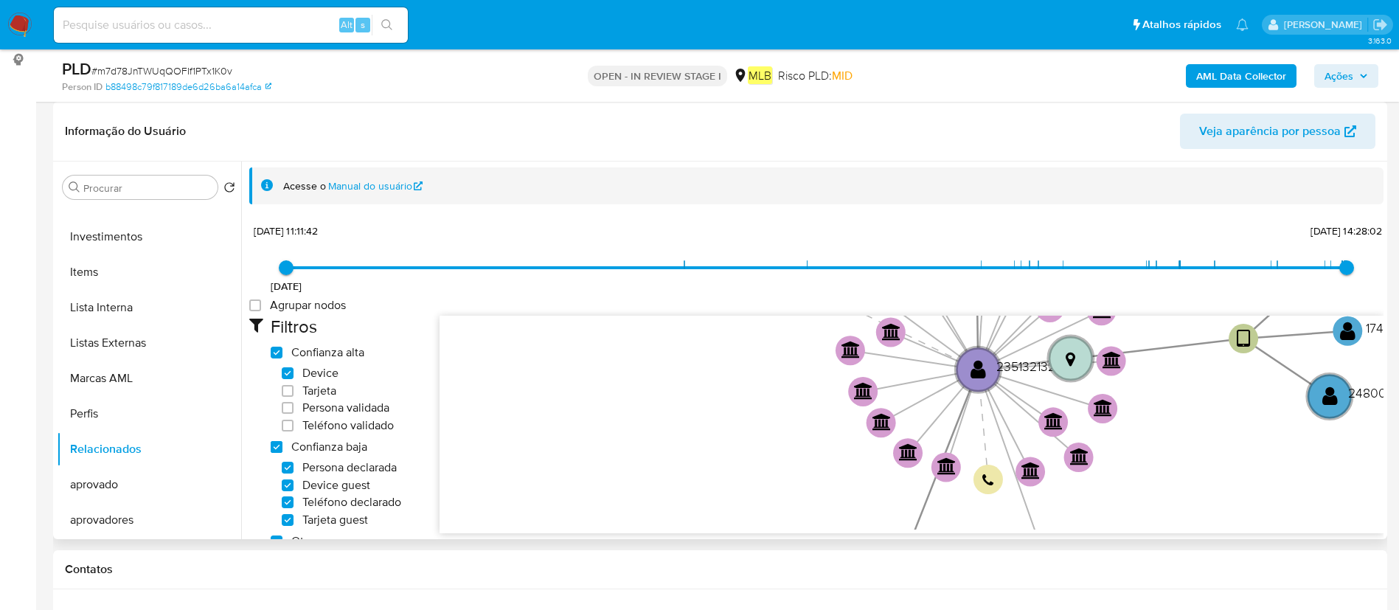
click at [282, 445] on low_trust "Confianza baja" at bounding box center [277, 447] width 12 height 12
checkbox low_trust "false"
checkbox input "false"
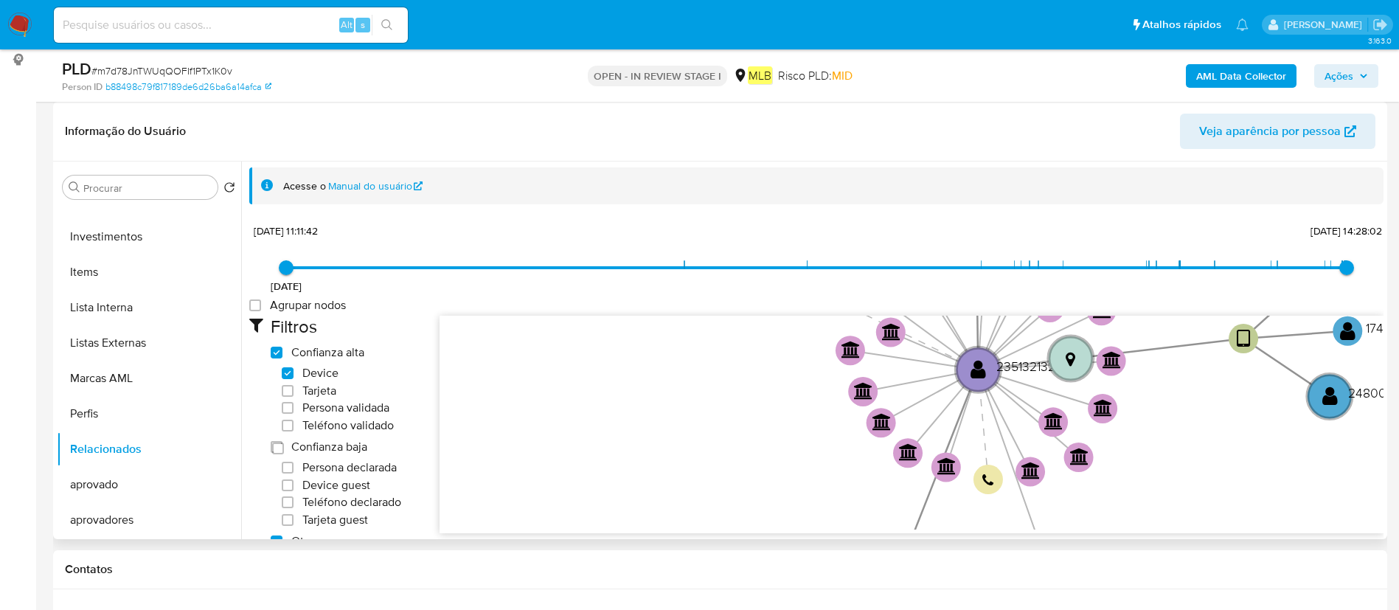
checkbox input "false"
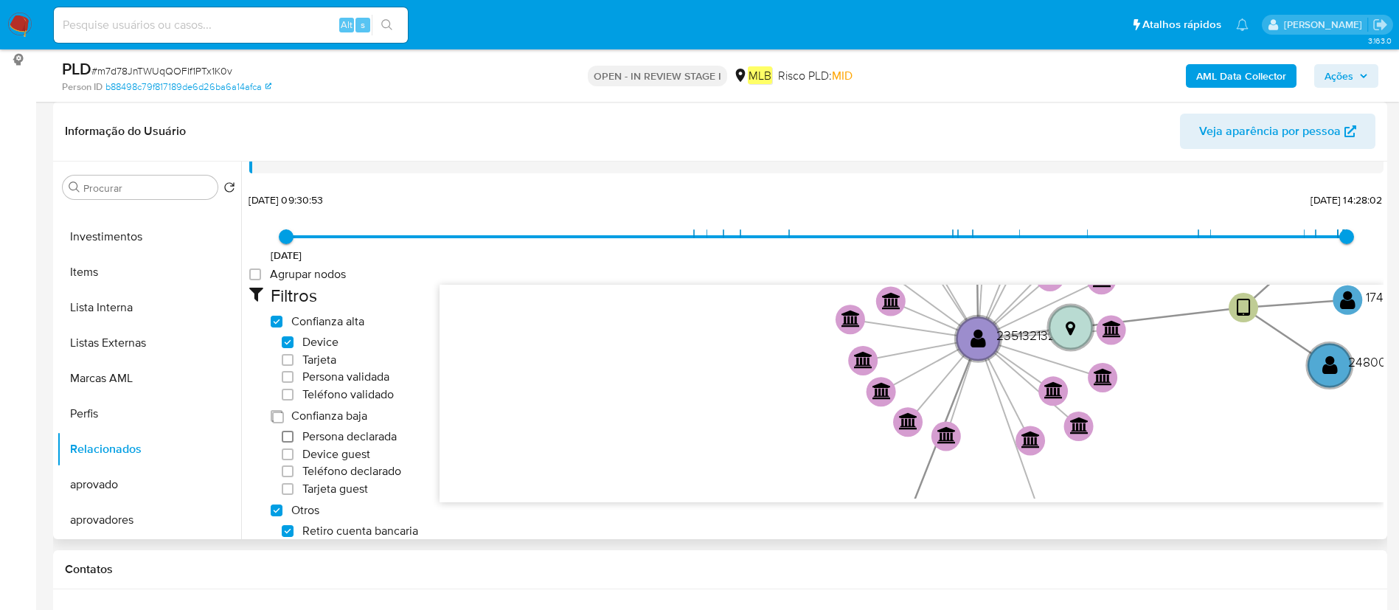
scroll to position [111, 0]
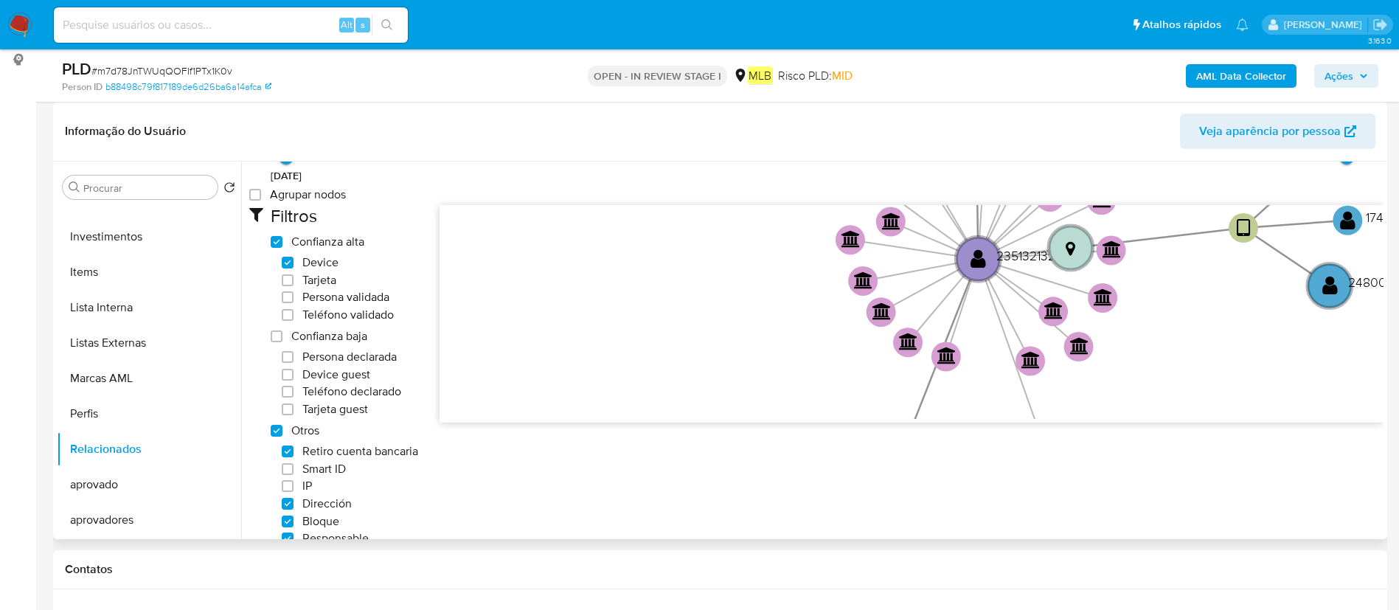
click at [296, 434] on span "Otros" at bounding box center [305, 430] width 28 height 15
click at [282, 434] on others "Otros" at bounding box center [277, 431] width 12 height 12
checkbox others "false"
checkbox input "false"
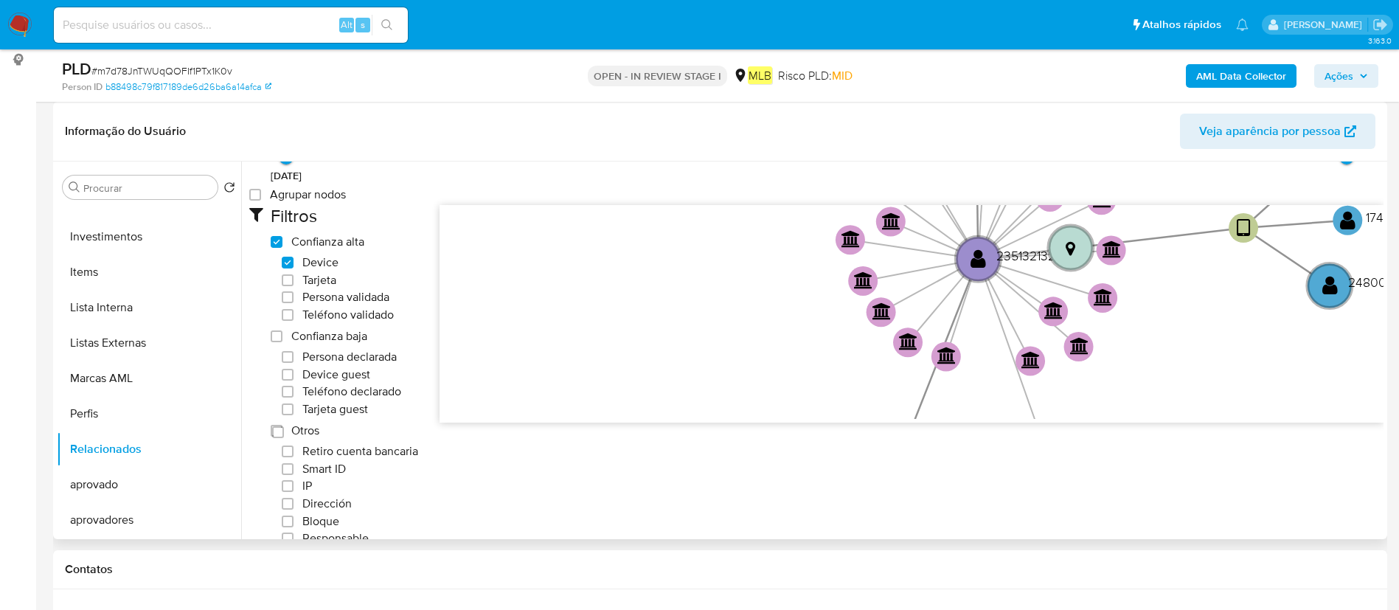
checkbox input "false"
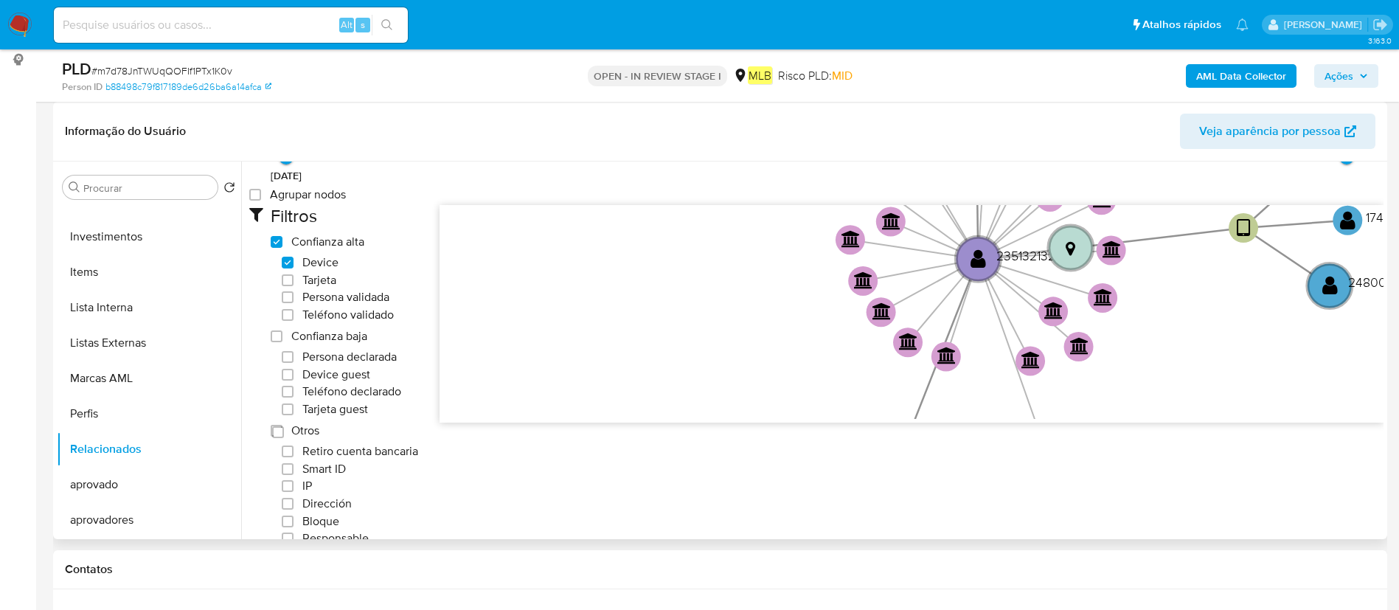
checkbox input "false"
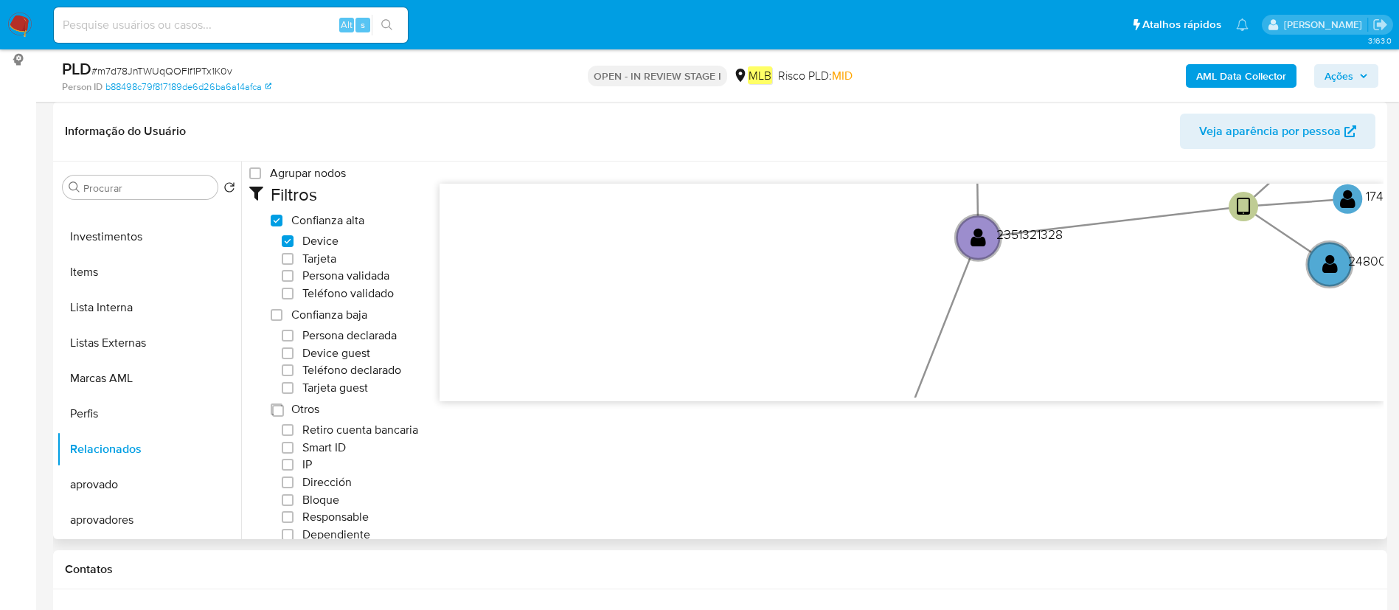
scroll to position [0, 0]
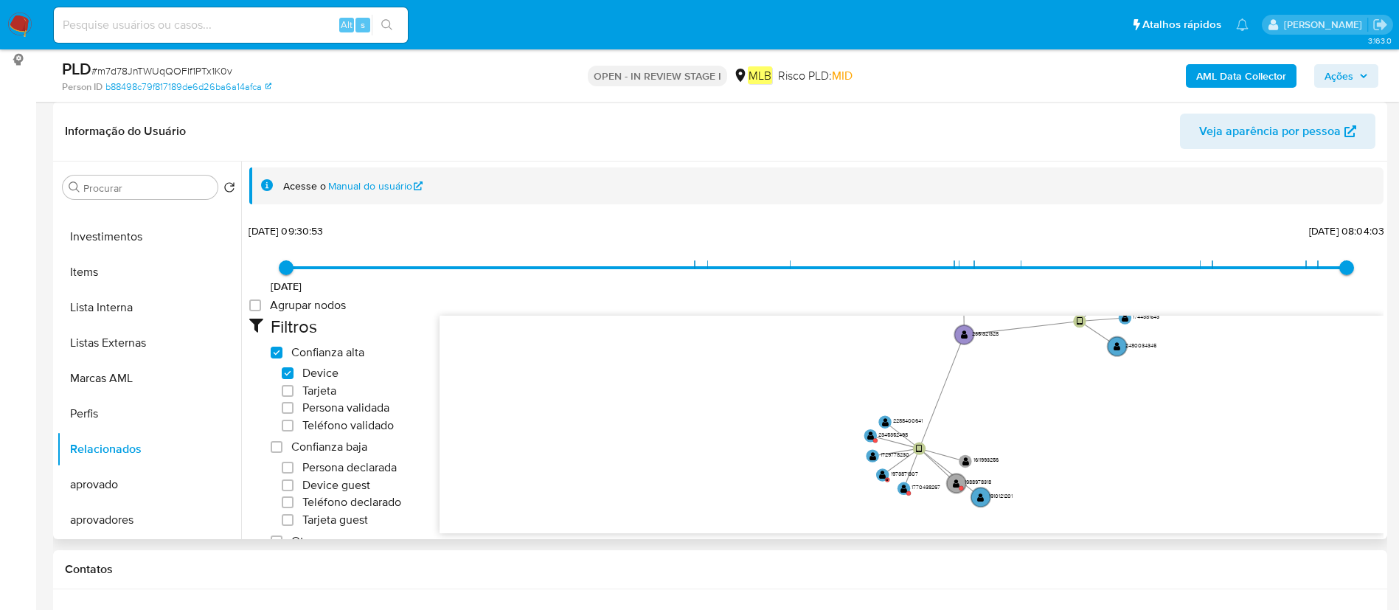
drag, startPoint x: 971, startPoint y: 450, endPoint x: 974, endPoint y: 393, distance: 57.6
click at [973, 394] on icon "user-2351321328  2351321328 device-658c18846190ce5d4fce7fdd  device-68cd465ae…" at bounding box center [911, 423] width 944 height 214
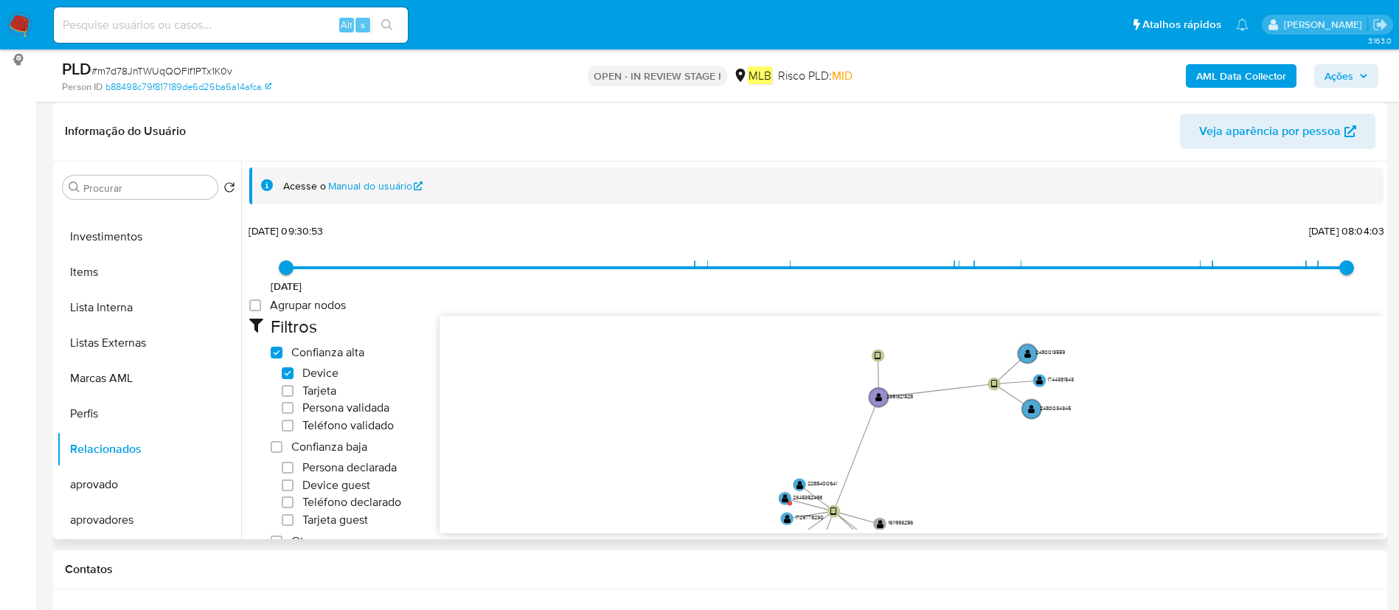
drag, startPoint x: 978, startPoint y: 392, endPoint x: 940, endPoint y: 431, distance: 53.7
click at [892, 458] on icon "user-2351321328  2351321328 device-658c18846190ce5d4fce7fdd  device-68cd465ae…" at bounding box center [911, 423] width 944 height 214
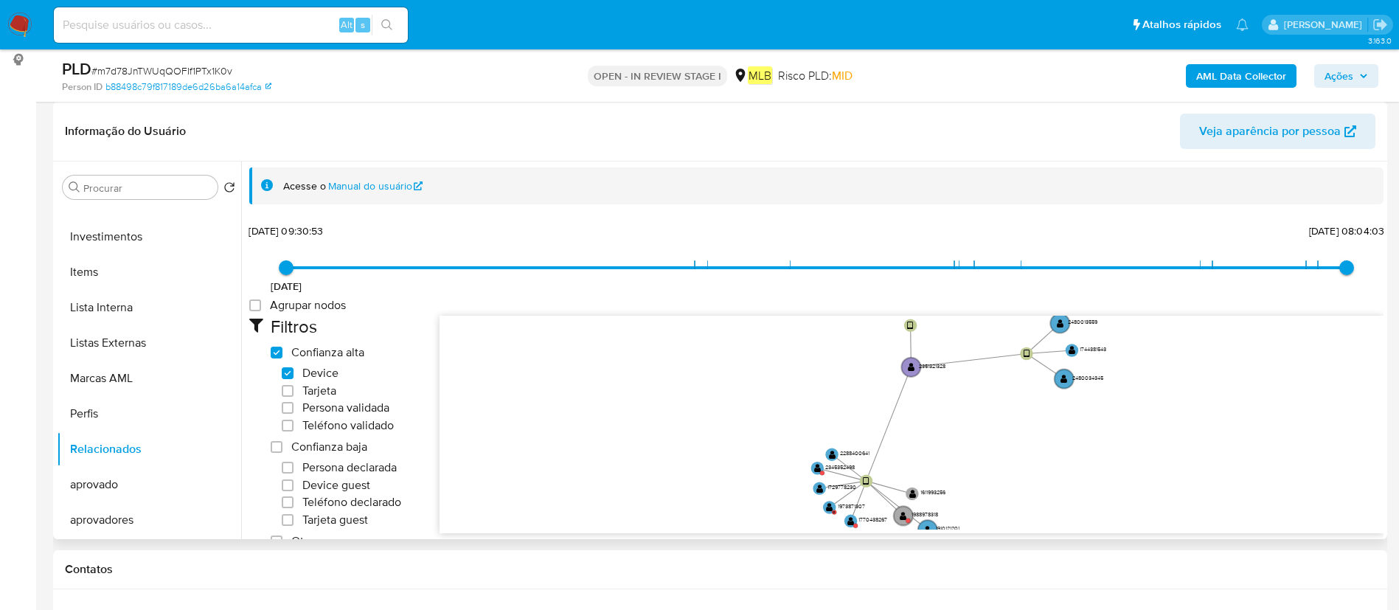
drag, startPoint x: 989, startPoint y: 439, endPoint x: 1038, endPoint y: 400, distance: 62.4
click at [1038, 400] on icon "user-2351321328  2351321328 device-658c18846190ce5d4fce7fdd  device-68cd465ae…" at bounding box center [911, 423] width 944 height 214
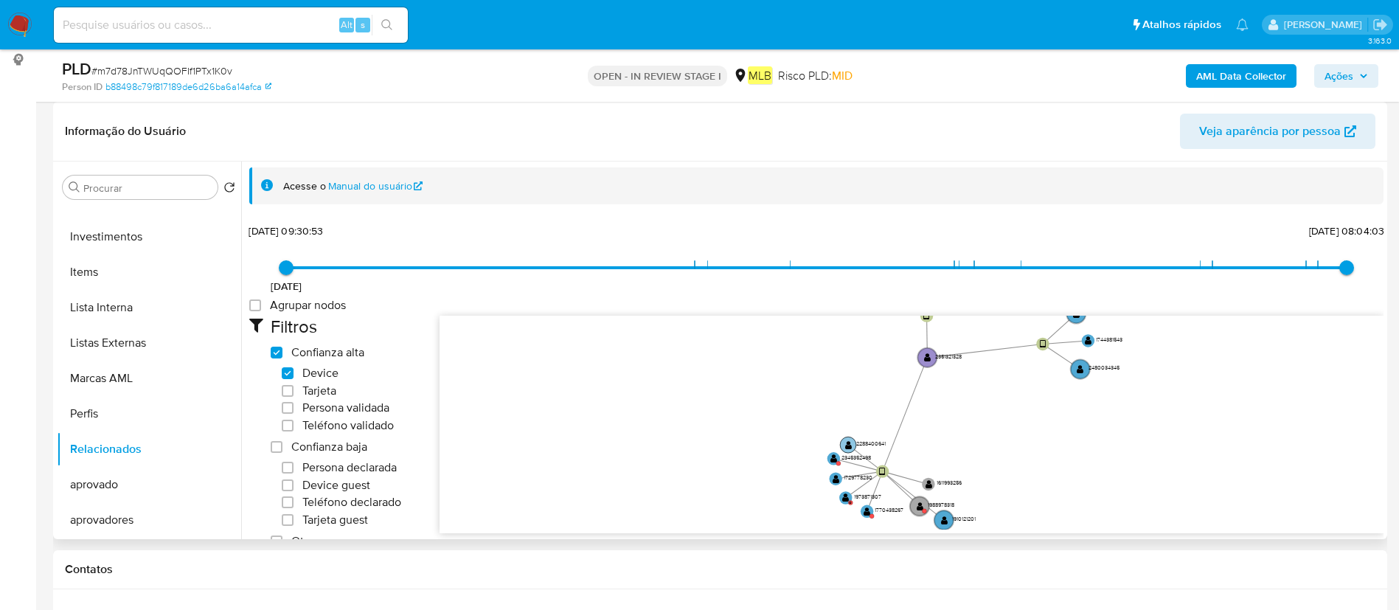
click at [852, 443] on circle at bounding box center [848, 444] width 16 height 16
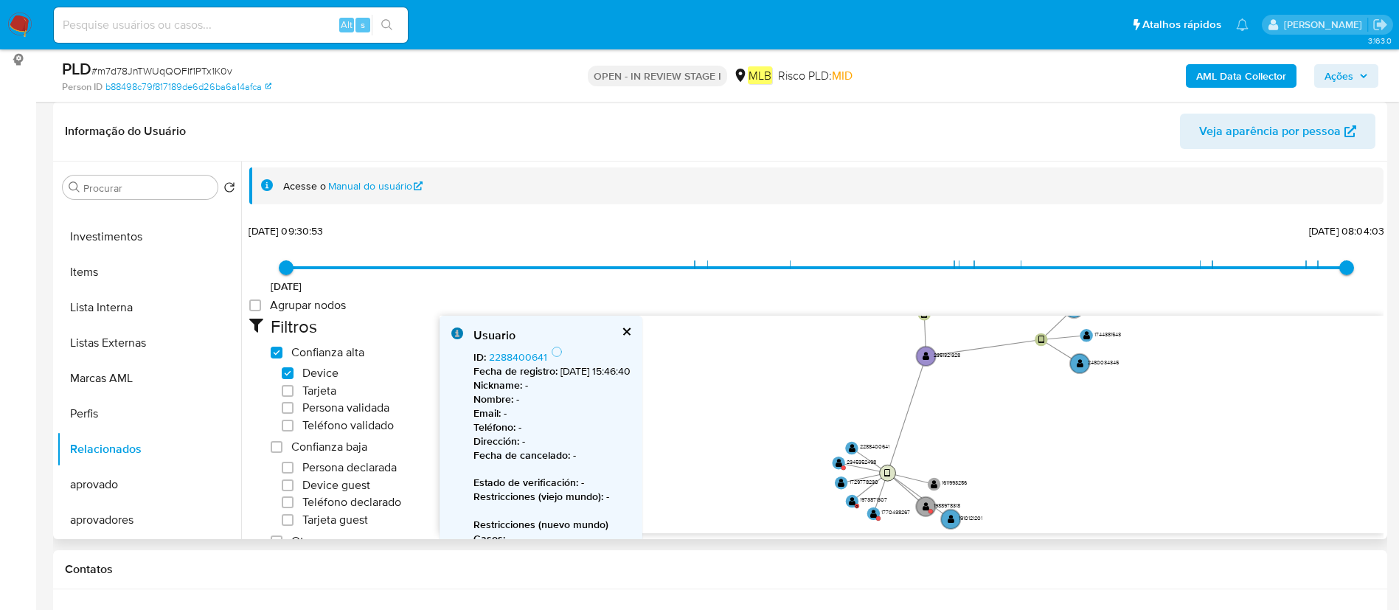
click at [891, 470] on circle at bounding box center [888, 472] width 16 height 16
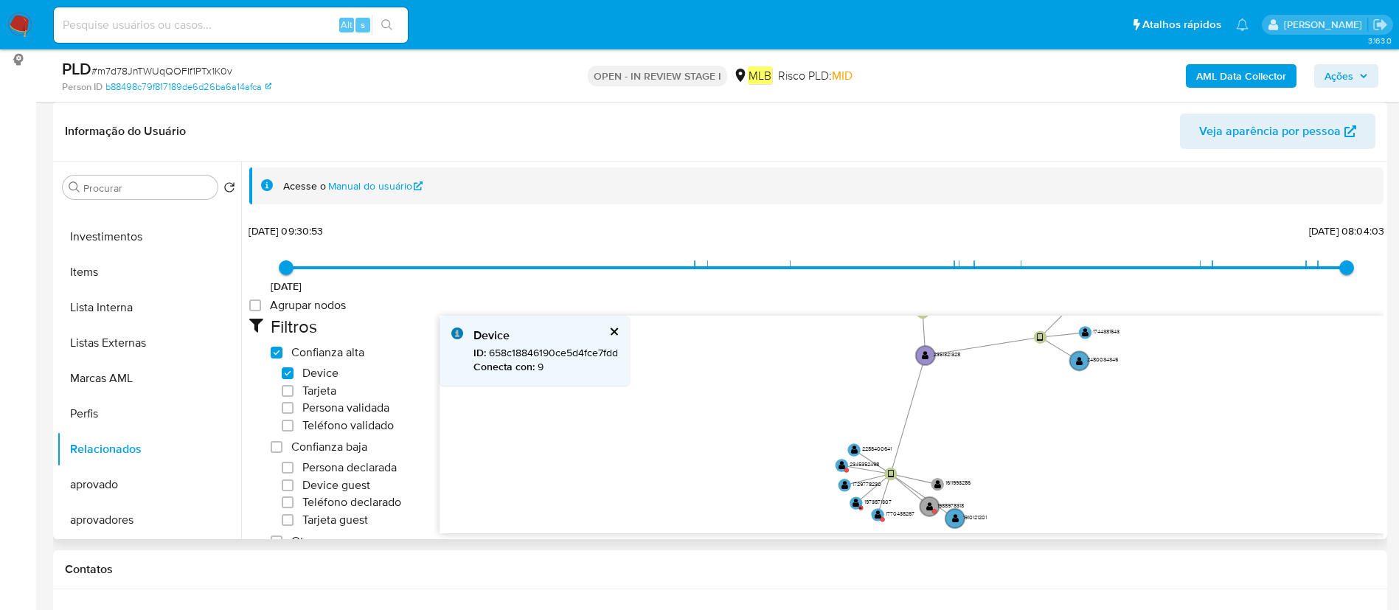
click at [591, 351] on span "ID : 658c18846190ce5d4fce7fdd" at bounding box center [545, 352] width 145 height 15
copy span "658c18846190ce5d4fce7fdd"
click at [858, 452] on circle at bounding box center [855, 450] width 16 height 16
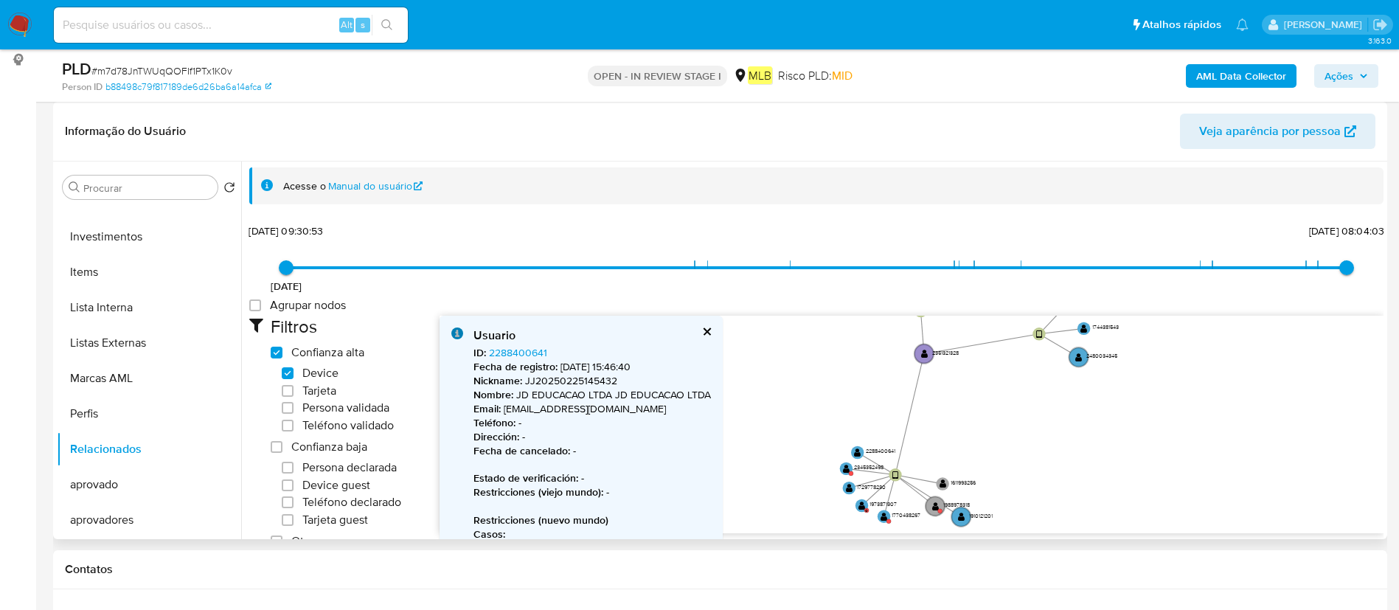
click at [566, 358] on div "ID : 2288400641 Fecha de registro : 25/02/2025, 15:46:40 Nickname : JJ202502251…" at bounding box center [591, 505] width 237 height 318
click at [569, 347] on div "ID : 2288400641 Fecha de registro : 25/02/2025, 15:46:40 Nickname : JJ202502251…" at bounding box center [591, 505] width 237 height 318
copy span "ID : 2288400641"
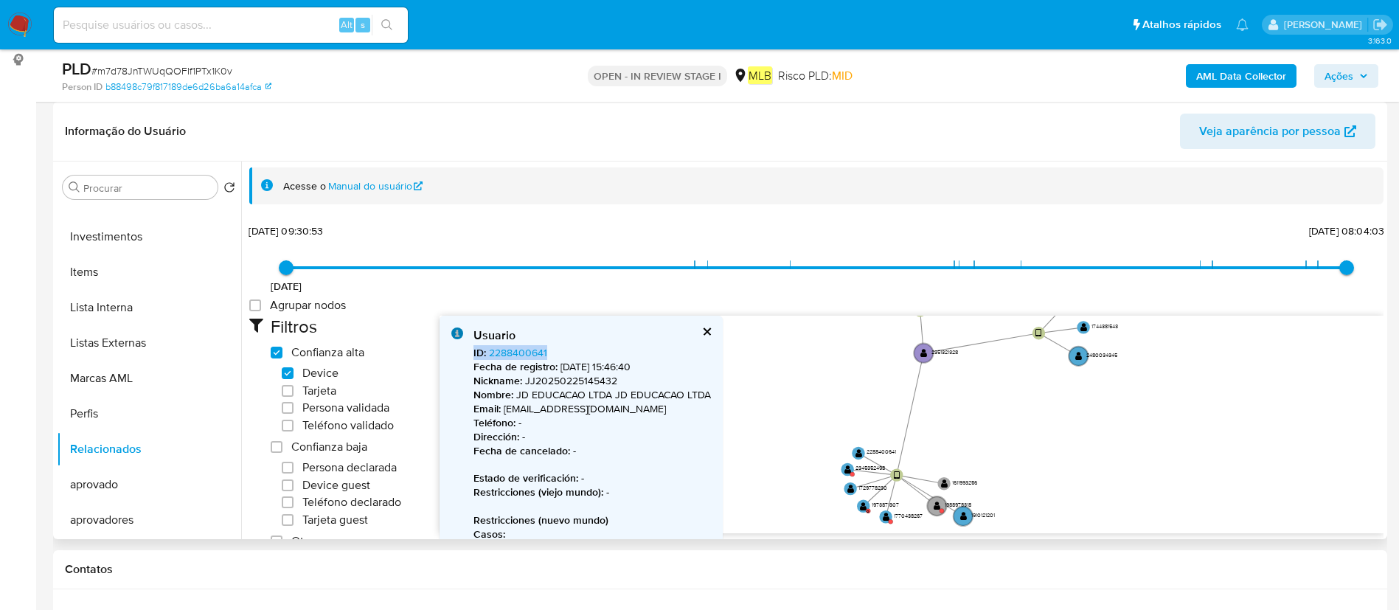
click at [577, 346] on div "ID : 2288400641 Fecha de registro : 25/02/2025, 15:46:40 Nickname : JJ202502251…" at bounding box center [591, 505] width 237 height 318
drag, startPoint x: 577, startPoint y: 346, endPoint x: 498, endPoint y: 349, distance: 78.9
click at [498, 349] on div "ID : 2288400641 Fecha de registro : 25/02/2025, 15:46:40 Nickname : JJ202502251…" at bounding box center [591, 505] width 237 height 318
copy link "2288400641"
click at [847, 464] on text "" at bounding box center [847, 469] width 7 height 10
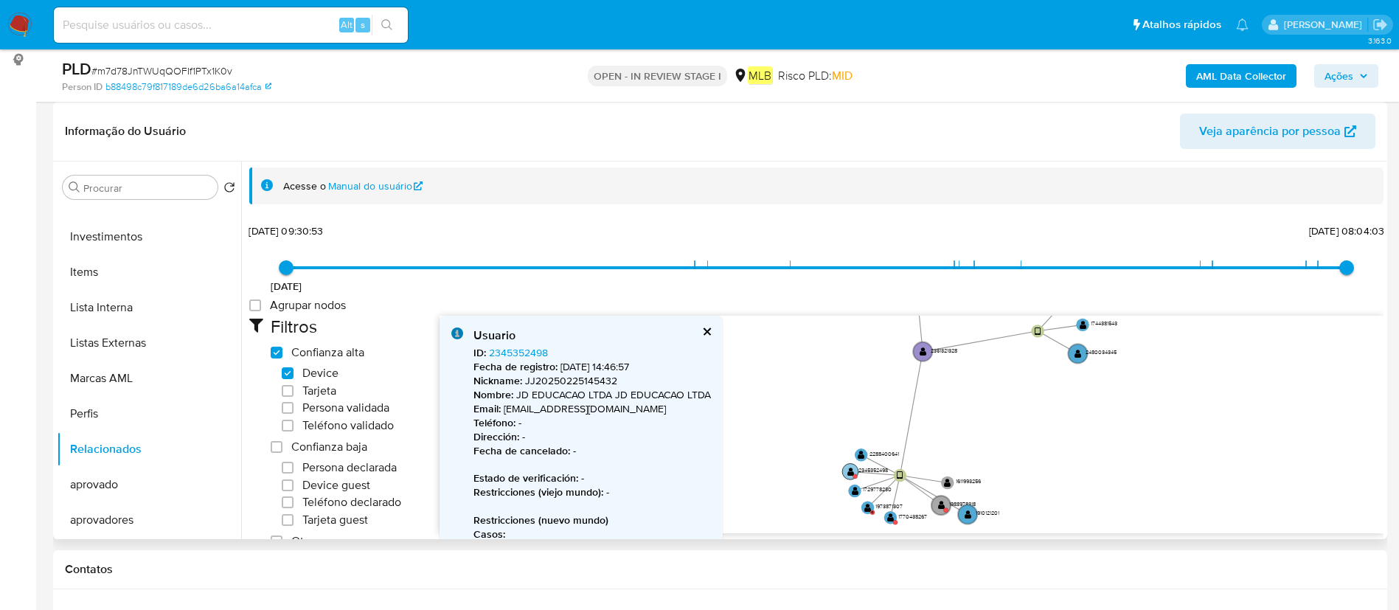
click at [849, 470] on text "" at bounding box center [850, 471] width 7 height 10
click at [849, 470] on text "" at bounding box center [850, 472] width 7 height 10
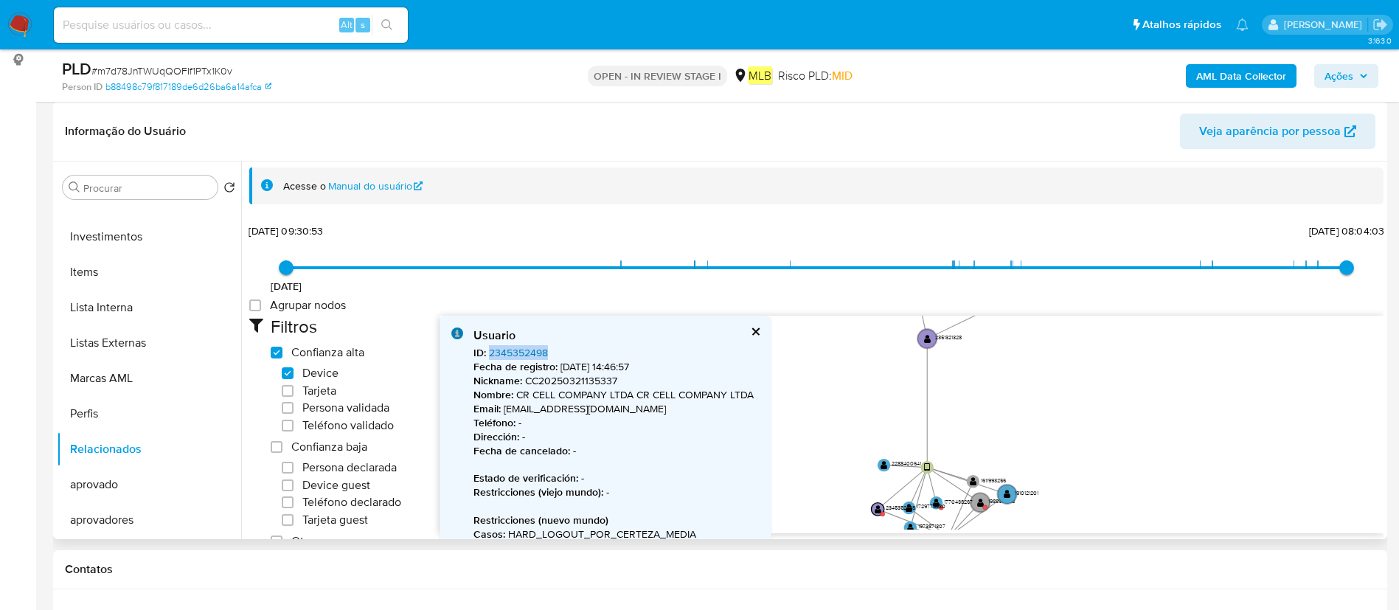
drag, startPoint x: 585, startPoint y: 354, endPoint x: 490, endPoint y: 352, distance: 95.9
copy link "2345352498"
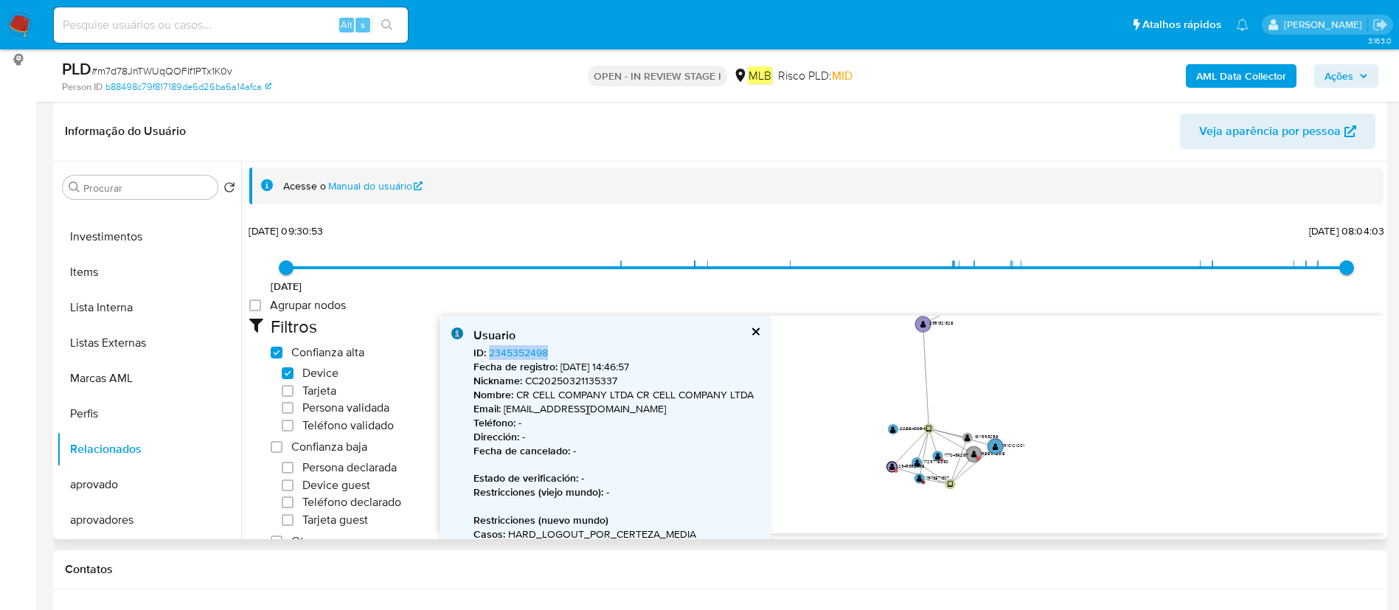
drag, startPoint x: 958, startPoint y: 442, endPoint x: 963, endPoint y: 403, distance: 39.4
click at [963, 403] on icon "user-2351321328  2351321328 device-658c18846190ce5d4fce7fdd  device-68cd465ae…" at bounding box center [911, 423] width 944 height 214
click at [922, 474] on circle at bounding box center [919, 478] width 13 height 13
drag, startPoint x: 466, startPoint y: 355, endPoint x: 488, endPoint y: 358, distance: 22.3
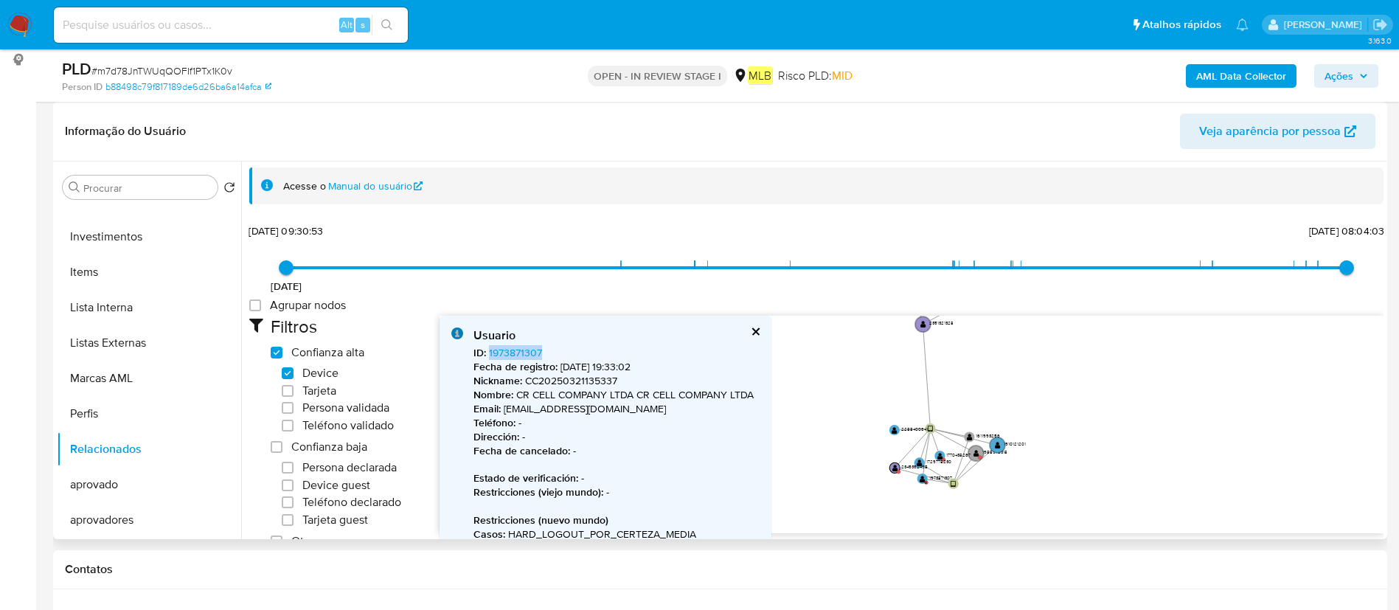
copy link "1973871307"
click at [913, 461] on circle at bounding box center [919, 462] width 13 height 13
drag, startPoint x: 579, startPoint y: 364, endPoint x: 501, endPoint y: 352, distance: 78.3
click at [613, 361] on p "Fecha de registro : 15/03/2024, 13:07:13" at bounding box center [616, 367] width 286 height 14
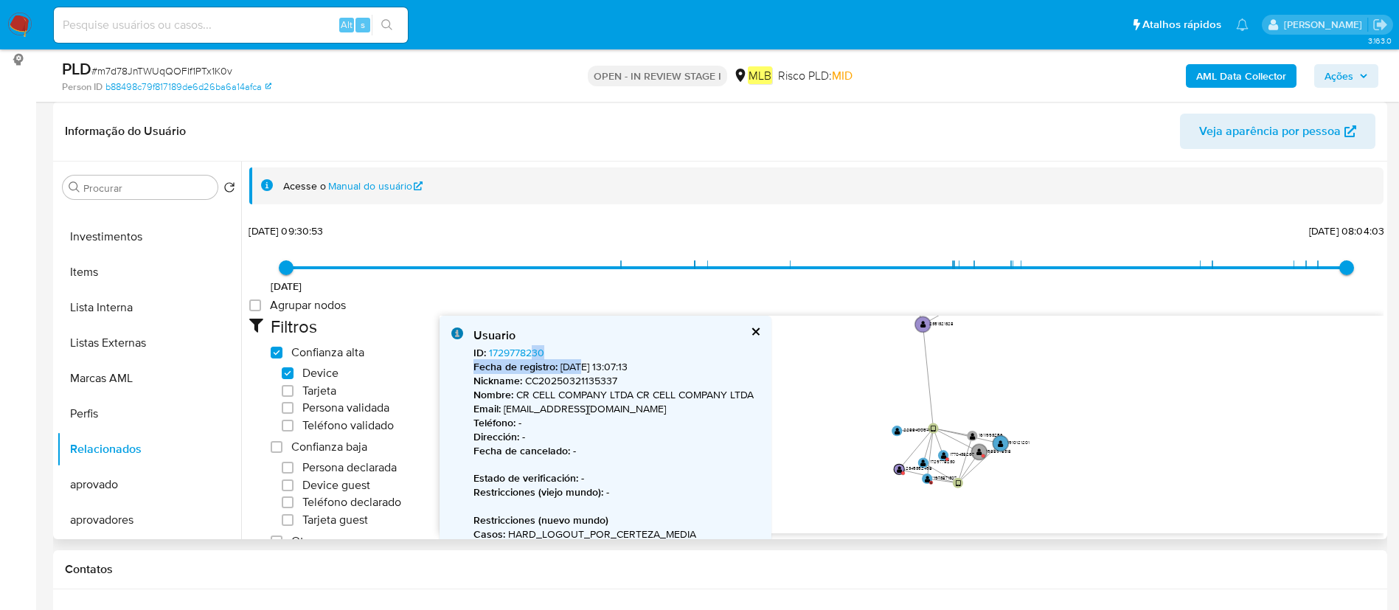
drag, startPoint x: 578, startPoint y: 363, endPoint x: 574, endPoint y: 344, distance: 19.7
drag, startPoint x: 532, startPoint y: 343, endPoint x: 488, endPoint y: 352, distance: 45.1
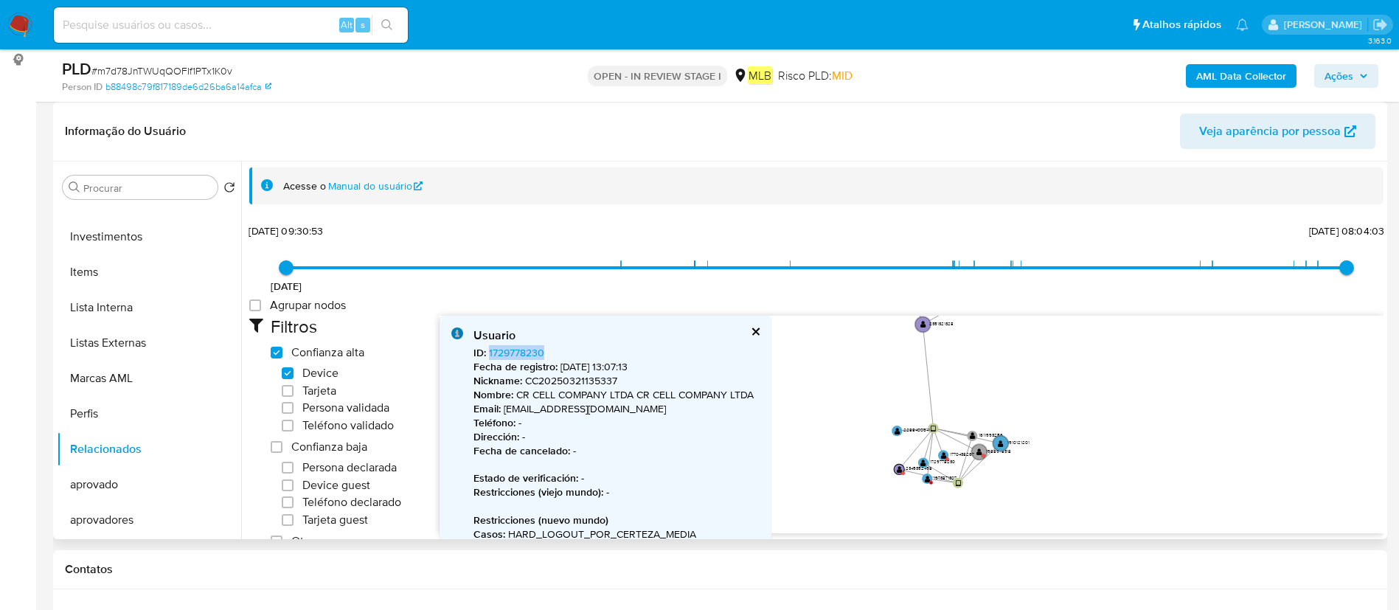
copy link "1729778230"
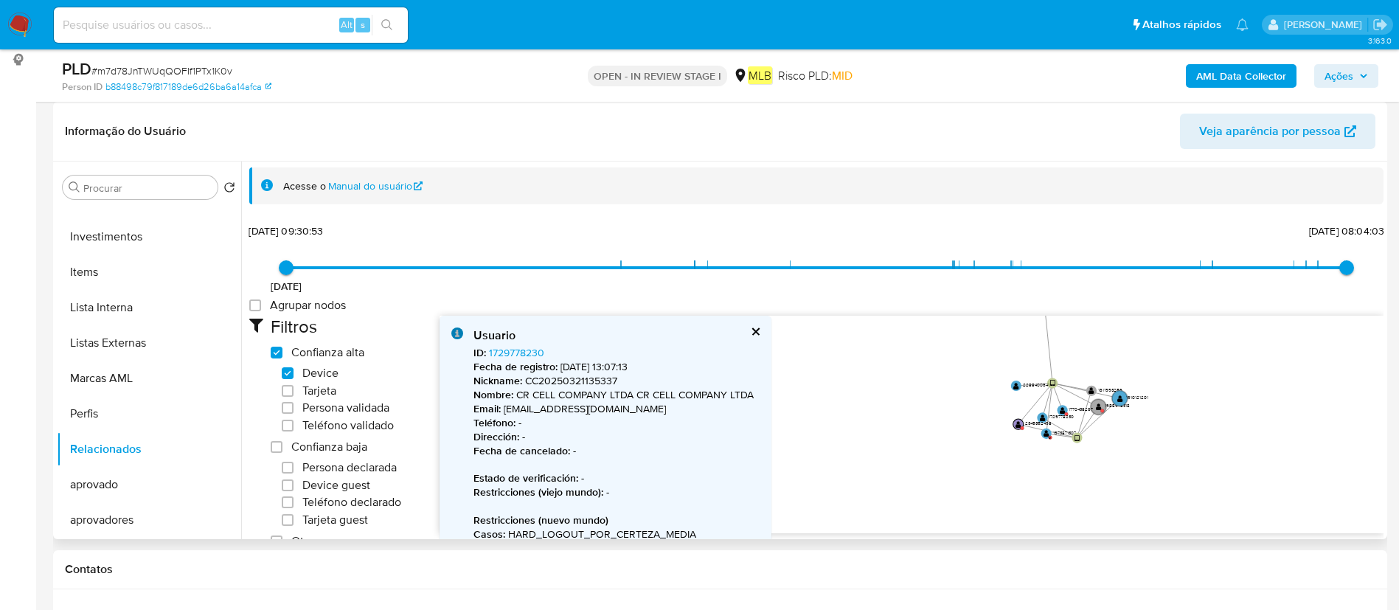
drag, startPoint x: 992, startPoint y: 446, endPoint x: 953, endPoint y: 463, distance: 42.6
click at [953, 463] on icon "user-2351321328  2351321328 device-658c18846190ce5d4fce7fdd  device-68cd465ae…" at bounding box center [911, 423] width 944 height 214
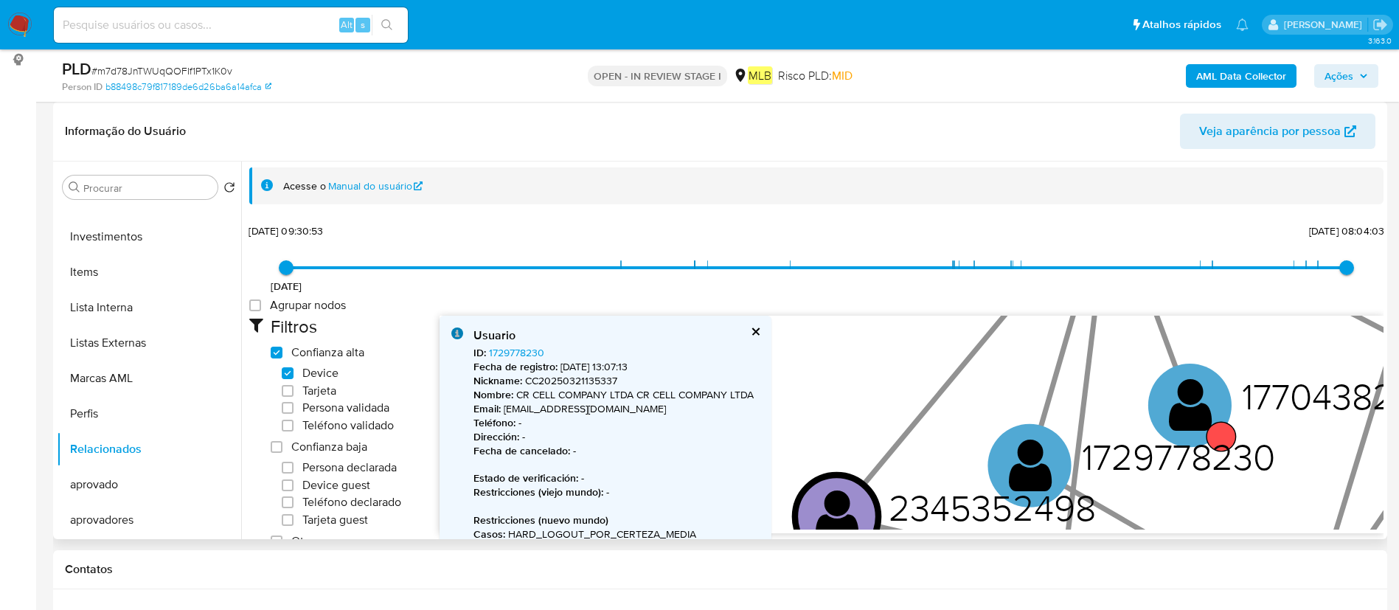
drag, startPoint x: 1064, startPoint y: 428, endPoint x: 919, endPoint y: 466, distance: 149.3
click at [919, 466] on icon "user-2351321328  2351321328 device-658c18846190ce5d4fce7fdd  device-68cd465ae…" at bounding box center [911, 423] width 944 height 214
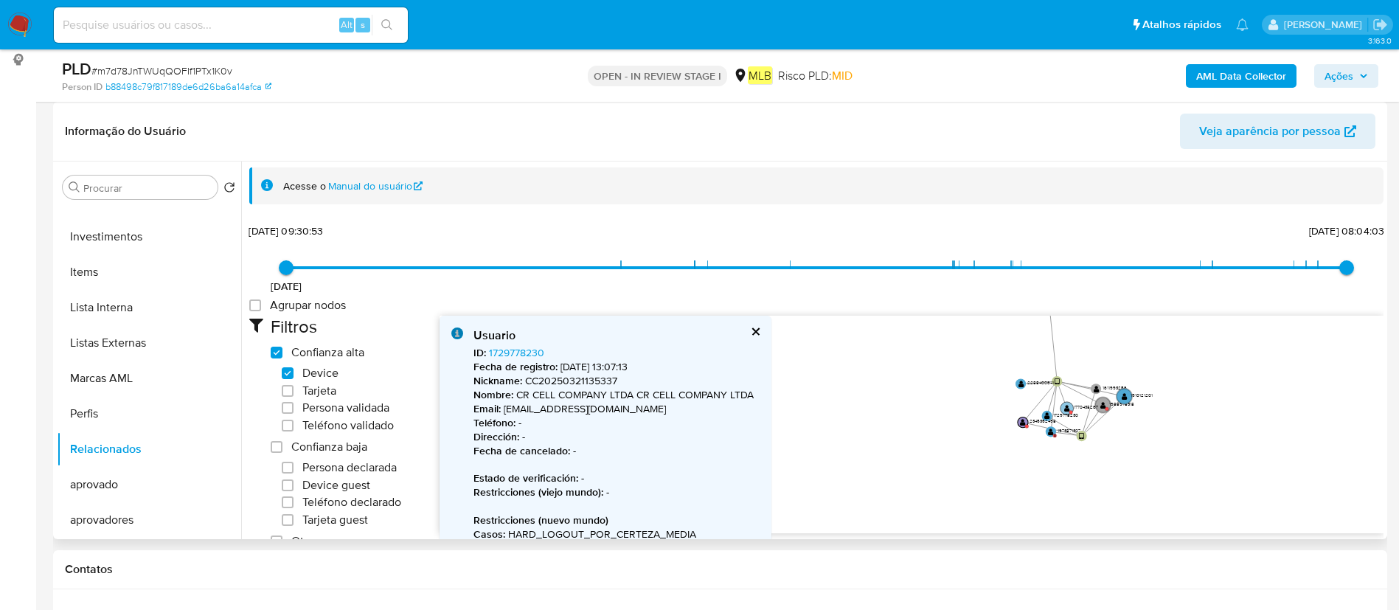
click at [1072, 406] on circle at bounding box center [1066, 408] width 13 height 13
drag, startPoint x: 562, startPoint y: 355, endPoint x: 488, endPoint y: 355, distance: 73.7
copy link "1770438267"
click at [1104, 400] on text "" at bounding box center [1106, 402] width 6 height 7
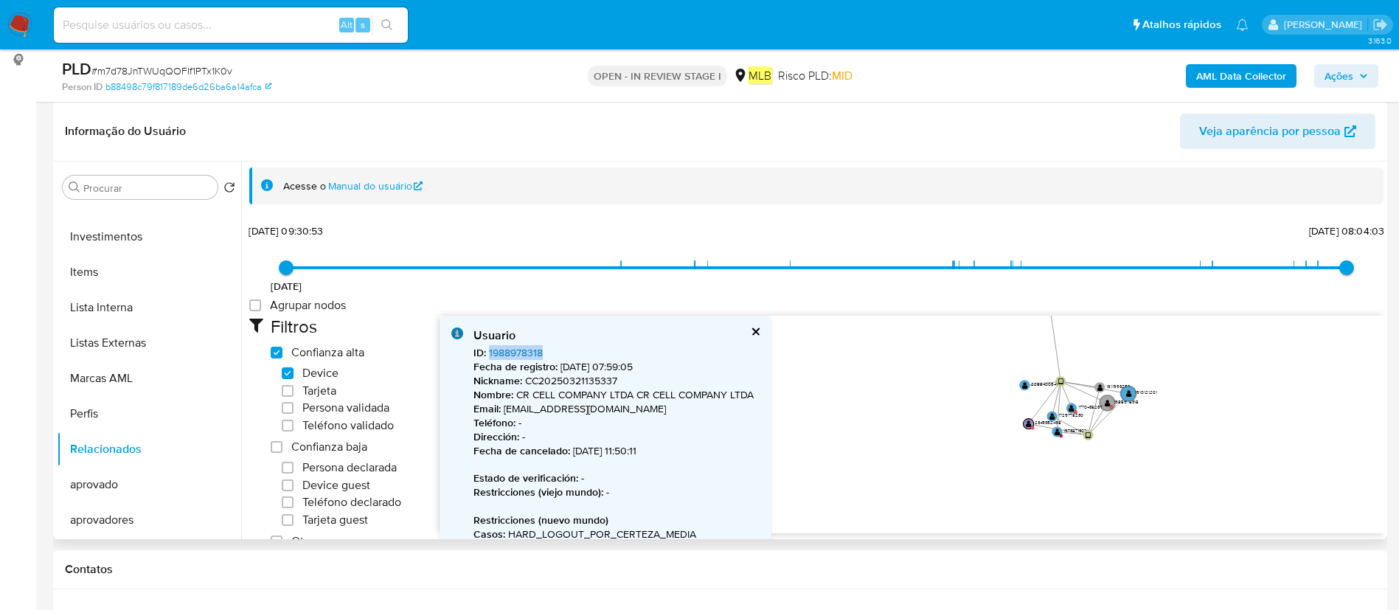
drag, startPoint x: 572, startPoint y: 355, endPoint x: 488, endPoint y: 350, distance: 84.2
copy link "1988978318"
click at [1098, 385] on text "" at bounding box center [1100, 386] width 6 height 7
drag, startPoint x: 559, startPoint y: 344, endPoint x: 487, endPoint y: 357, distance: 73.5
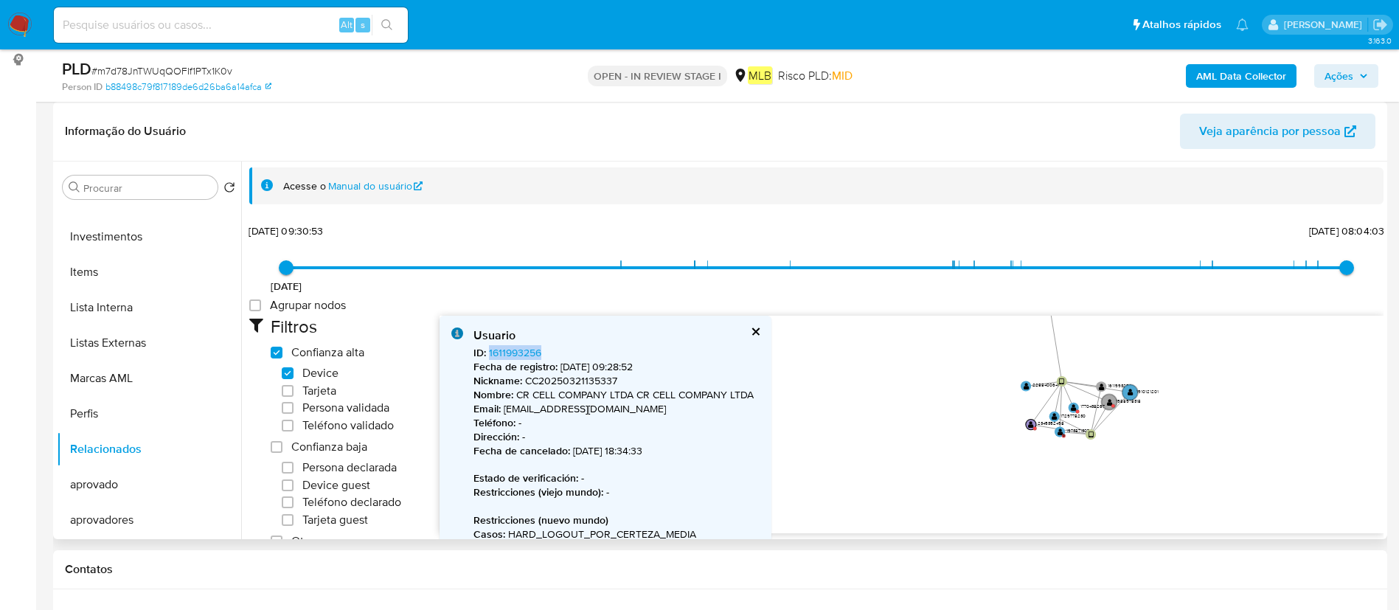
copy link "1611993256"
click at [280, 21] on input at bounding box center [231, 24] width 354 height 19
paste input "1729778230"
type input "1729778230"
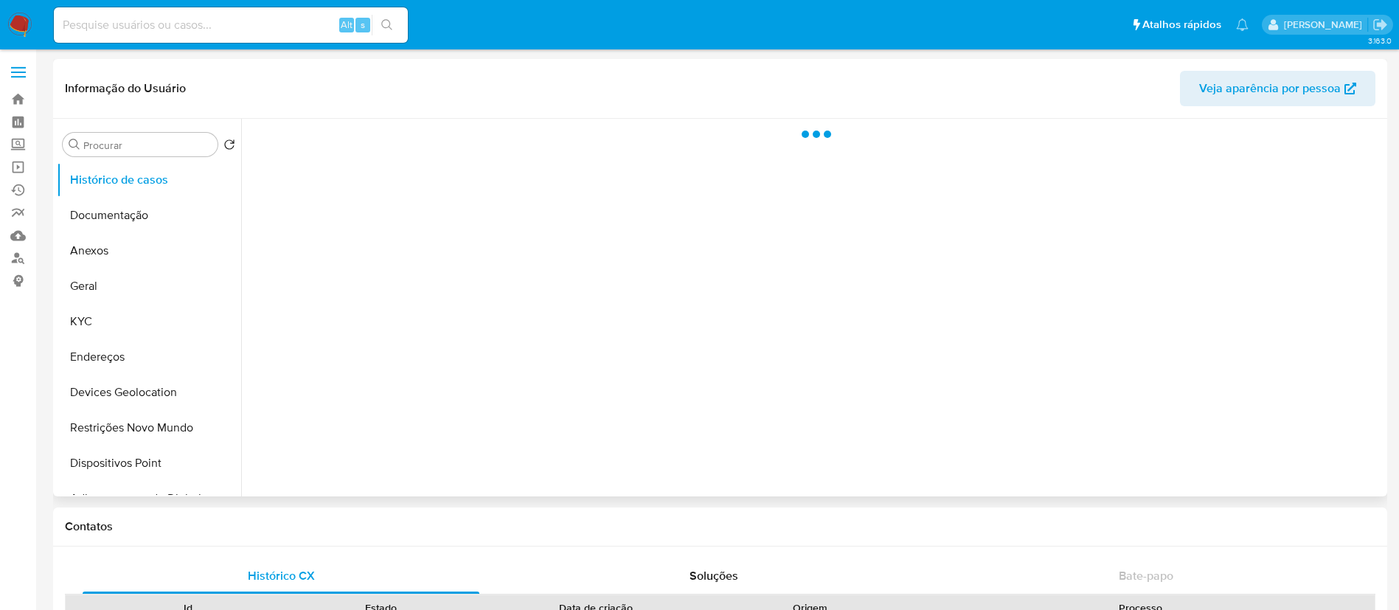
select select "10"
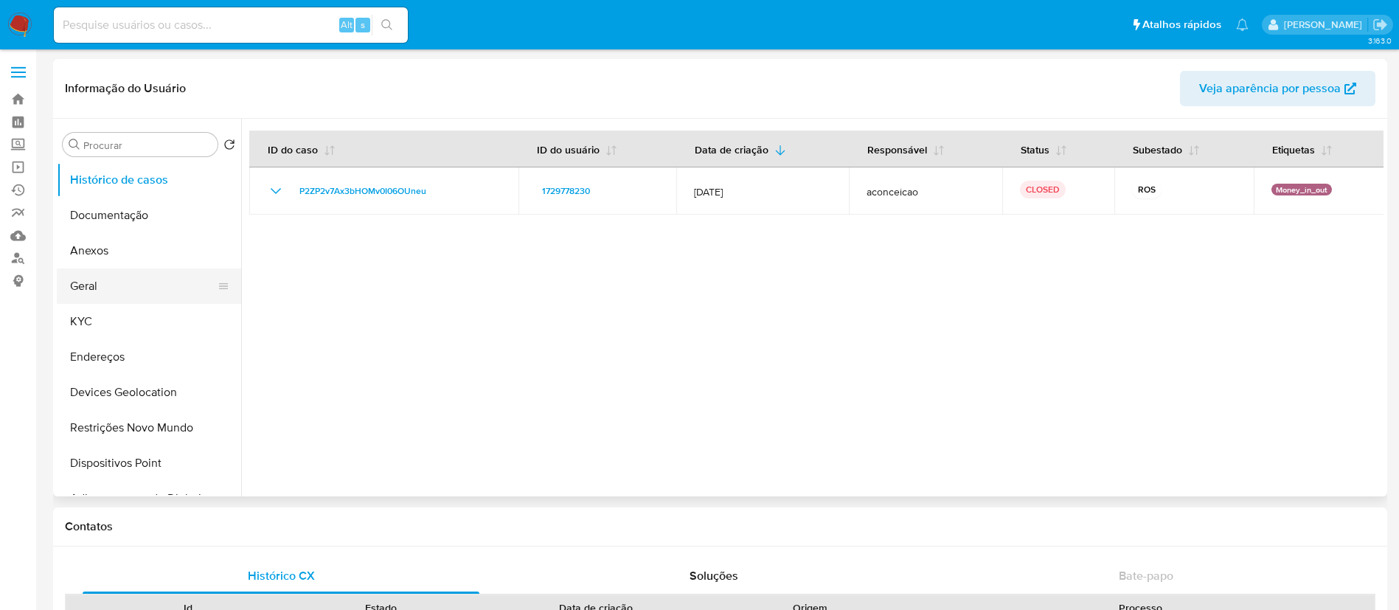
click at [133, 299] on button "Geral" at bounding box center [143, 285] width 173 height 35
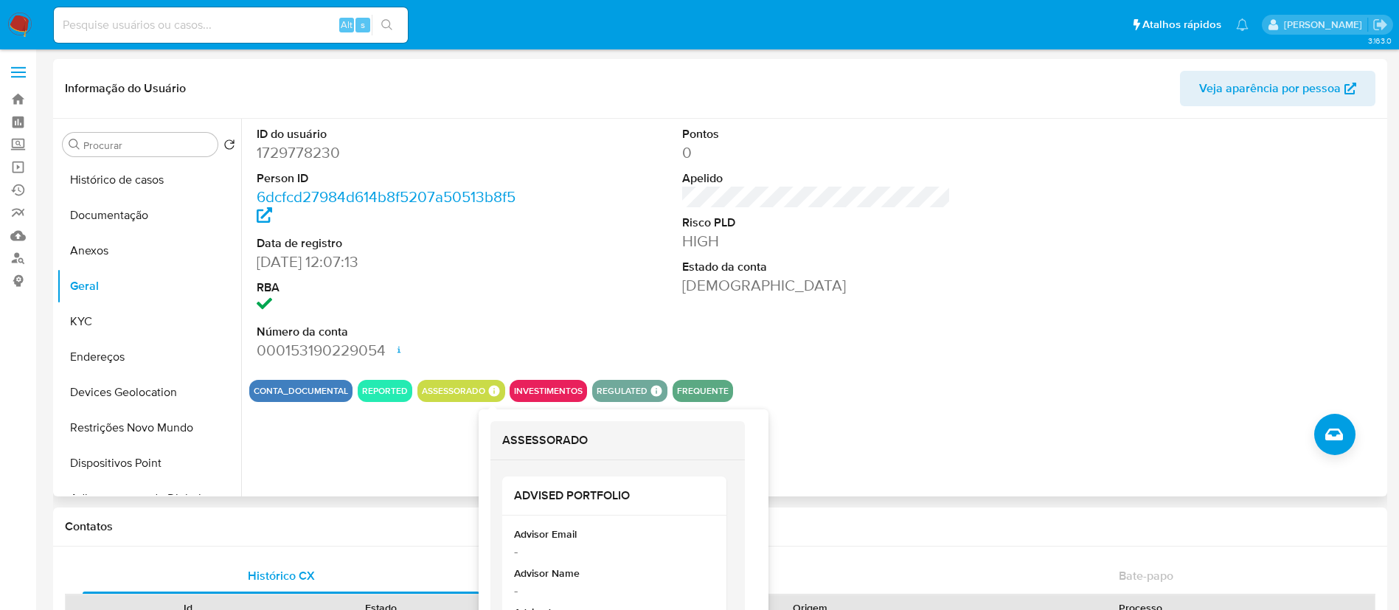
scroll to position [111, 0]
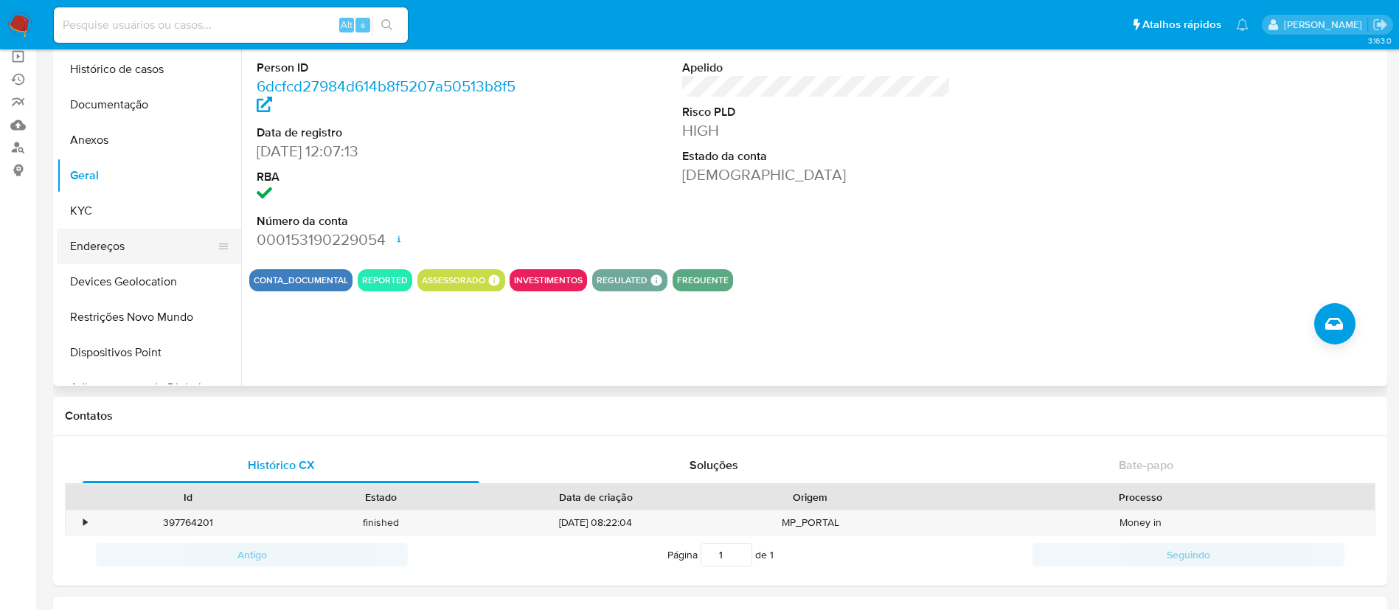
click at [150, 259] on button "Endereços" at bounding box center [143, 246] width 173 height 35
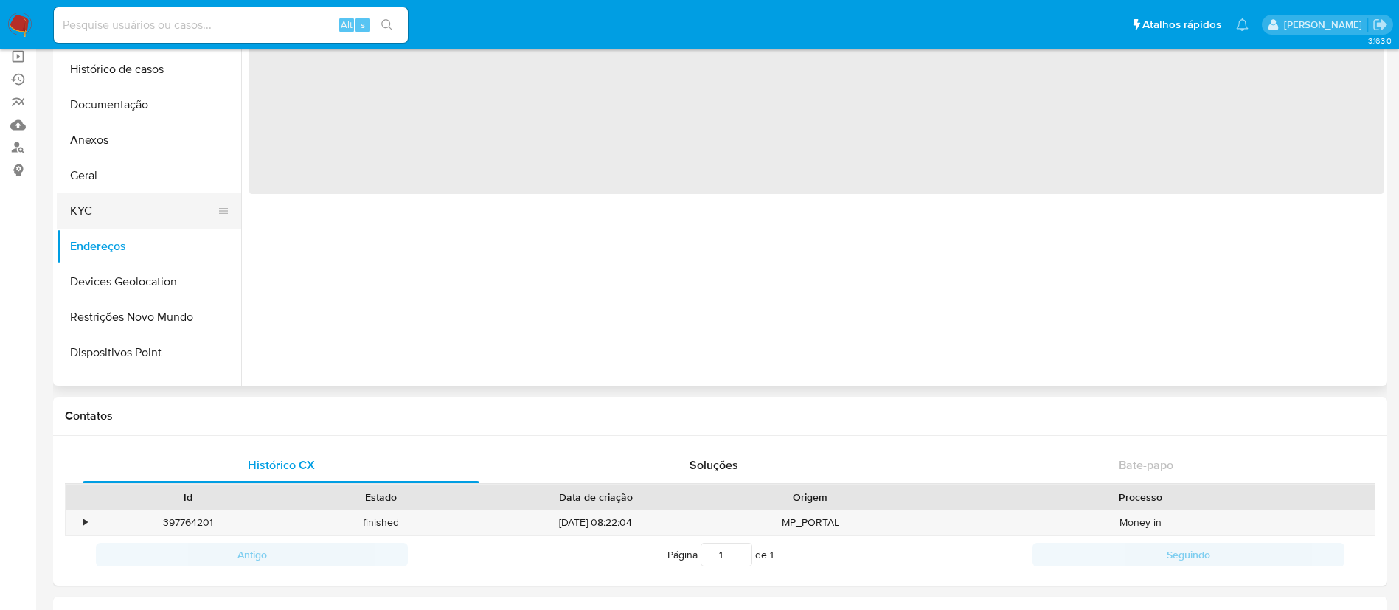
click at [154, 212] on button "KYC" at bounding box center [143, 210] width 173 height 35
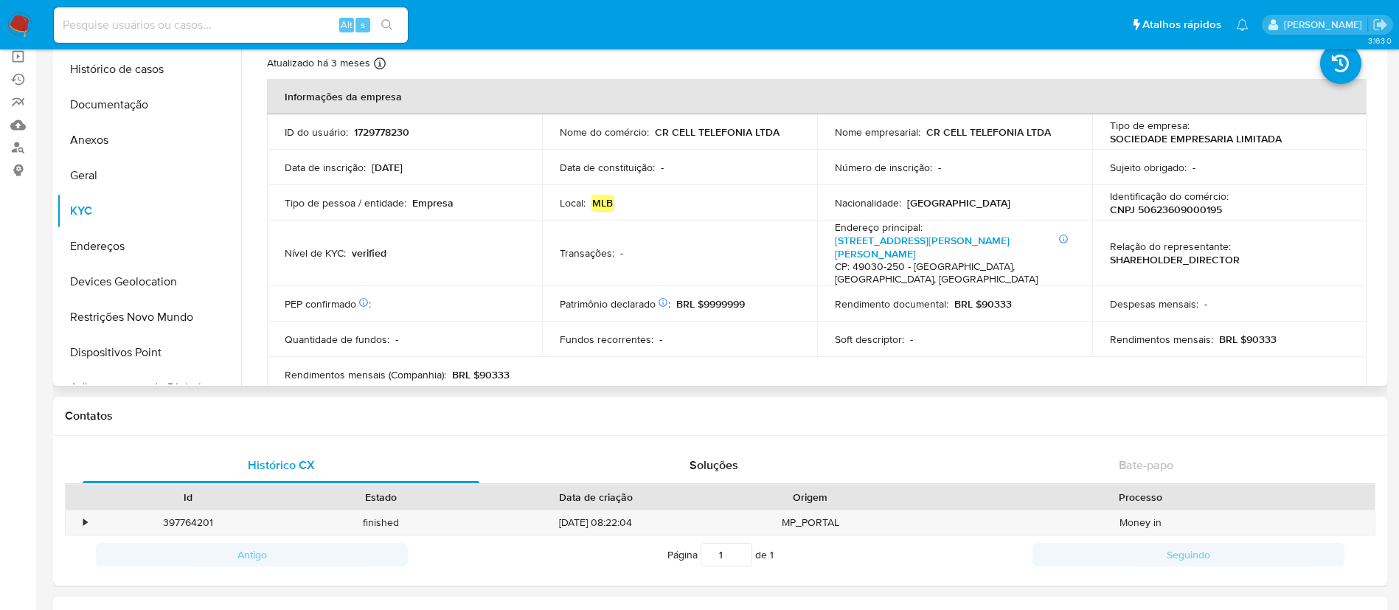
scroll to position [0, 0]
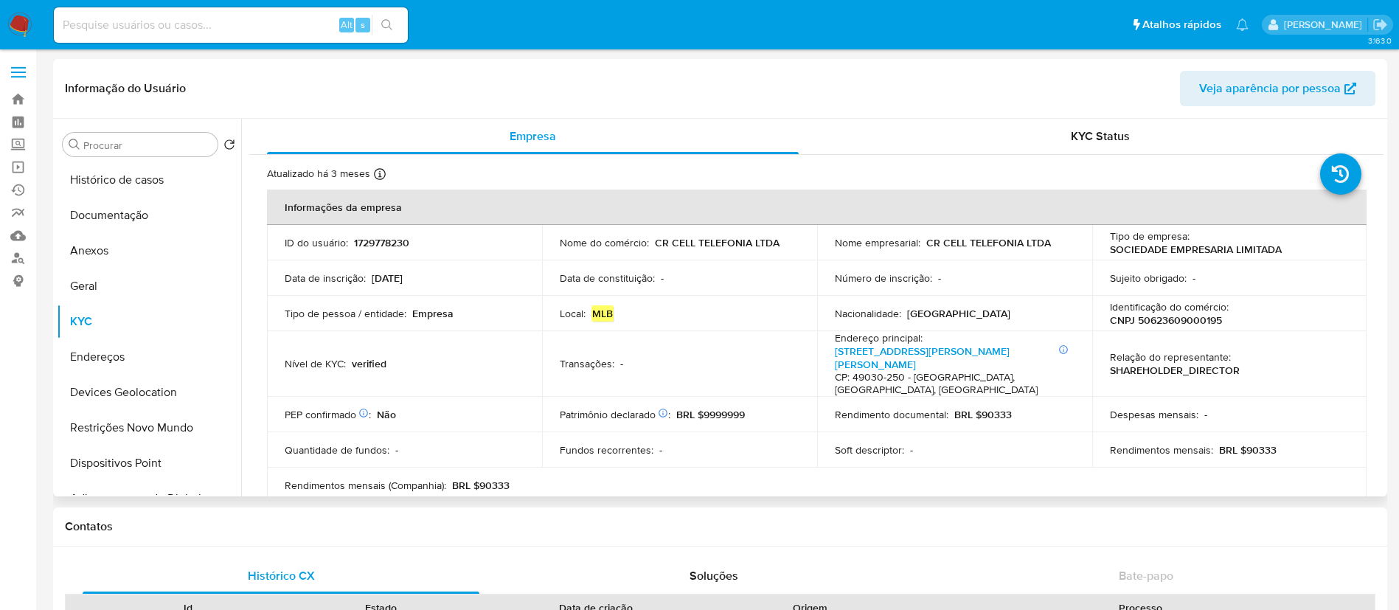
click at [1197, 325] on p "CNPJ 50623609000195" at bounding box center [1166, 319] width 112 height 13
copy p "50623609000195"
click at [120, 279] on button "Geral" at bounding box center [143, 285] width 173 height 35
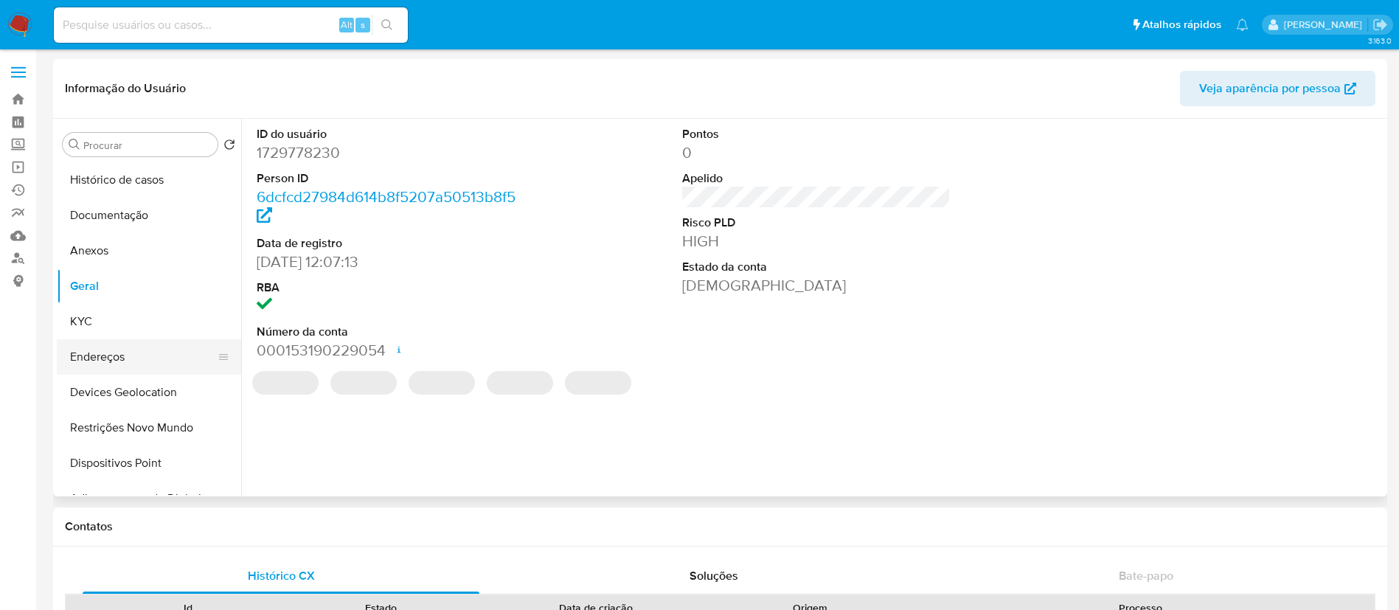
click at [115, 342] on button "Endereços" at bounding box center [143, 356] width 173 height 35
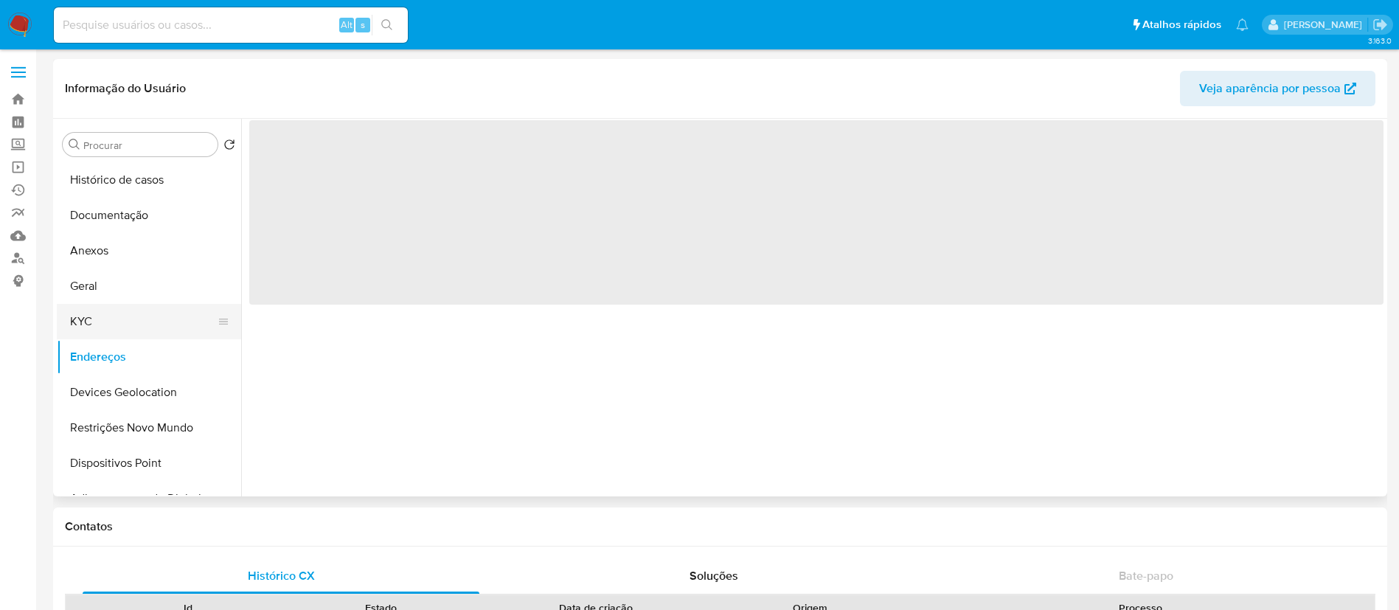
click at [123, 318] on button "KYC" at bounding box center [143, 321] width 173 height 35
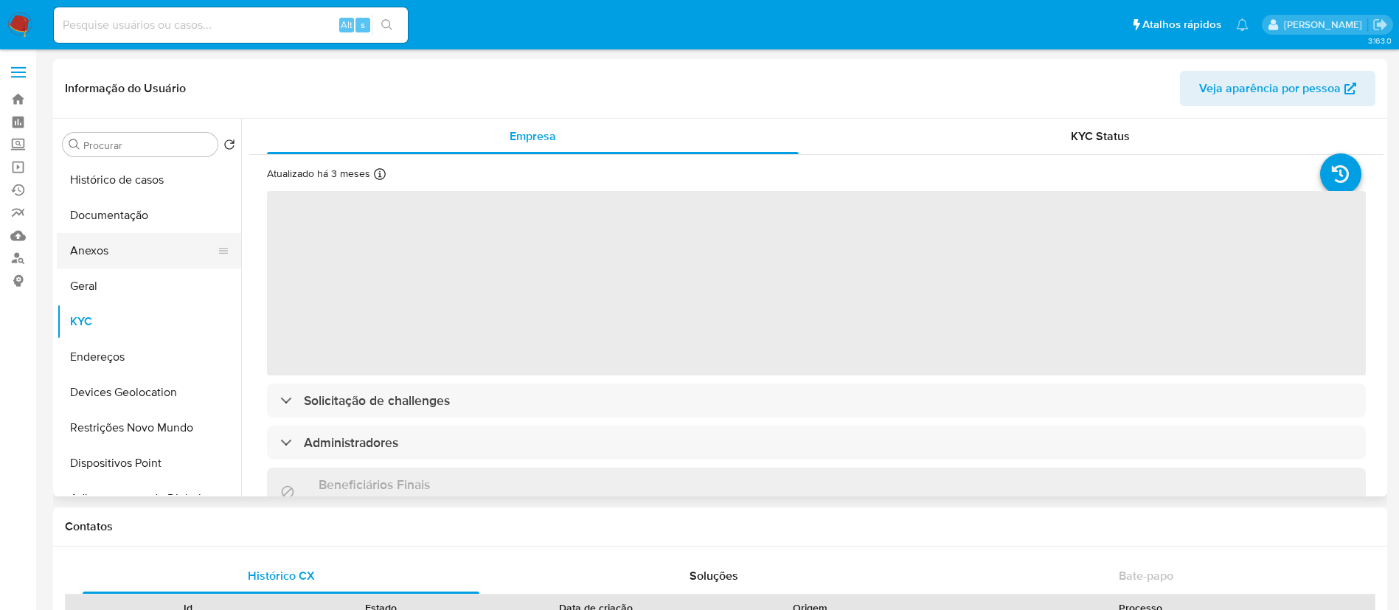
click at [72, 237] on button "Anexos" at bounding box center [143, 250] width 173 height 35
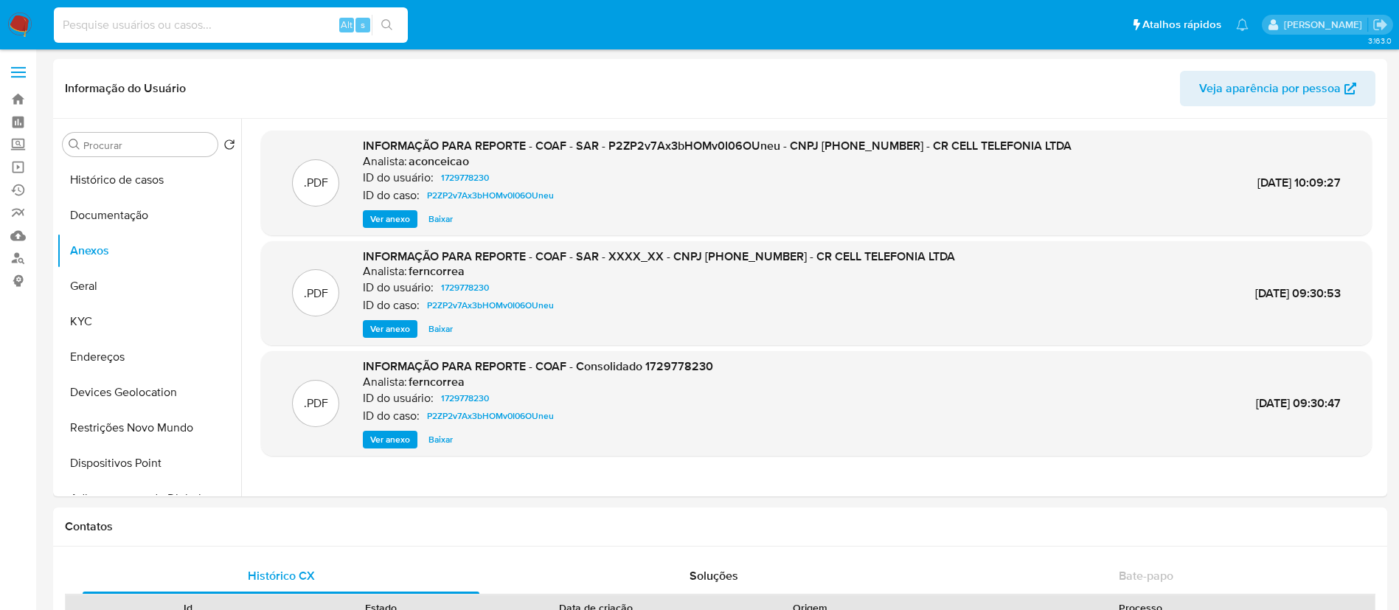
click at [247, 32] on input at bounding box center [231, 24] width 354 height 19
paste input "m7d78JnTWUqQOFIf1PTx1K0v"
type input "m7d78JnTWUqQOFIf1PTx1K0v"
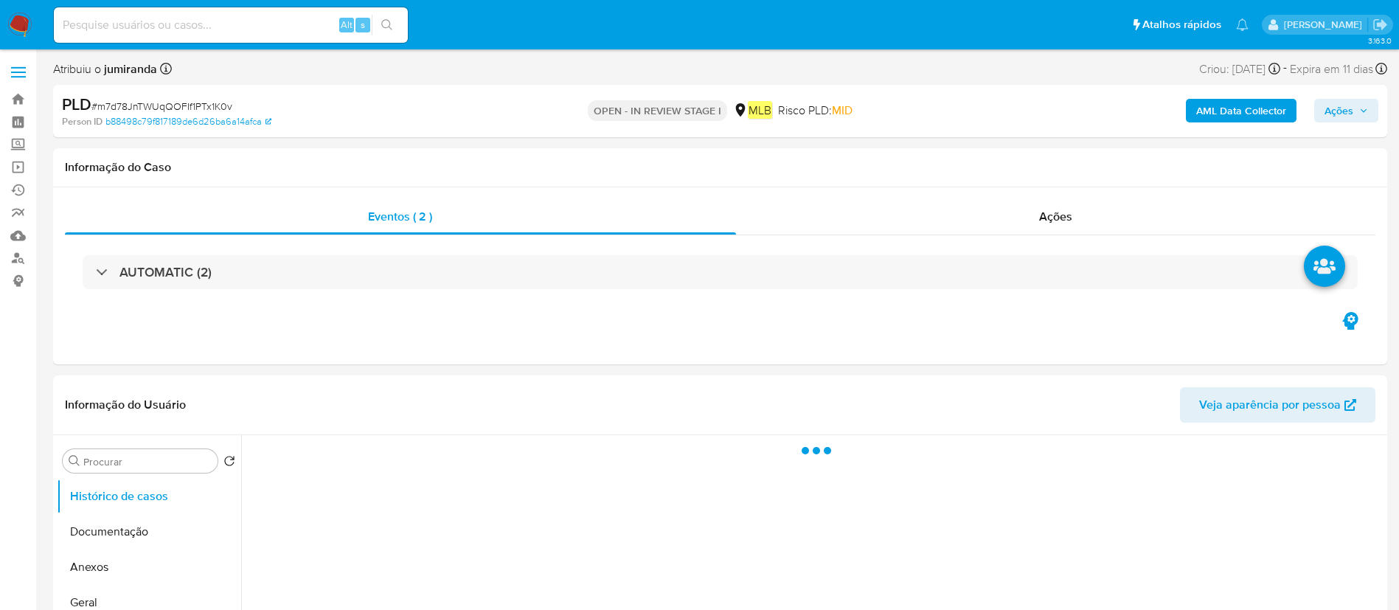
select select "10"
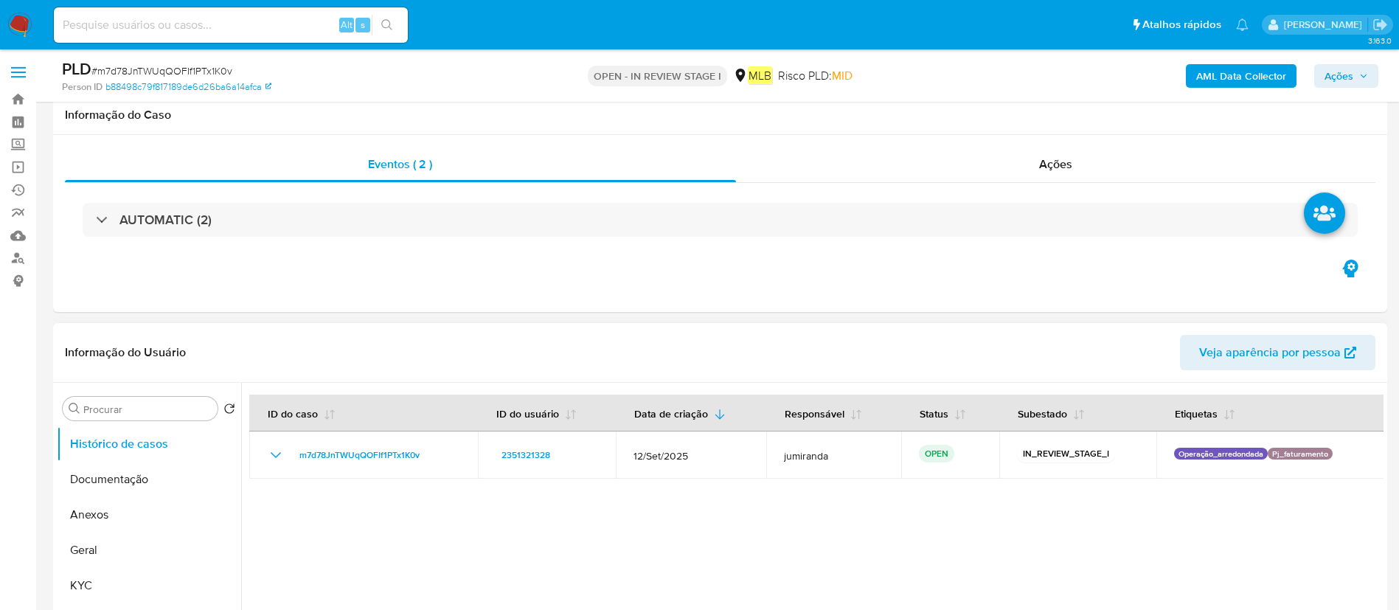
scroll to position [221, 0]
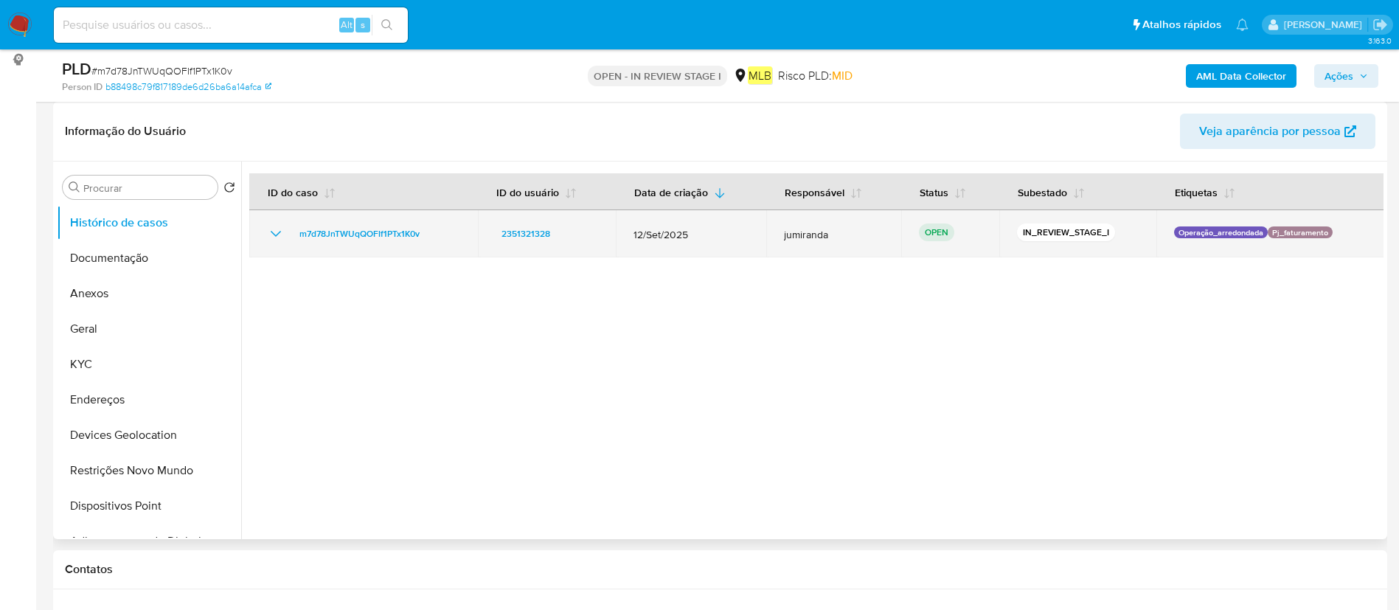
click at [317, 247] on td "m7d78JnTWUqQOFIf1PTx1K0v" at bounding box center [363, 233] width 229 height 47
click at [331, 233] on span "m7d78JnTWUqQOFIf1PTx1K0v" at bounding box center [359, 234] width 120 height 18
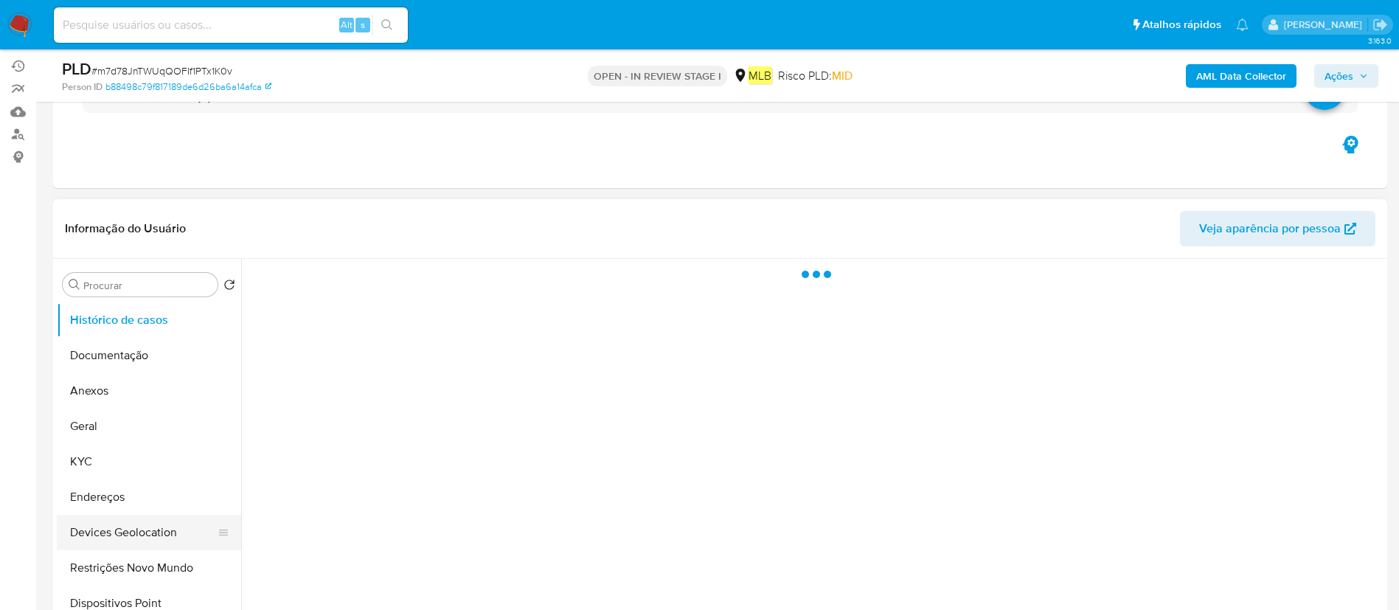
scroll to position [221, 0]
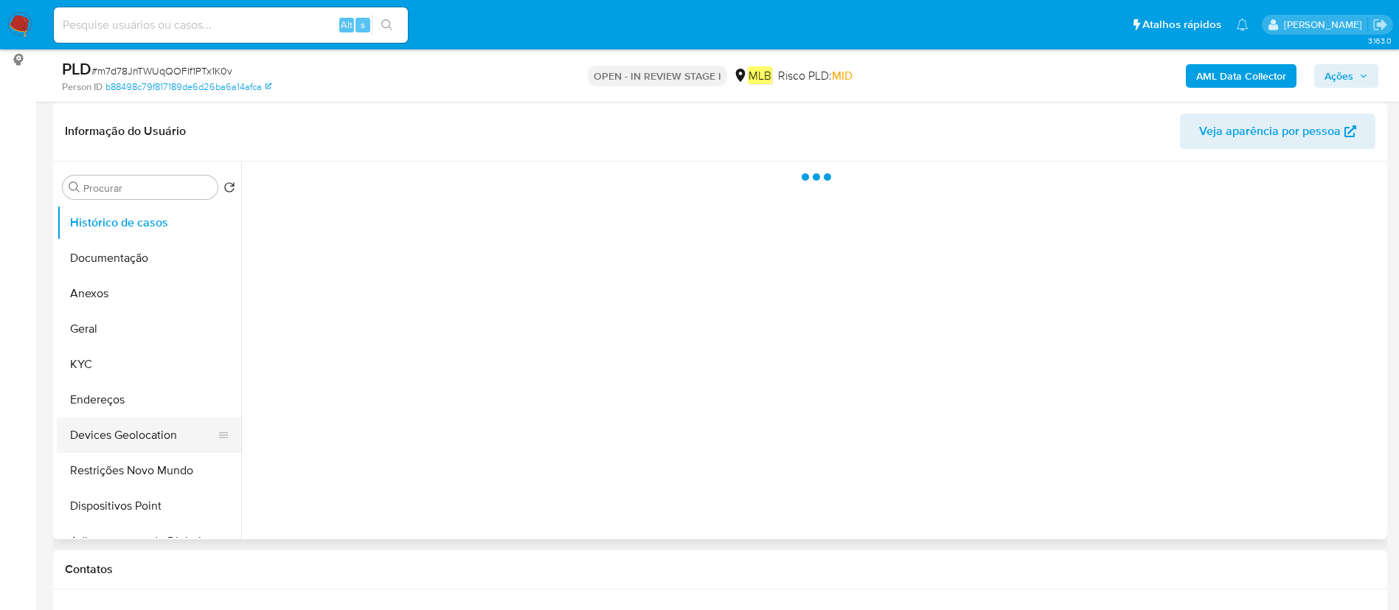
select select "10"
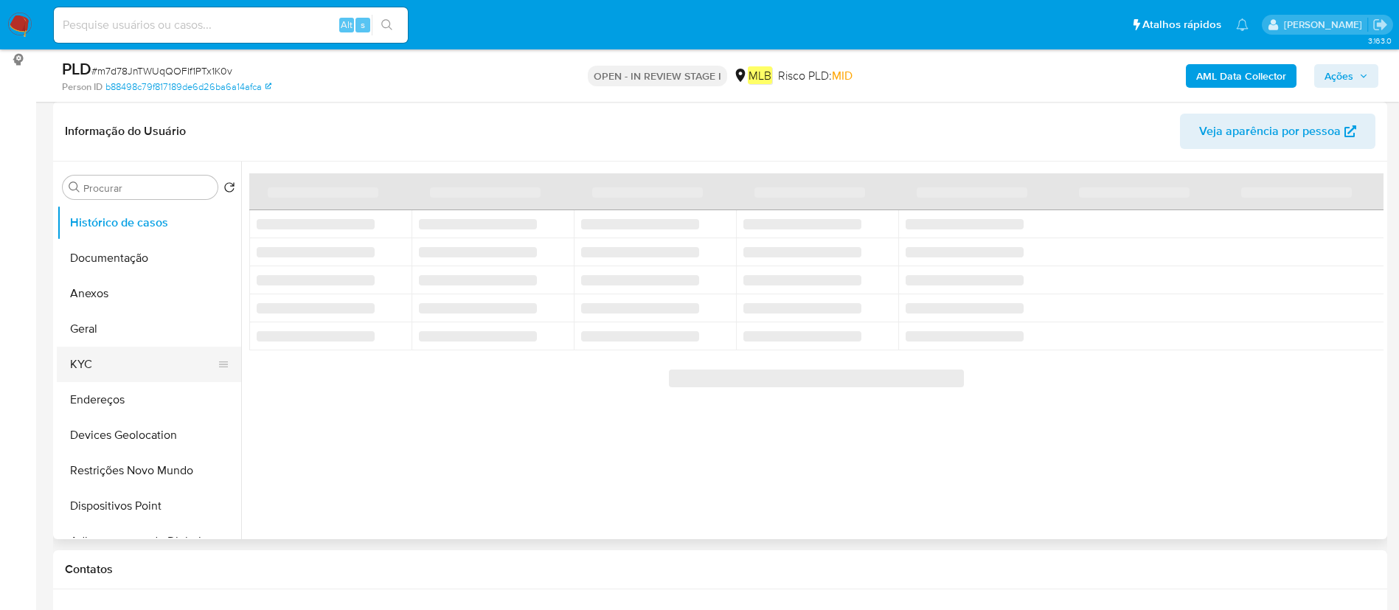
click at [92, 360] on button "KYC" at bounding box center [143, 364] width 173 height 35
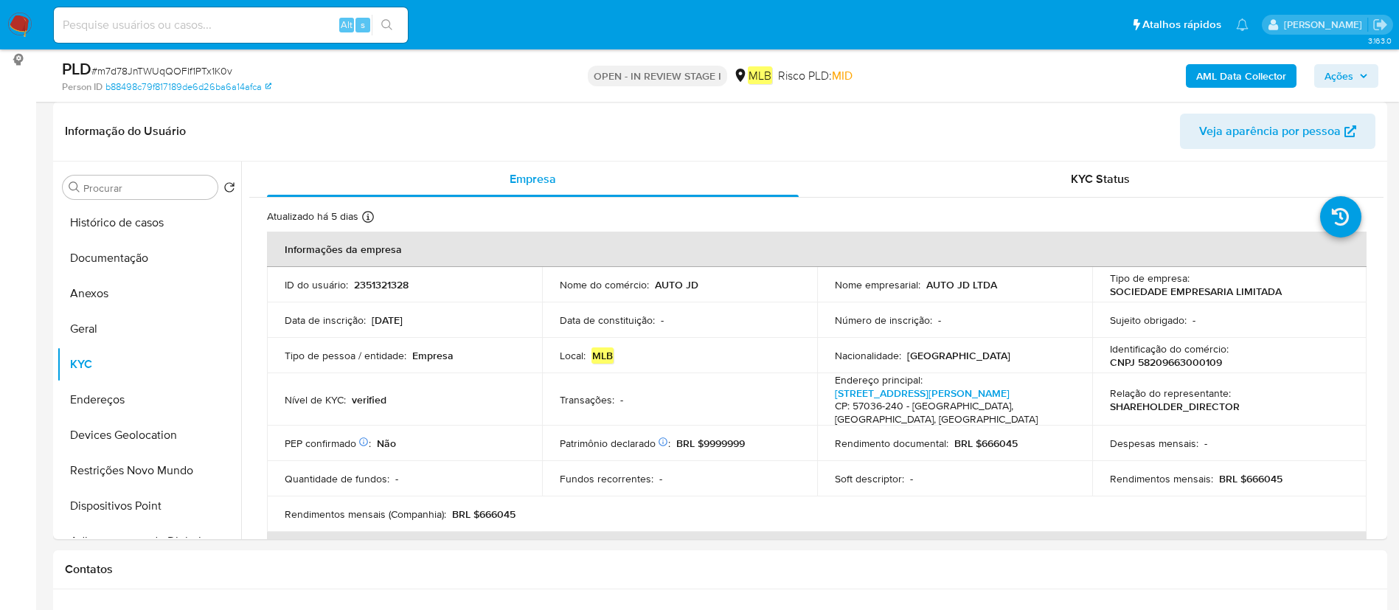
click at [231, 24] on input at bounding box center [231, 24] width 354 height 19
paste input "2288400641"
type input "2288400641"
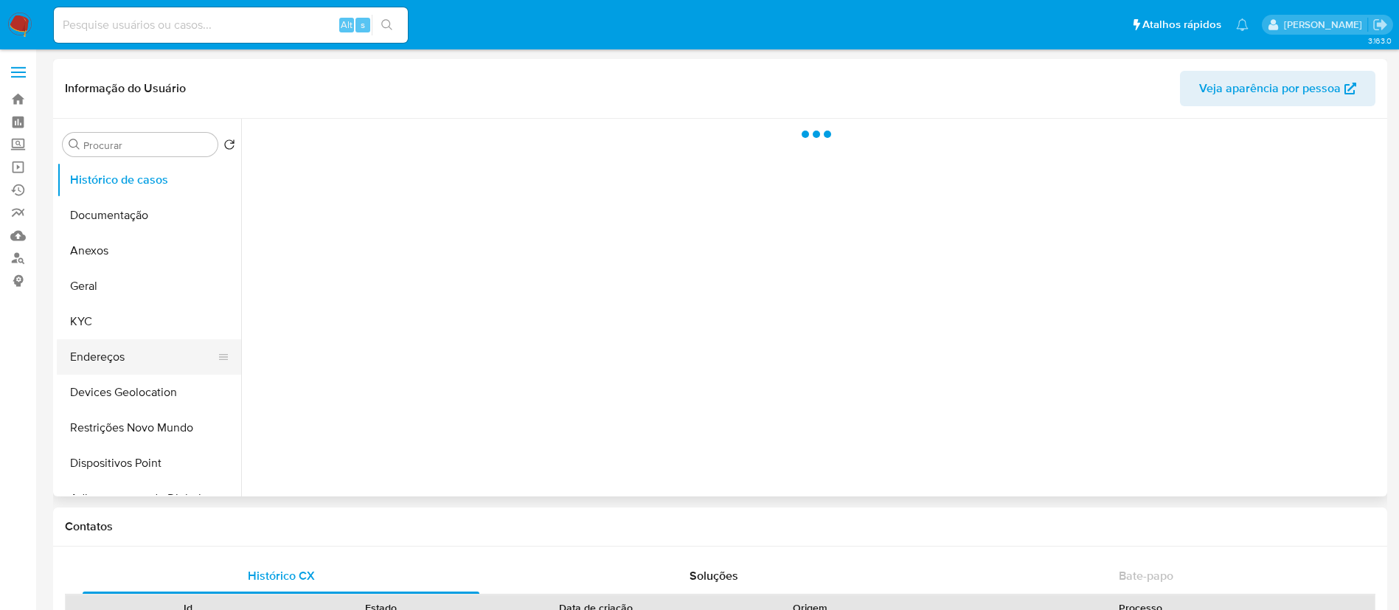
select select "10"
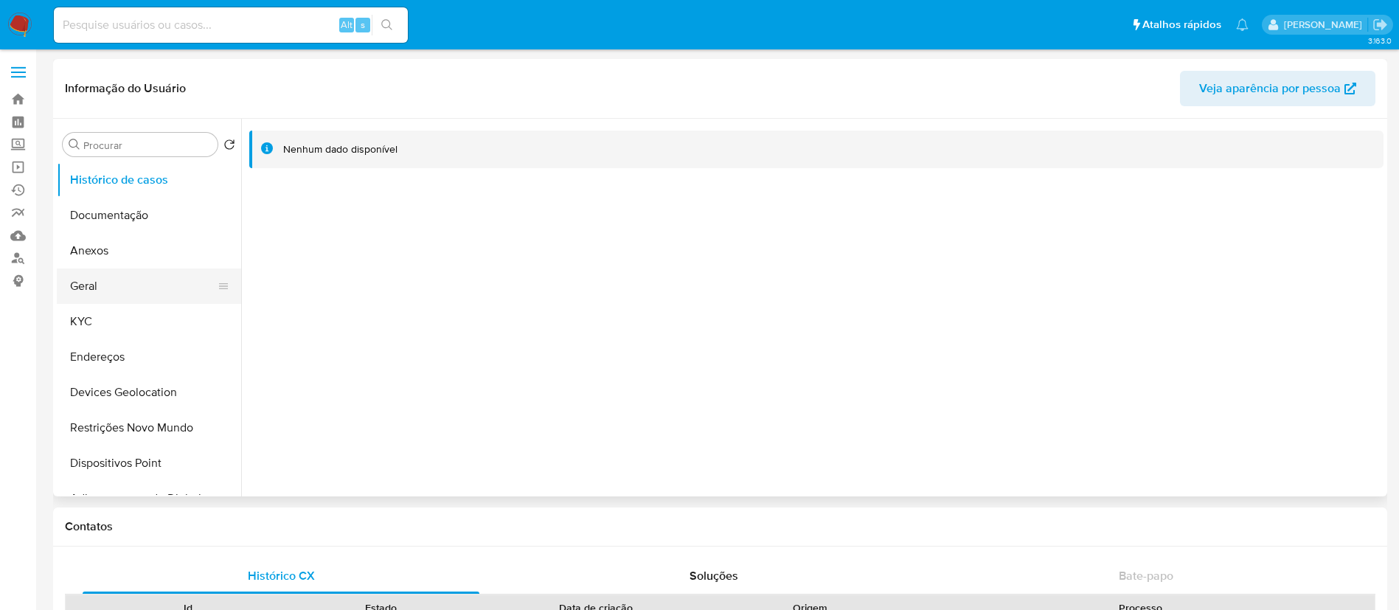
click at [136, 268] on button "Geral" at bounding box center [143, 285] width 173 height 35
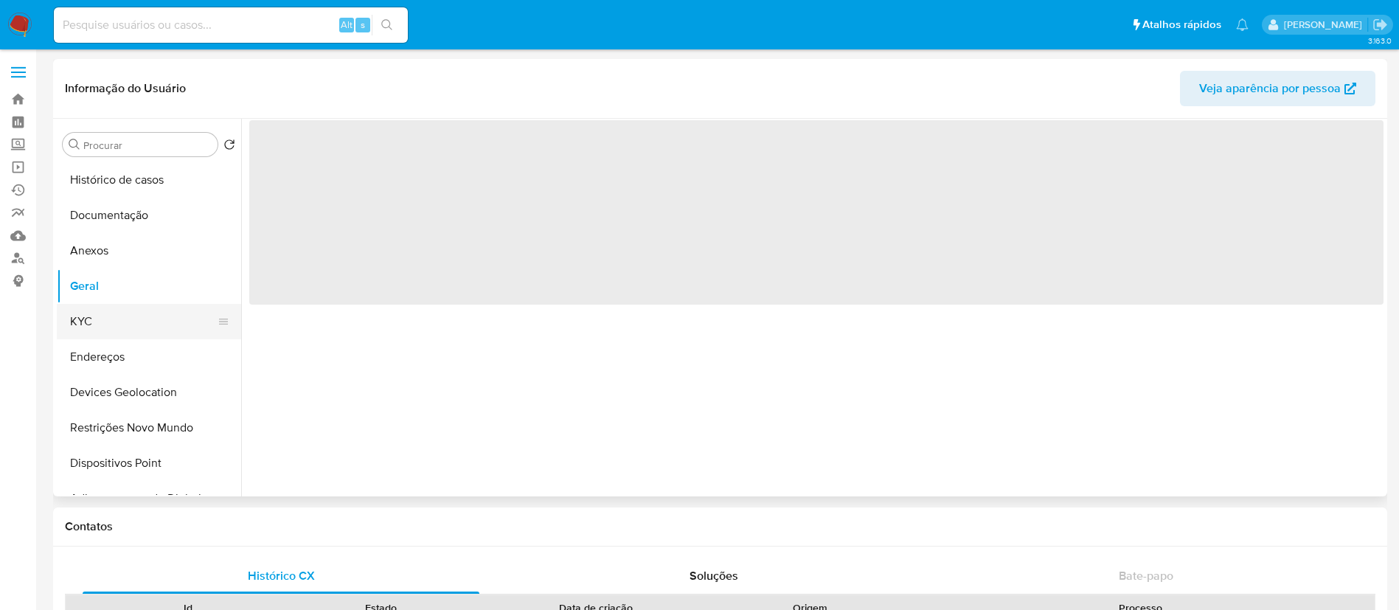
click at [118, 306] on button "KYC" at bounding box center [143, 321] width 173 height 35
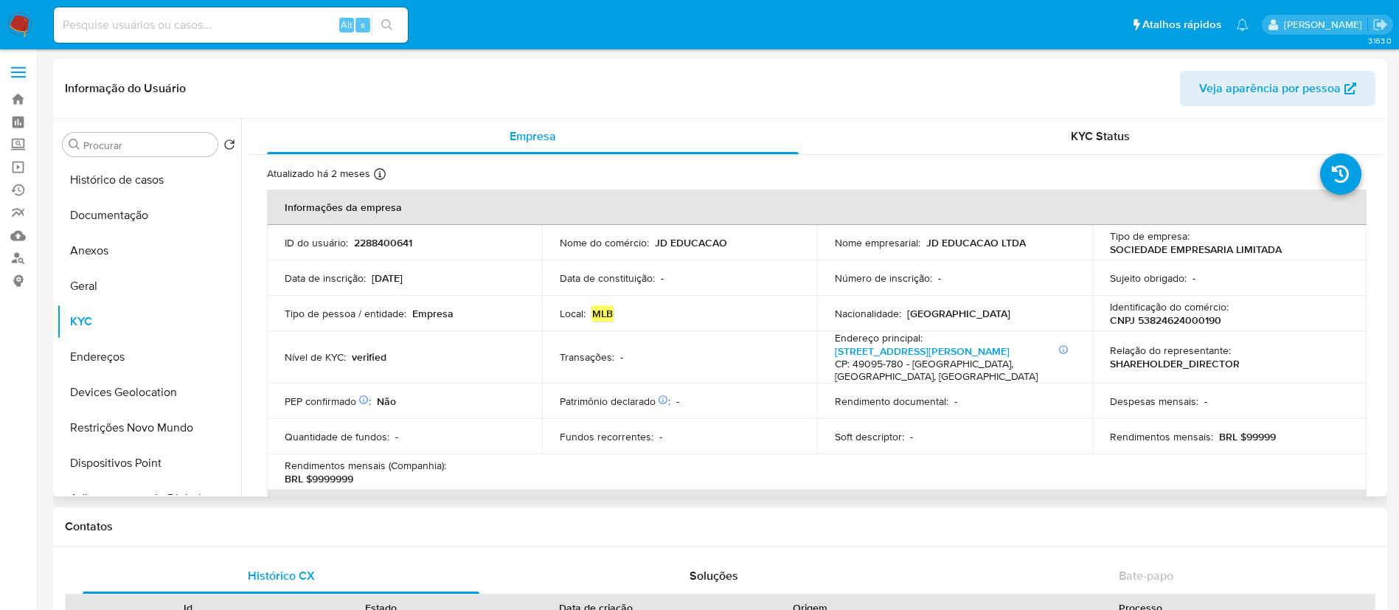
click at [1199, 320] on p "CNPJ 53824624000190" at bounding box center [1165, 319] width 111 height 13
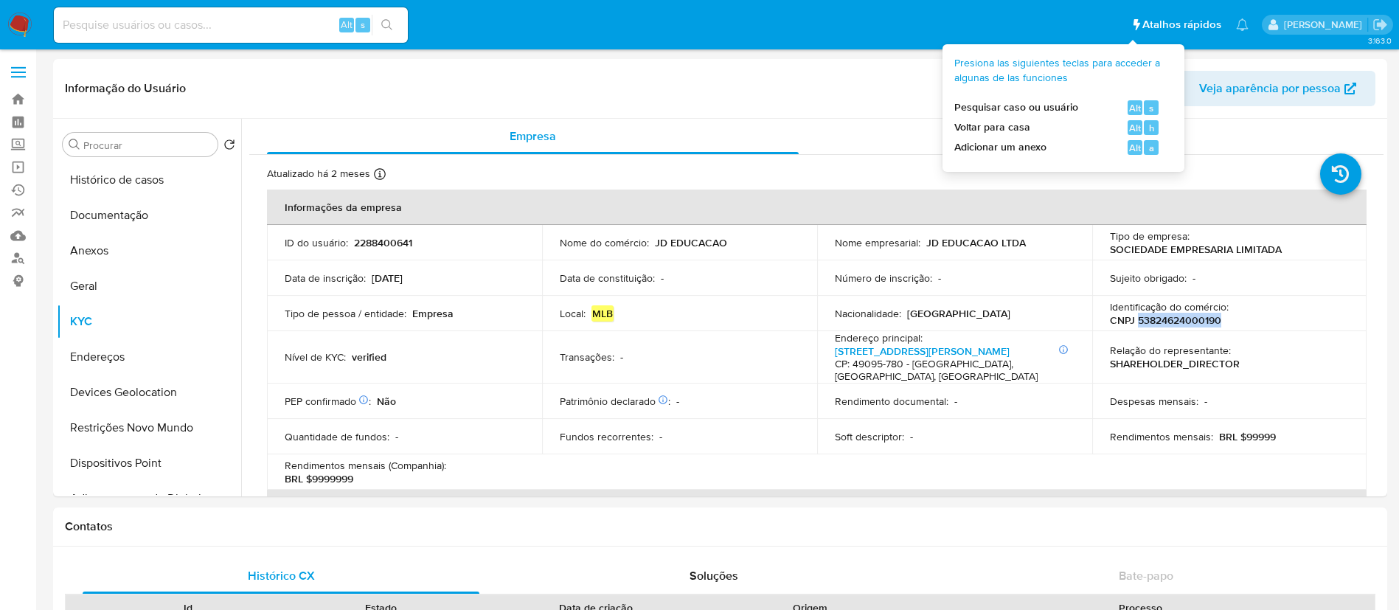
copy p "53824624000190"
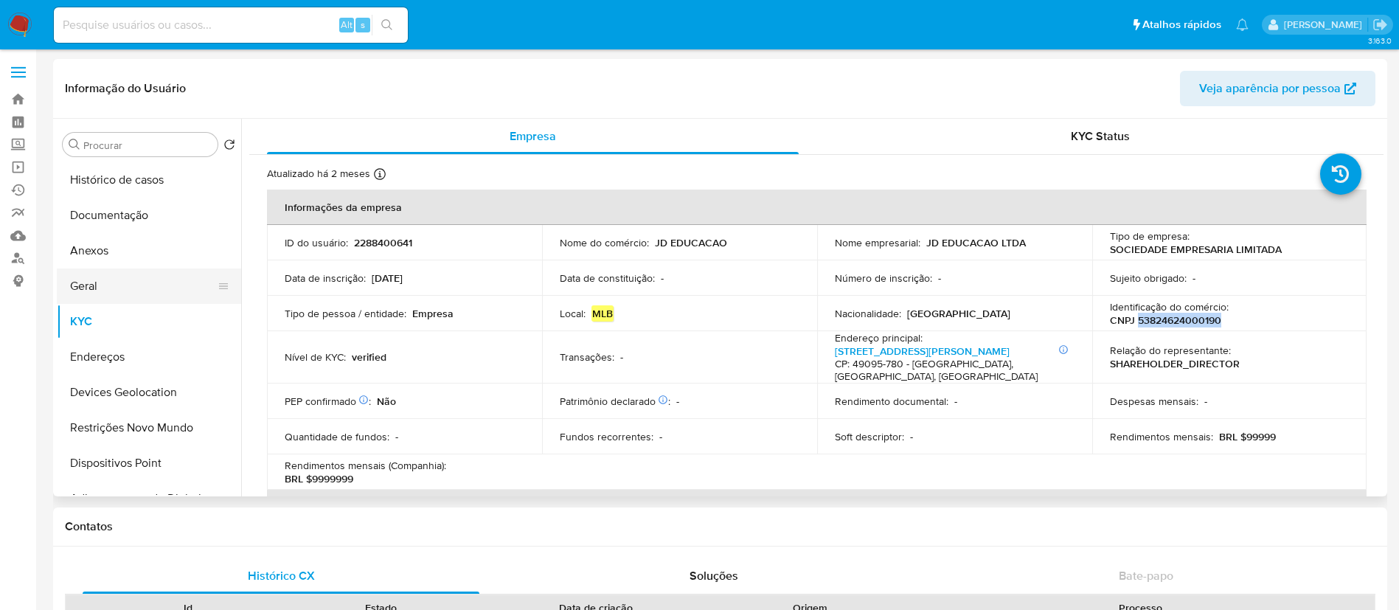
click at [86, 298] on button "Geral" at bounding box center [143, 285] width 173 height 35
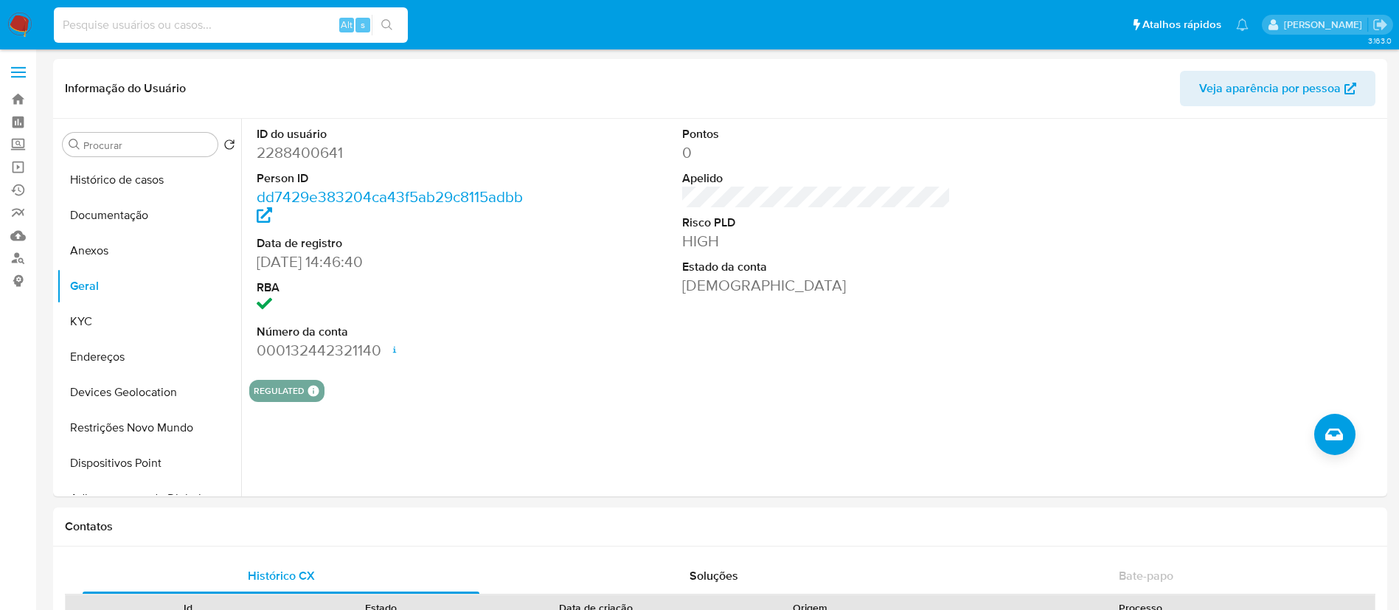
click at [305, 32] on input at bounding box center [231, 24] width 354 height 19
type input "v"
paste input "2345352498"
type input "2345352498"
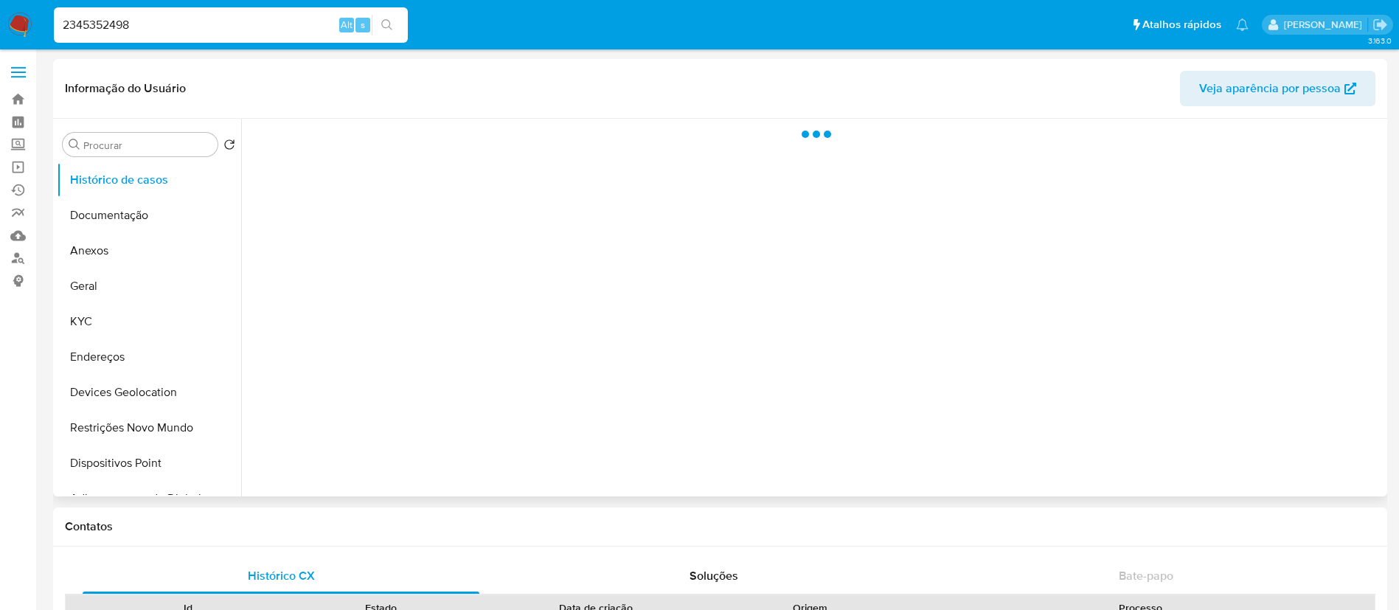
select select "10"
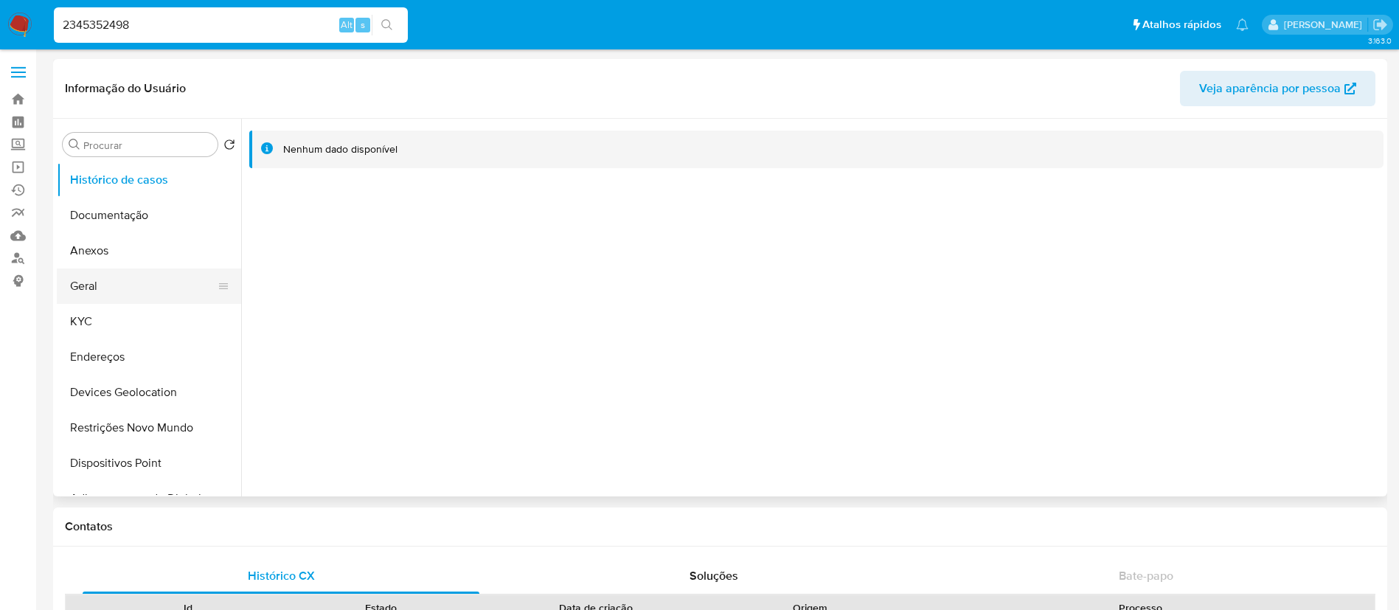
click at [119, 289] on button "Geral" at bounding box center [143, 285] width 173 height 35
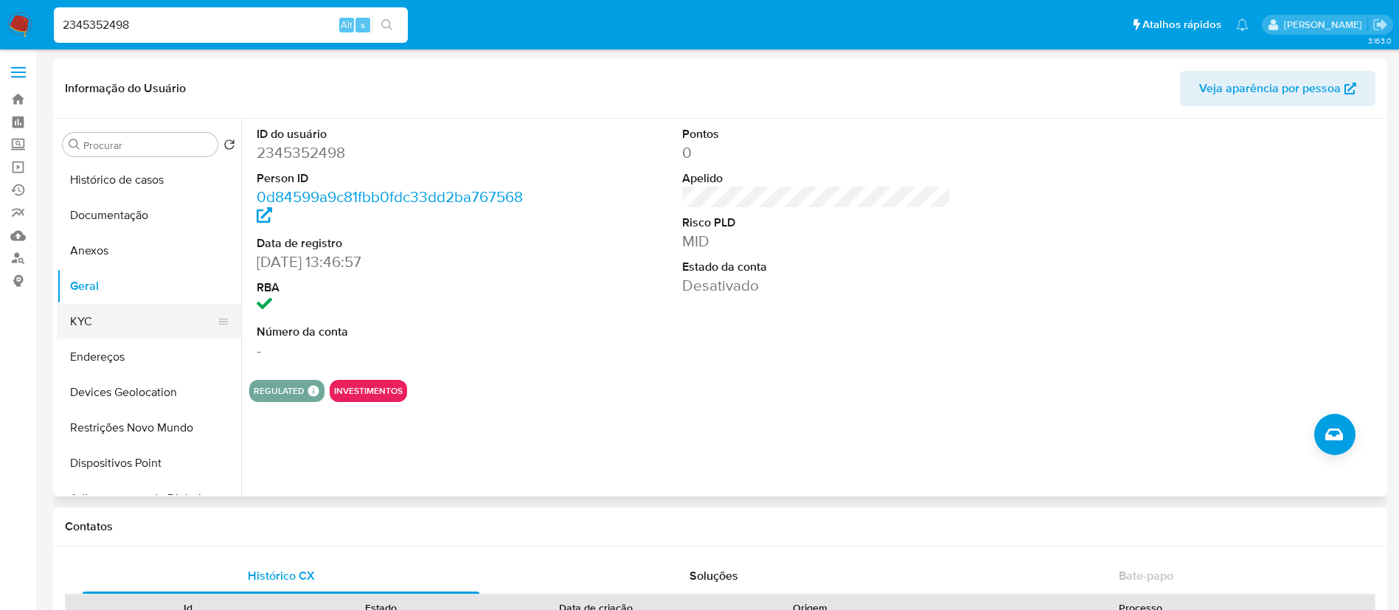
click at [100, 313] on button "KYC" at bounding box center [143, 321] width 173 height 35
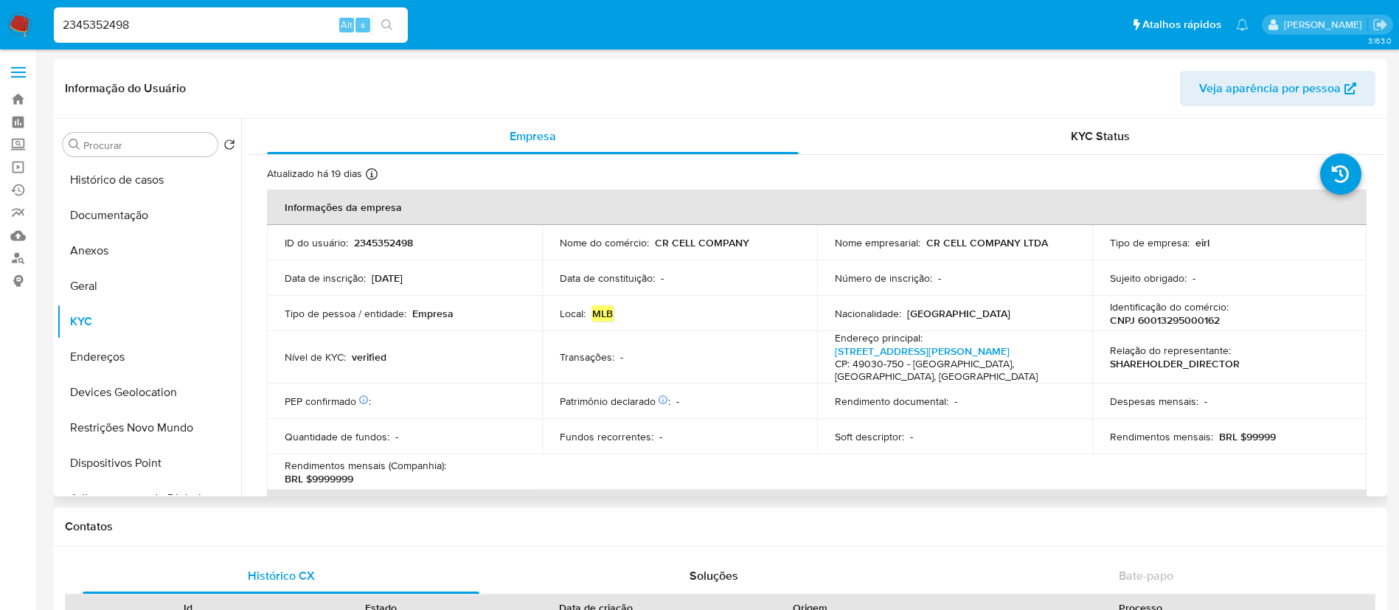
click at [824, 288] on td "Número de inscrição : -" at bounding box center [954, 277] width 275 height 35
click at [1193, 324] on p "CNPJ 60013295000162" at bounding box center [1165, 319] width 110 height 13
click at [1193, 323] on p "CNPJ 60013295000162" at bounding box center [1165, 319] width 110 height 13
copy p "60013295000162"
click at [287, 32] on input "2345352498" at bounding box center [231, 24] width 354 height 19
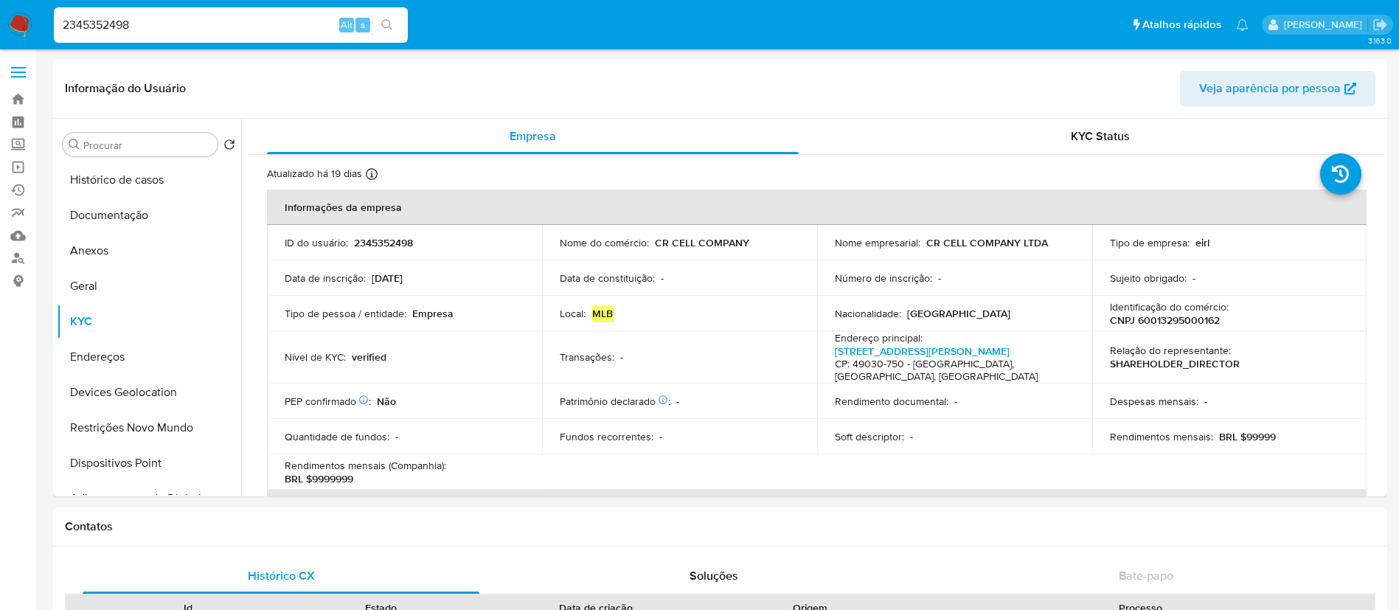
click at [287, 31] on input "2345352498" at bounding box center [231, 24] width 354 height 19
paste input "1973871307"
type input "1973871307"
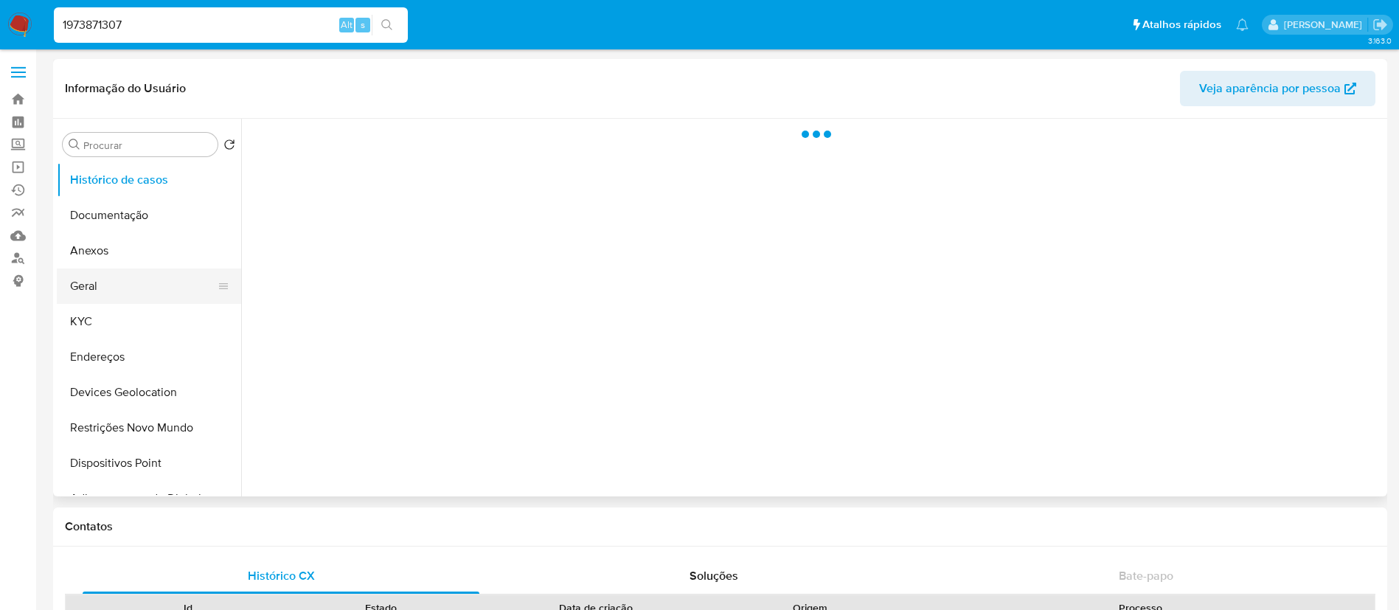
click at [62, 294] on button "Geral" at bounding box center [143, 285] width 173 height 35
select select "10"
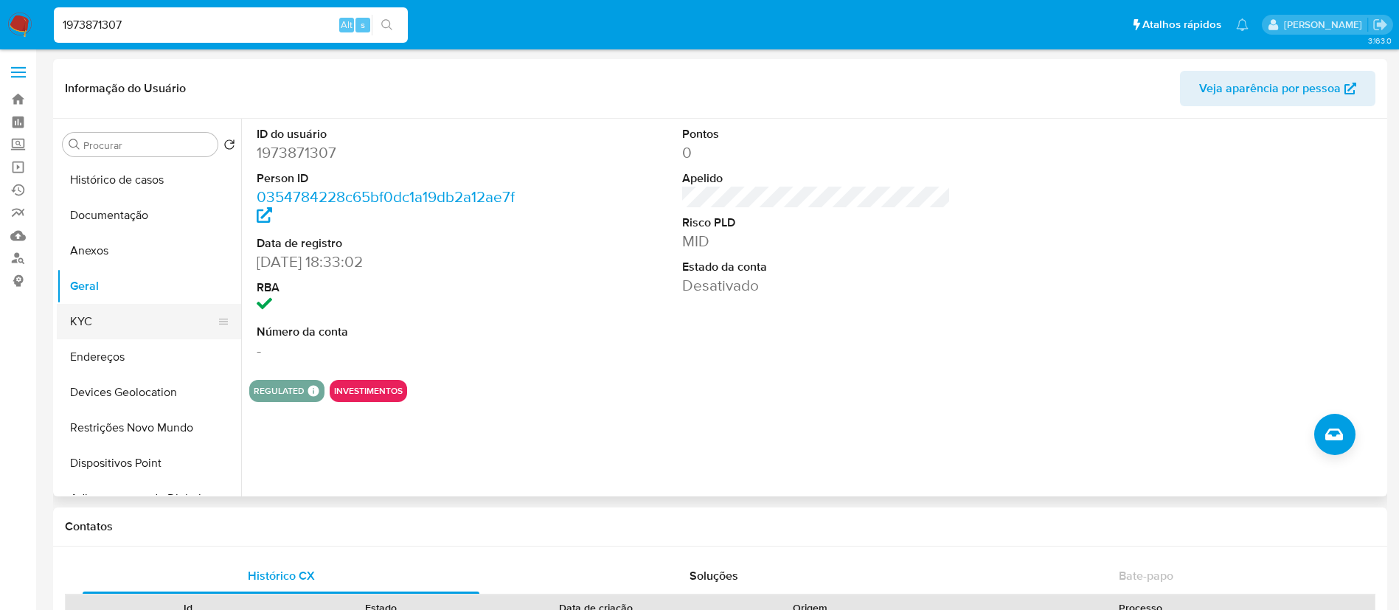
click at [149, 327] on button "KYC" at bounding box center [143, 321] width 173 height 35
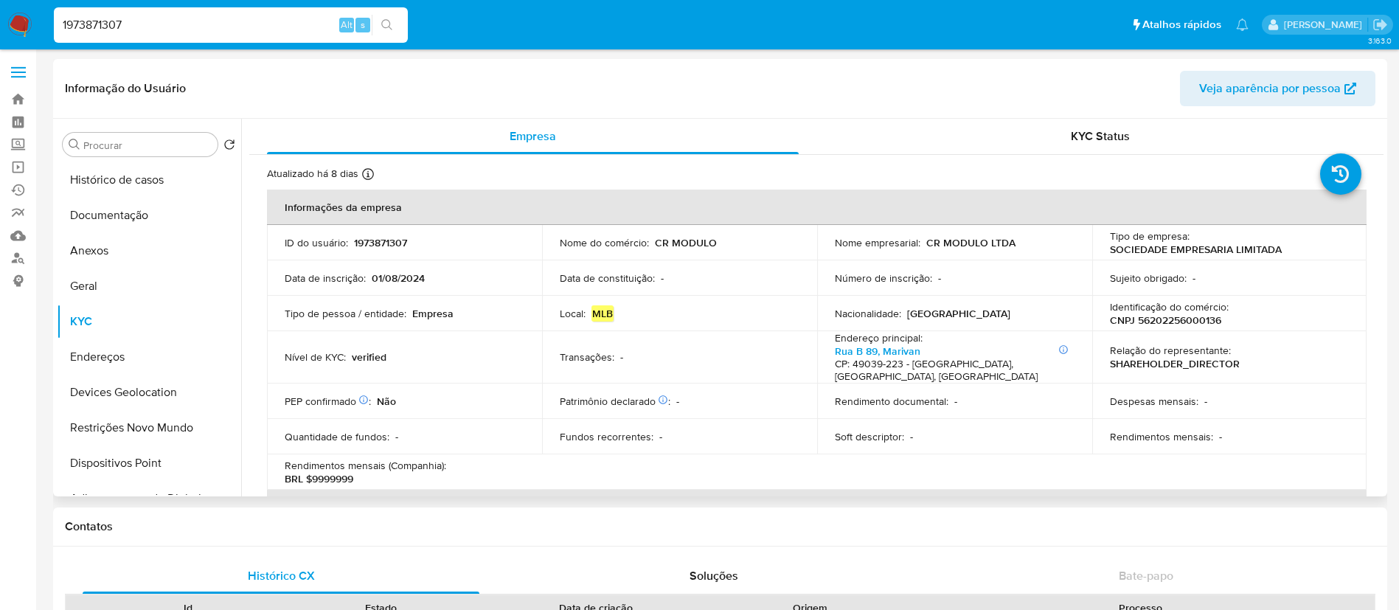
click at [1187, 321] on p "CNPJ 56202256000136" at bounding box center [1165, 319] width 111 height 13
copy p "56202256000136"
click at [252, 1] on nav "Pausado Ver notificaciones 1973871307 Alt s Atalhos rápidos Presiona las siguie…" at bounding box center [699, 24] width 1399 height 49
click at [231, 26] on input "1973871307" at bounding box center [231, 24] width 354 height 19
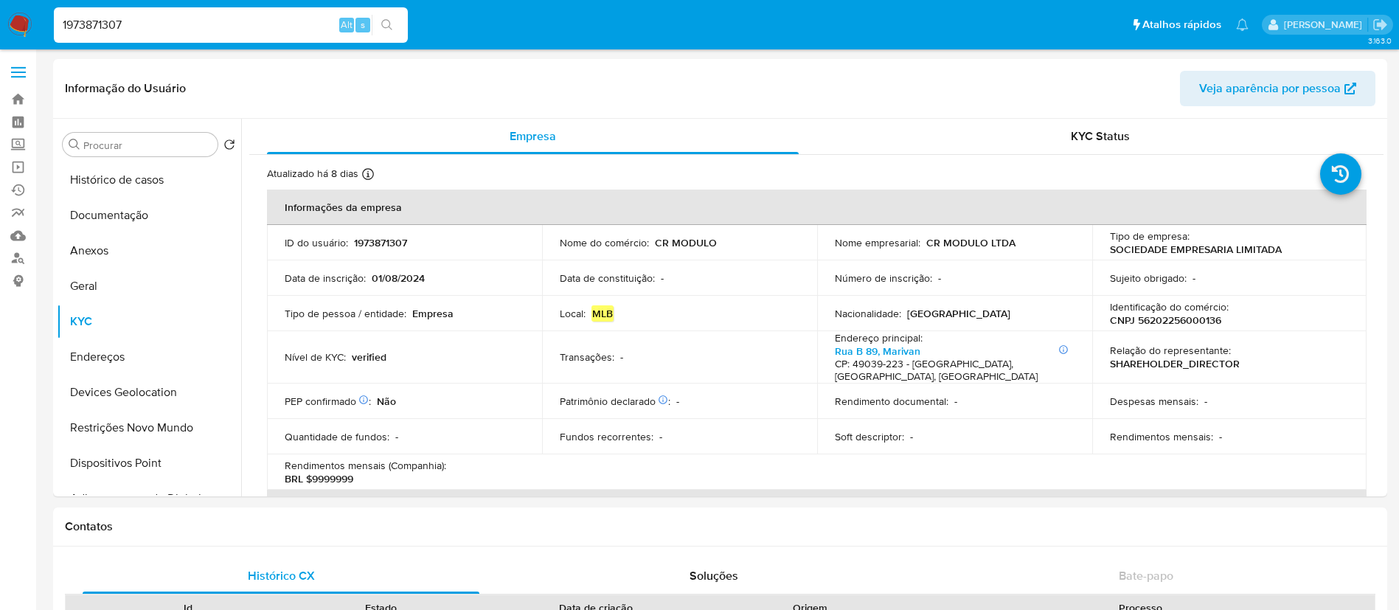
click at [231, 26] on input "1973871307" at bounding box center [231, 24] width 354 height 19
paste input "77043826"
type input "1770438267"
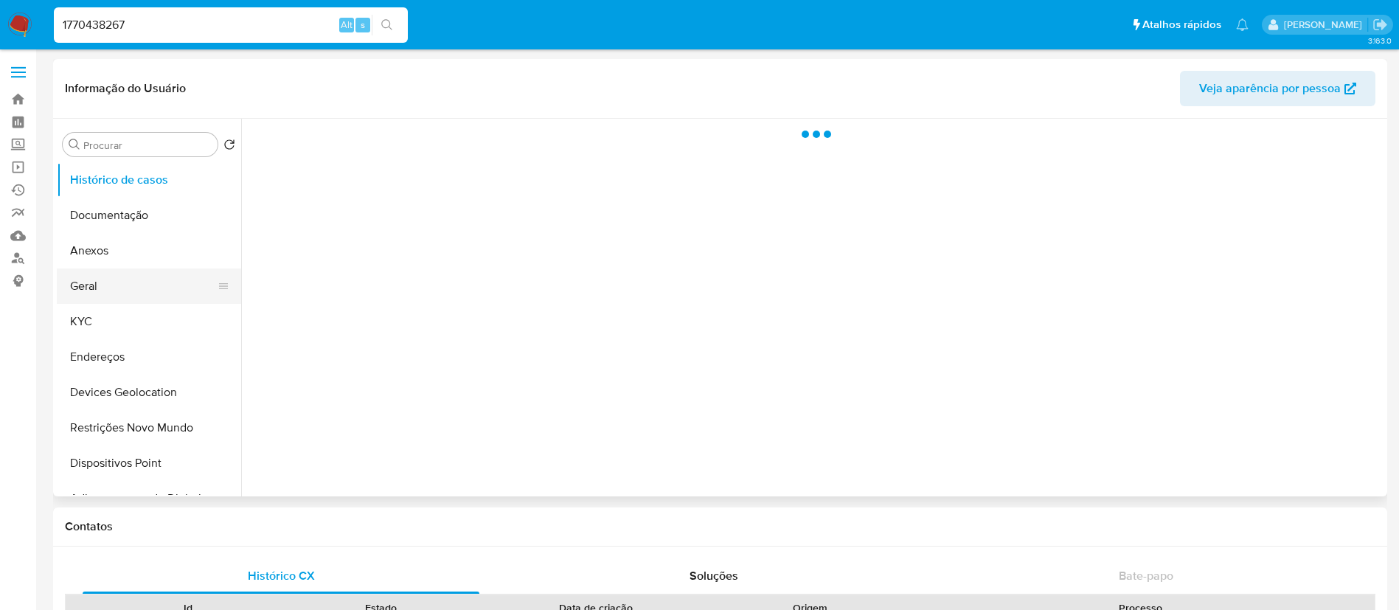
click at [121, 287] on button "Geral" at bounding box center [143, 285] width 173 height 35
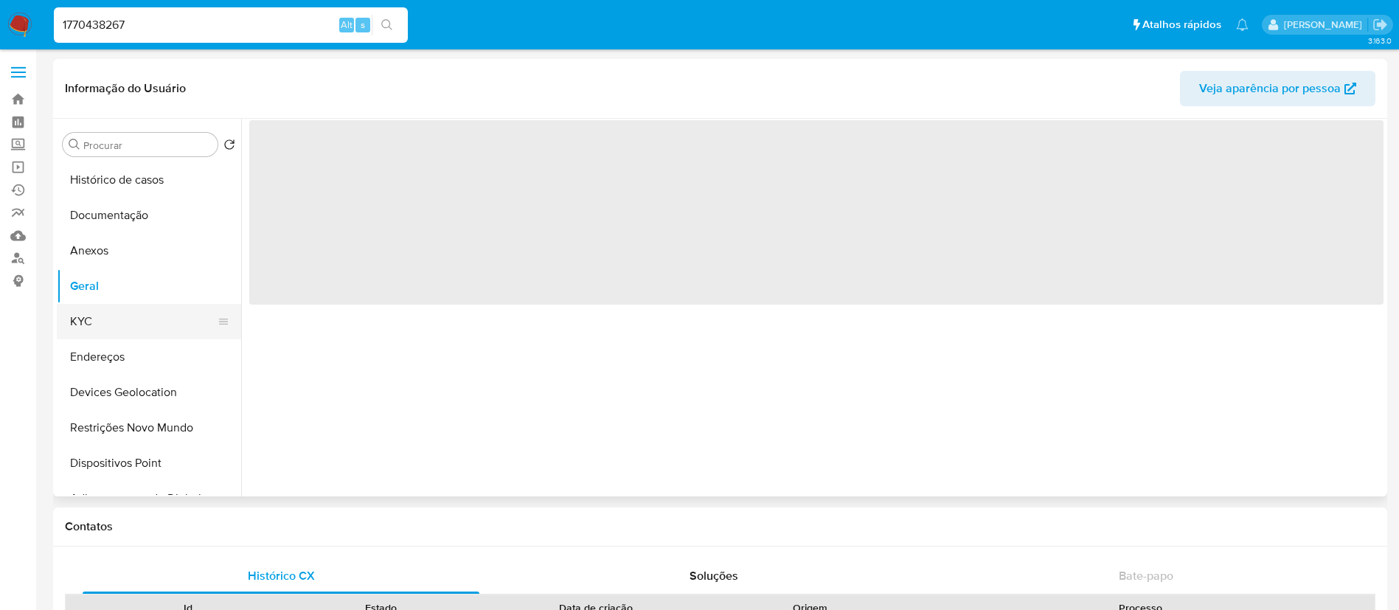
select select "10"
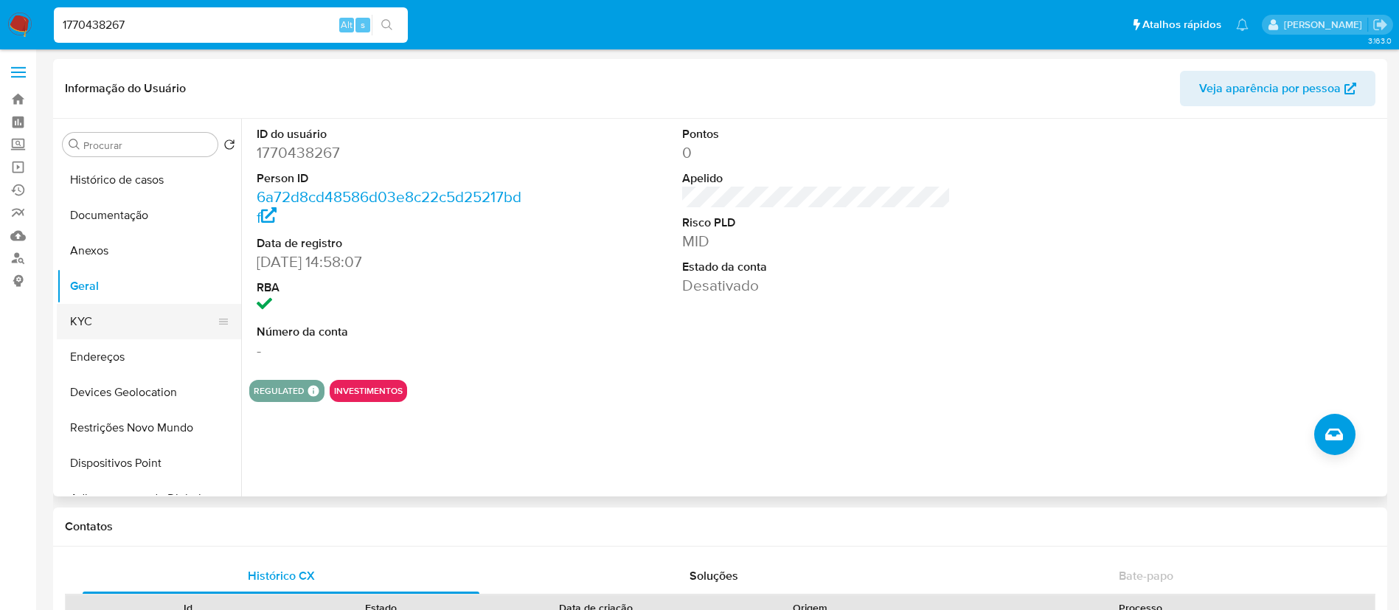
click at [110, 311] on button "KYC" at bounding box center [143, 321] width 173 height 35
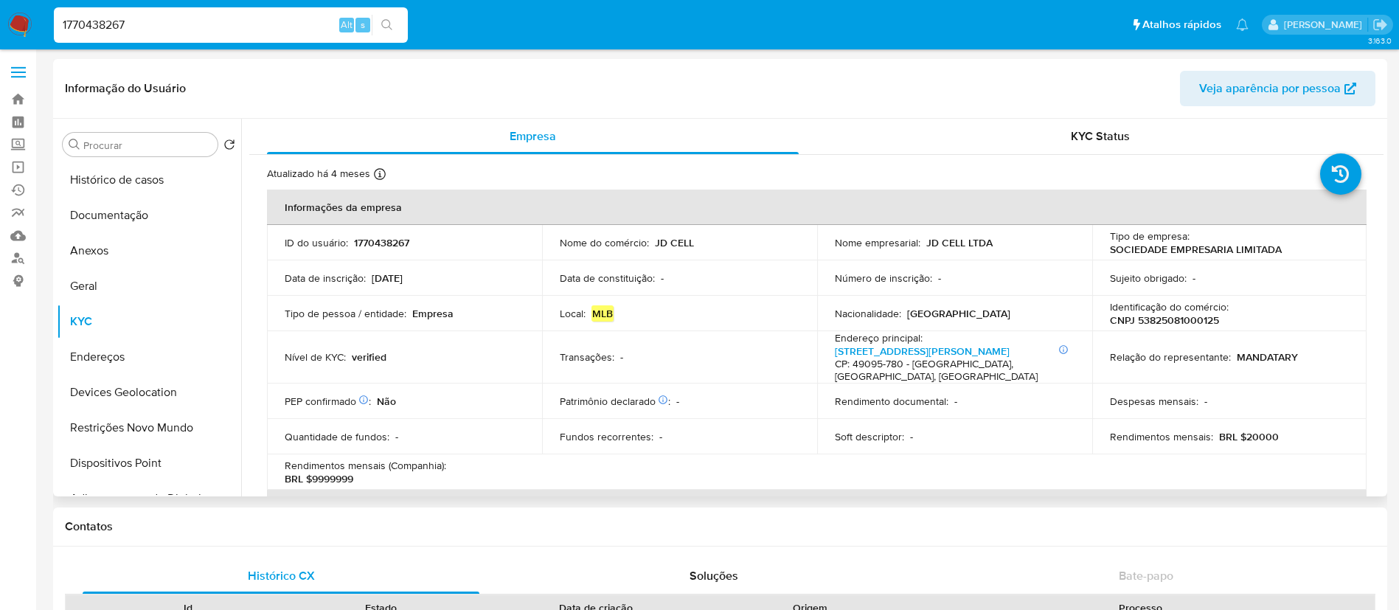
click at [1185, 320] on p "CNPJ 53825081000125" at bounding box center [1164, 319] width 109 height 13
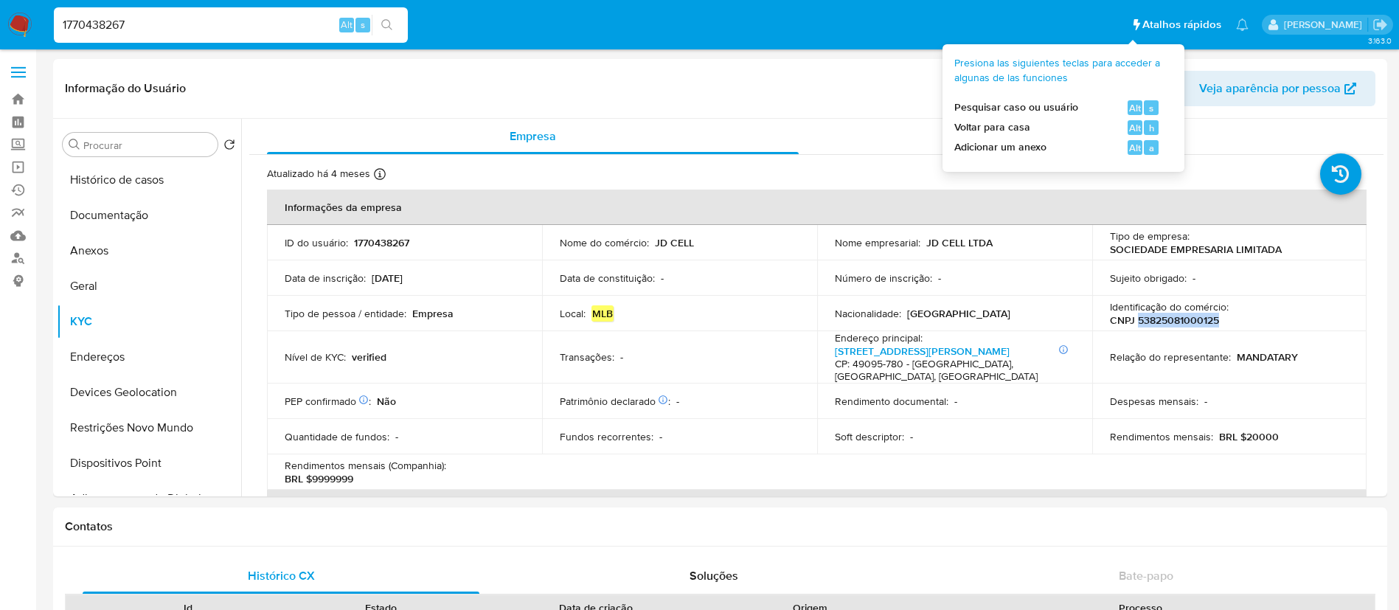
copy p "53825081000125"
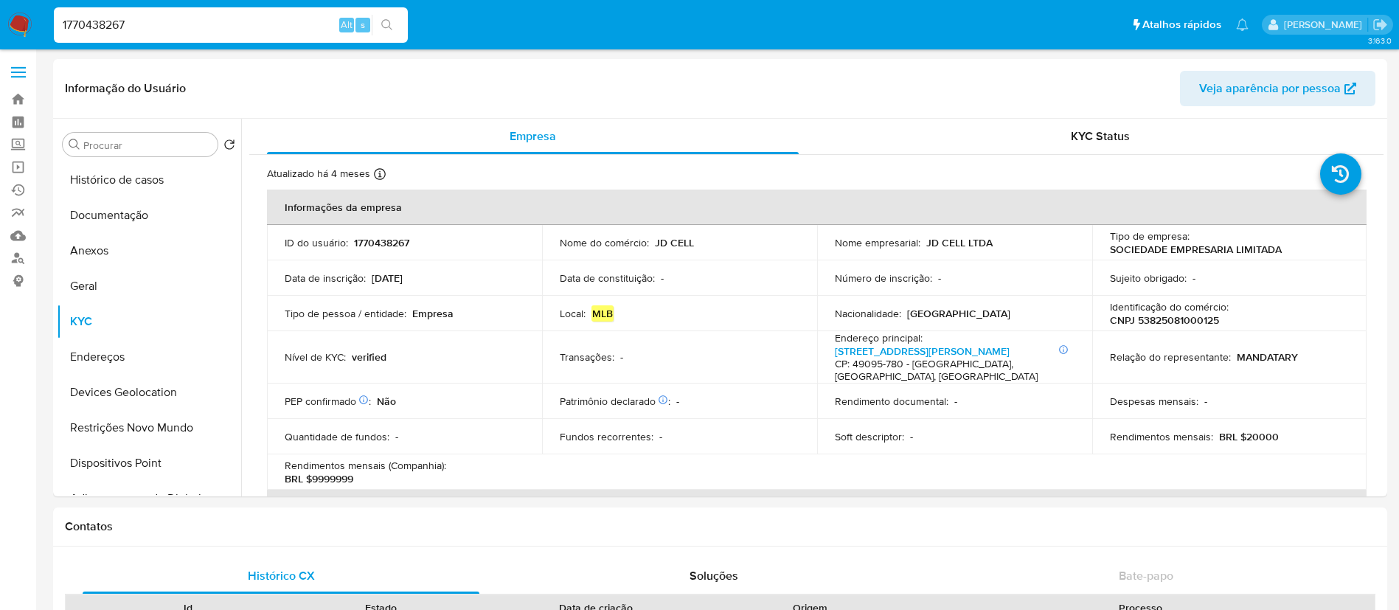
click at [265, 28] on input "1770438267" at bounding box center [231, 24] width 354 height 19
paste input "988978318"
type input "1988978318"
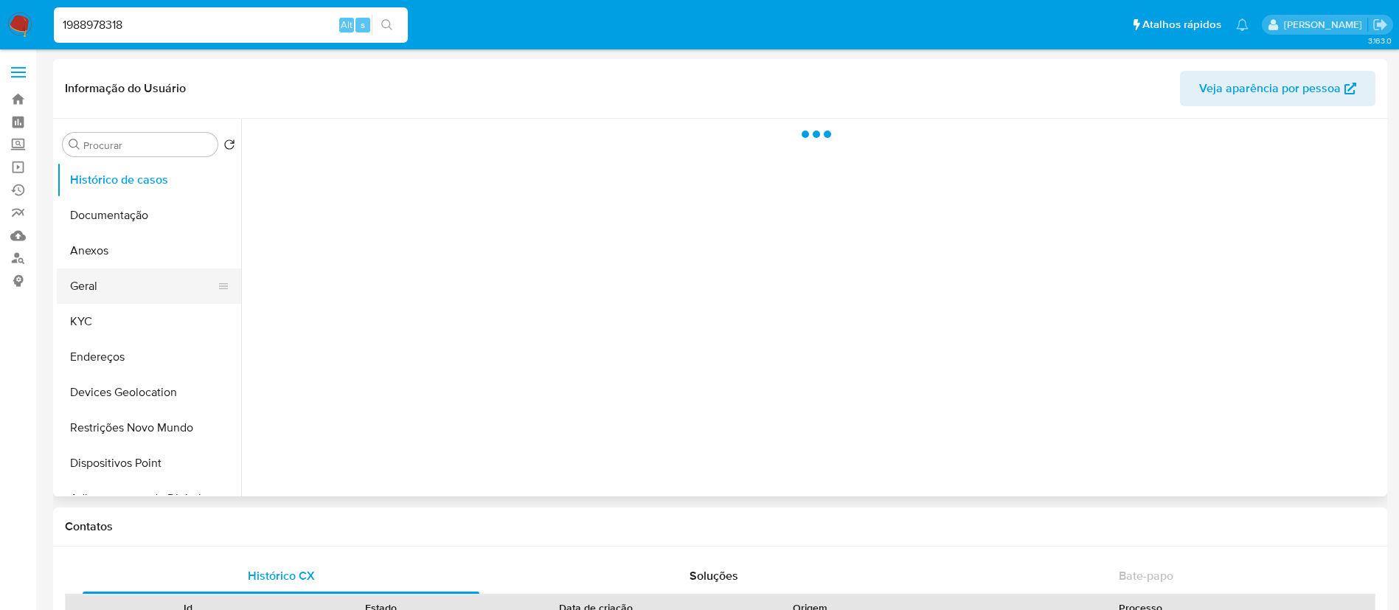
click at [101, 297] on button "Geral" at bounding box center [143, 285] width 173 height 35
select select "10"
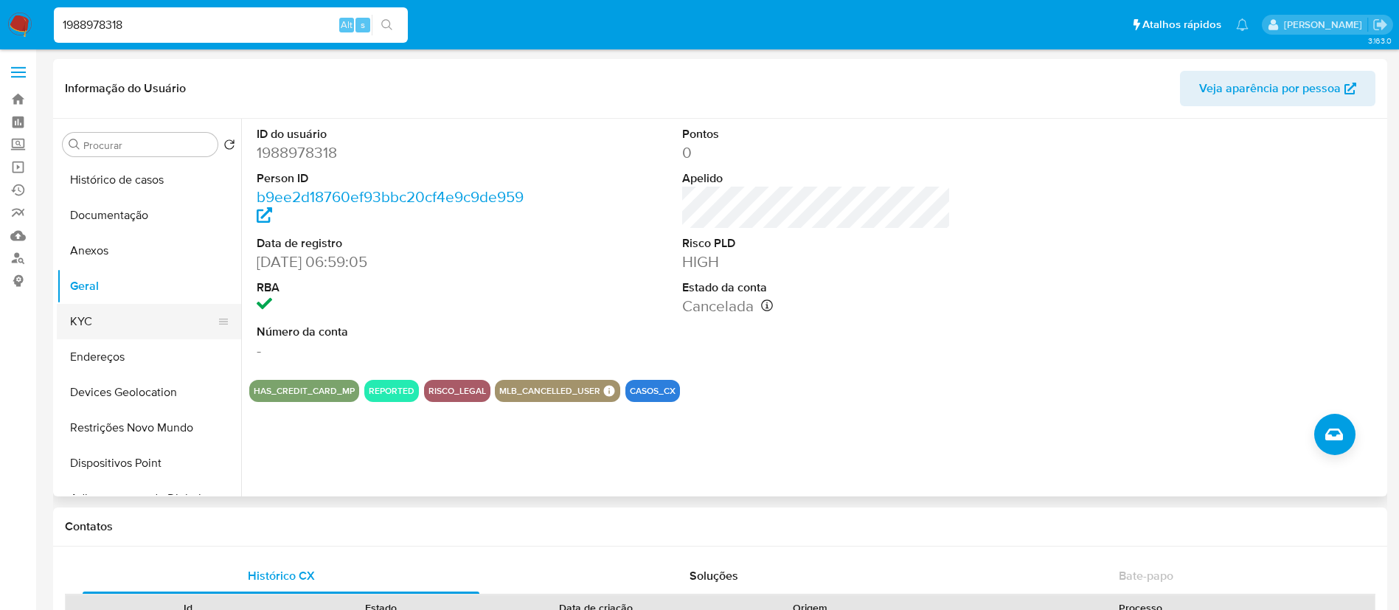
click at [99, 324] on button "KYC" at bounding box center [143, 321] width 173 height 35
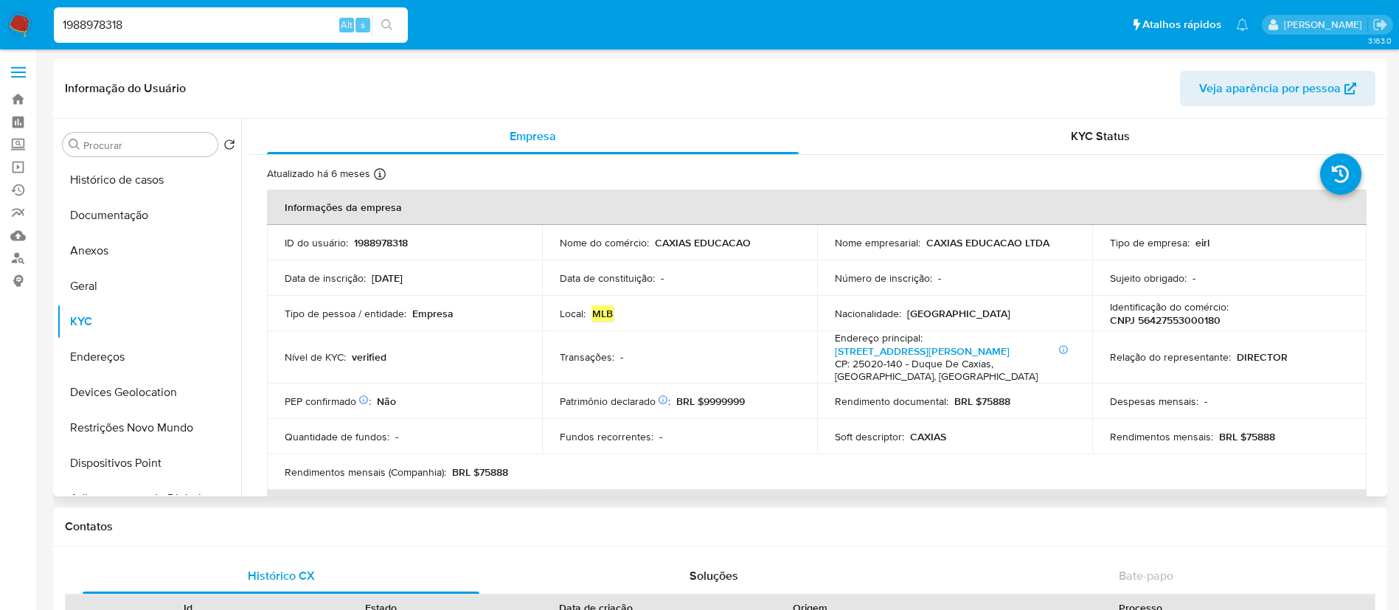
click at [1191, 323] on p "CNPJ 56427553000180" at bounding box center [1165, 319] width 111 height 13
copy p "56427553000180"
click at [229, 18] on input "1988978318" at bounding box center [231, 24] width 354 height 19
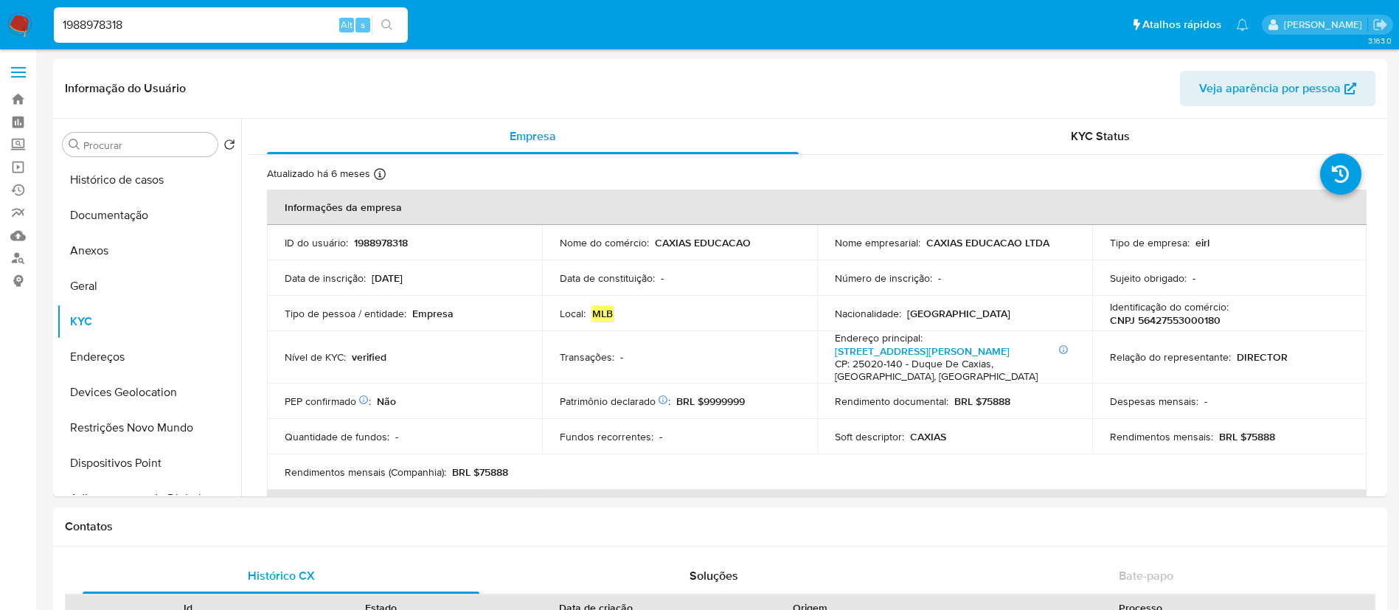
click at [229, 18] on input "1988978318" at bounding box center [231, 24] width 354 height 19
paste input "611993256"
type input "1611993256"
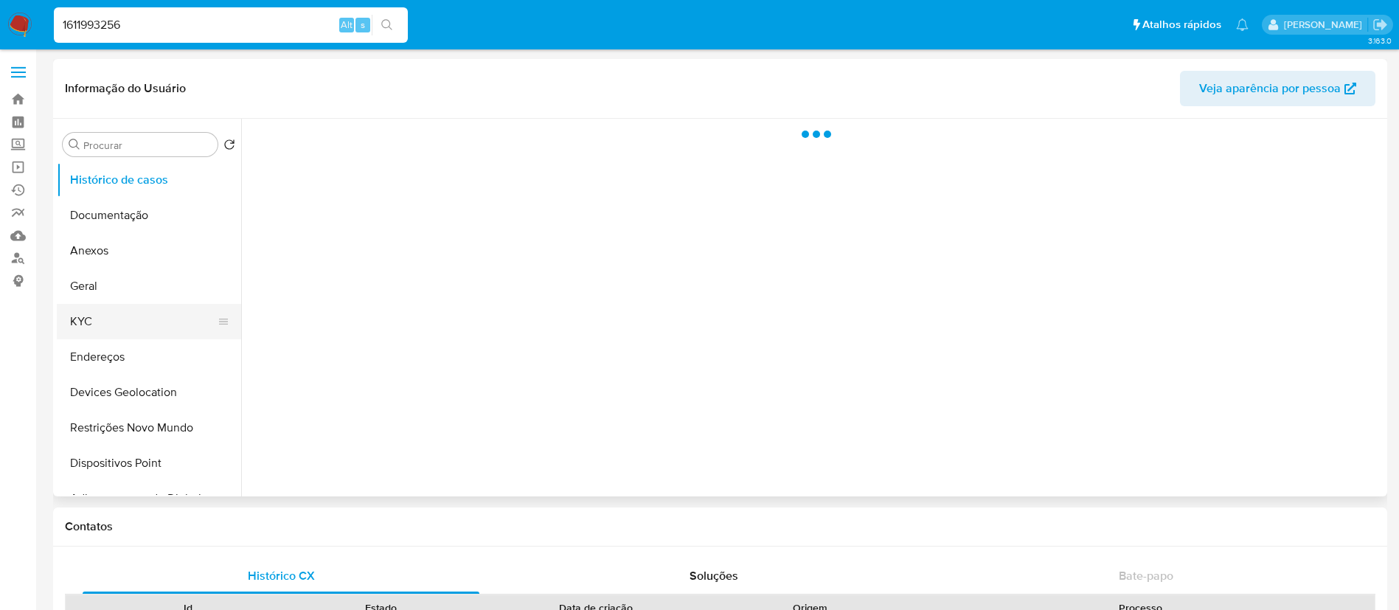
click at [157, 329] on button "KYC" at bounding box center [143, 321] width 173 height 35
select select "10"
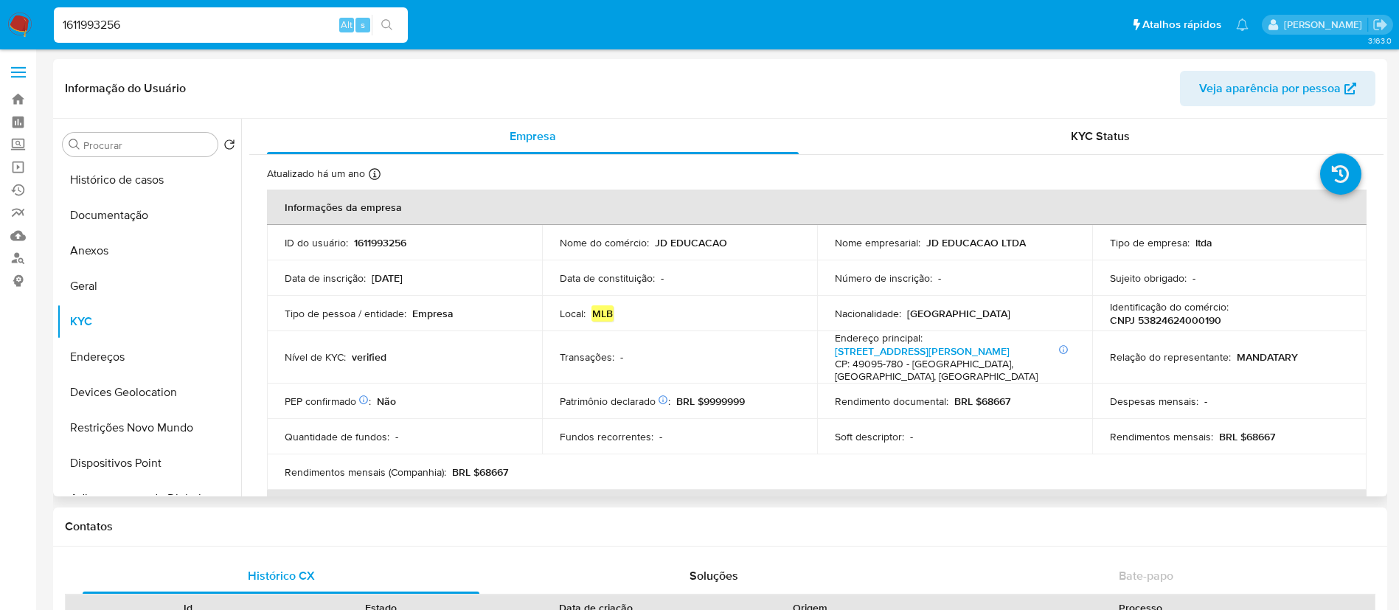
click at [1199, 324] on p "CNPJ 53824624000190" at bounding box center [1165, 319] width 111 height 13
copy p "53824624000190"
select select "10"
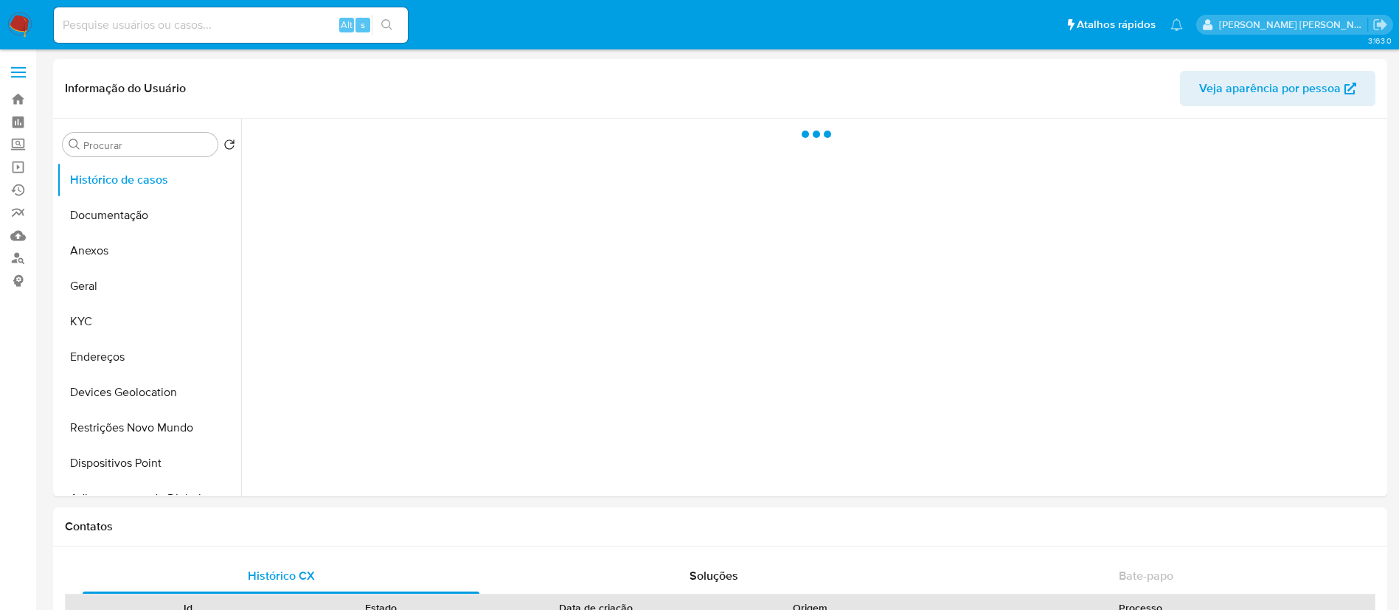
select select "10"
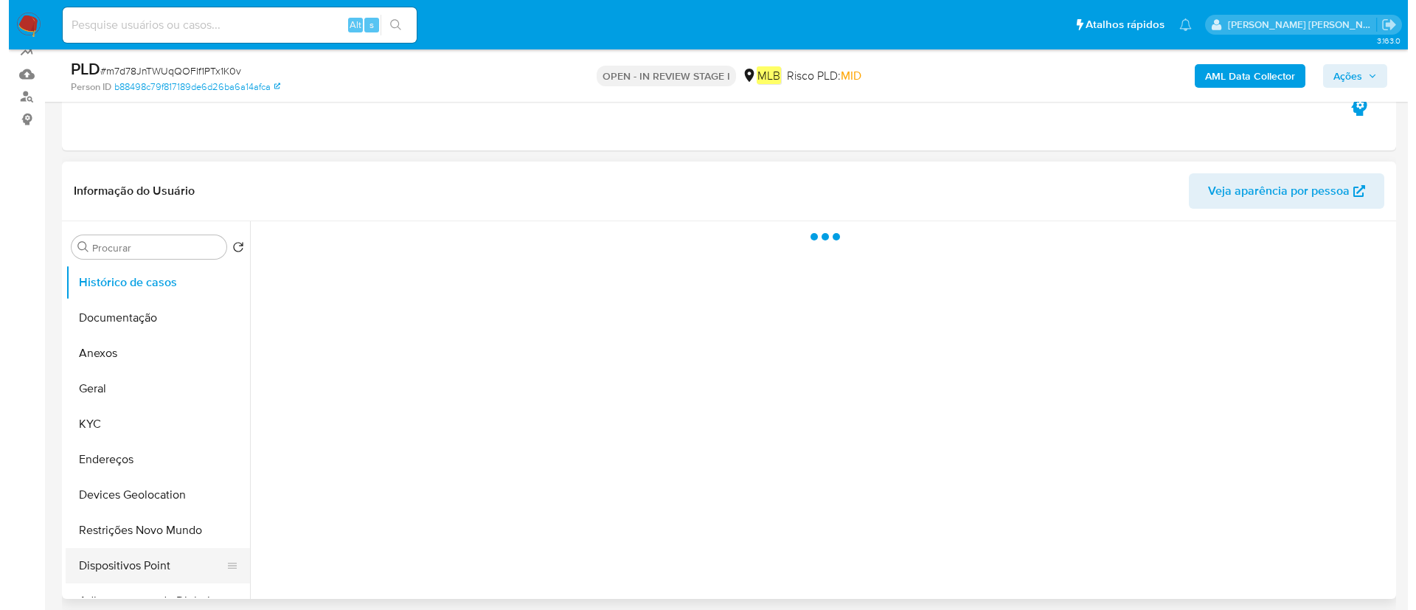
scroll to position [221, 0]
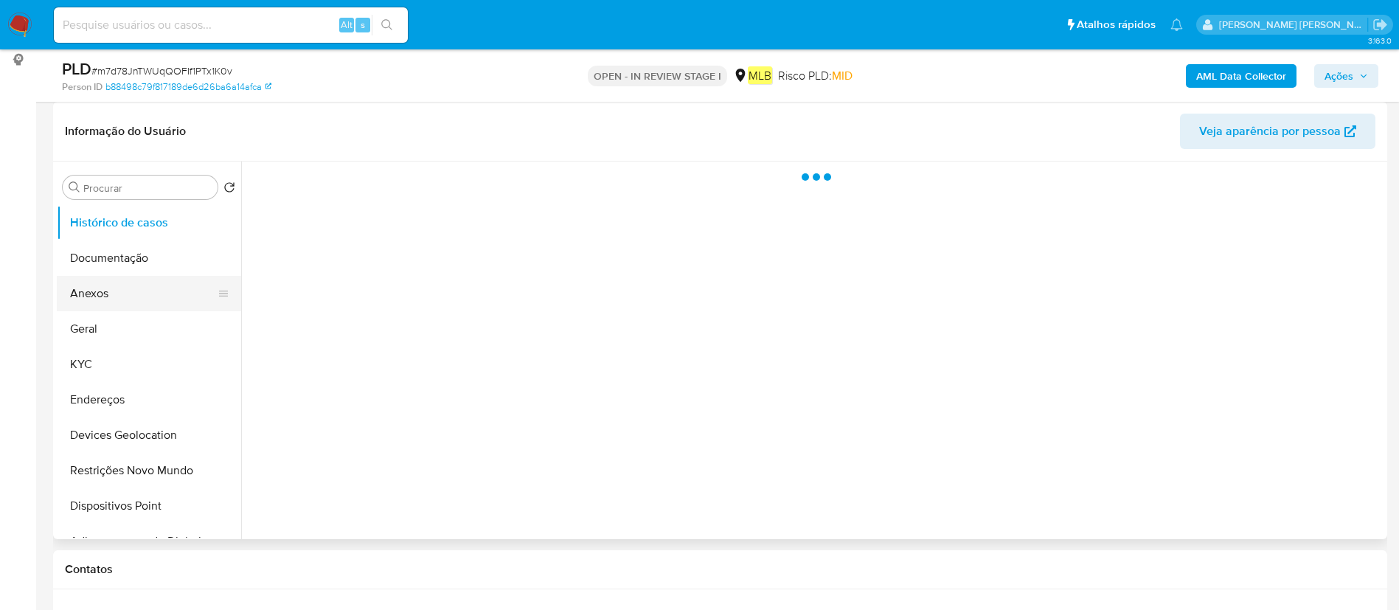
select select "10"
click at [99, 285] on button "Anexos" at bounding box center [143, 293] width 173 height 35
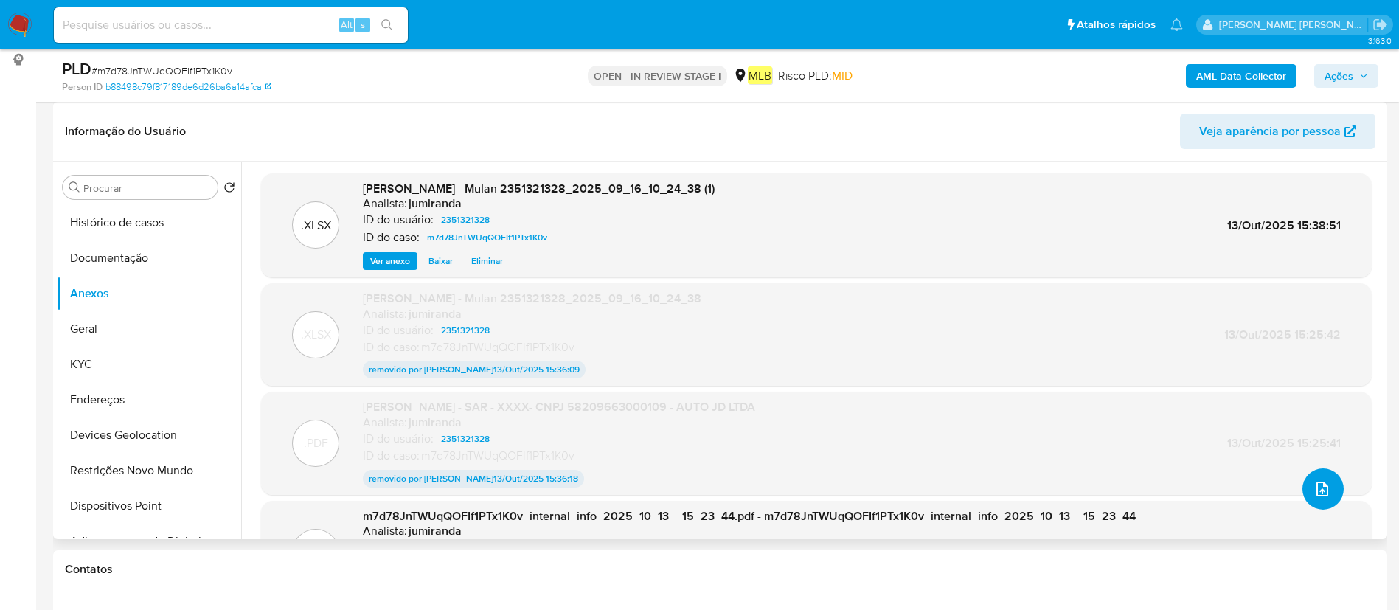
click at [1302, 487] on button "upload-file" at bounding box center [1322, 488] width 41 height 41
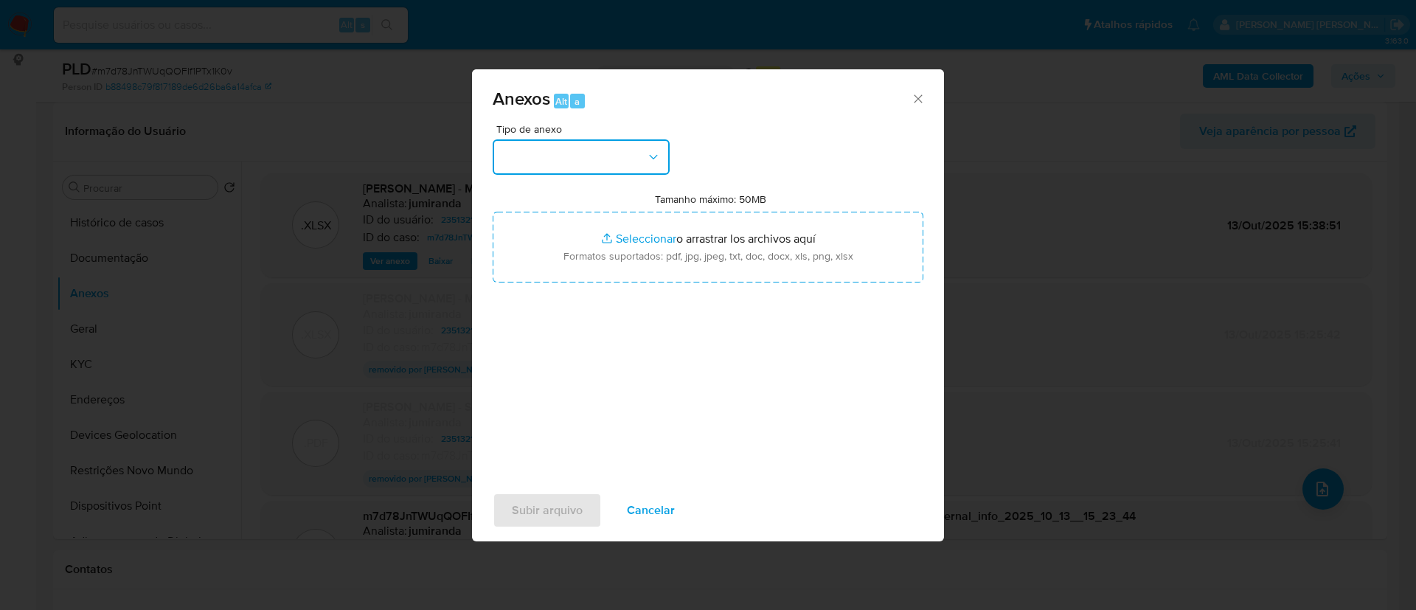
click at [507, 145] on button "button" at bounding box center [580, 156] width 177 height 35
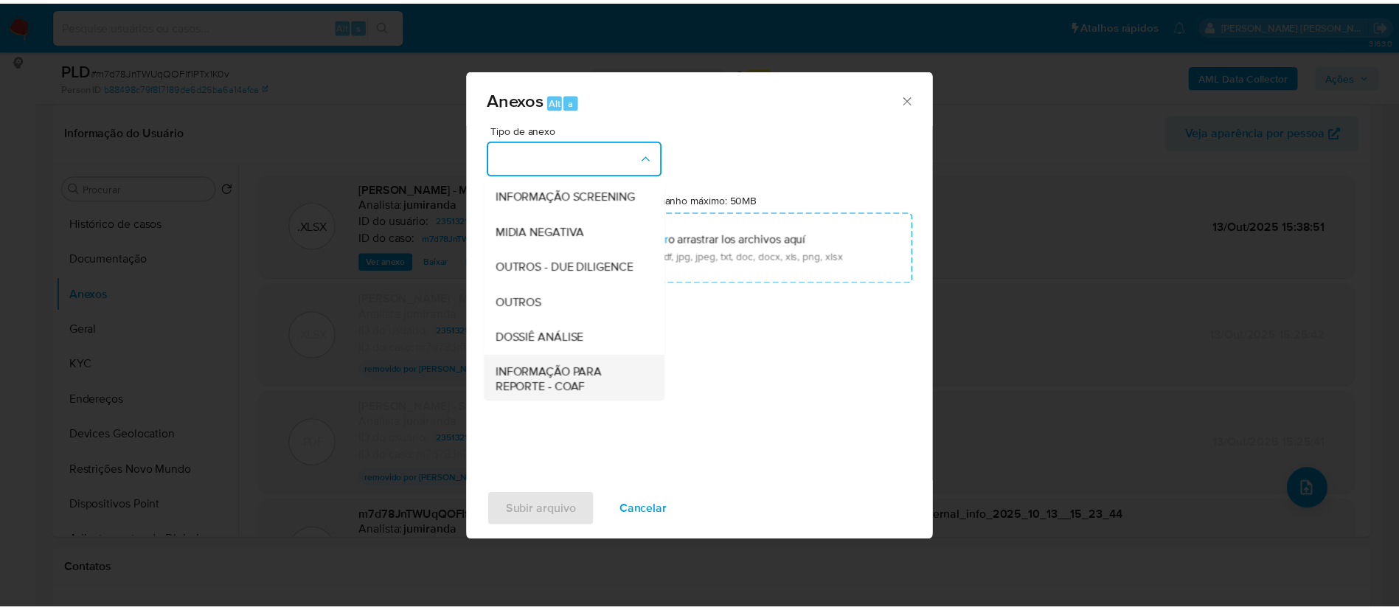
scroll to position [227, 0]
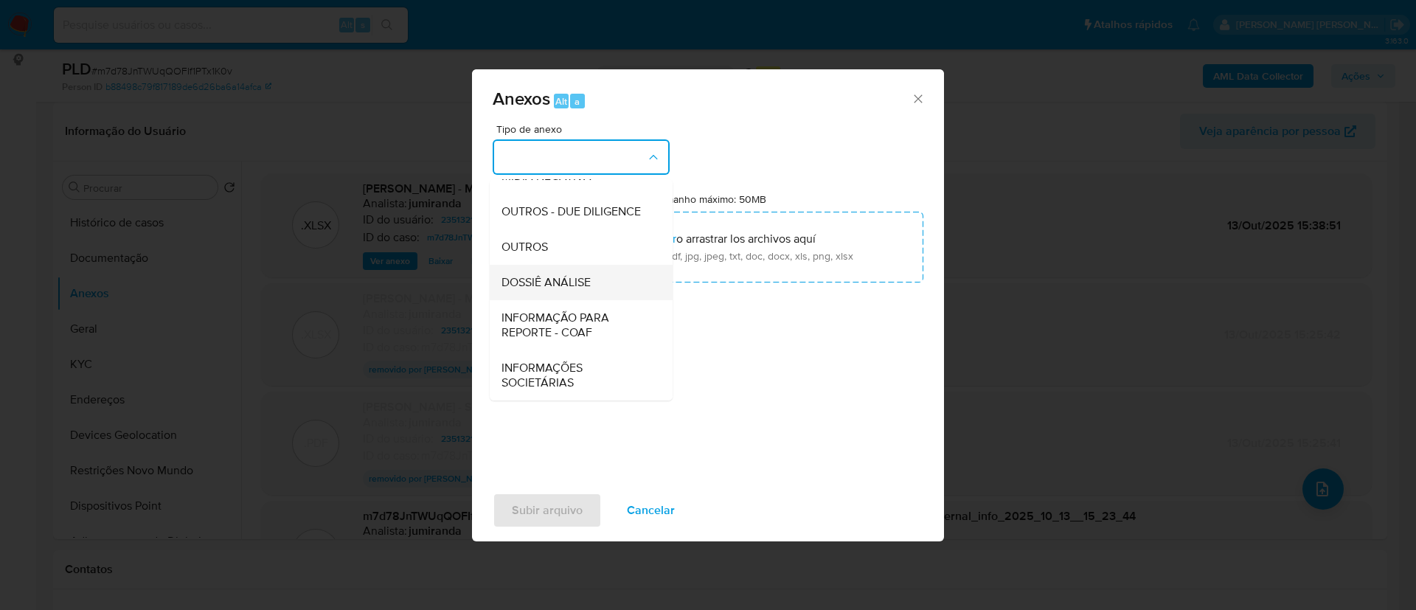
click at [610, 290] on div "DOSSIÊ ANÁLISE" at bounding box center [576, 282] width 150 height 35
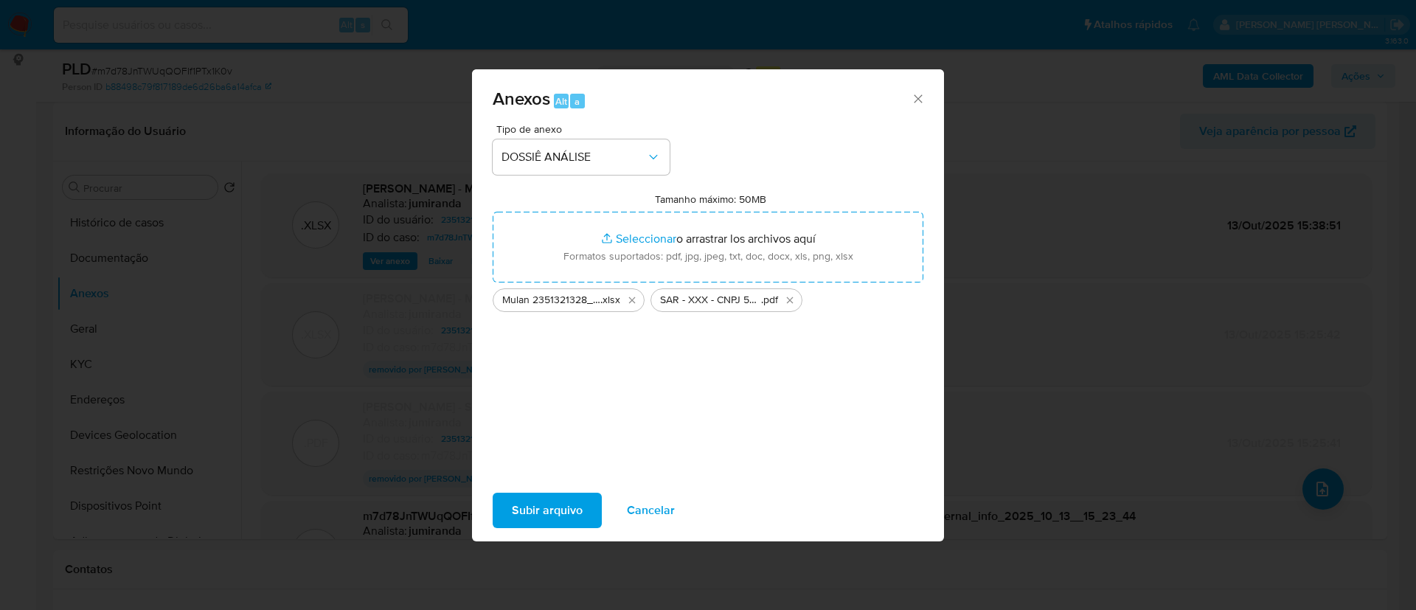
click at [505, 509] on button "Subir arquivo" at bounding box center [546, 509] width 109 height 35
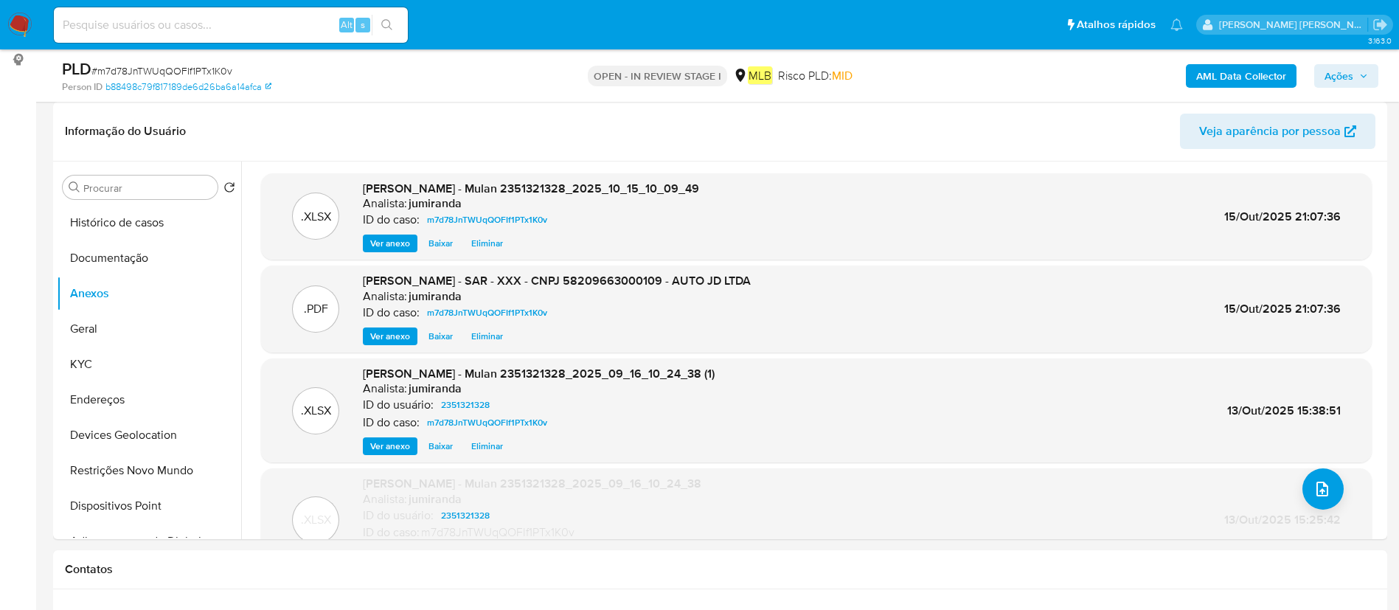
click at [1379, 74] on div "PLD # m7d78JnTWUqQOFIf1PTx1K0v Person ID b88498c79f817189de6d26ba6a14afca OPEN …" at bounding box center [720, 75] width 1334 height 52
drag, startPoint x: 1343, startPoint y: 81, endPoint x: 1329, endPoint y: 84, distance: 14.3
click at [1338, 81] on span "Ações" at bounding box center [1338, 76] width 29 height 24
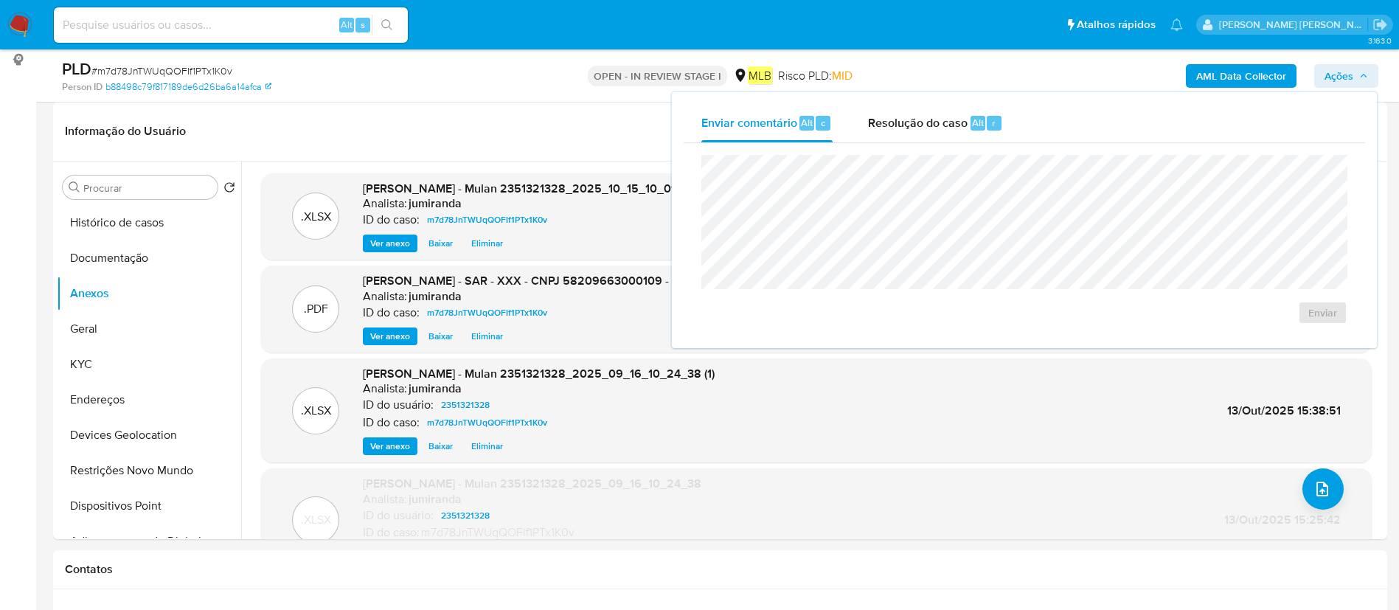
drag, startPoint x: 984, startPoint y: 121, endPoint x: 966, endPoint y: 148, distance: 32.9
click at [981, 124] on div "Alt r" at bounding box center [985, 123] width 31 height 15
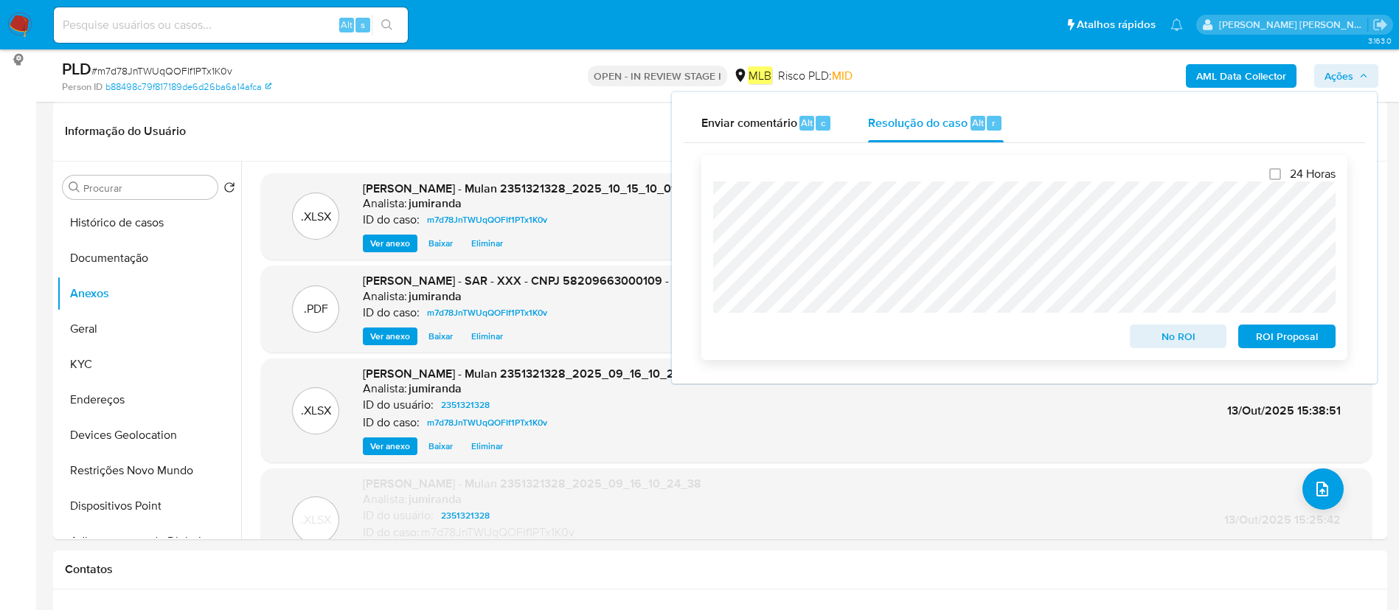
click at [1312, 340] on span "ROI Proposal" at bounding box center [1286, 336] width 77 height 21
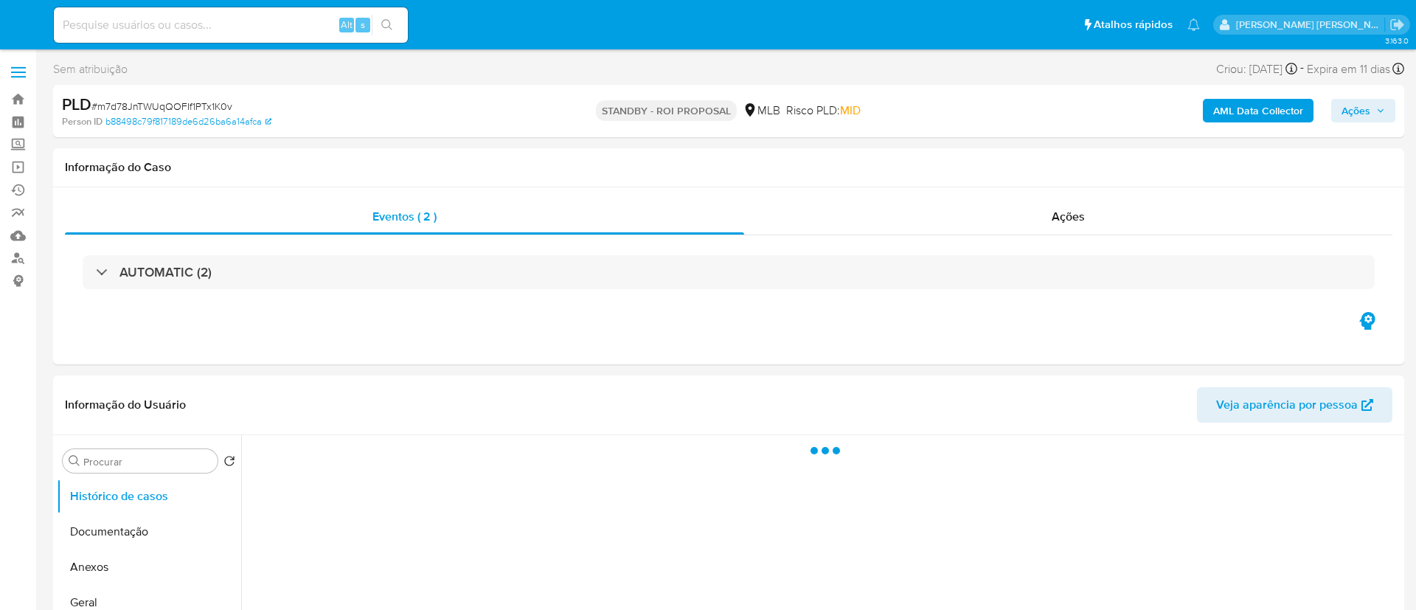
select select "10"
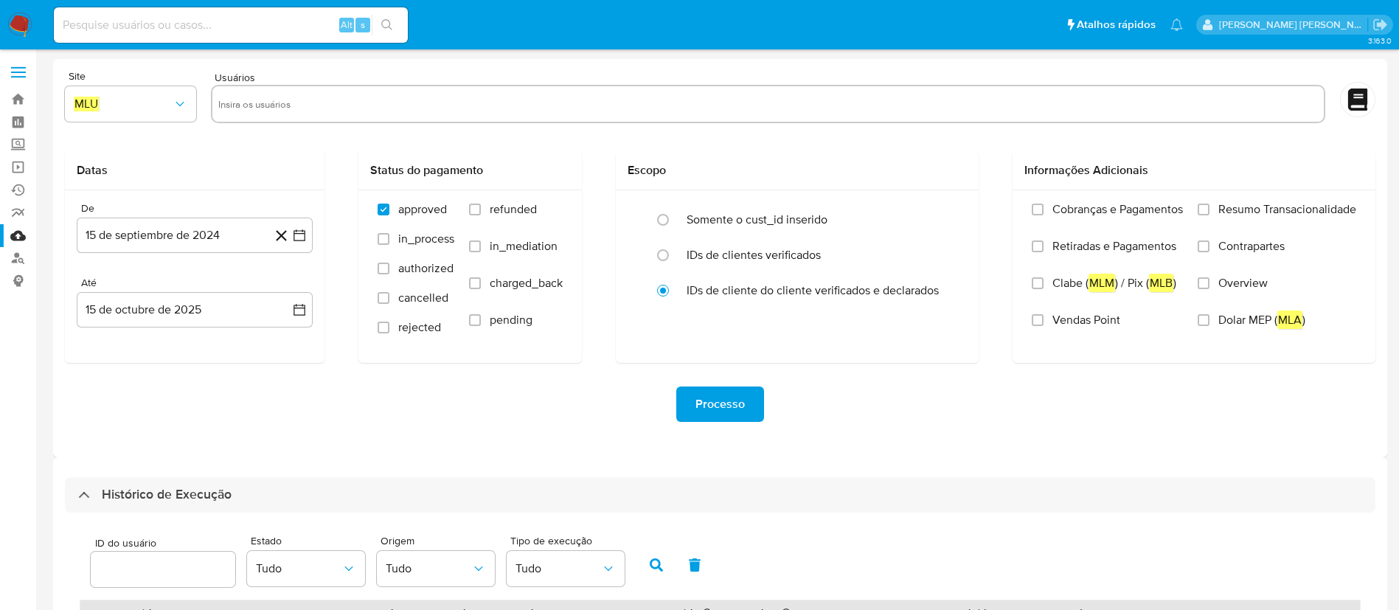
select select "10"
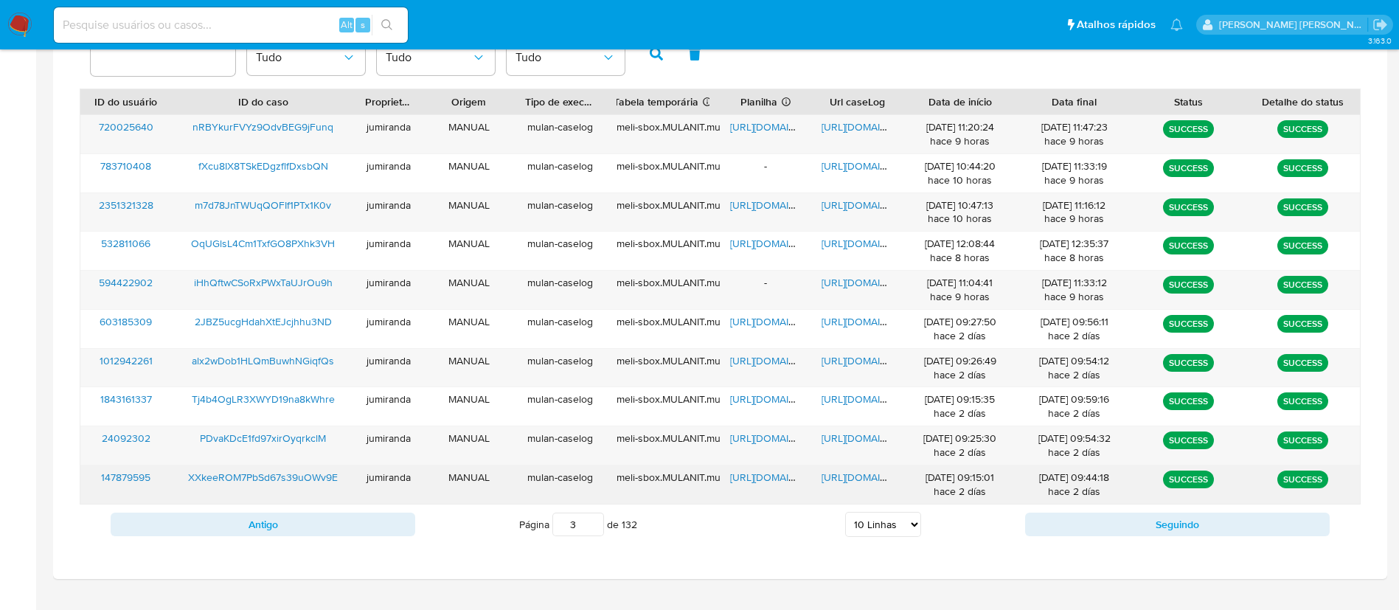
scroll to position [543, 0]
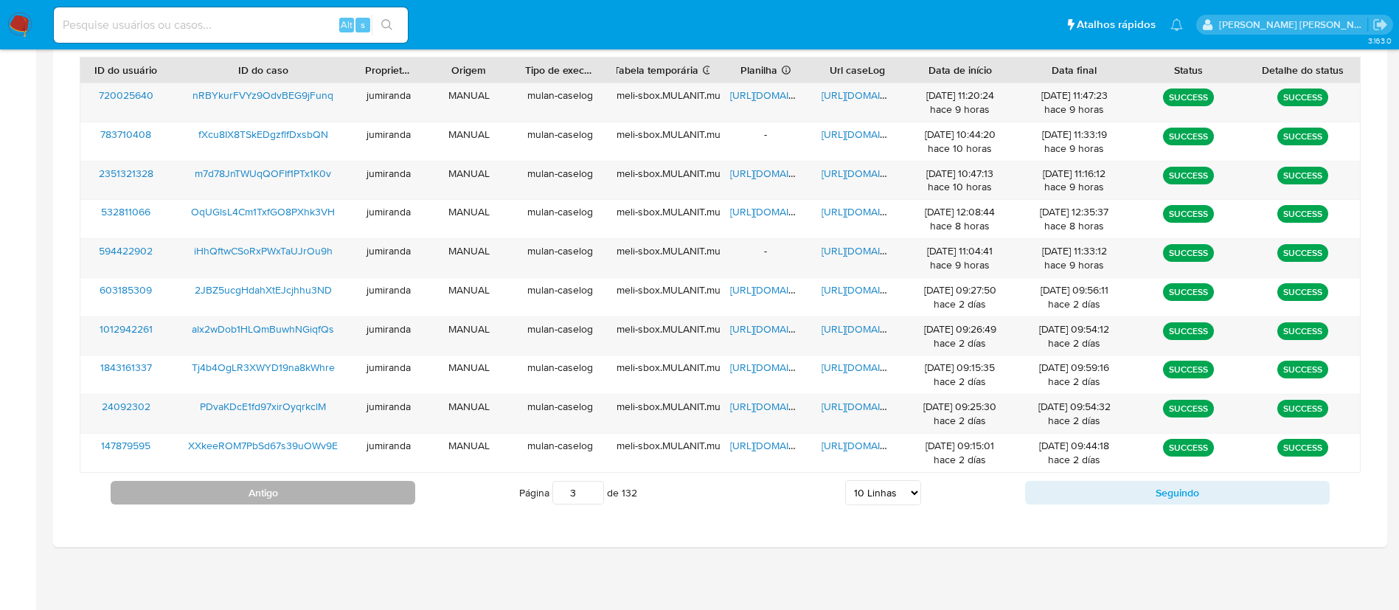
click at [389, 503] on button "Antigo" at bounding box center [263, 493] width 304 height 24
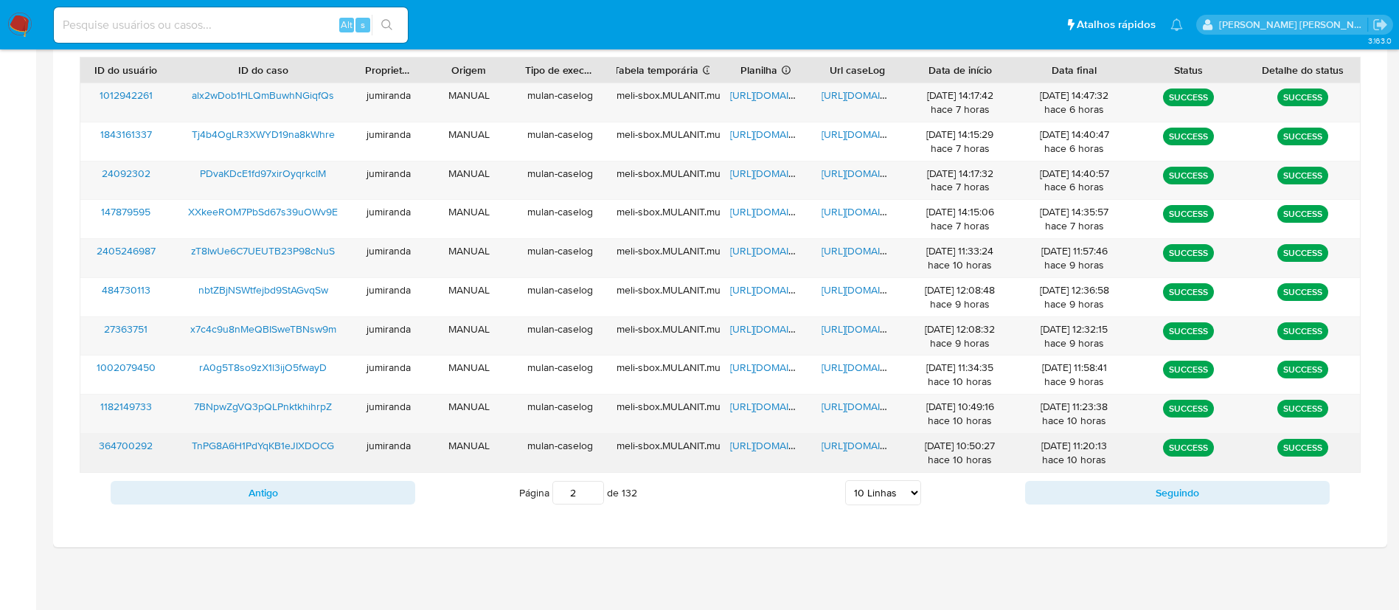
click at [792, 442] on span "[URL][DOMAIN_NAME]" at bounding box center [781, 445] width 102 height 15
click at [843, 442] on span "[URL][DOMAIN_NAME]" at bounding box center [872, 445] width 102 height 15
click at [298, 447] on span "TnPG8A6H1PdYqKB1eJIXDOCG" at bounding box center [263, 445] width 142 height 15
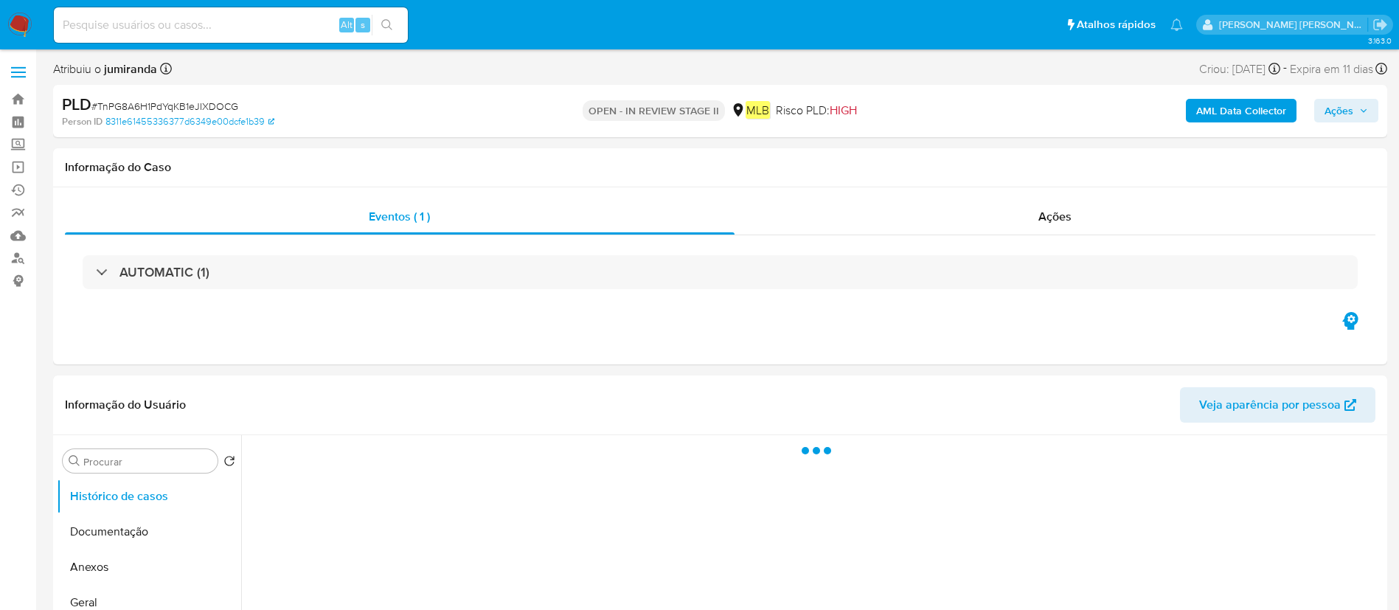
select select "10"
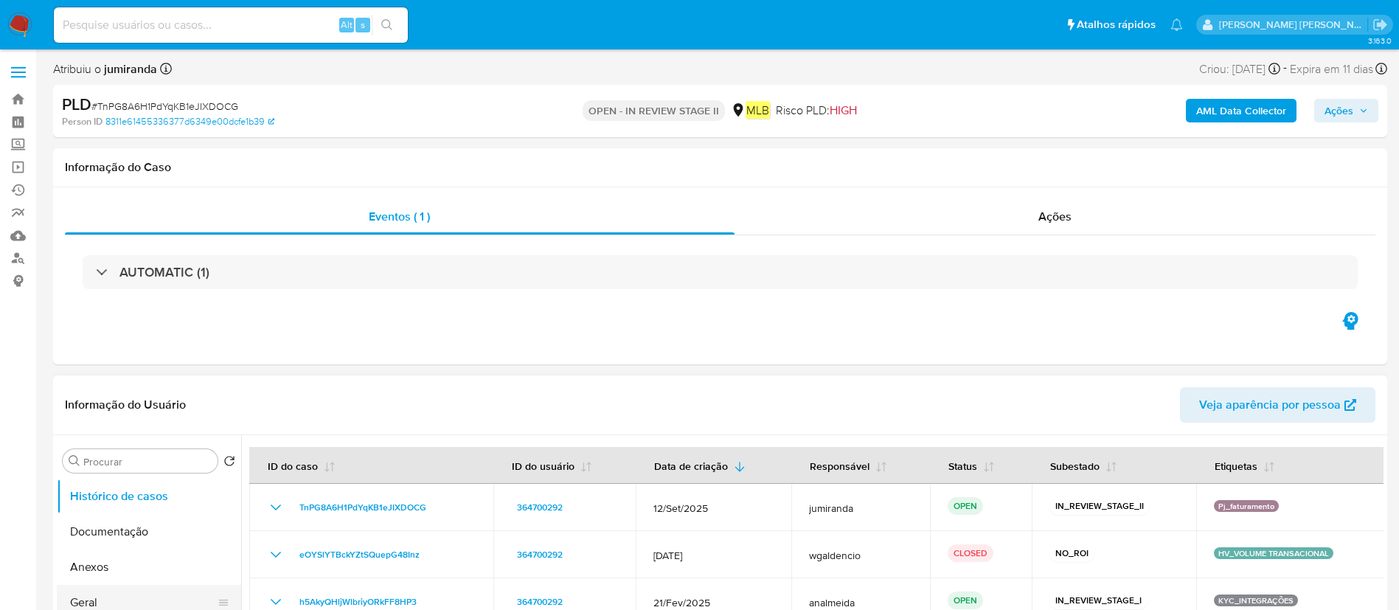
click at [99, 590] on button "Geral" at bounding box center [143, 602] width 173 height 35
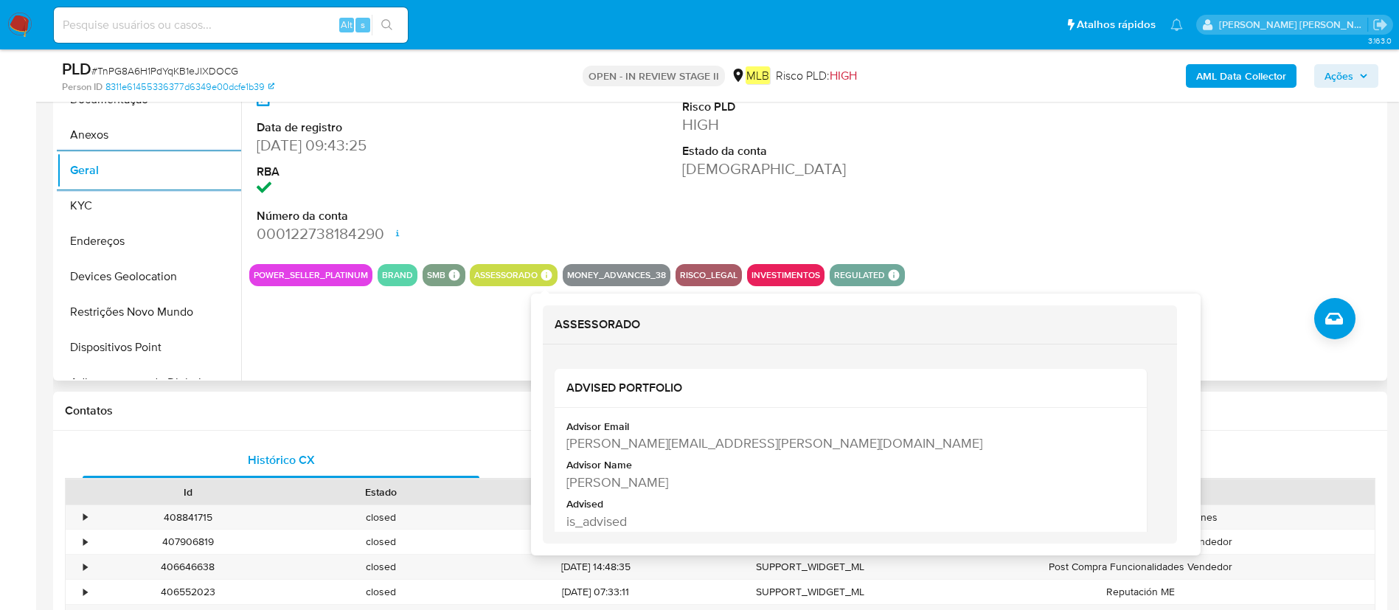
scroll to position [442, 0]
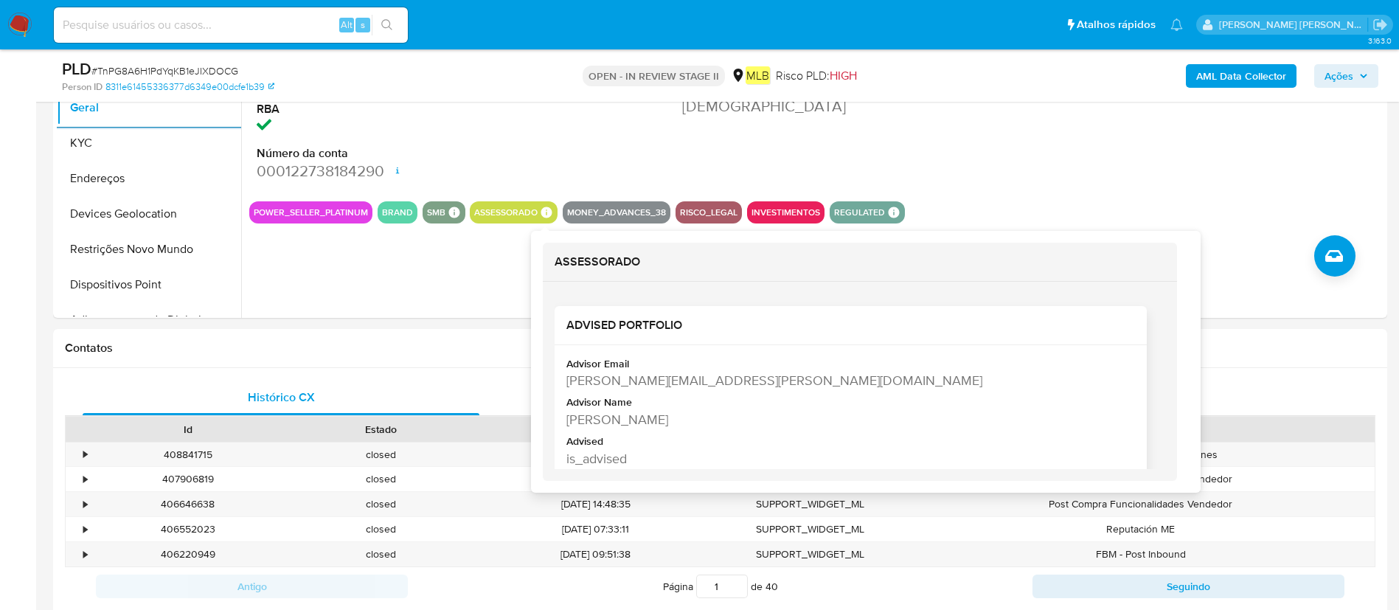
click at [638, 422] on div "[PERSON_NAME]" at bounding box center [848, 419] width 565 height 18
click at [640, 419] on div "[PERSON_NAME]" at bounding box center [848, 419] width 565 height 18
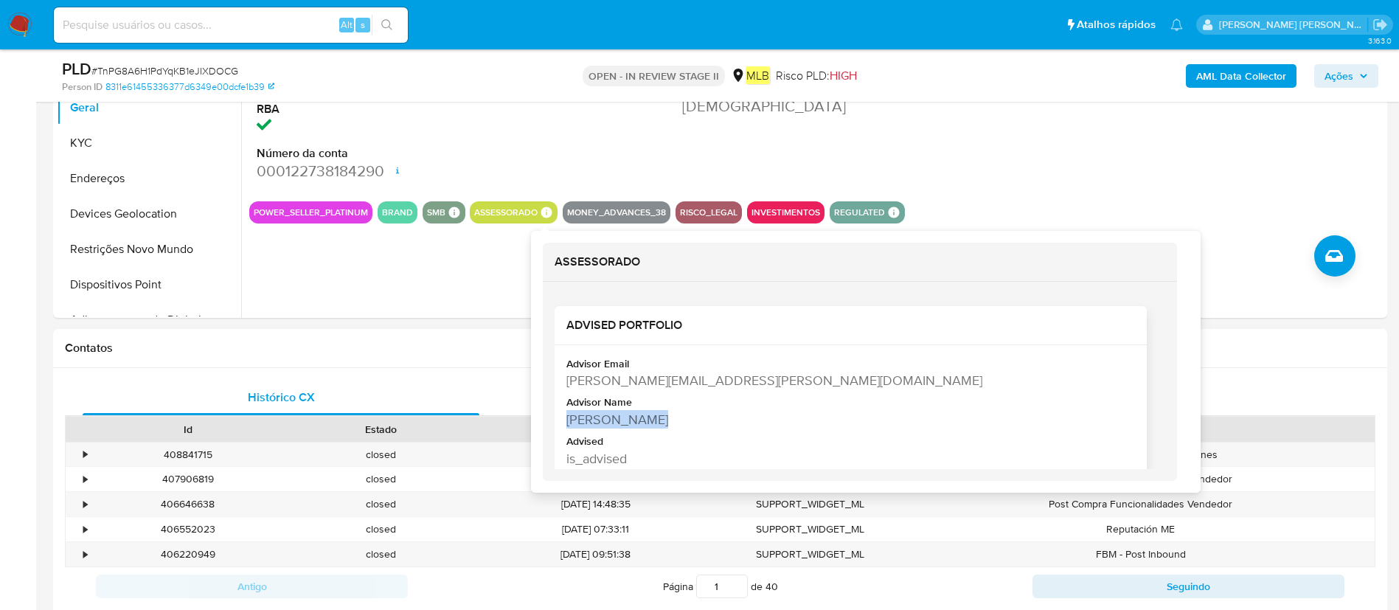
copy div "[PERSON_NAME]"
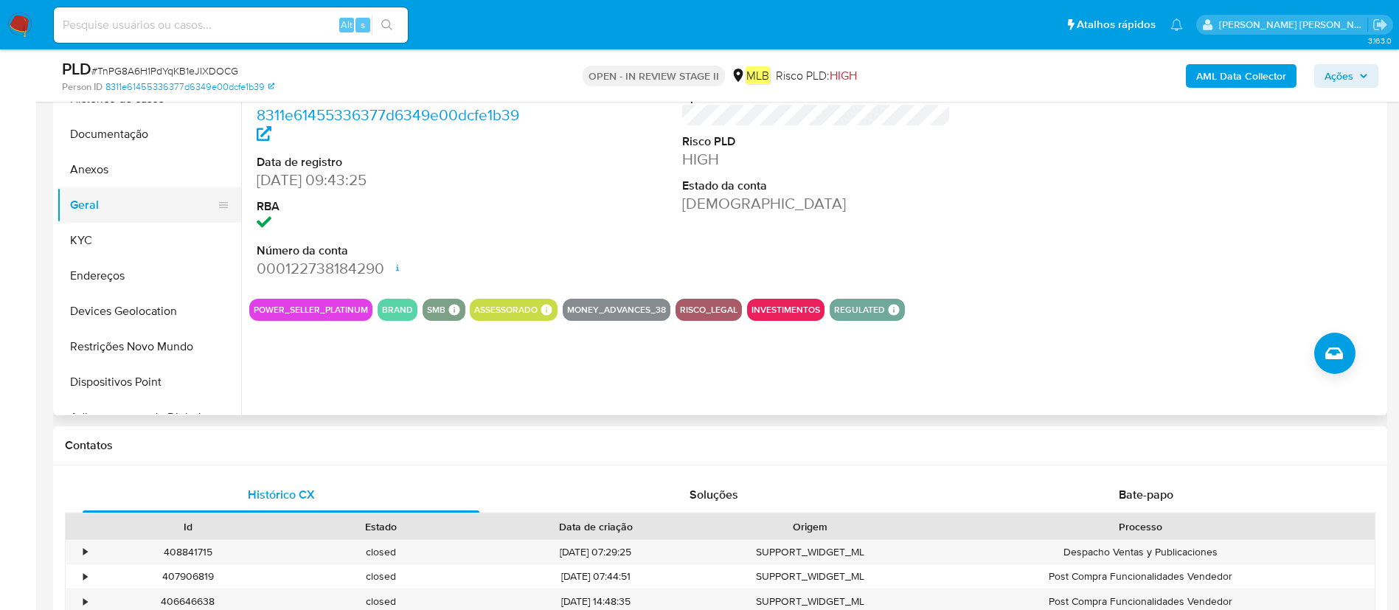
scroll to position [221, 0]
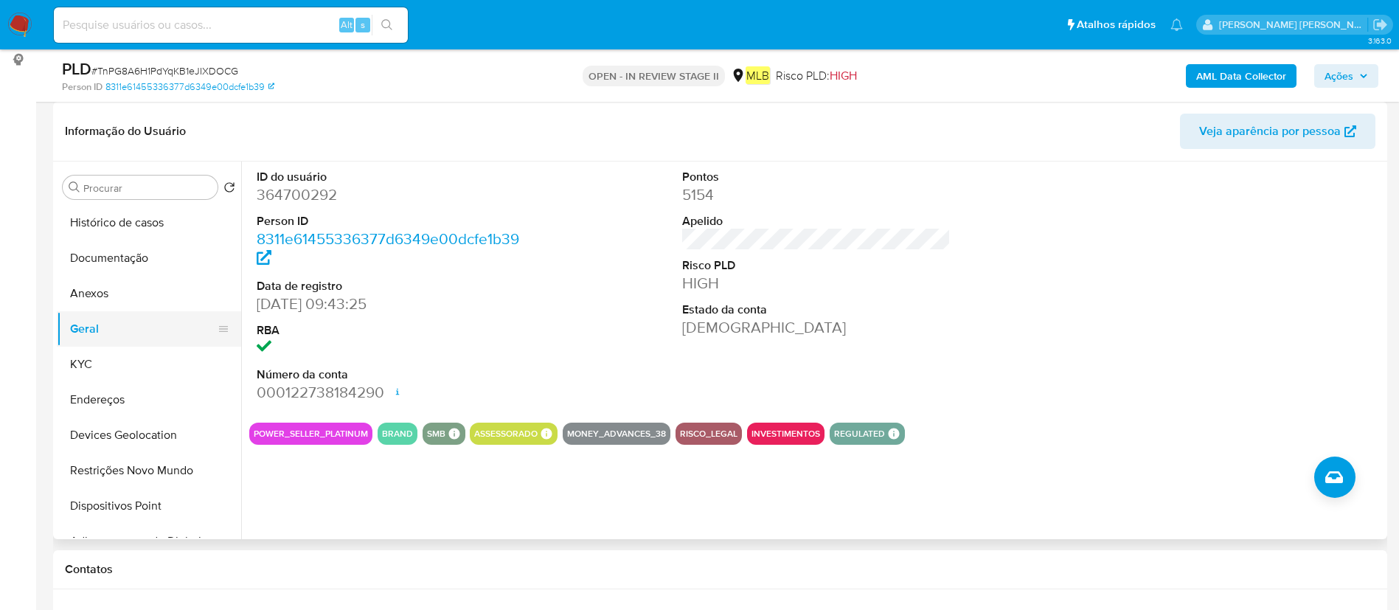
click at [114, 330] on button "Geral" at bounding box center [143, 328] width 173 height 35
click at [83, 375] on button "KYC" at bounding box center [143, 364] width 173 height 35
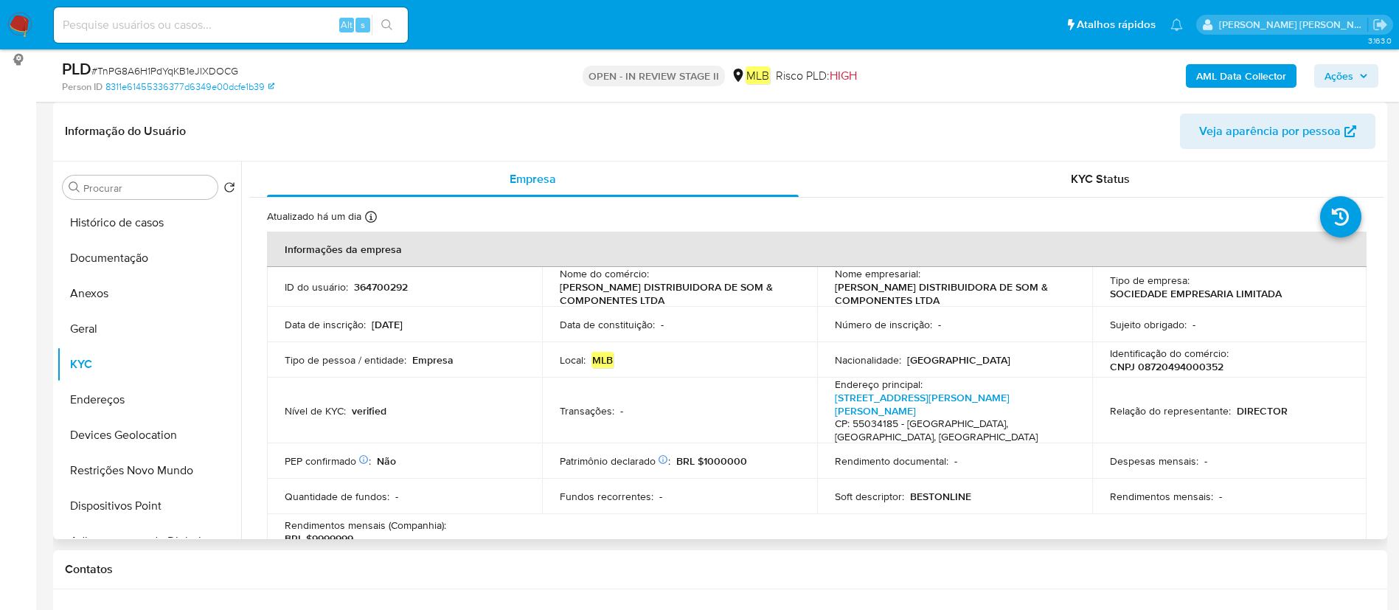
click at [1166, 367] on p "CNPJ 08720494000352" at bounding box center [1167, 366] width 114 height 13
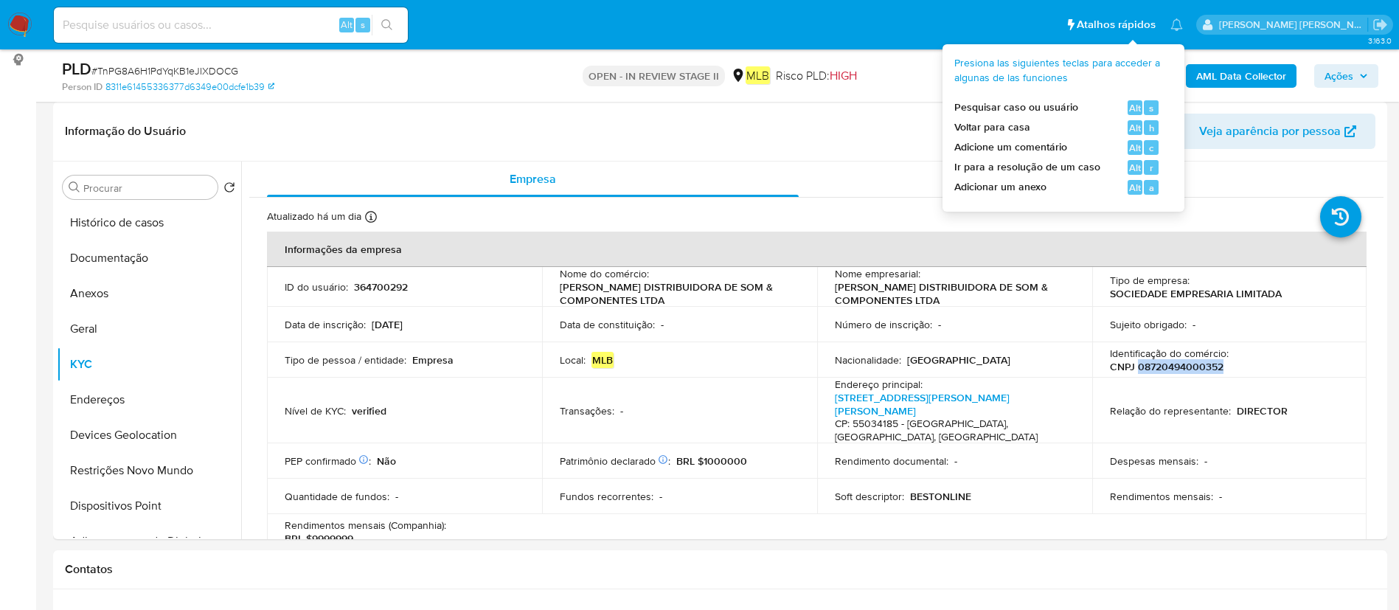
copy p "08720494000352"
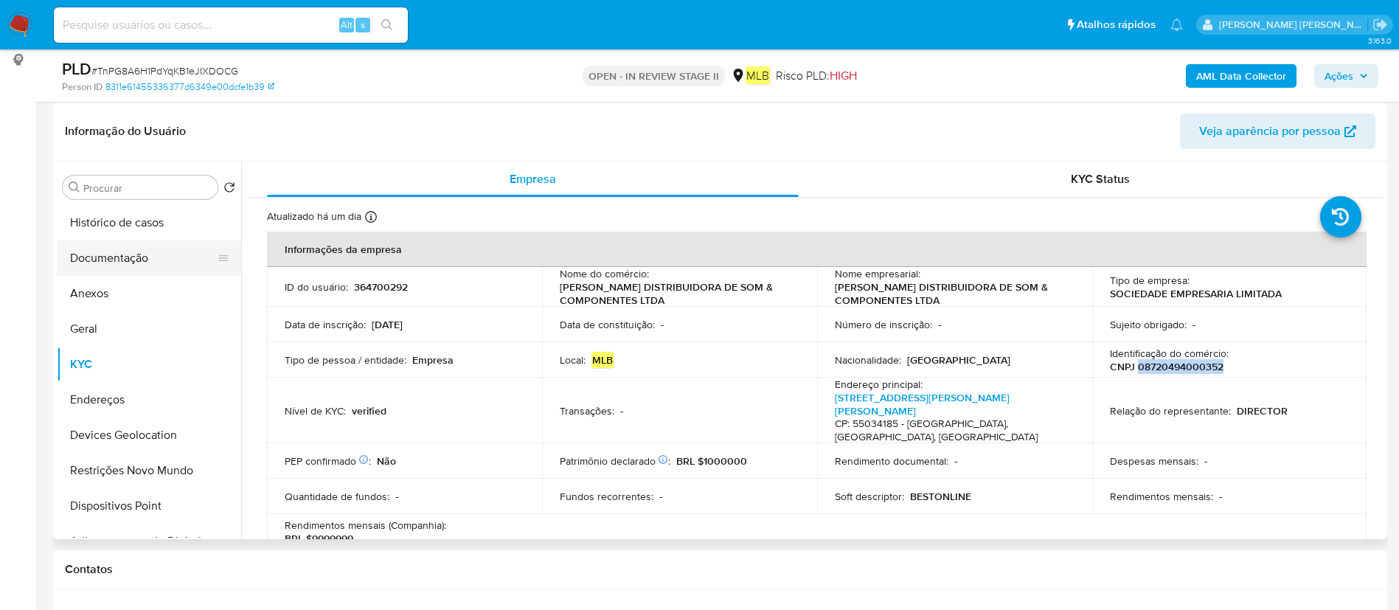
click at [142, 271] on button "Documentação" at bounding box center [143, 257] width 173 height 35
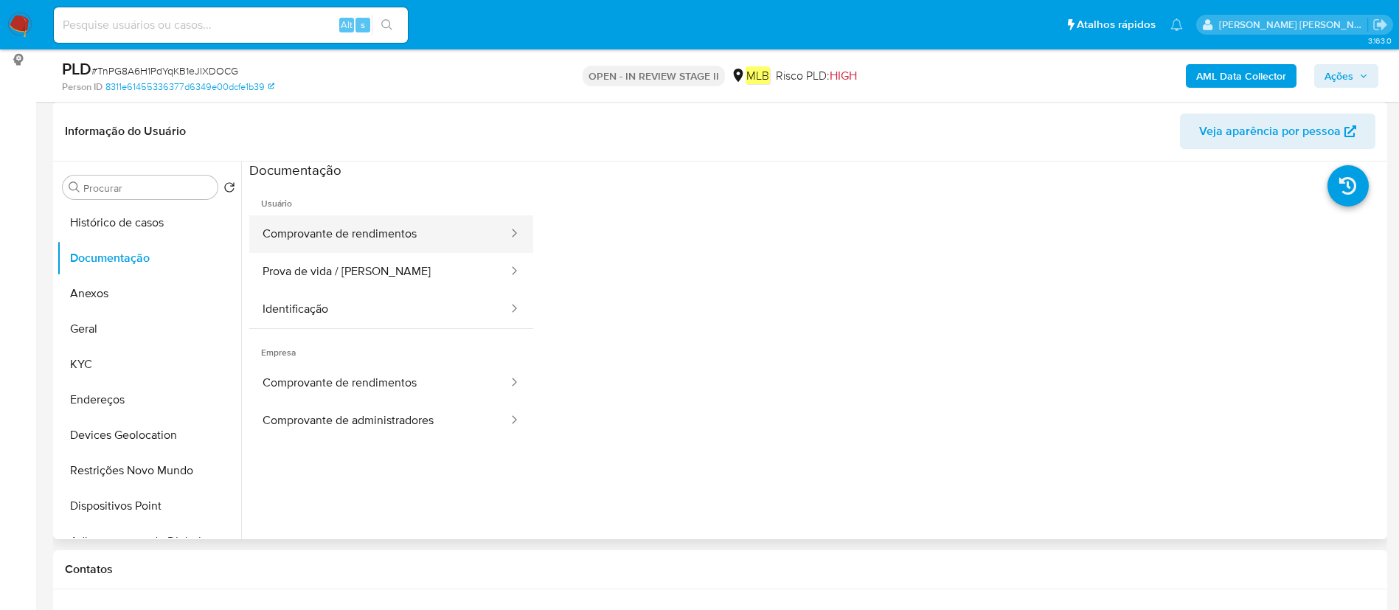
click at [425, 240] on button "Comprovante de rendimentos" at bounding box center [379, 234] width 260 height 38
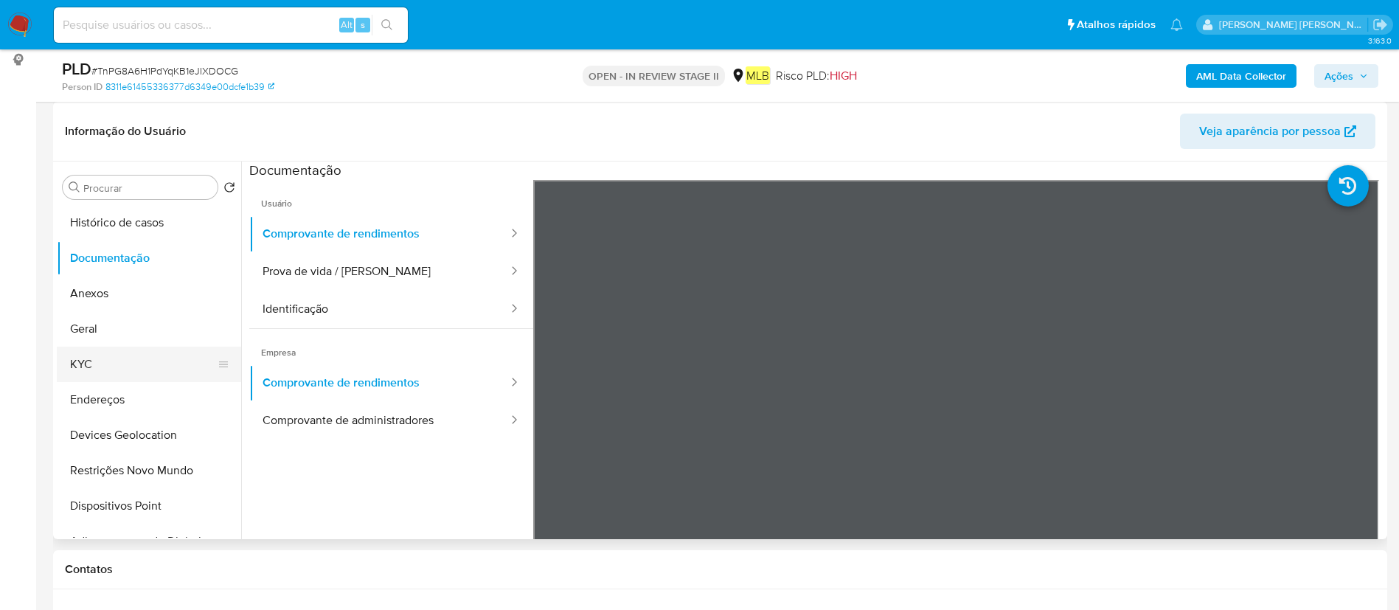
click at [120, 373] on button "KYC" at bounding box center [143, 364] width 173 height 35
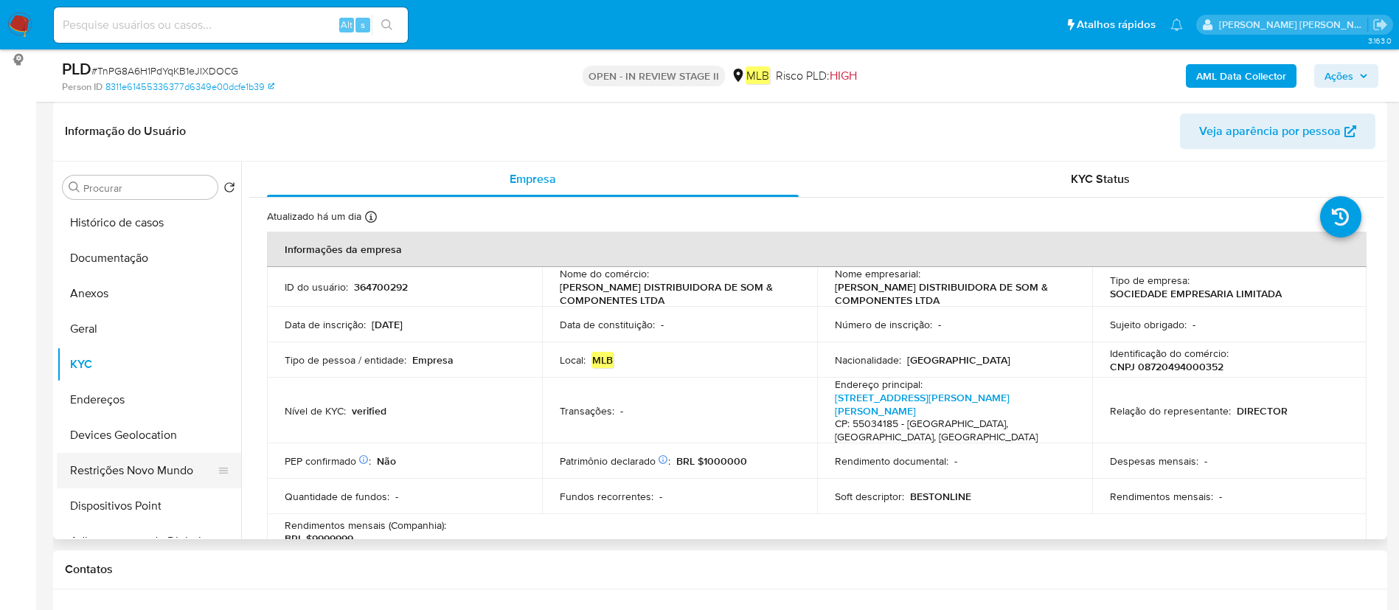
drag, startPoint x: 142, startPoint y: 476, endPoint x: 196, endPoint y: 469, distance: 54.3
click at [142, 476] on button "Restrições Novo Mundo" at bounding box center [143, 470] width 173 height 35
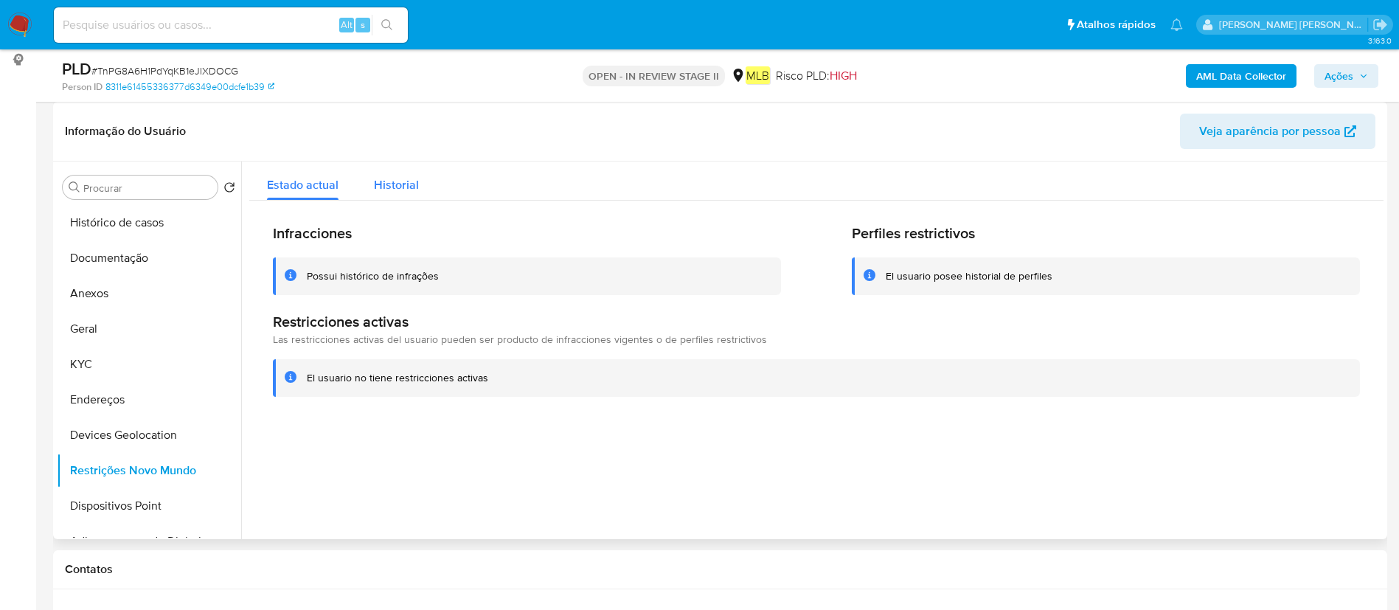
click at [397, 188] on span "Historial" at bounding box center [396, 184] width 45 height 17
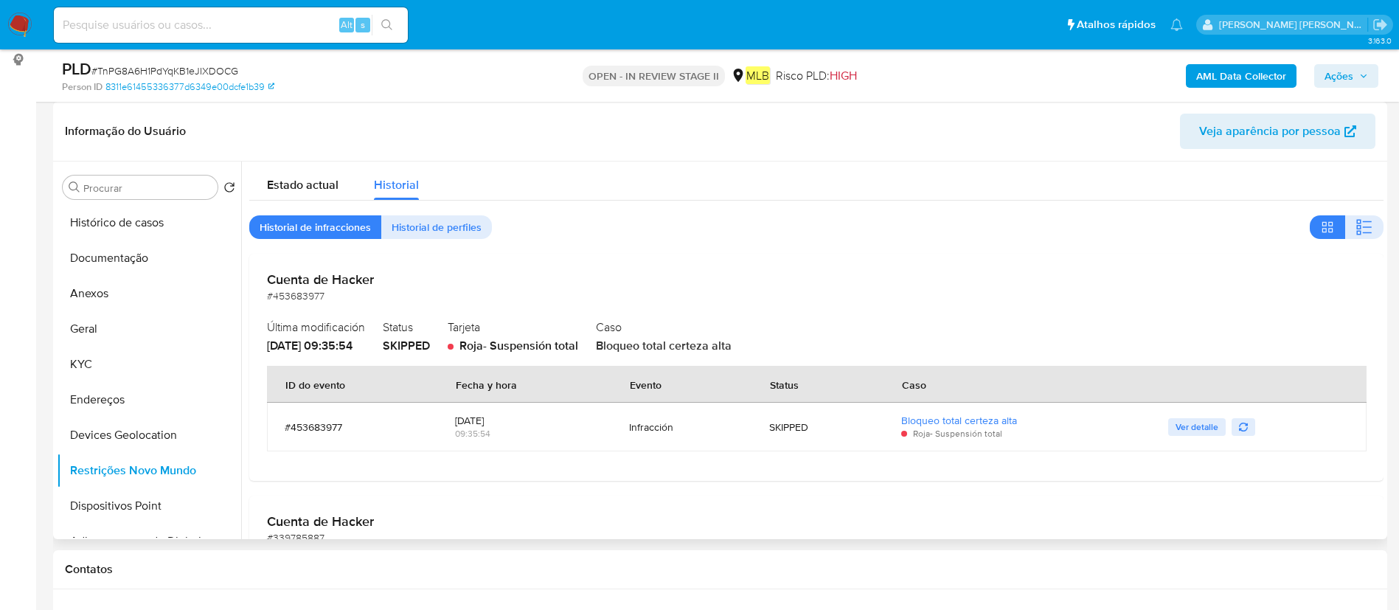
click at [724, 352] on span "Bloqueo total certeza alta" at bounding box center [664, 345] width 136 height 17
click at [481, 333] on h2 "Tarjeta" at bounding box center [513, 327] width 130 height 22
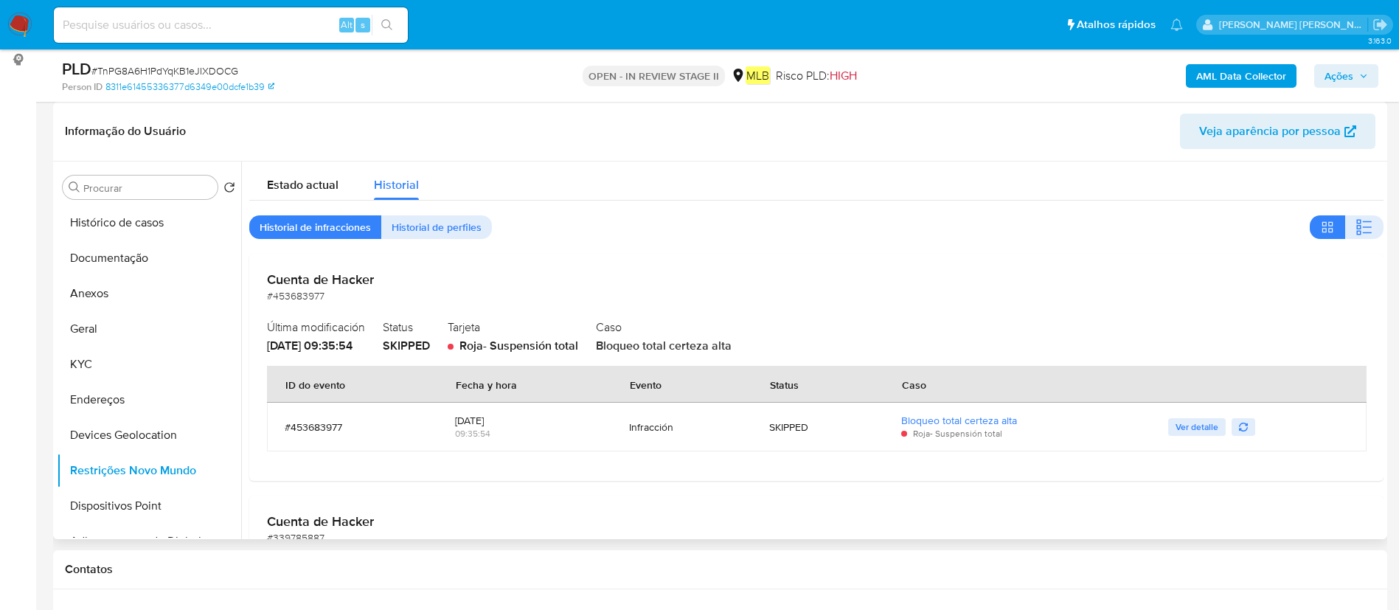
click at [321, 339] on span "[DATE] 09:35:54" at bounding box center [310, 345] width 86 height 17
click at [318, 341] on span "[DATE] 09:35:54" at bounding box center [310, 345] width 86 height 17
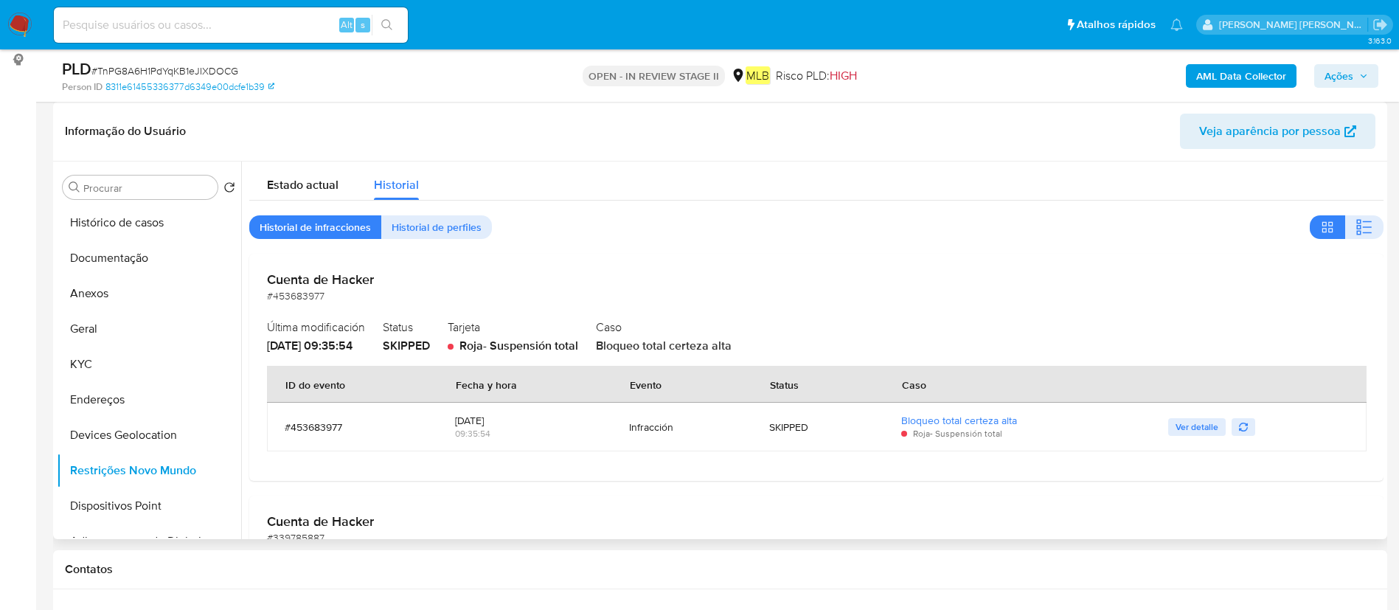
click at [453, 345] on div at bounding box center [451, 347] width 6 height 6
click at [500, 347] on span "Roja - Suspensión total" at bounding box center [518, 345] width 119 height 17
click at [501, 347] on span "Roja - Suspensión total" at bounding box center [518, 345] width 119 height 17
click at [136, 264] on button "Documentação" at bounding box center [143, 257] width 173 height 35
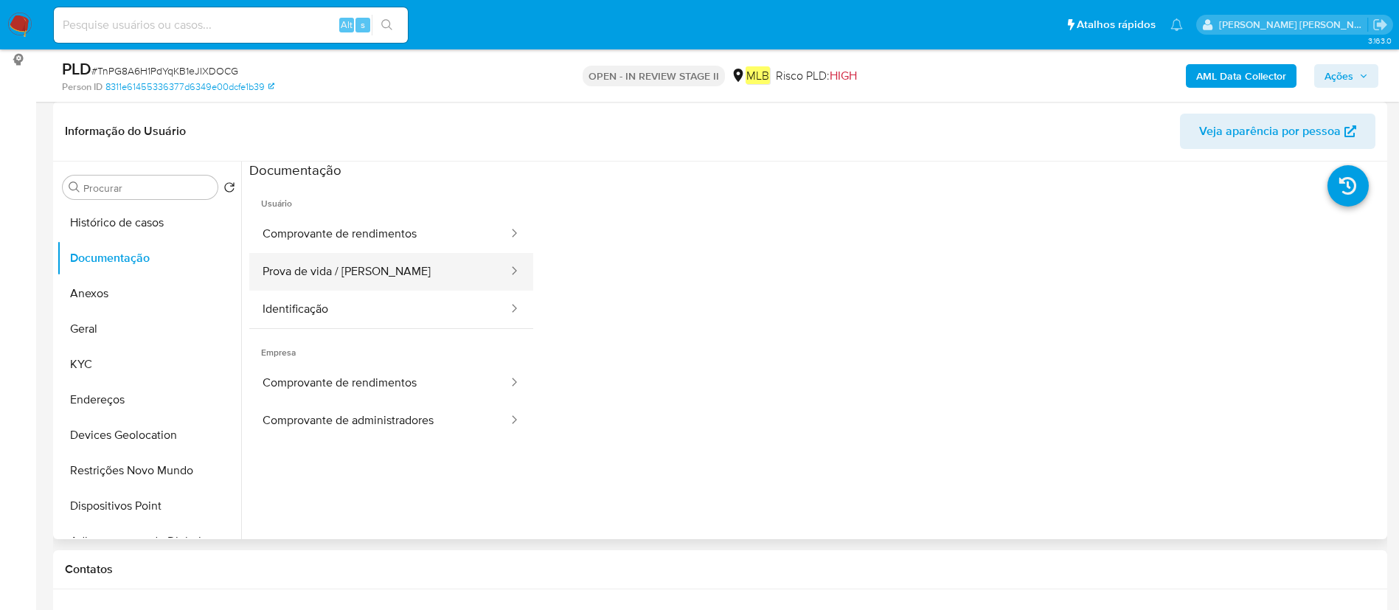
click at [405, 282] on button "Prova de vida / [PERSON_NAME]" at bounding box center [379, 272] width 260 height 38
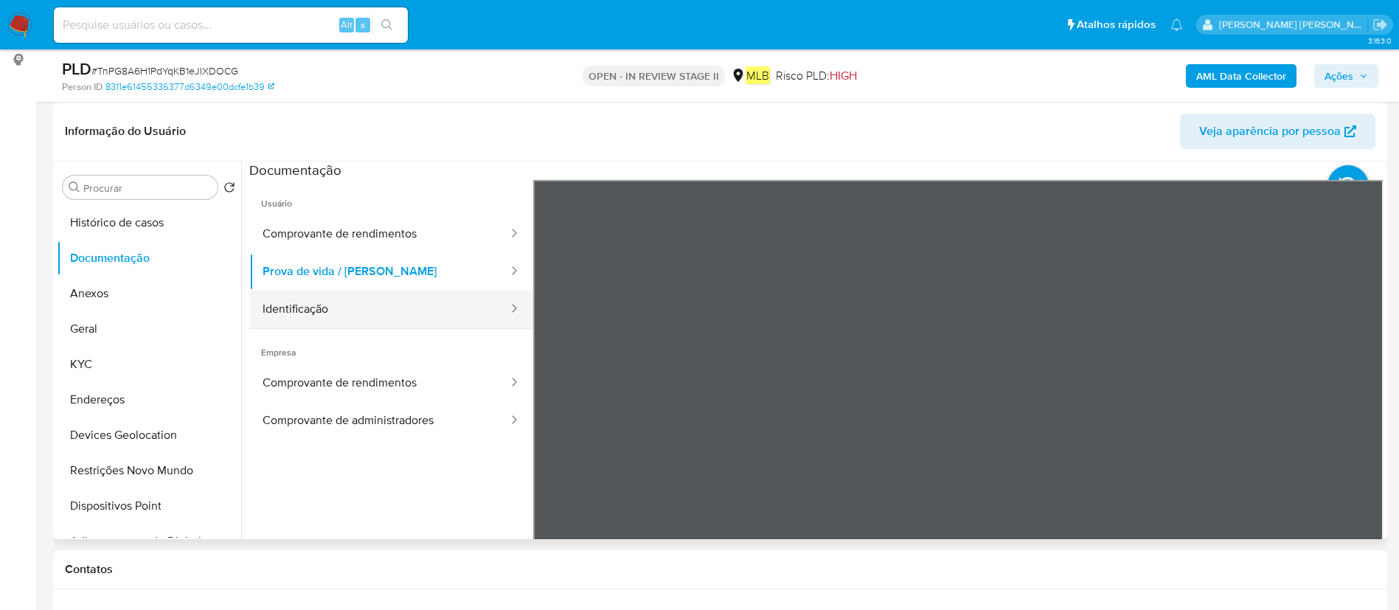
click at [293, 319] on button "Identificação" at bounding box center [379, 309] width 260 height 38
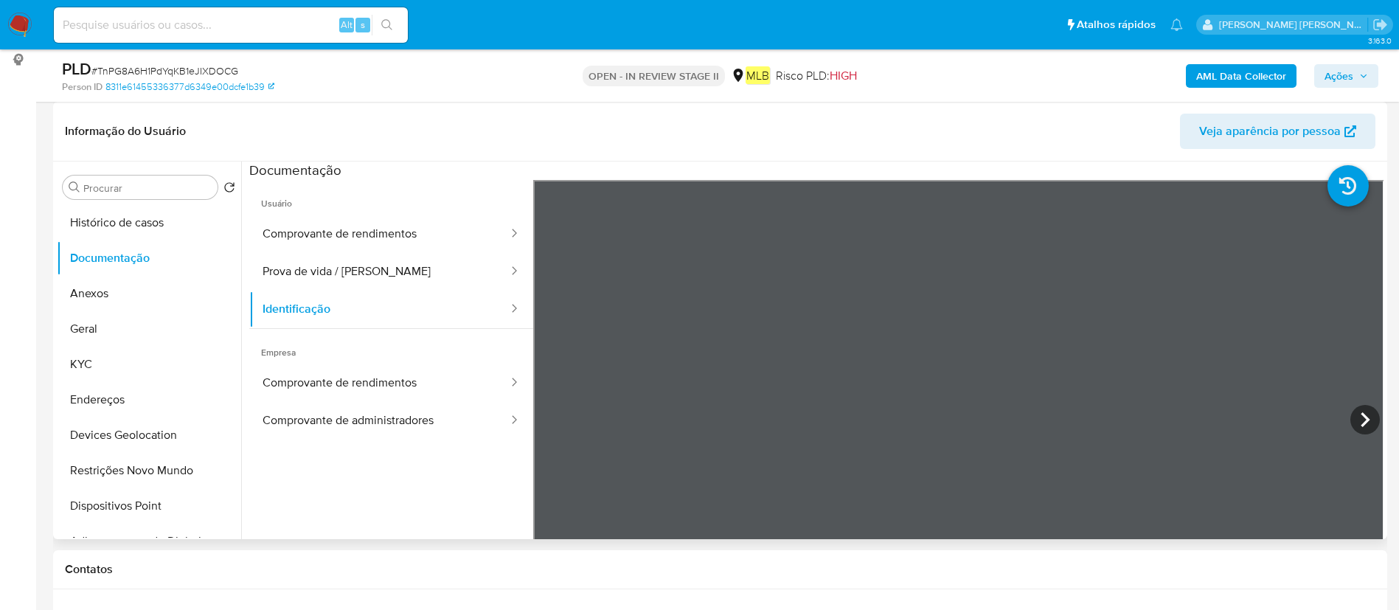
scroll to position [111, 0]
click at [344, 409] on button "Comprovante de administradores" at bounding box center [379, 421] width 260 height 38
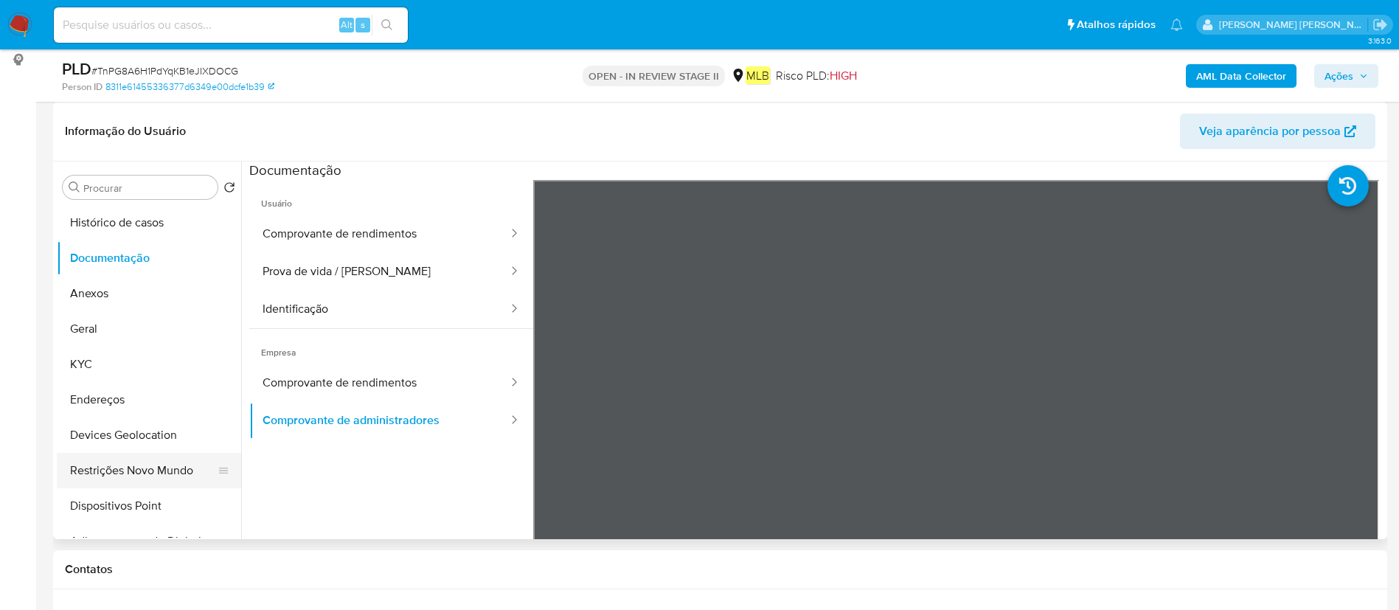
click at [154, 479] on button "Restrições Novo Mundo" at bounding box center [143, 470] width 173 height 35
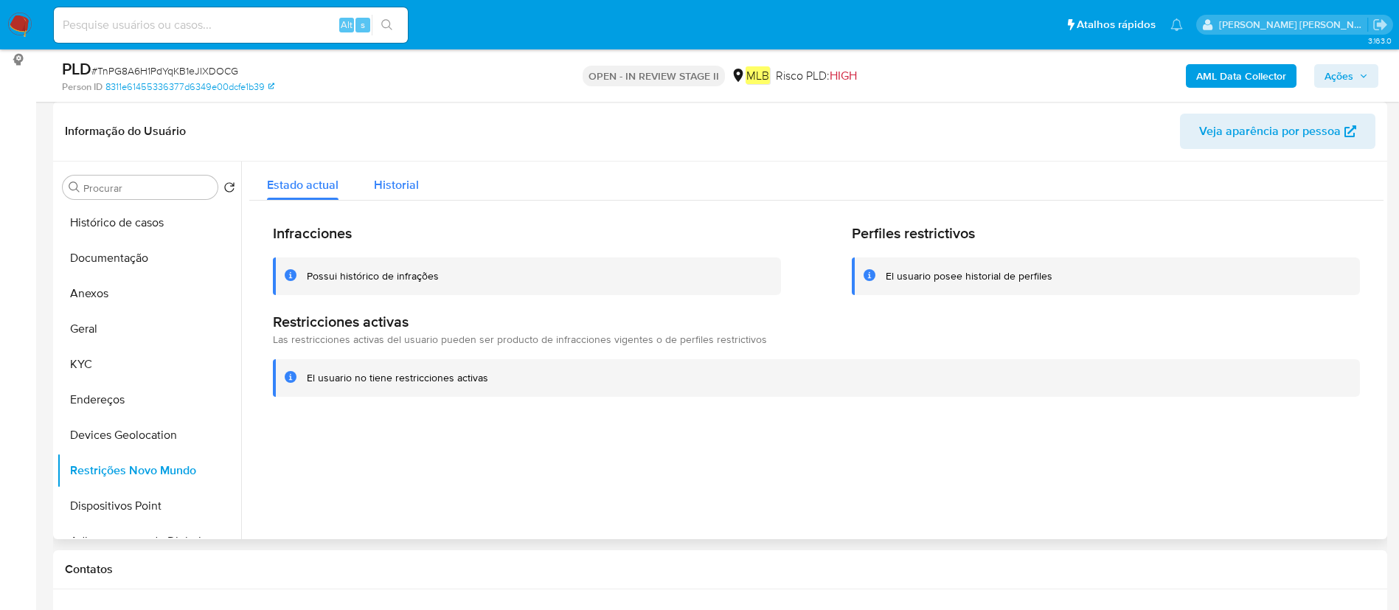
click at [402, 185] on span "Historial" at bounding box center [396, 184] width 45 height 17
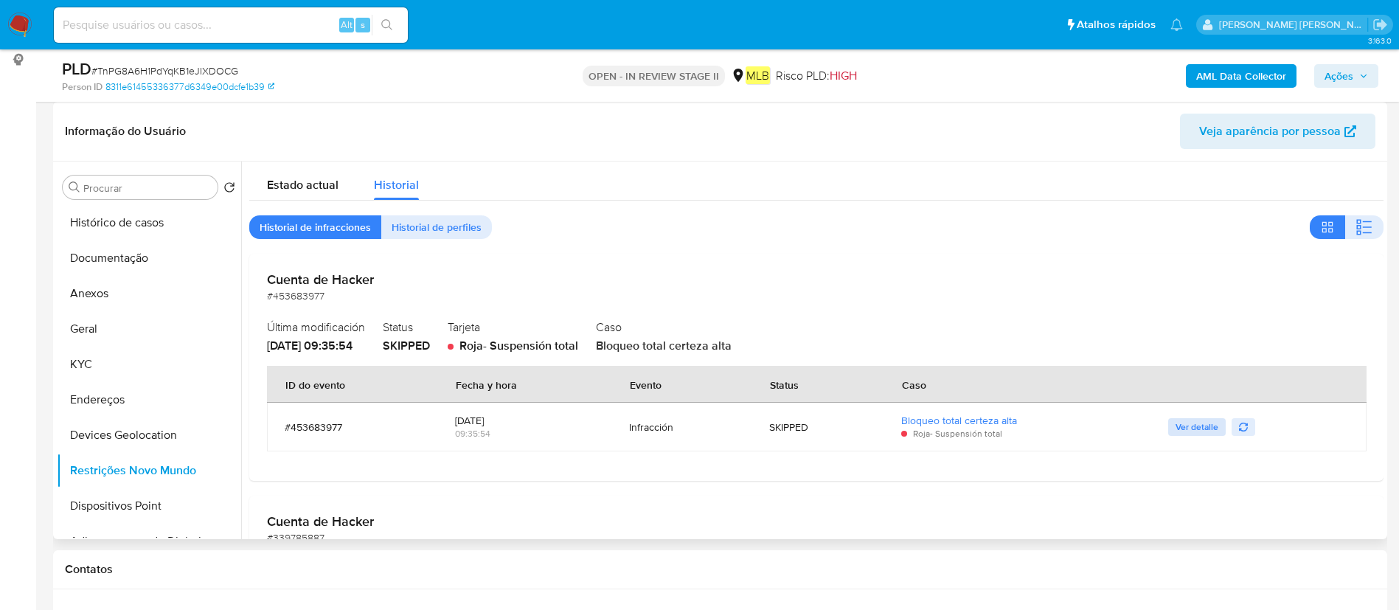
click at [1211, 421] on span "Ver detalle" at bounding box center [1196, 426] width 43 height 15
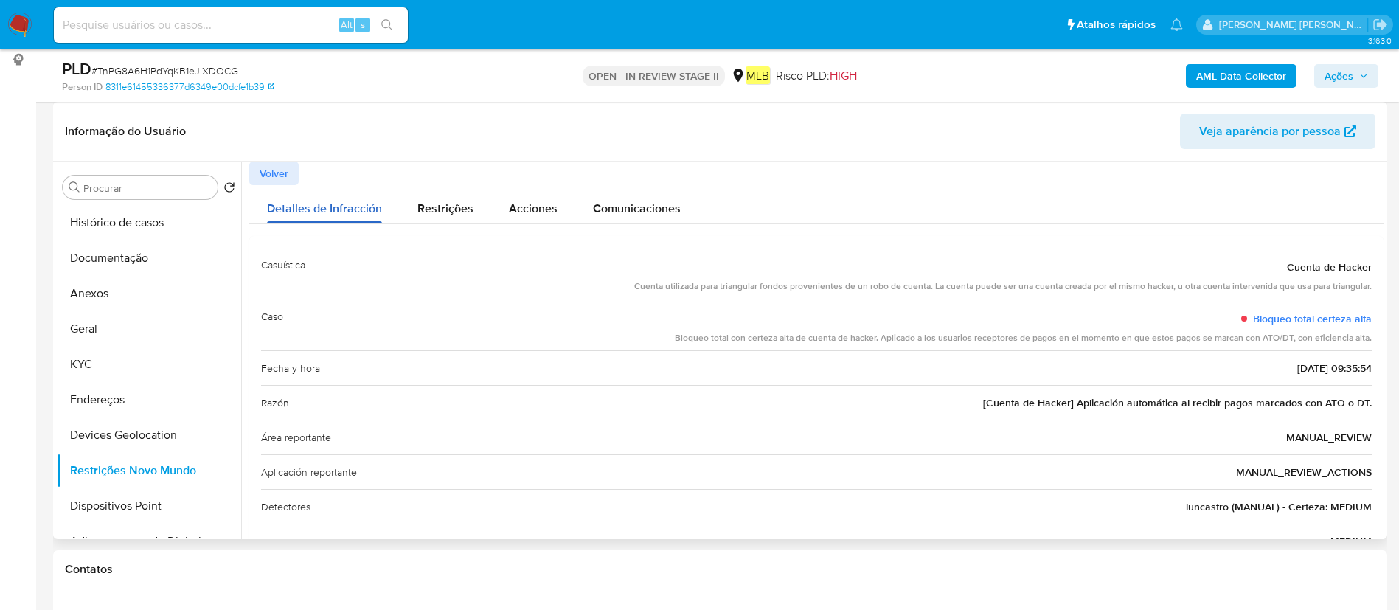
click at [331, 208] on span "Detalles de Infracción" at bounding box center [324, 208] width 115 height 17
click at [244, 169] on div at bounding box center [812, 349] width 1142 height 377
click at [266, 171] on span "Volver" at bounding box center [274, 173] width 29 height 21
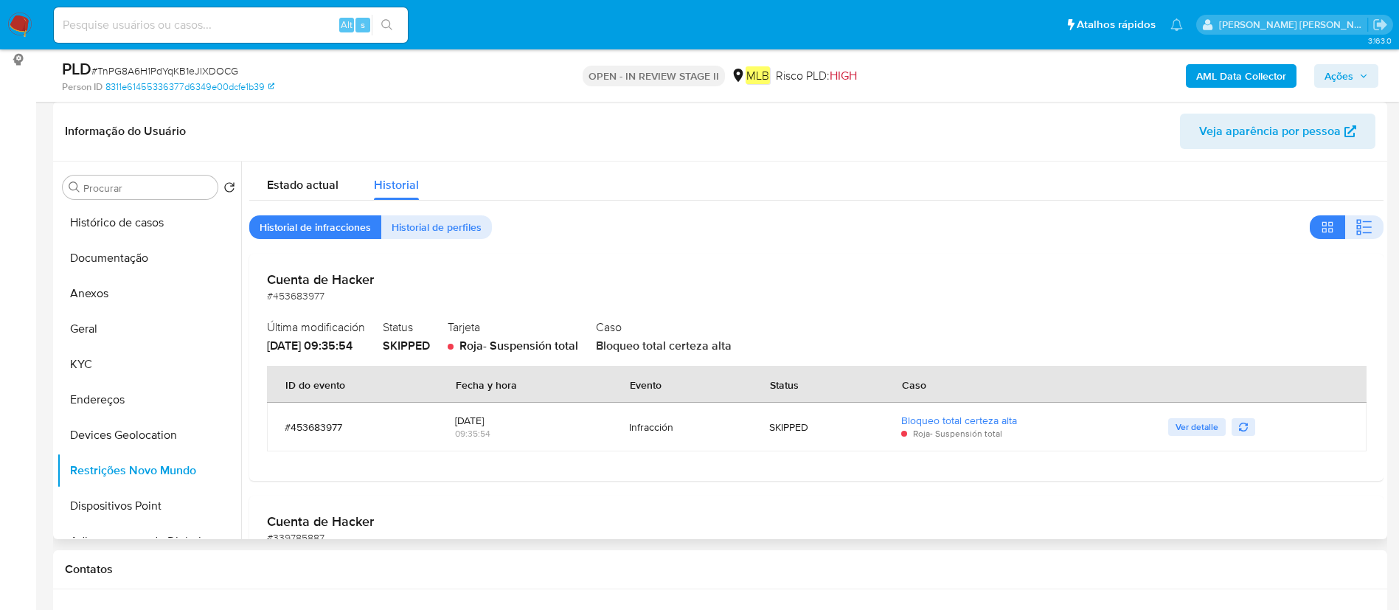
click at [1250, 432] on div "Ver detalle" at bounding box center [1258, 427] width 181 height 18
click at [1247, 424] on button "button" at bounding box center [1243, 427] width 24 height 18
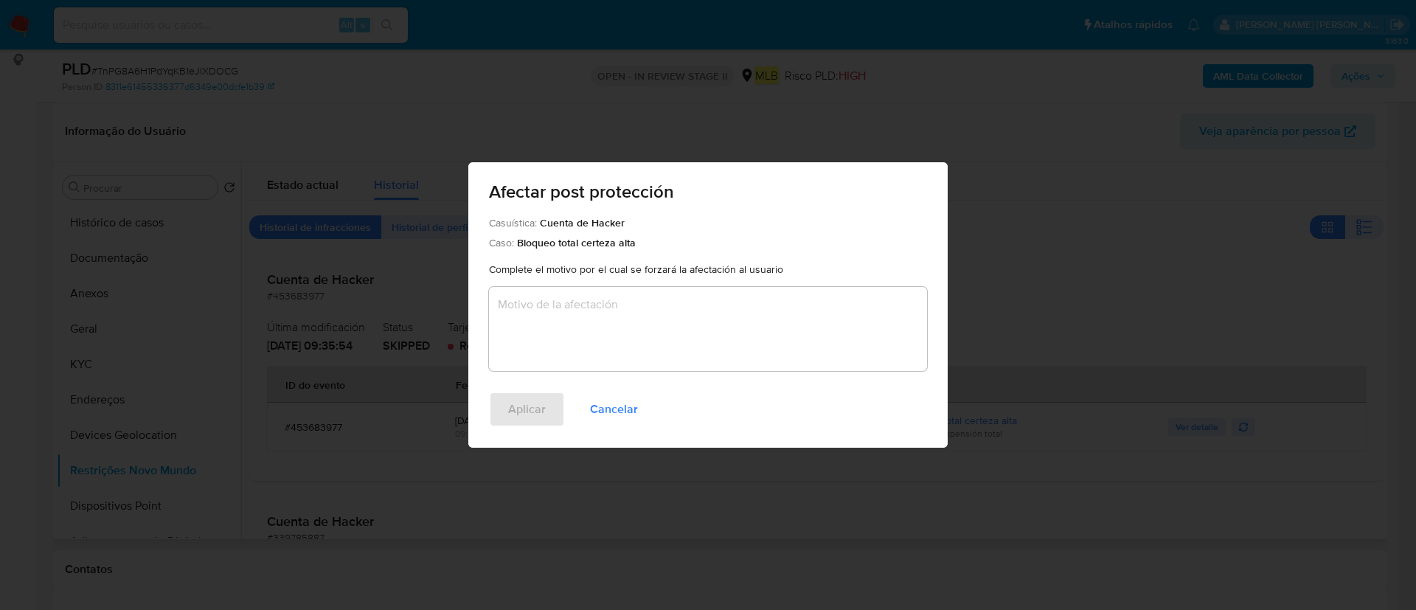
click at [1089, 507] on div "Afectar post protección Casuística: Cuenta de Hacker Caso: Bloqueo total certez…" at bounding box center [708, 305] width 1416 height 610
click at [613, 410] on span "Cancelar" at bounding box center [614, 409] width 48 height 32
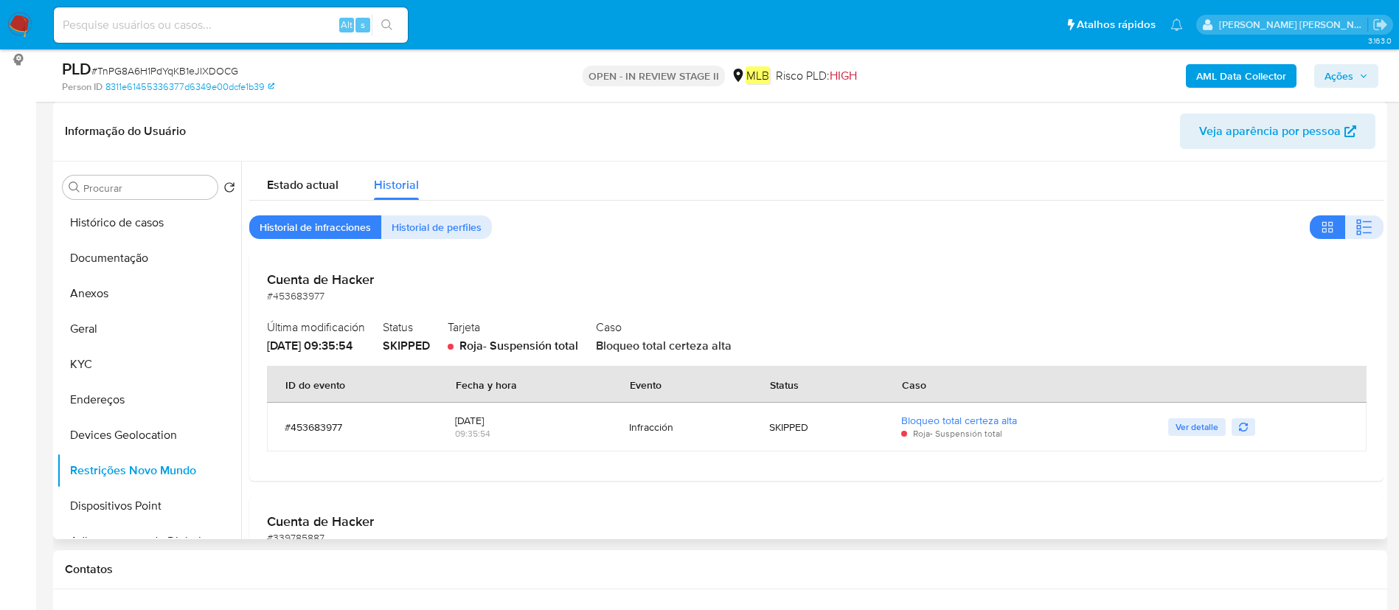
click at [789, 429] on div "SKIPPED" at bounding box center [817, 426] width 96 height 13
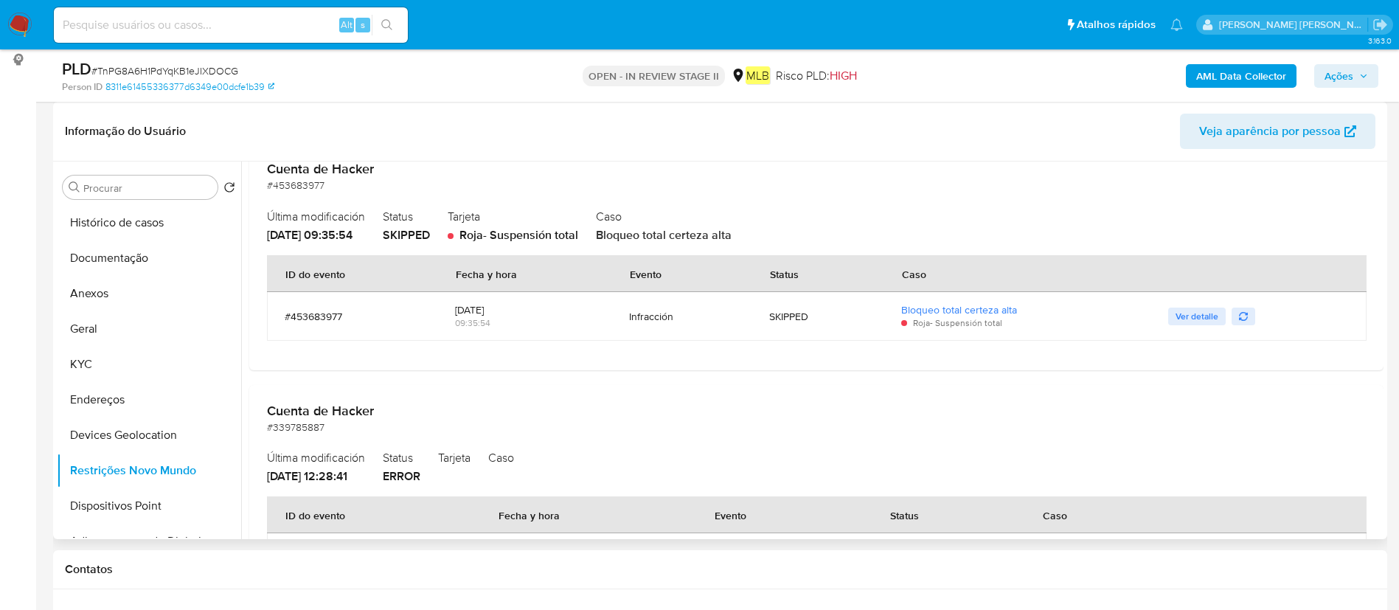
scroll to position [0, 0]
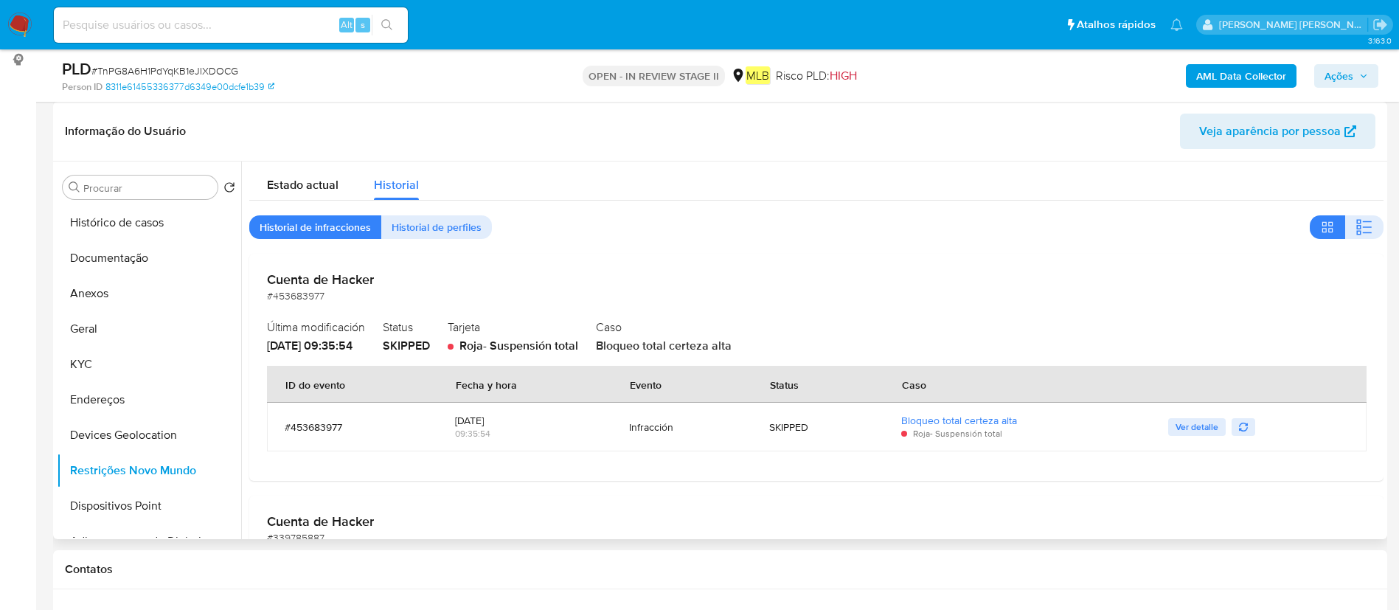
click at [401, 220] on span "Historial de perfiles" at bounding box center [436, 227] width 90 height 21
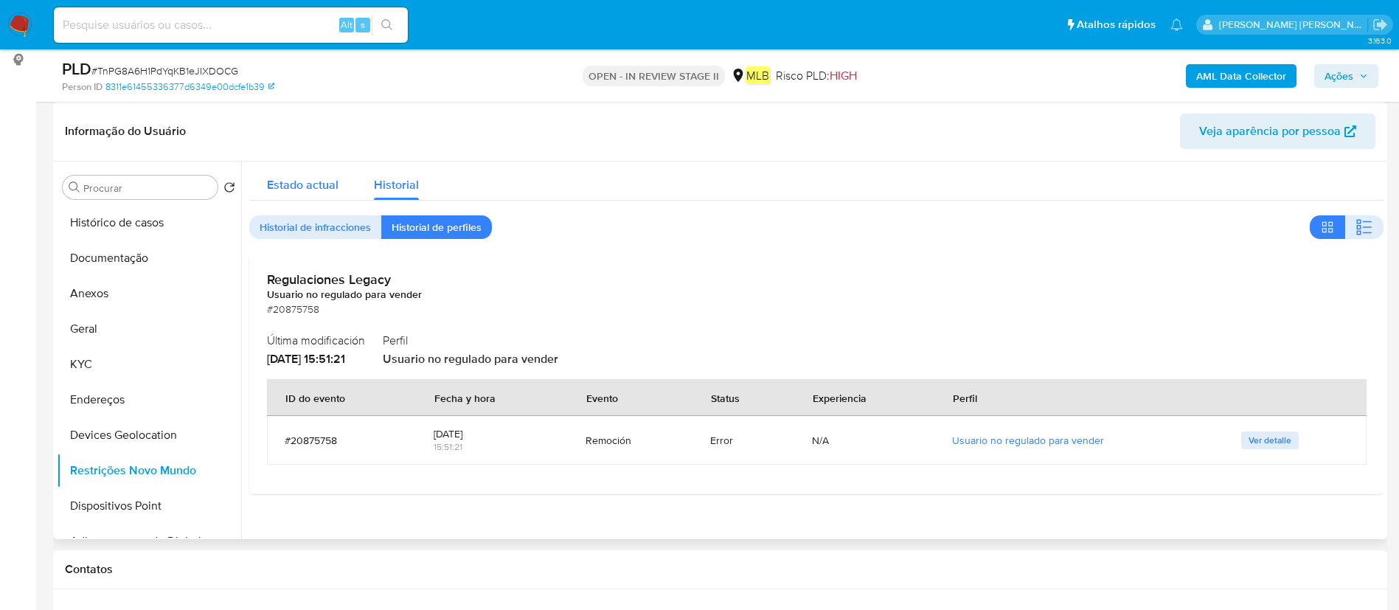
click at [298, 183] on span "Estado actual" at bounding box center [303, 184] width 72 height 17
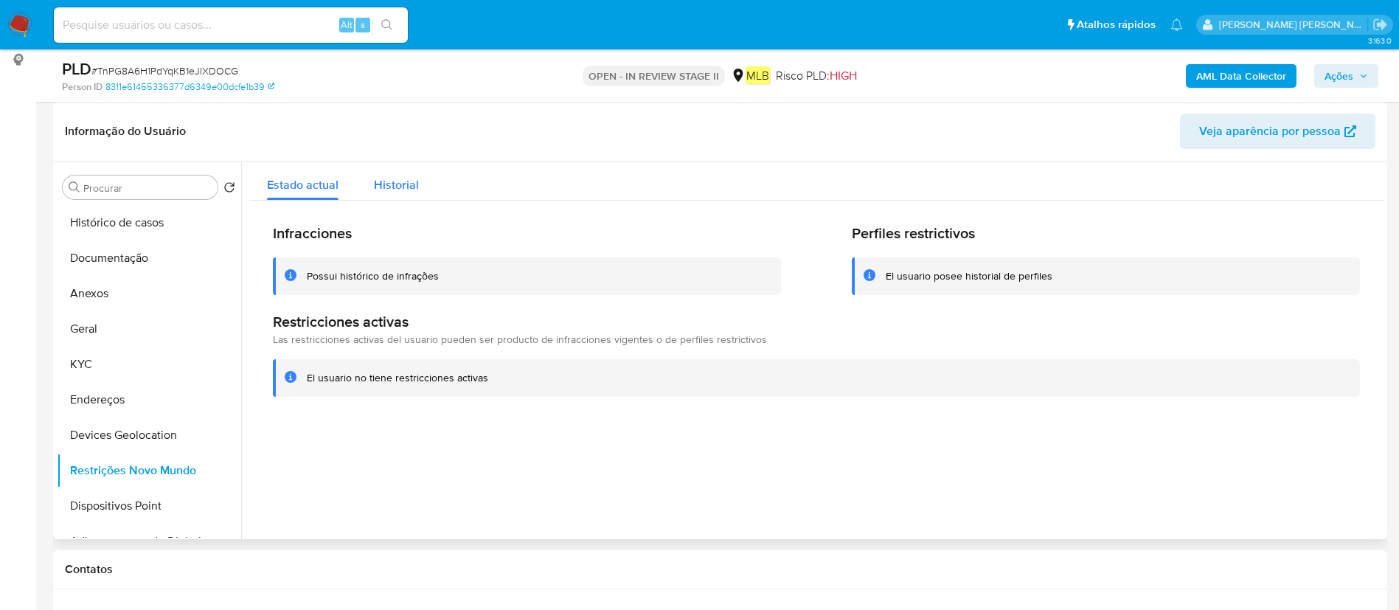
click at [408, 194] on div "Historial" at bounding box center [396, 180] width 45 height 39
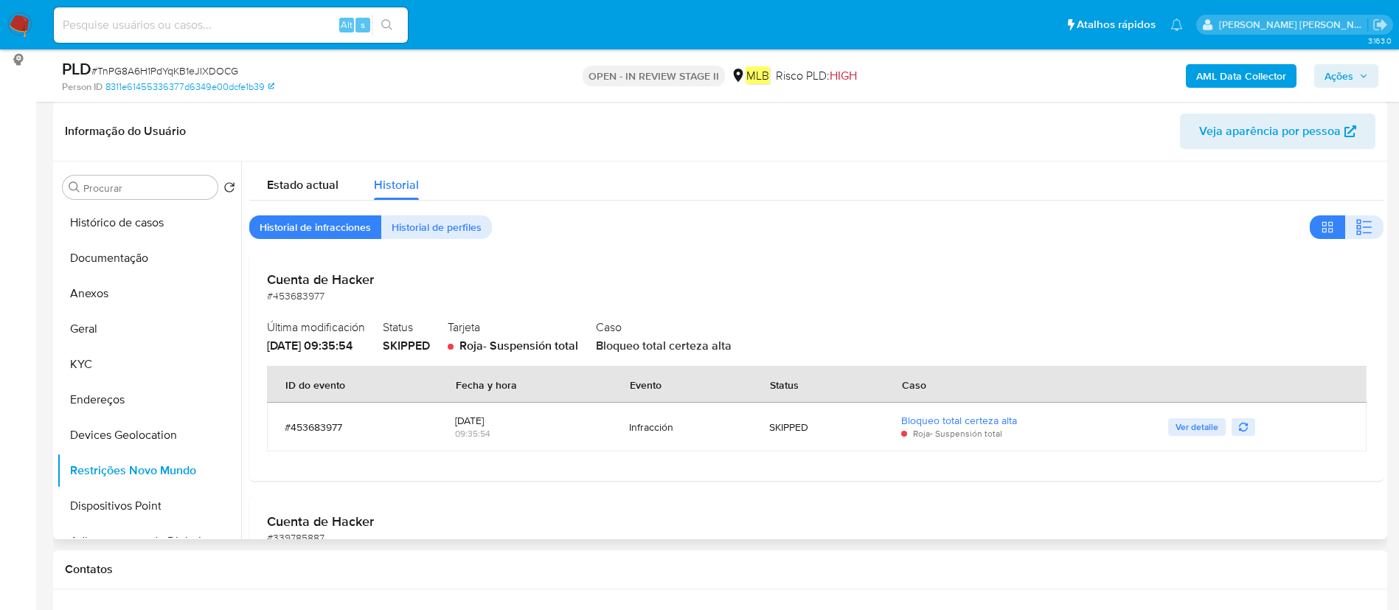
click at [348, 274] on h2 "Cuenta de Hacker" at bounding box center [816, 279] width 1098 height 16
click at [342, 281] on h2 "Cuenta de Hacker" at bounding box center [816, 279] width 1098 height 16
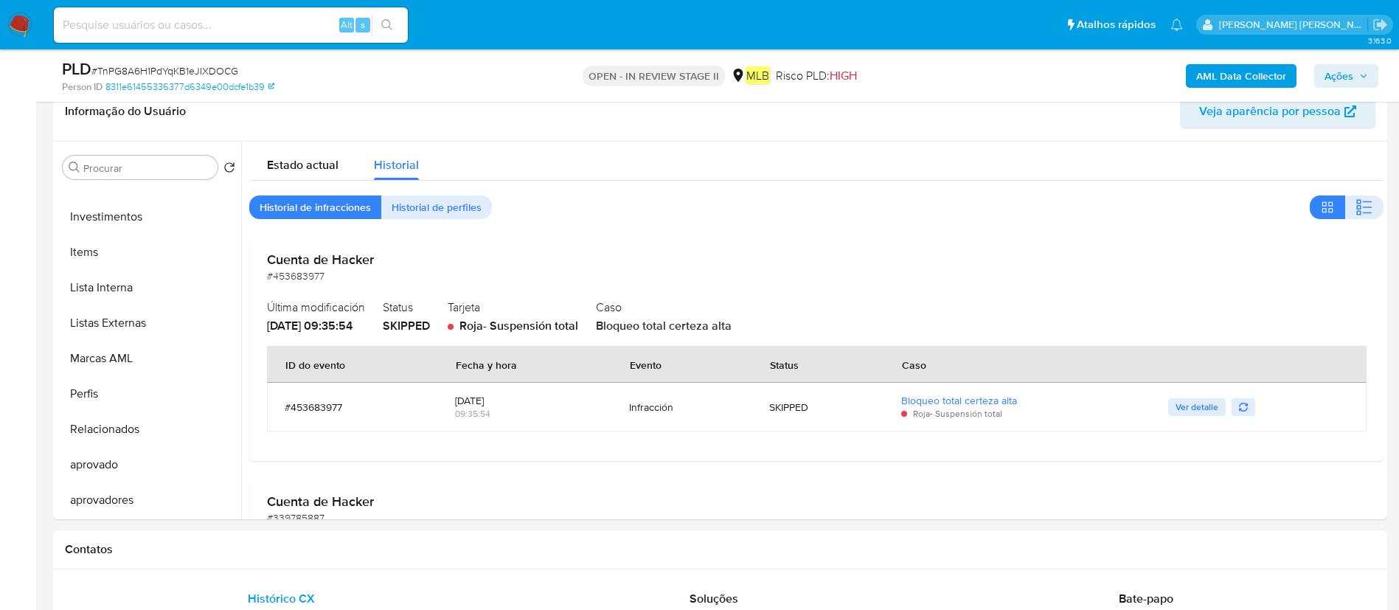
scroll to position [221, 0]
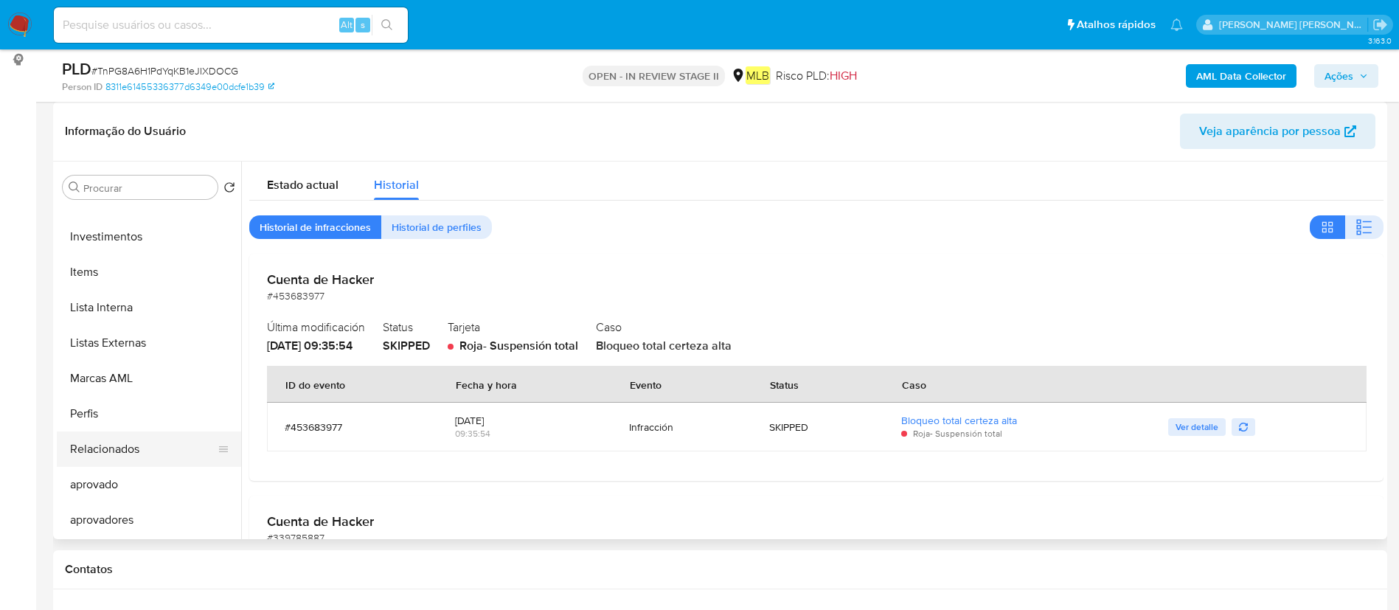
click at [130, 446] on button "Relacionados" at bounding box center [143, 448] width 173 height 35
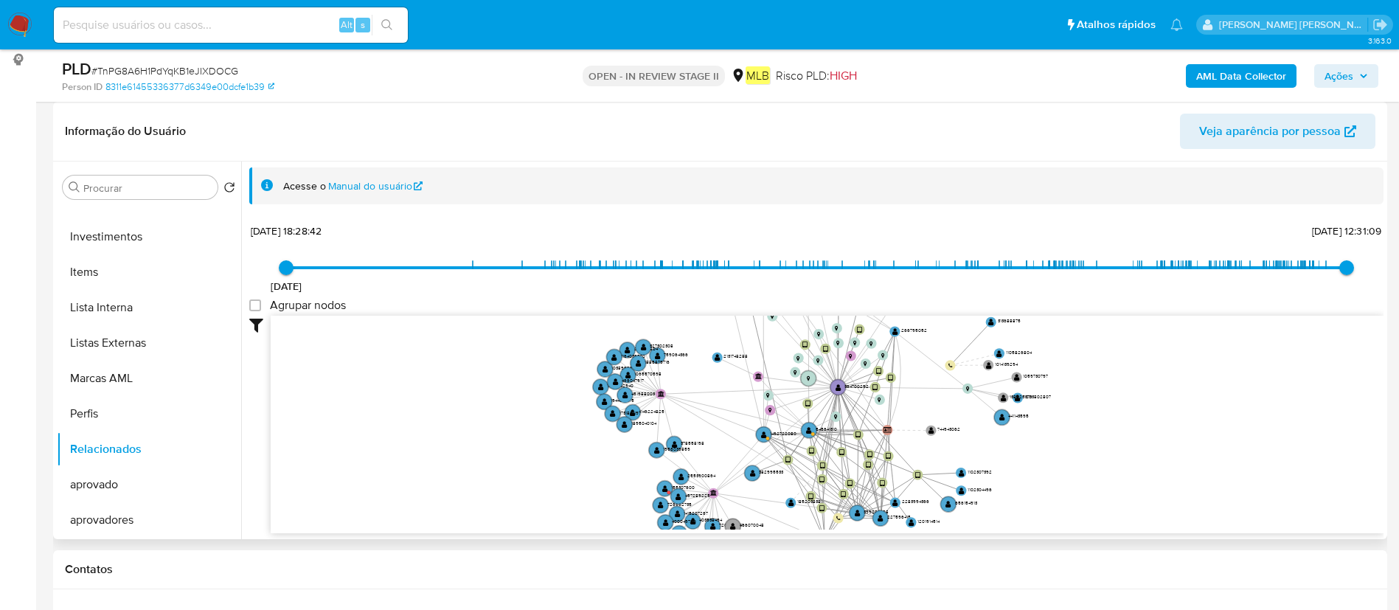
drag, startPoint x: 818, startPoint y: 412, endPoint x: 776, endPoint y: 342, distance: 81.7
click at [776, 343] on icon "device-663519af6503d3fcb44184ef  user-364700292  364700292 device-6489cbf108c…" at bounding box center [827, 423] width 1113 height 214
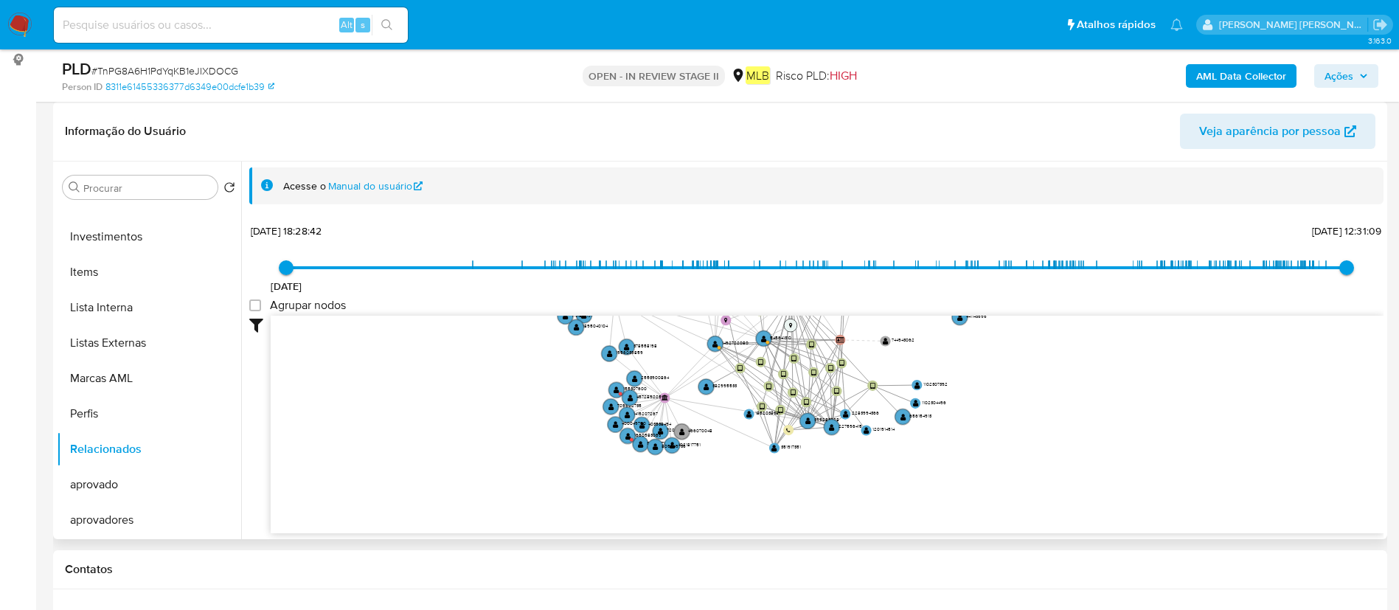
drag, startPoint x: 829, startPoint y: 421, endPoint x: 787, endPoint y: 330, distance: 100.6
click at [787, 330] on icon at bounding box center [787, 334] width 8 height 77
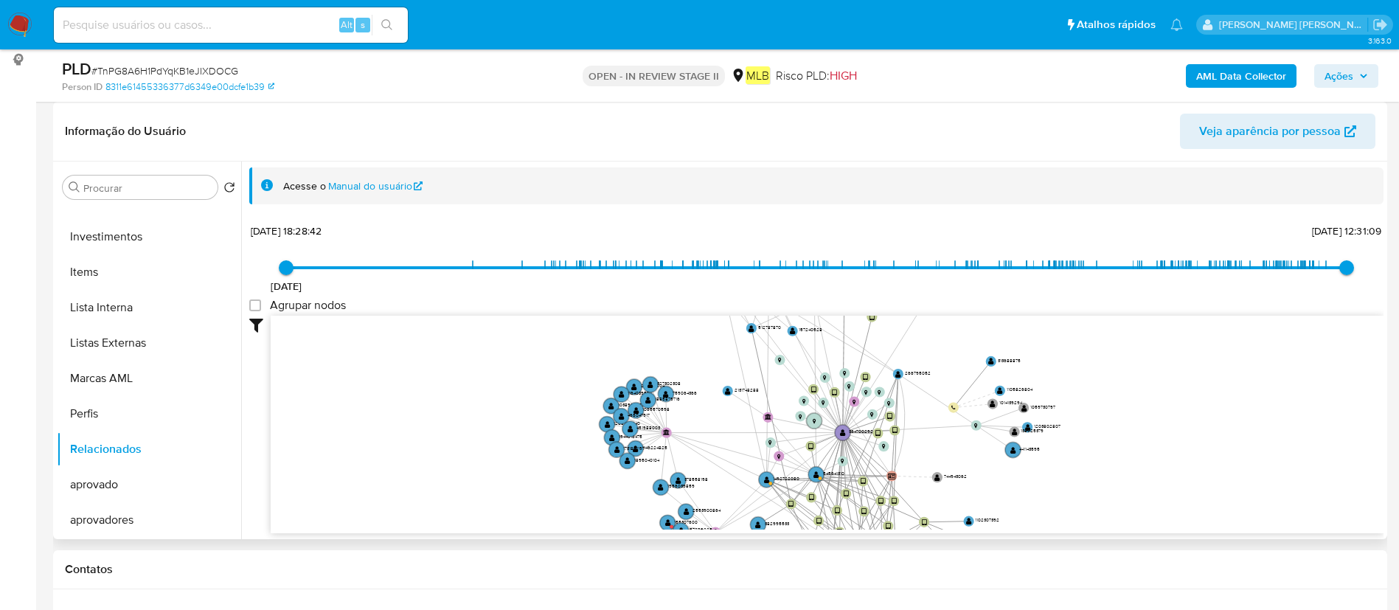
drag, startPoint x: 791, startPoint y: 366, endPoint x: 843, endPoint y: 498, distance: 142.7
click at [843, 498] on icon "device-663519af6503d3fcb44184ef  user-364700292  364700292 device-6489cbf108c…" at bounding box center [827, 423] width 1113 height 214
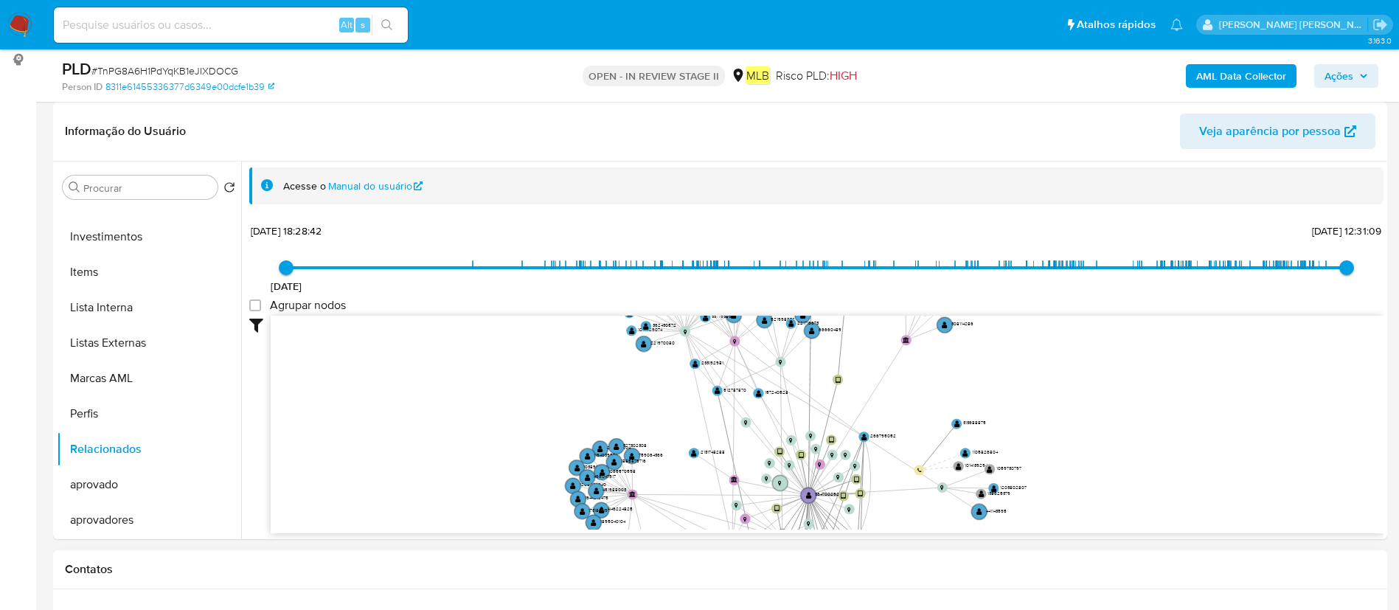
drag, startPoint x: 848, startPoint y: 486, endPoint x: 809, endPoint y: 559, distance: 82.4
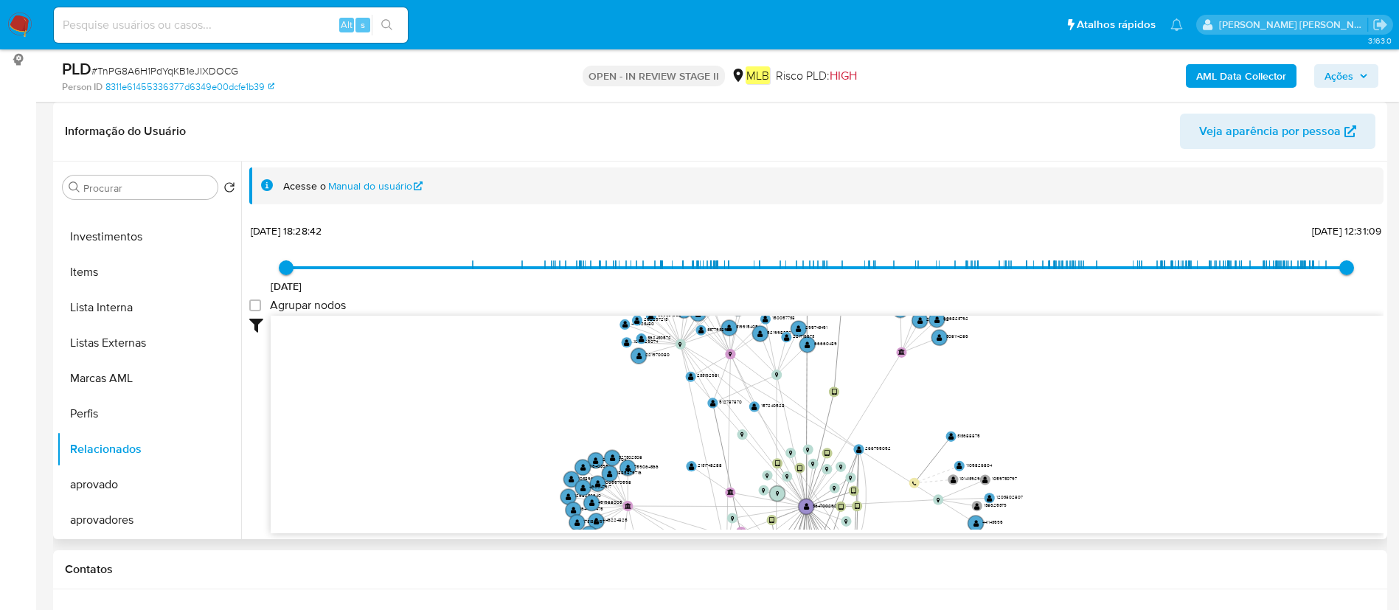
drag, startPoint x: 817, startPoint y: 473, endPoint x: 799, endPoint y: 535, distance: 64.4
click at [799, 535] on div "Filtros Confianza alta Device Tarjeta Persona validada Teléfono validado Confia…" at bounding box center [816, 451] width 1134 height 271
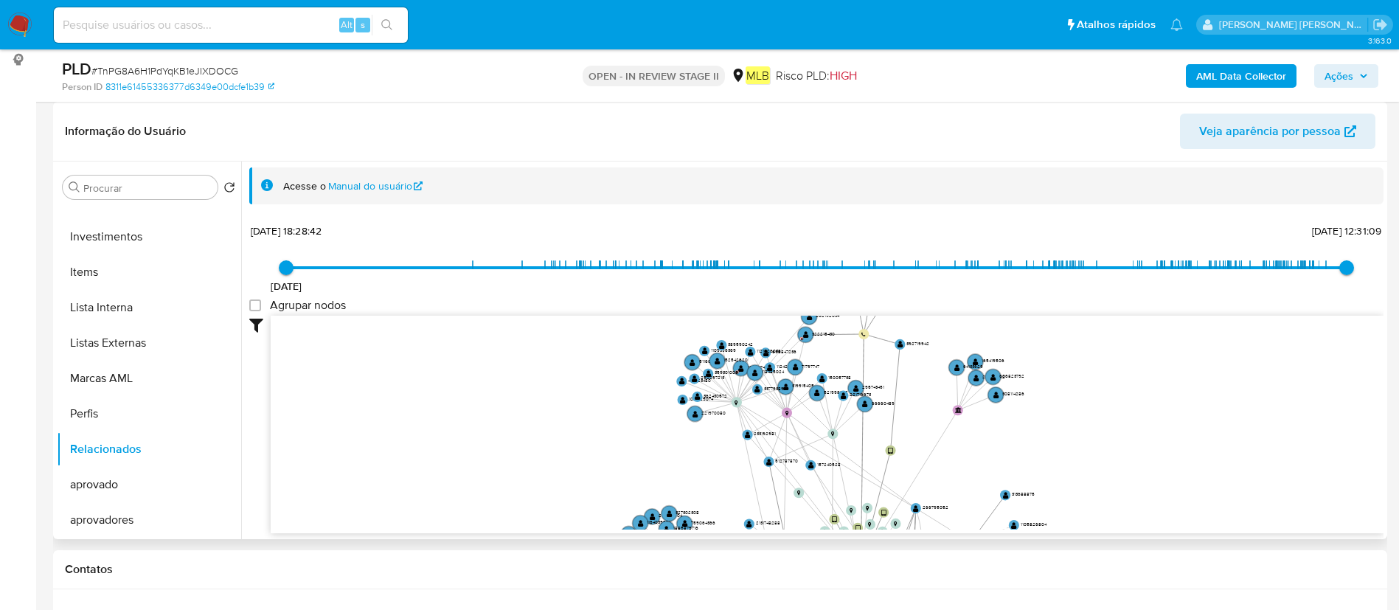
drag, startPoint x: 801, startPoint y: 458, endPoint x: 866, endPoint y: 522, distance: 91.2
click at [864, 520] on icon "device-663519af6503d3fcb44184ef  user-364700292  364700292 device-6489cbf108c…" at bounding box center [827, 423] width 1113 height 214
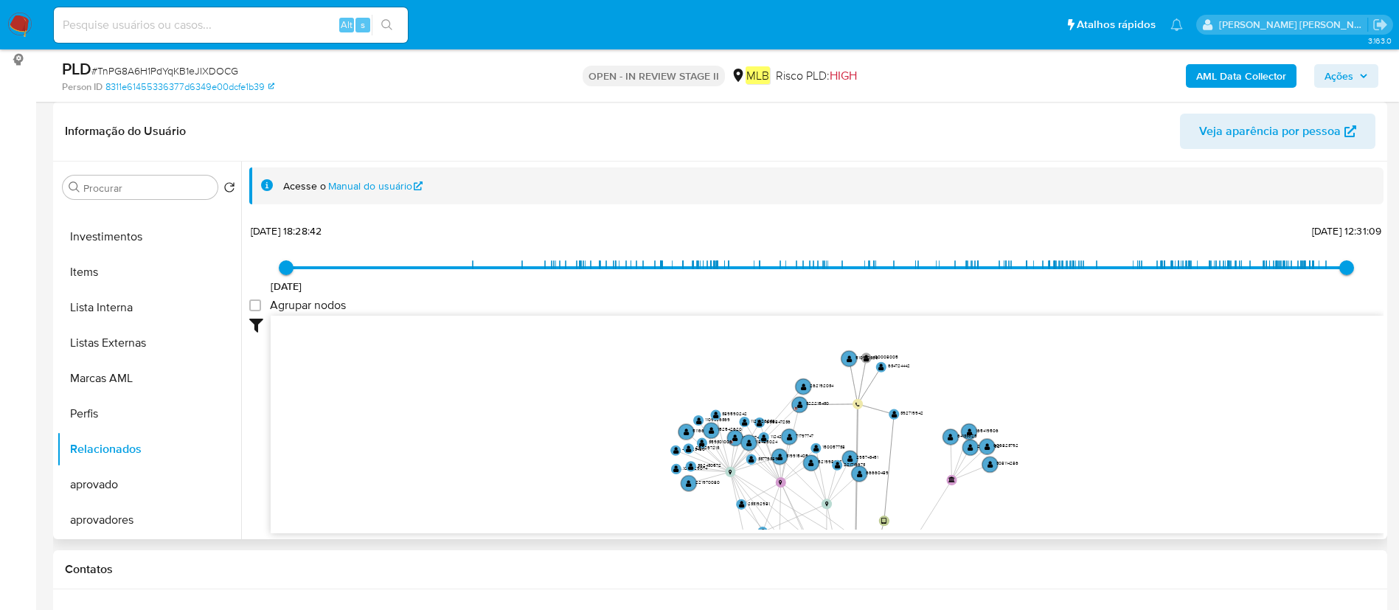
drag, startPoint x: 869, startPoint y: 435, endPoint x: 856, endPoint y: 495, distance: 61.9
click at [856, 495] on icon at bounding box center [856, 519] width 4 height 231
drag, startPoint x: 859, startPoint y: 464, endPoint x: 842, endPoint y: 348, distance: 117.7
click at [843, 459] on text "221716673" at bounding box center [854, 462] width 22 height 7
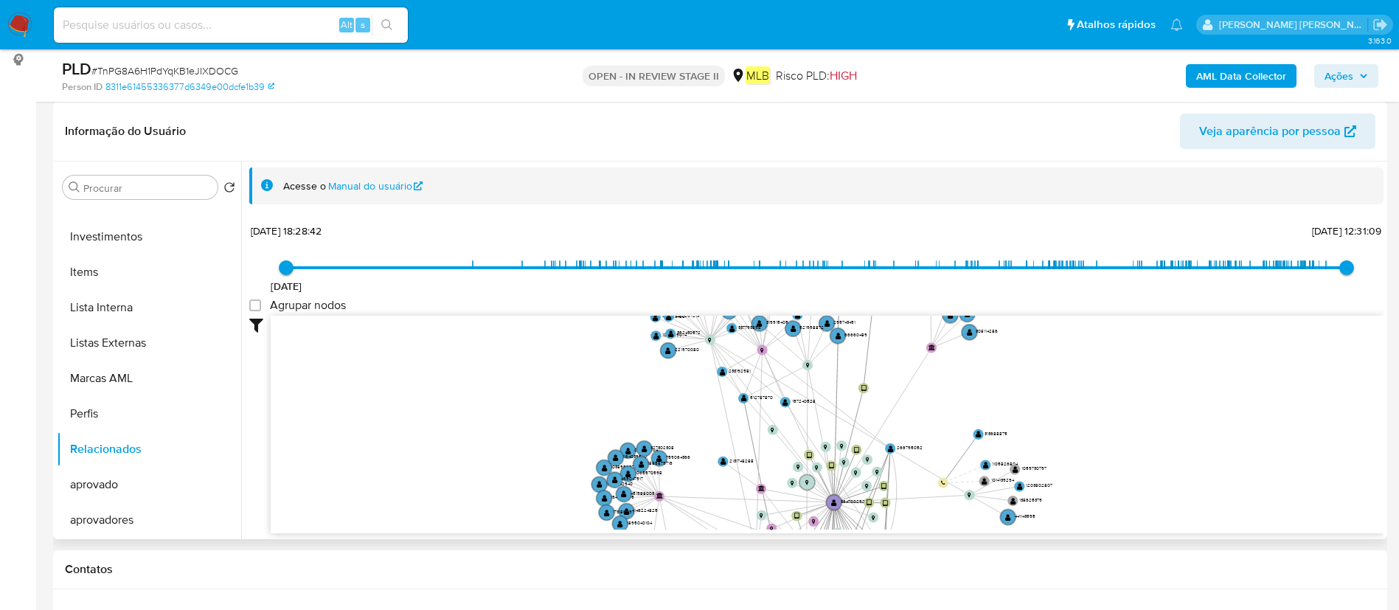
drag, startPoint x: 850, startPoint y: 494, endPoint x: 838, endPoint y: 366, distance: 128.2
click at [829, 355] on icon "device-663519af6503d3fcb44184ef  user-364700292  364700292 device-6489cbf108c…" at bounding box center [827, 423] width 1113 height 214
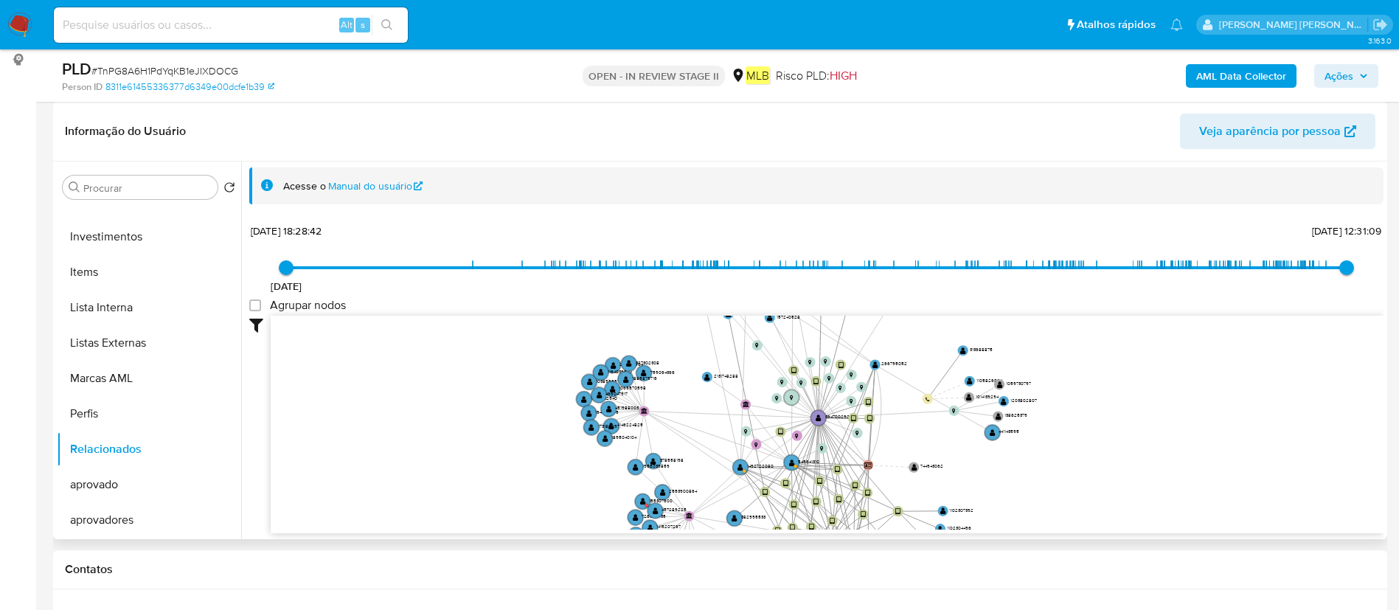
click at [850, 366] on icon "device-663519af6503d3fcb44184ef  user-364700292  364700292 device-6489cbf108c…" at bounding box center [827, 423] width 1113 height 214
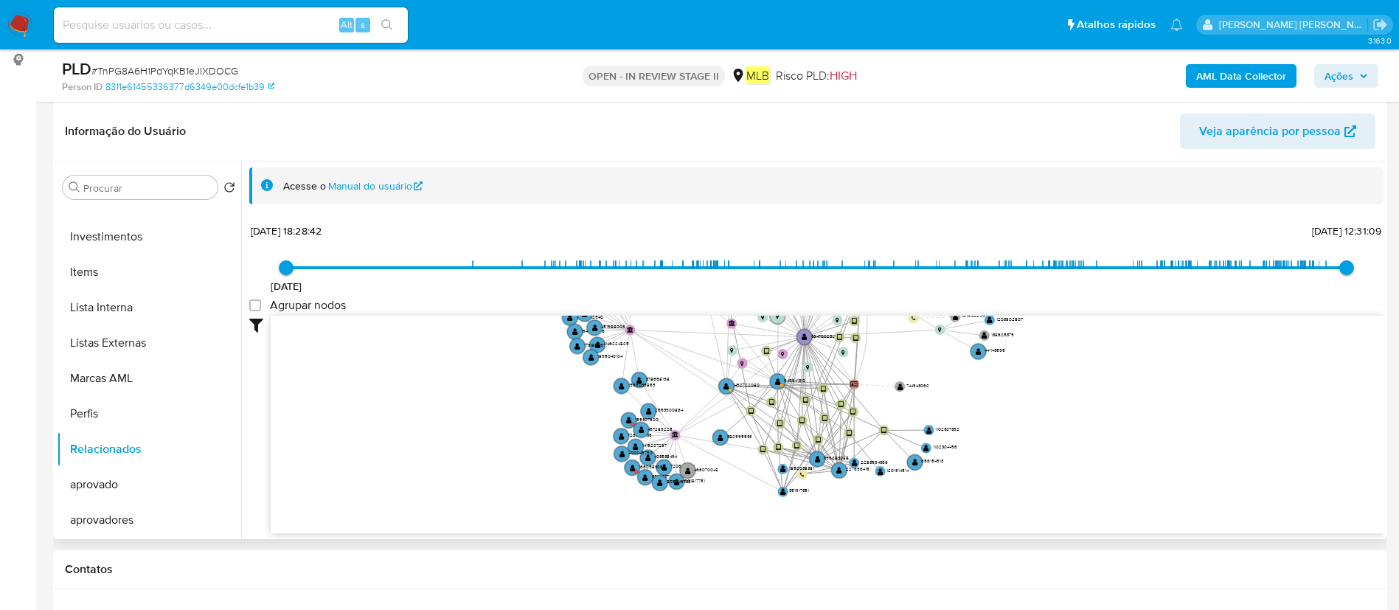
click at [826, 411] on icon at bounding box center [831, 429] width 16 height 82
click at [781, 378] on circle at bounding box center [776, 381] width 18 height 18
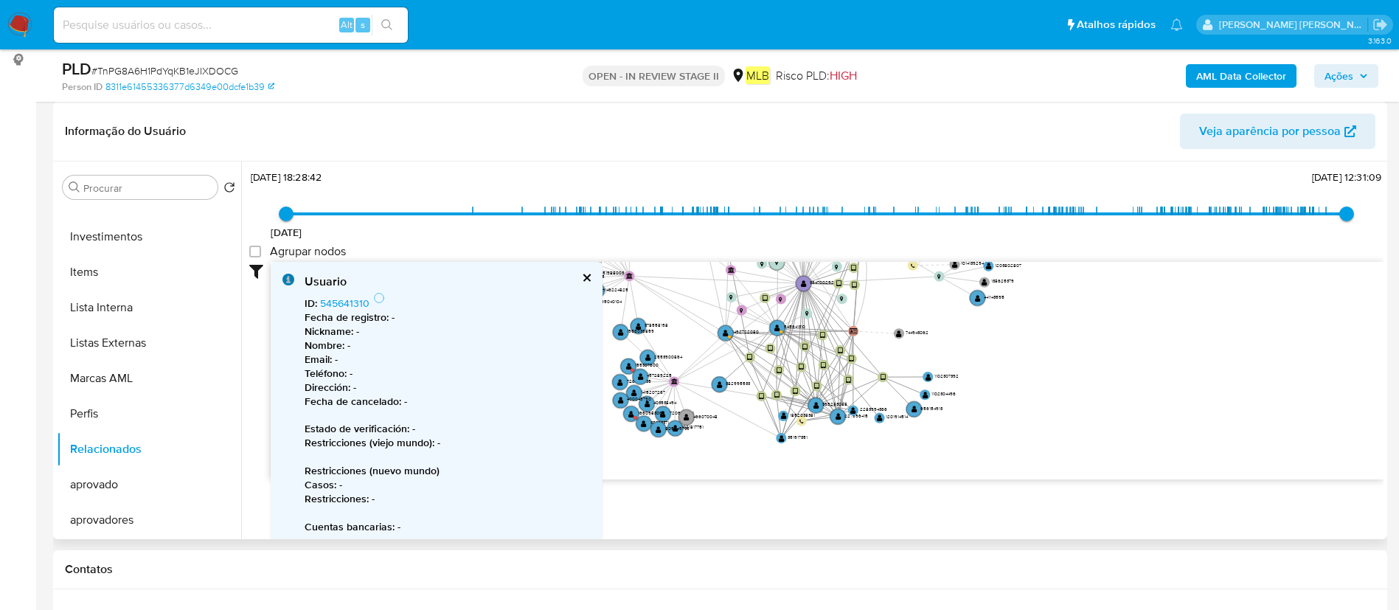
scroll to position [33, 0]
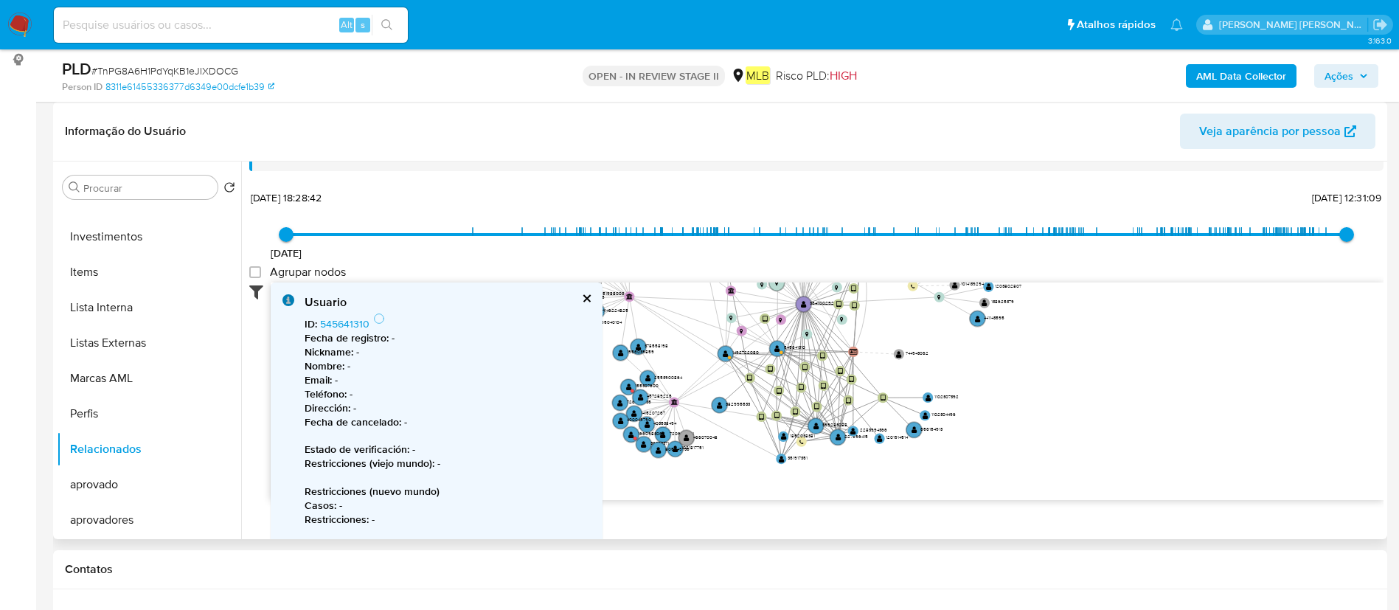
click at [260, 287] on icon at bounding box center [259, 291] width 21 height 18
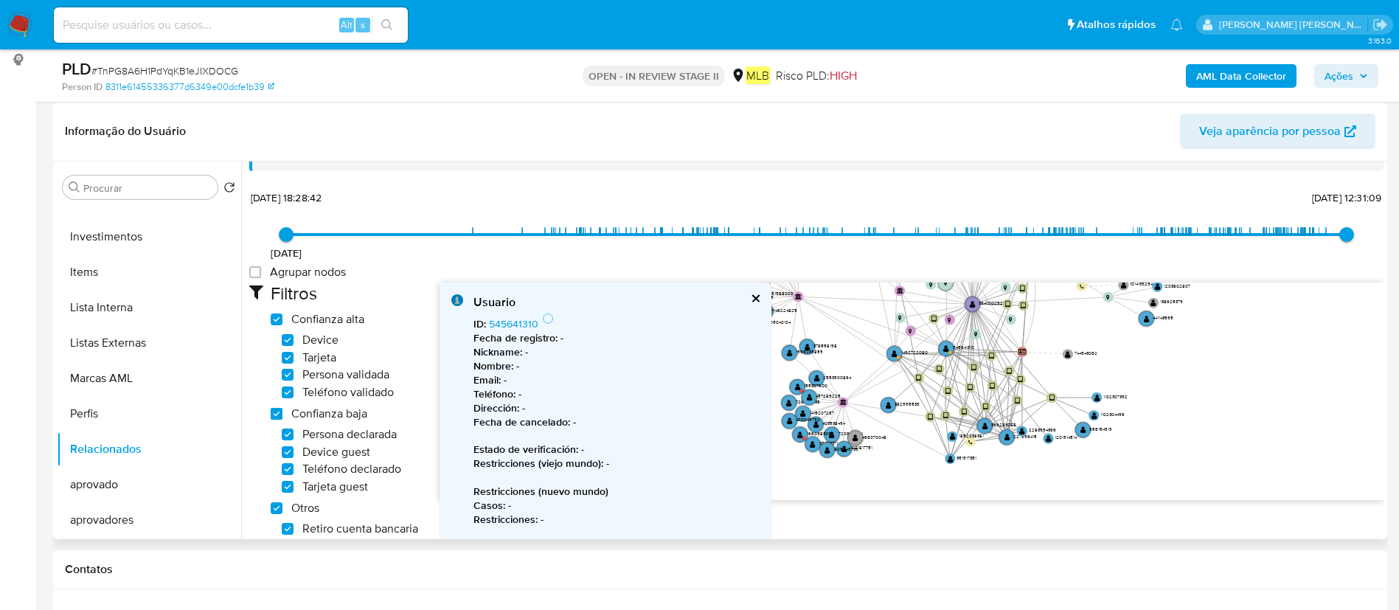
click at [276, 416] on low_trust "Confianza baja" at bounding box center [277, 414] width 12 height 12
checkbox low_trust "false"
checkbox input "false"
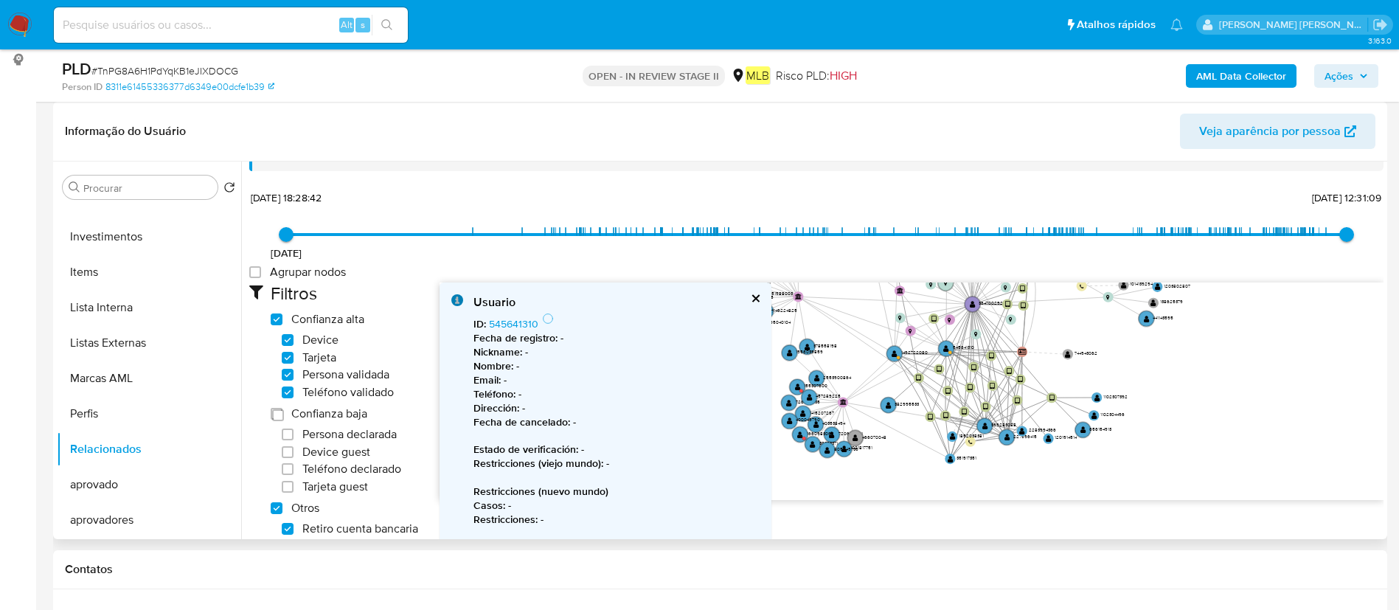
checkbox input "false"
click at [287, 509] on label "Otros" at bounding box center [295, 508] width 49 height 15
click at [282, 509] on others "Otros" at bounding box center [277, 508] width 12 height 12
checkbox others "false"
checkbox input "false"
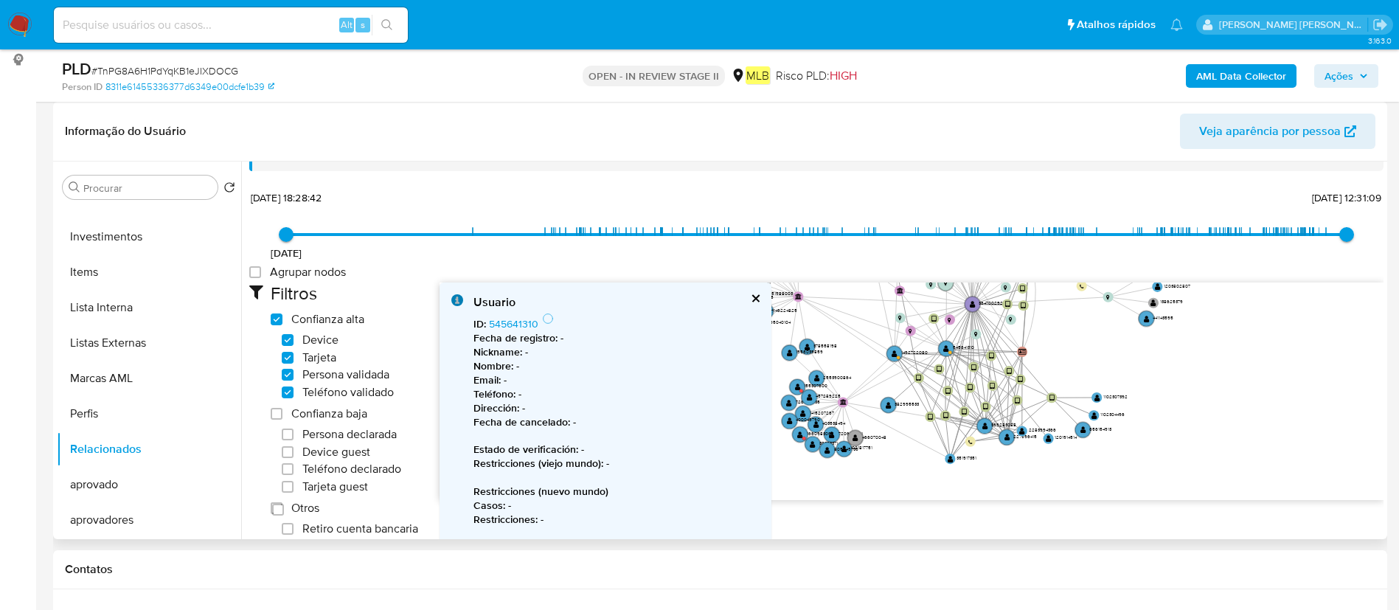
checkbox input "false"
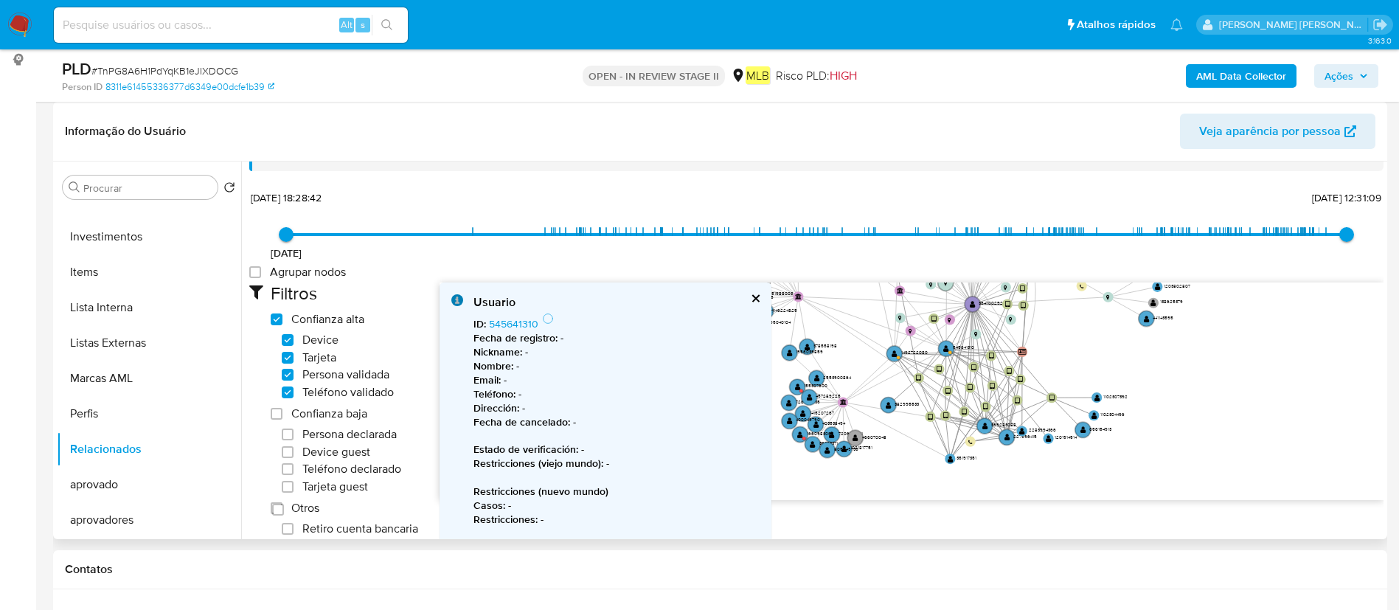
checkbox input "false"
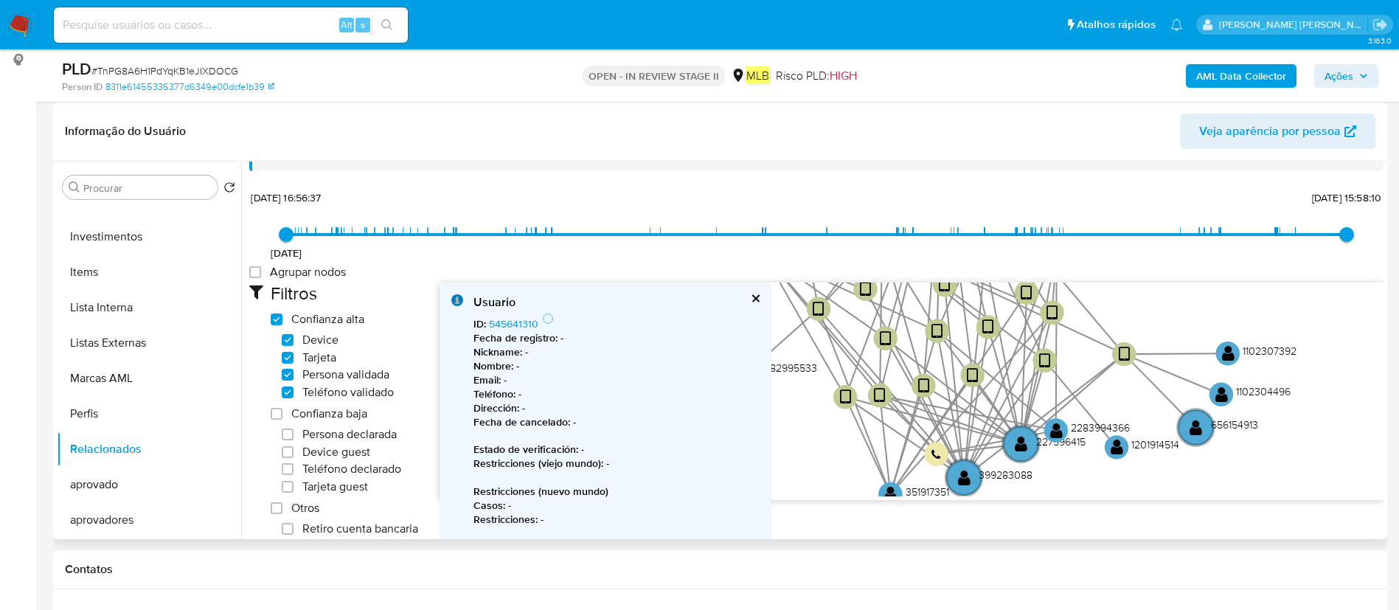
drag, startPoint x: 980, startPoint y: 432, endPoint x: 986, endPoint y: 514, distance: 82.0
click at [986, 514] on div "Filtros Confianza alta Device Tarjeta Persona validada Teléfono validado Confia…" at bounding box center [816, 534] width 1134 height 504
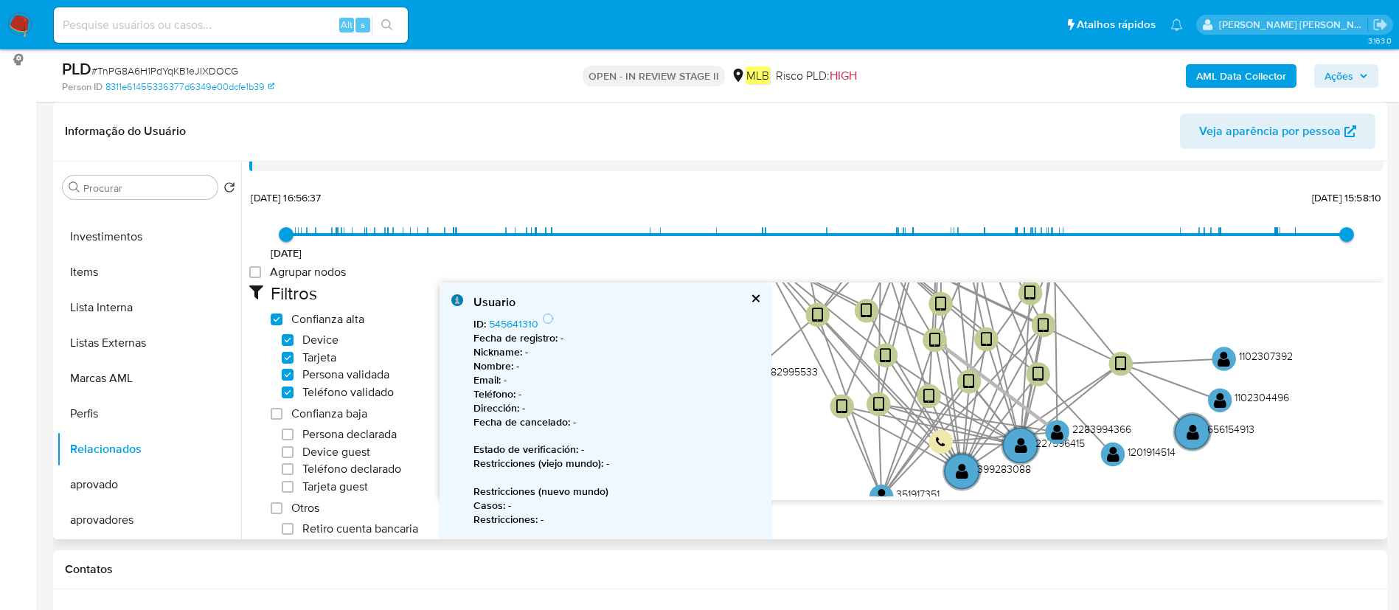
drag, startPoint x: 984, startPoint y: 397, endPoint x: 1017, endPoint y: 389, distance: 34.2
click at [997, 394] on icon "device-663519af6503d3fcb44184ef  user-364700292  364700292 device-6489cbf108c…" at bounding box center [911, 389] width 944 height 214
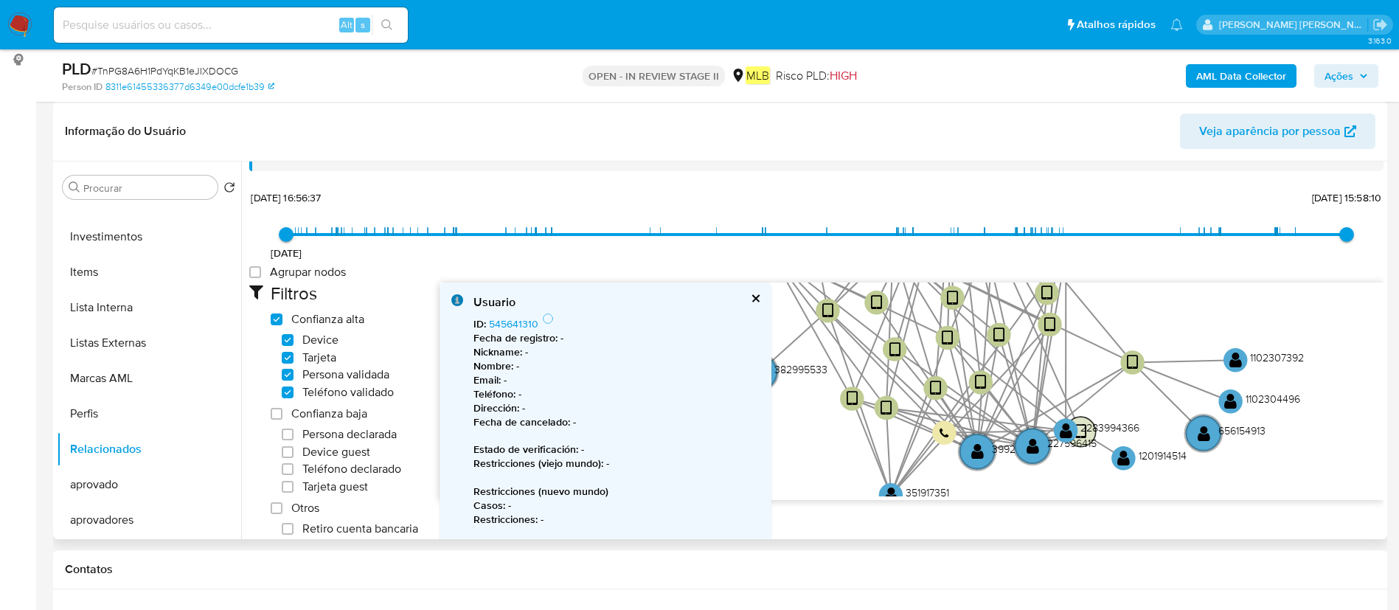
drag, startPoint x: 1056, startPoint y: 375, endPoint x: 1095, endPoint y: 454, distance: 88.0
click at [1095, 447] on circle at bounding box center [1080, 432] width 30 height 30
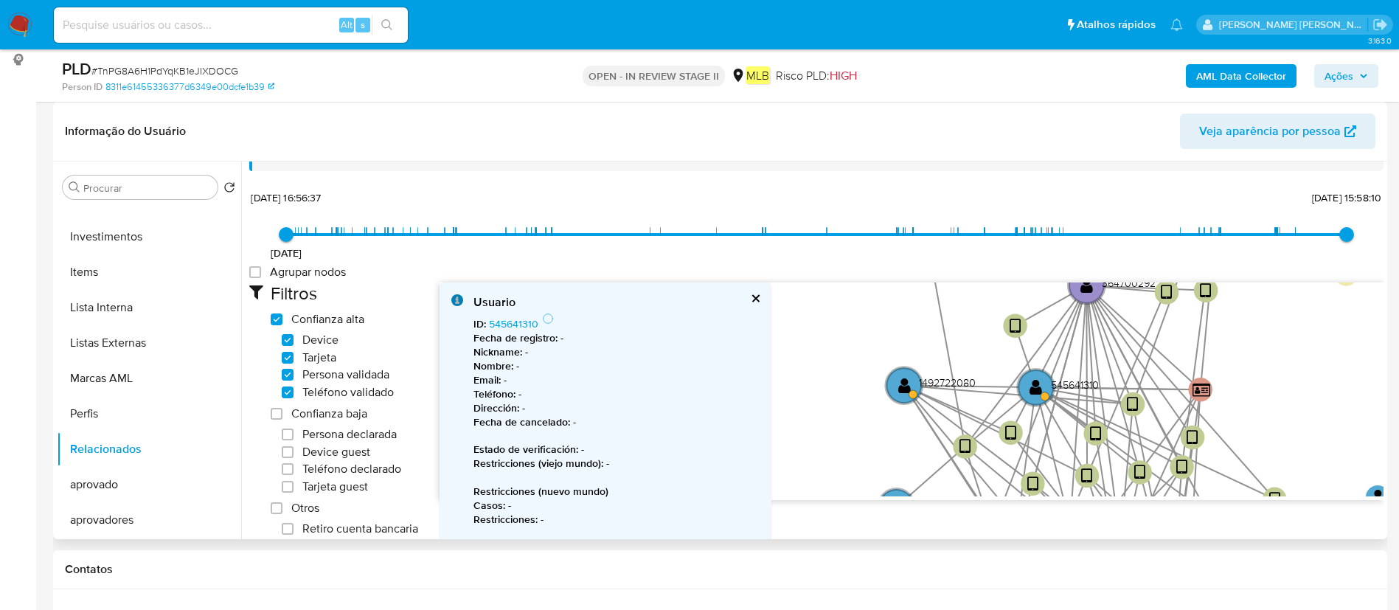
drag, startPoint x: 1092, startPoint y: 386, endPoint x: 1237, endPoint y: 527, distance: 202.3
click at [1237, 527] on div "Filtros Confianza alta Device Tarjeta Persona validada Teléfono validado Confia…" at bounding box center [816, 534] width 1134 height 504
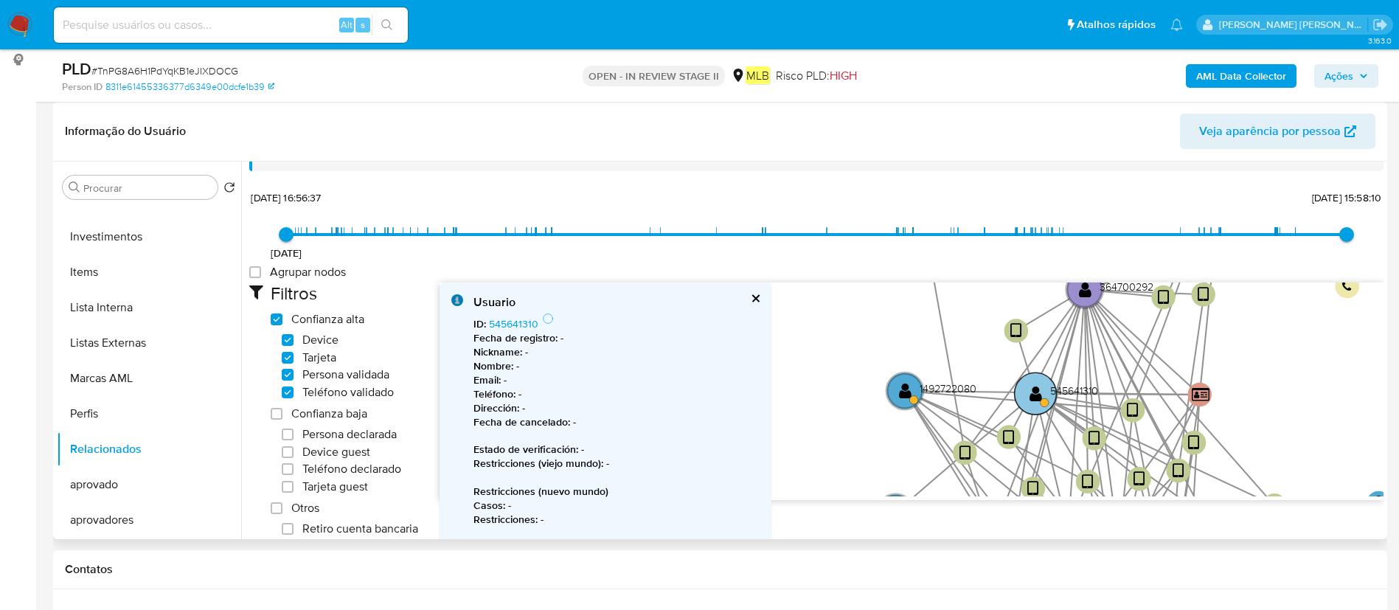
click at [1037, 394] on text "" at bounding box center [1035, 393] width 13 height 17
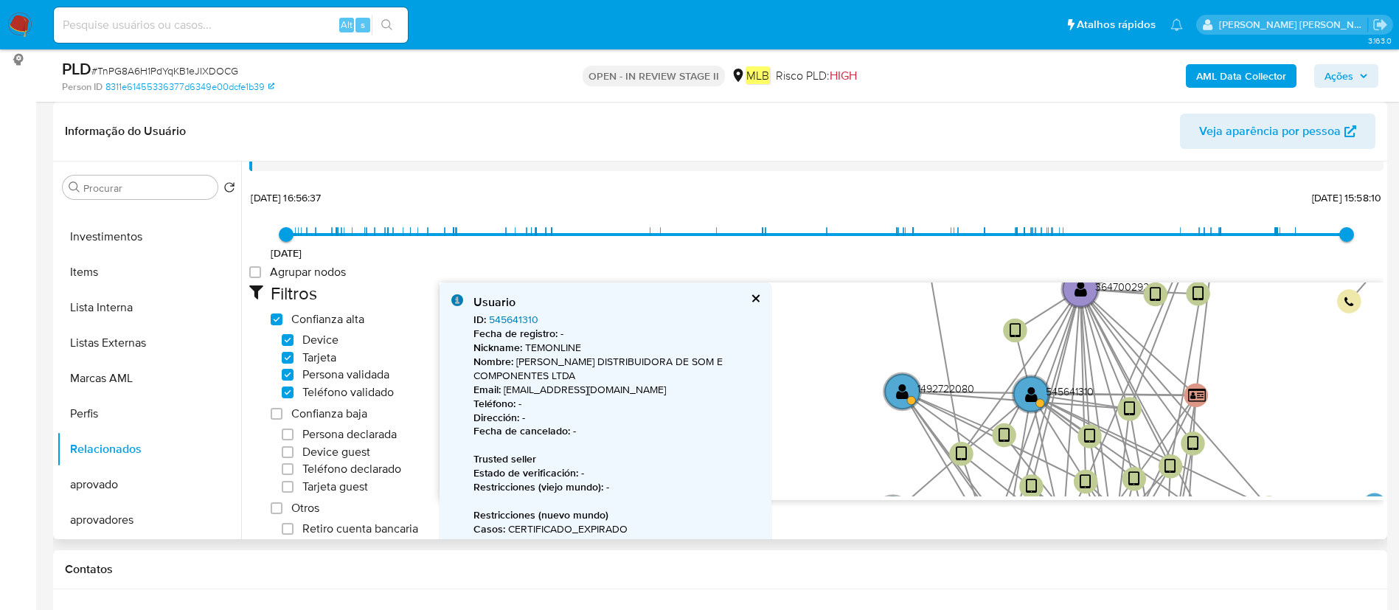
click at [530, 321] on link "545641310" at bounding box center [513, 319] width 49 height 15
click at [886, 383] on circle at bounding box center [902, 391] width 42 height 42
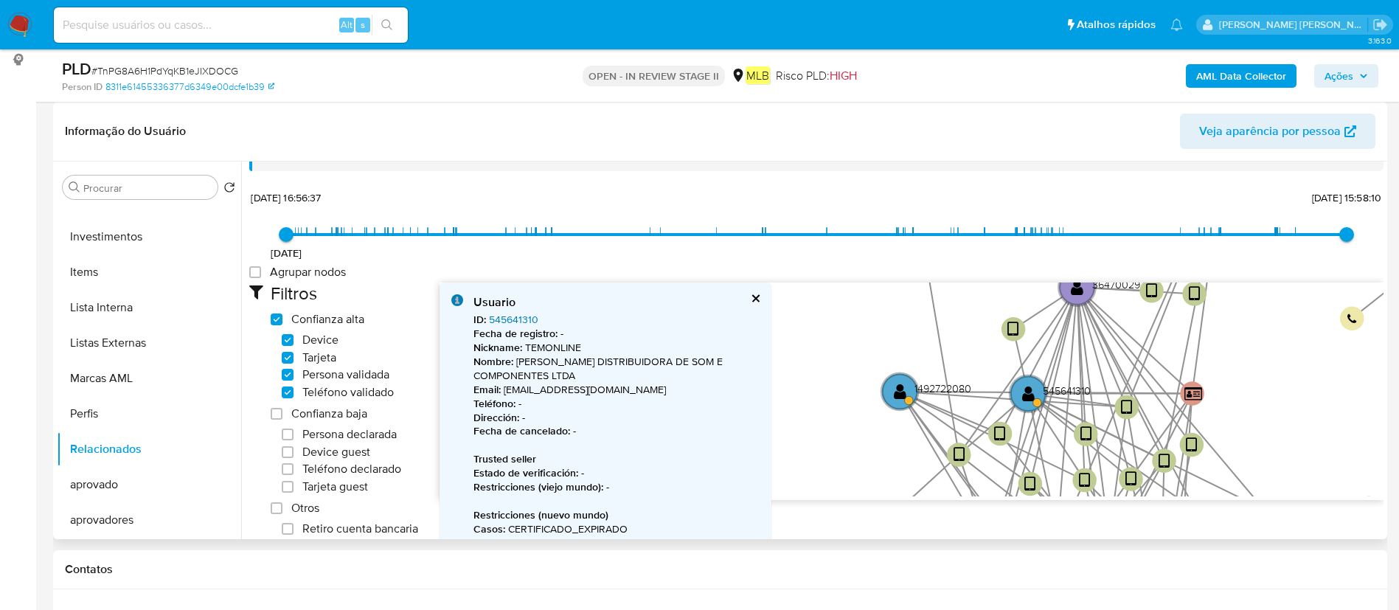
click at [512, 320] on link "545641310" at bounding box center [513, 319] width 49 height 15
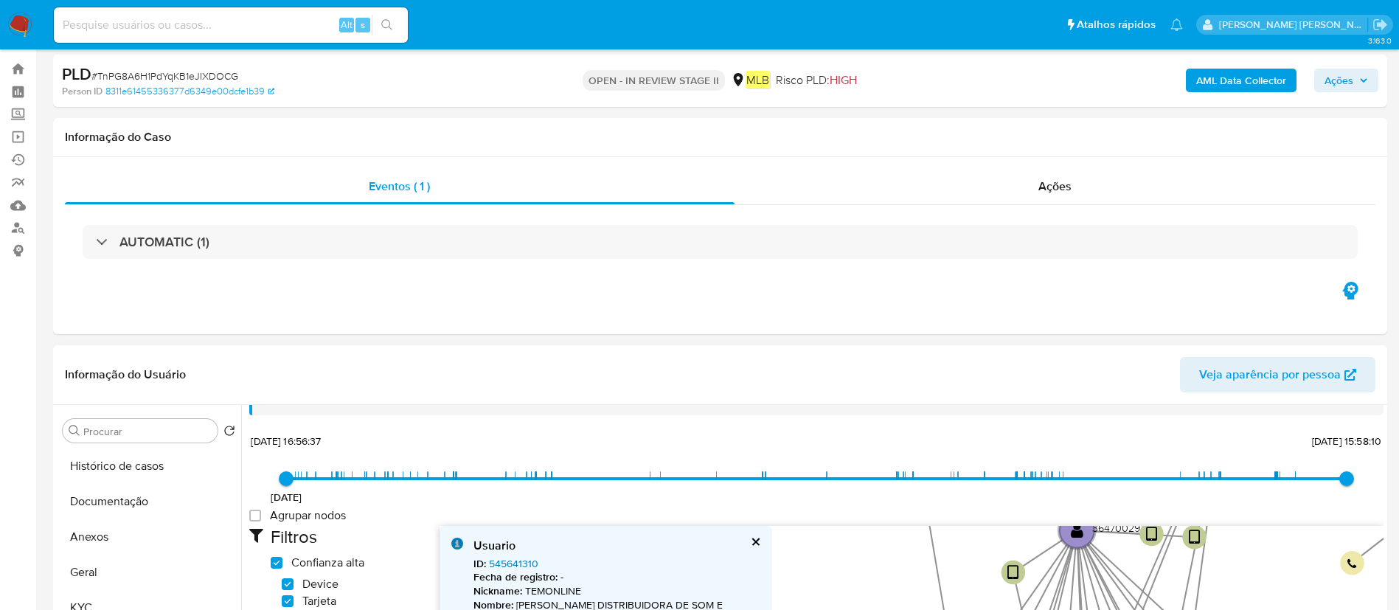
scroll to position [111, 0]
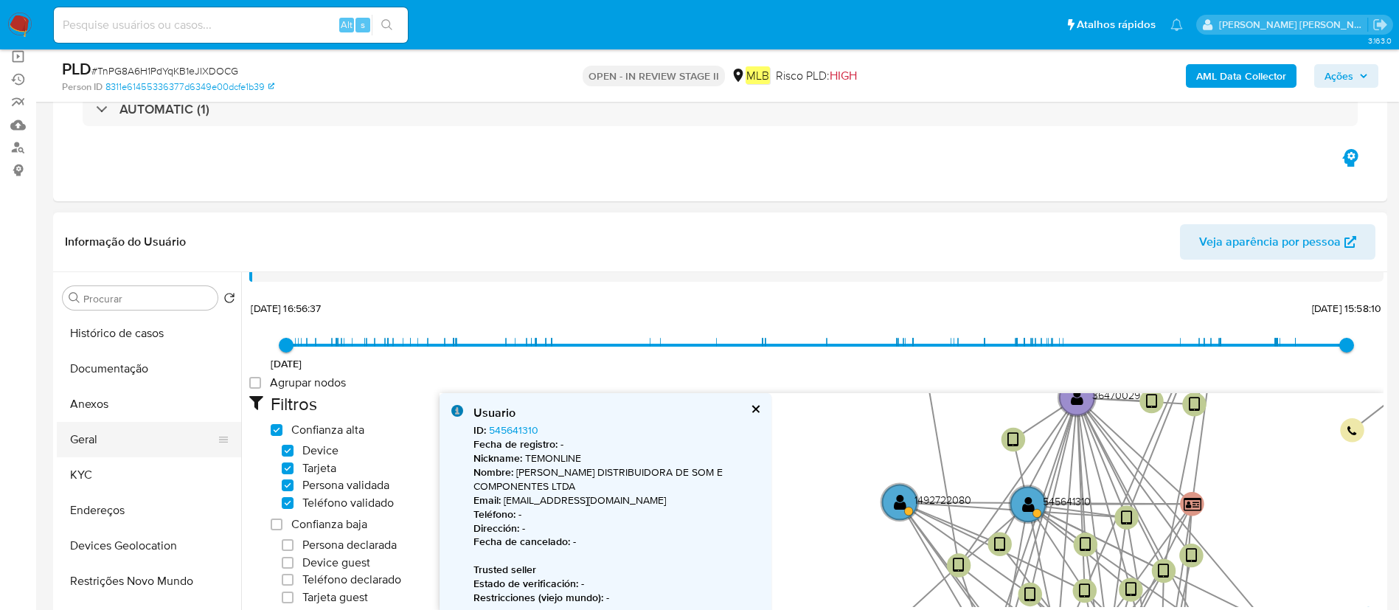
click at [145, 436] on button "Geral" at bounding box center [143, 439] width 173 height 35
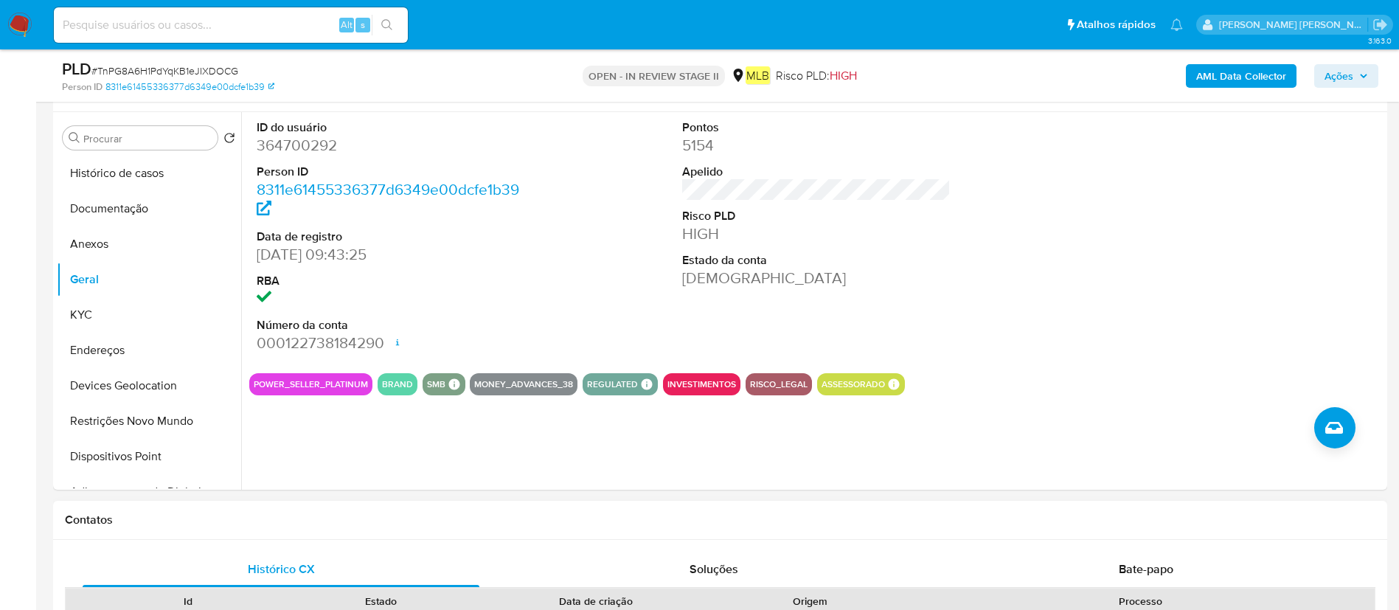
scroll to position [221, 0]
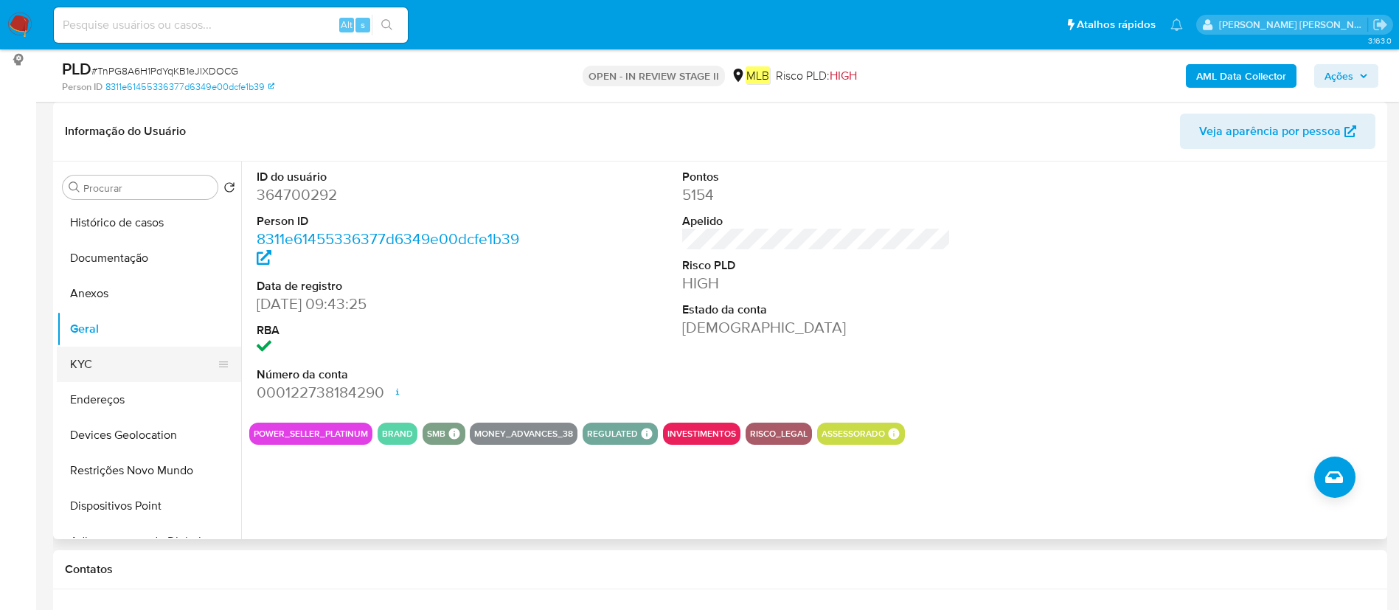
click at [175, 358] on button "KYC" at bounding box center [143, 364] width 173 height 35
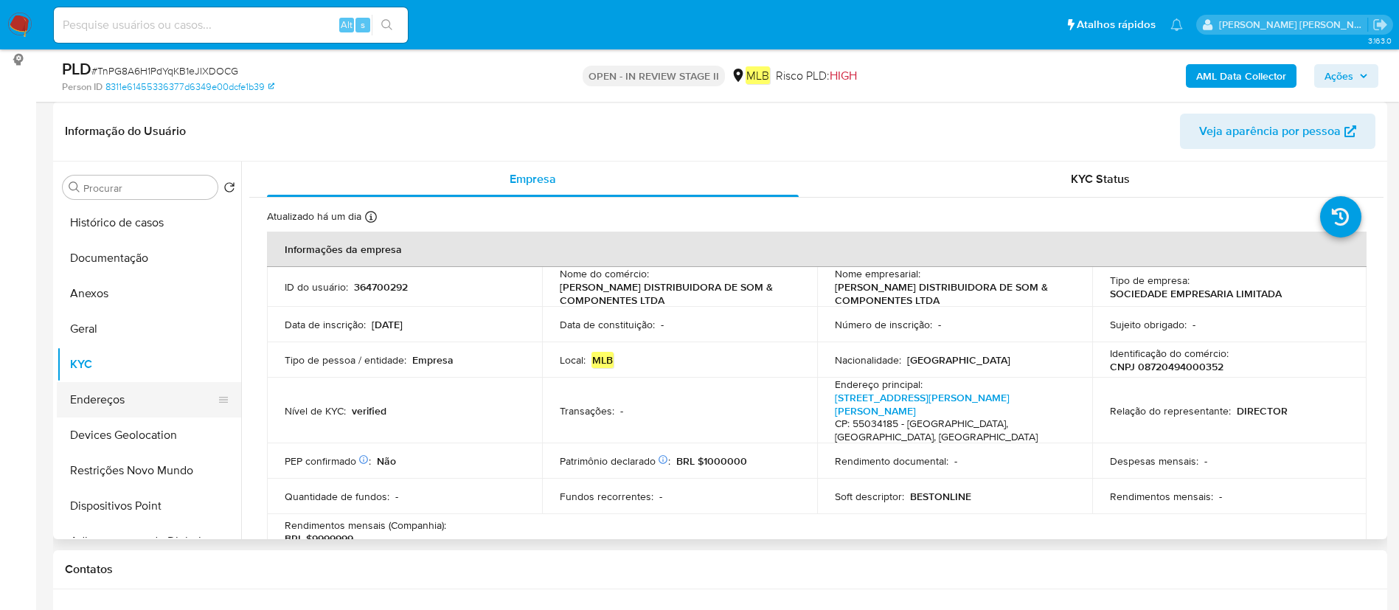
click at [126, 395] on button "Endereços" at bounding box center [143, 399] width 173 height 35
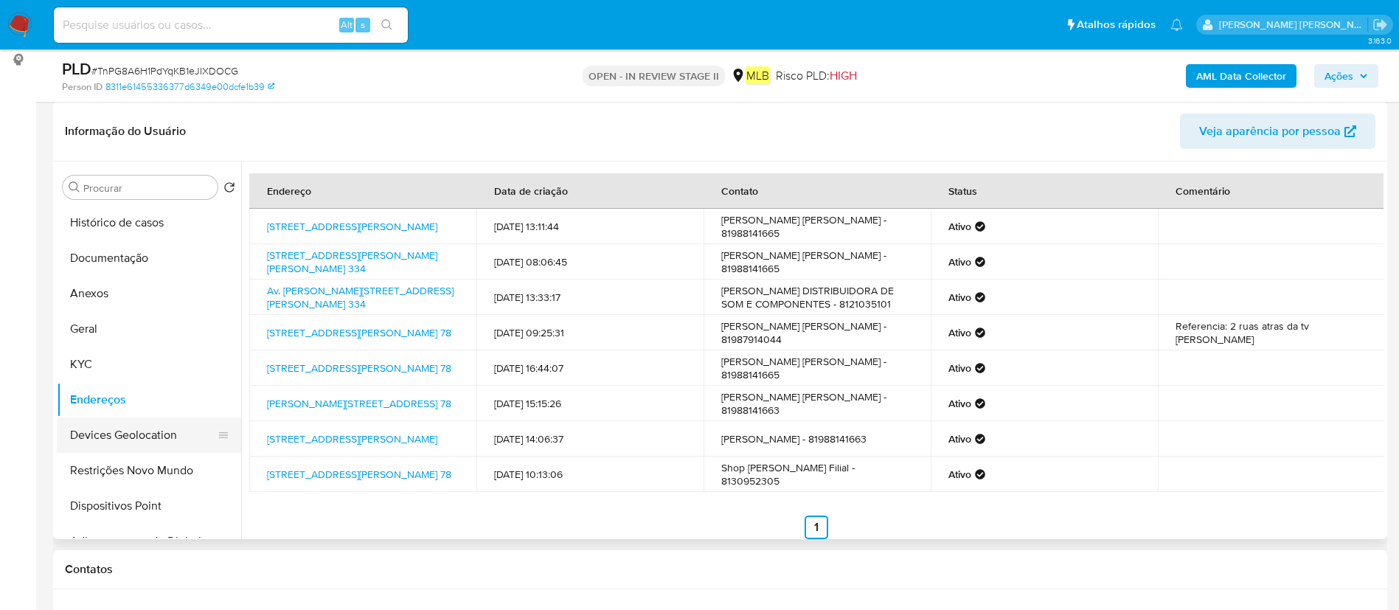
drag, startPoint x: 100, startPoint y: 432, endPoint x: 227, endPoint y: 436, distance: 126.9
click at [100, 432] on button "Devices Geolocation" at bounding box center [143, 434] width 173 height 35
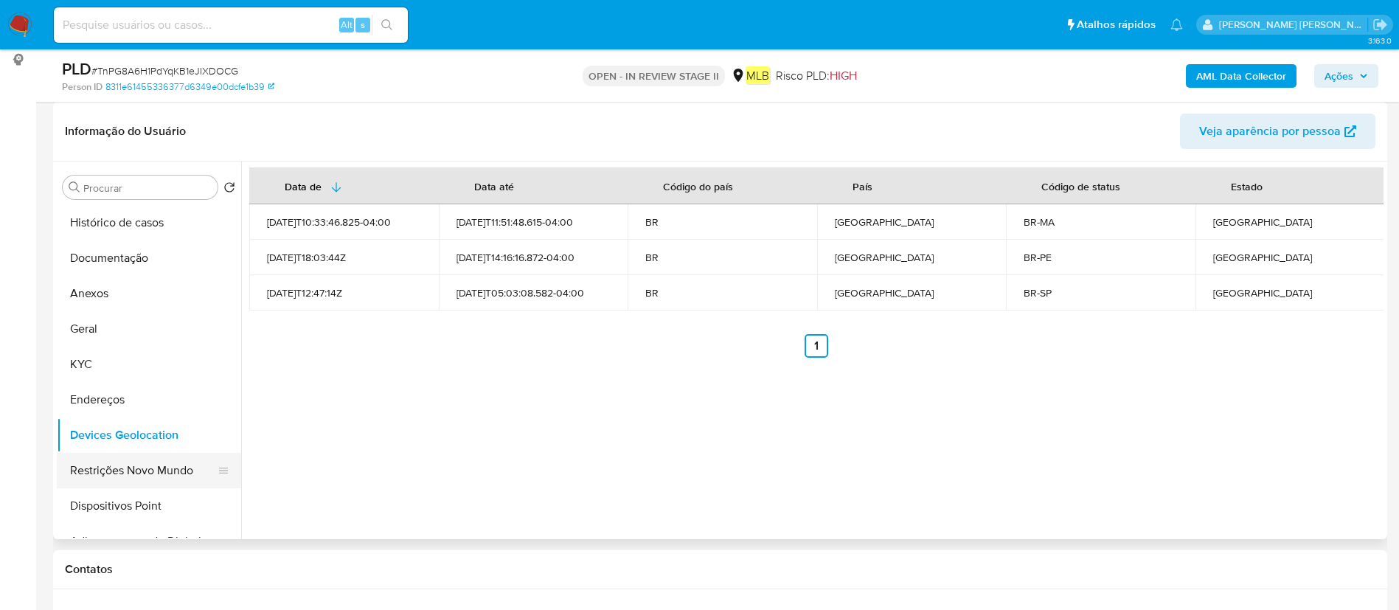
click at [166, 471] on button "Restrições Novo Mundo" at bounding box center [143, 470] width 173 height 35
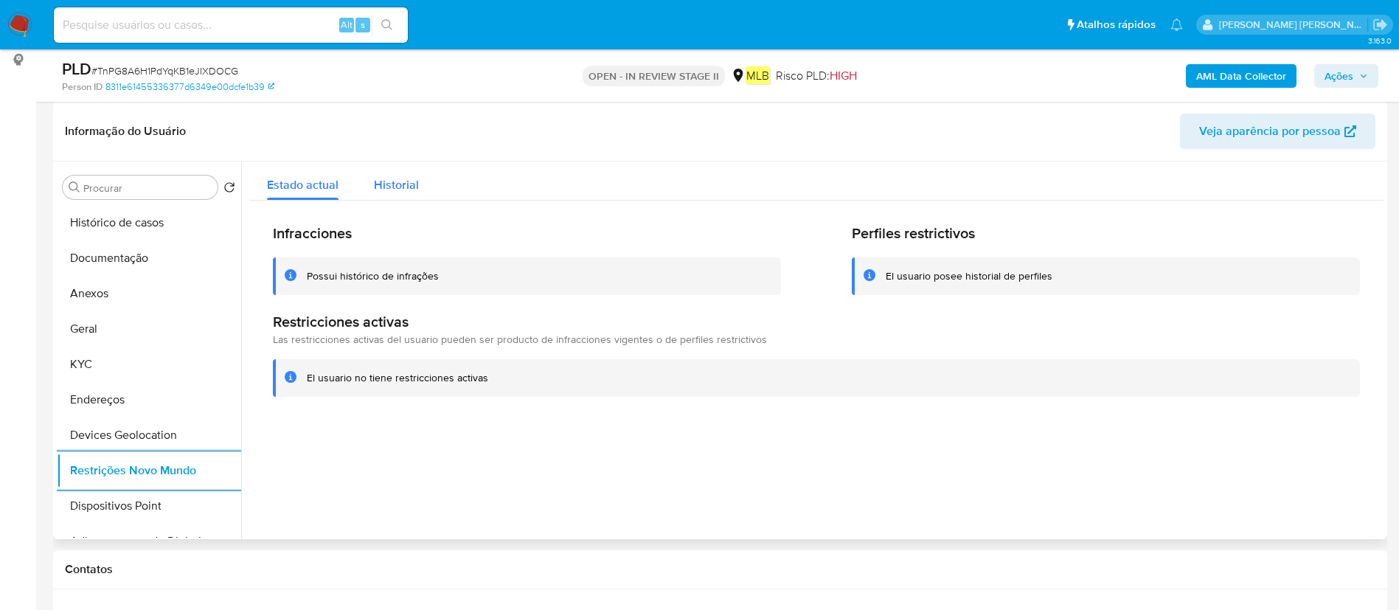
click at [432, 181] on div "Estado actual Historial" at bounding box center [816, 180] width 1134 height 39
click at [414, 194] on div "Historial" at bounding box center [396, 180] width 45 height 39
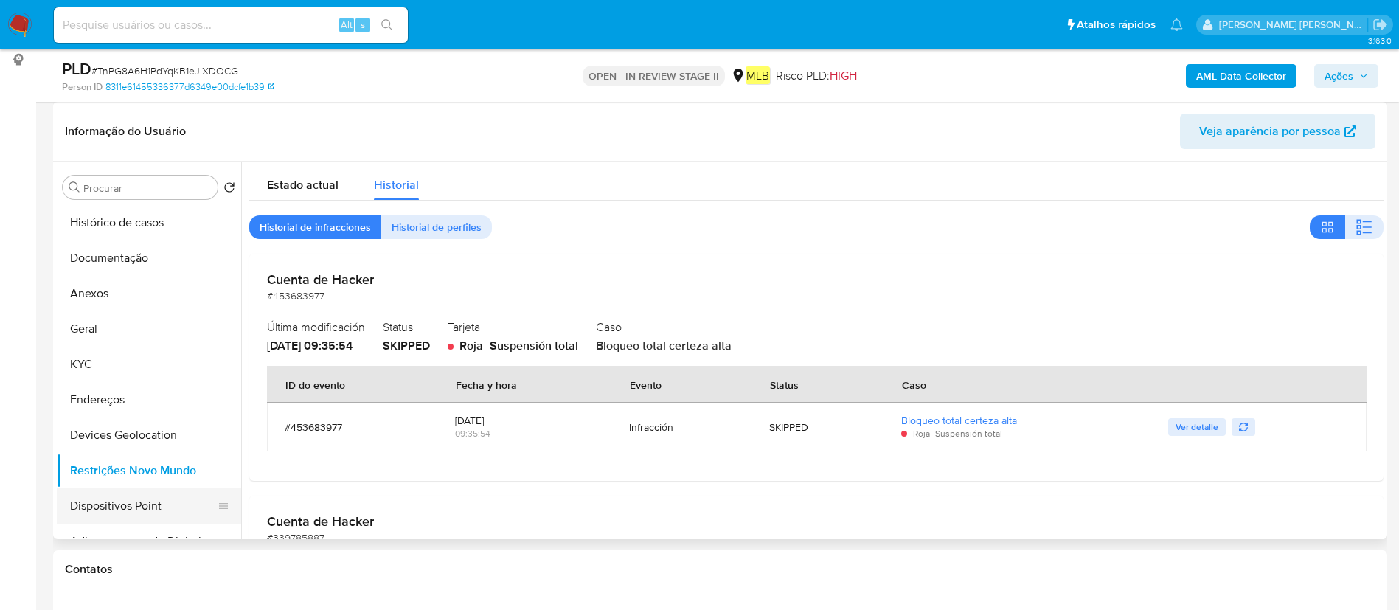
click at [101, 518] on button "Dispositivos Point" at bounding box center [143, 505] width 173 height 35
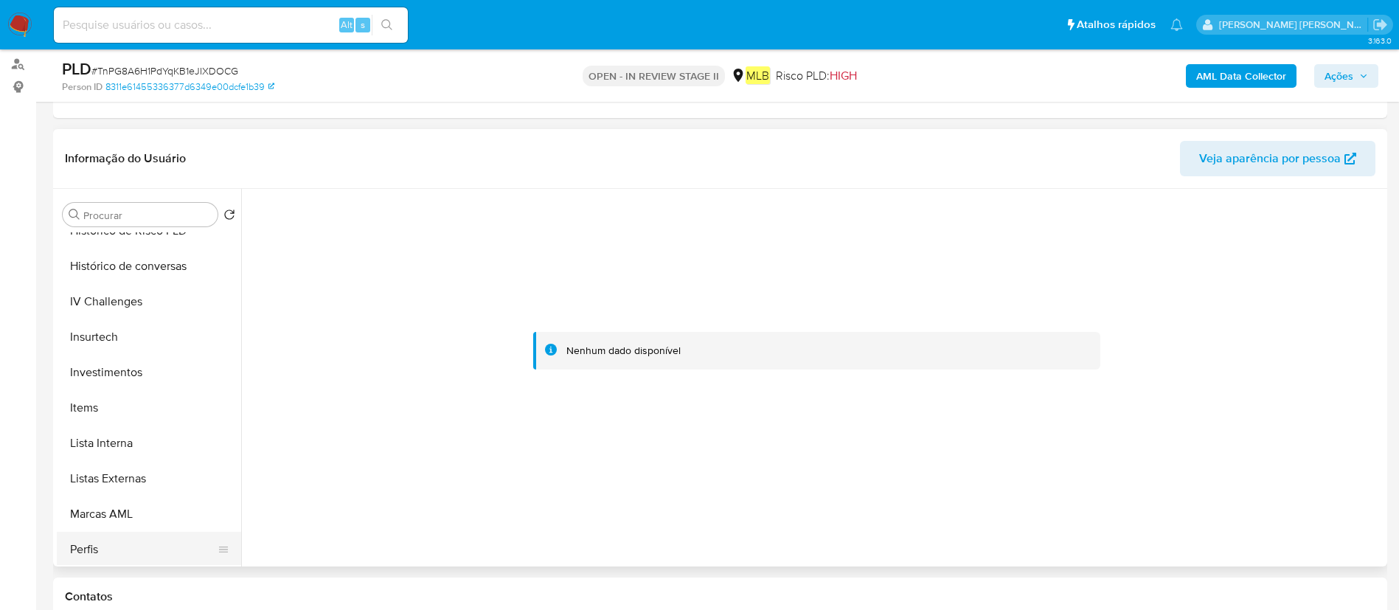
scroll to position [689, 0]
click at [111, 414] on button "Items" at bounding box center [143, 409] width 173 height 35
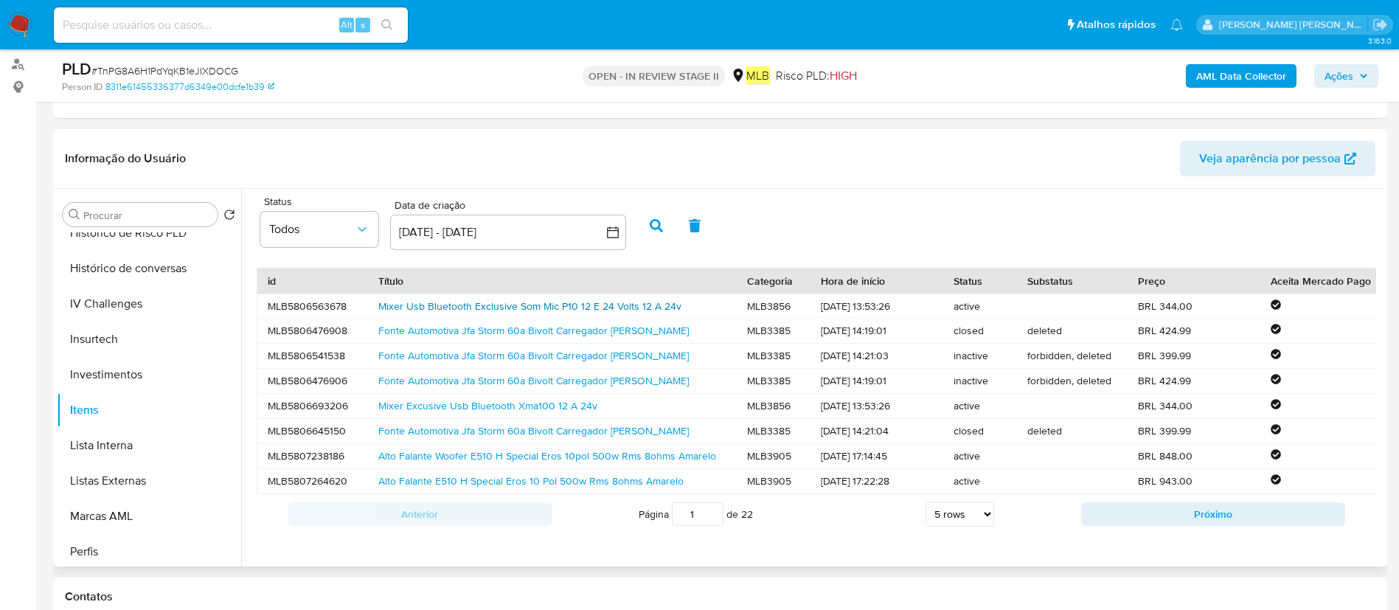
click at [495, 304] on link "Mixer Usb Bluetooth Exclusive Som Mic P10 12 E 24 Volts 12 A 24v" at bounding box center [529, 306] width 303 height 15
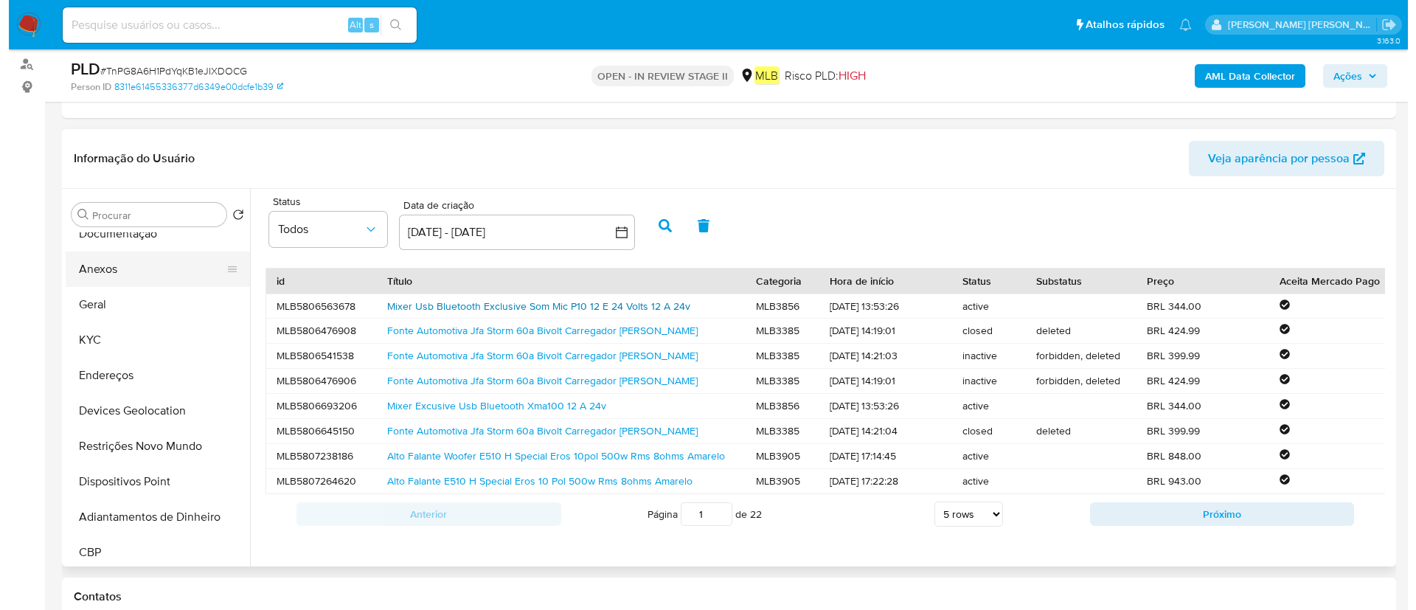
scroll to position [0, 0]
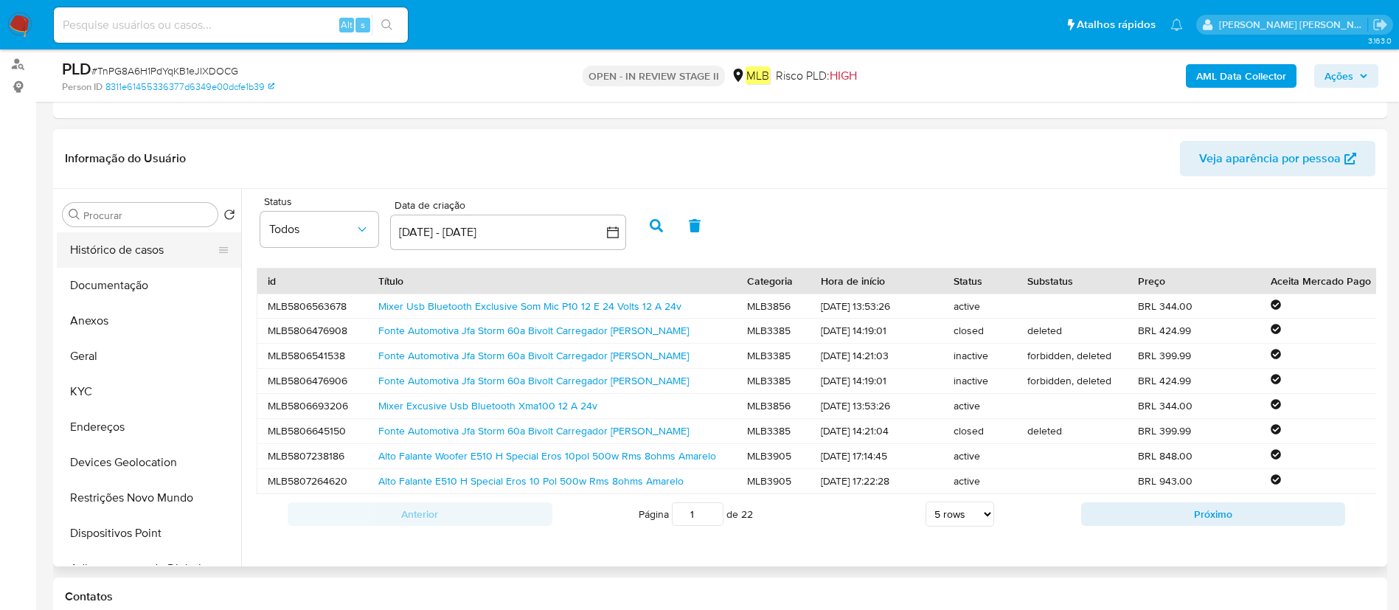
click at [156, 250] on button "Histórico de casos" at bounding box center [143, 249] width 173 height 35
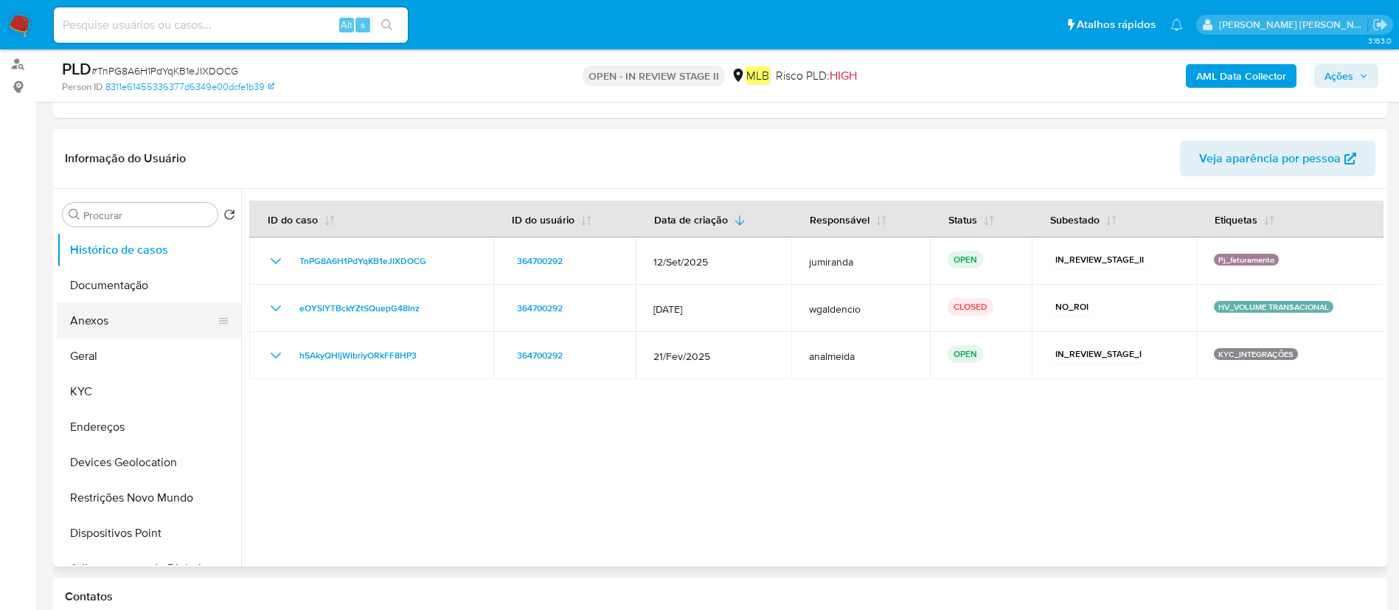
click at [133, 312] on button "Anexos" at bounding box center [143, 320] width 173 height 35
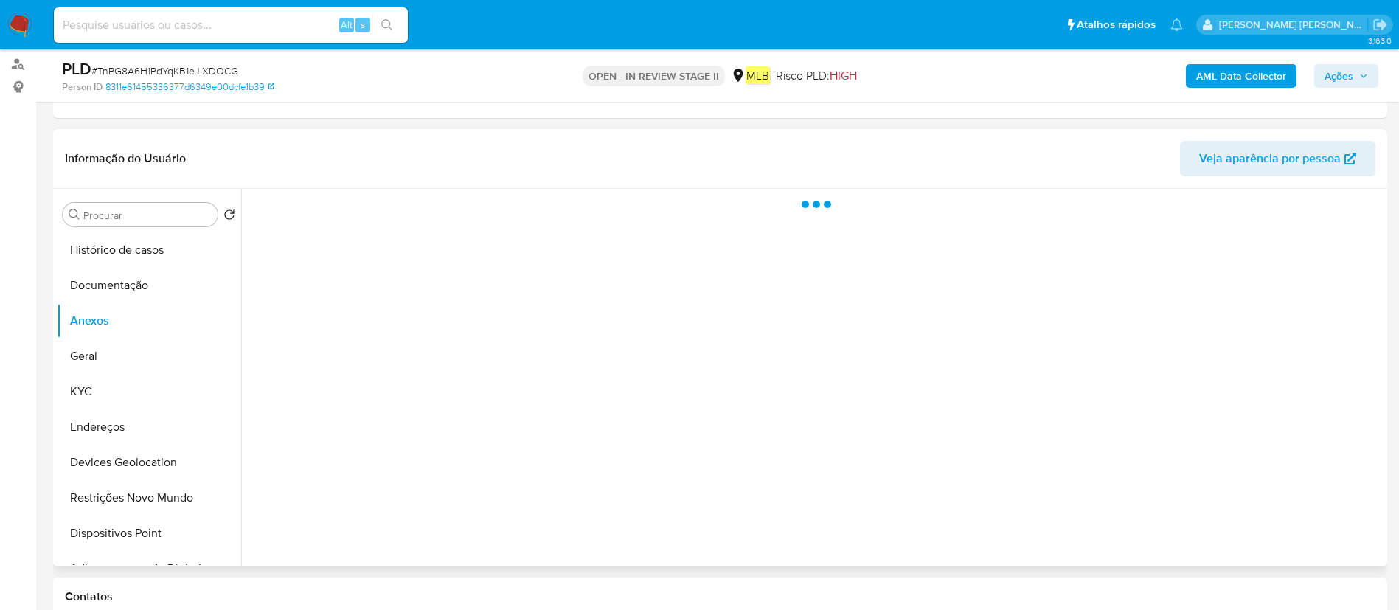
click at [1306, 527] on div at bounding box center [812, 377] width 1142 height 377
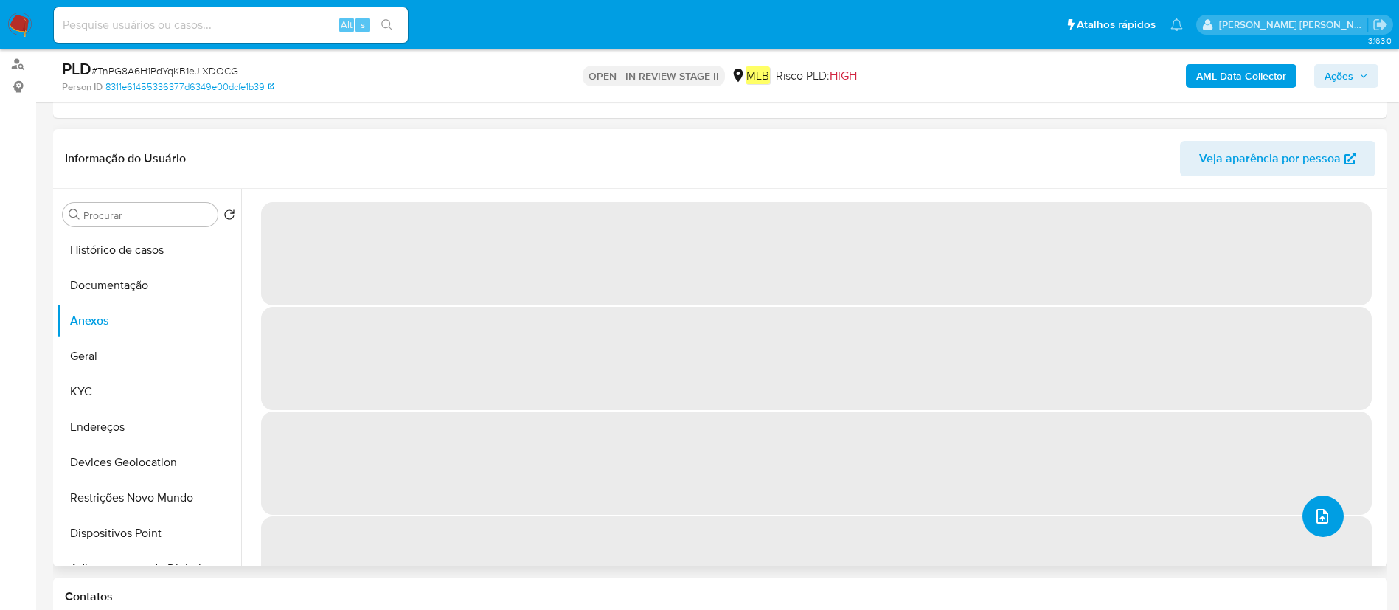
click at [1313, 512] on icon "upload-file" at bounding box center [1322, 516] width 18 height 18
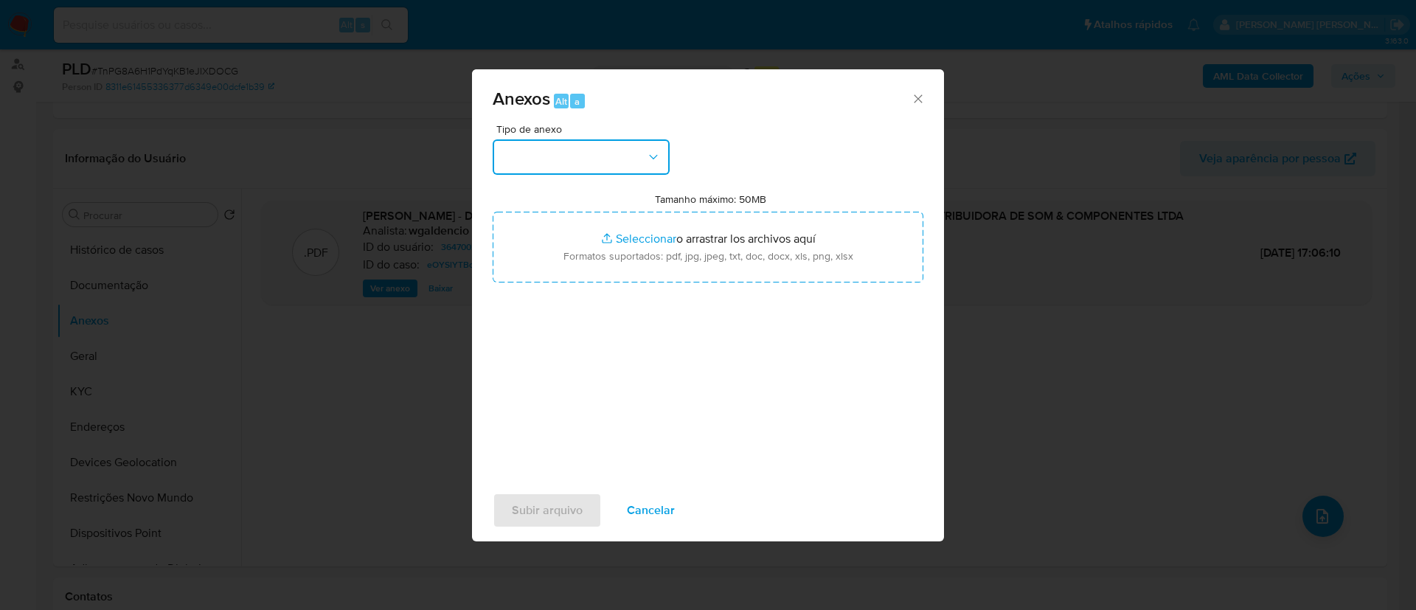
click at [590, 146] on button "button" at bounding box center [580, 156] width 177 height 35
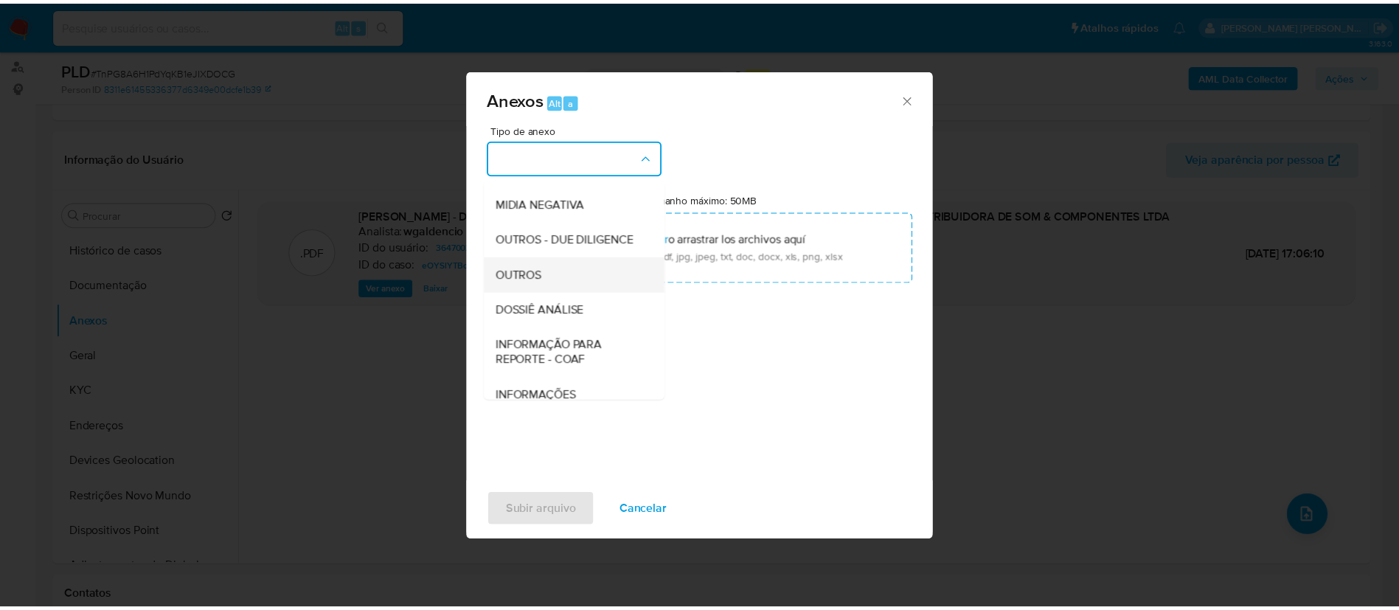
scroll to position [227, 0]
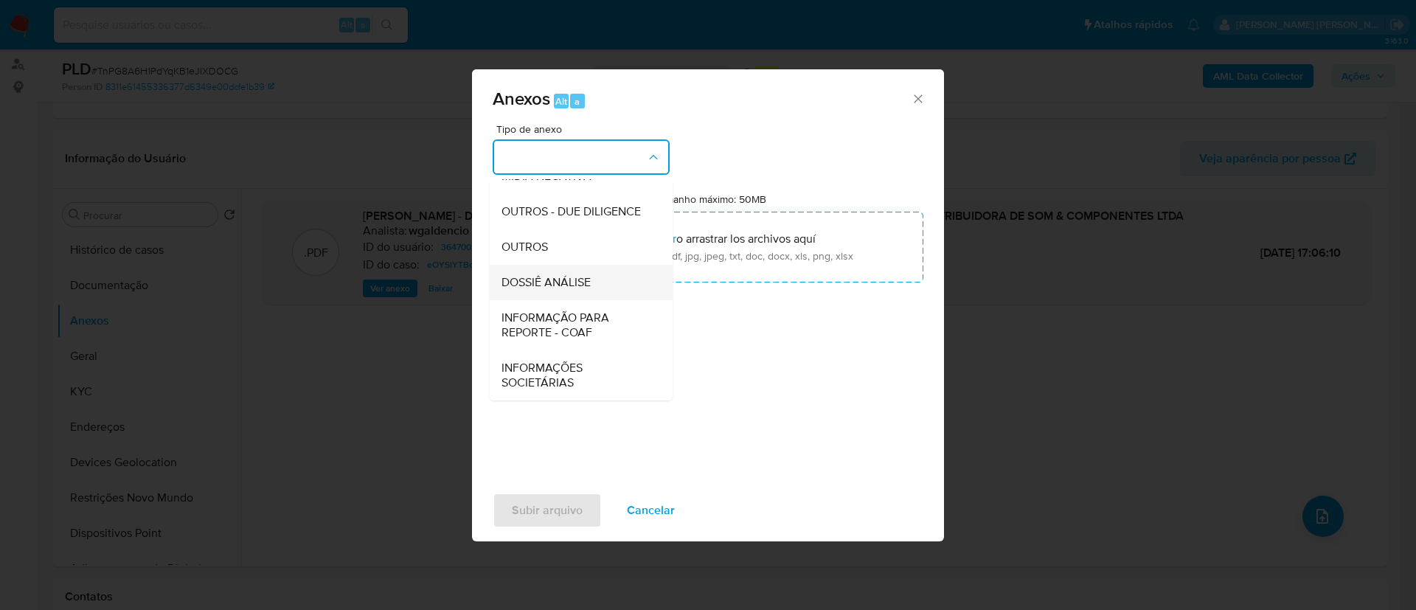
click at [578, 288] on span "DOSSIÊ ANÁLISE" at bounding box center [545, 282] width 89 height 15
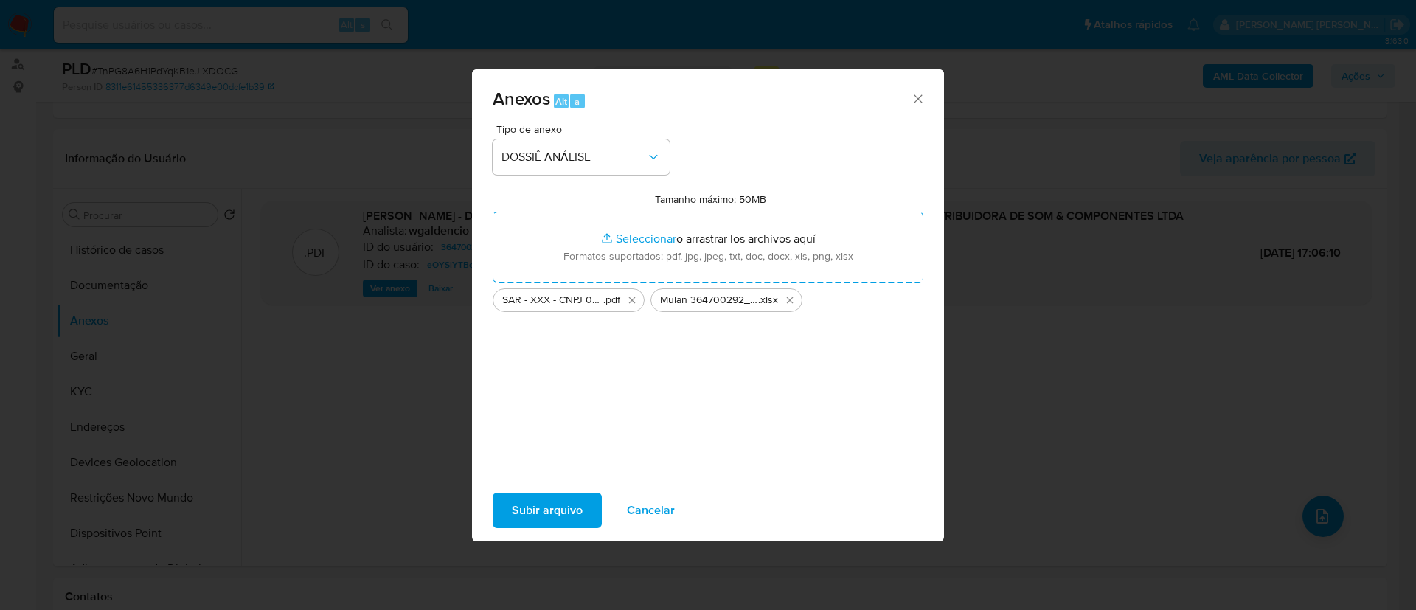
click at [566, 504] on span "Subir arquivo" at bounding box center [547, 510] width 71 height 32
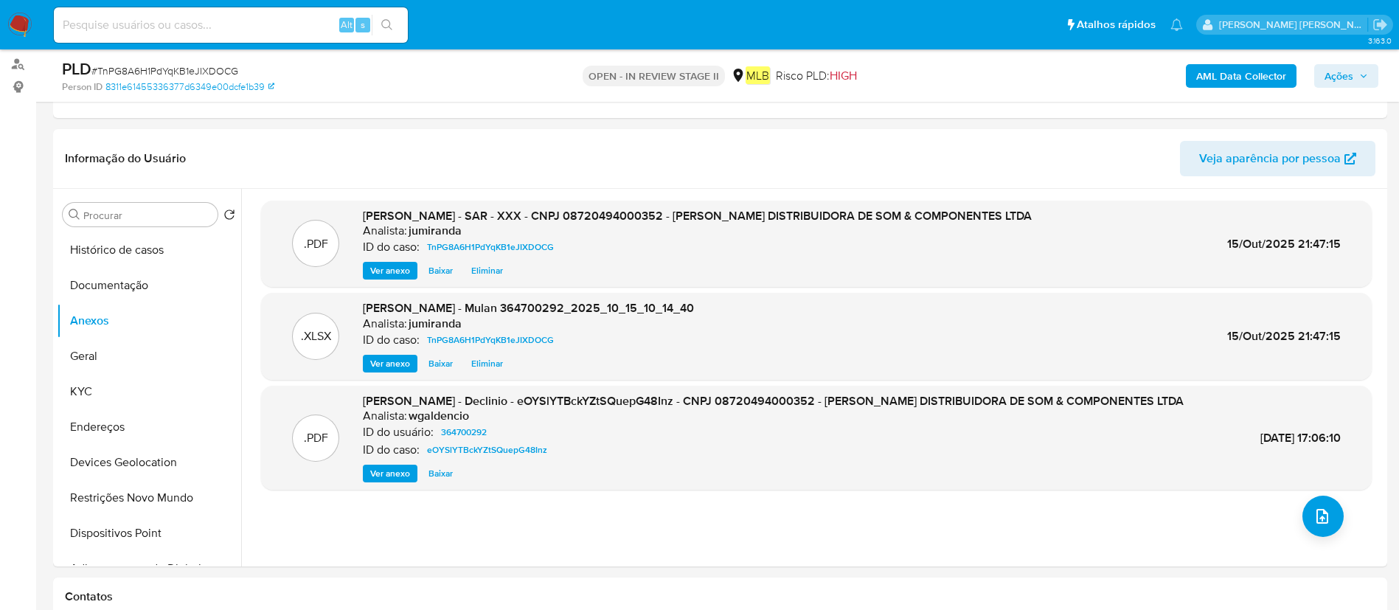
drag, startPoint x: 1340, startPoint y: 72, endPoint x: 1307, endPoint y: 88, distance: 36.3
click at [1339, 72] on span "Ações" at bounding box center [1338, 76] width 29 height 24
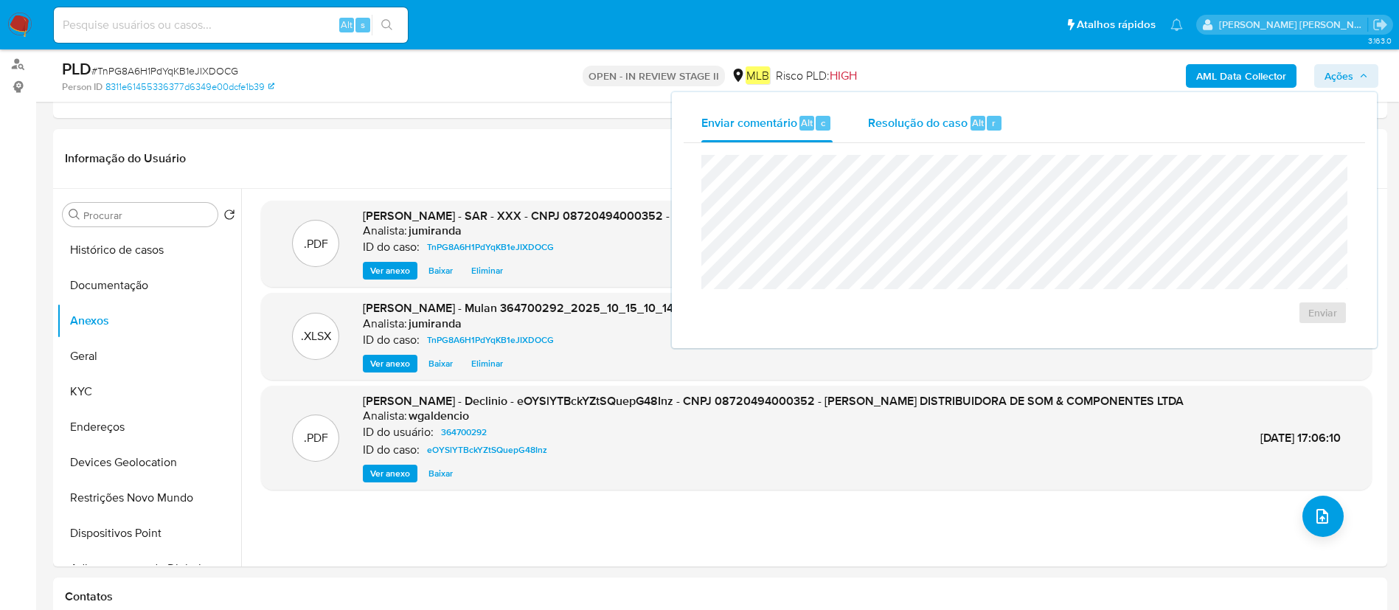
click at [941, 128] on span "Resolução do caso" at bounding box center [918, 122] width 100 height 17
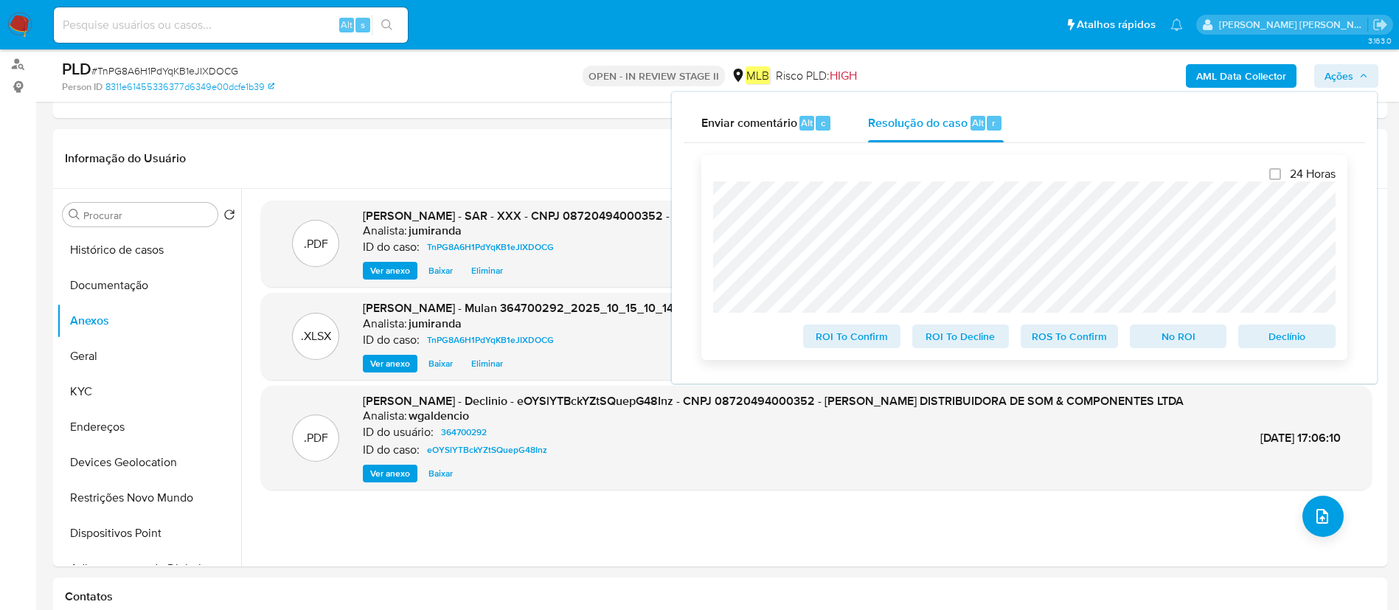
click at [1079, 341] on span "ROS To Confirm" at bounding box center [1069, 336] width 77 height 21
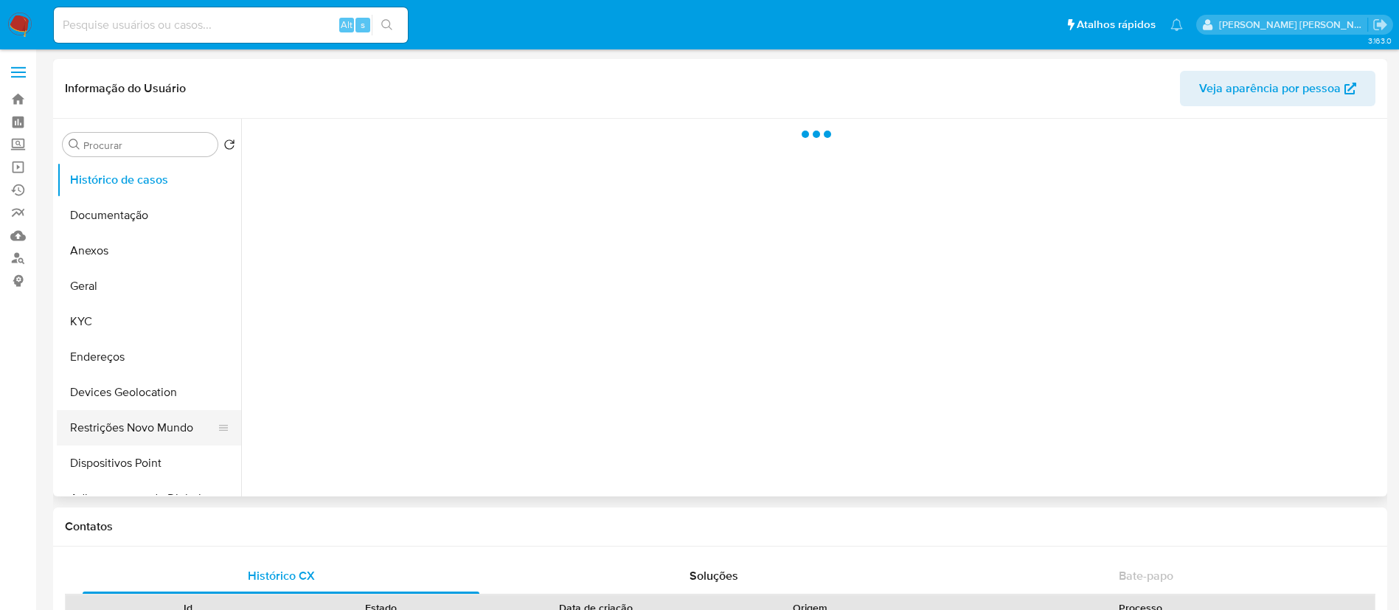
click at [123, 421] on button "Restrições Novo Mundo" at bounding box center [143, 427] width 173 height 35
select select "10"
click at [88, 419] on button "Restrições Novo Mundo" at bounding box center [143, 427] width 173 height 35
select select "10"
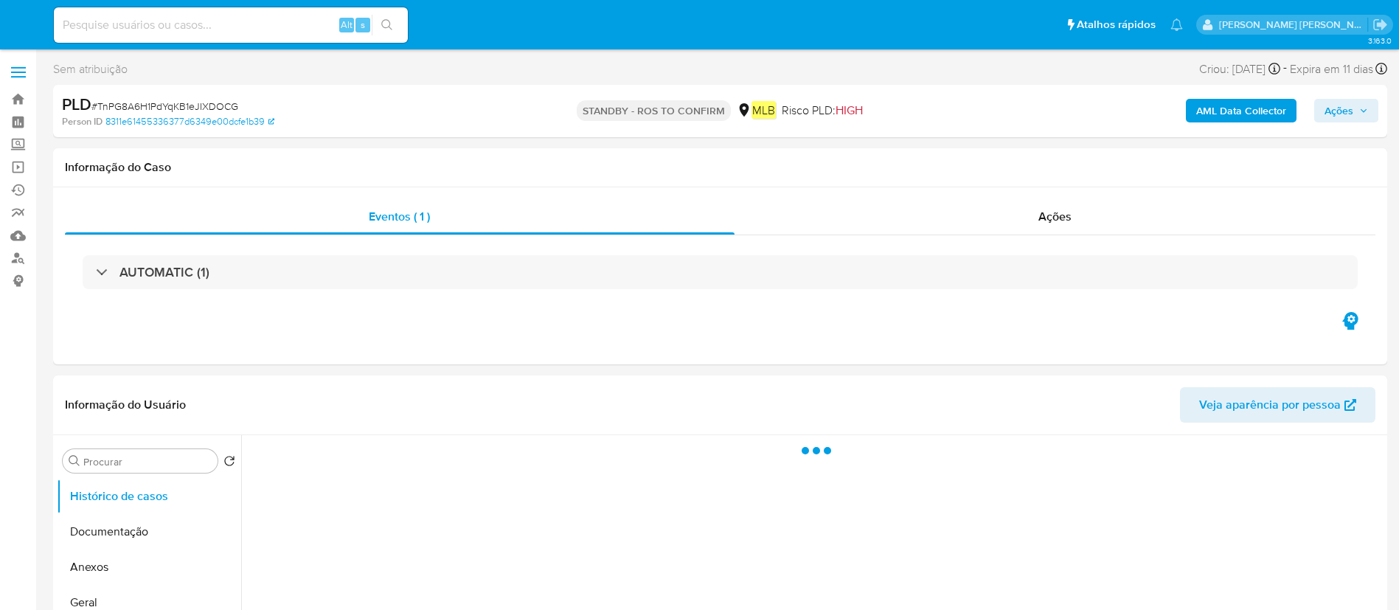
select select "10"
